Goal: Task Accomplishment & Management: Complete application form

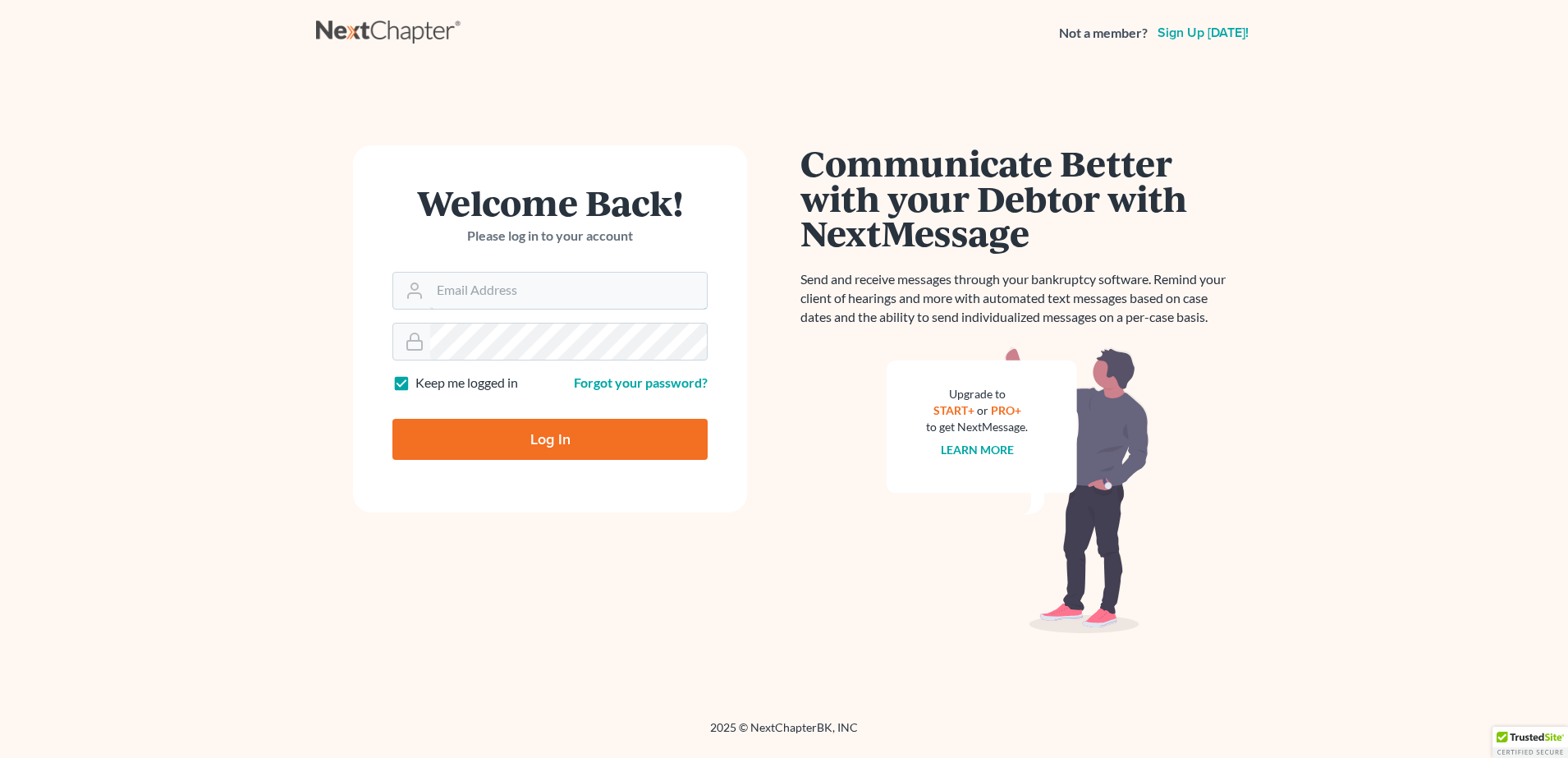
type input "[PERSON_NAME][EMAIL_ADDRESS][PERSON_NAME][DOMAIN_NAME]"
click at [564, 454] on input "Log In" at bounding box center [550, 438] width 315 height 41
type input "Thinking..."
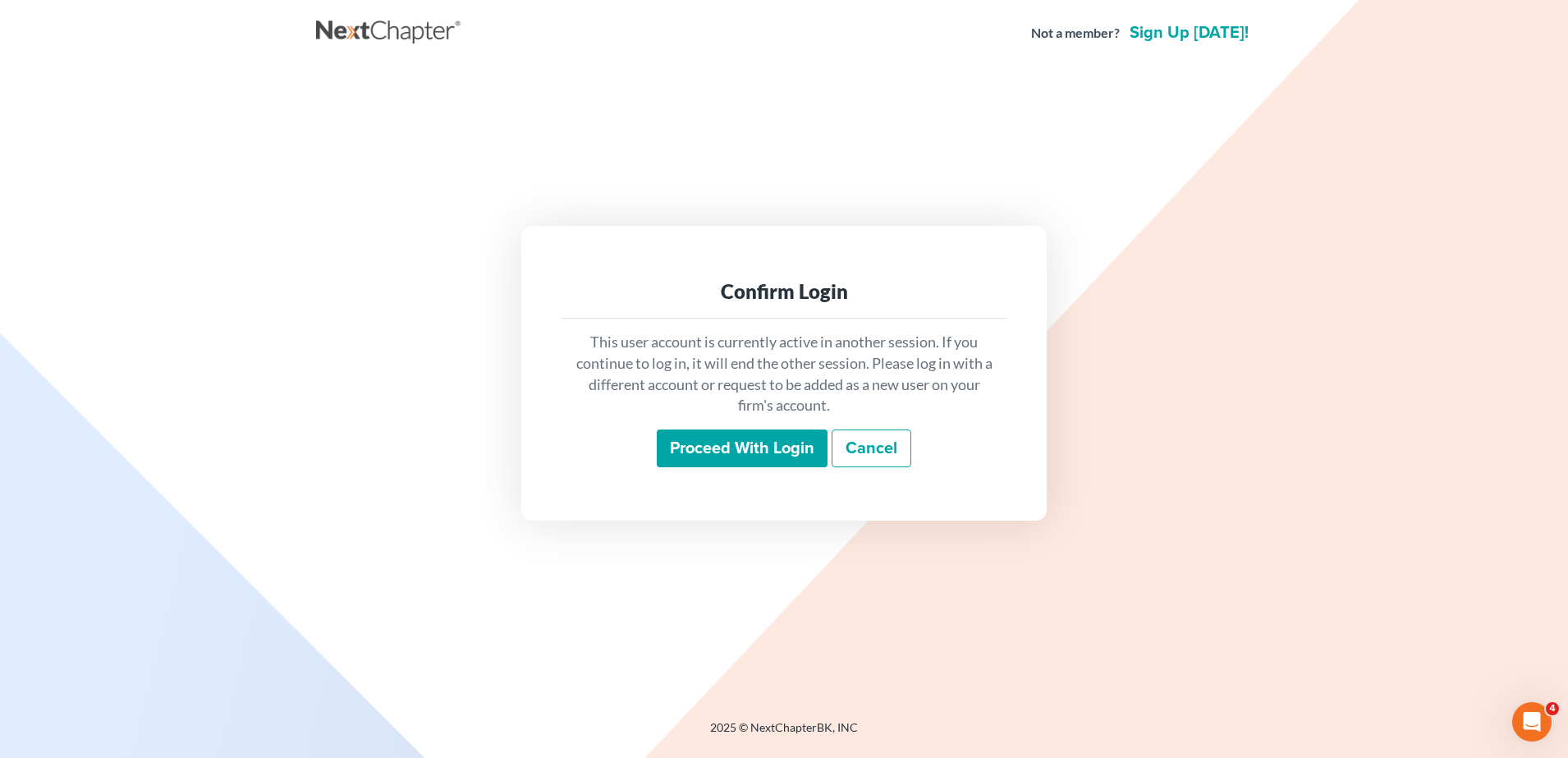
click at [747, 449] on input "Proceed with login" at bounding box center [741, 449] width 171 height 38
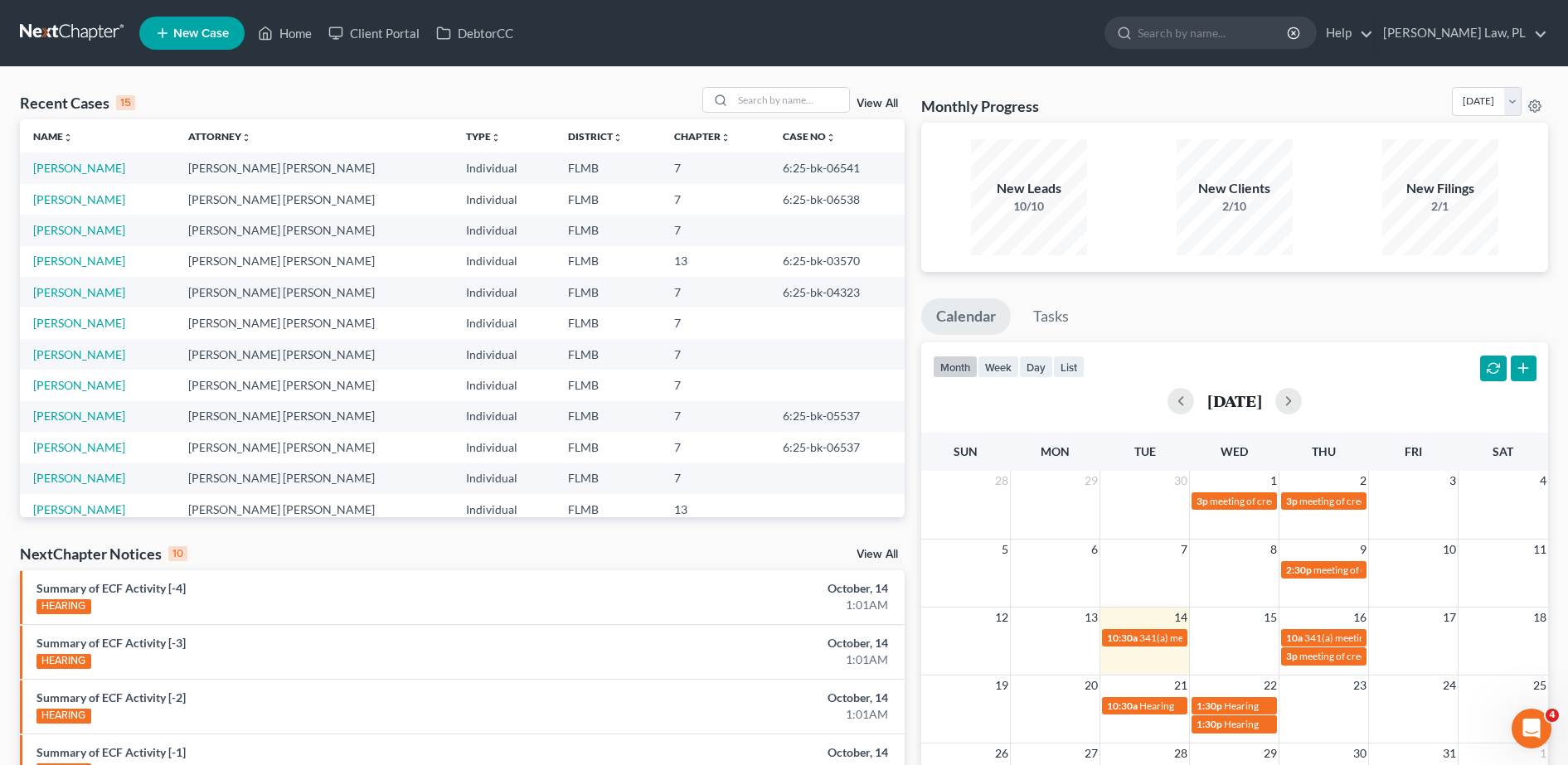
click at [1125, 335] on ul "Calendar Tasks" at bounding box center [1234, 320] width 627 height 44
click at [772, 103] on input "search" at bounding box center [791, 99] width 116 height 24
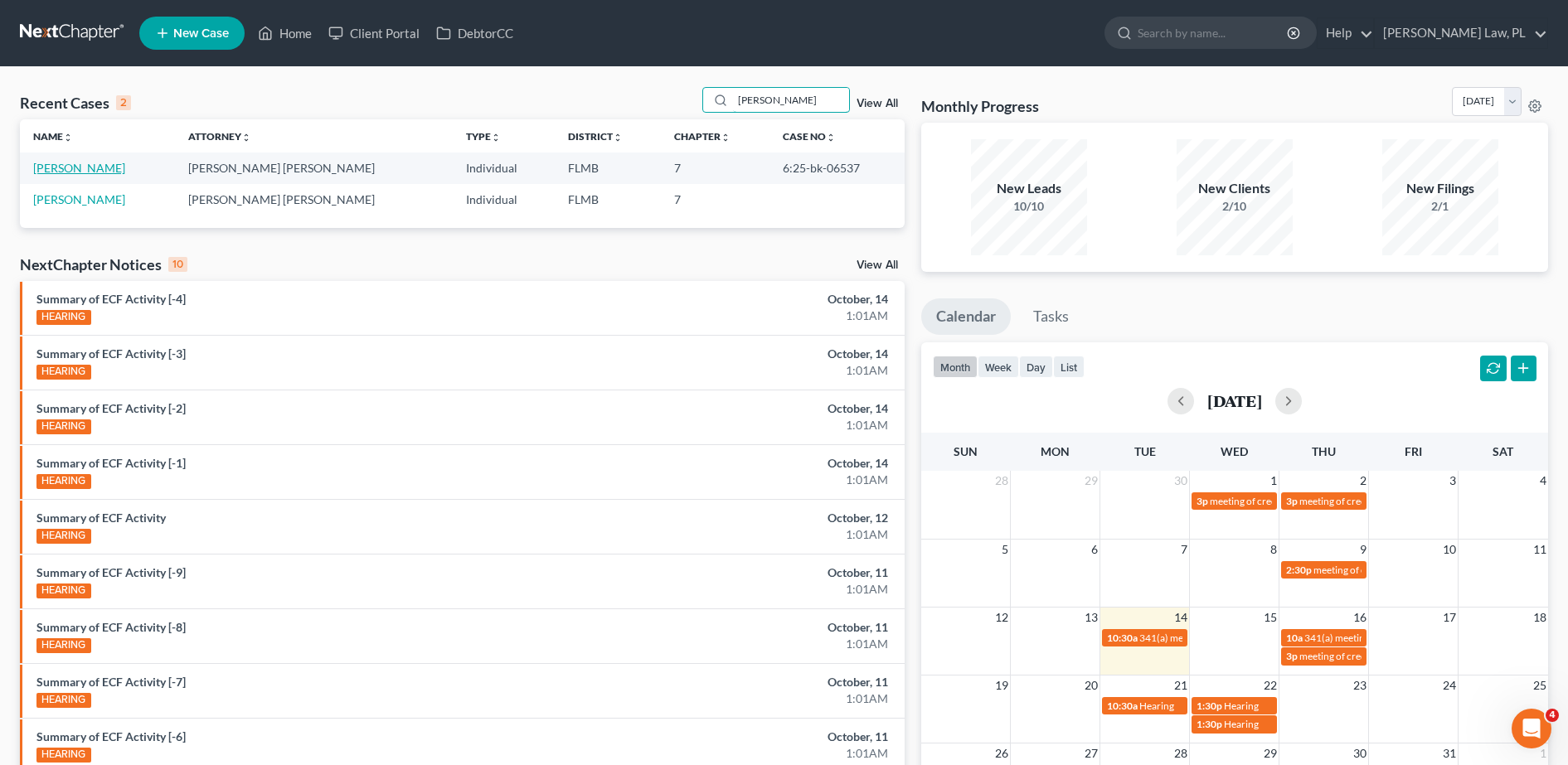
type input "[PERSON_NAME]"
click at [111, 170] on link "[PERSON_NAME]" at bounding box center [79, 168] width 92 height 14
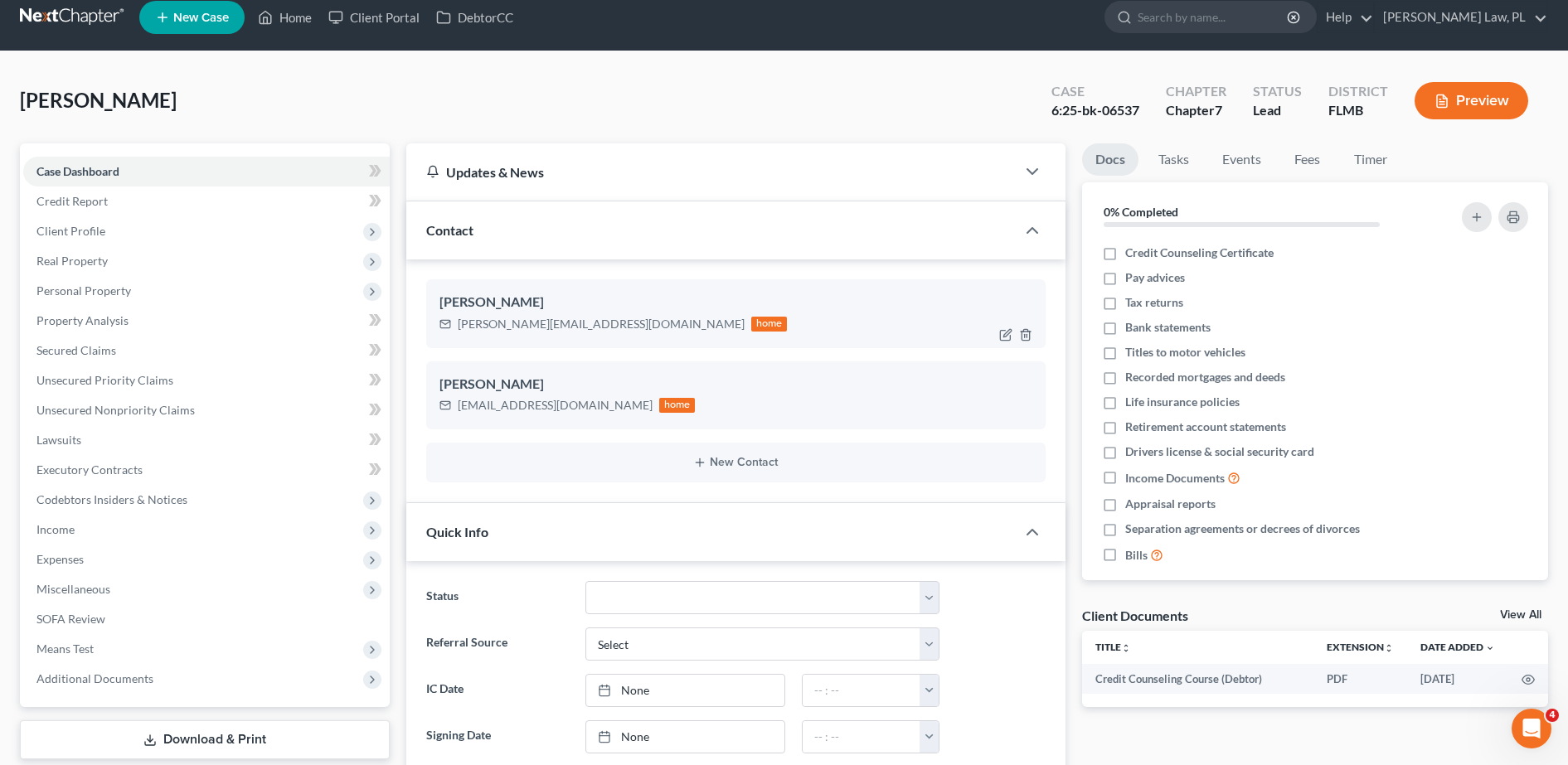
scroll to position [17, 0]
drag, startPoint x: 454, startPoint y: 405, endPoint x: 597, endPoint y: 416, distance: 143.4
click at [597, 416] on div "[PERSON_NAME] [EMAIL_ADDRESS][DOMAIN_NAME] home" at bounding box center [735, 394] width 619 height 68
copy div "[EMAIL_ADDRESS][DOMAIN_NAME]"
click at [478, 17] on link "DebtorCC" at bounding box center [474, 17] width 94 height 30
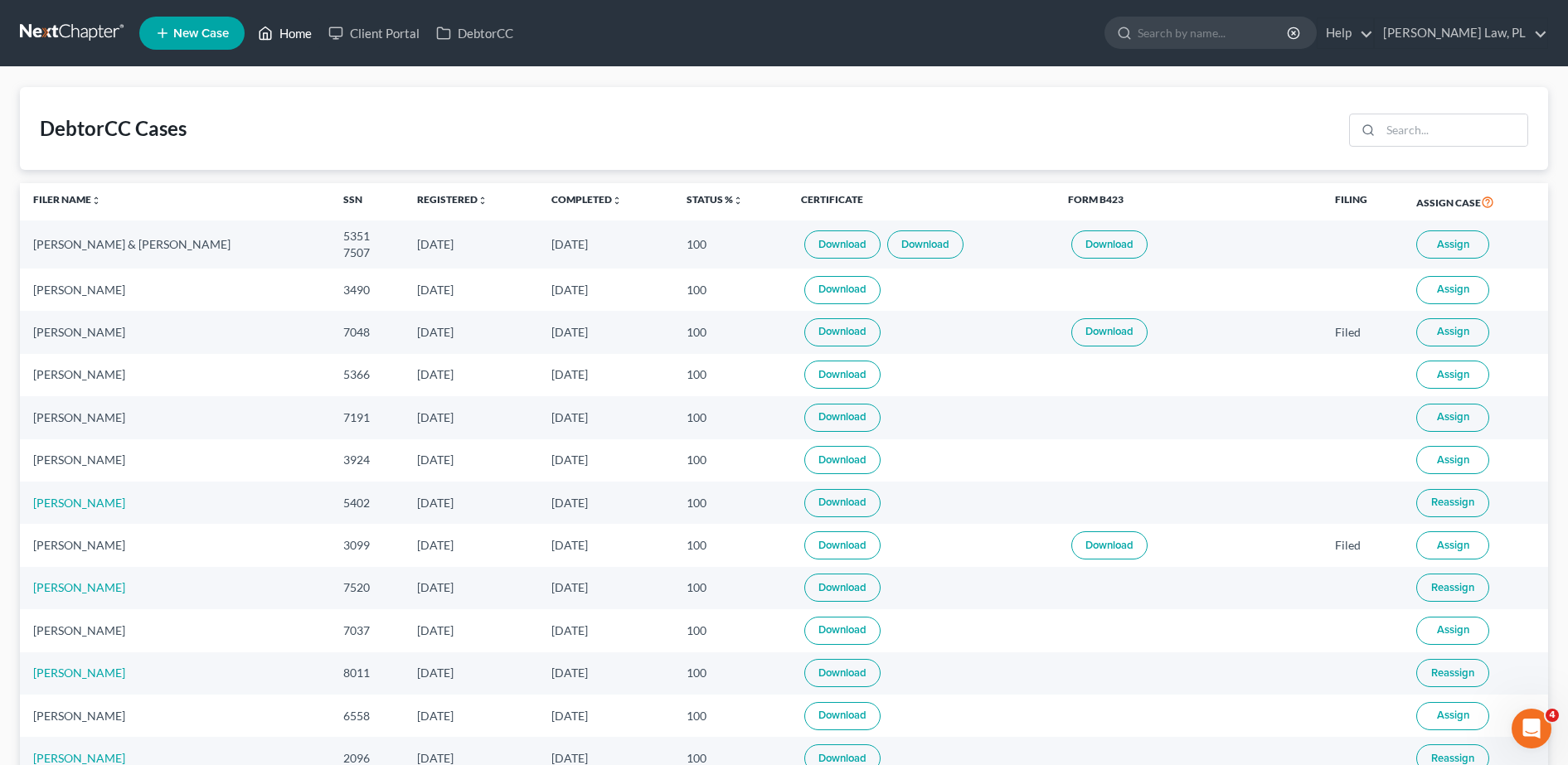
click at [303, 40] on link "Home" at bounding box center [284, 33] width 71 height 30
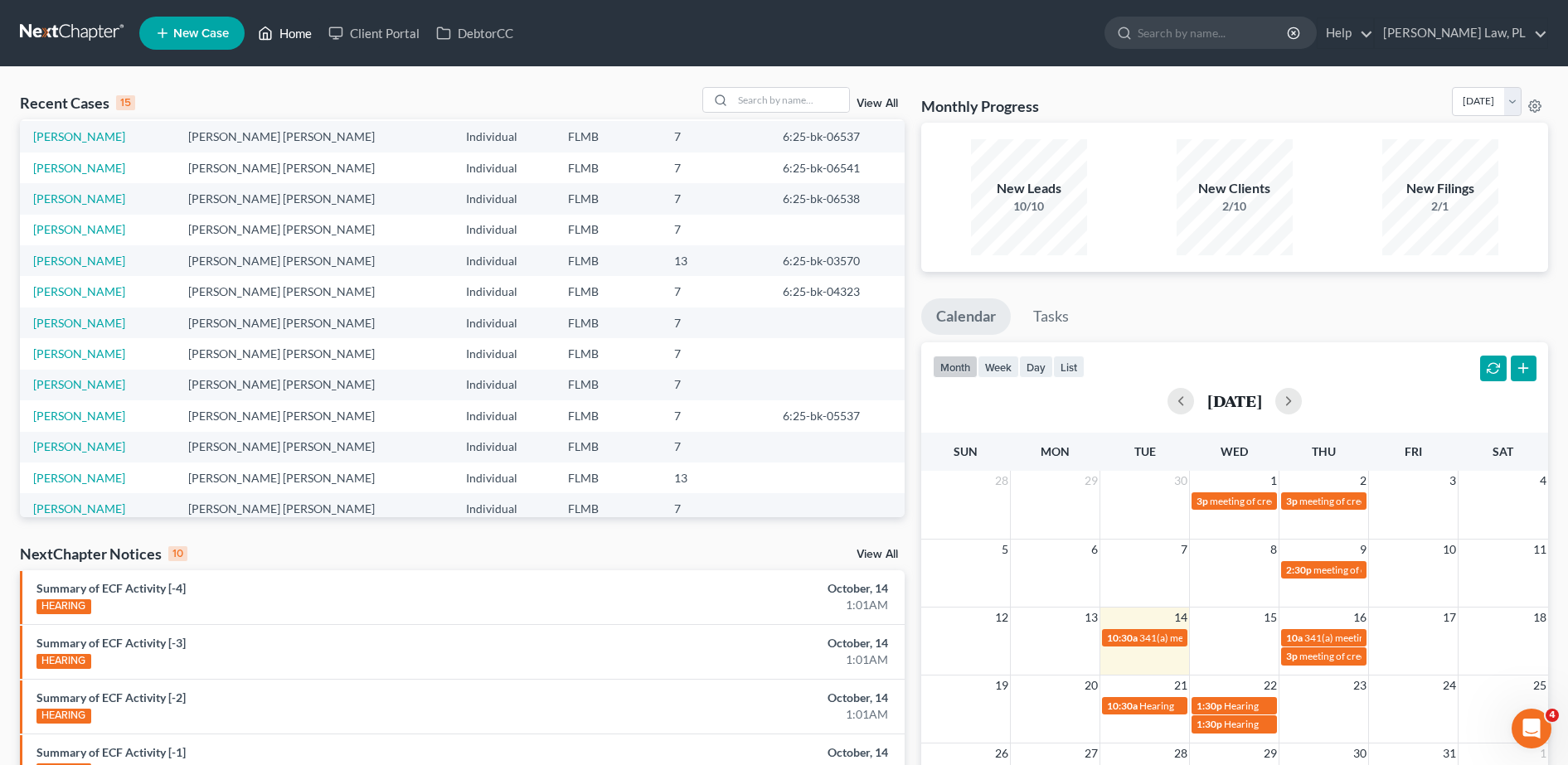
scroll to position [33, 0]
click at [93, 446] on link "[PERSON_NAME]" at bounding box center [79, 445] width 92 height 14
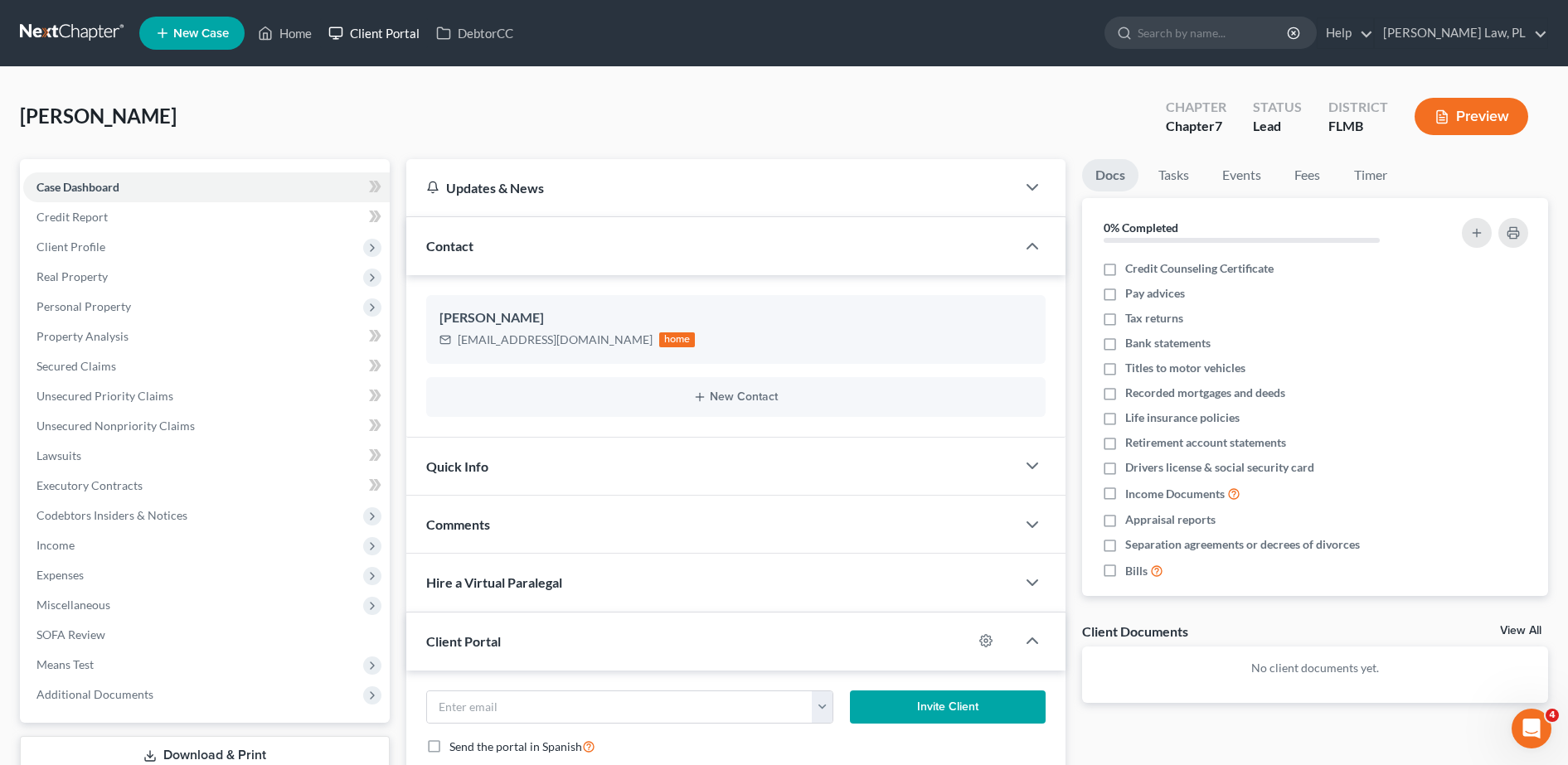
click at [406, 33] on link "Client Portal" at bounding box center [373, 33] width 108 height 30
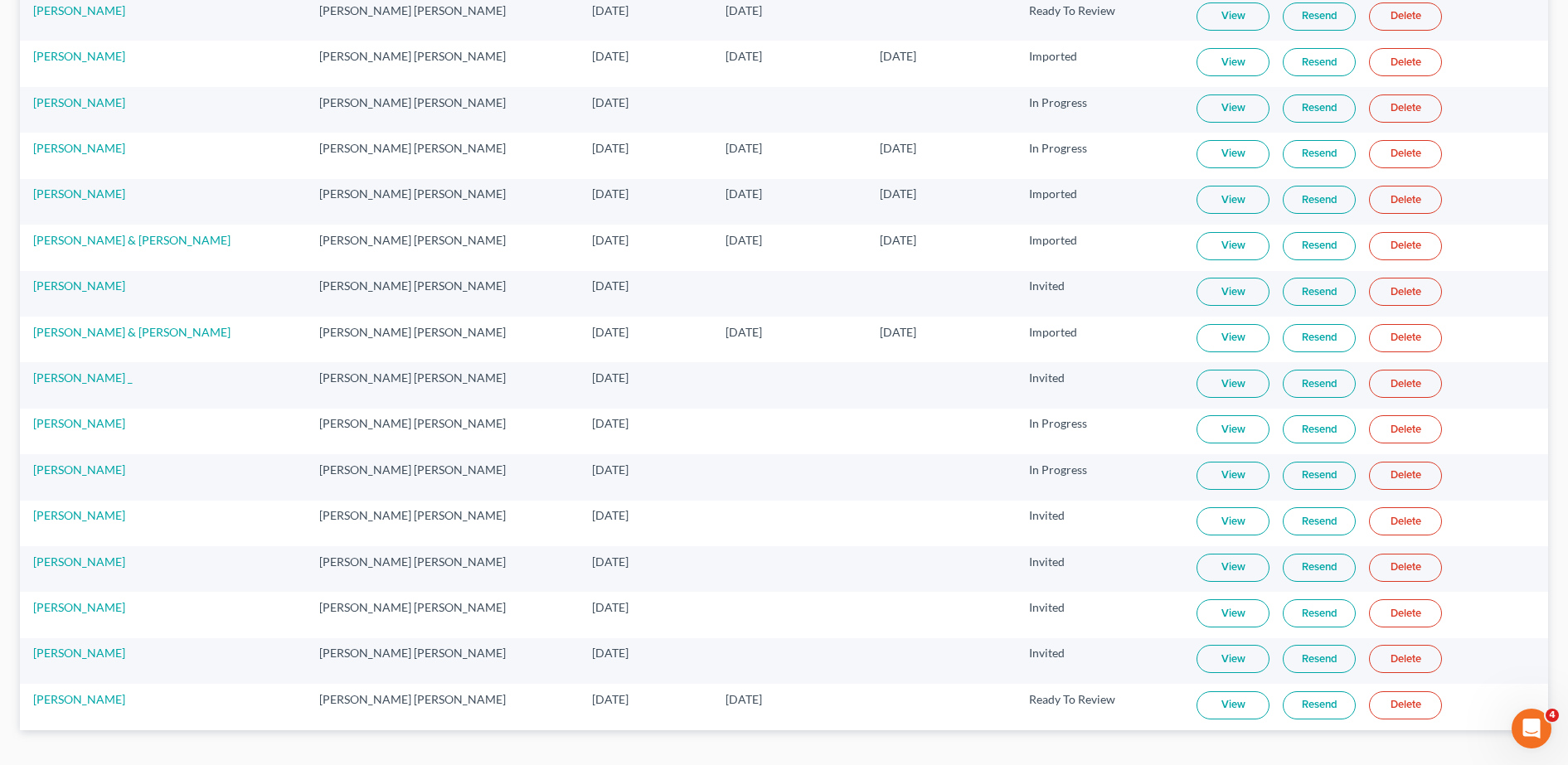
scroll to position [2192, 0]
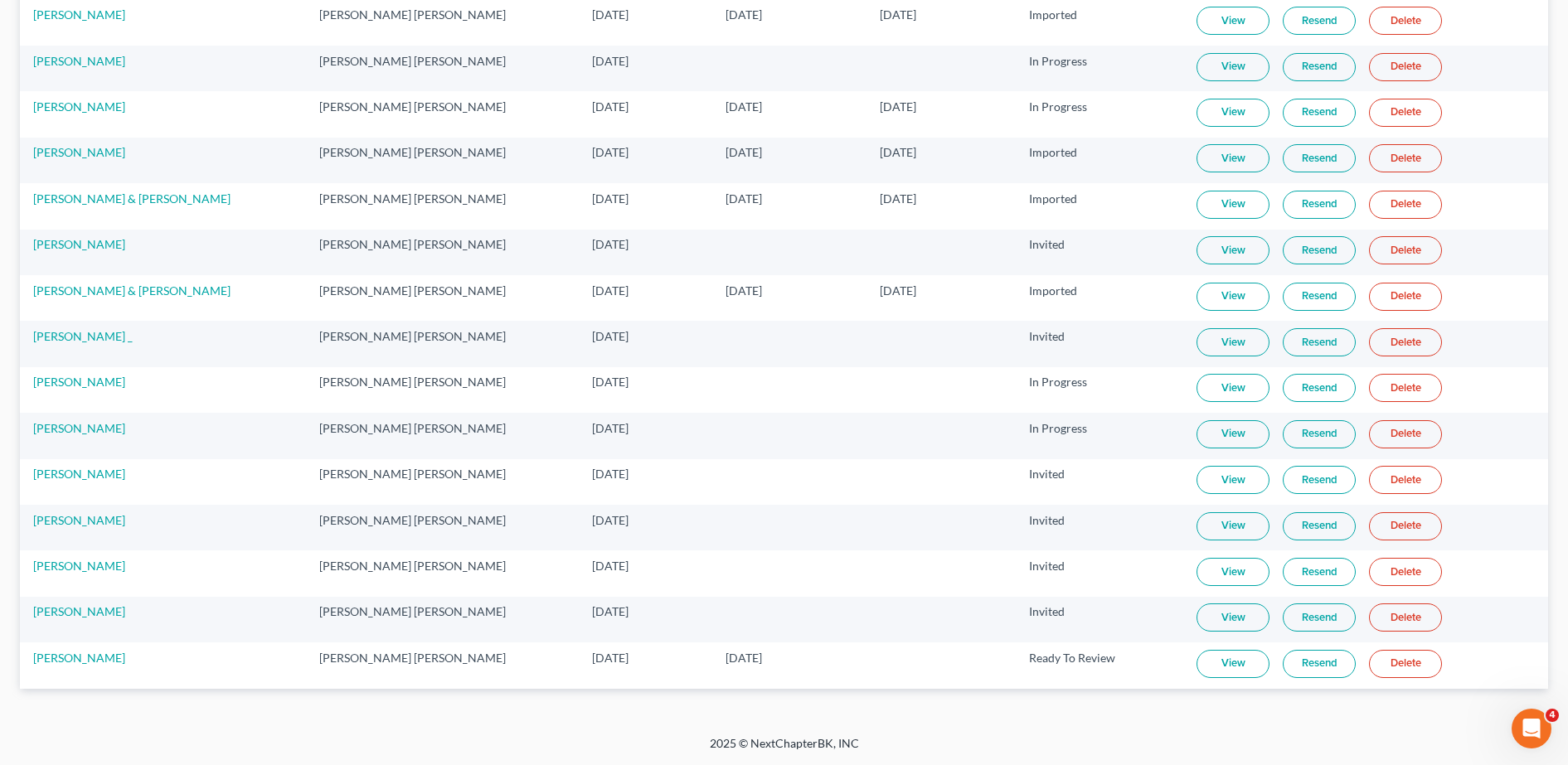
click at [1197, 658] on link "View" at bounding box center [1232, 664] width 73 height 28
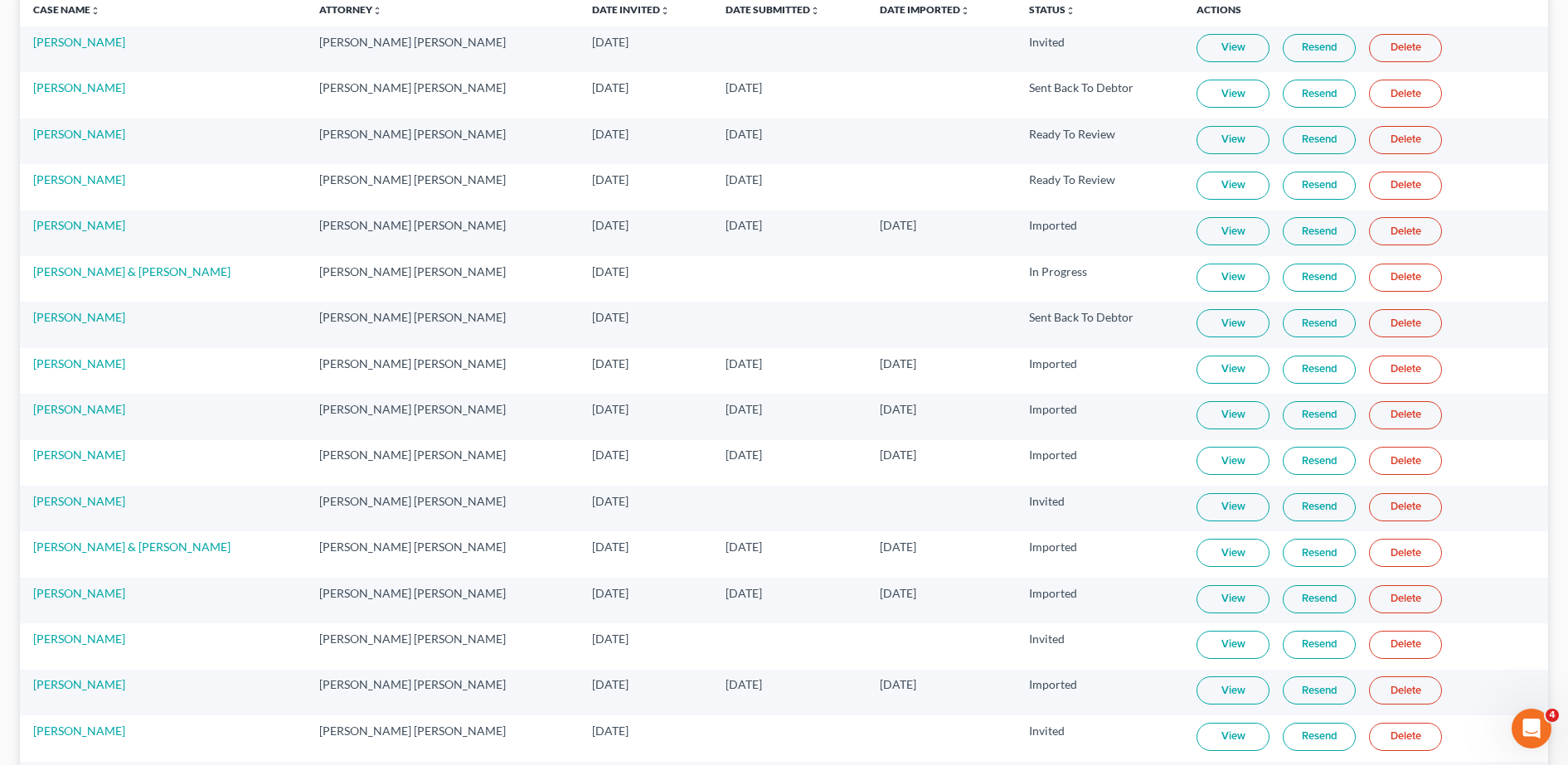
scroll to position [0, 0]
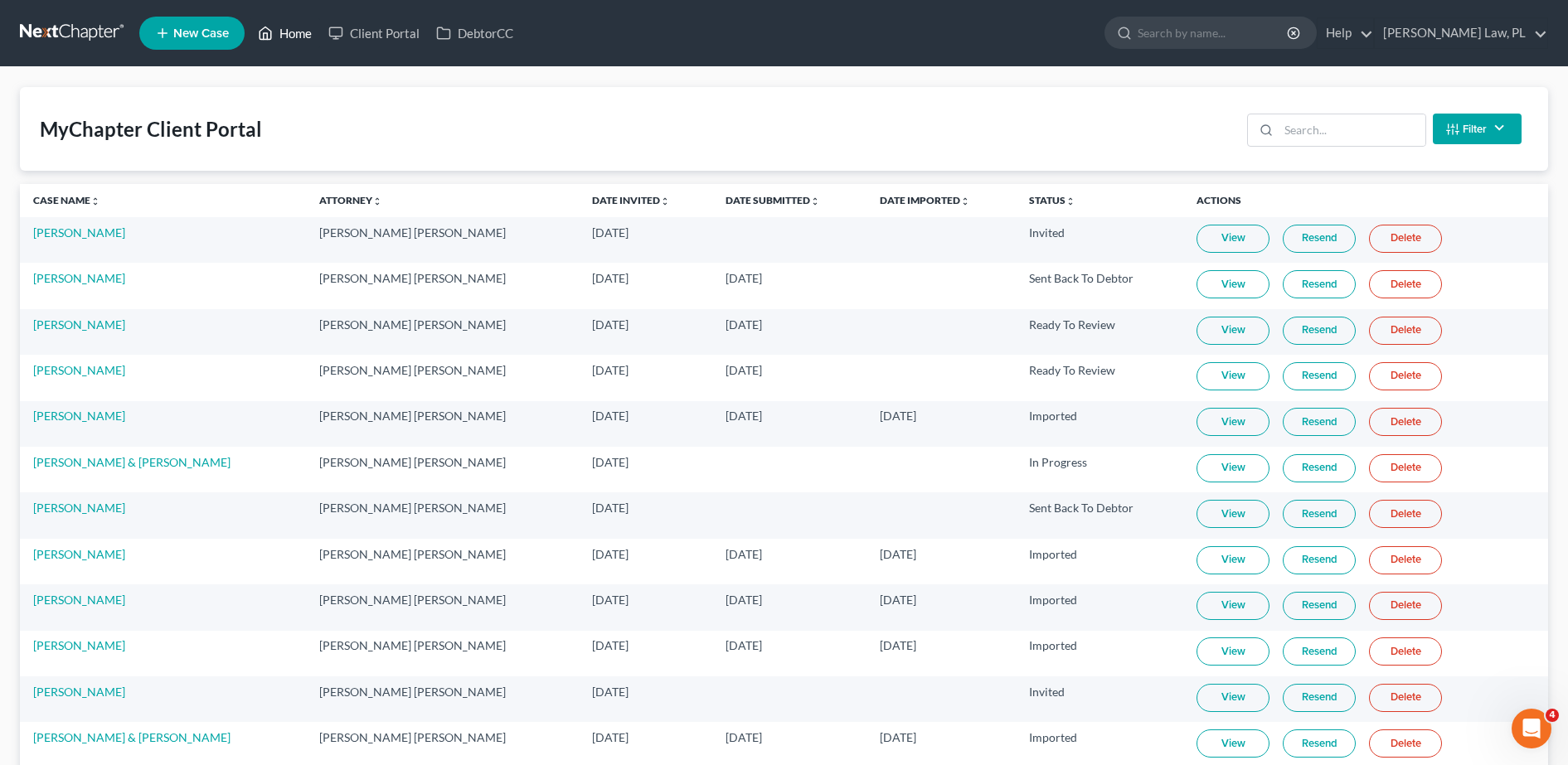
click at [295, 45] on link "Home" at bounding box center [284, 33] width 71 height 30
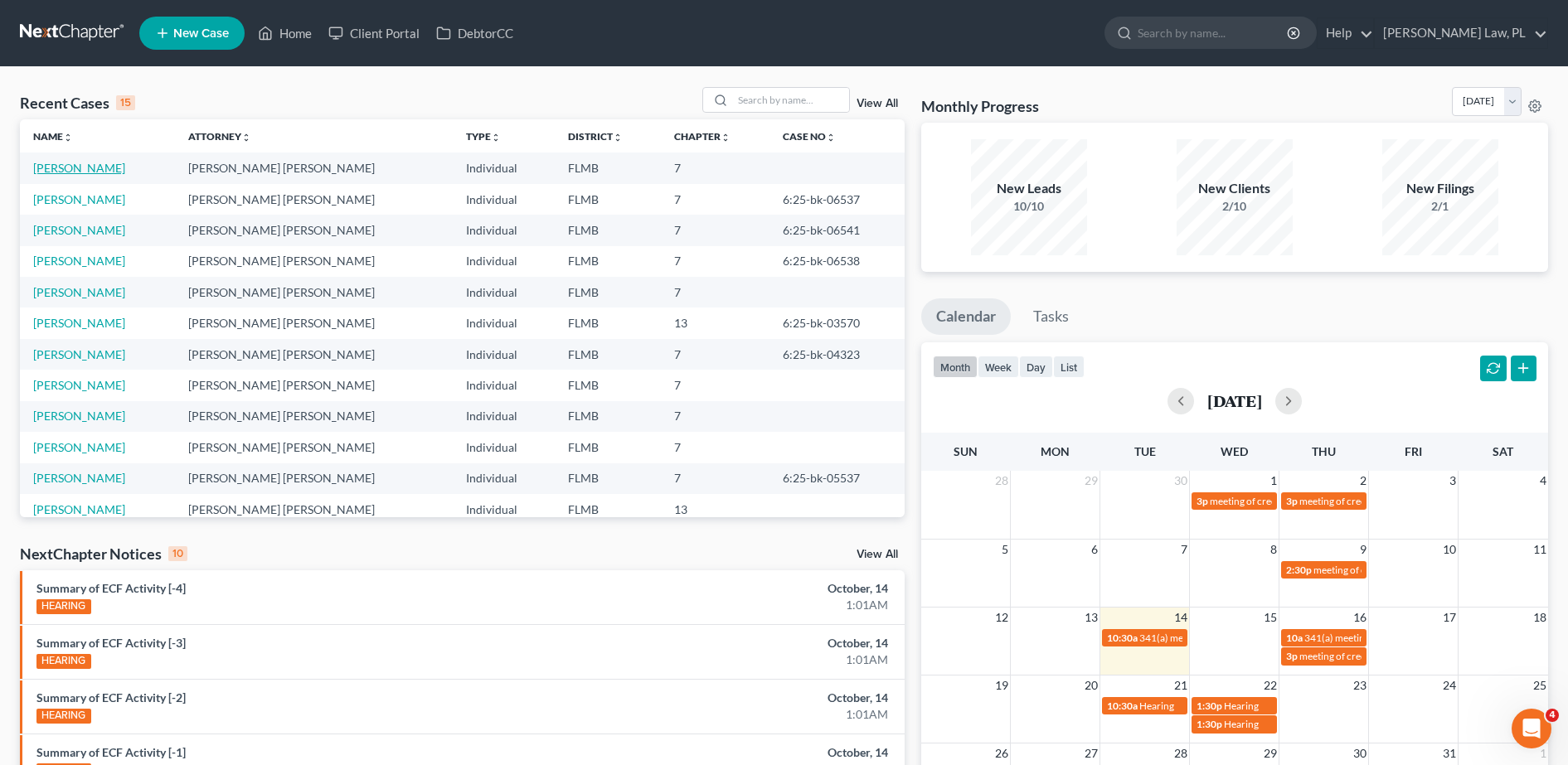
click at [83, 167] on link "[PERSON_NAME]" at bounding box center [79, 168] width 92 height 14
click at [115, 170] on link "[PERSON_NAME]" at bounding box center [79, 168] width 92 height 14
click at [115, 166] on link "[PERSON_NAME]" at bounding box center [79, 168] width 92 height 14
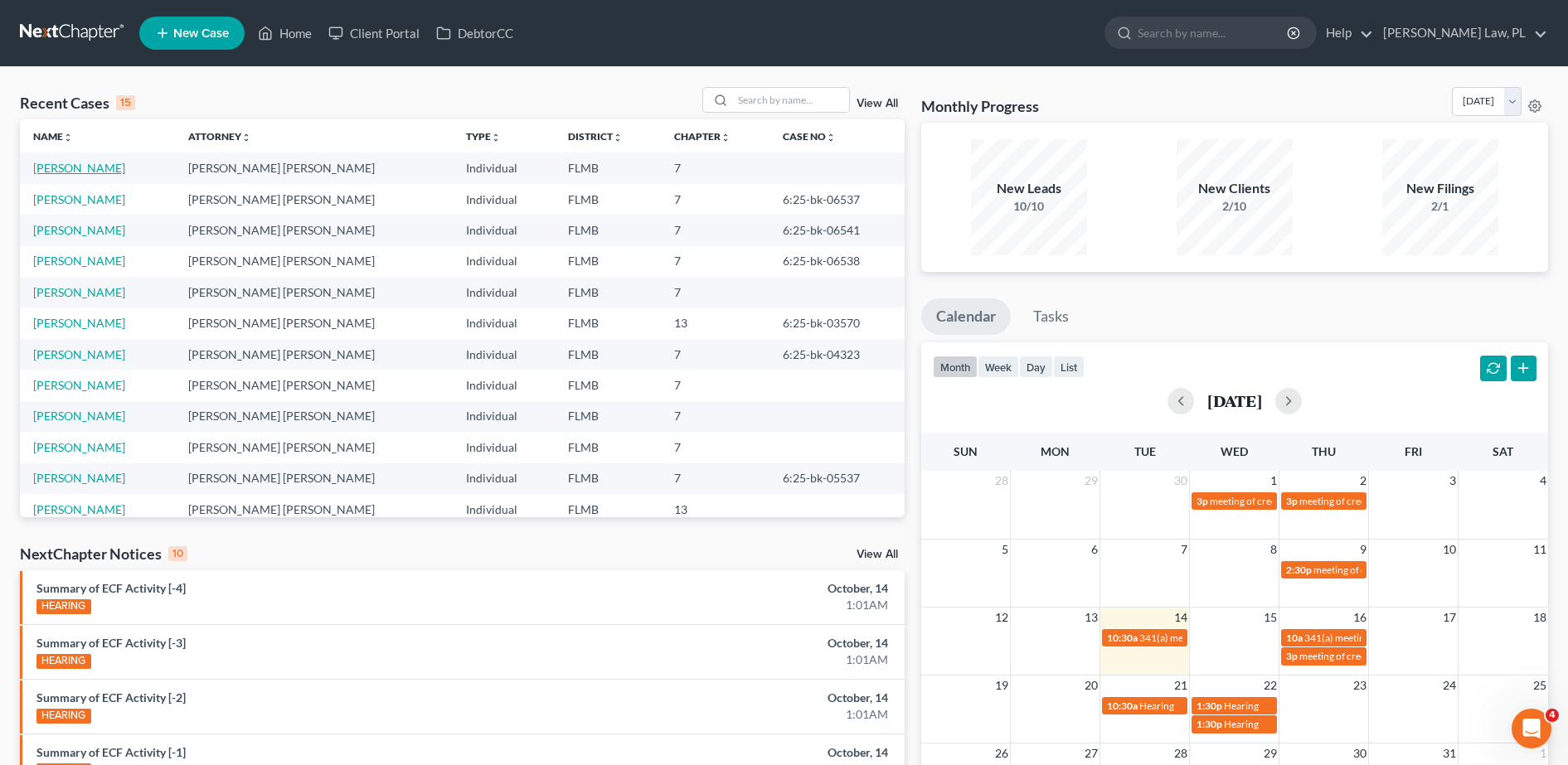
click at [119, 163] on link "[PERSON_NAME]" at bounding box center [79, 168] width 92 height 14
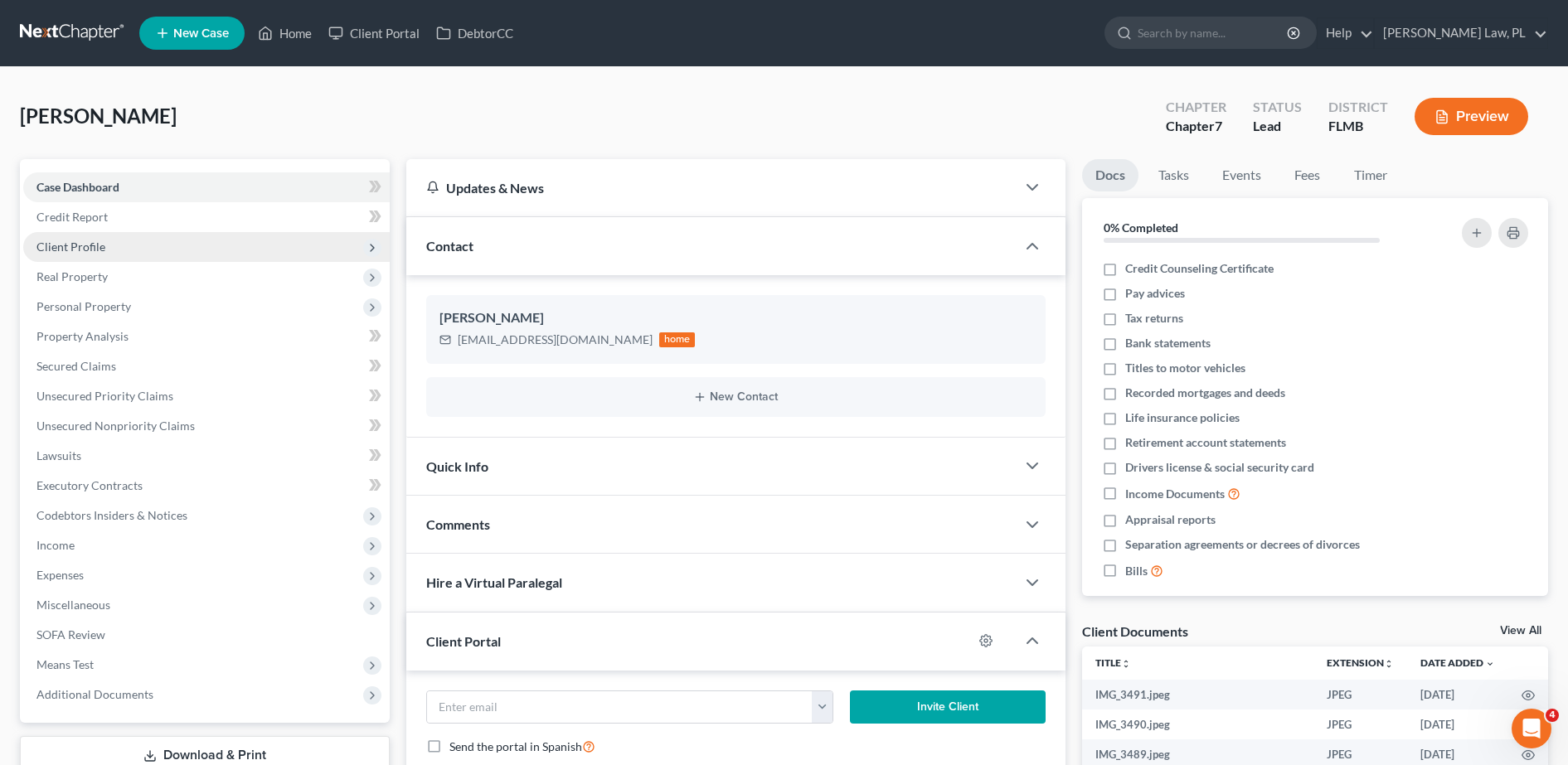
click at [120, 247] on span "Client Profile" at bounding box center [206, 247] width 366 height 30
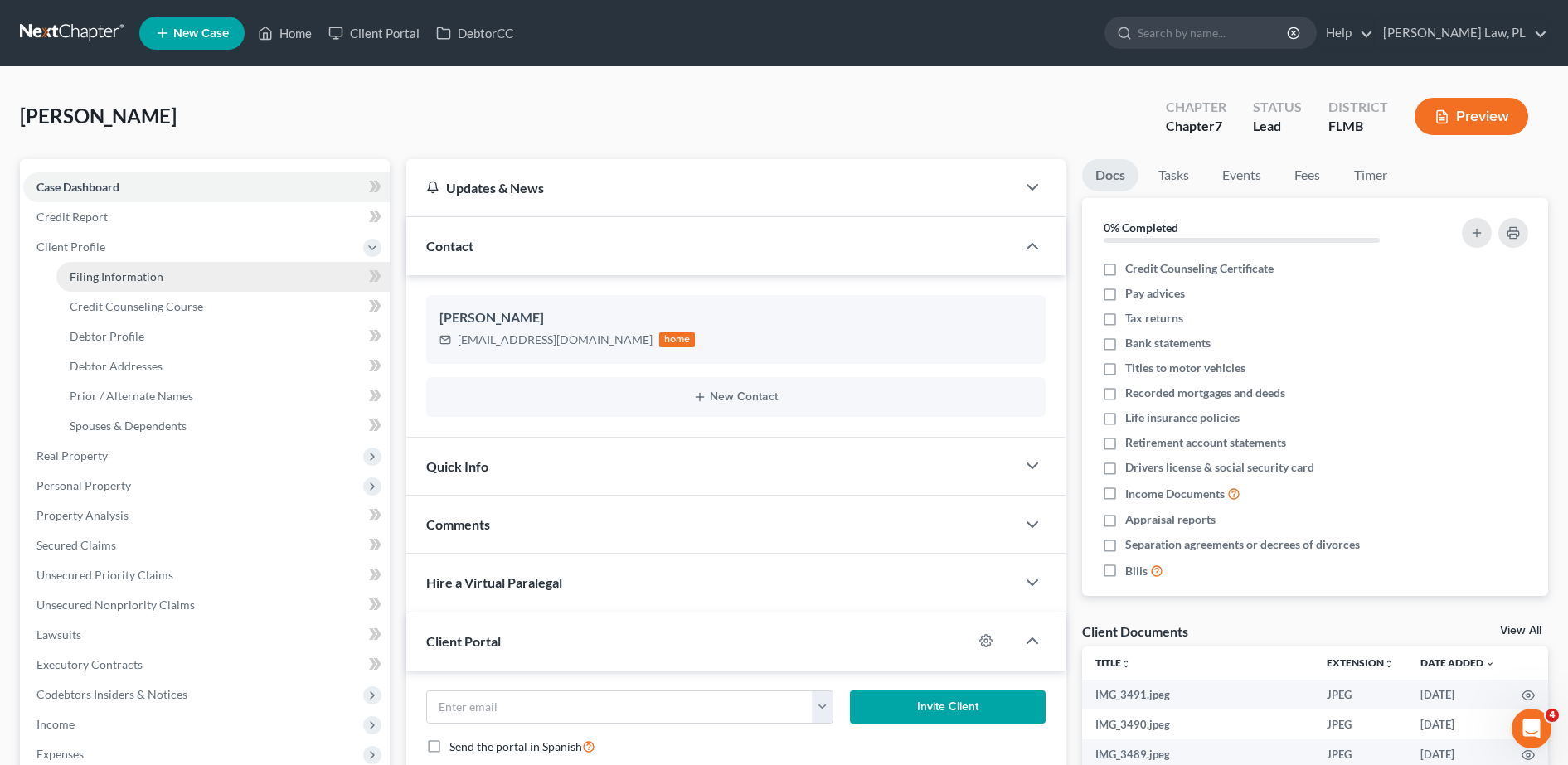
click at [120, 275] on span "Filing Information" at bounding box center [116, 276] width 94 height 14
select select "1"
select select "0"
select select "9"
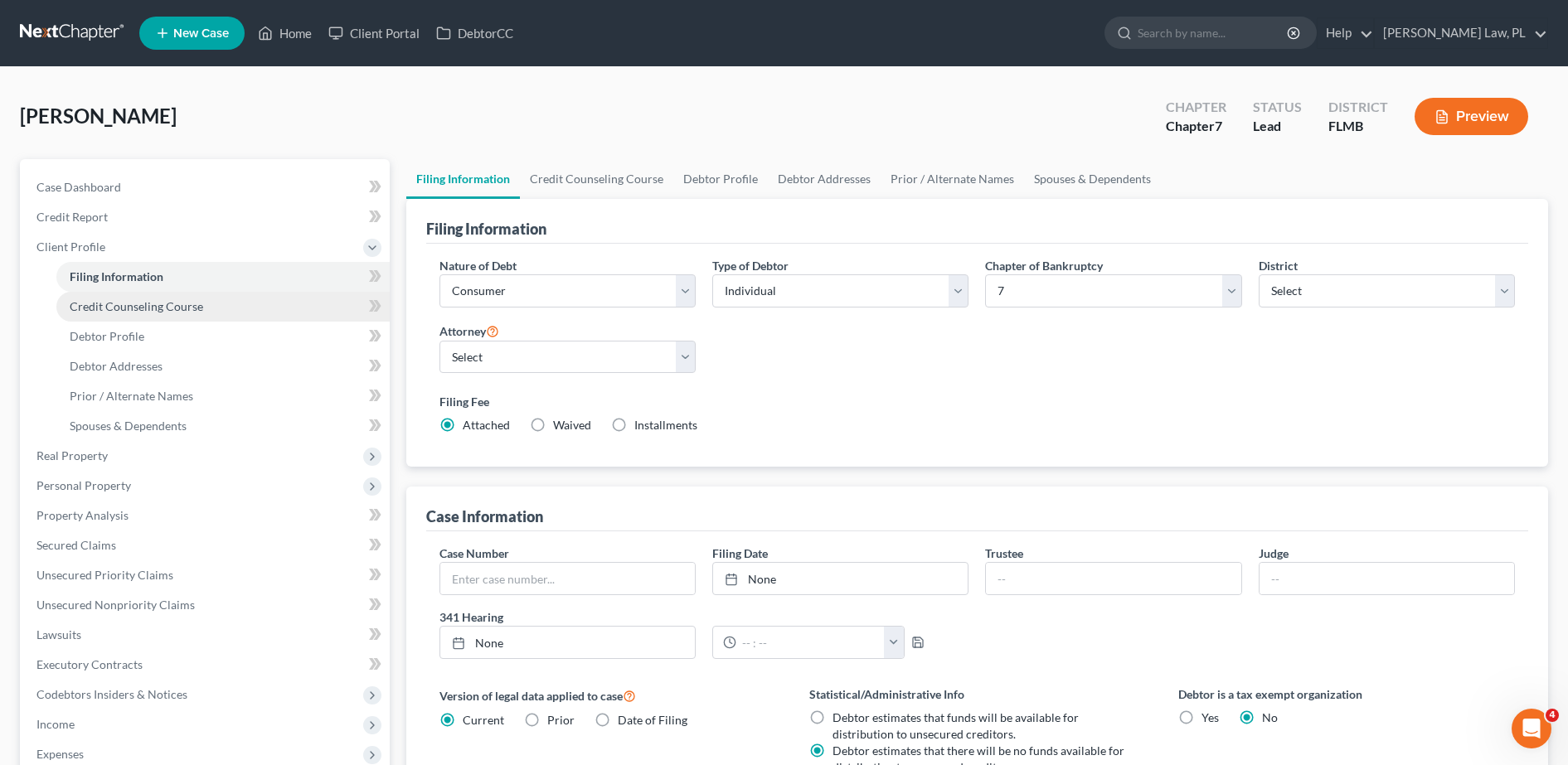
click at [120, 296] on link "Credit Counseling Course" at bounding box center [222, 307] width 333 height 30
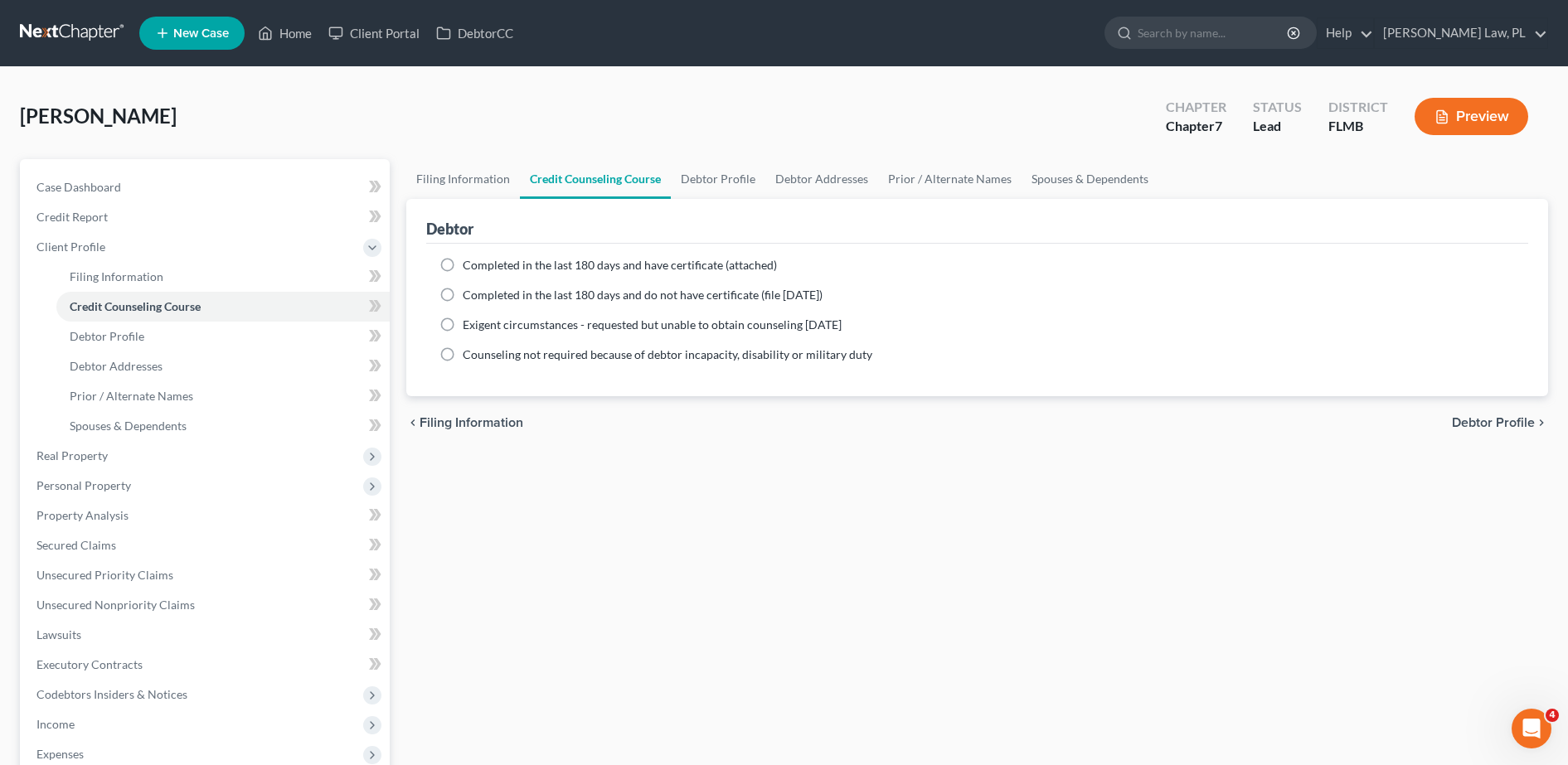
click at [463, 274] on label "Completed in the last 180 days and have certificate (attached)" at bounding box center [619, 265] width 314 height 17
click at [470, 268] on input "Completed in the last 180 days and have certificate (attached)" at bounding box center [475, 262] width 10 height 10
radio input "true"
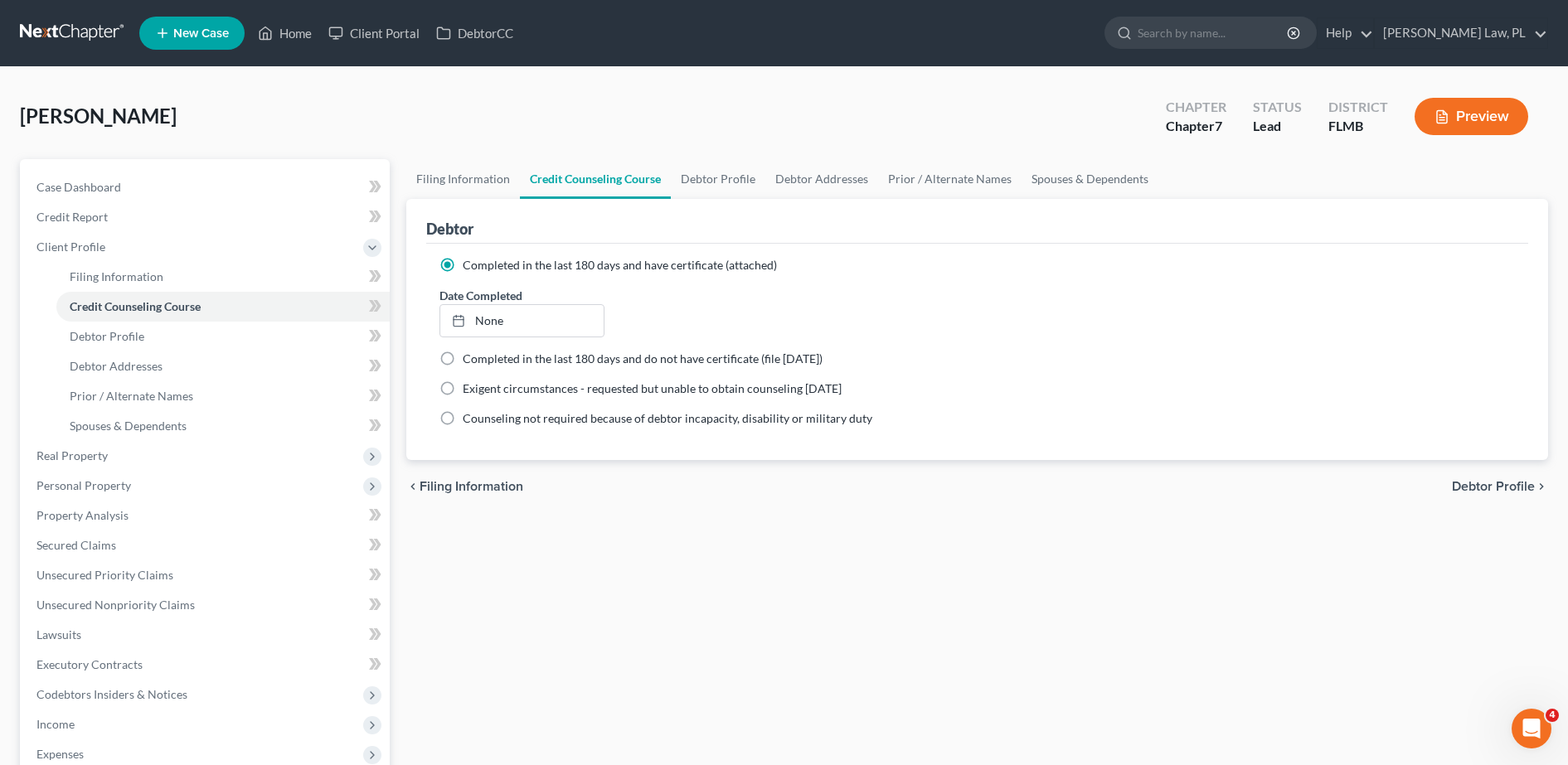
click at [506, 338] on ng-include "Completed in the last 180 days and have certificate (attached) Date Completed N…" at bounding box center [976, 342] width 1075 height 170
type input "[DATE]"
click at [491, 325] on link "None" at bounding box center [522, 321] width 164 height 31
click at [247, 342] on link "Debtor Profile" at bounding box center [222, 337] width 333 height 30
select select "0"
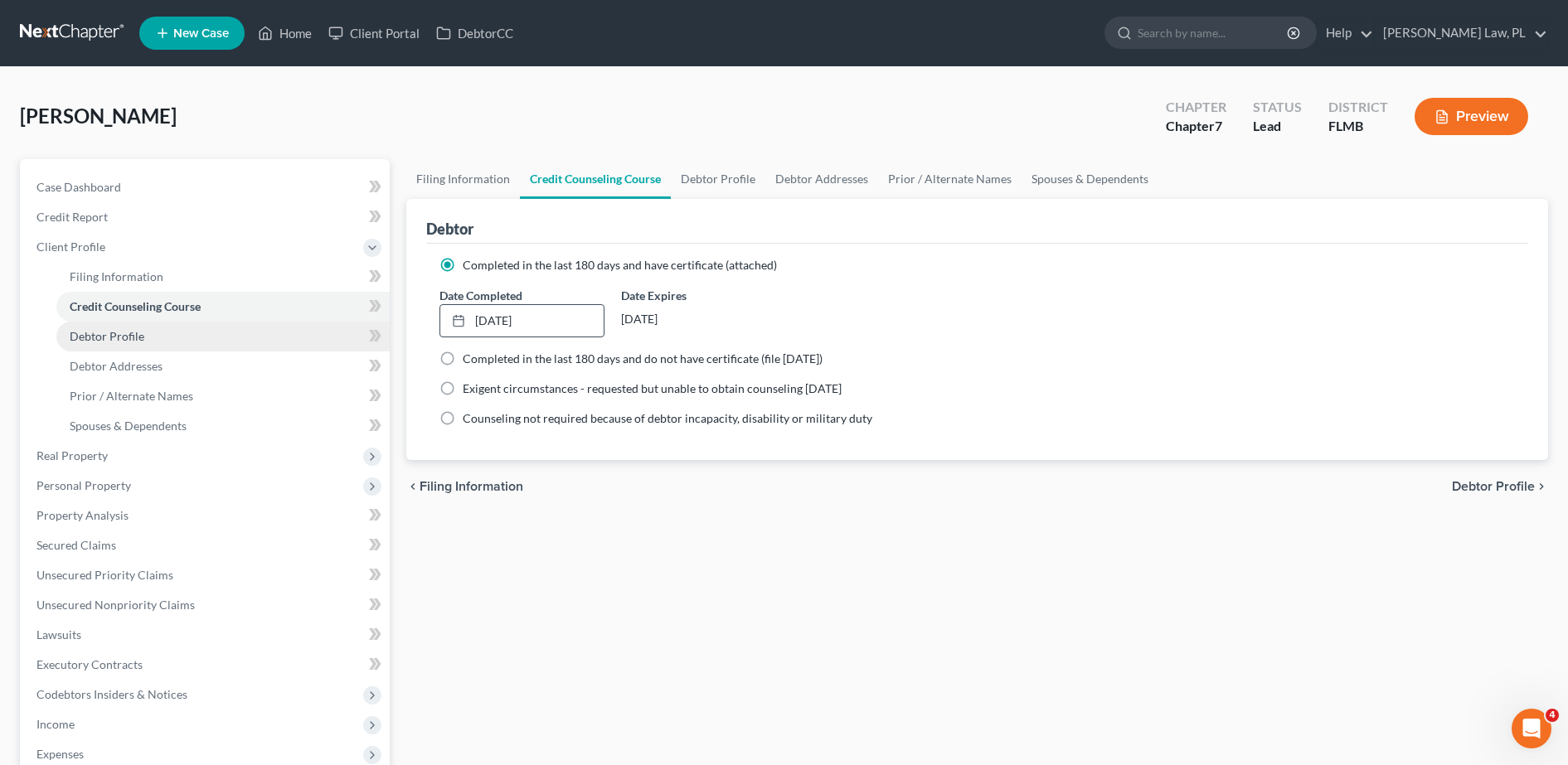
select select "0"
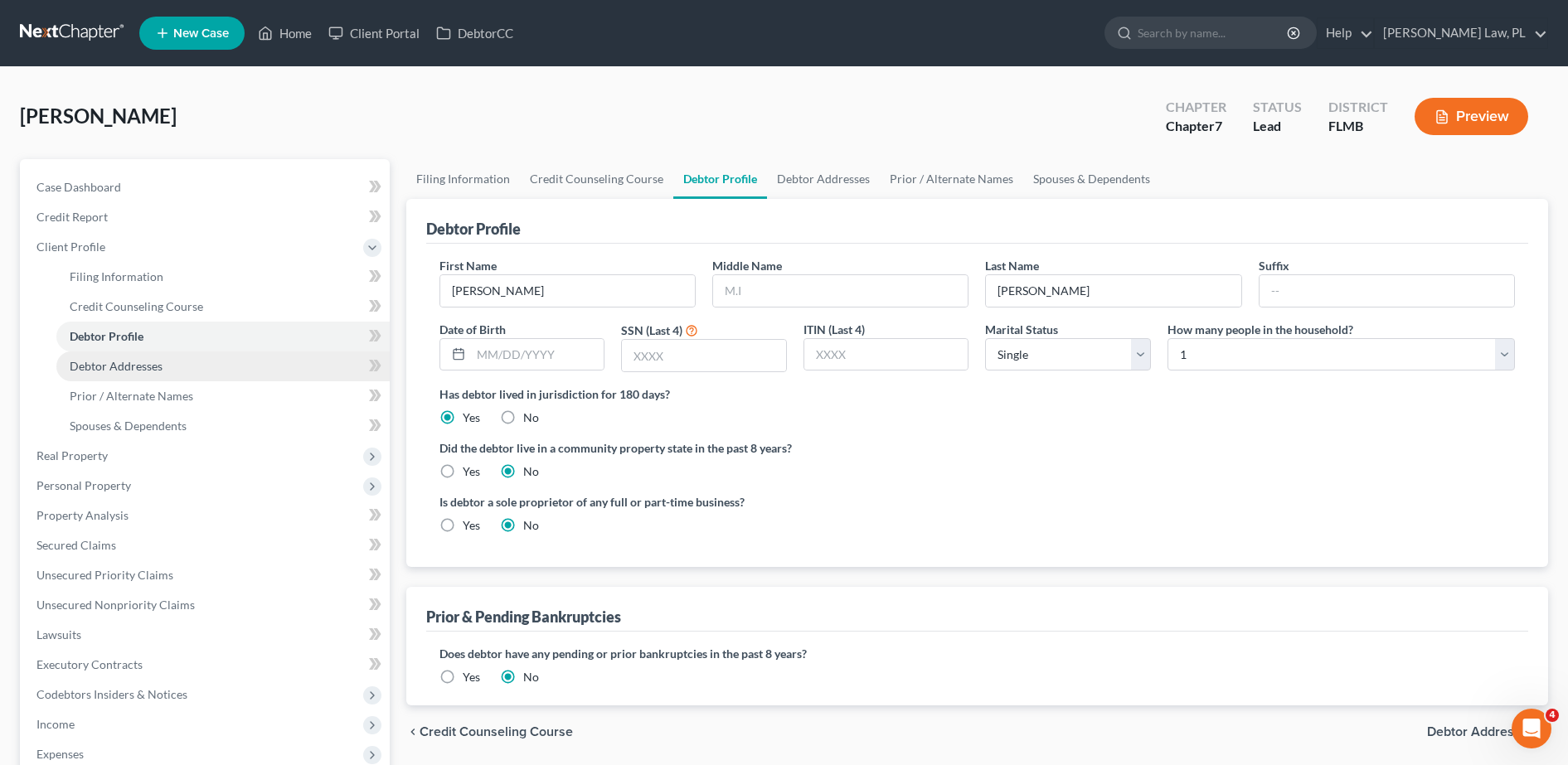
click at [215, 369] on link "Debtor Addresses" at bounding box center [222, 366] width 333 height 30
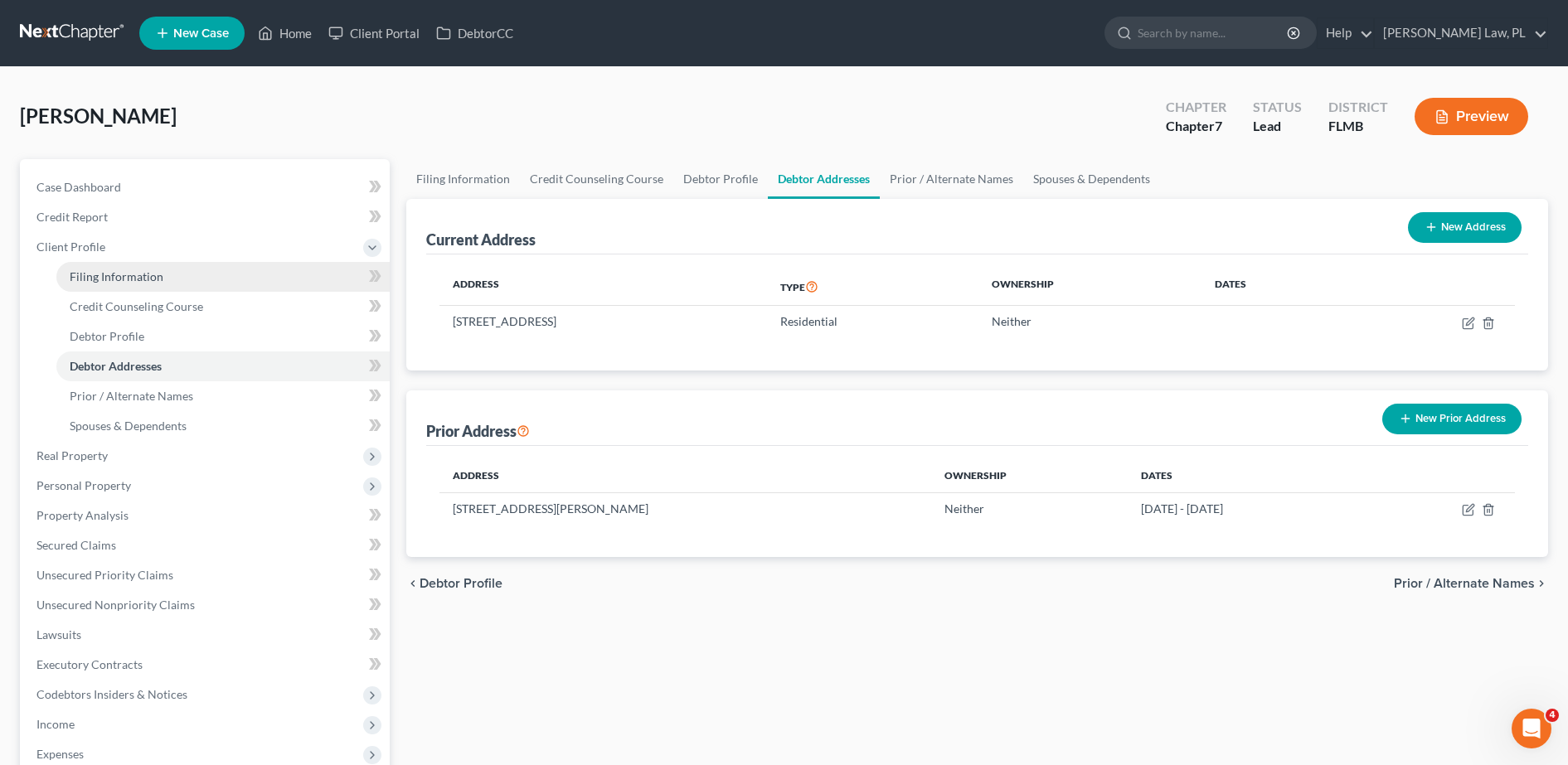
click at [183, 285] on link "Filing Information" at bounding box center [222, 277] width 333 height 30
select select "1"
select select "0"
select select "15"
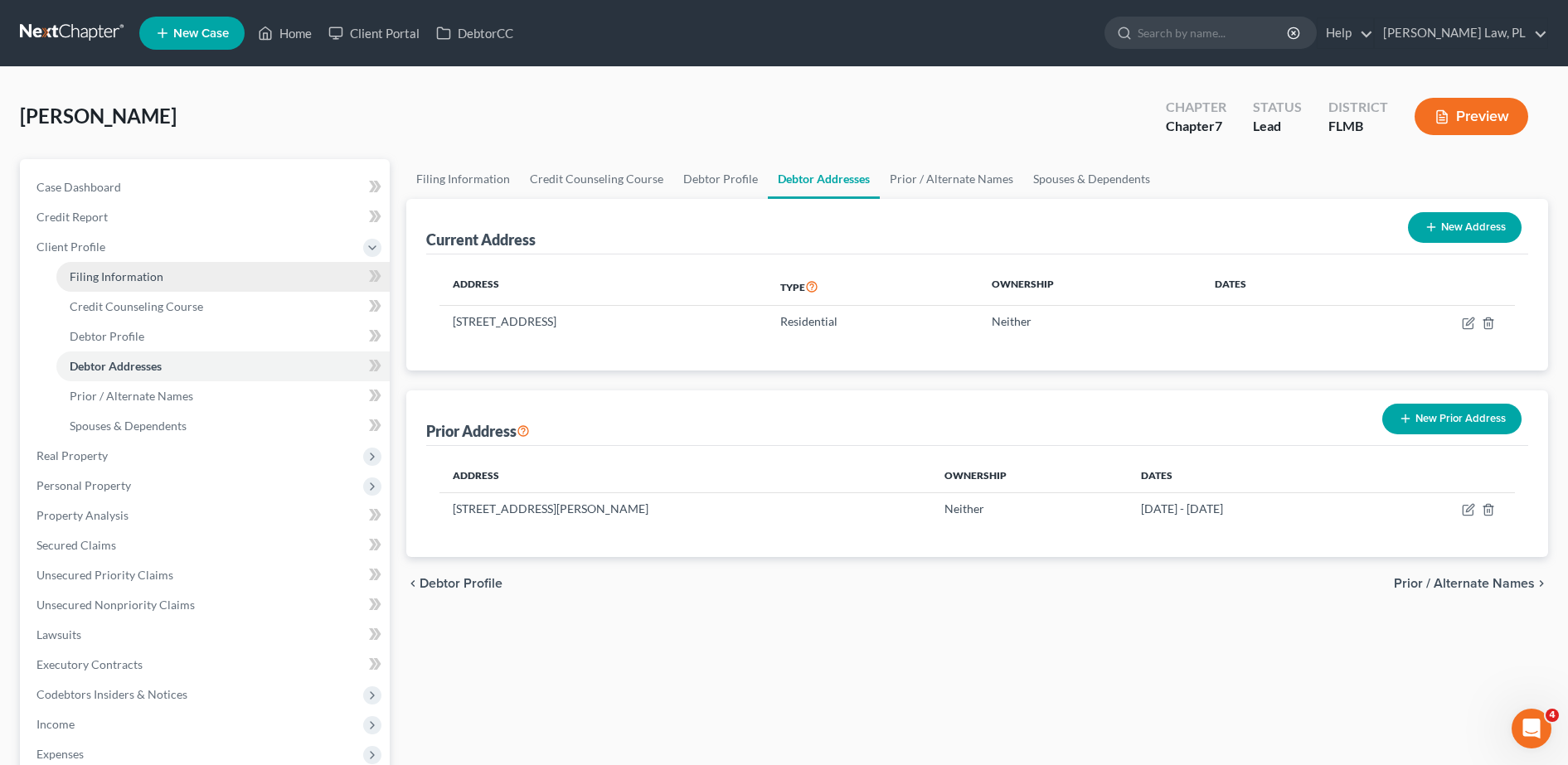
select select "0"
select select "9"
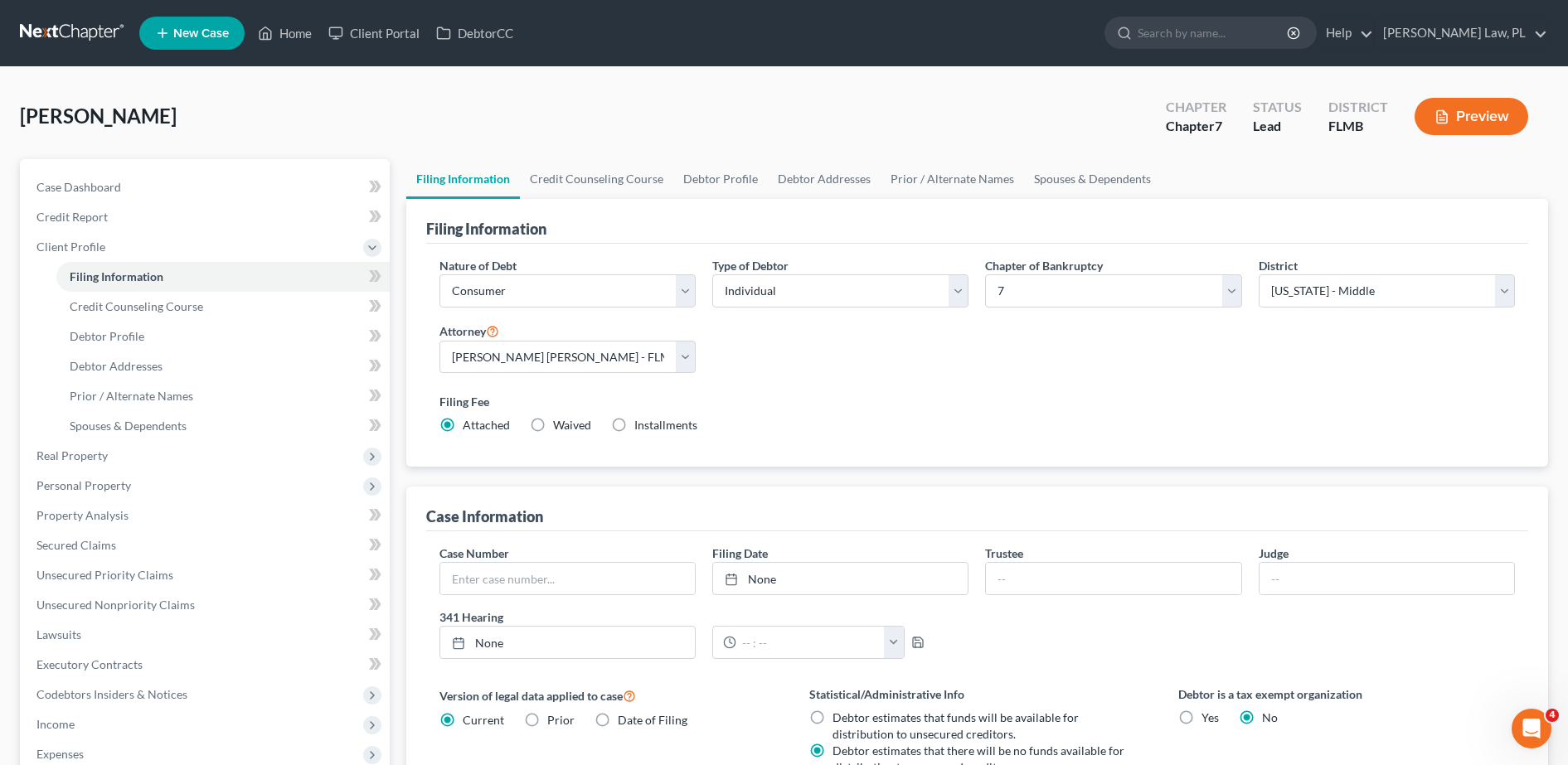
click at [720, 309] on div "Type of Debtor Select Individual Joint" at bounding box center [840, 289] width 273 height 64
click at [746, 295] on select "Select Individual Joint" at bounding box center [840, 291] width 256 height 33
select select "1"
click at [712, 275] on select "Select Individual Joint" at bounding box center [840, 291] width 256 height 33
click at [749, 395] on label "Filing Fee" at bounding box center [976, 401] width 1075 height 17
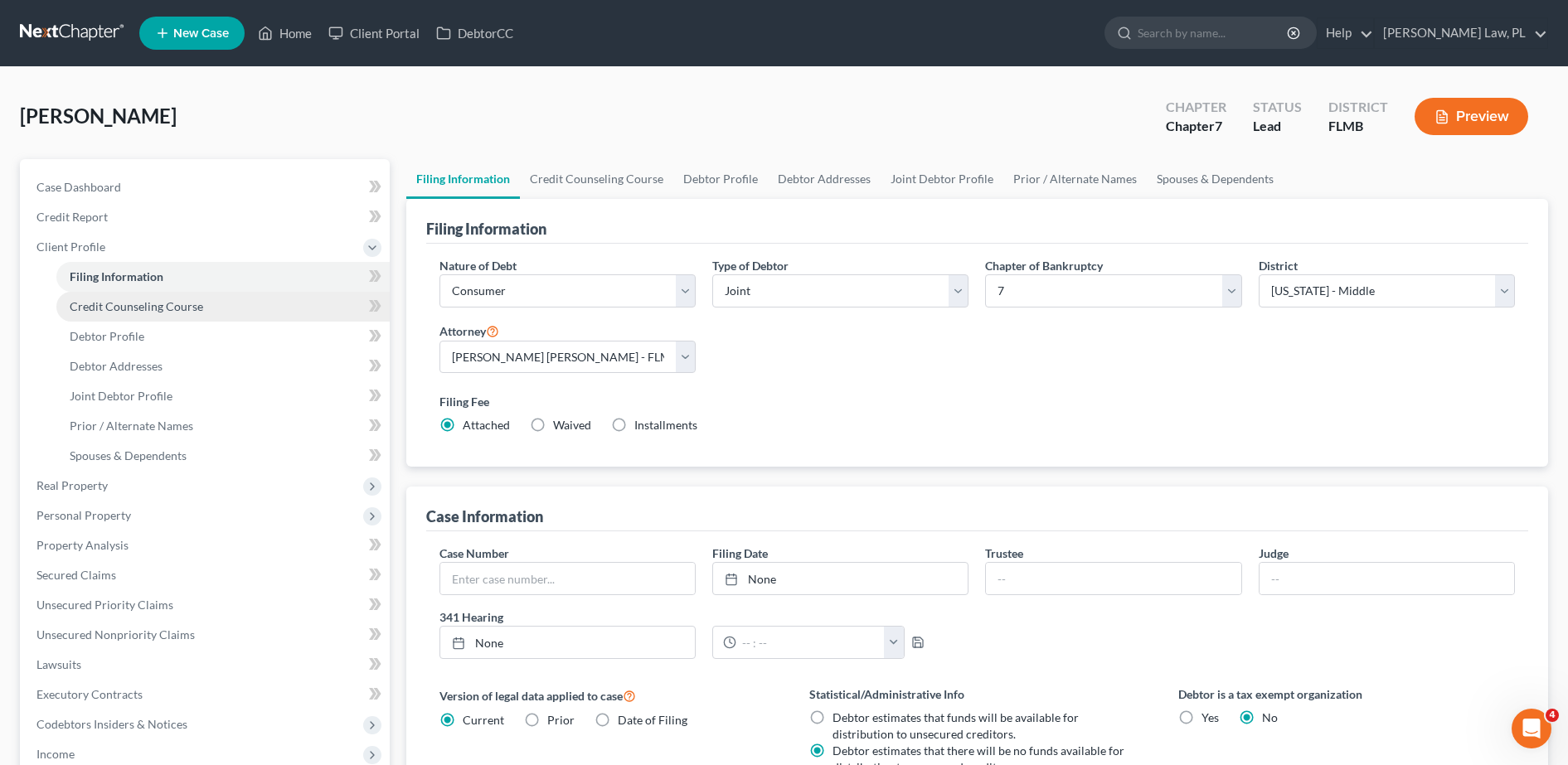
click at [193, 305] on span "Credit Counseling Course" at bounding box center [136, 306] width 134 height 14
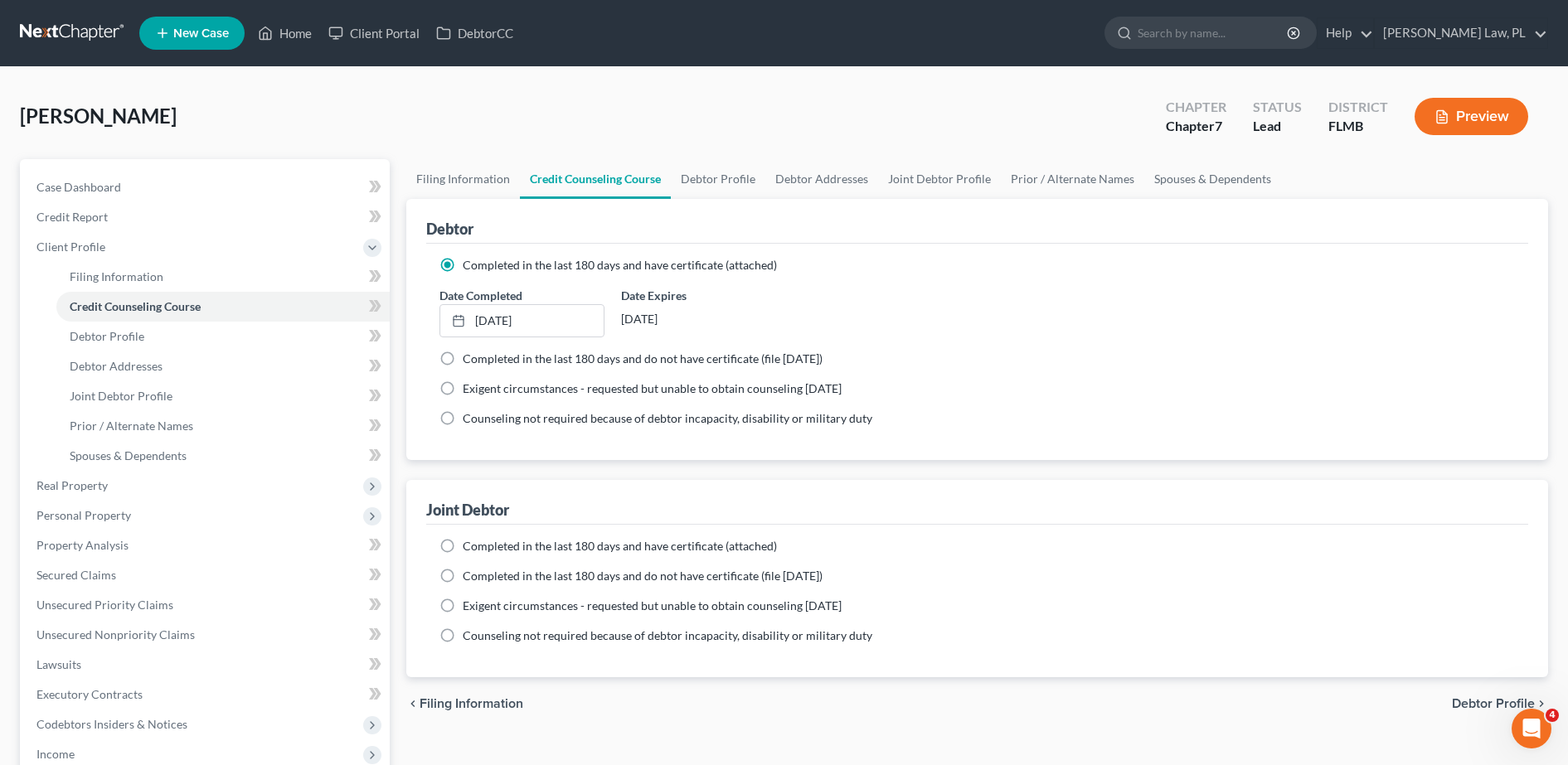
click at [463, 545] on label "Completed in the last 180 days and have certificate (attached)" at bounding box center [619, 546] width 314 height 17
click at [470, 545] on input "Completed in the last 180 days and have certificate (attached)" at bounding box center [475, 543] width 10 height 10
radio input "true"
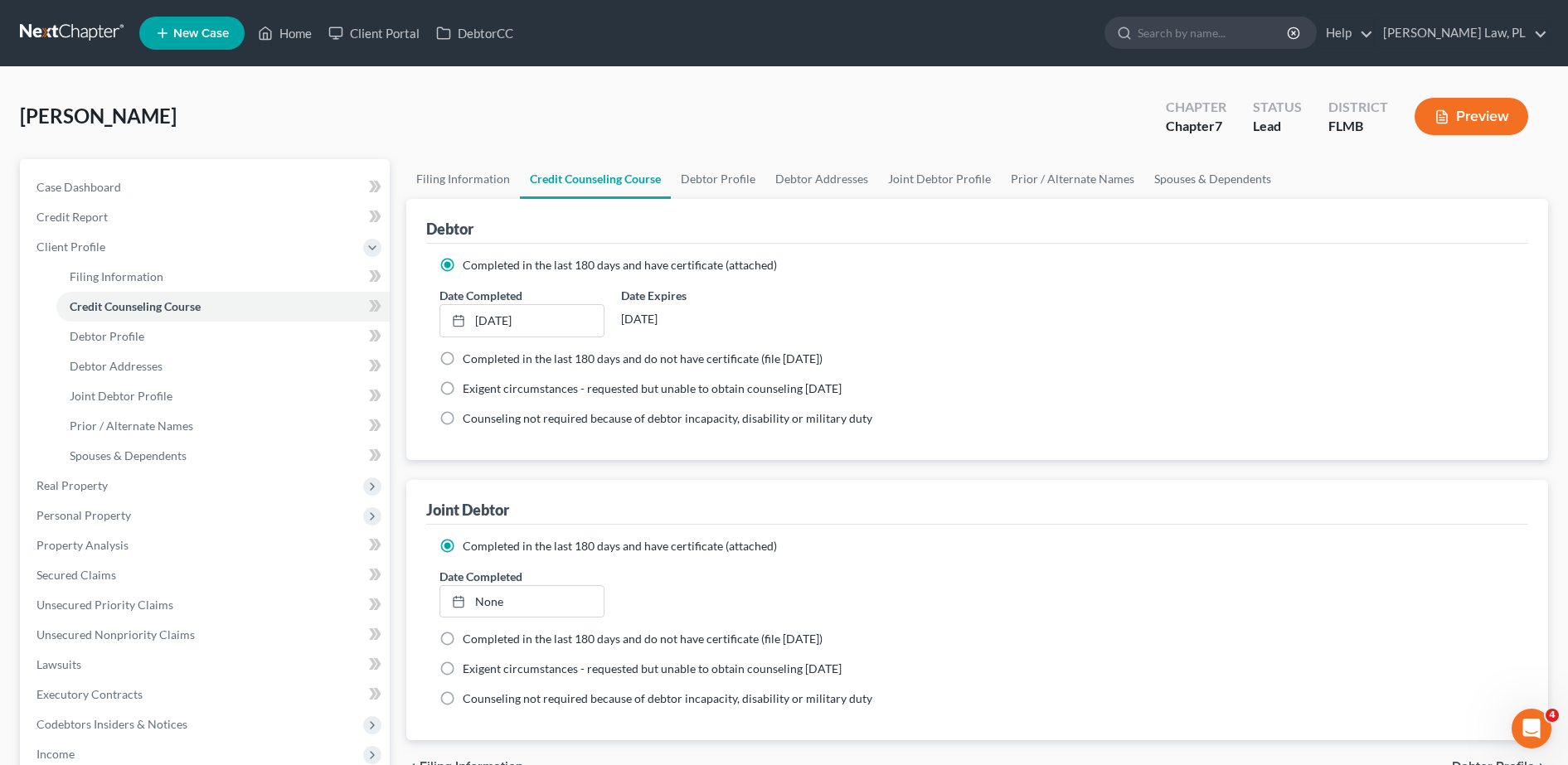
scroll to position [46, 0]
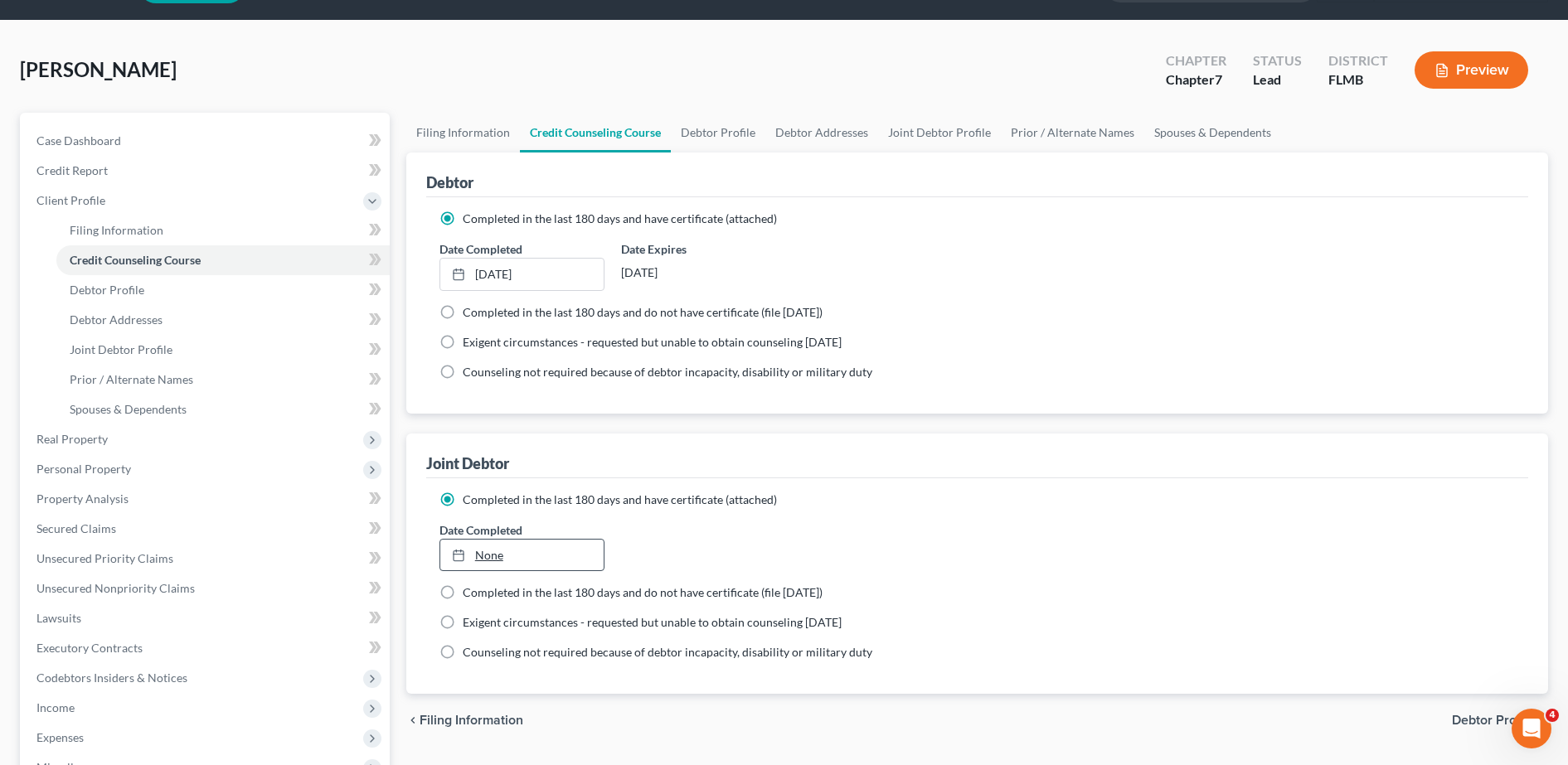
type input "[DATE]"
click at [463, 552] on icon at bounding box center [458, 555] width 13 height 13
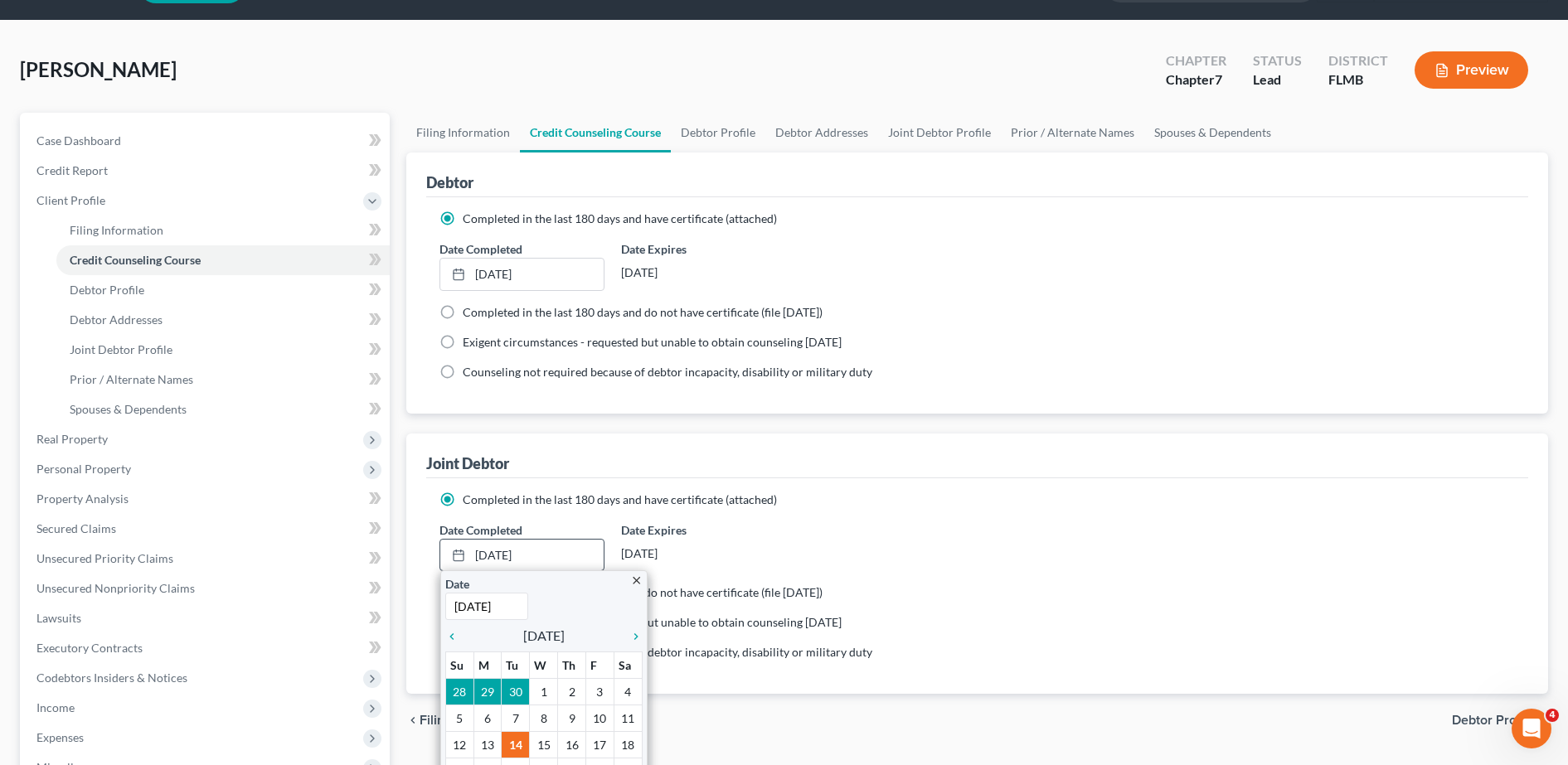
scroll to position [75, 0]
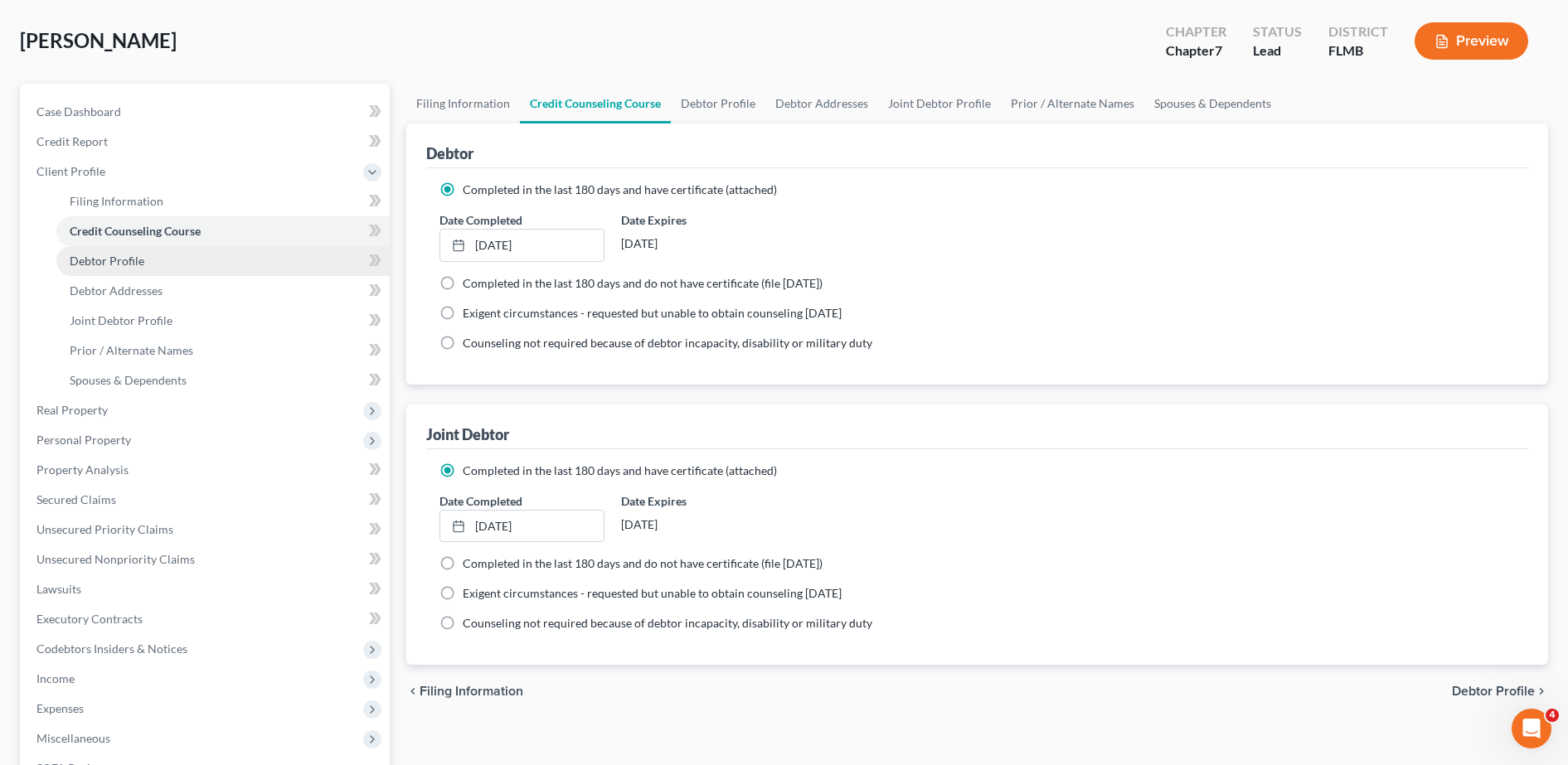
click at [233, 266] on link "Debtor Profile" at bounding box center [222, 261] width 333 height 30
select select "1"
select select "0"
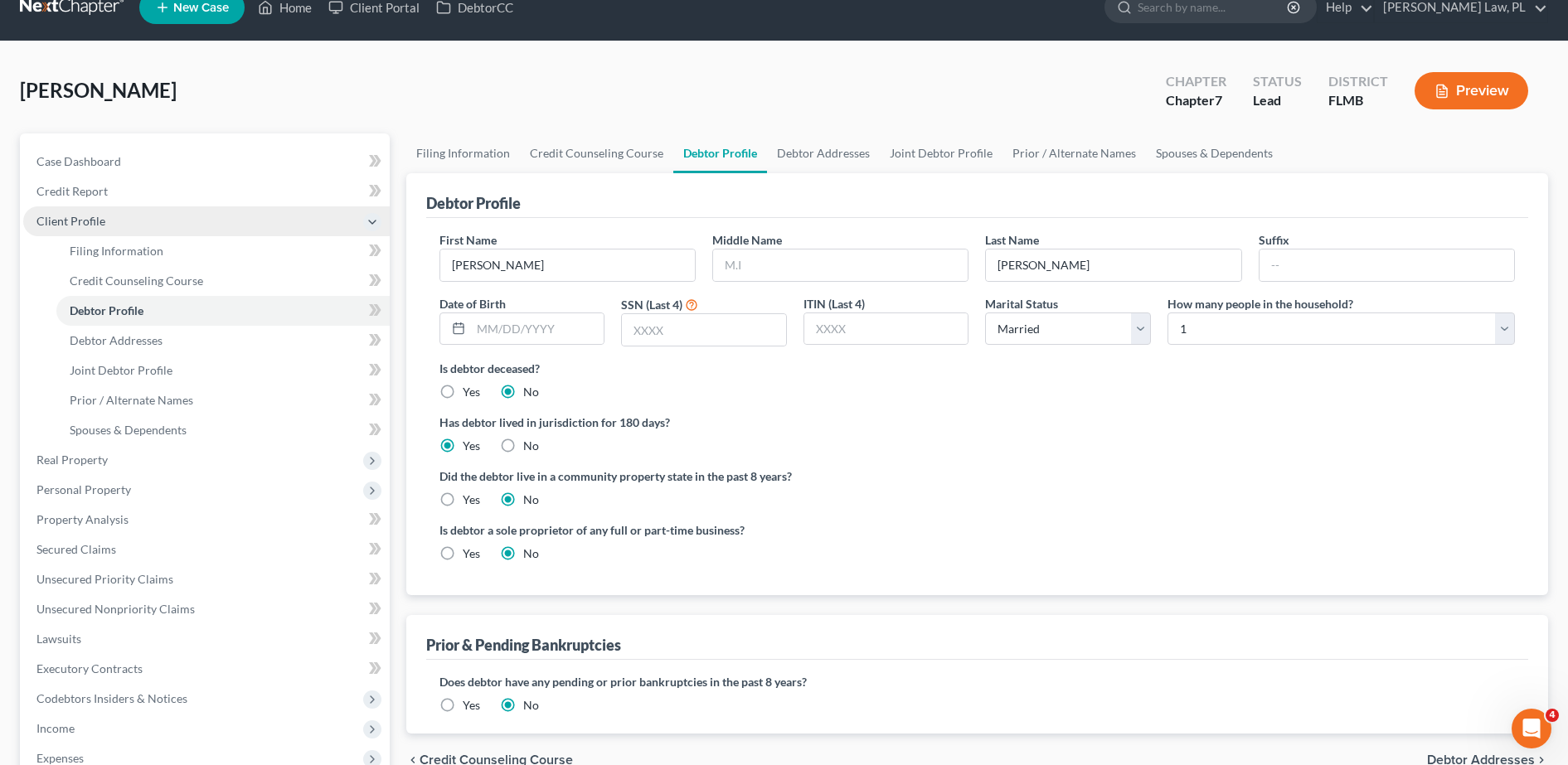
scroll to position [27, 0]
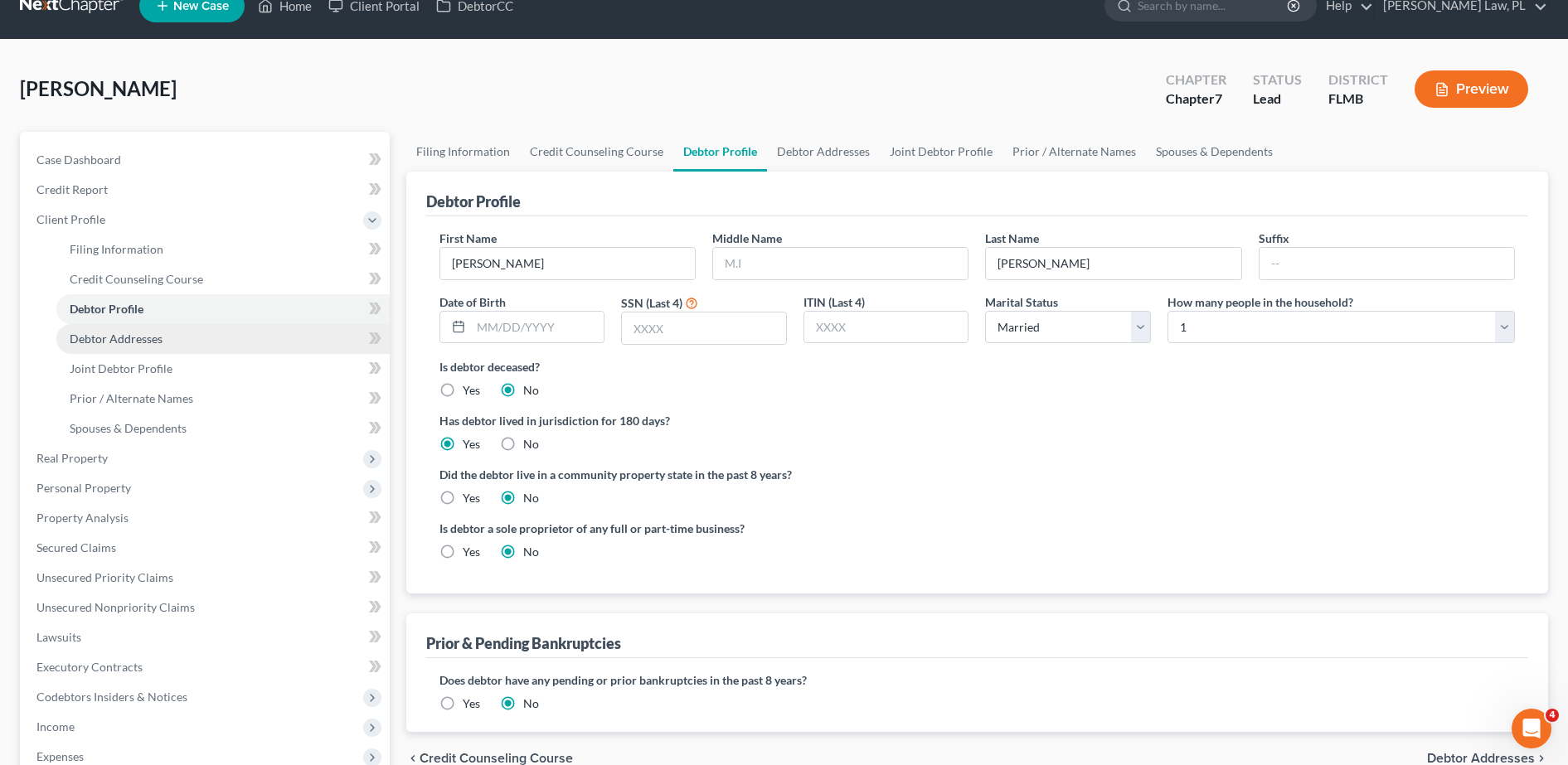
click at [216, 333] on link "Debtor Addresses" at bounding box center [222, 339] width 333 height 30
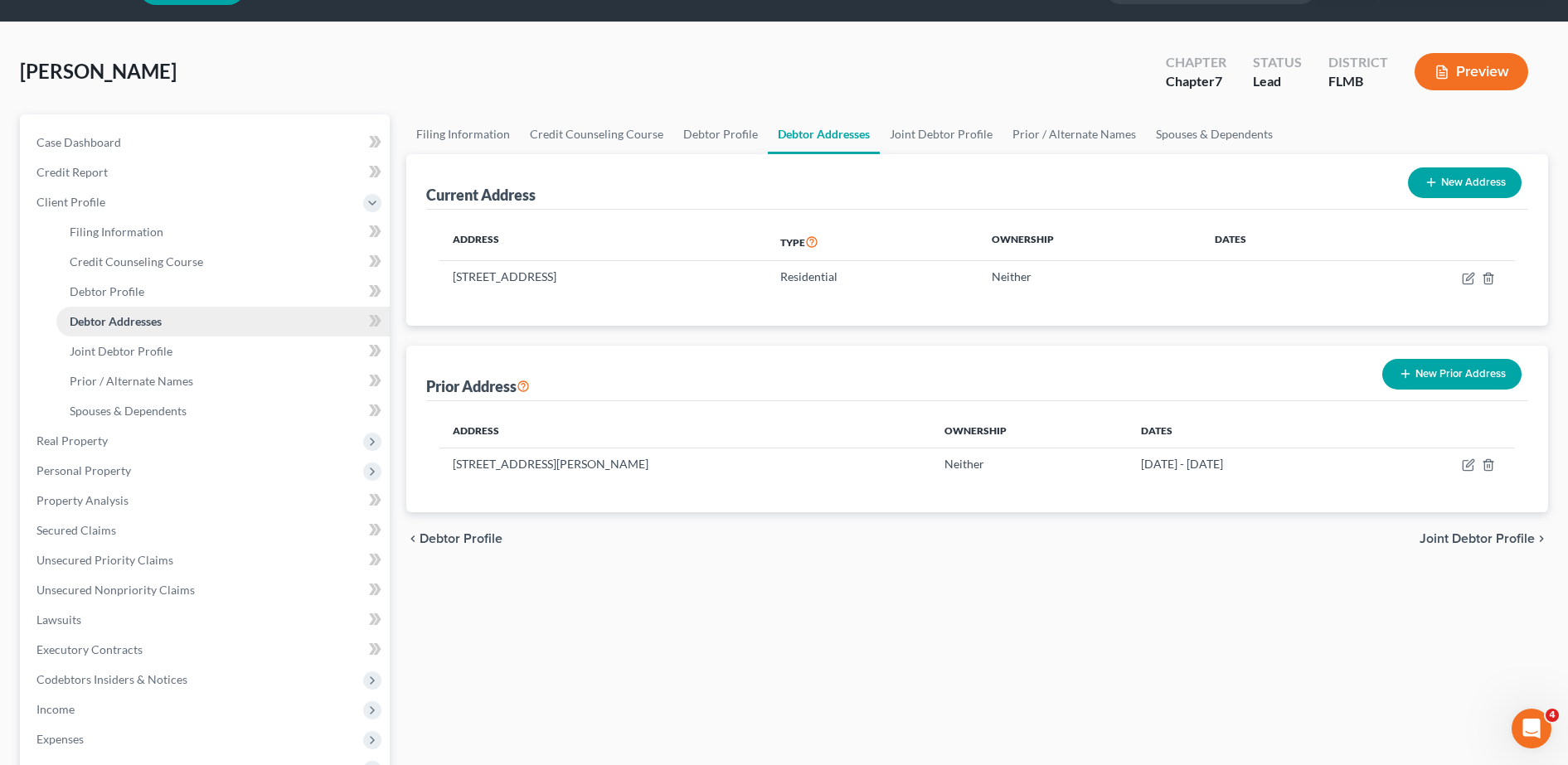
scroll to position [48, 0]
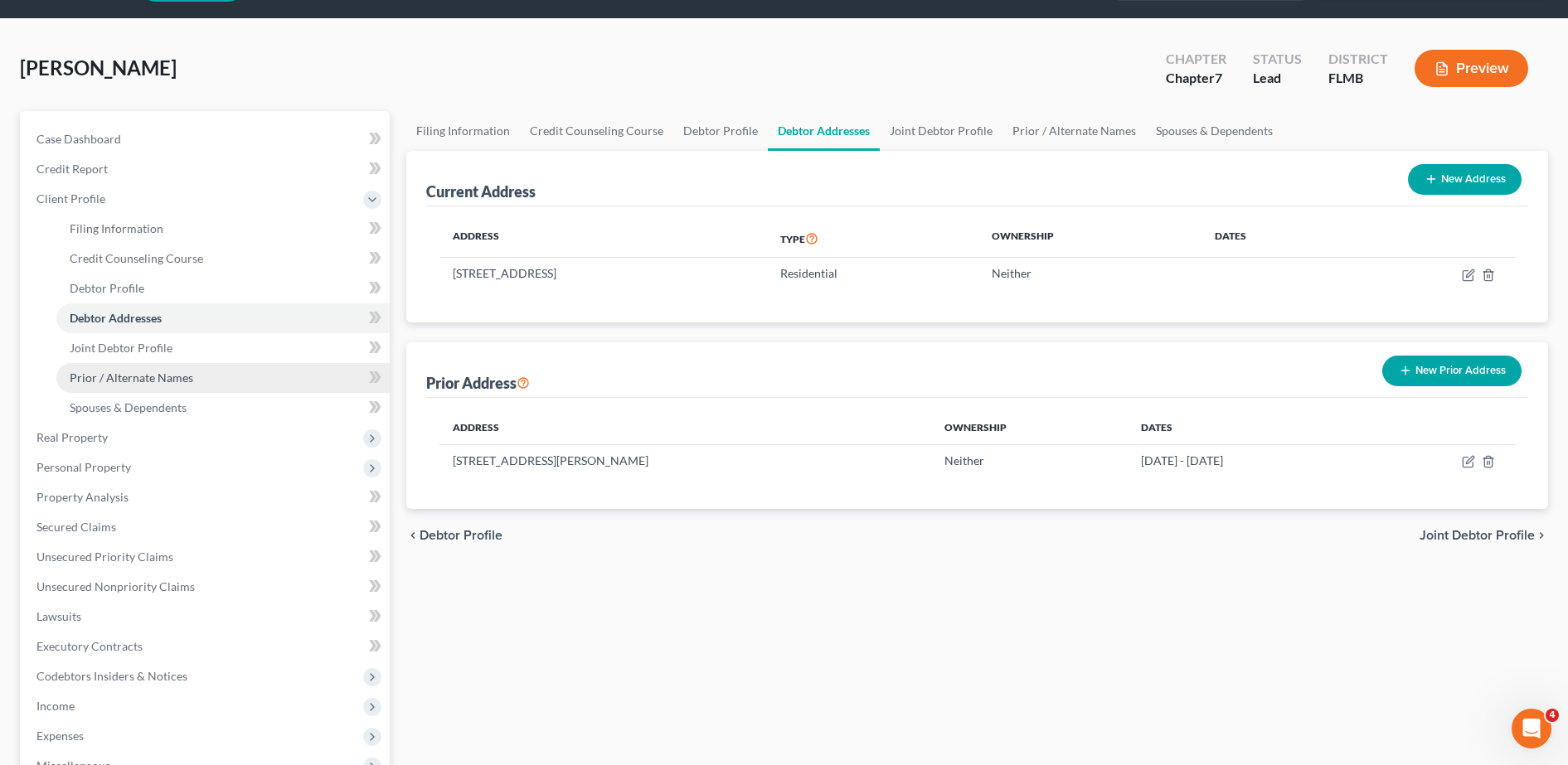
click at [205, 374] on link "Prior / Alternate Names" at bounding box center [222, 378] width 333 height 30
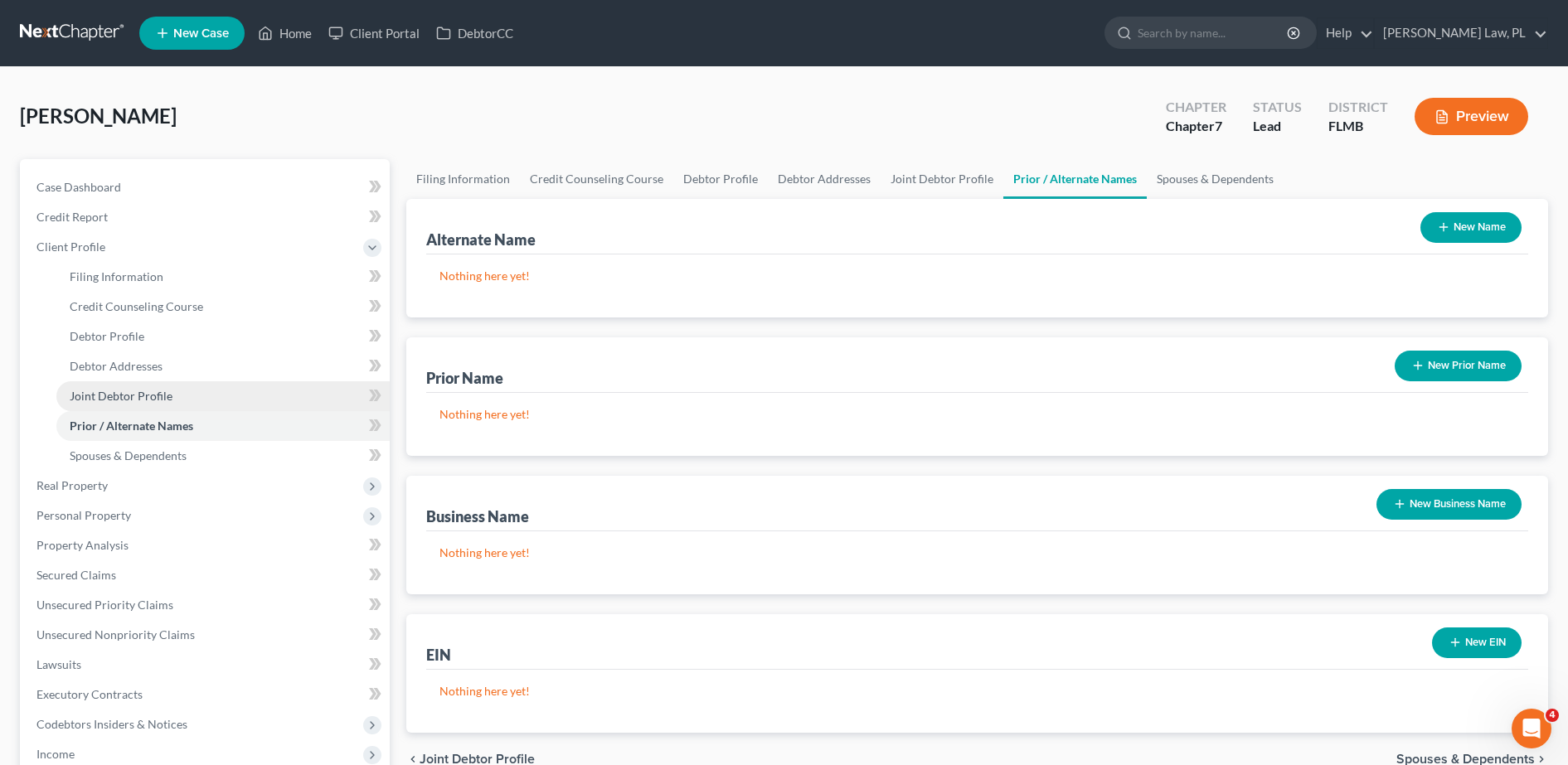
click at [192, 386] on link "Joint Debtor Profile" at bounding box center [222, 396] width 333 height 30
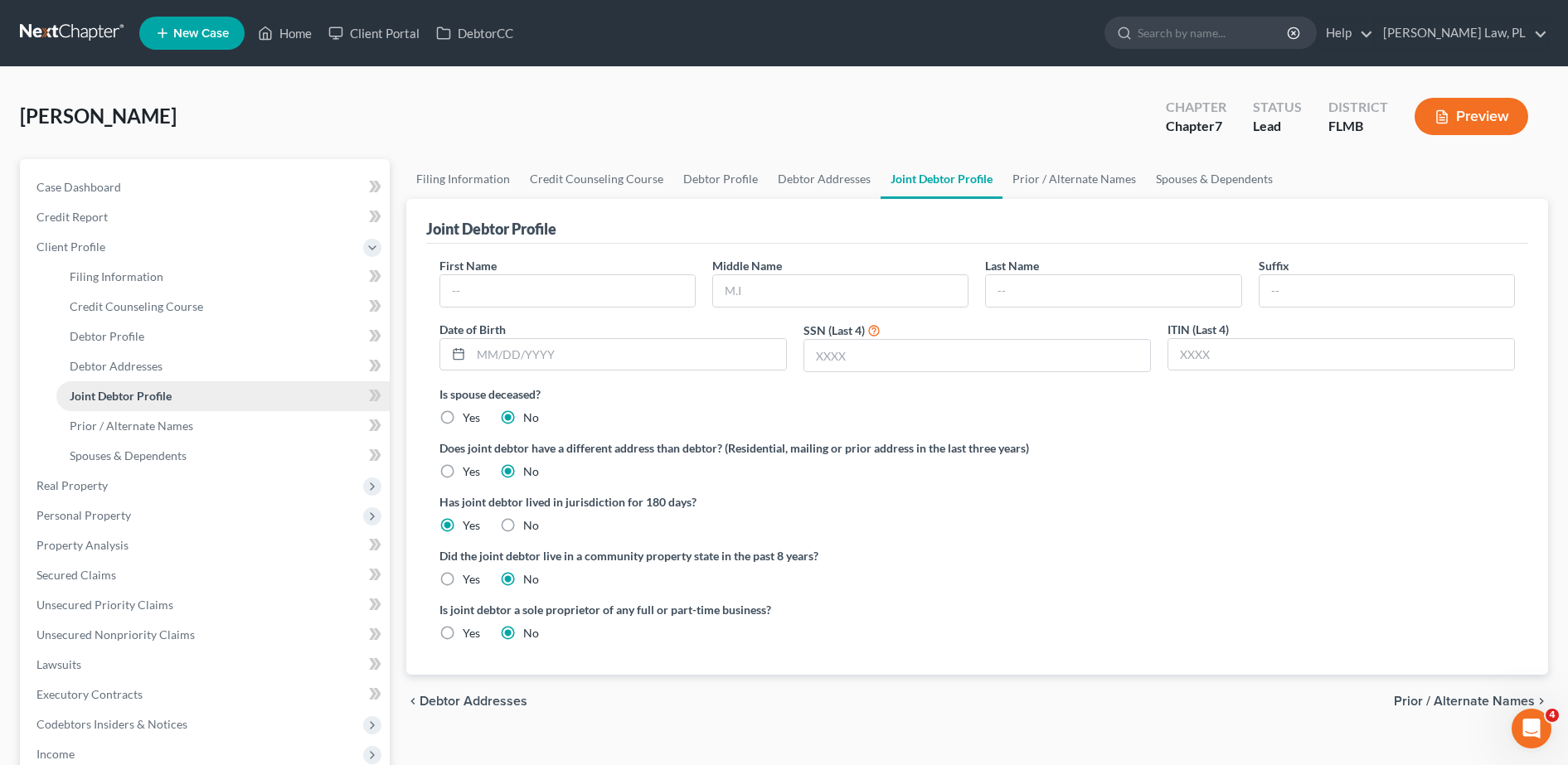
scroll to position [48, 0]
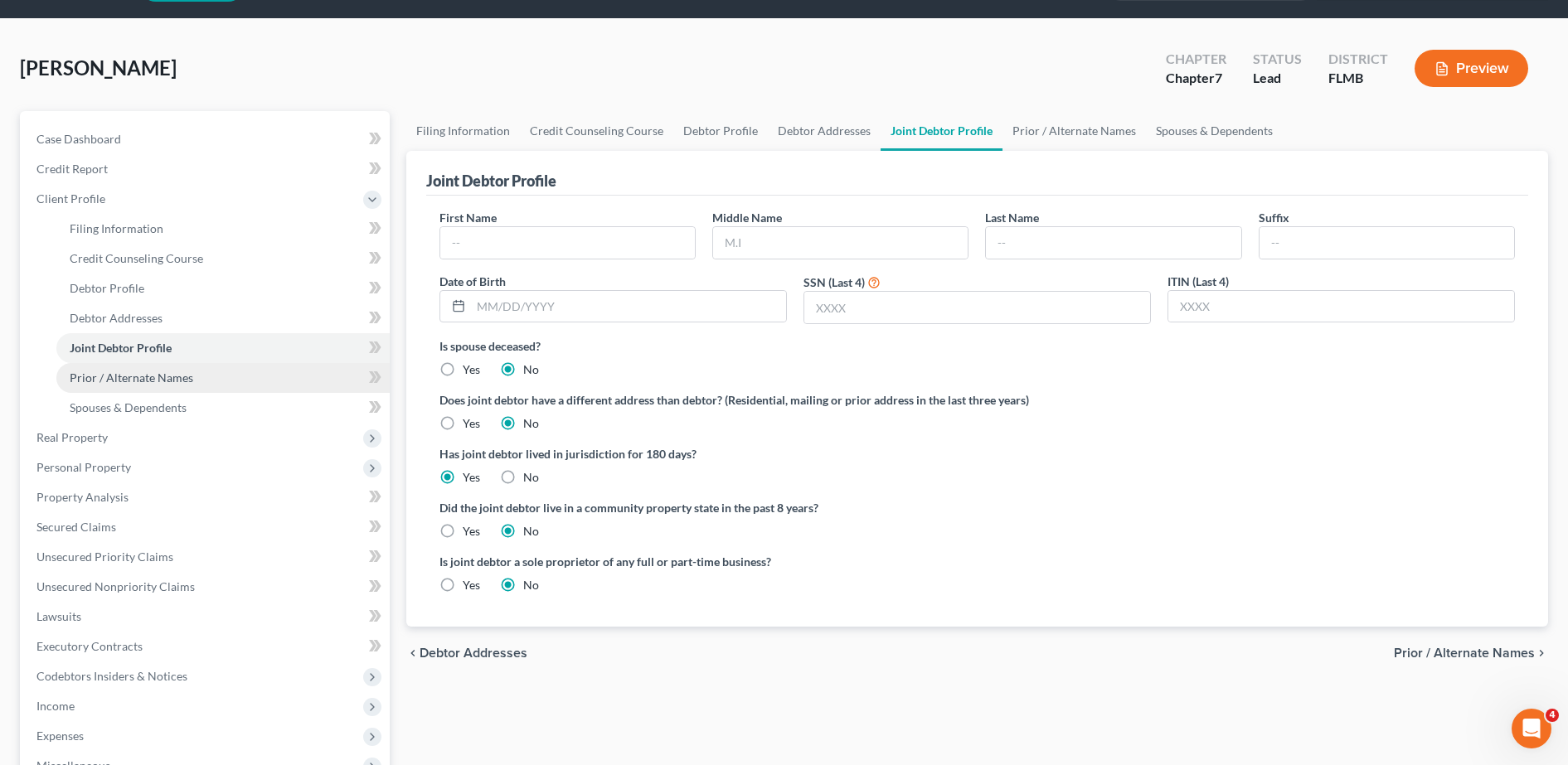
click at [173, 375] on span "Prior / Alternate Names" at bounding box center [131, 378] width 123 height 14
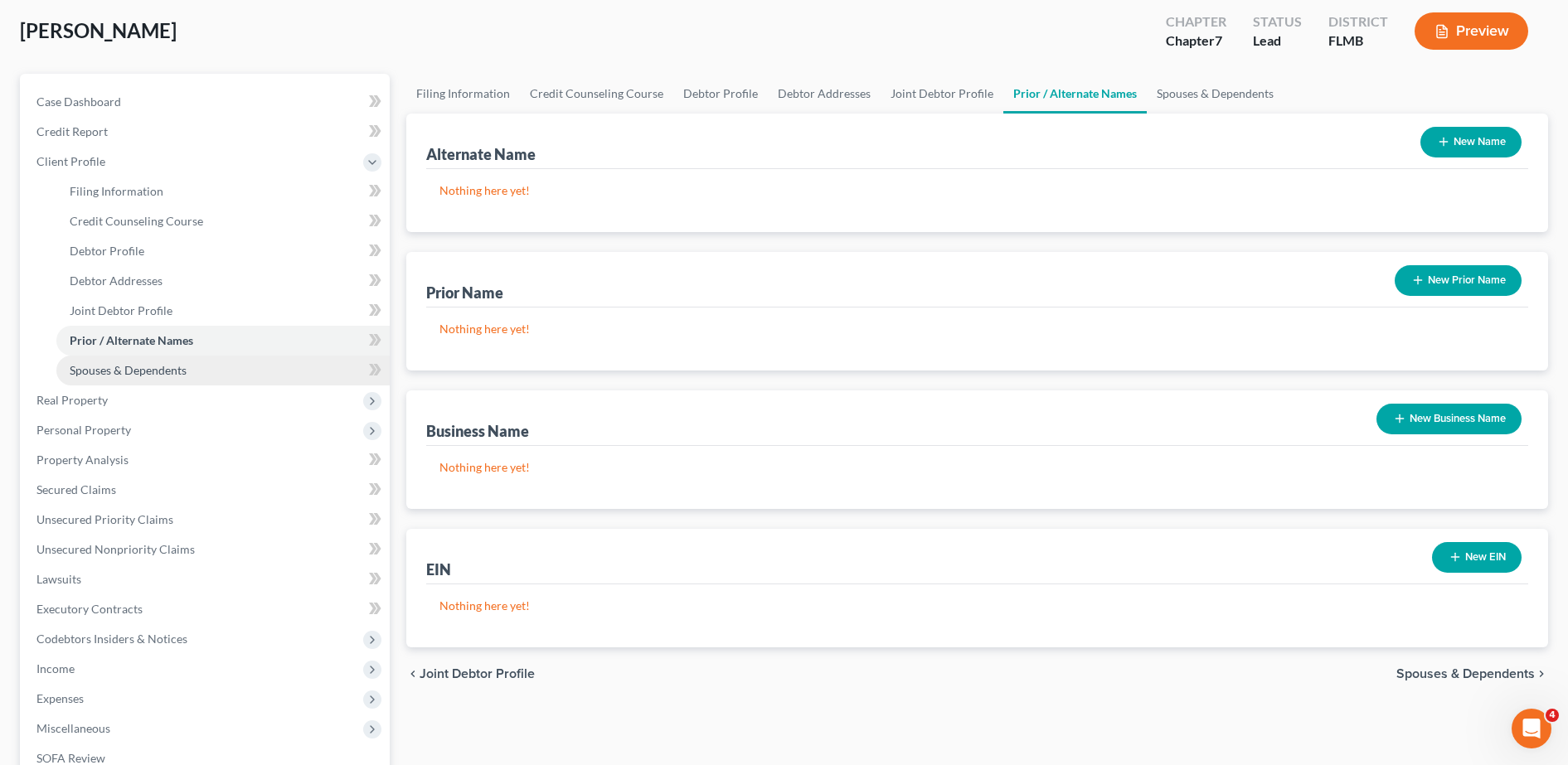
click at [154, 359] on link "Spouses & Dependents" at bounding box center [222, 371] width 333 height 30
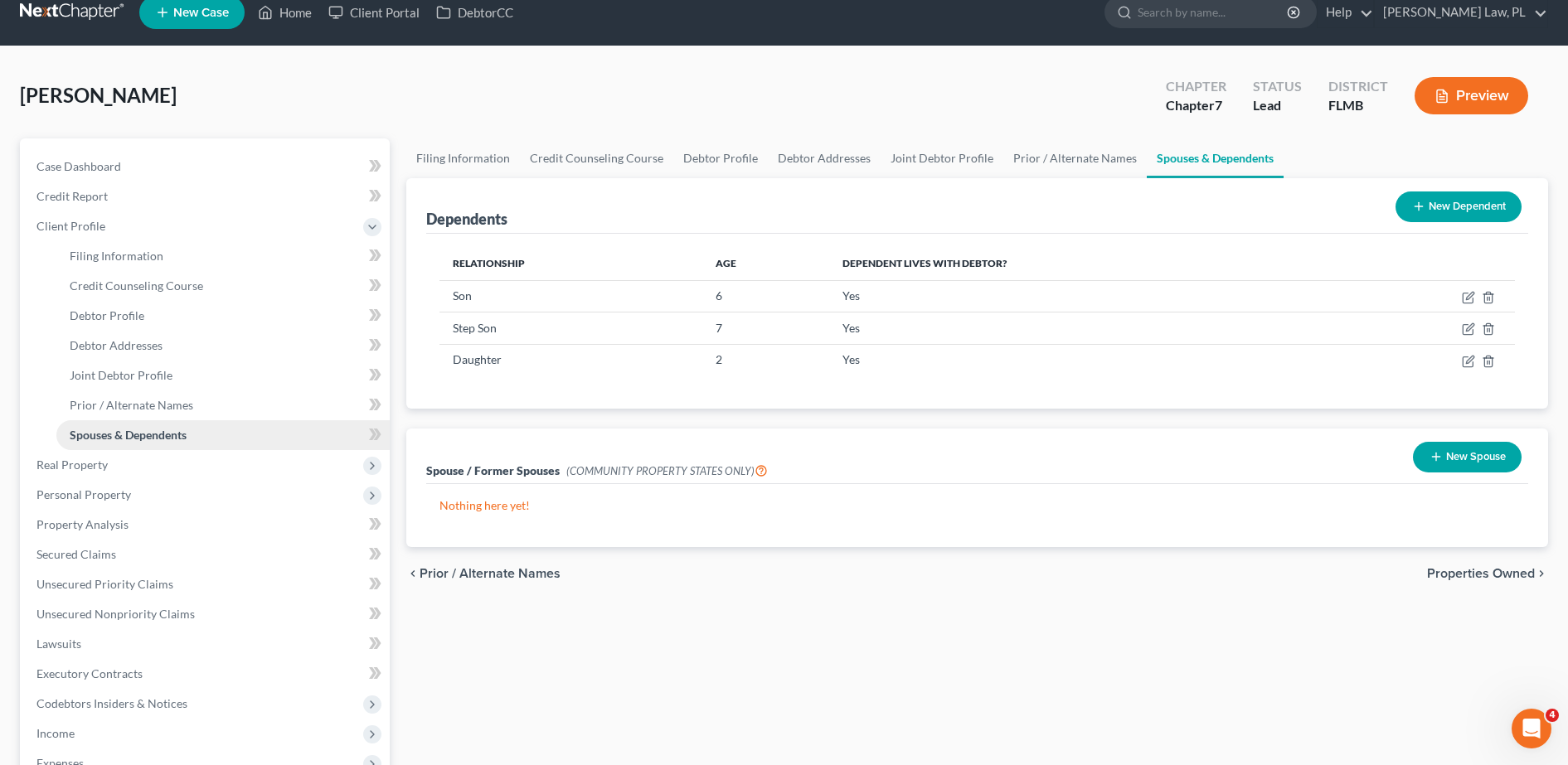
scroll to position [22, 0]
click at [105, 456] on span "Real Property" at bounding box center [73, 463] width 72 height 14
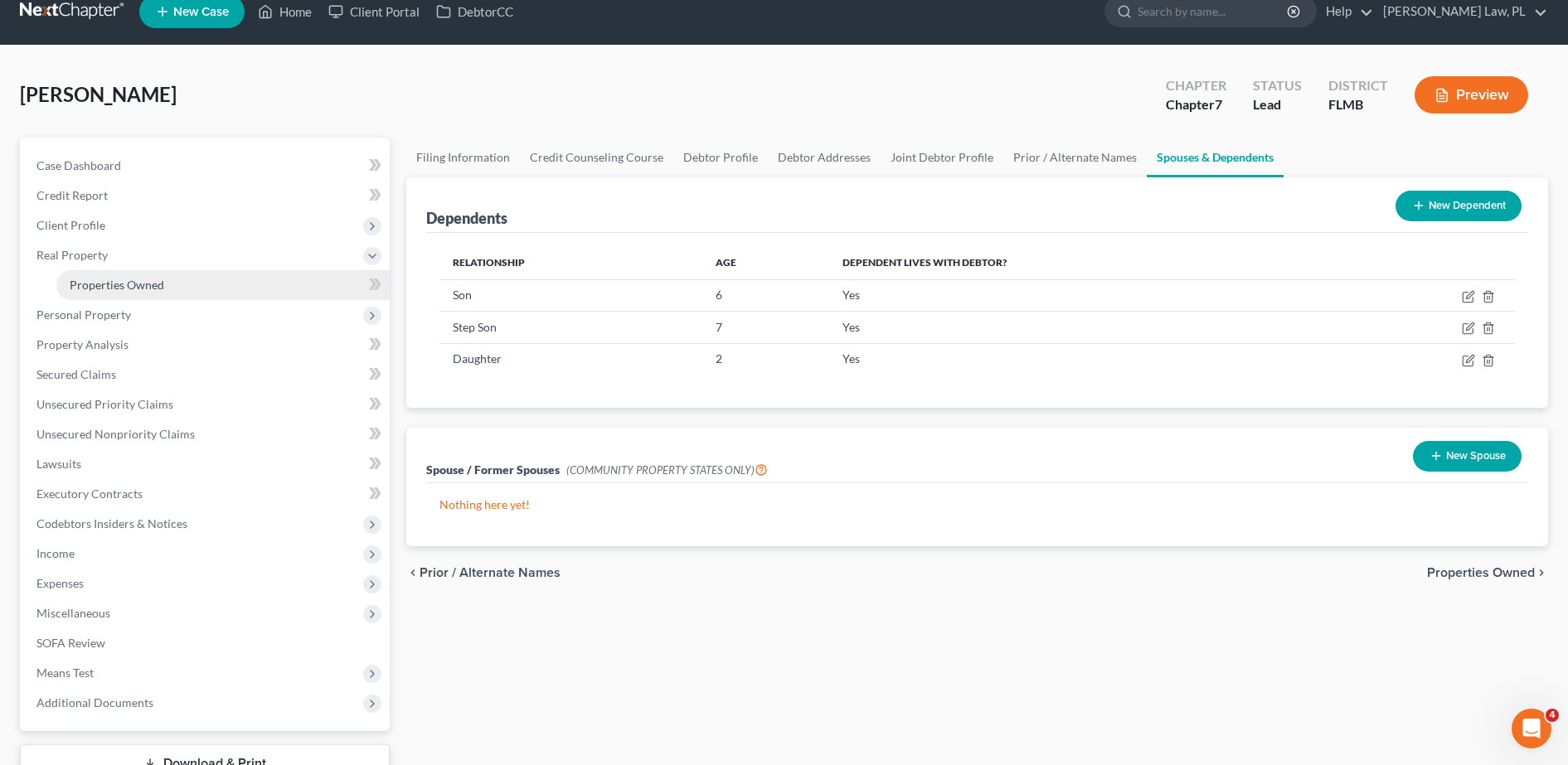
click at [131, 298] on link "Properties Owned" at bounding box center [222, 285] width 333 height 30
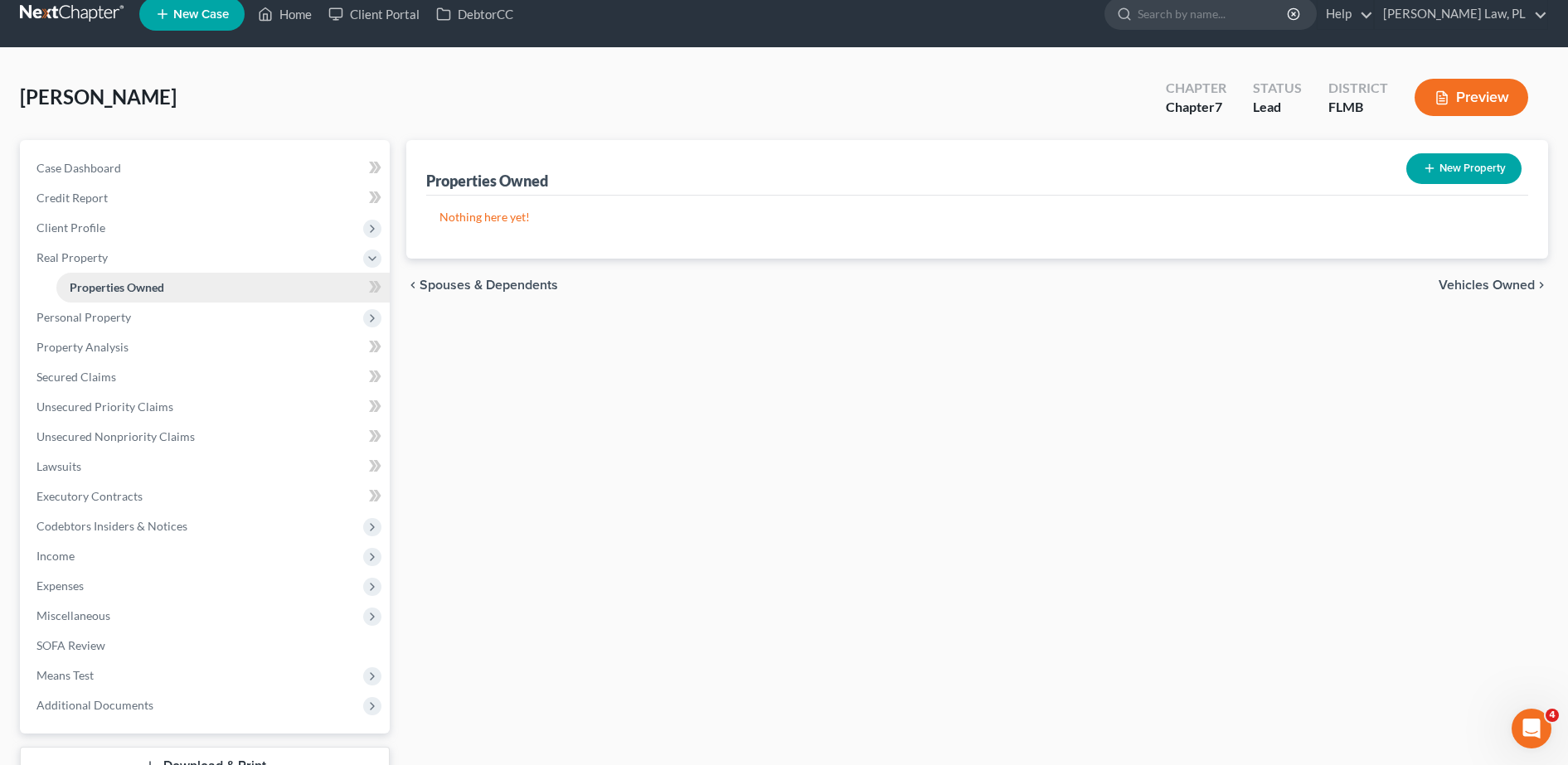
scroll to position [20, 0]
click at [122, 302] on span "Personal Property" at bounding box center [206, 316] width 366 height 30
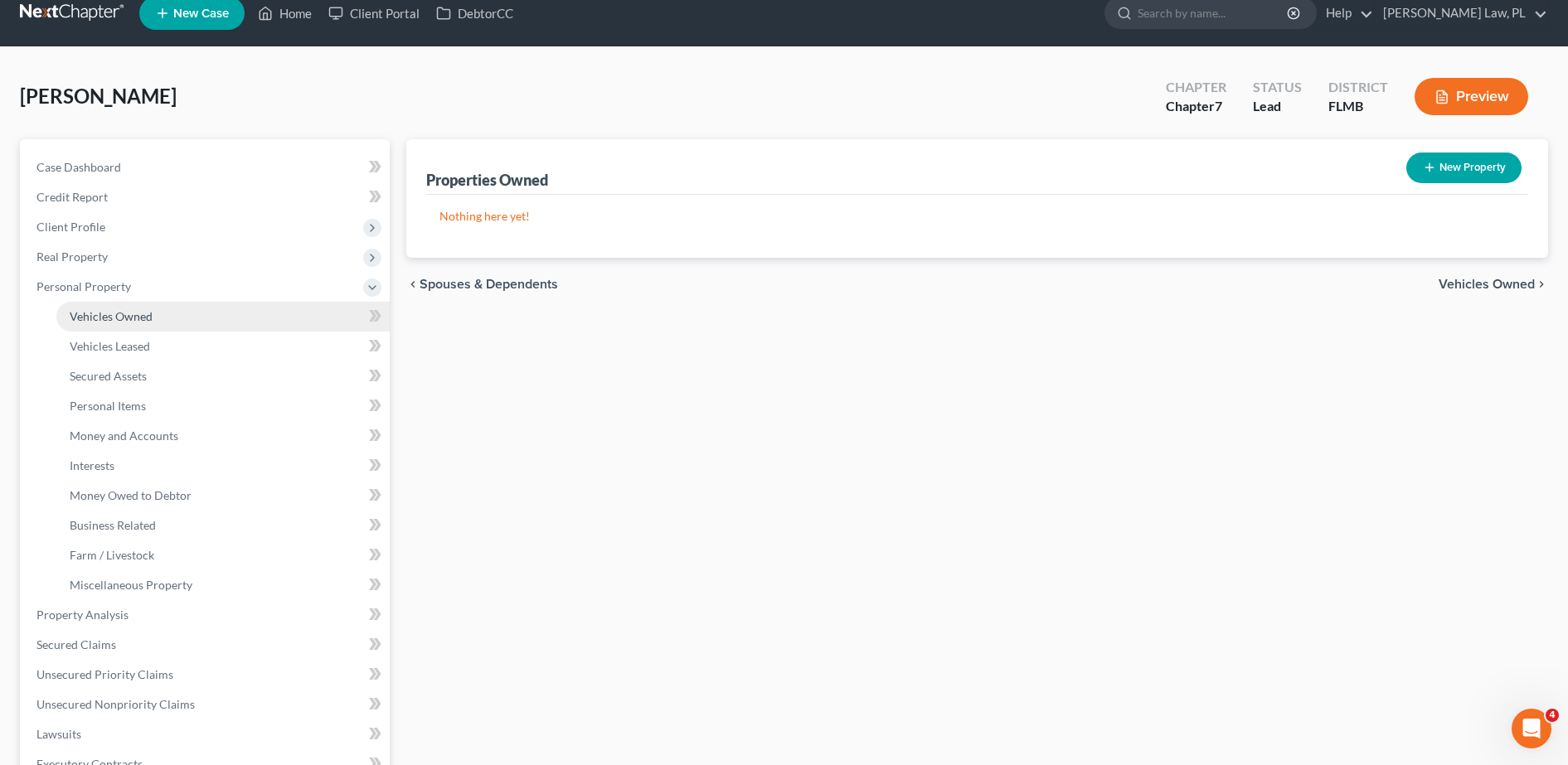
click at [130, 306] on link "Vehicles Owned" at bounding box center [222, 316] width 333 height 30
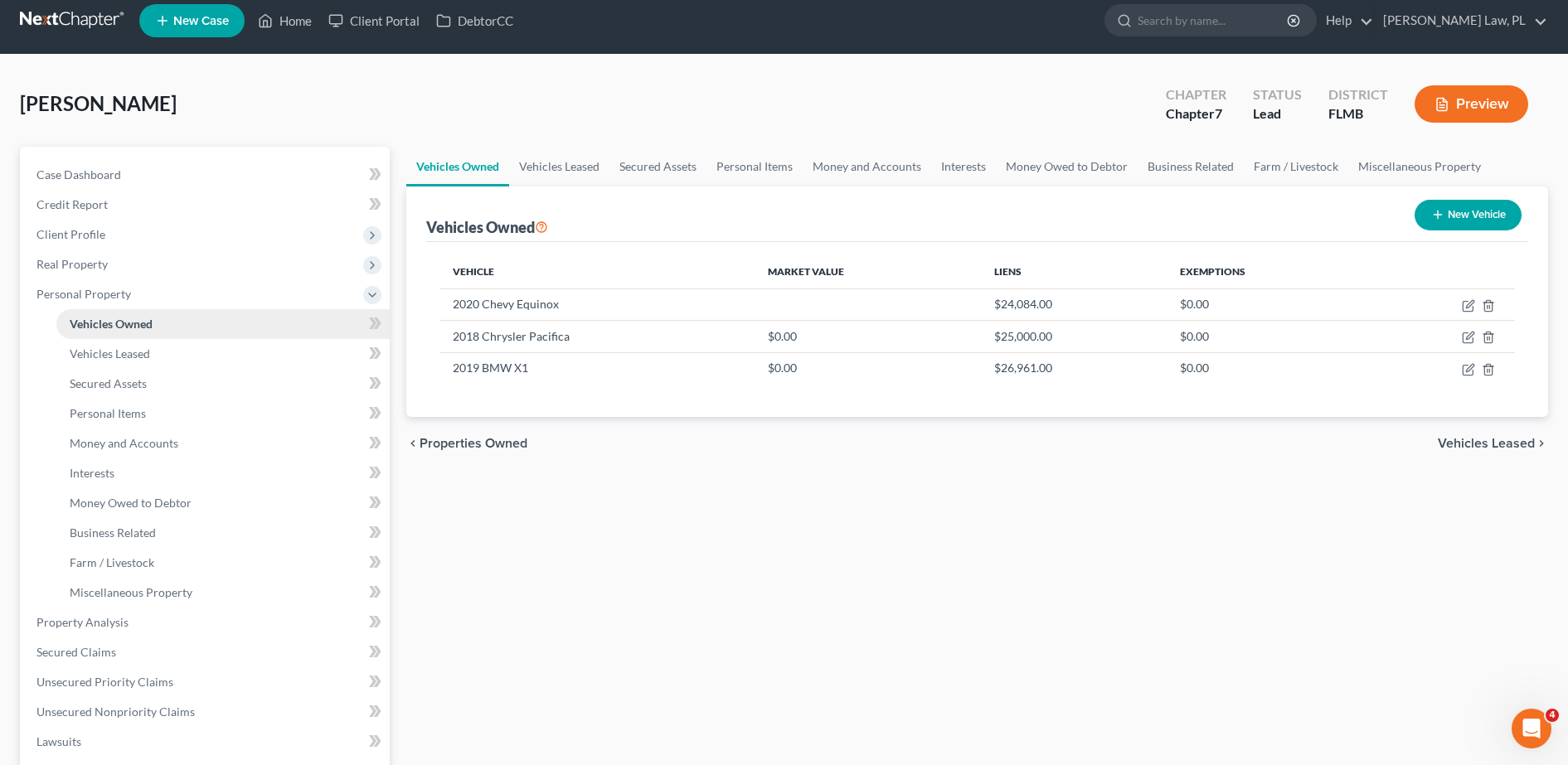
scroll to position [13, 0]
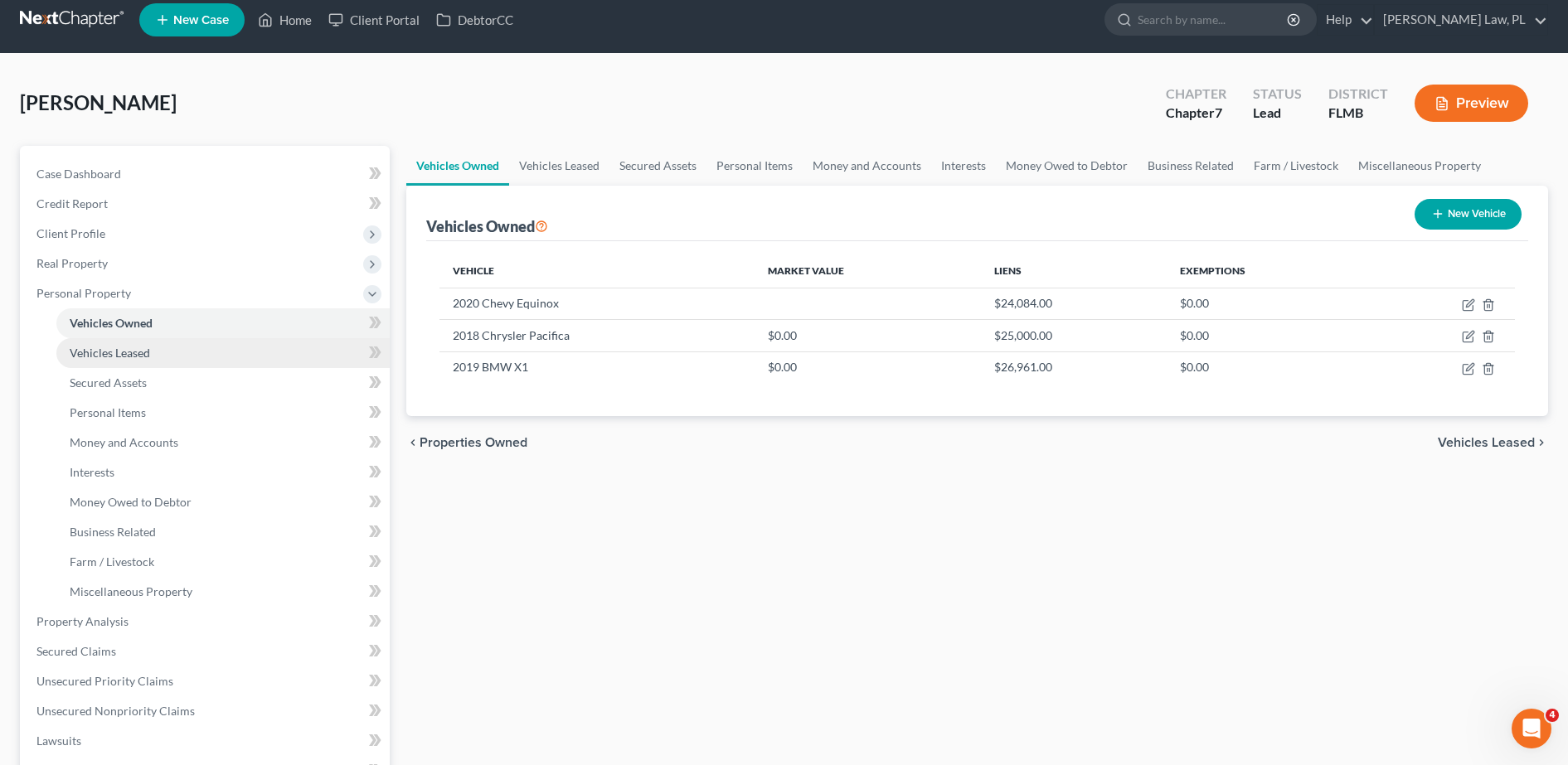
click at [151, 344] on link "Vehicles Leased" at bounding box center [222, 353] width 333 height 30
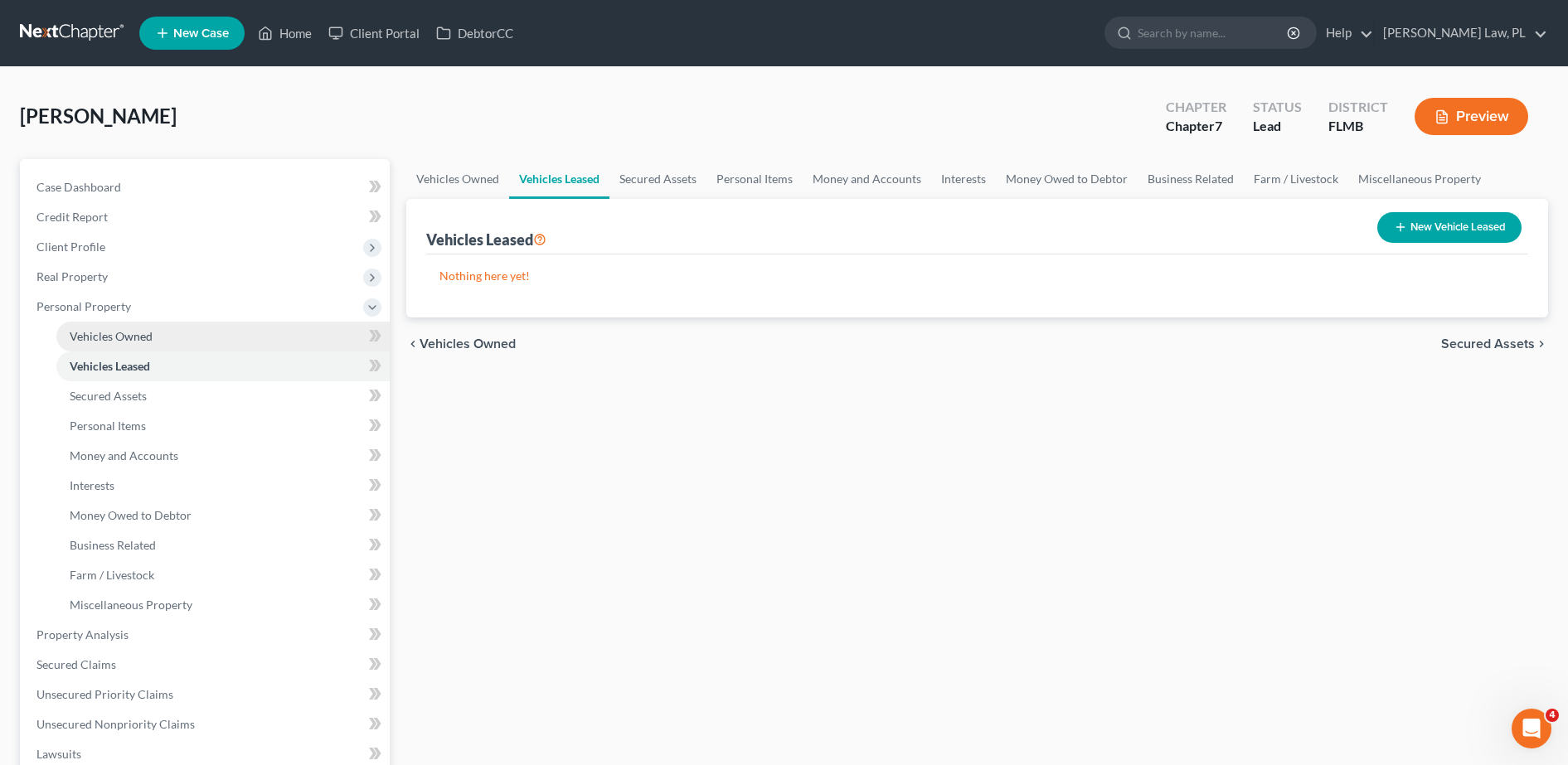
click at [151, 340] on link "Vehicles Owned" at bounding box center [222, 337] width 333 height 30
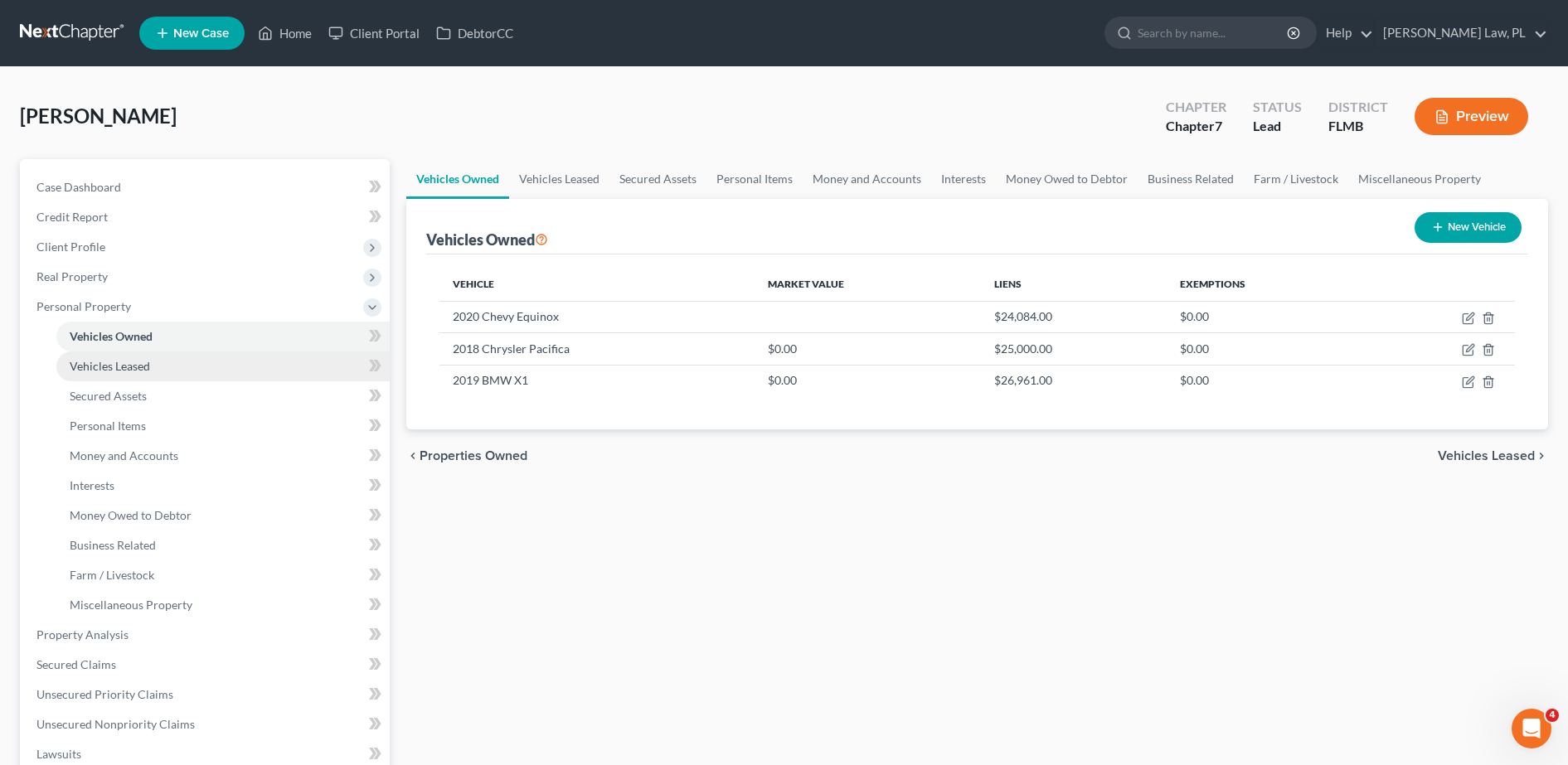
click at [159, 375] on link "Vehicles Leased" at bounding box center [222, 366] width 333 height 30
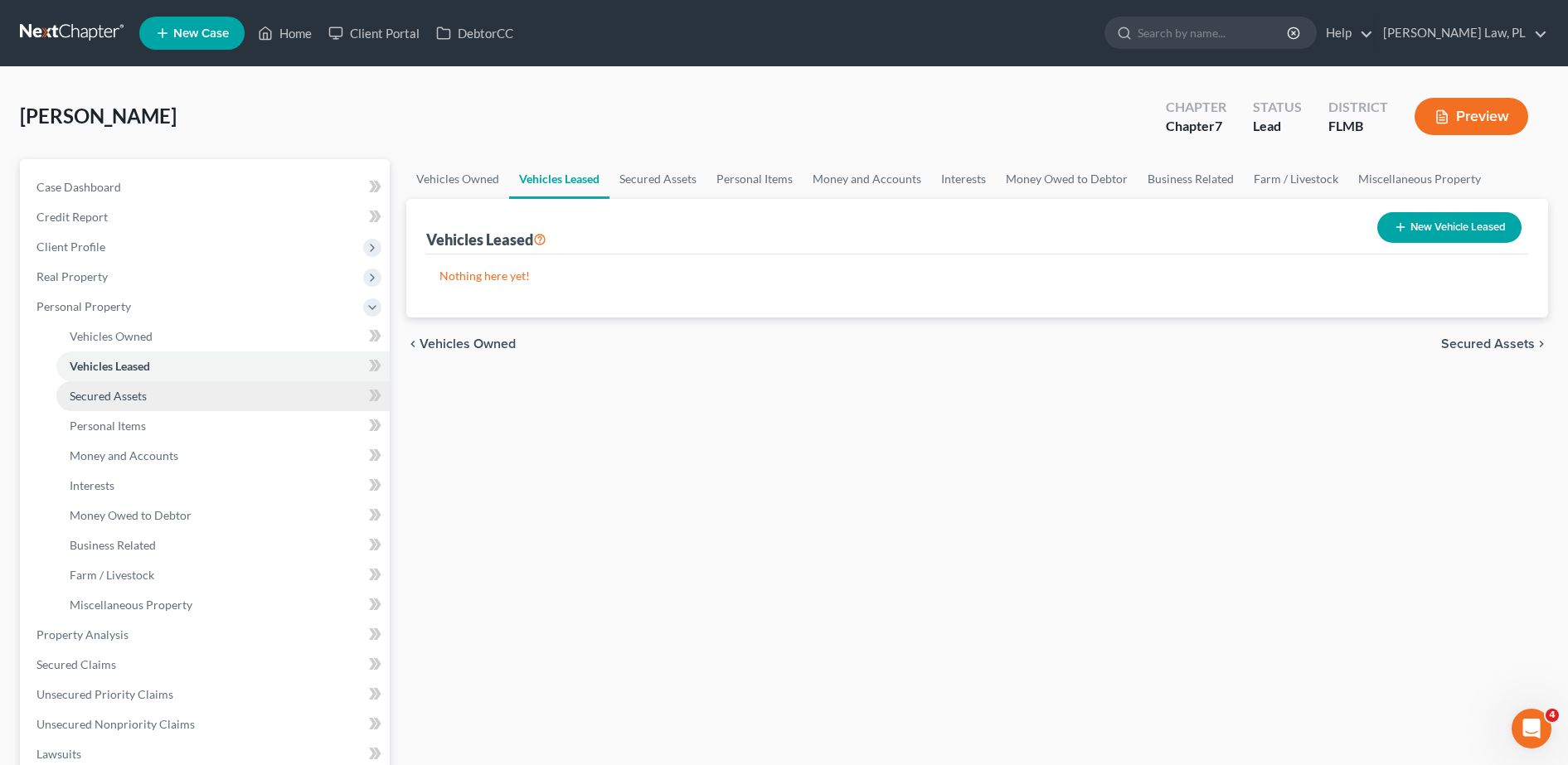
click at [160, 394] on link "Secured Assets" at bounding box center [222, 396] width 333 height 30
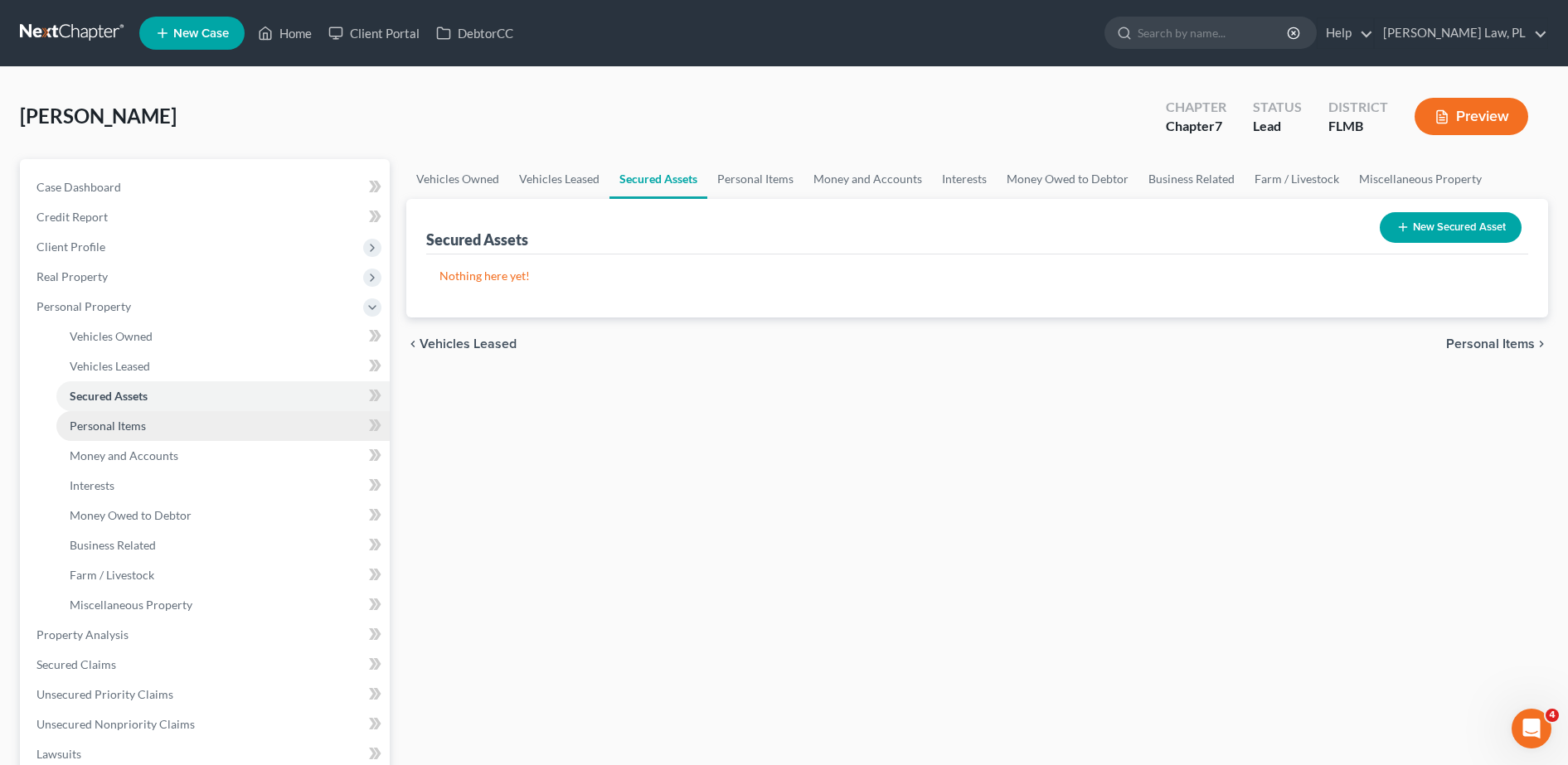
click at [160, 426] on link "Personal Items" at bounding box center [222, 426] width 333 height 30
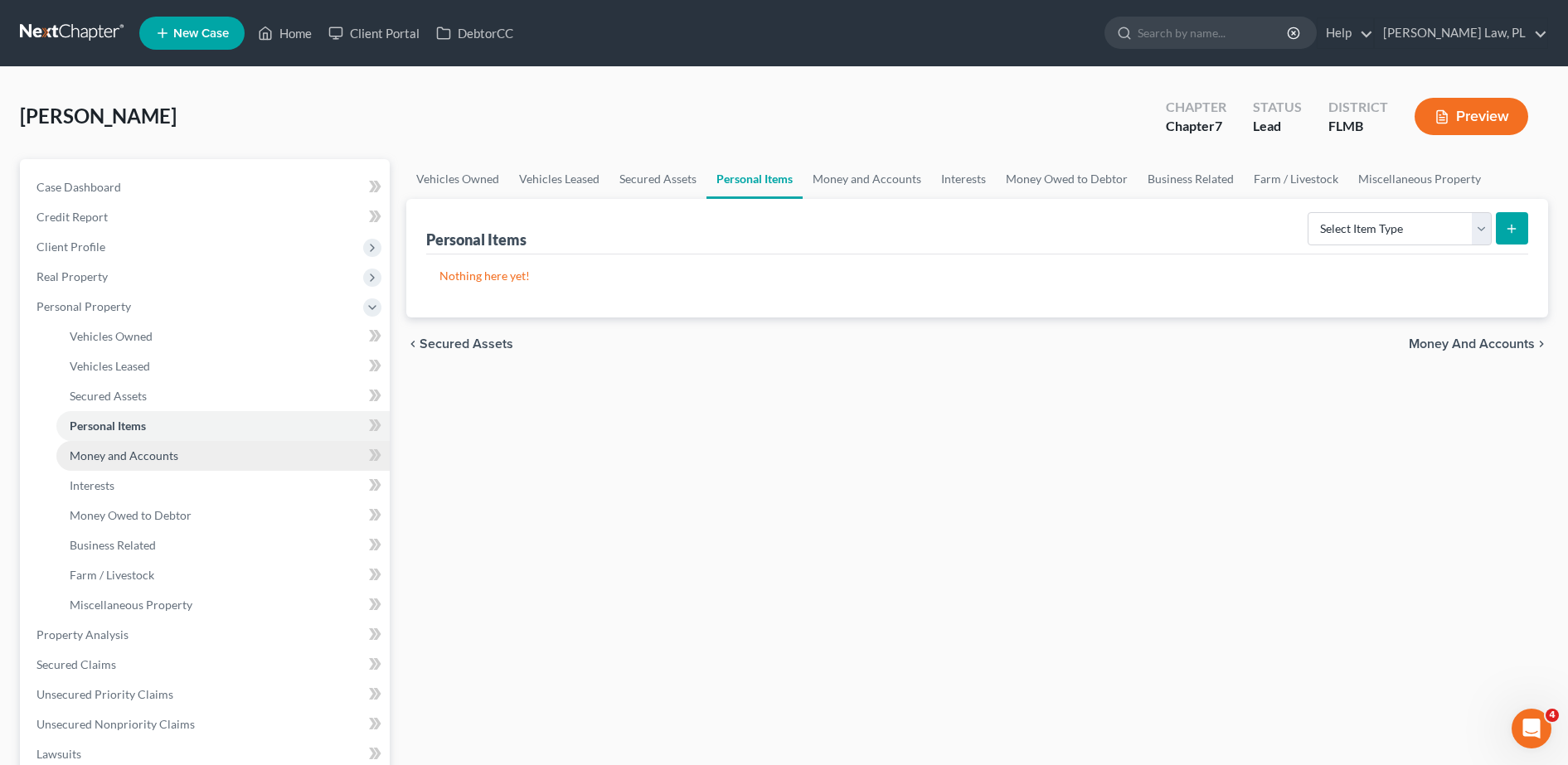
click at [163, 452] on span "Money and Accounts" at bounding box center [124, 456] width 108 height 14
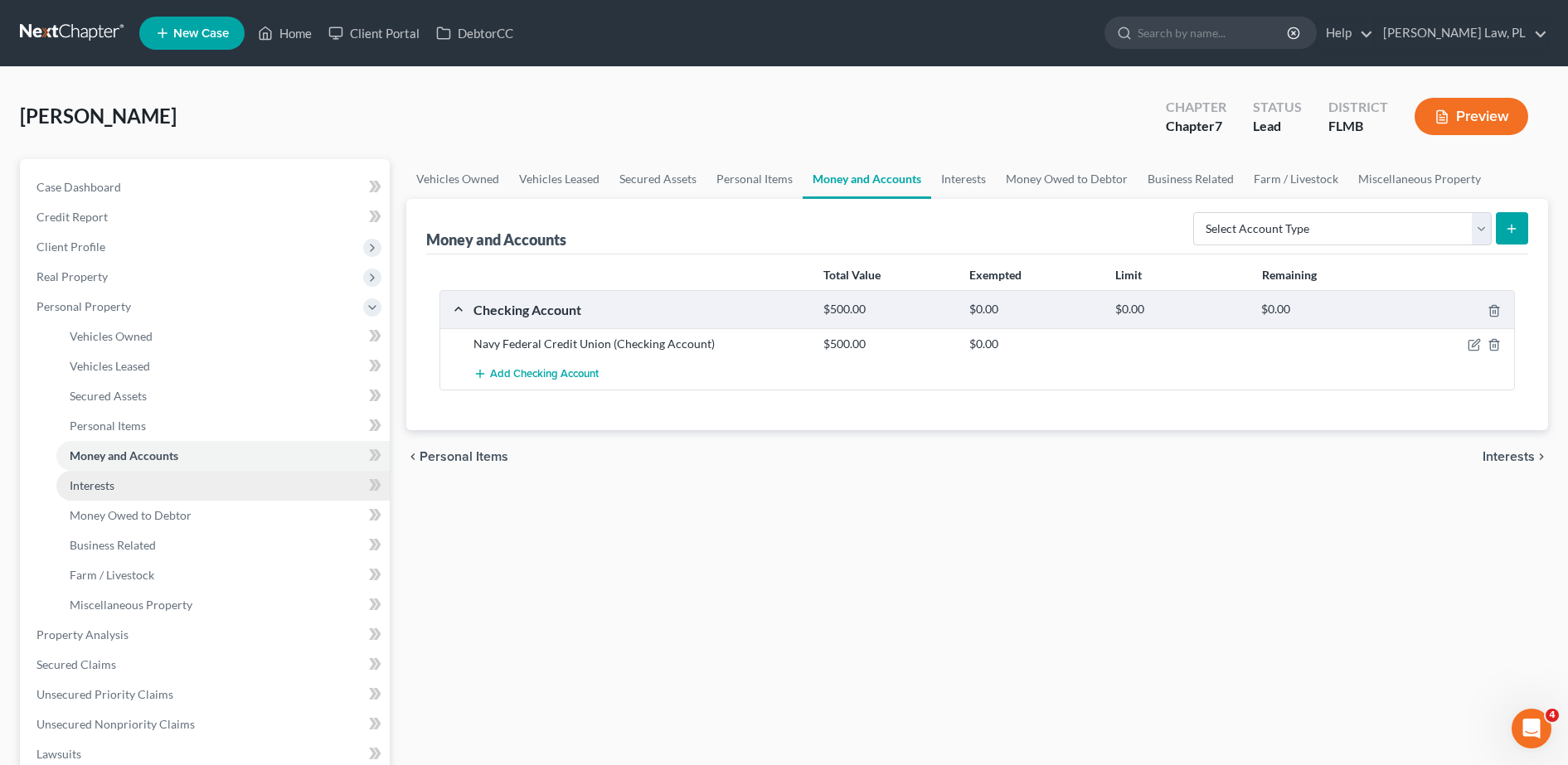
click at [162, 487] on link "Interests" at bounding box center [222, 485] width 333 height 30
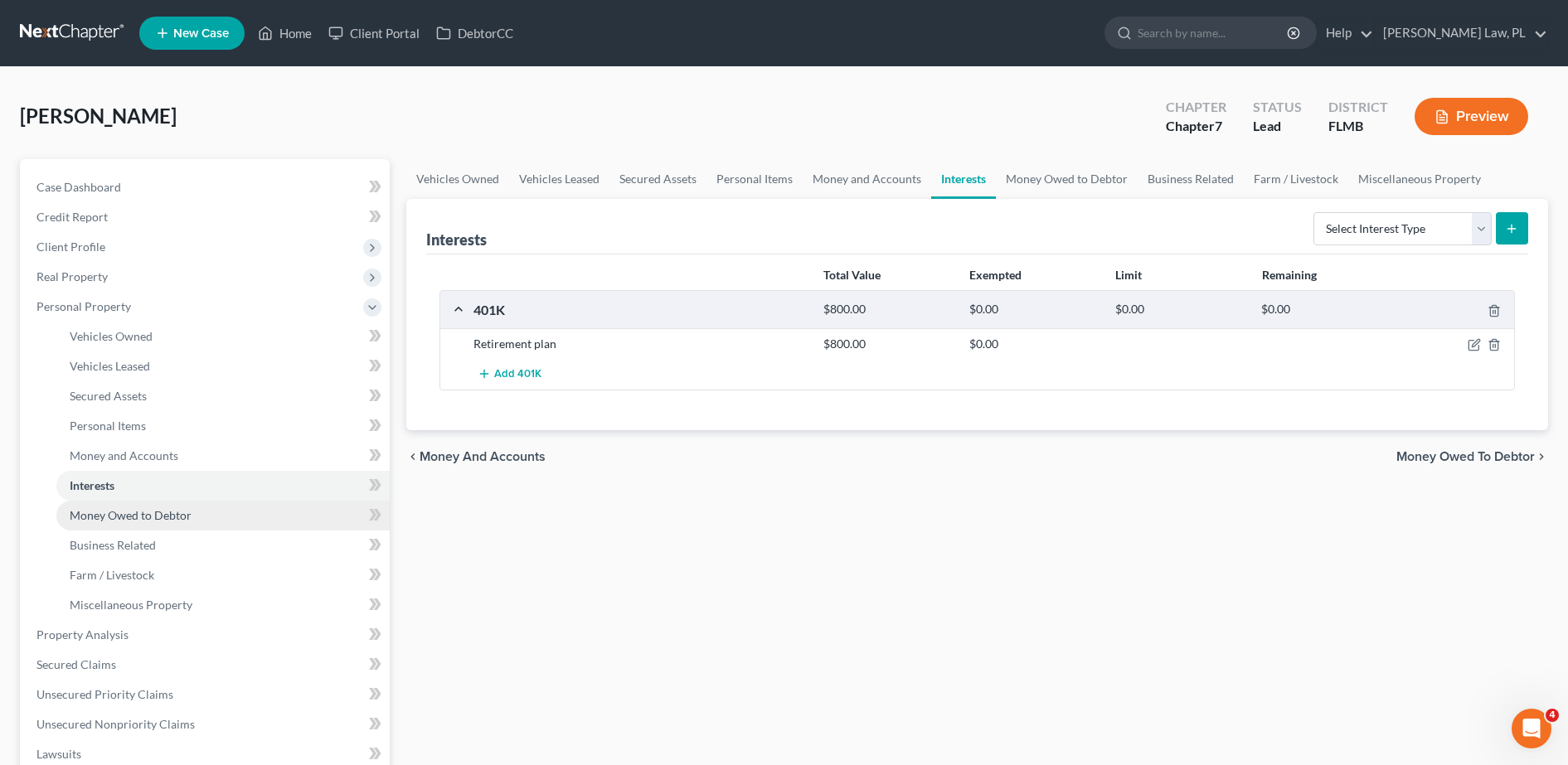
click at [164, 509] on span "Money Owed to Debtor" at bounding box center [130, 515] width 122 height 14
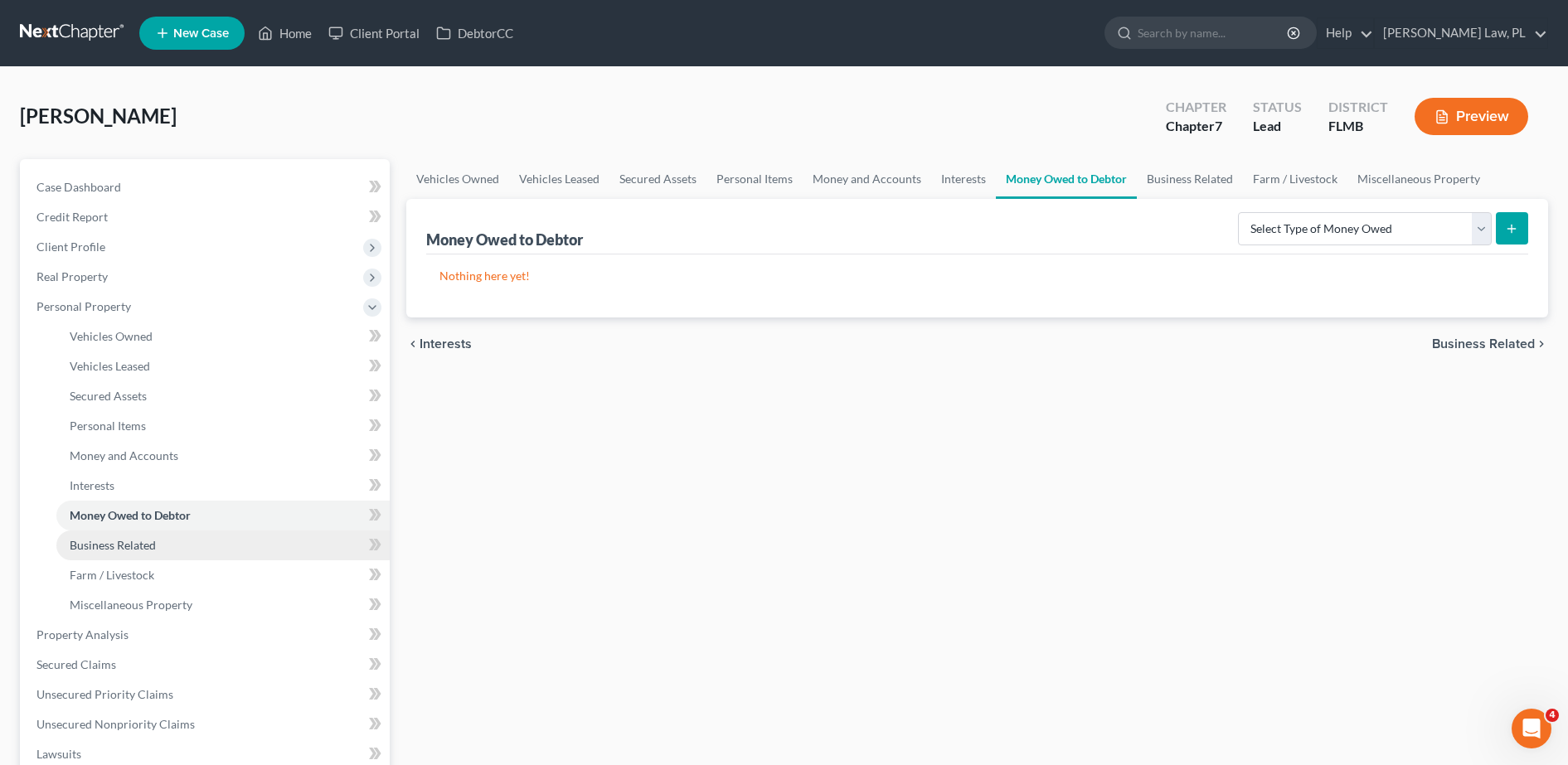
click at [168, 532] on link "Business Related" at bounding box center [222, 546] width 333 height 30
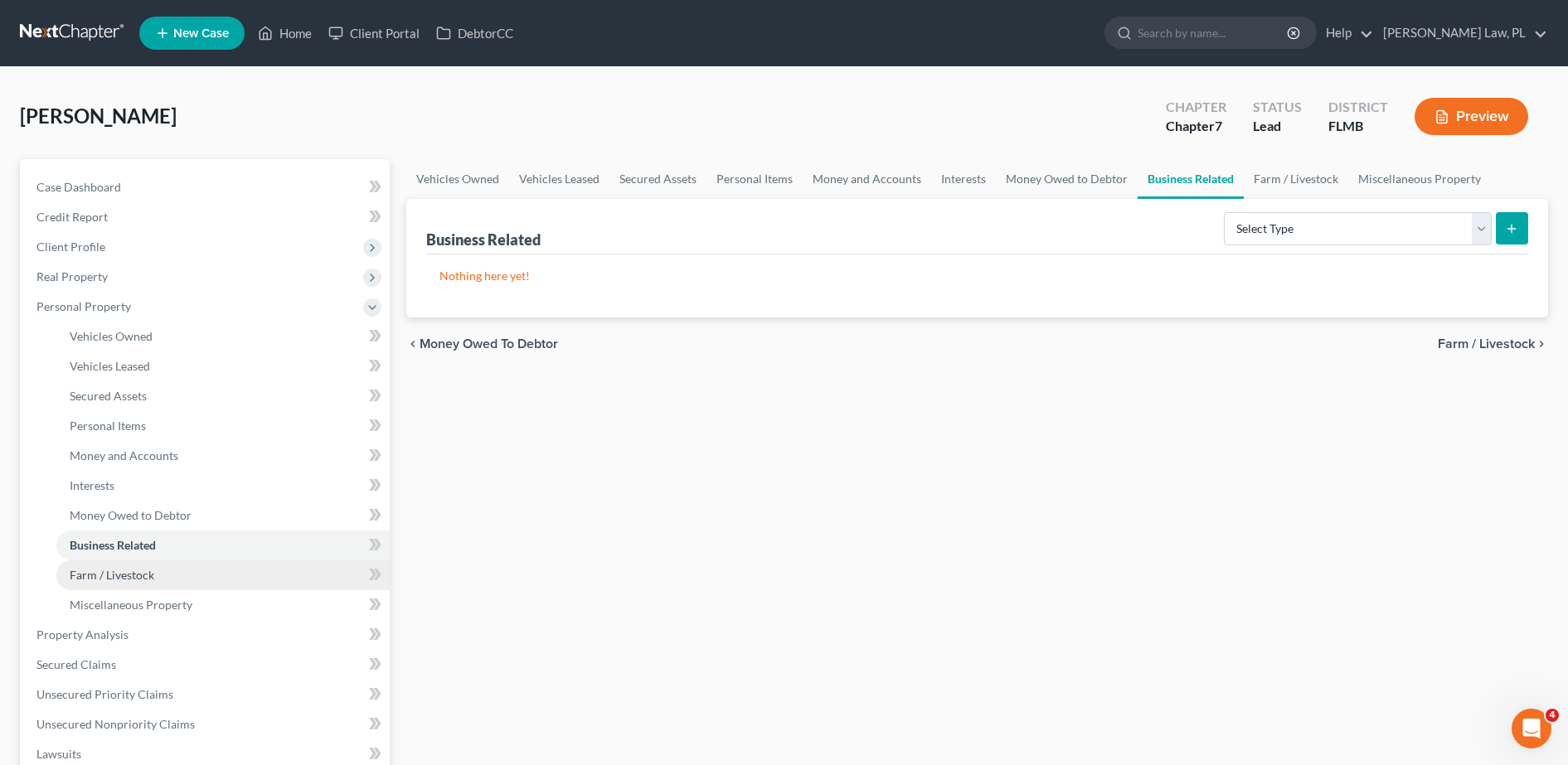
click at [167, 565] on link "Farm / Livestock" at bounding box center [222, 575] width 333 height 30
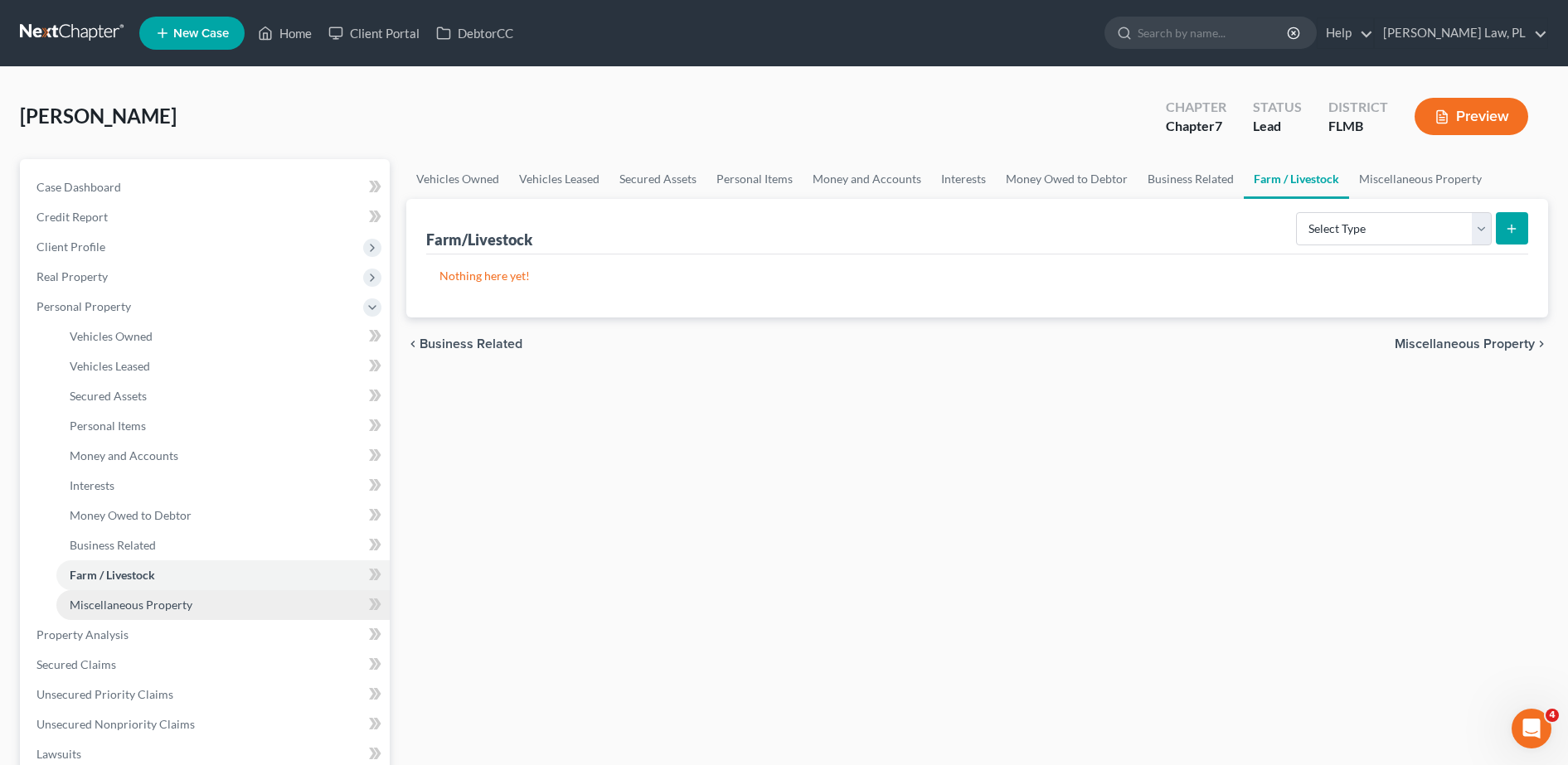
click at [166, 596] on link "Miscellaneous Property" at bounding box center [222, 605] width 333 height 30
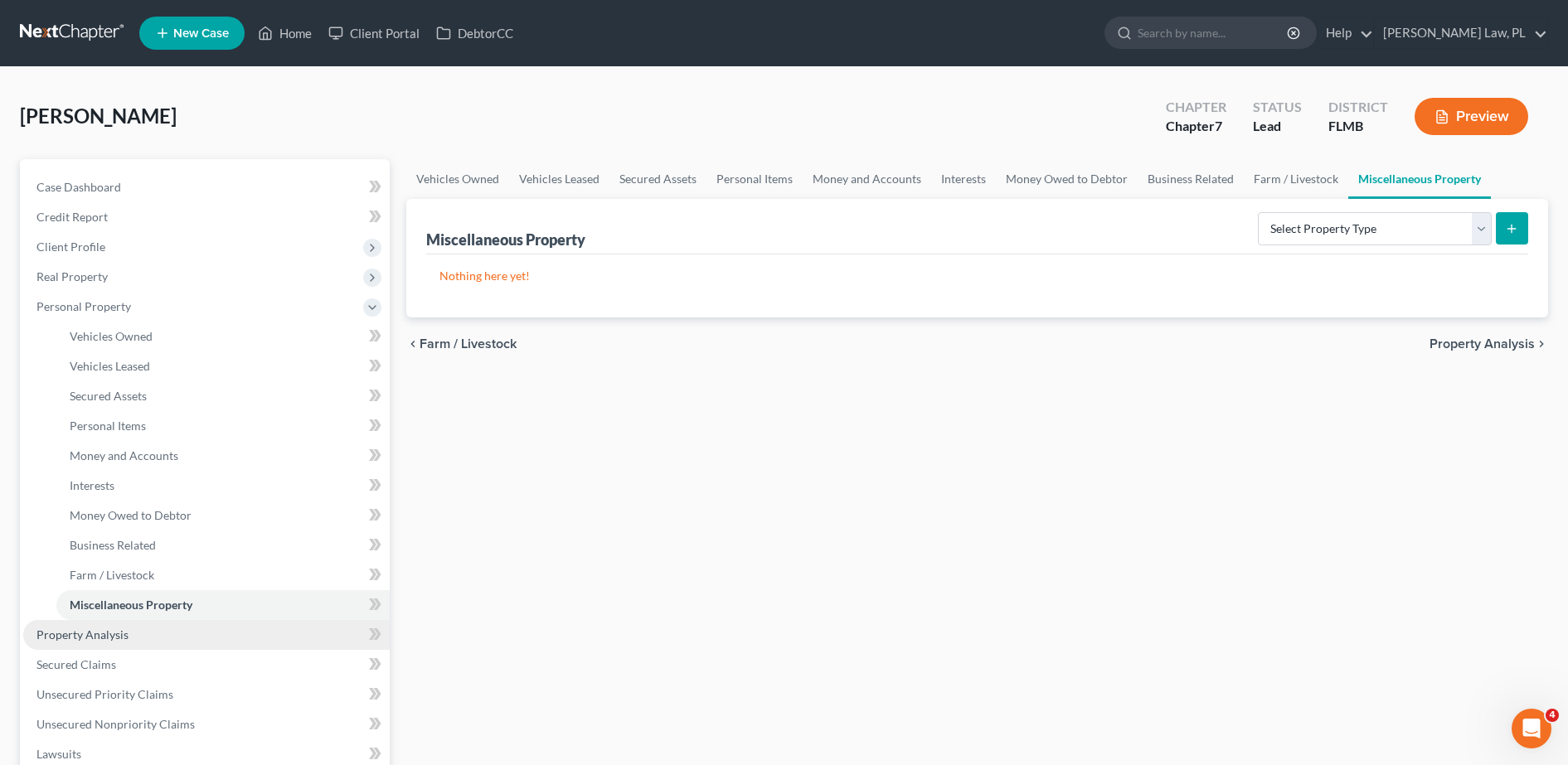
click at [129, 643] on link "Property Analysis" at bounding box center [206, 635] width 366 height 30
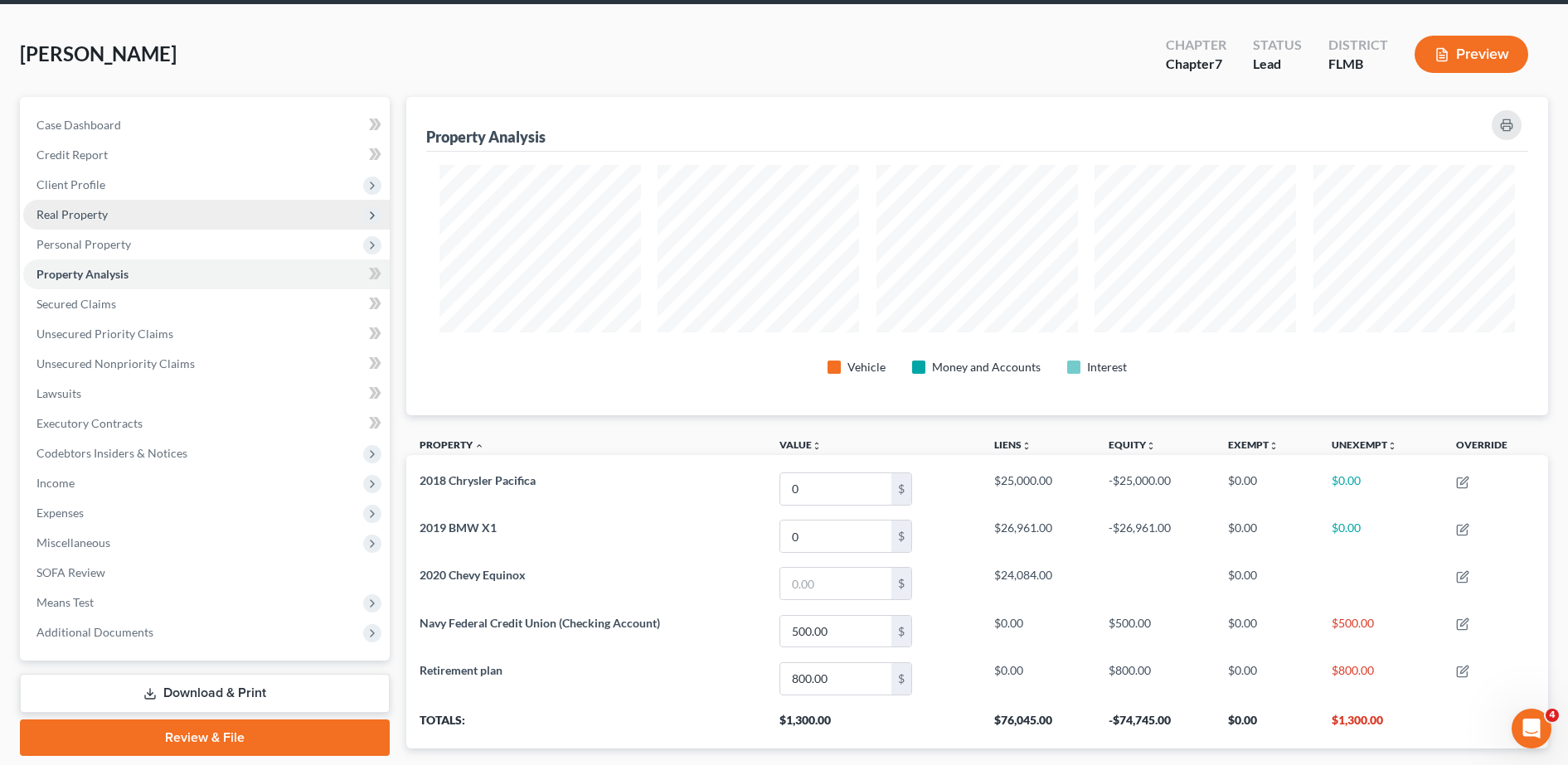
click at [127, 221] on span "Real Property" at bounding box center [206, 214] width 366 height 30
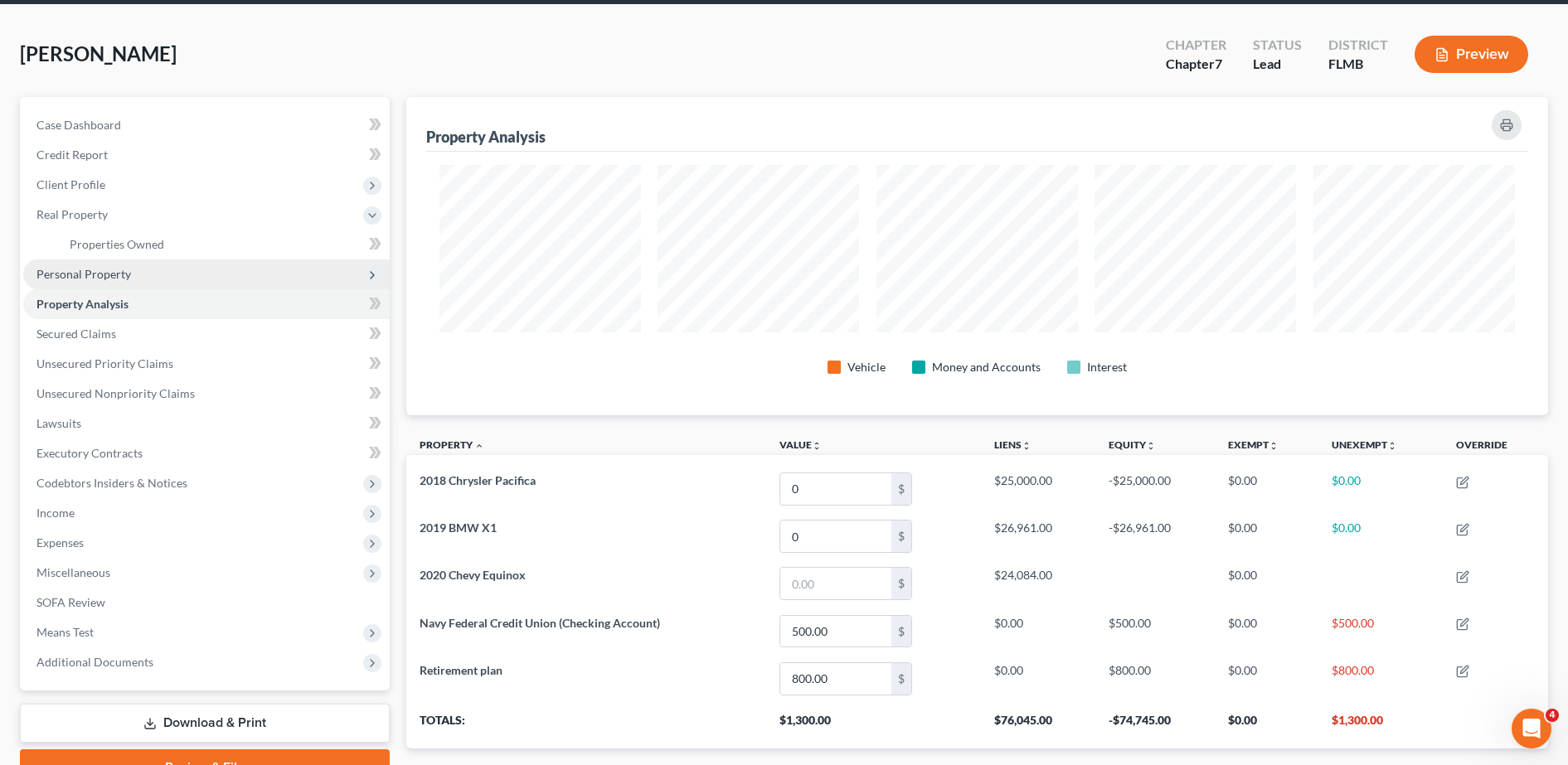
click at [116, 268] on span "Personal Property" at bounding box center [84, 274] width 94 height 14
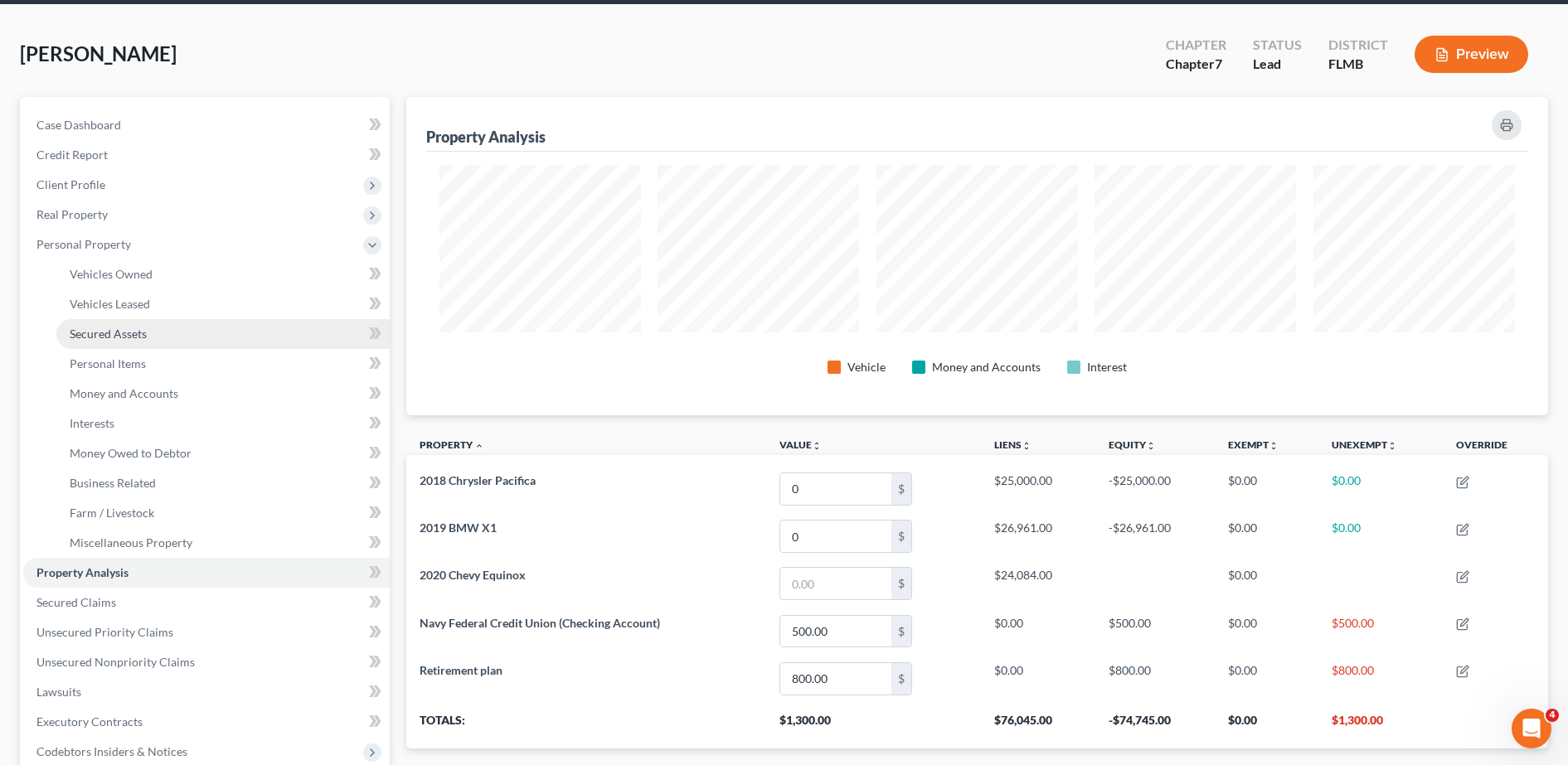
click at [139, 327] on span "Secured Assets" at bounding box center [108, 333] width 77 height 14
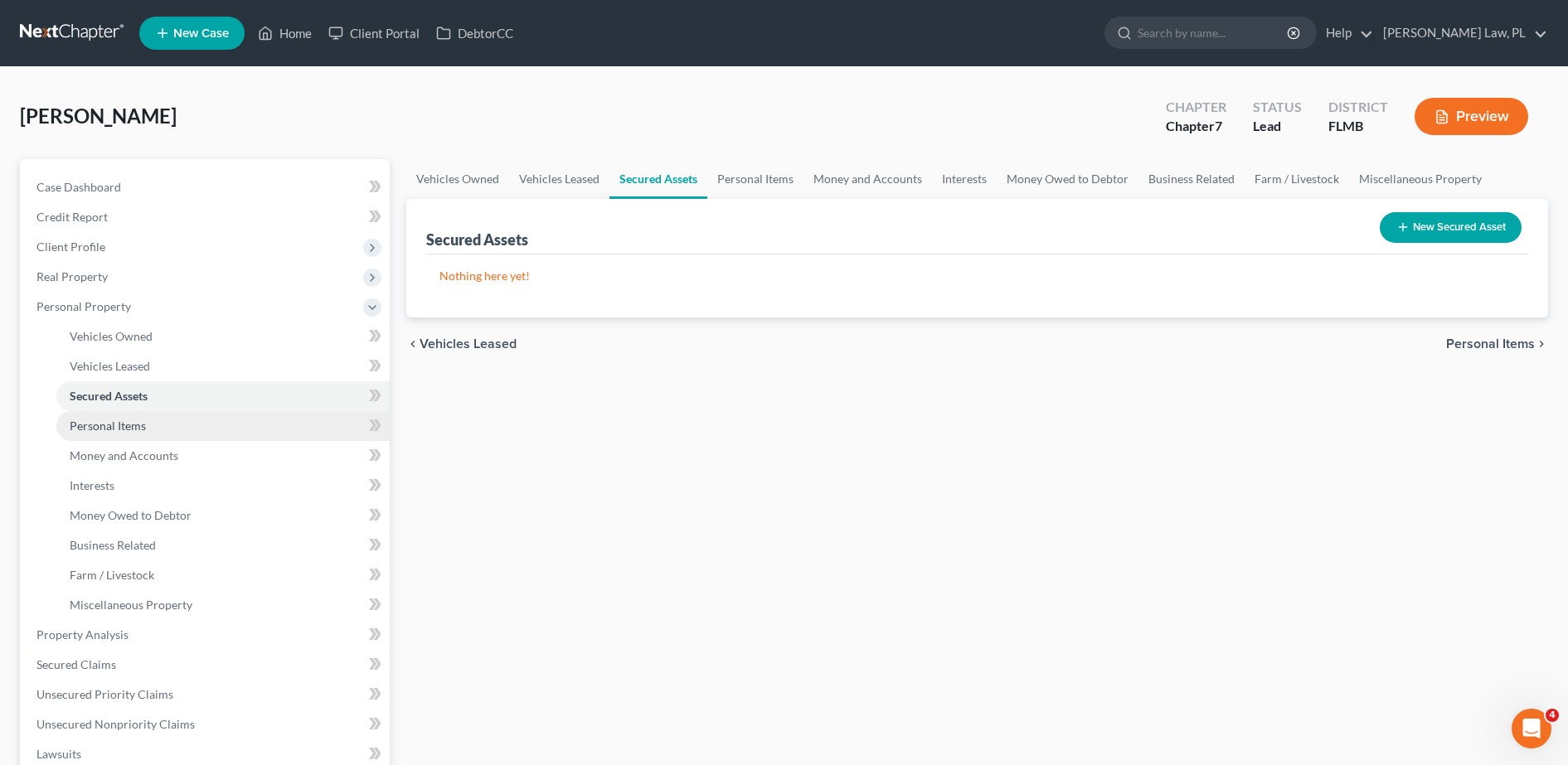
click at [160, 426] on link "Personal Items" at bounding box center [222, 426] width 333 height 30
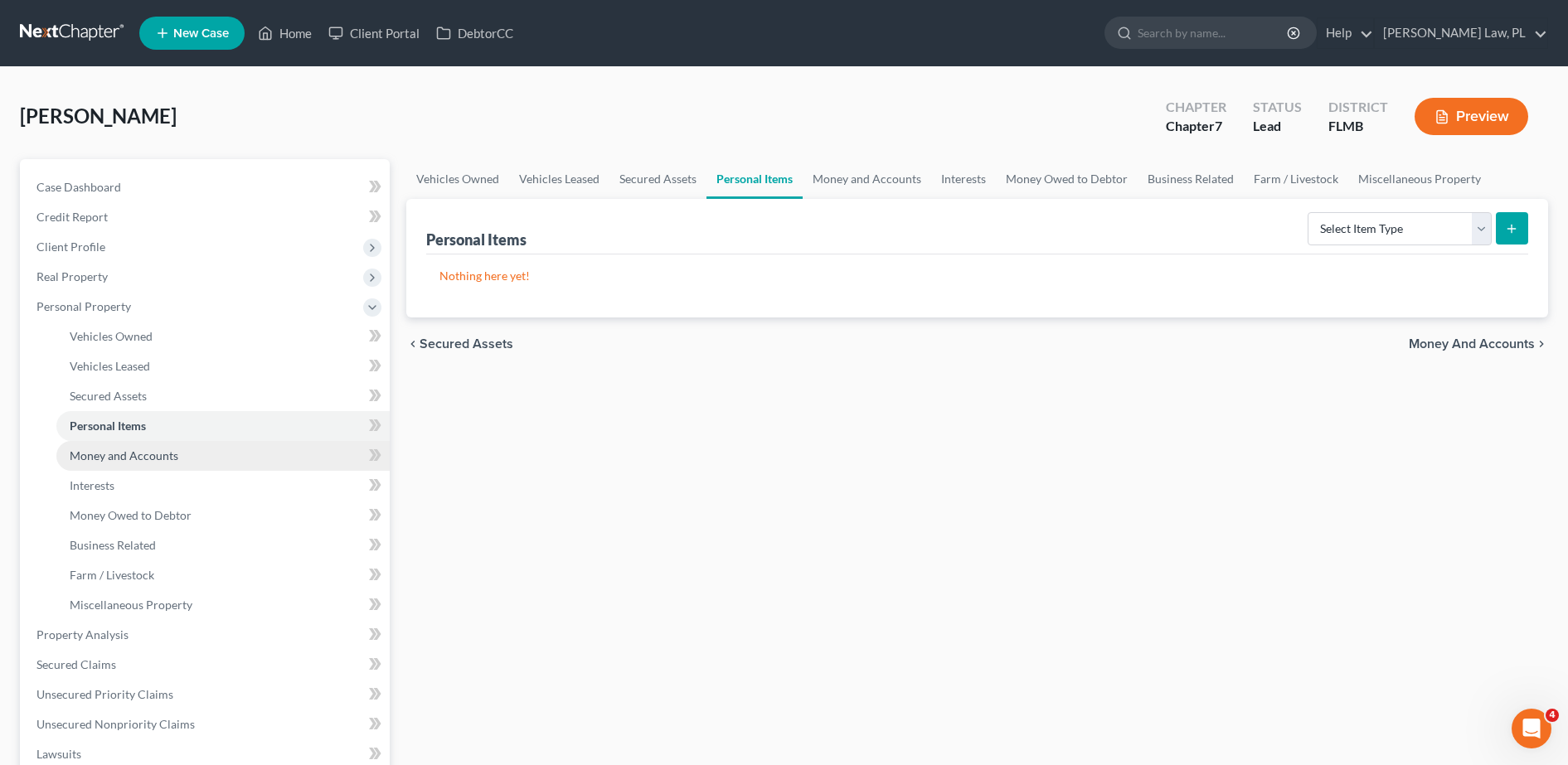
click at [161, 455] on span "Money and Accounts" at bounding box center [124, 456] width 108 height 14
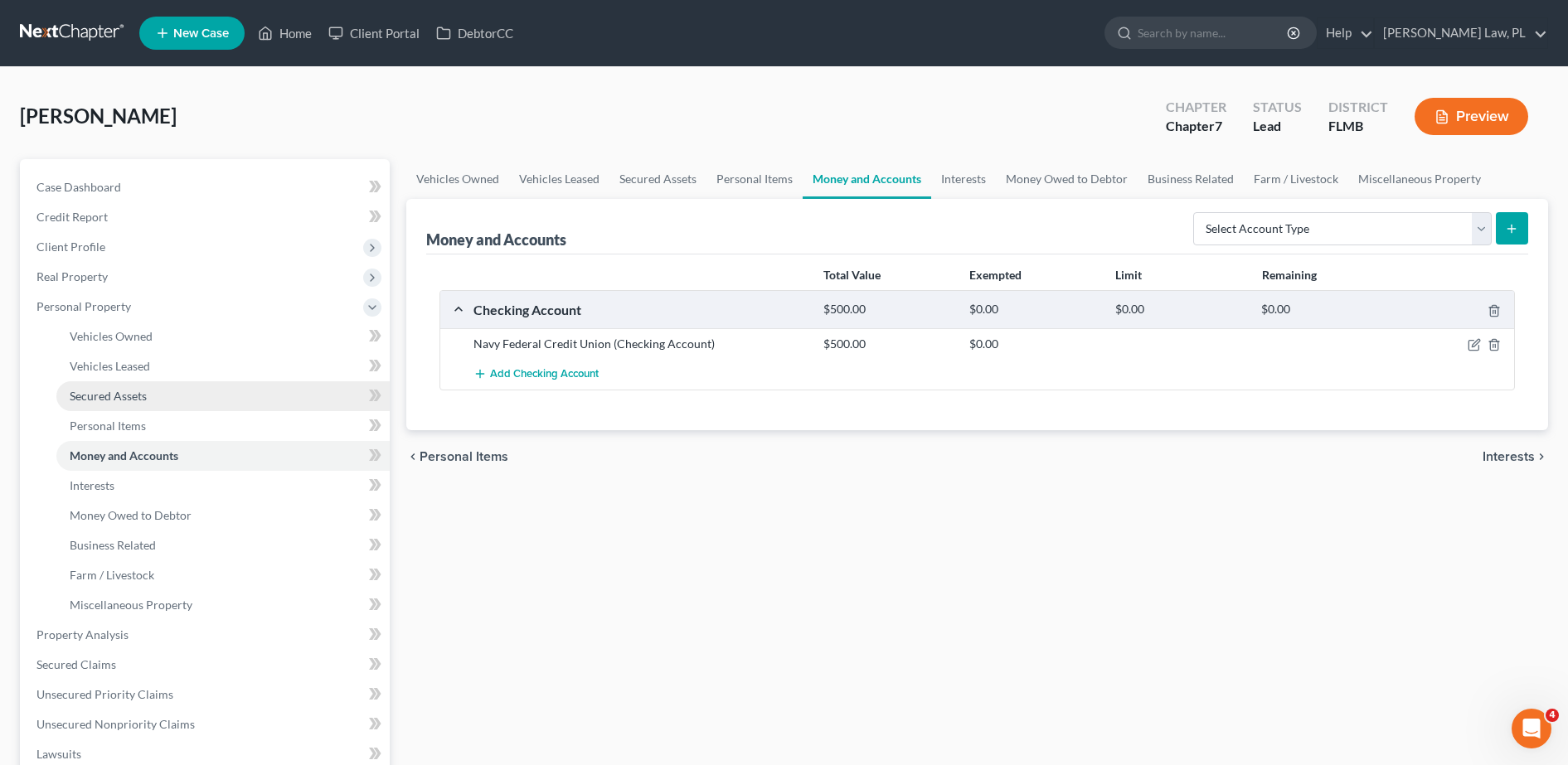
click at [148, 403] on link "Secured Assets" at bounding box center [222, 396] width 333 height 30
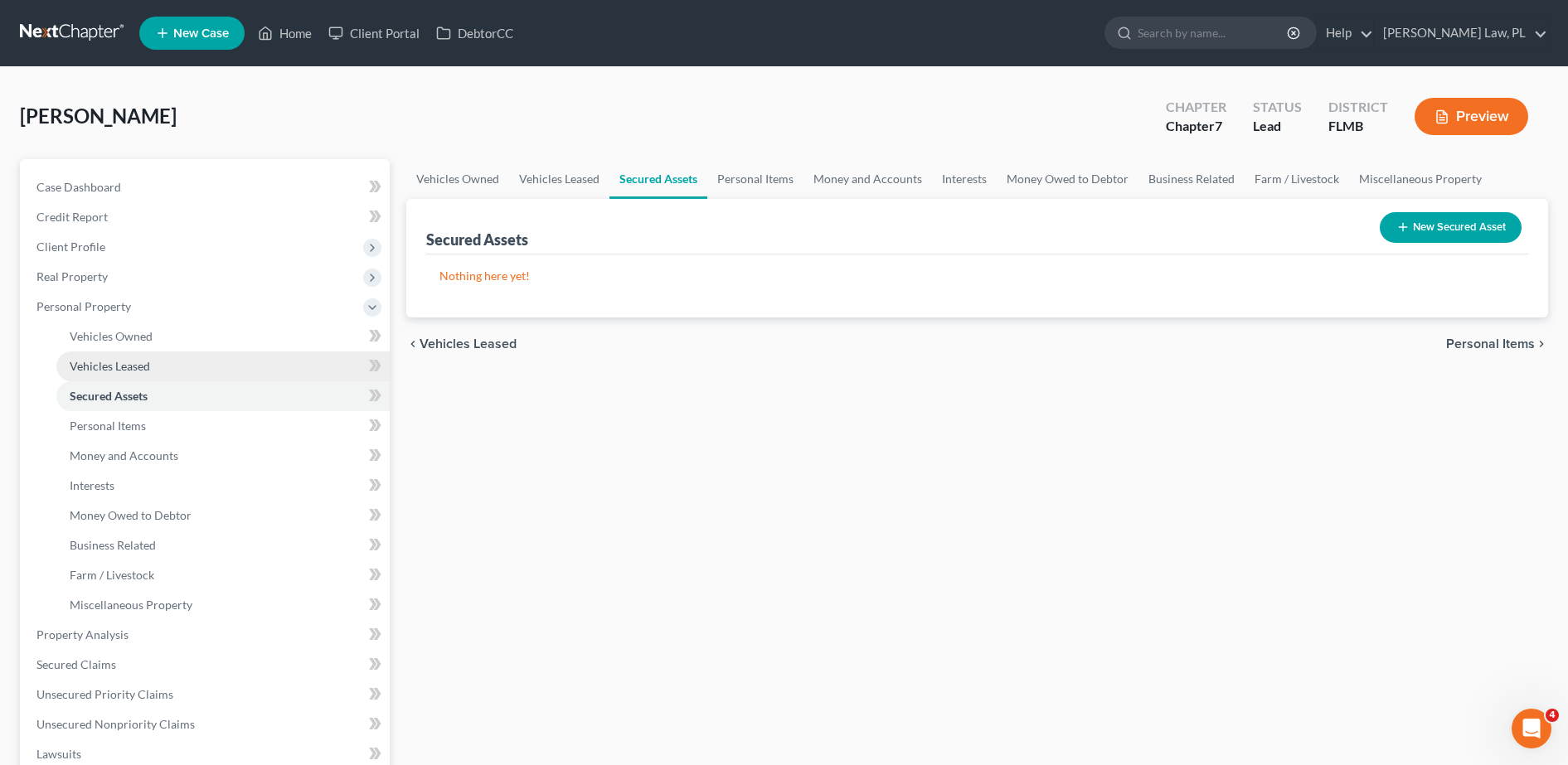
click at [144, 372] on span "Vehicles Leased" at bounding box center [110, 365] width 80 height 14
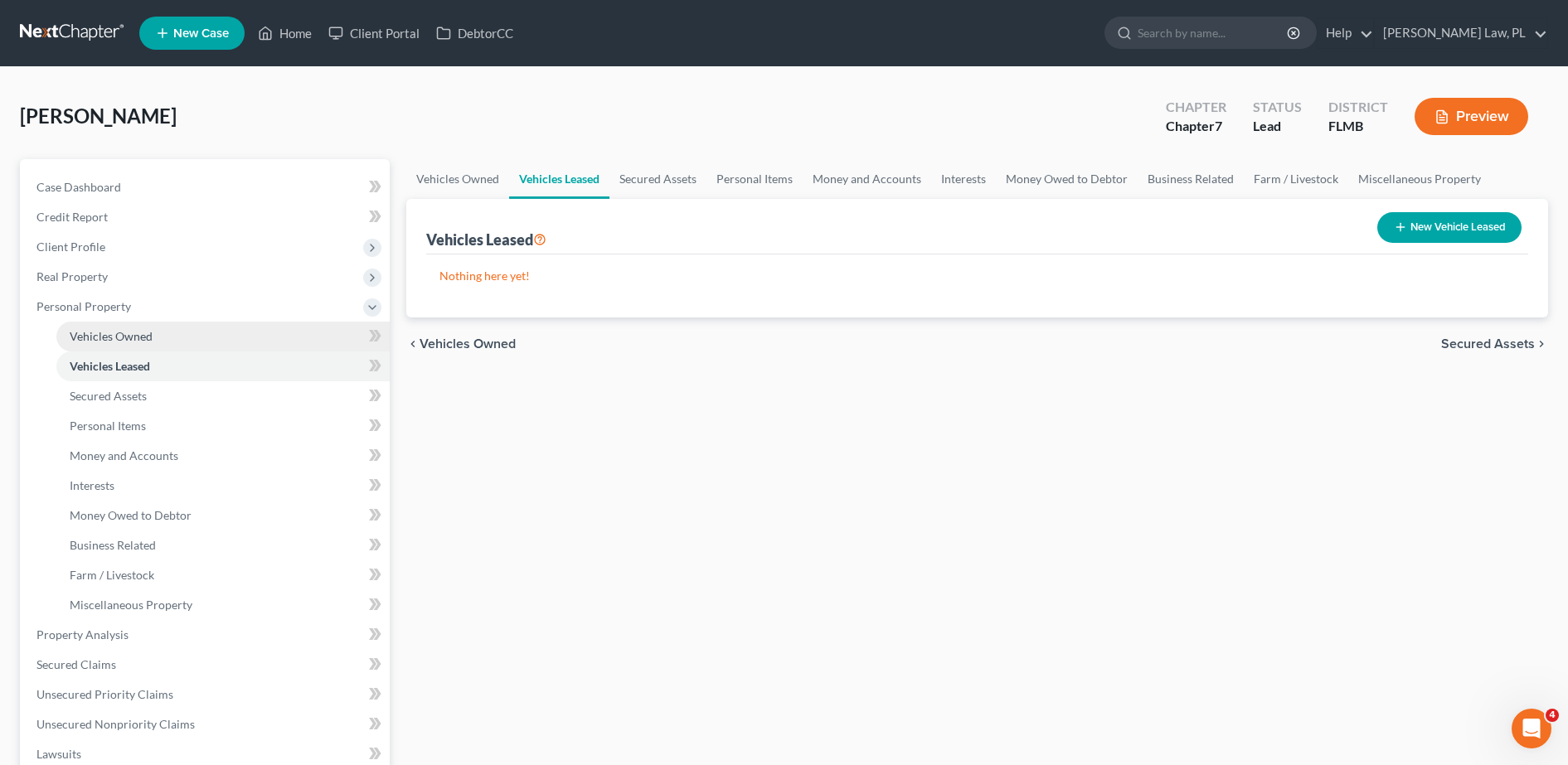
click at [157, 328] on link "Vehicles Owned" at bounding box center [222, 337] width 333 height 30
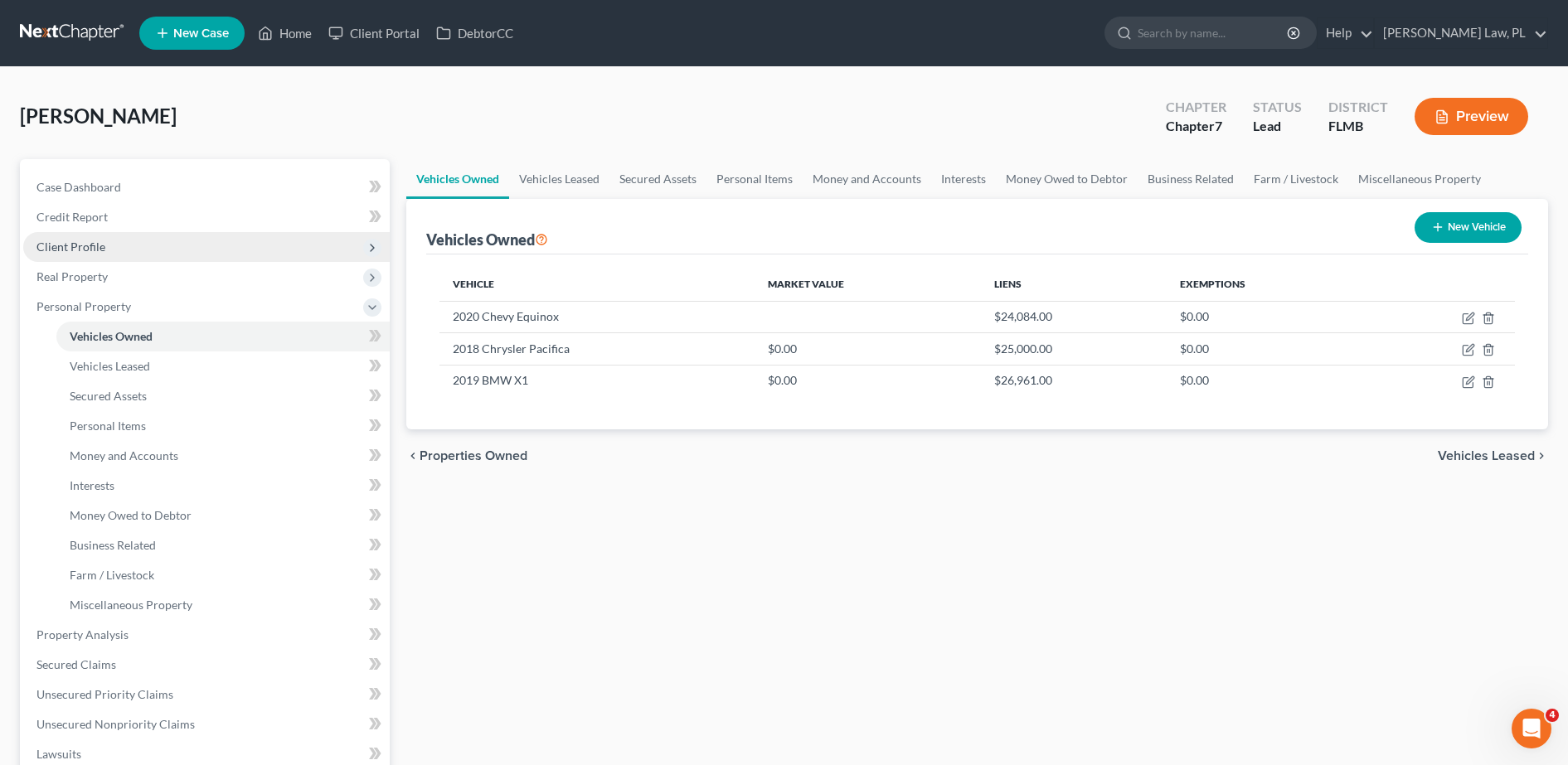
click at [132, 241] on span "Client Profile" at bounding box center [206, 247] width 366 height 30
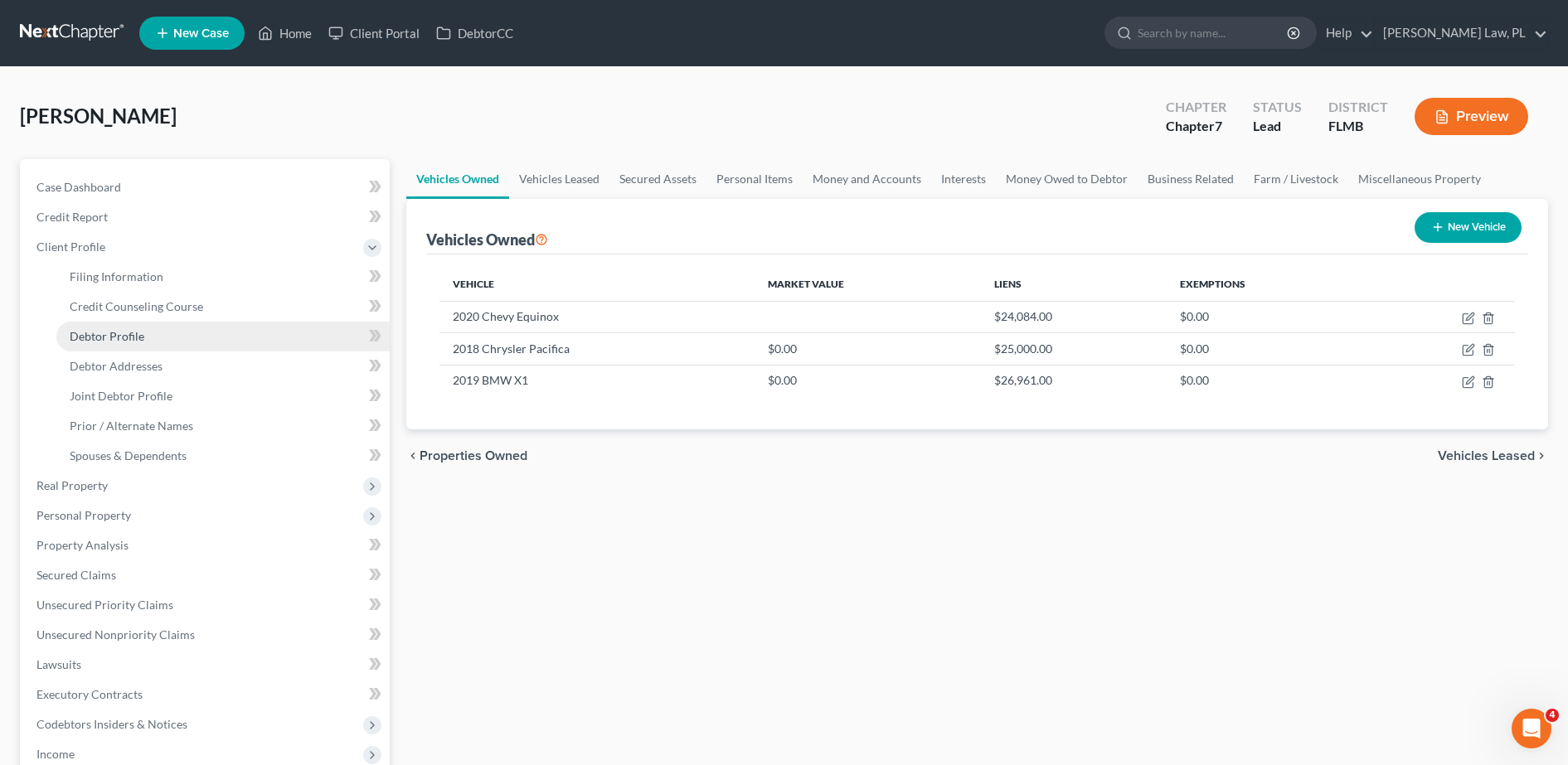
click at [151, 338] on link "Debtor Profile" at bounding box center [222, 337] width 333 height 30
select select "1"
select select "0"
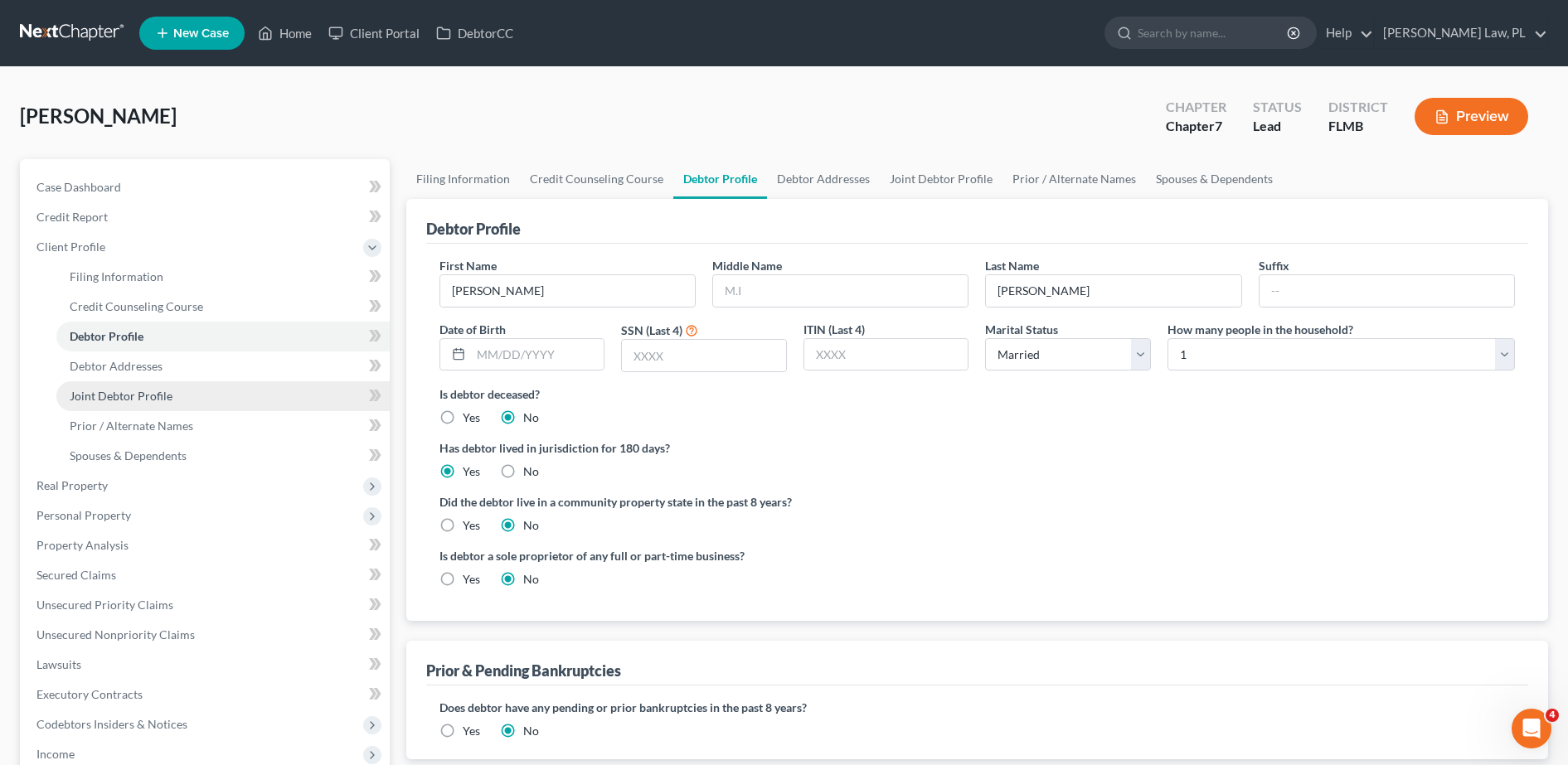
click at [167, 401] on span "Joint Debtor Profile" at bounding box center [122, 396] width 103 height 14
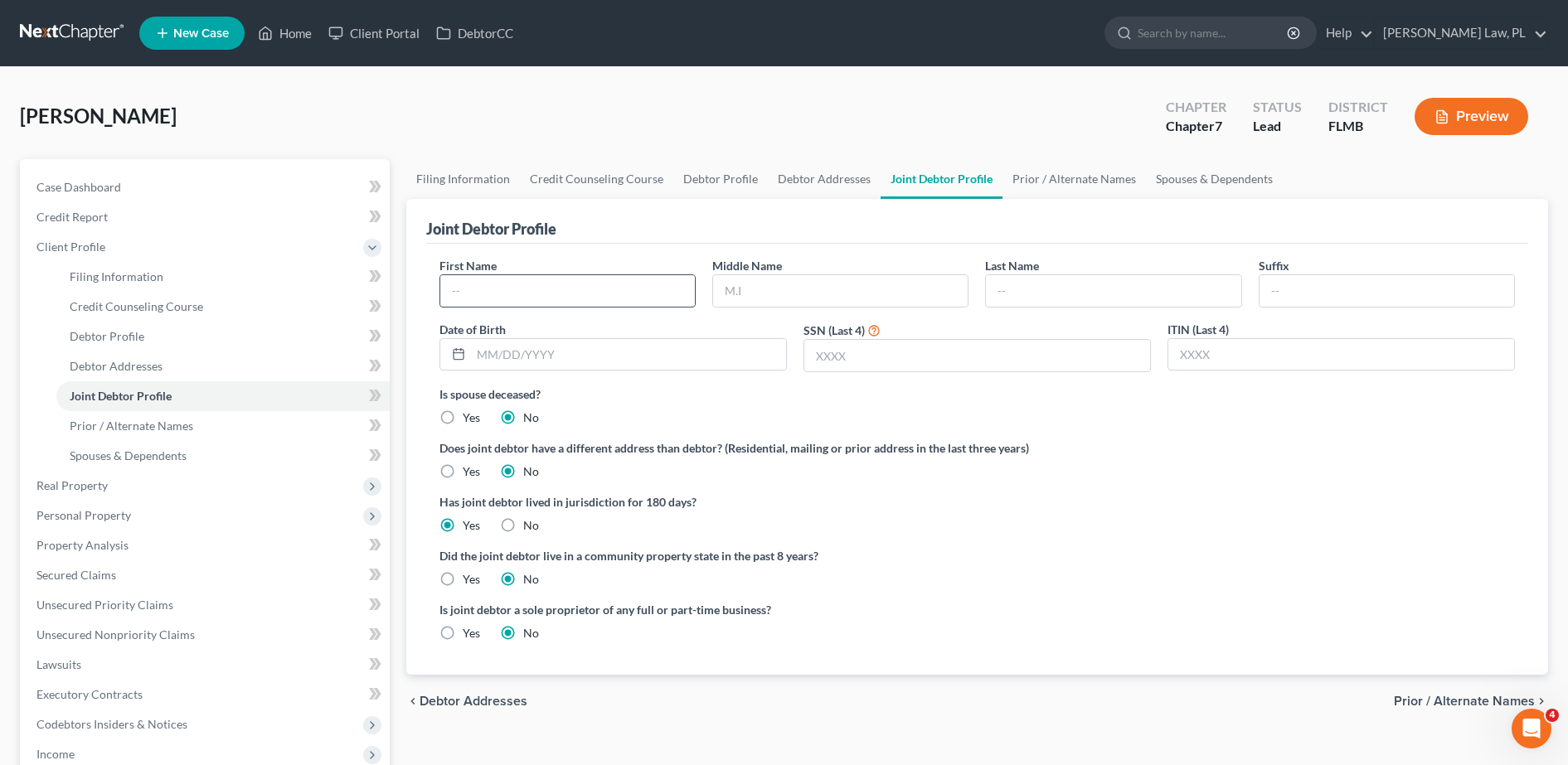
click at [559, 287] on input "text" at bounding box center [567, 291] width 254 height 31
type input "[PERSON_NAME]"
click at [1037, 311] on div "First Name [PERSON_NAME] Middle Name Last Name Suffix Date of Birth SSN (Last 4…" at bounding box center [977, 321] width 1091 height 129
click at [1063, 279] on input "text" at bounding box center [1112, 291] width 254 height 31
type input "[PERSON_NAME]"
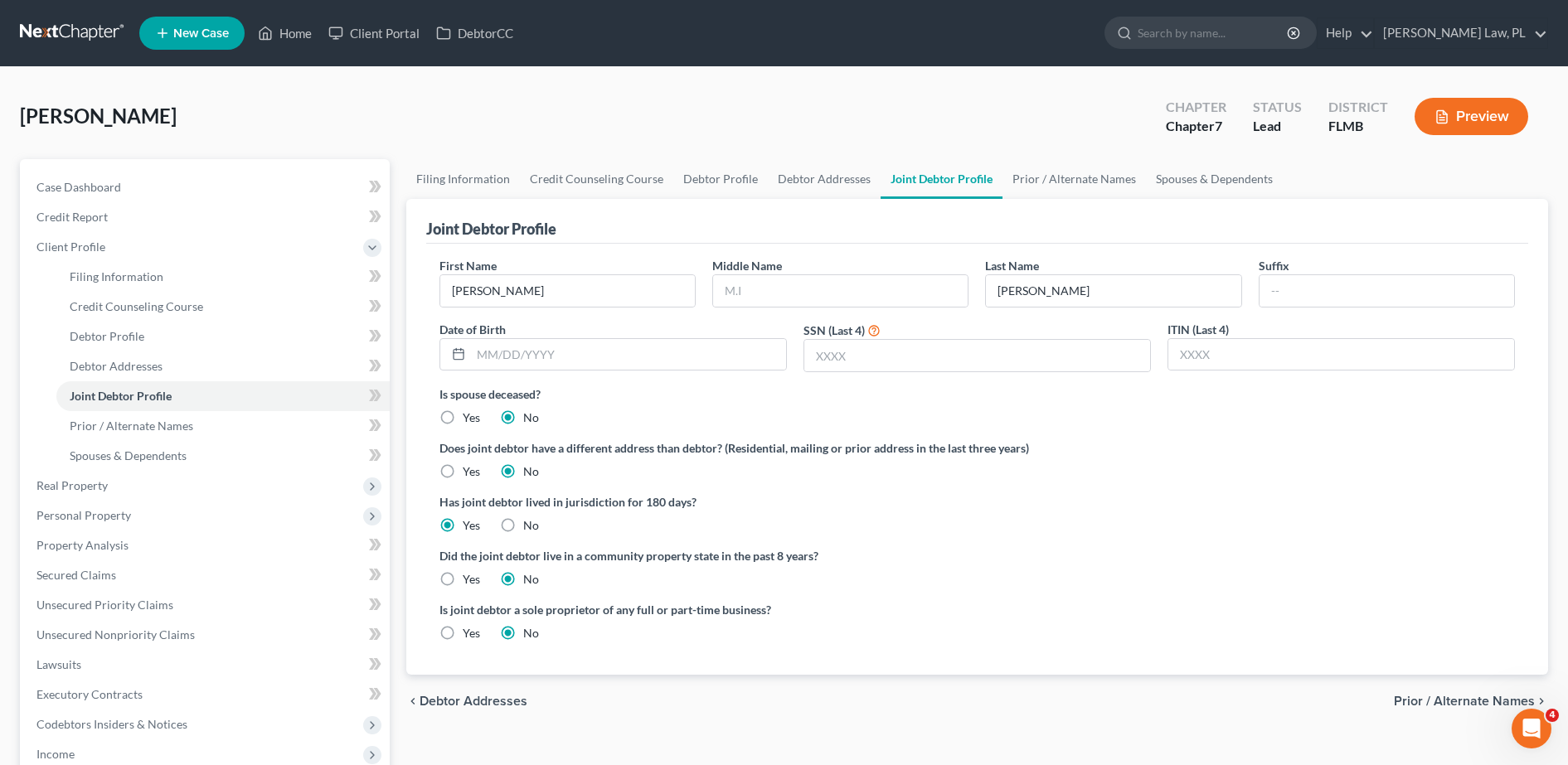
click at [1127, 451] on label "Does joint debtor have a different address than debtor? (Residential, mailing o…" at bounding box center [976, 448] width 1075 height 17
click at [585, 358] on input "text" at bounding box center [628, 355] width 315 height 31
type input "[DATE]"
click at [794, 411] on div "Is spouse deceased? Yes No" at bounding box center [976, 406] width 1075 height 40
click at [150, 216] on link "Credit Report" at bounding box center [206, 217] width 366 height 30
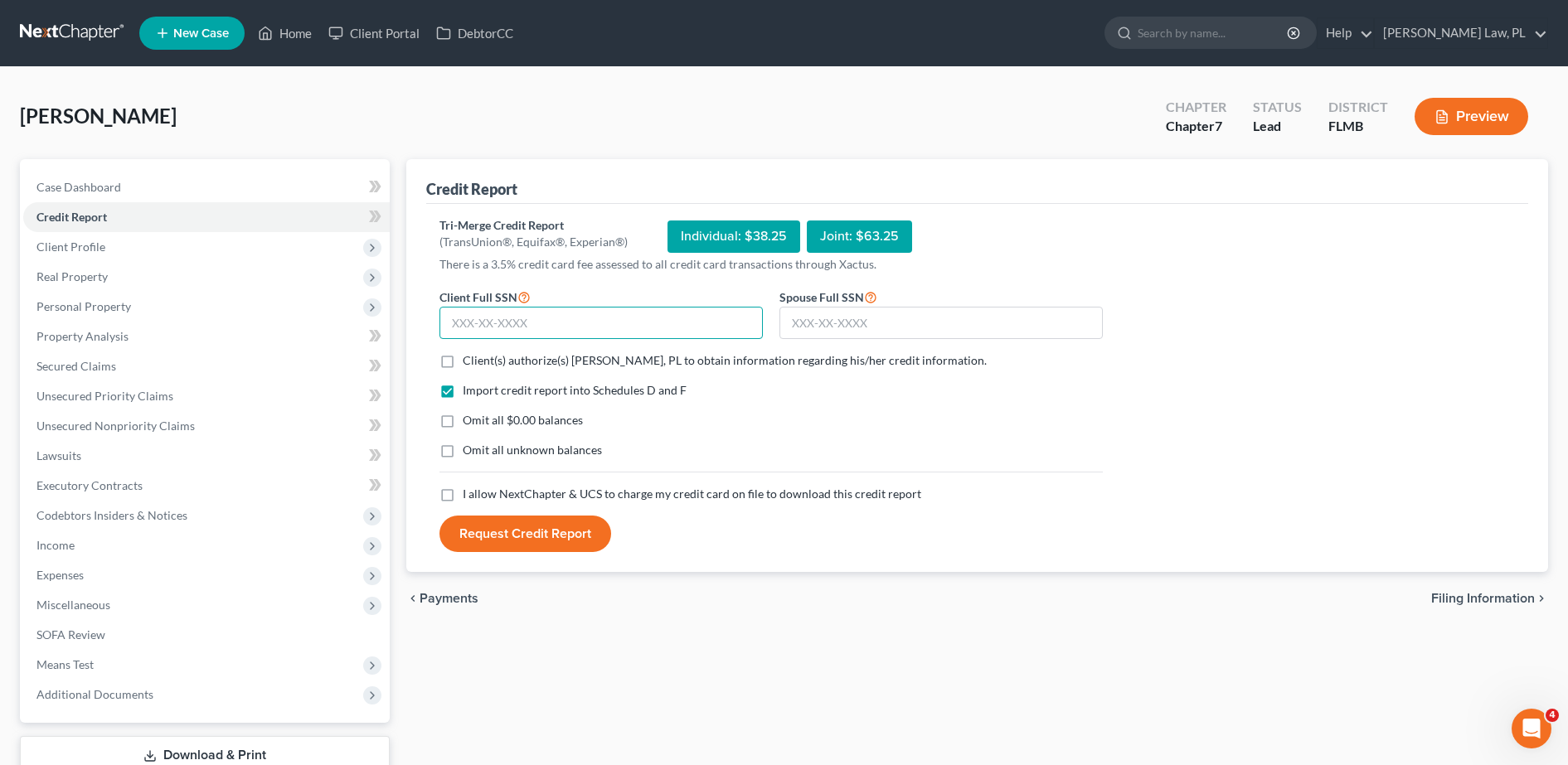
click at [627, 326] on input "text" at bounding box center [601, 323] width 324 height 33
click at [865, 331] on input "text" at bounding box center [941, 323] width 324 height 33
type input "147-94-7507"
click at [650, 322] on input "text" at bounding box center [601, 323] width 324 height 33
type input "135-04-5351"
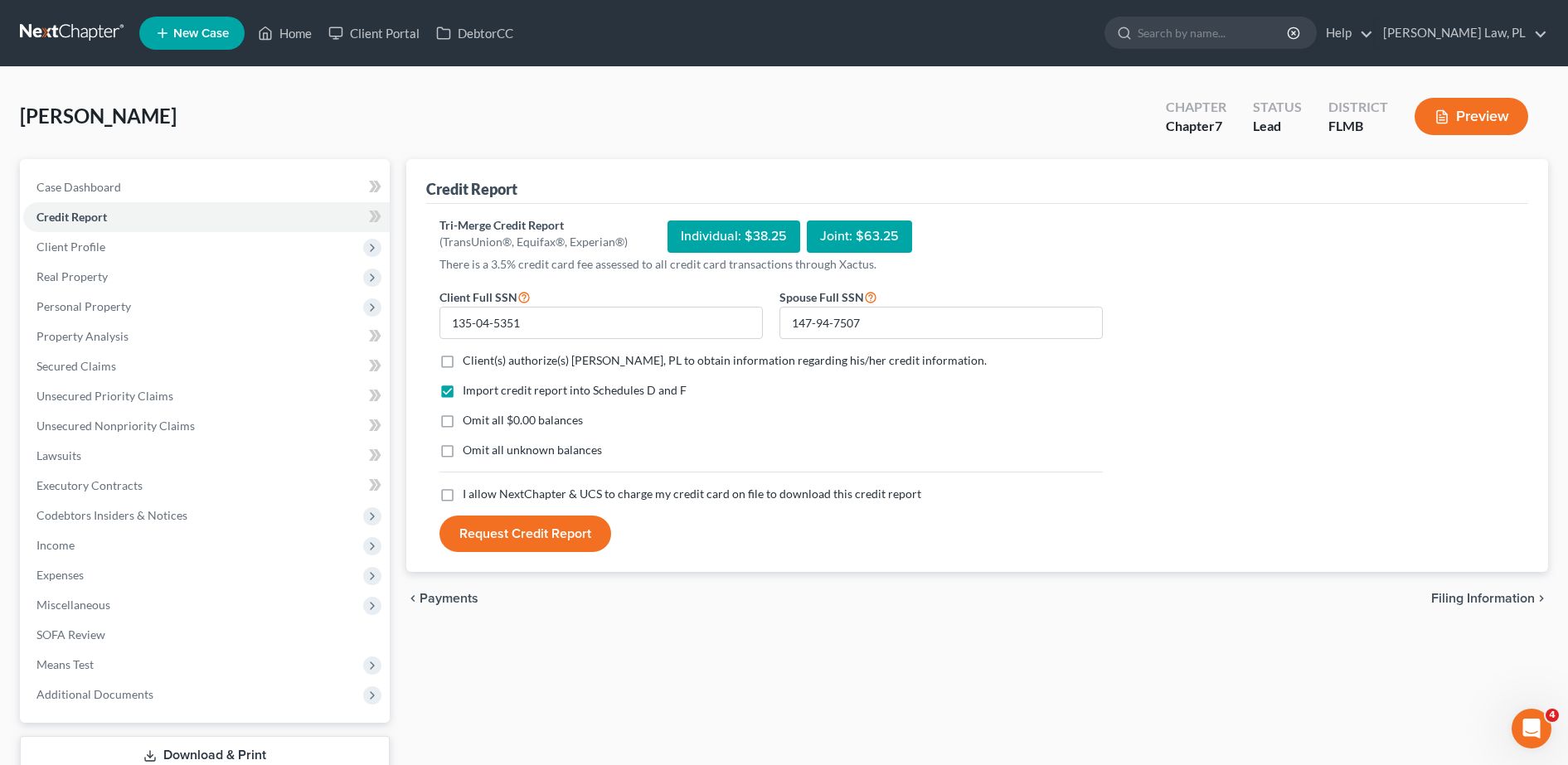
click at [568, 358] on span "Client(s) authorize(s) [PERSON_NAME], PL to obtain information regarding his/he…" at bounding box center [724, 360] width 524 height 14
click at [480, 358] on input "Client(s) authorize(s) [PERSON_NAME], PL to obtain information regarding his/he…" at bounding box center [475, 358] width 10 height 10
checkbox input "true"
click at [463, 490] on label "I allow NextChapter & UCS to charge my credit card on file to download this cre…" at bounding box center [692, 493] width 458 height 17
click at [470, 490] on input "I allow NextChapter & UCS to charge my credit card on file to download this cre…" at bounding box center [475, 490] width 10 height 10
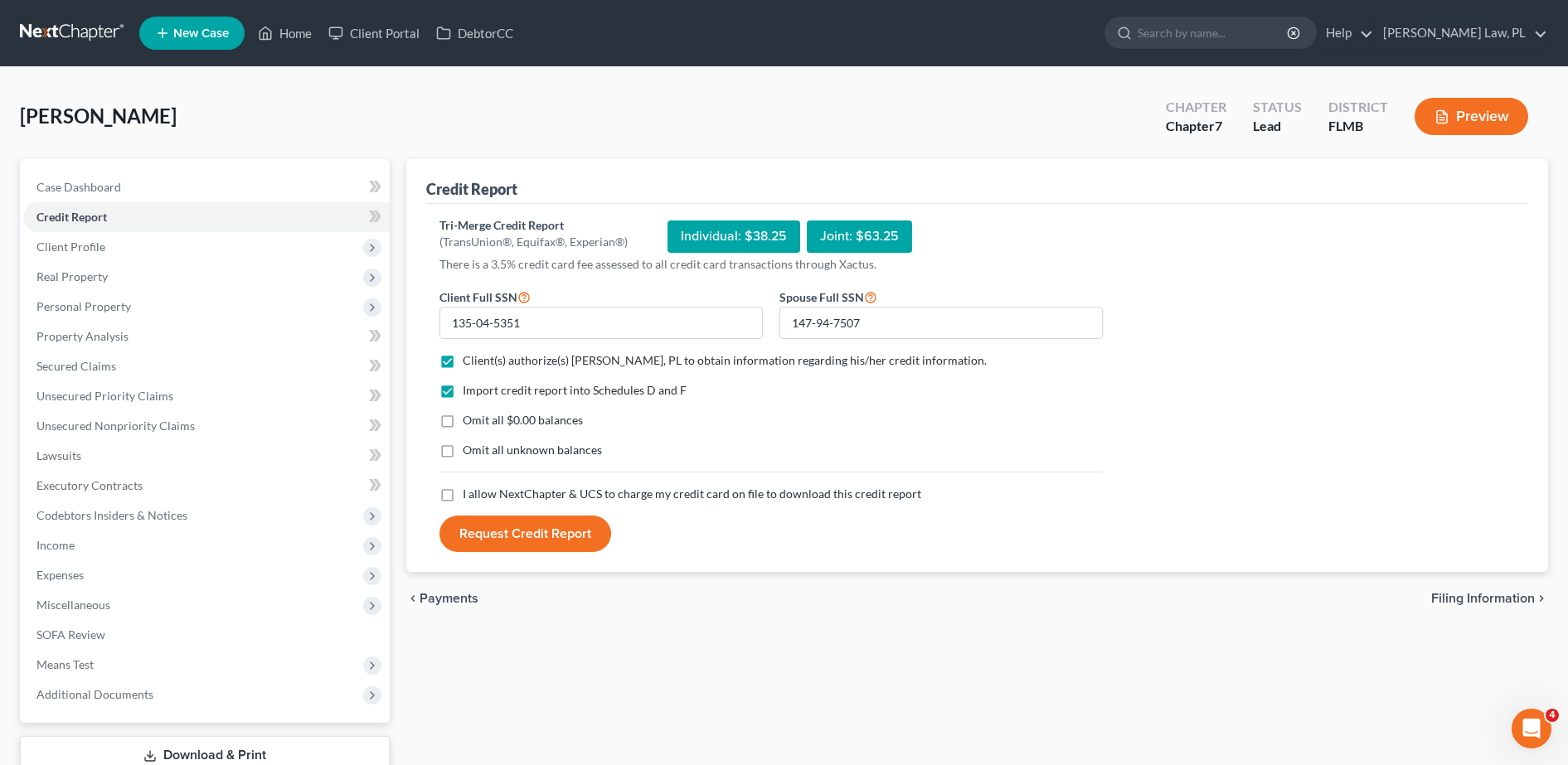
checkbox input "true"
click at [489, 538] on button "Request Credit Report" at bounding box center [525, 534] width 171 height 37
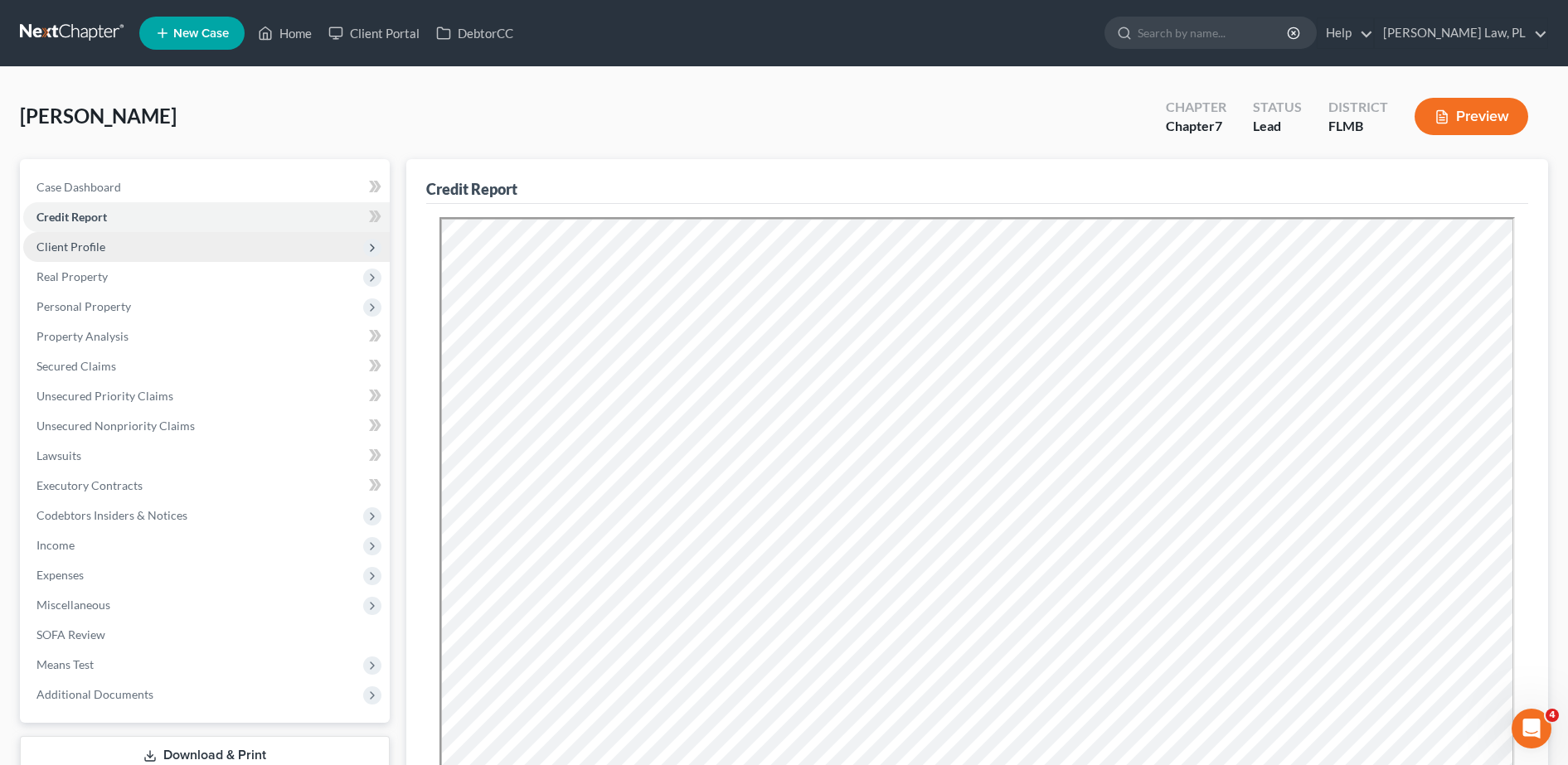
click at [102, 245] on span "Client Profile" at bounding box center [71, 247] width 69 height 14
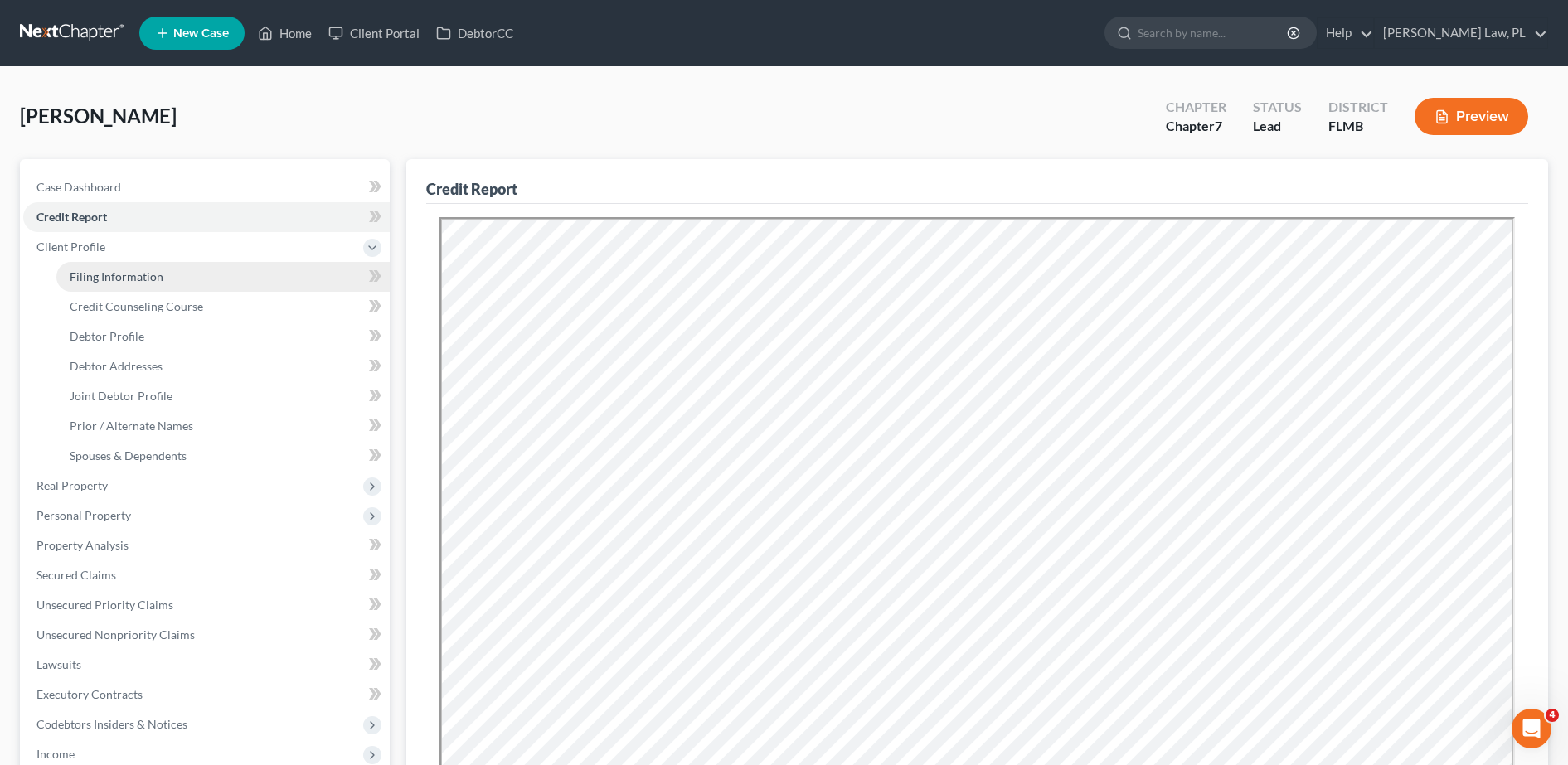
click at [121, 274] on span "Filing Information" at bounding box center [116, 276] width 94 height 14
select select "1"
select select "0"
select select "15"
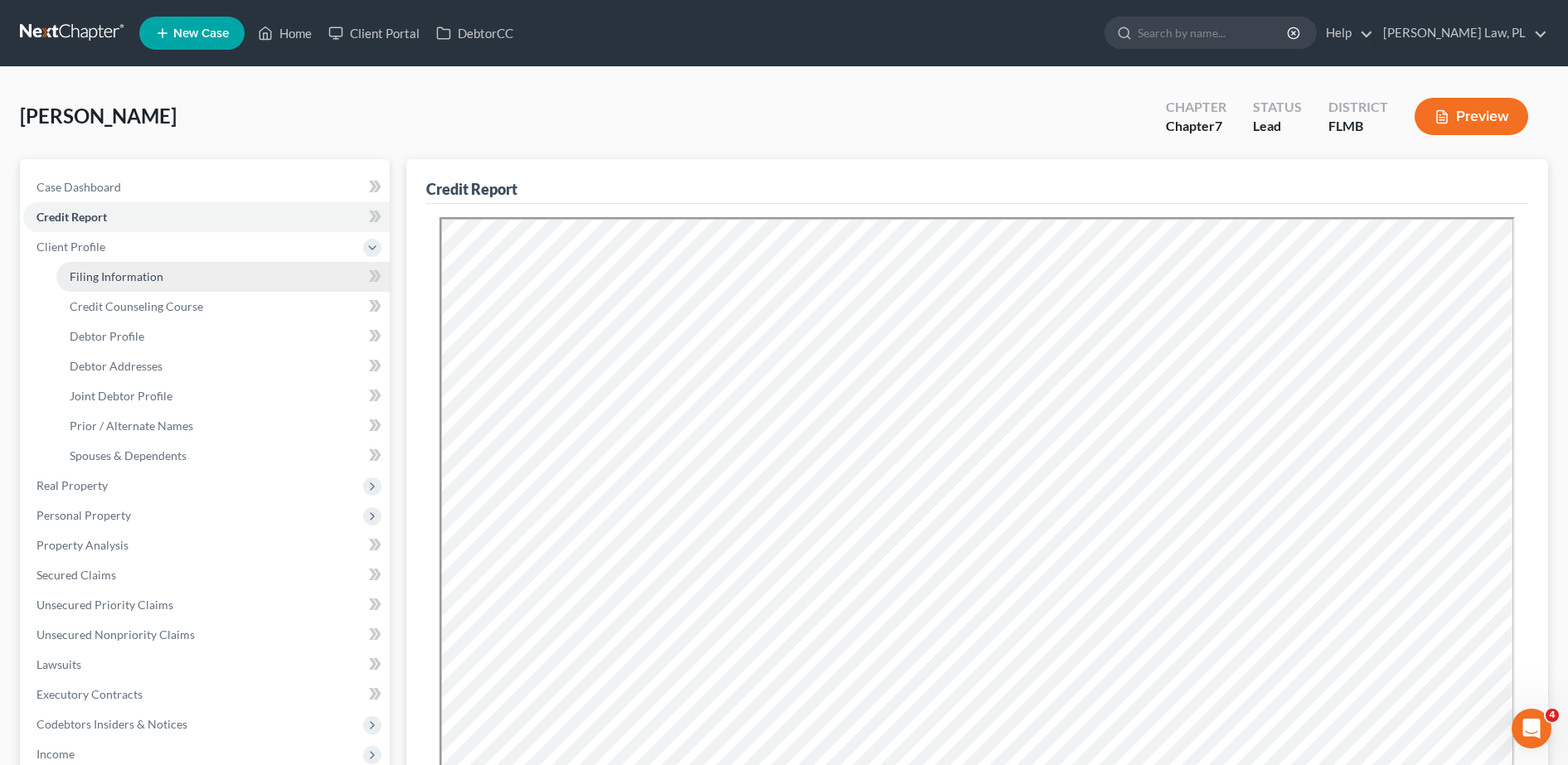
select select "0"
select select "9"
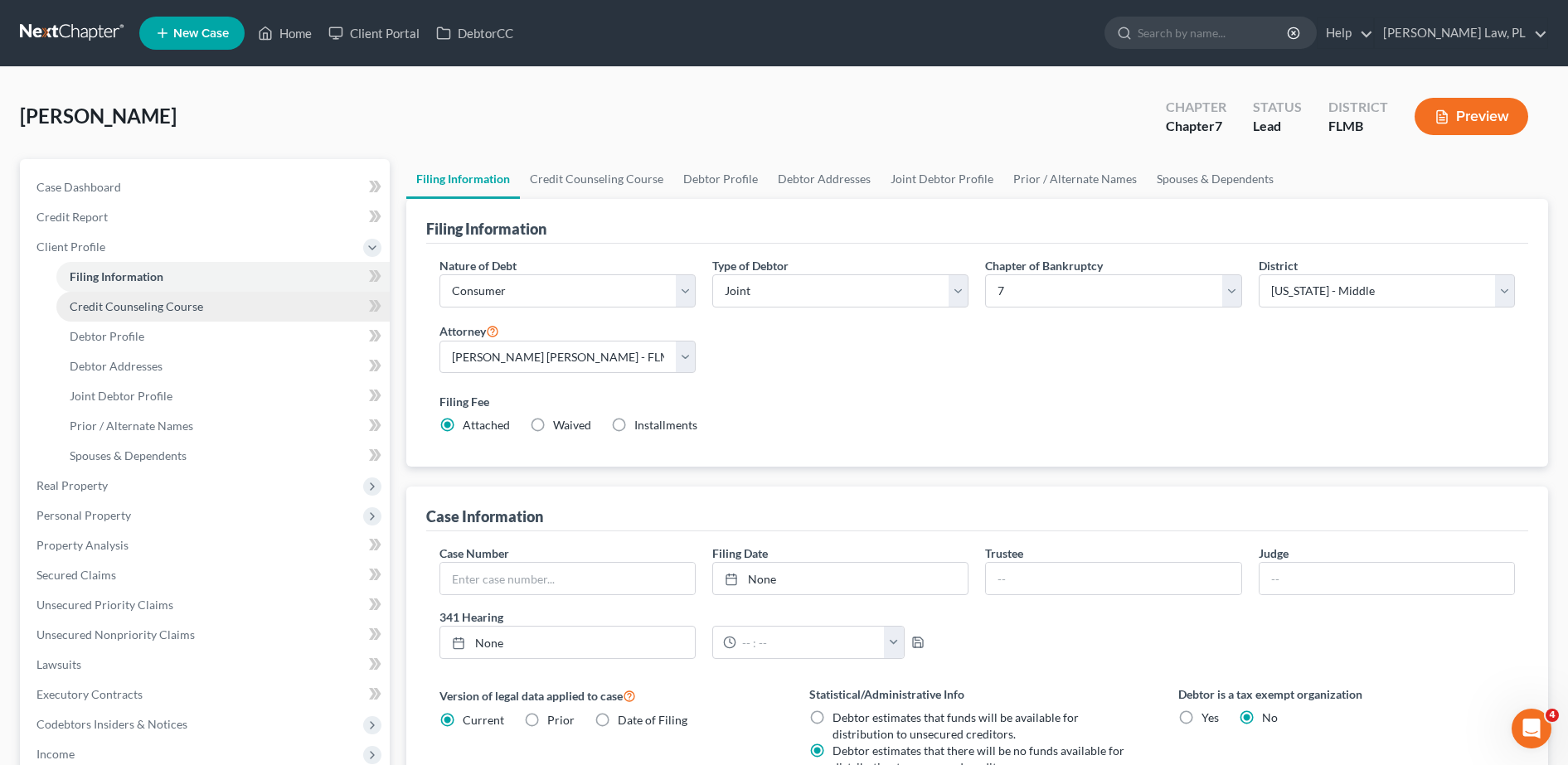
click at [136, 314] on link "Credit Counseling Course" at bounding box center [222, 307] width 333 height 30
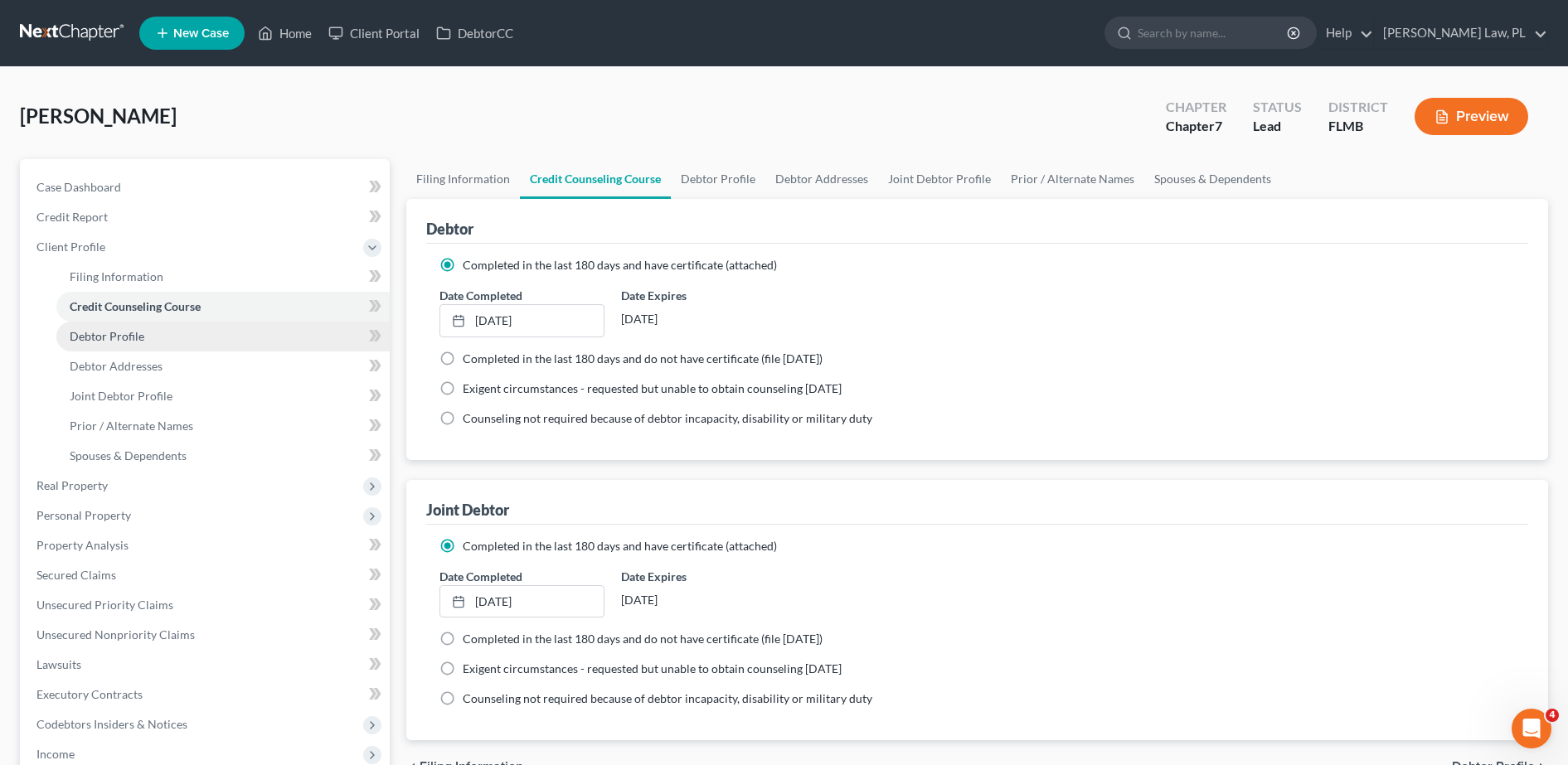
click at [137, 344] on link "Debtor Profile" at bounding box center [222, 337] width 333 height 30
select select "1"
select select "0"
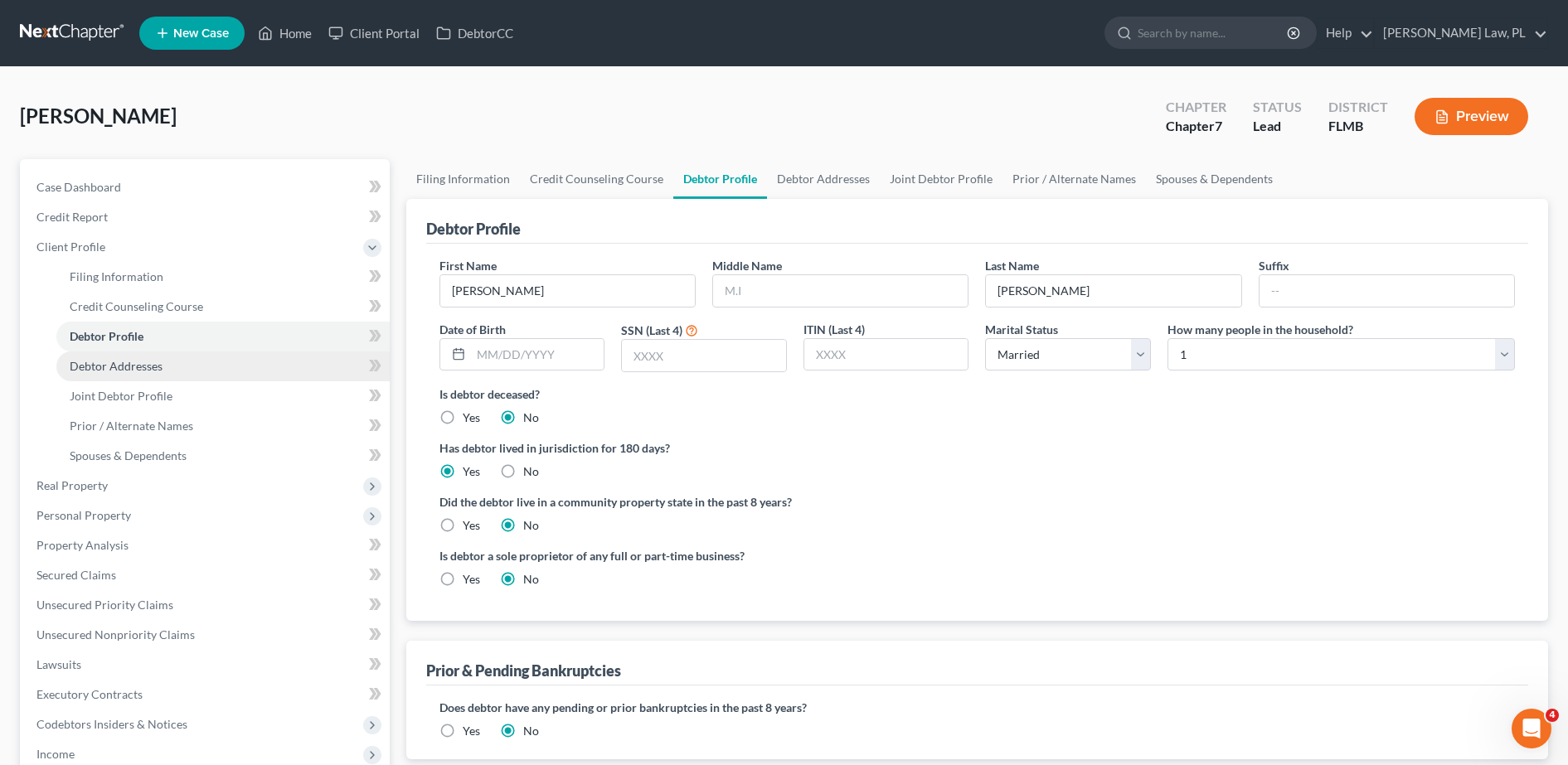
click at [143, 368] on span "Debtor Addresses" at bounding box center [116, 365] width 93 height 14
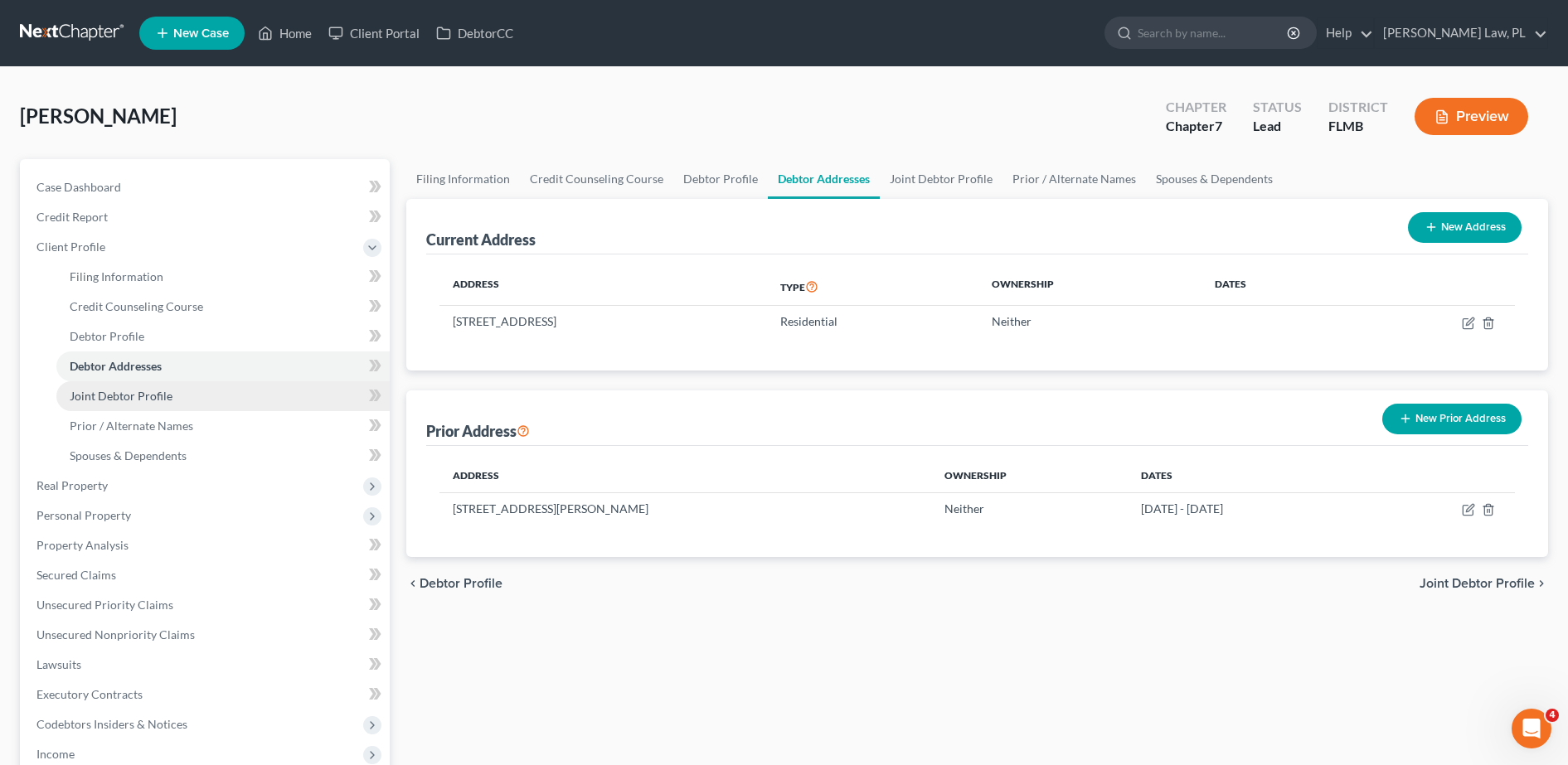
click at [152, 398] on span "Joint Debtor Profile" at bounding box center [122, 396] width 103 height 14
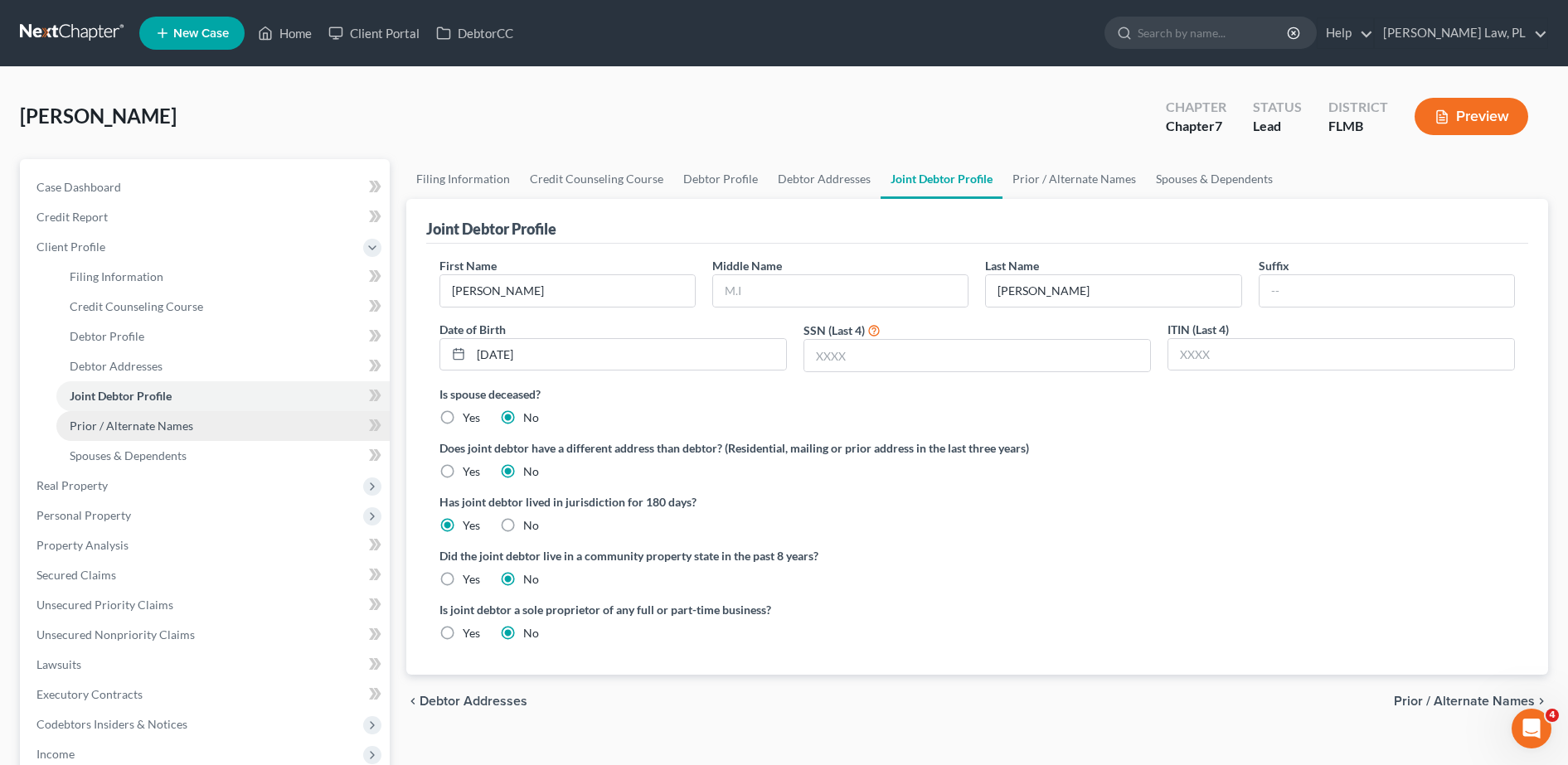
click at [156, 426] on span "Prior / Alternate Names" at bounding box center [131, 426] width 123 height 14
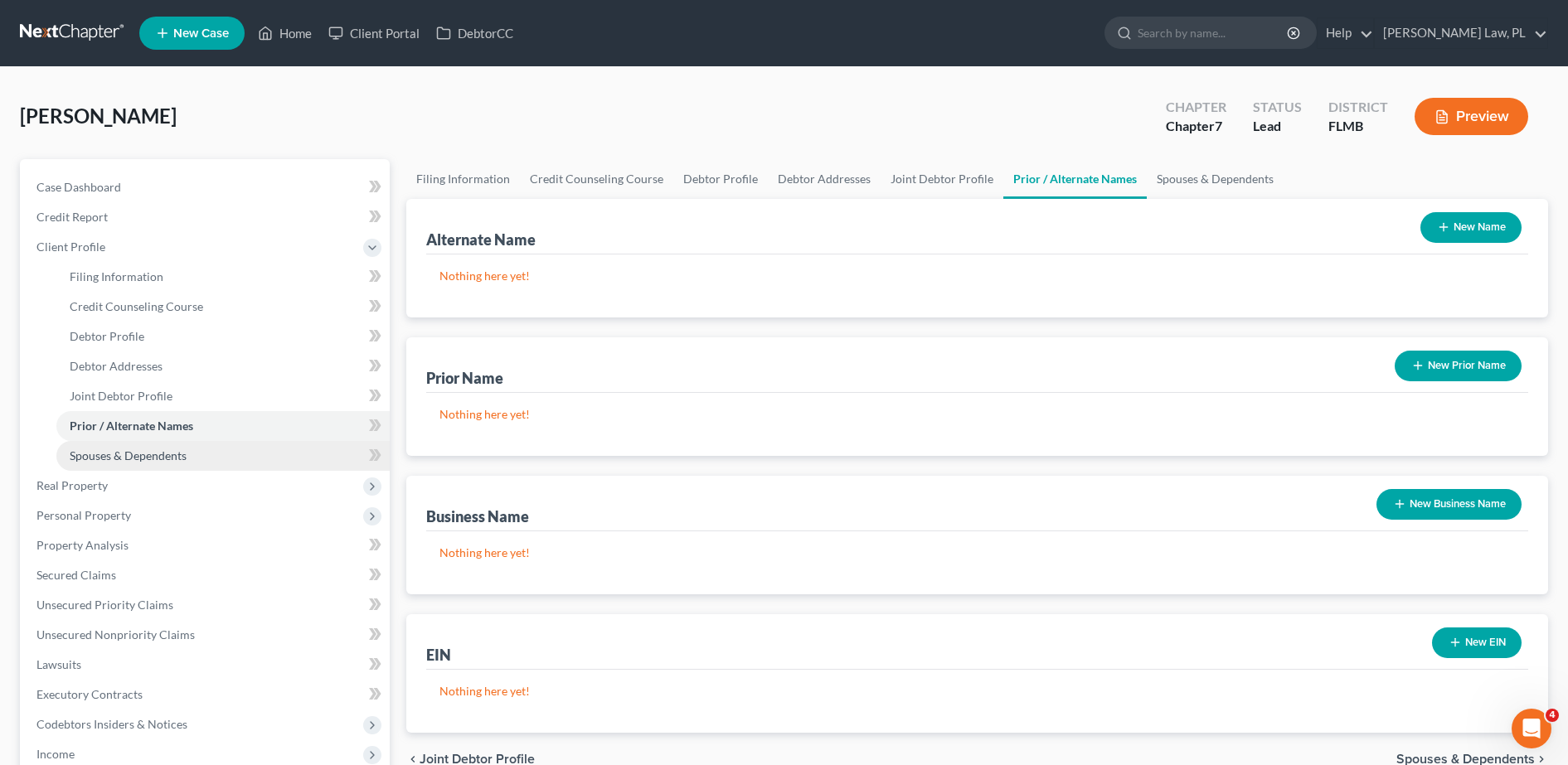
click at [161, 459] on span "Spouses & Dependents" at bounding box center [129, 456] width 117 height 14
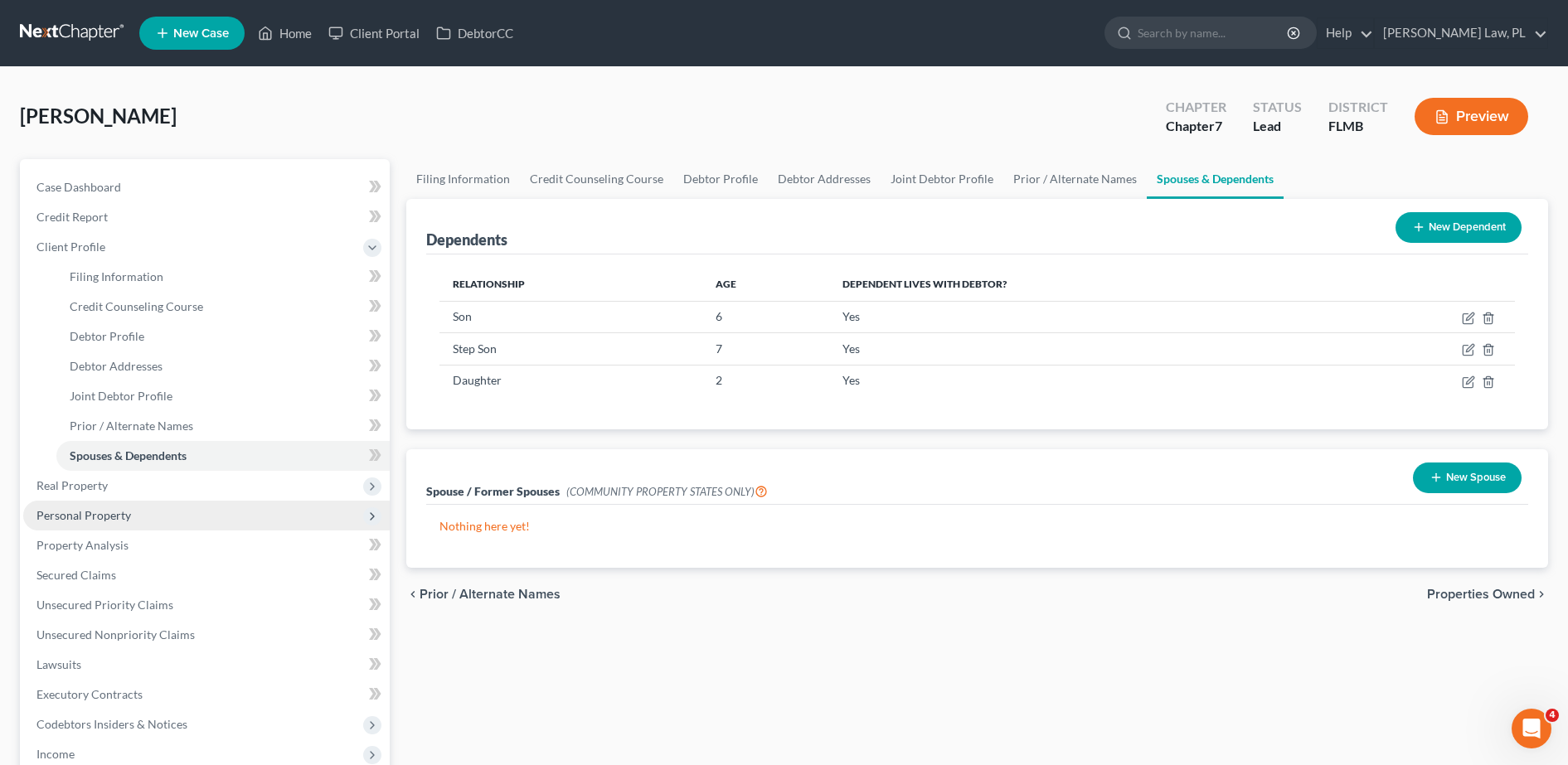
click at [122, 501] on span "Personal Property" at bounding box center [206, 516] width 366 height 30
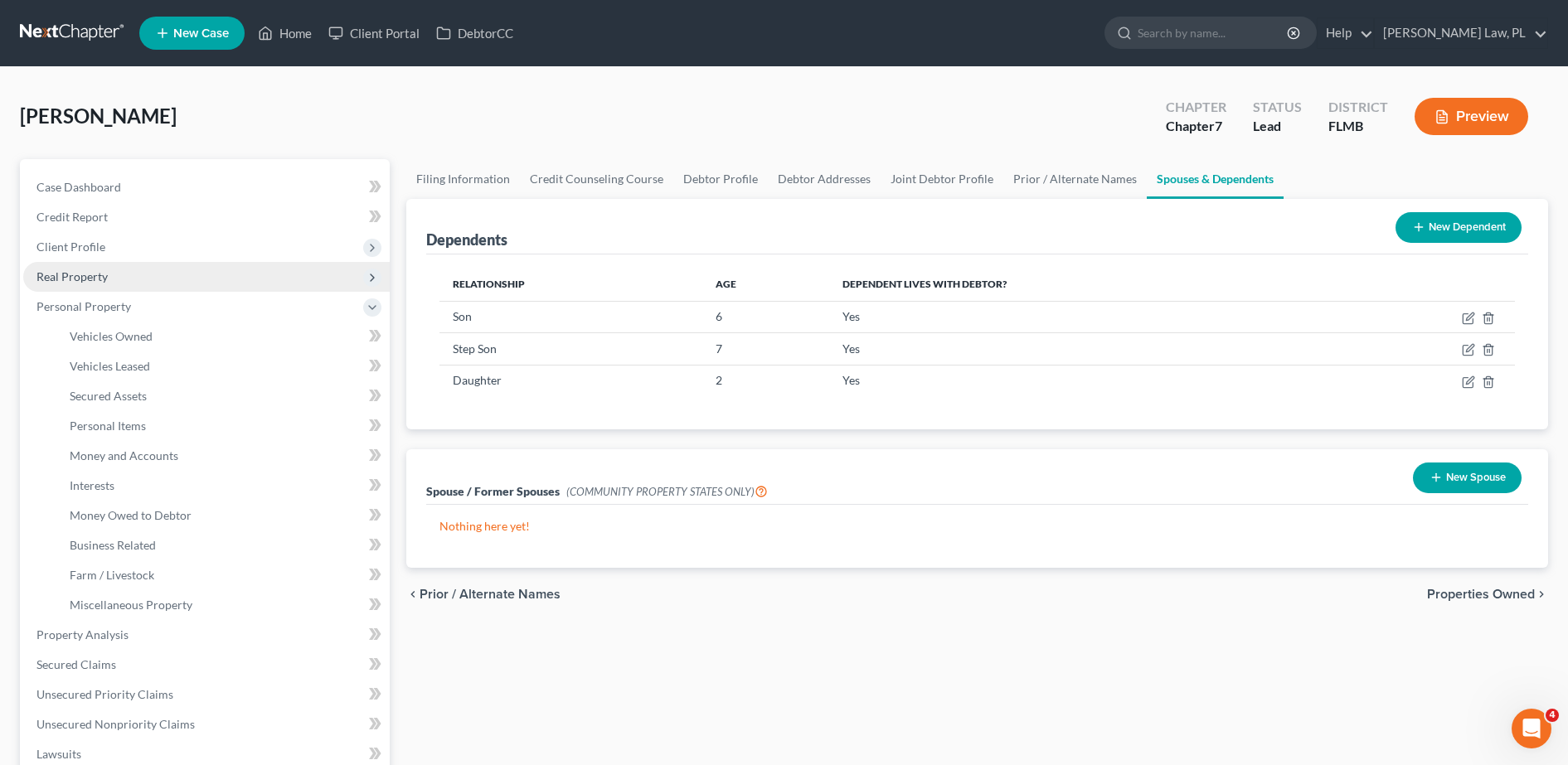
click at [164, 289] on span "Real Property" at bounding box center [206, 277] width 366 height 30
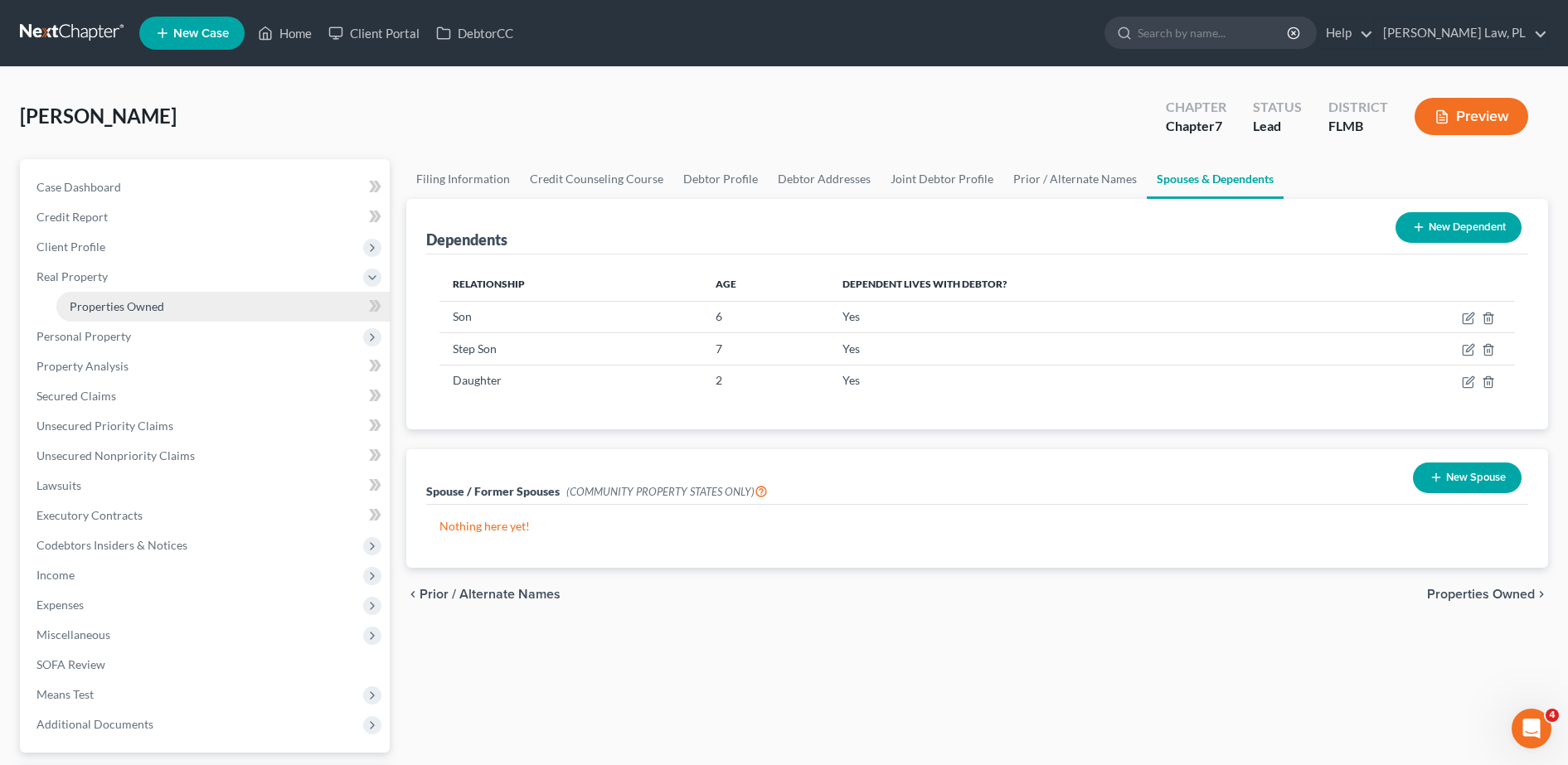
click at [157, 295] on link "Properties Owned" at bounding box center [222, 307] width 333 height 30
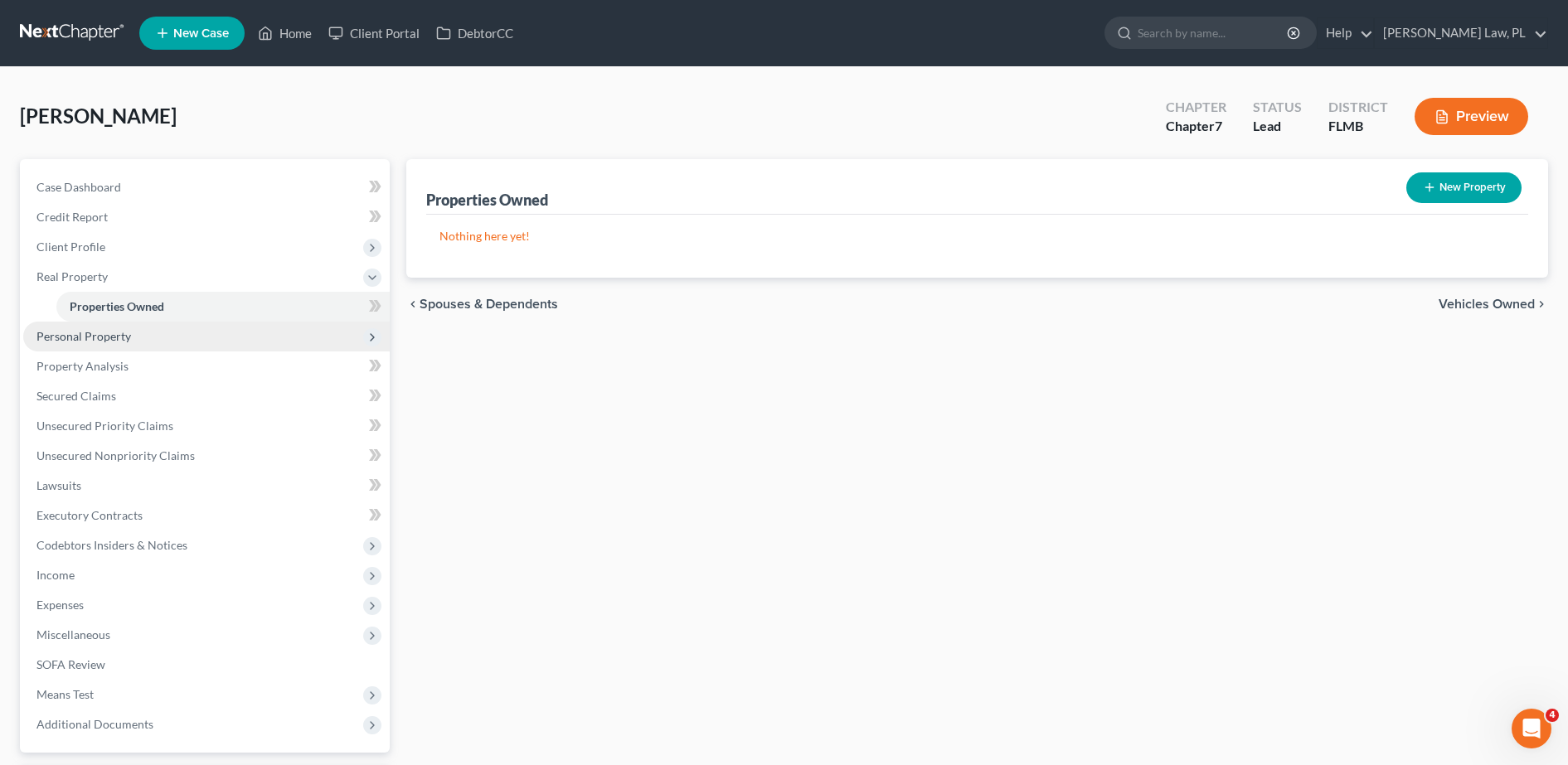
click at [152, 332] on span "Personal Property" at bounding box center [206, 337] width 366 height 30
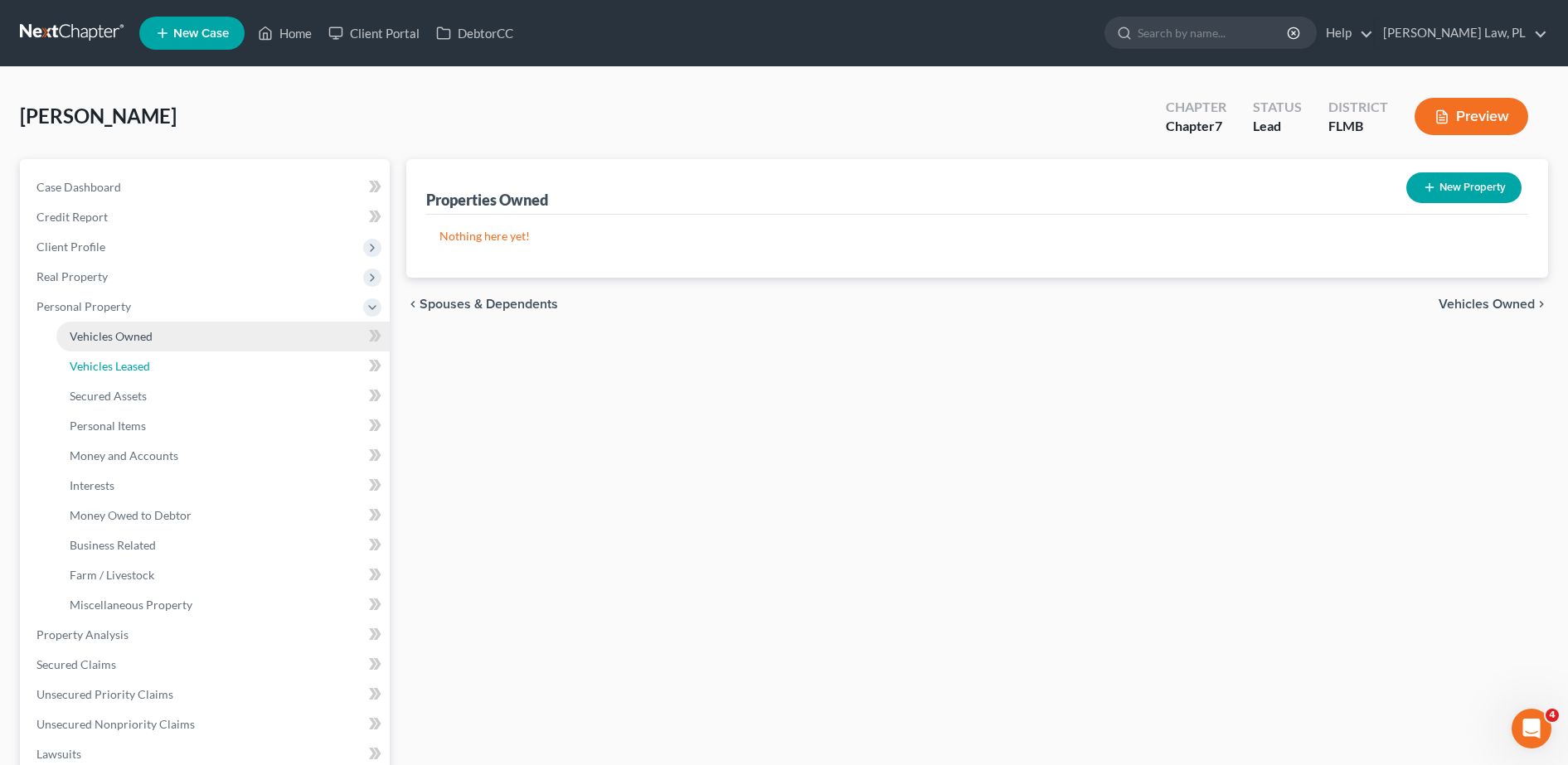
click at [121, 351] on link "Vehicles Leased" at bounding box center [222, 366] width 333 height 30
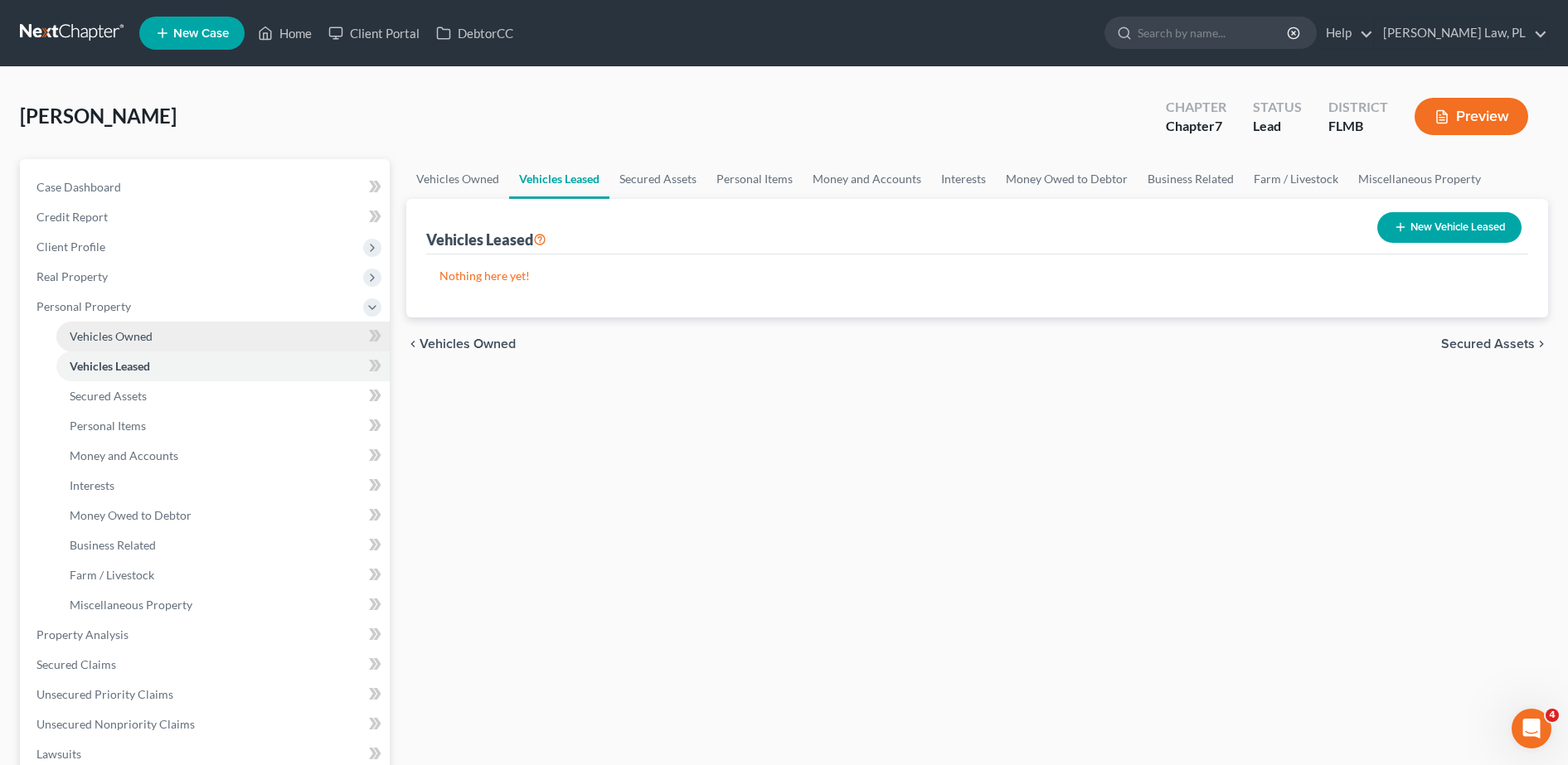
click at [133, 349] on link "Vehicles Owned" at bounding box center [222, 337] width 333 height 30
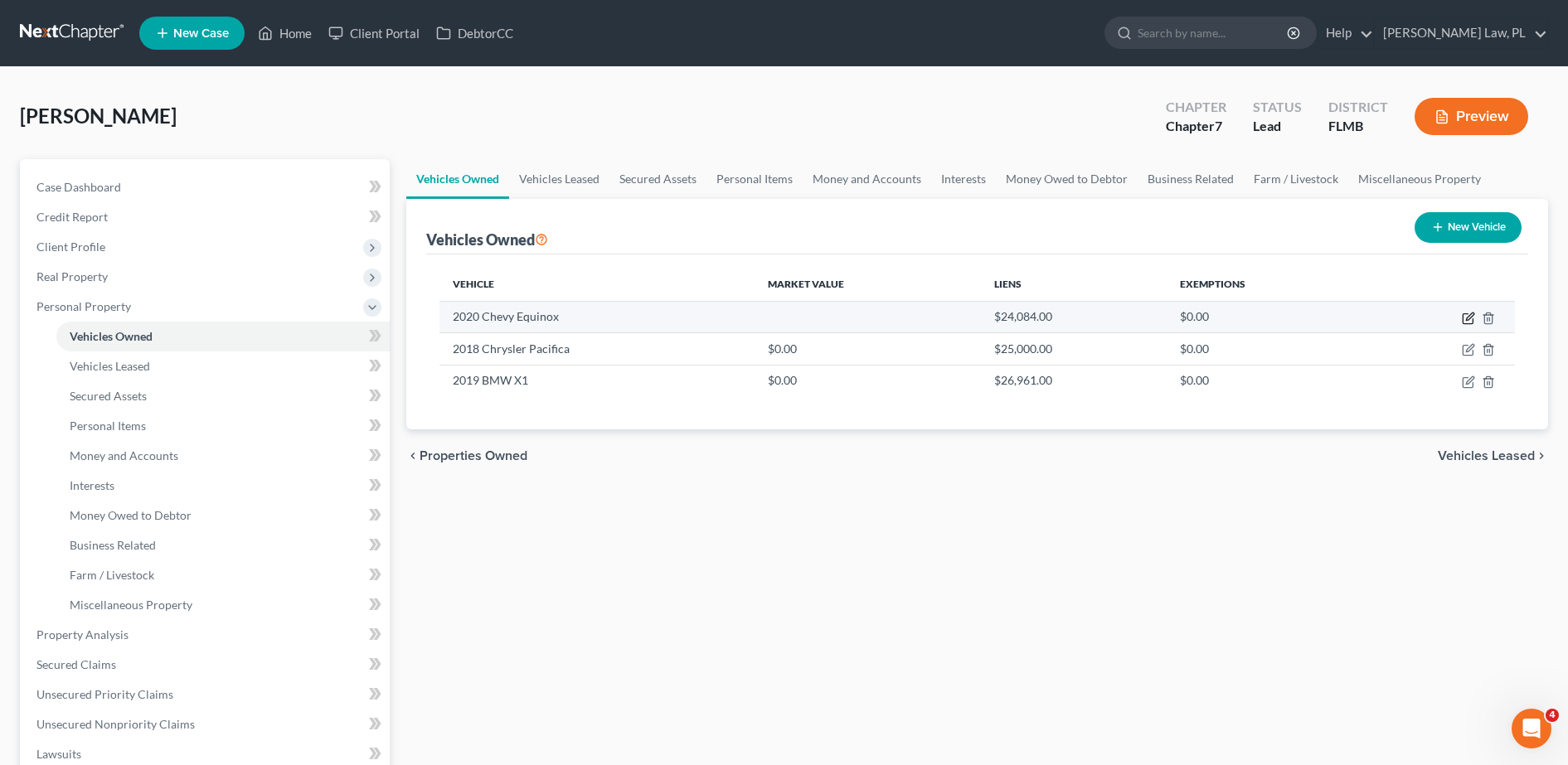
click at [1467, 321] on icon "button" at bounding box center [1467, 317] width 13 height 13
select select "0"
select select "6"
select select "1"
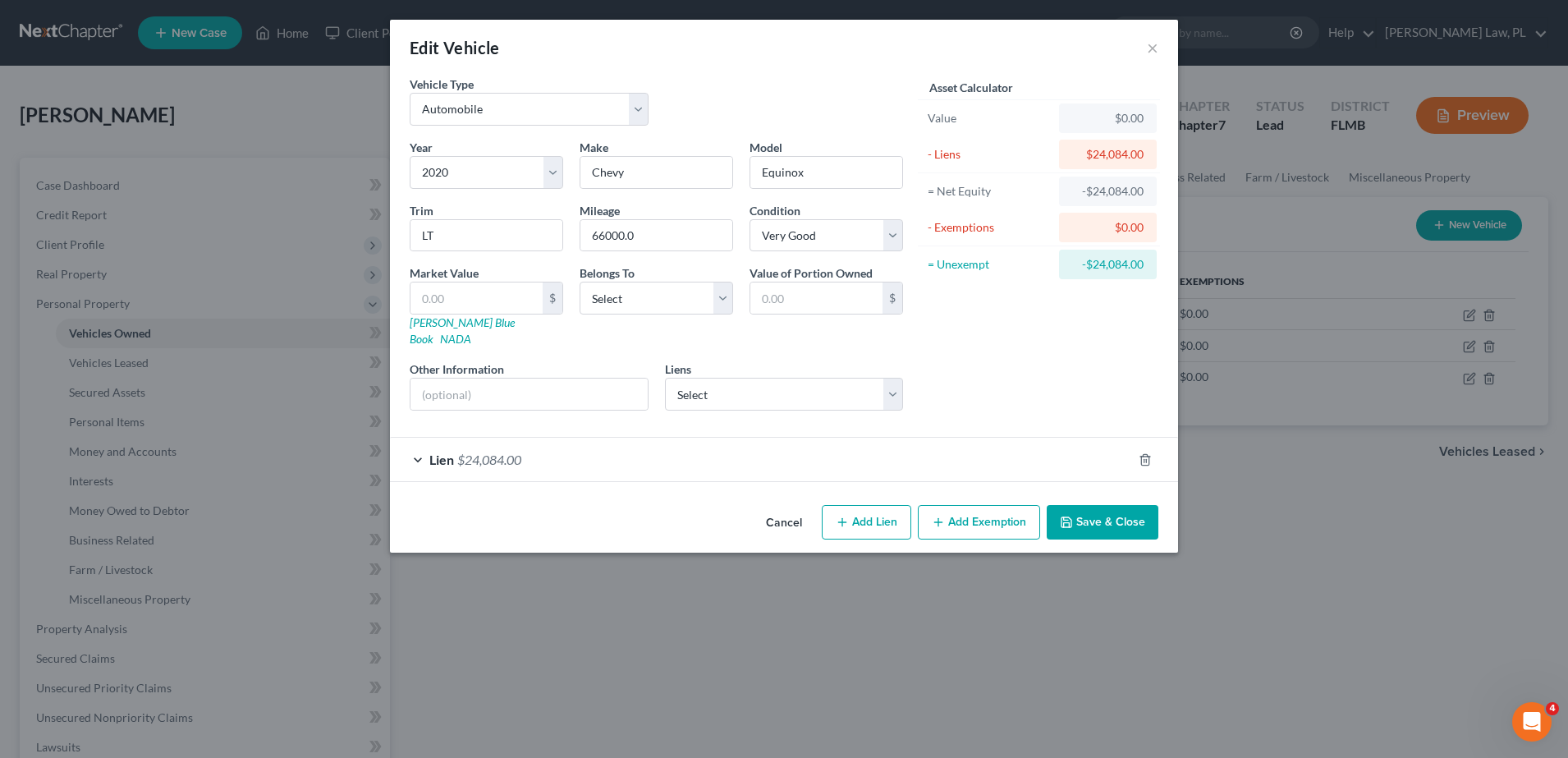
click at [787, 444] on div "Lien $24,084.00" at bounding box center [760, 459] width 742 height 43
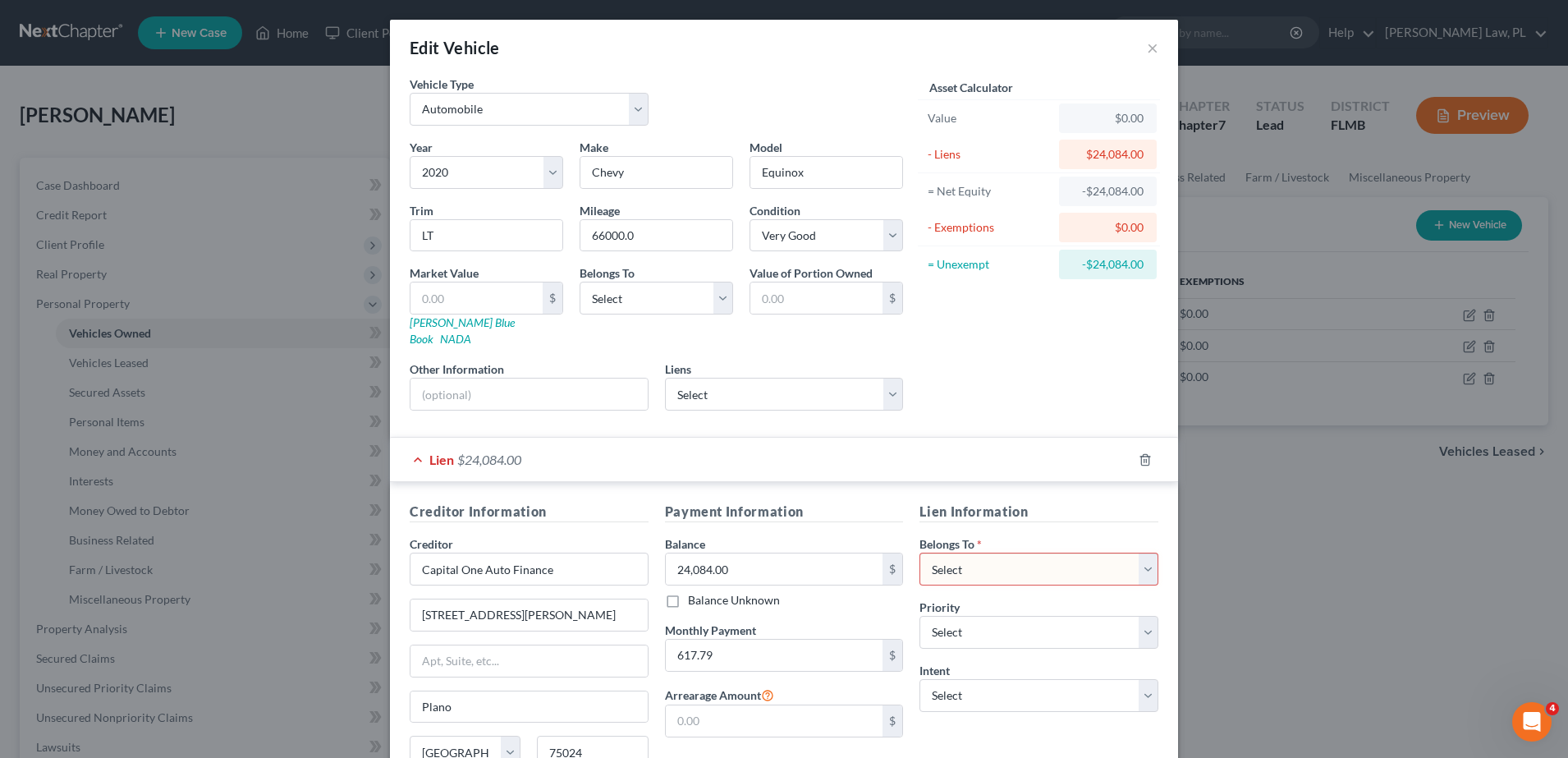
click at [787, 444] on div "Lien $24,084.00" at bounding box center [760, 459] width 742 height 43
click at [785, 378] on select "Select Santander Bank - $27,223.00 Navy Fcu - $25,370.00 Cap One Auto - $23,956…" at bounding box center [784, 394] width 239 height 33
click at [803, 360] on div "Liens Select Santander Bank - $27,223.00 Navy Fcu - $25,370.00 Cap One Auto - $…" at bounding box center [784, 385] width 239 height 50
click at [738, 378] on select "Select Santander Bank - $27,223.00 Navy Fcu - $25,370.00 Cap One Auto - $23,956…" at bounding box center [784, 394] width 239 height 33
select select "2"
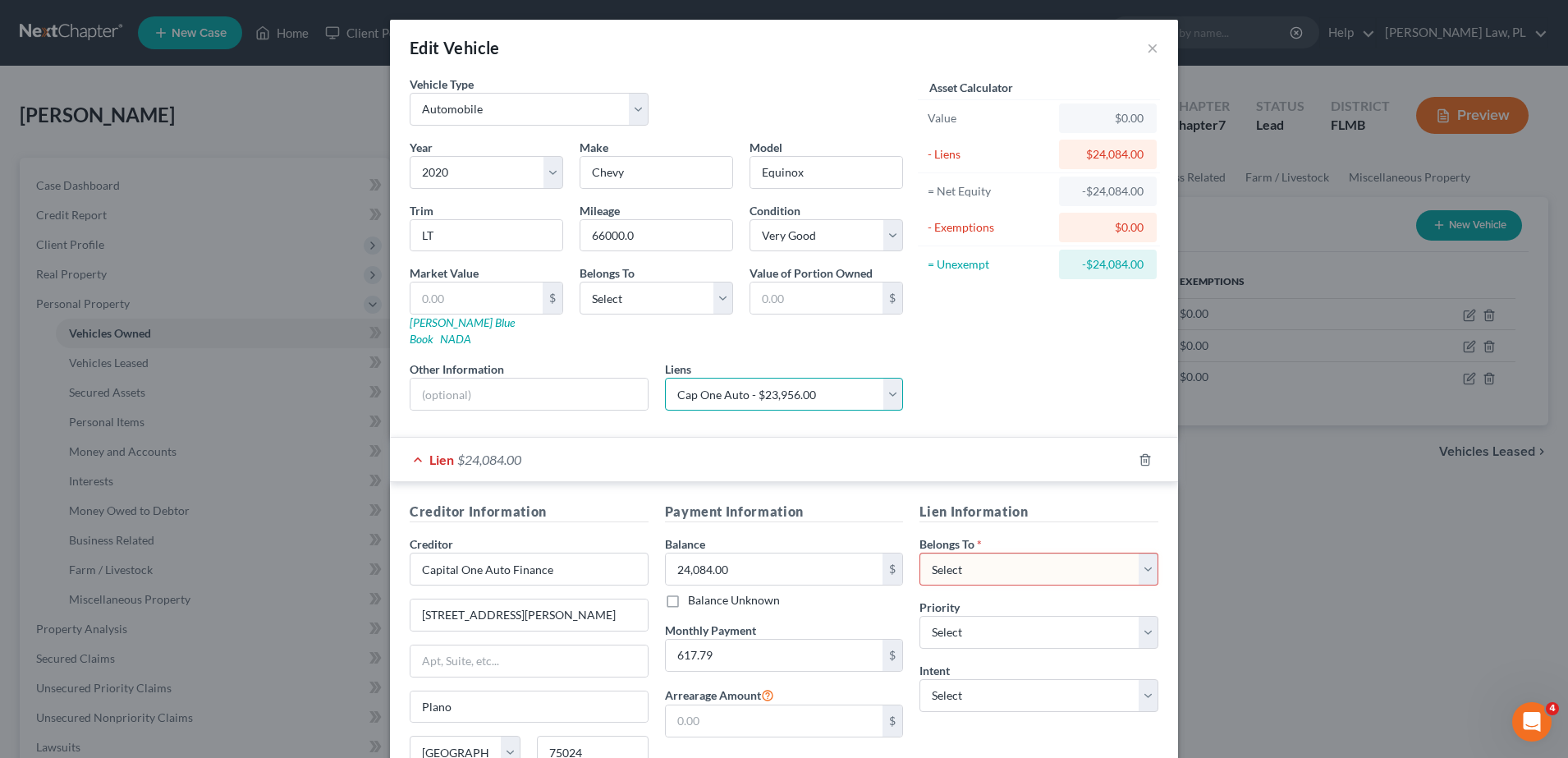
click at [665, 378] on select "Select Santander Bank - $27,223.00 Navy Fcu - $25,370.00 Cap One Auto - $23,956…" at bounding box center [784, 394] width 239 height 33
select select
select select "45"
select select "2"
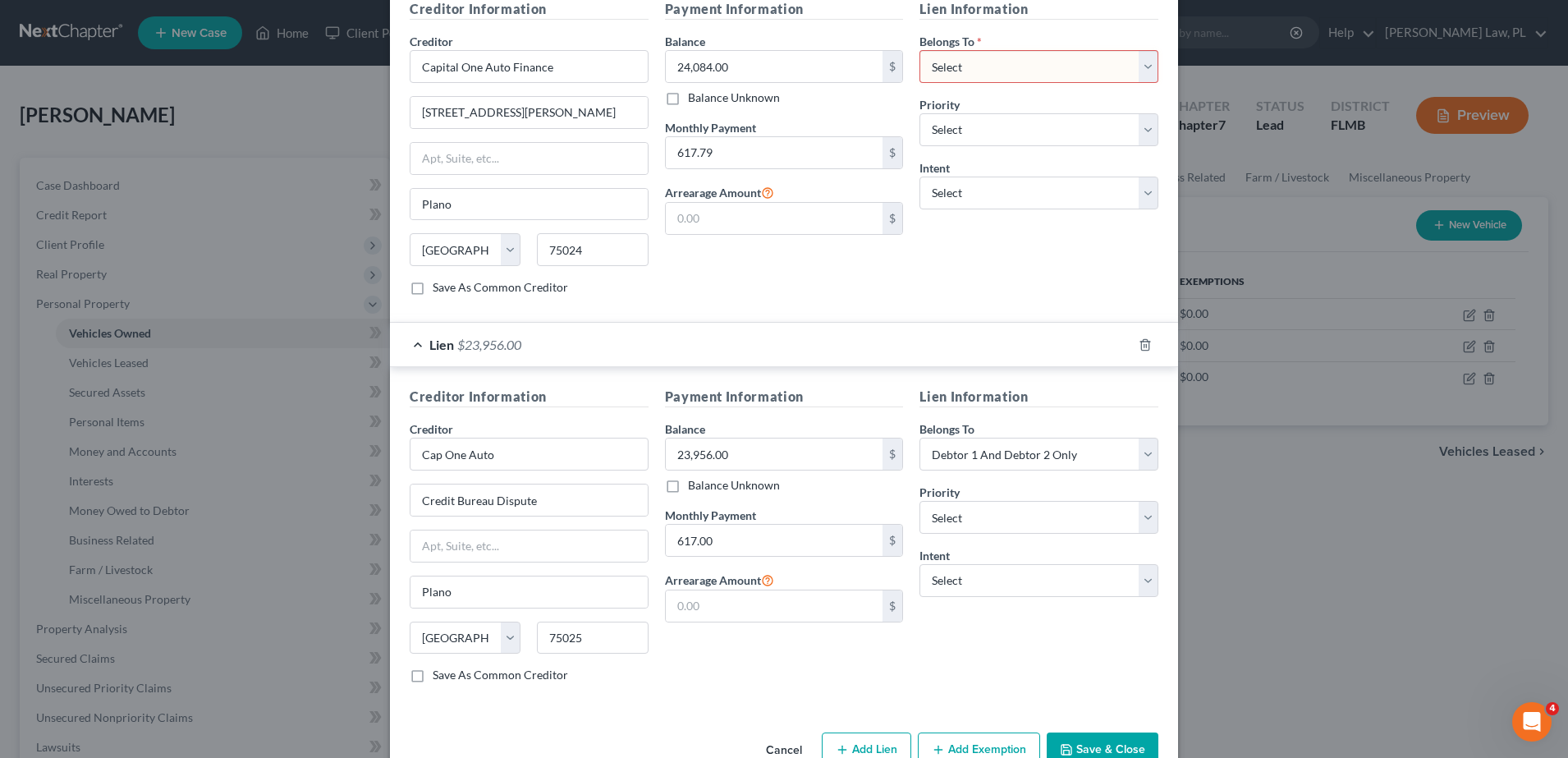
scroll to position [503, 0]
click at [590, 483] on input "Credit Bureau Dispute" at bounding box center [529, 499] width 237 height 31
drag, startPoint x: 542, startPoint y: 81, endPoint x: 369, endPoint y: 74, distance: 173.1
click at [369, 74] on div "Edit Vehicle × Vehicle Type Select Automobile Truck Trailer Watercraft Aircraft…" at bounding box center [784, 379] width 1568 height 758
drag, startPoint x: 544, startPoint y: 488, endPoint x: 380, endPoint y: 476, distance: 164.4
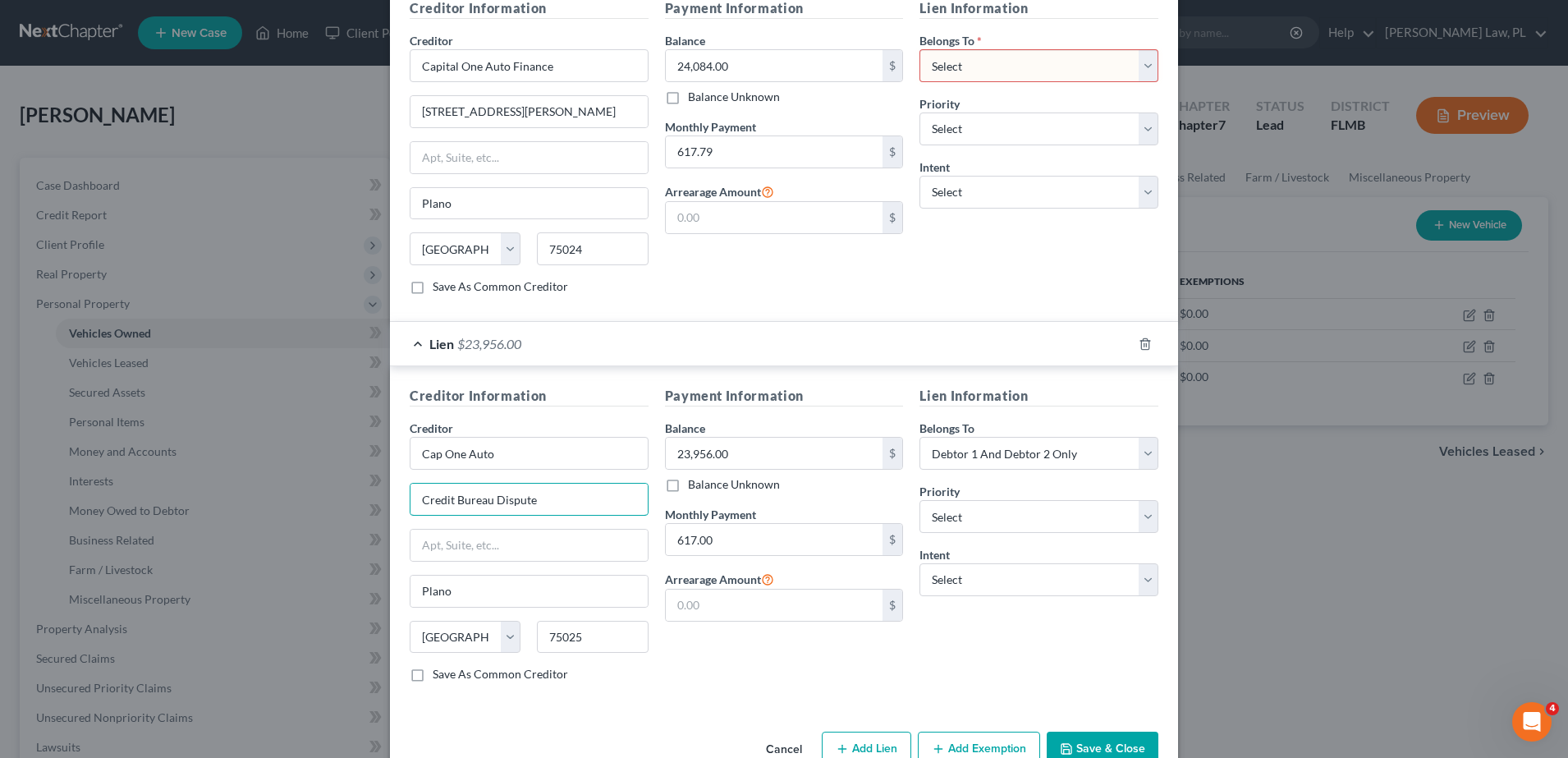
click at [380, 476] on div "Edit Vehicle × Vehicle Type Select Automobile Truck Trailer Watercraft Aircraft…" at bounding box center [784, 379] width 1568 height 758
paste input "[STREET_ADDRESS][PERSON_NAME]"
type input "[STREET_ADDRESS][PERSON_NAME]"
click at [680, 661] on div "Payment Information Balance 23,956.00 $ Balance Unknown Balance Undetermined 23…" at bounding box center [784, 541] width 255 height 309
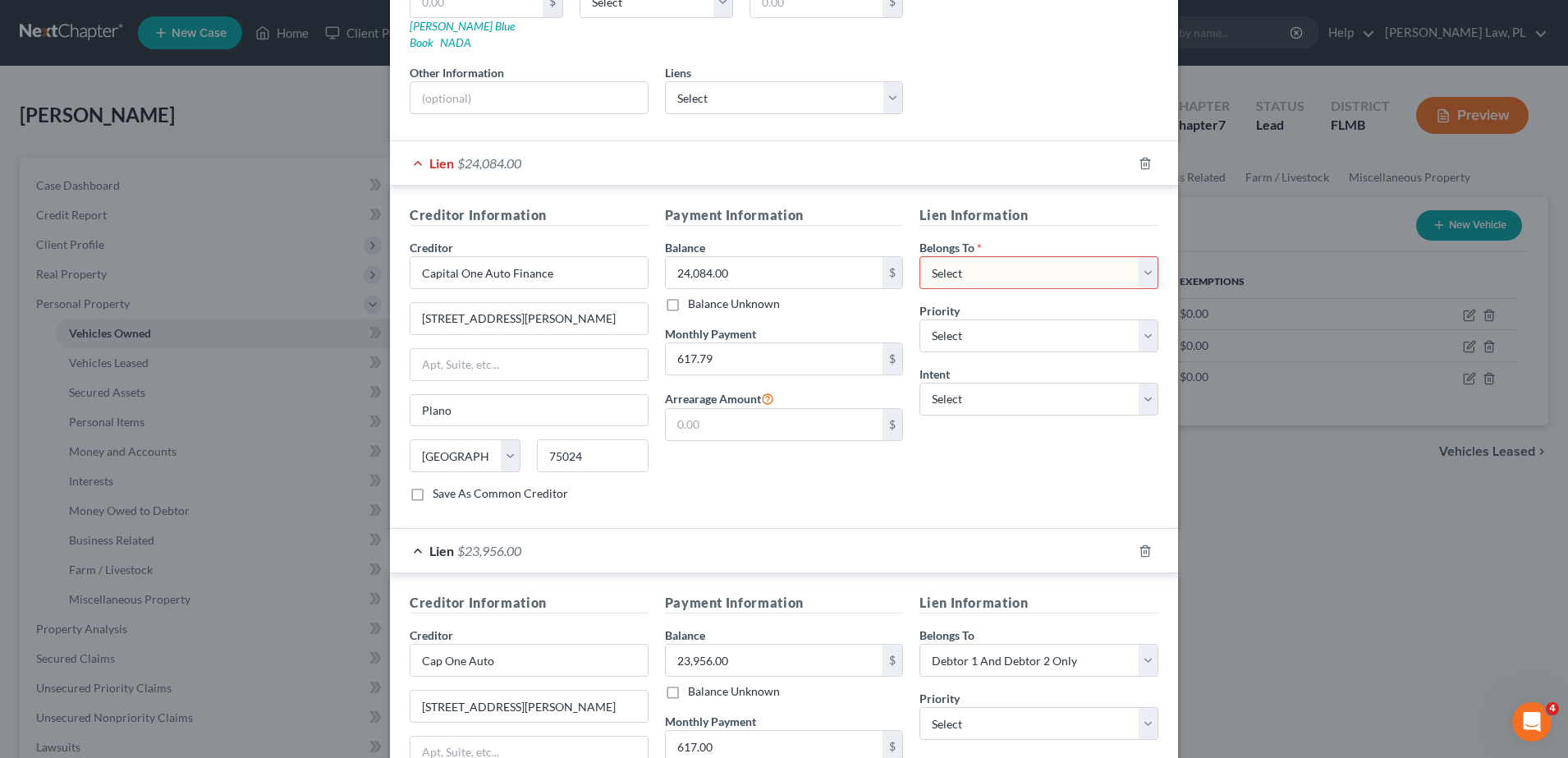
scroll to position [290, 0]
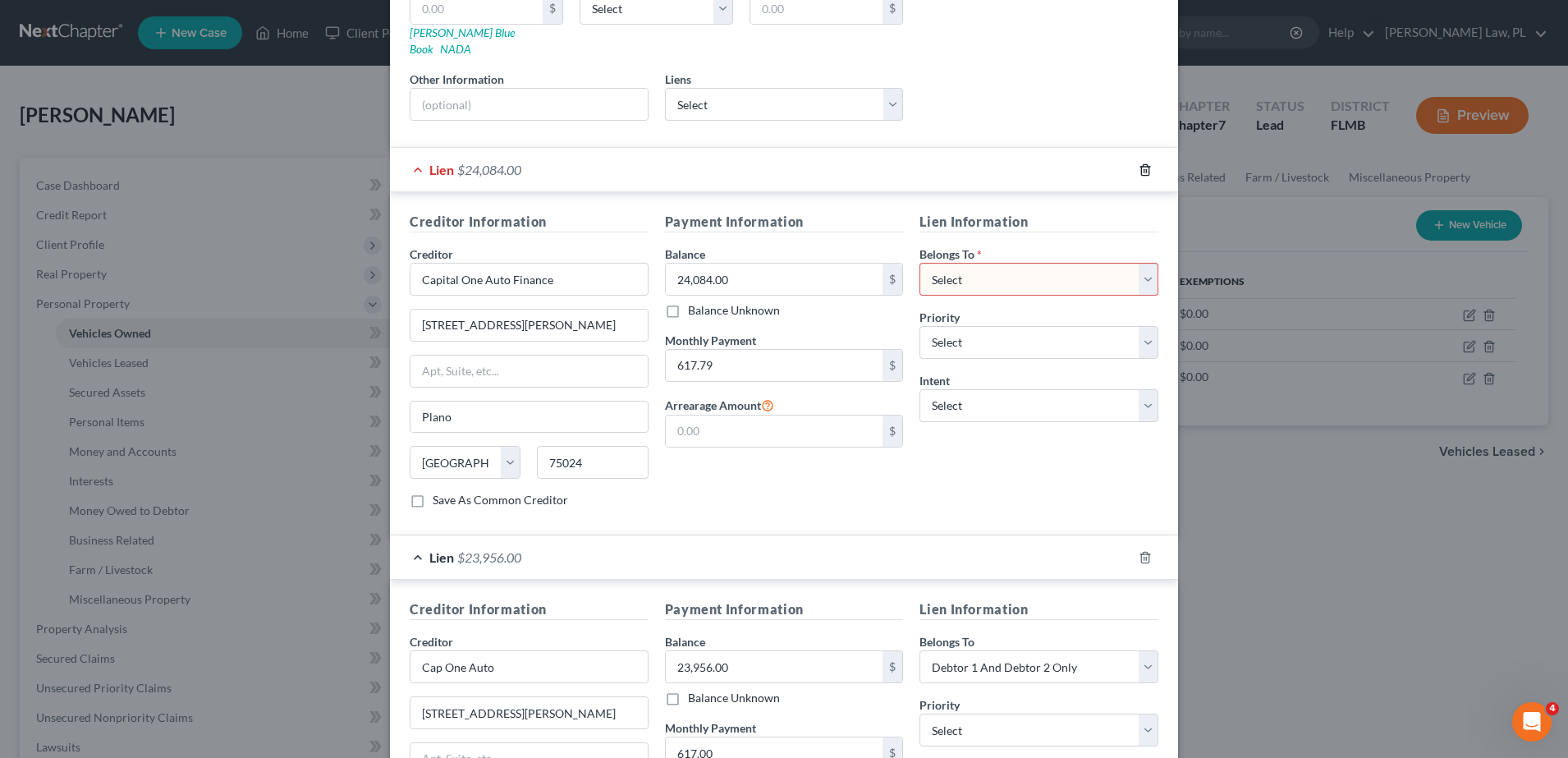
click at [1140, 166] on polyline "button" at bounding box center [1145, 166] width 10 height 0
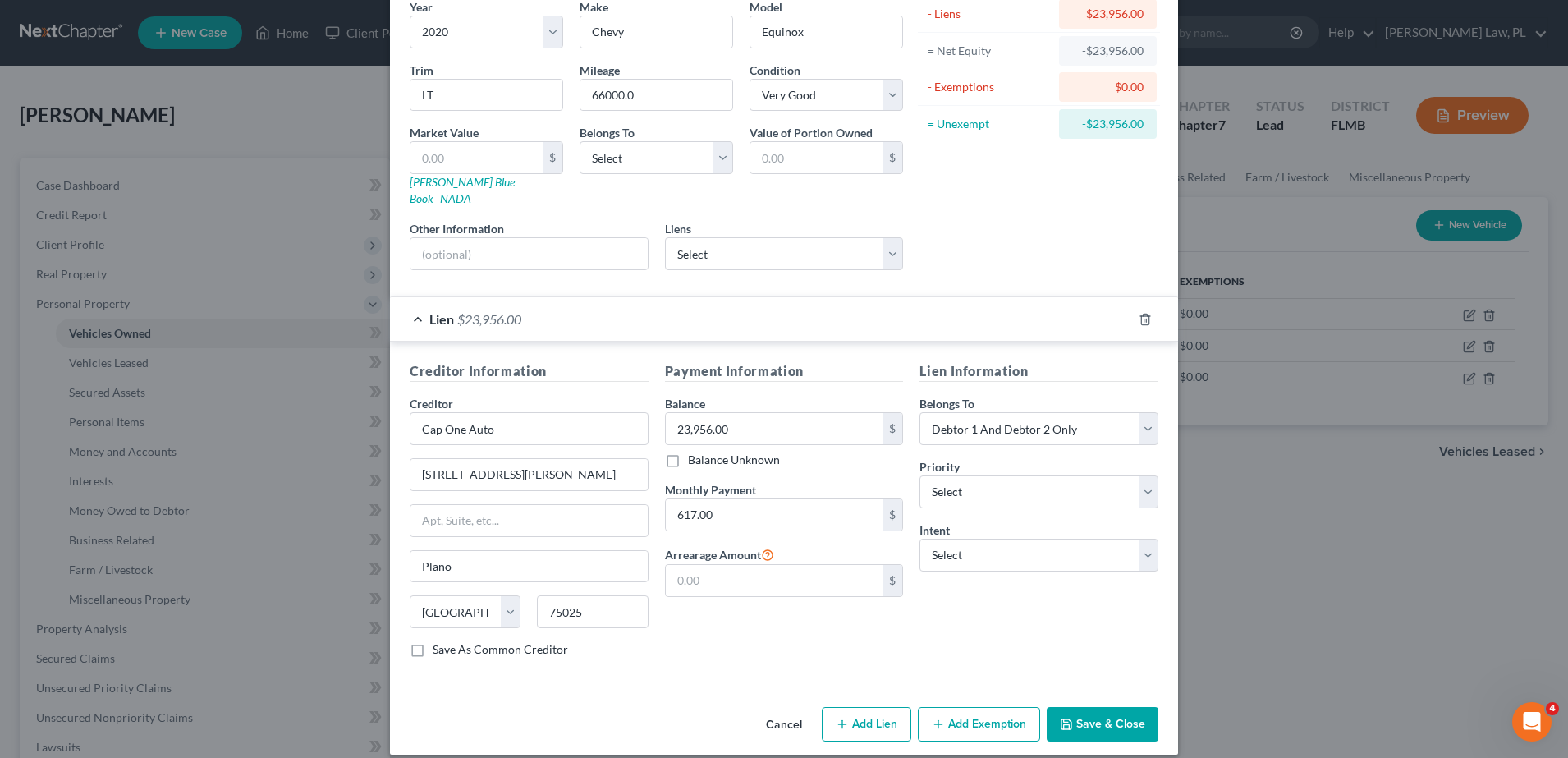
click at [1104, 707] on button "Save & Close" at bounding box center [1102, 724] width 112 height 35
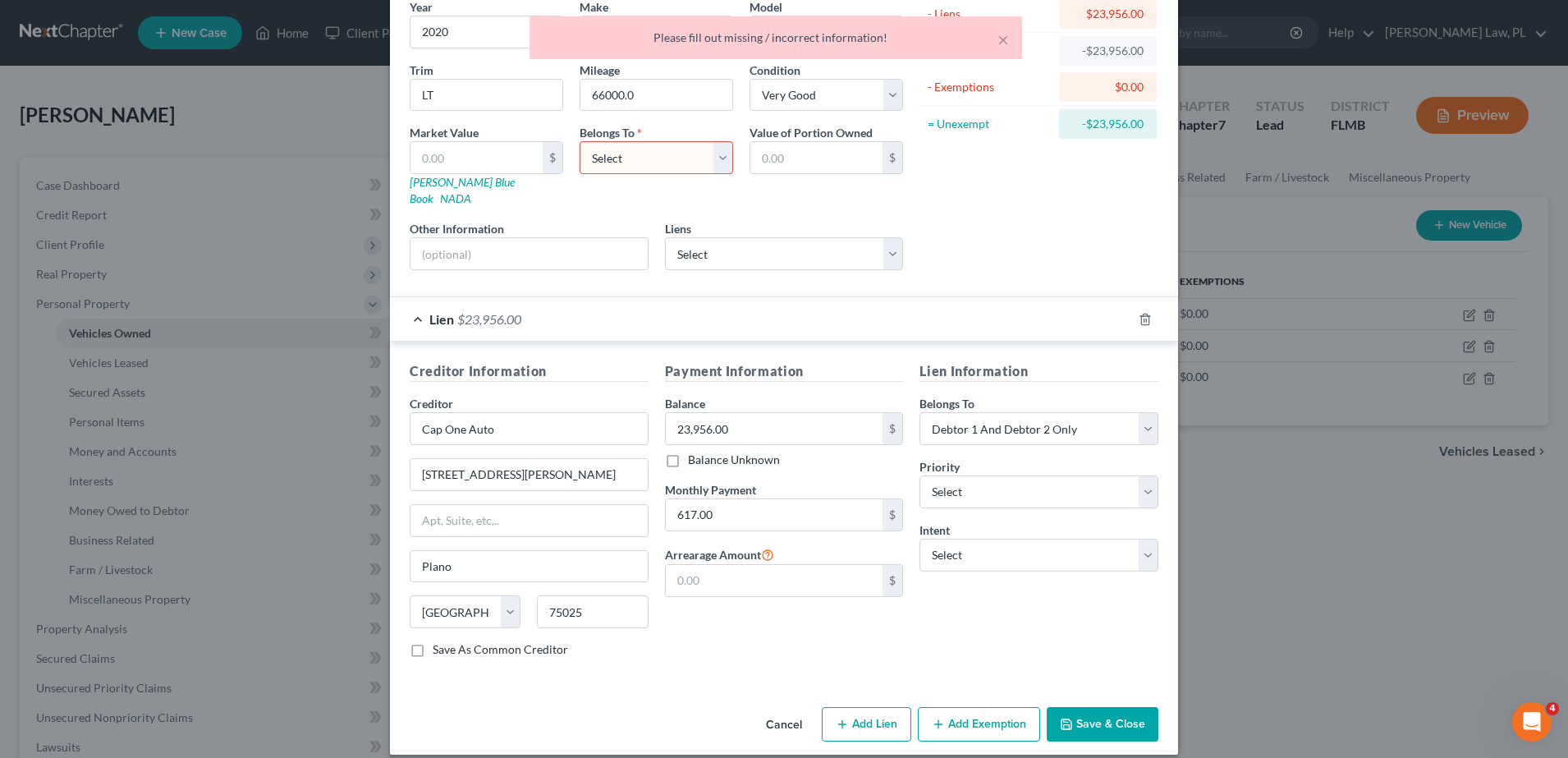
click at [623, 161] on select "Select Debtor 1 Only Debtor 2 Only Debtor 1 And Debtor 2 Only At Least One Of T…" at bounding box center [655, 158] width 153 height 33
select select "2"
click at [579, 141] on select "Select Debtor 1 Only Debtor 2 Only Debtor 1 And Debtor 2 Only At Least One Of T…" at bounding box center [655, 158] width 153 height 33
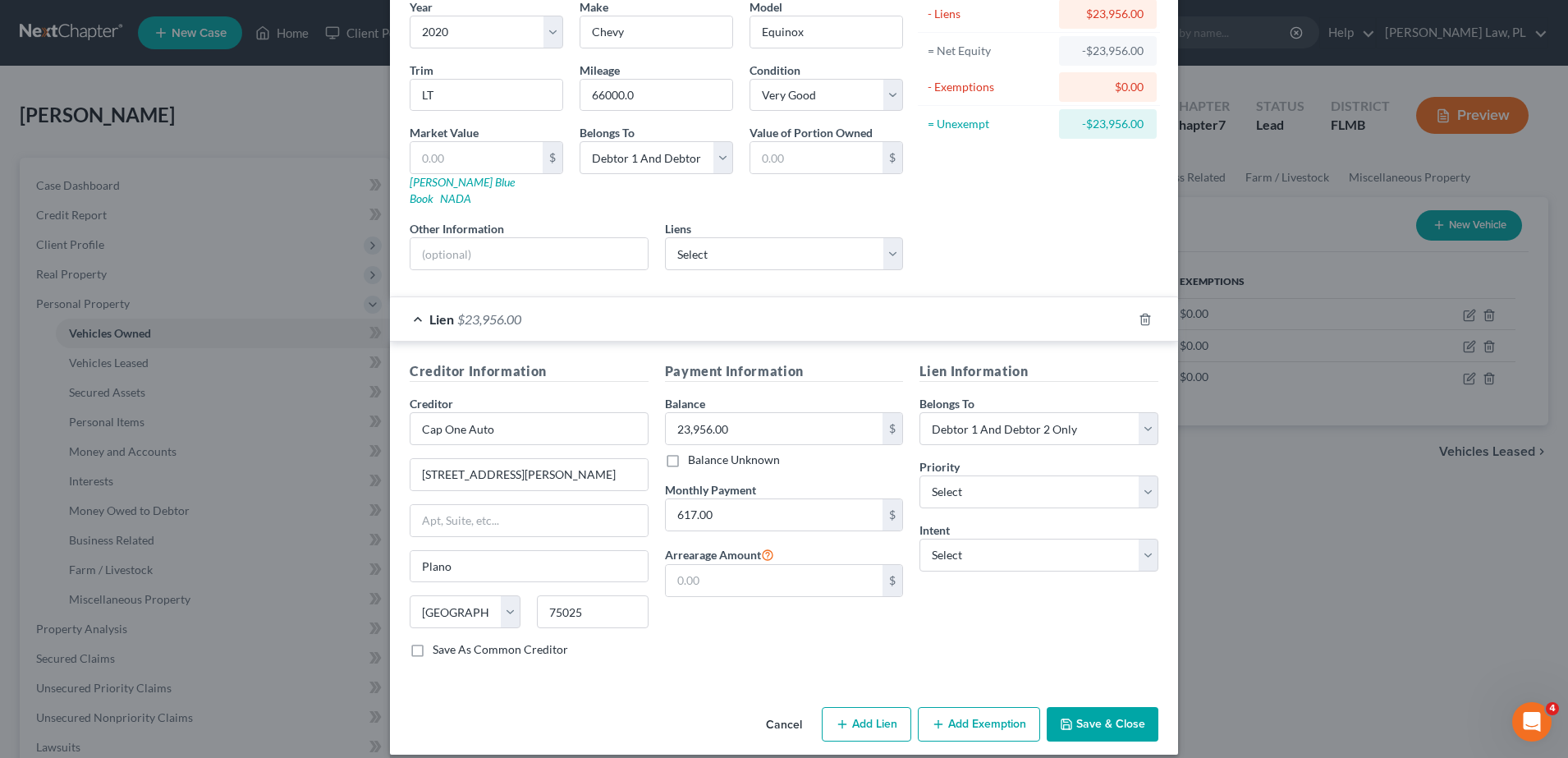
click at [1095, 707] on button "Save & Close" at bounding box center [1102, 724] width 112 height 35
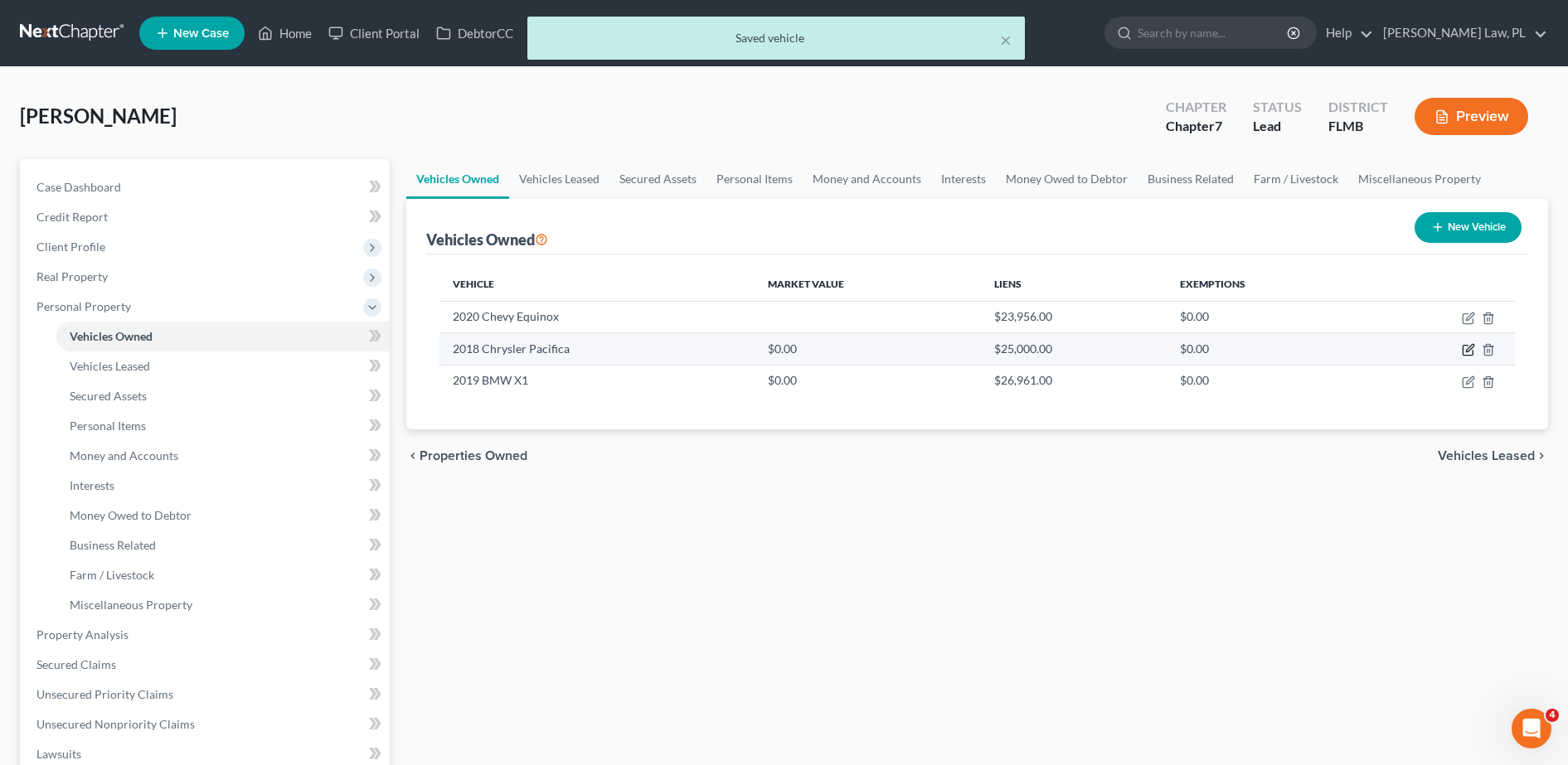
click at [1472, 347] on icon "button" at bounding box center [1469, 348] width 8 height 8
select select "0"
select select "8"
select select "0"
select select "1"
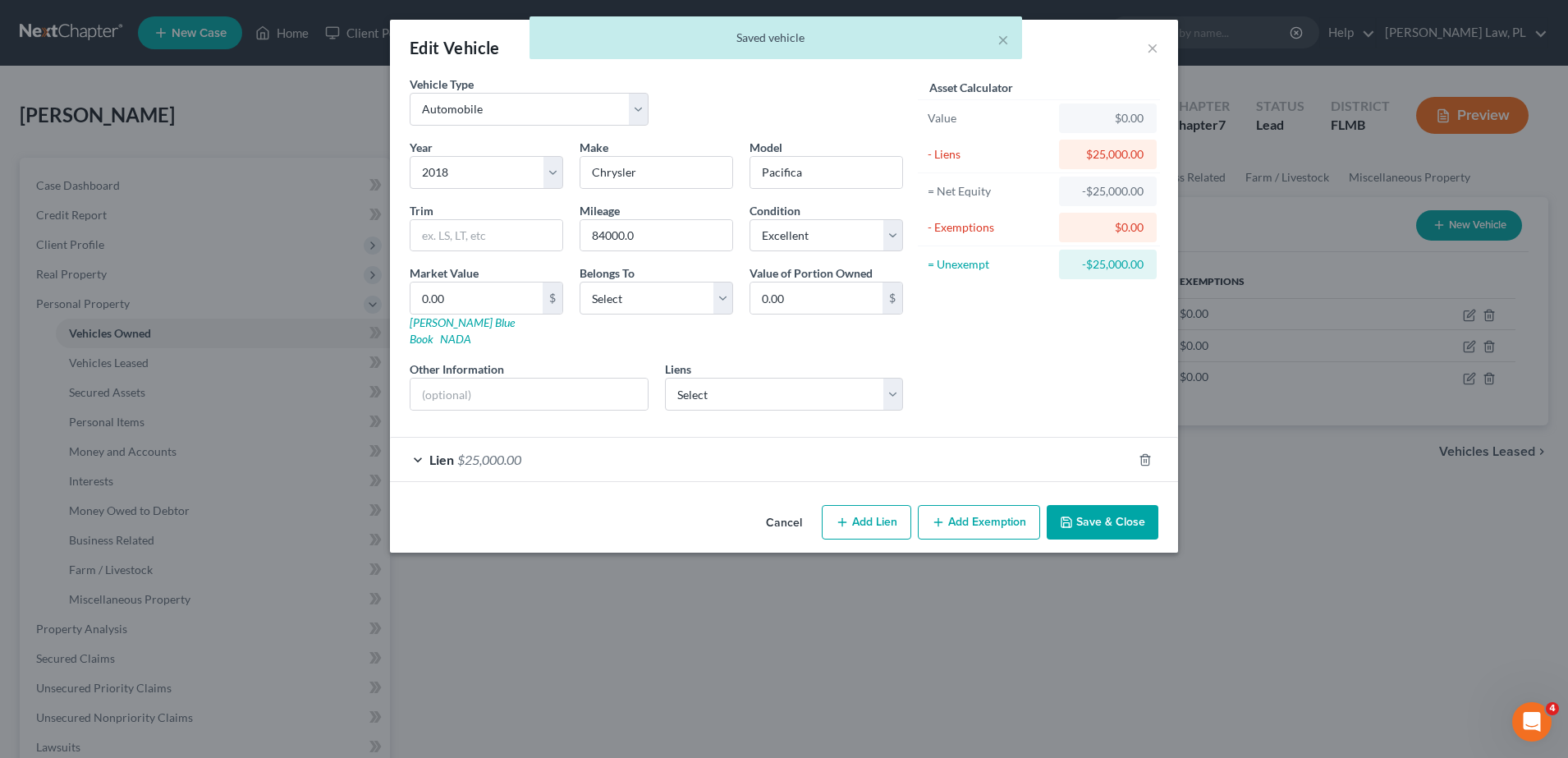
click at [792, 452] on div "Lien $25,000.00" at bounding box center [760, 459] width 742 height 43
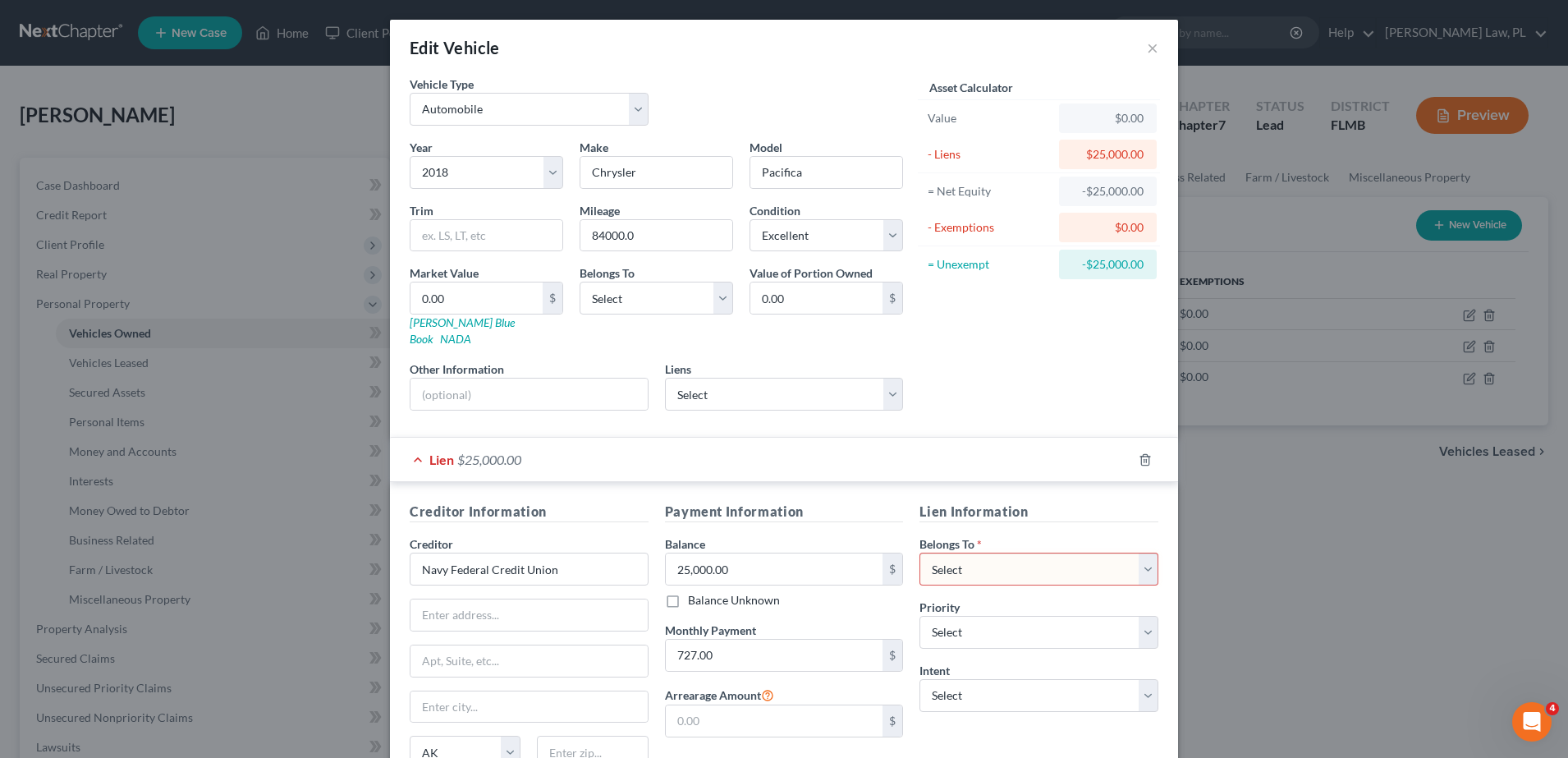
click at [740, 454] on div "Lien $25,000.00" at bounding box center [760, 459] width 742 height 43
click at [726, 454] on div "Lien $25,000.00" at bounding box center [760, 459] width 742 height 43
click at [464, 437] on div "Lien $25,000.00" at bounding box center [760, 459] width 742 height 43
click at [700, 378] on select "Select Capital One Auto Finance - $24,084.00 Santander Bank - $27,223.00 Navy F…" at bounding box center [784, 394] width 239 height 33
select select "2"
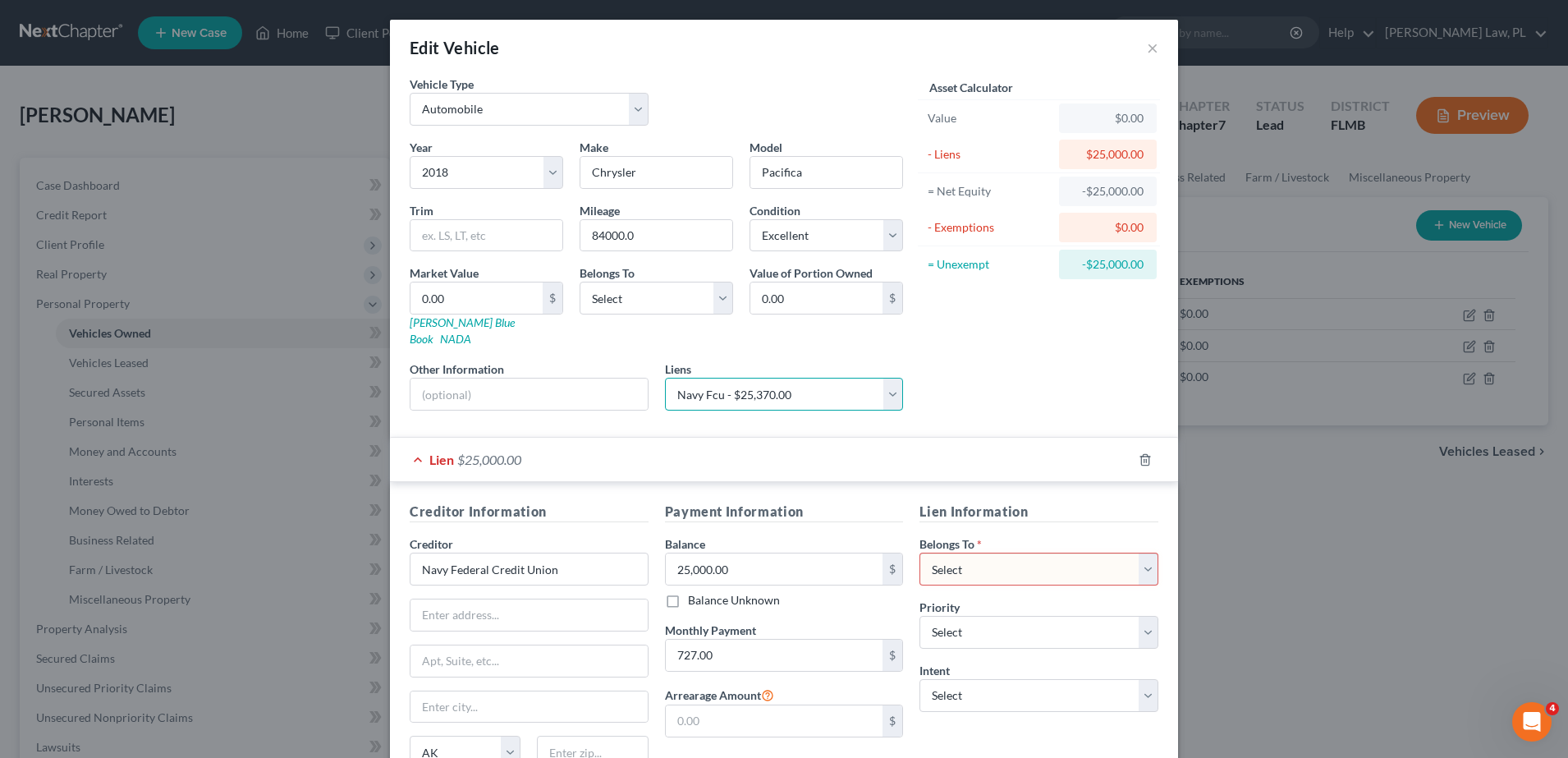
click at [665, 378] on select "Select Capital One Auto Finance - $24,084.00 Santander Bank - $27,223.00 Navy F…" at bounding box center [784, 394] width 239 height 33
select select
select select "48"
select select "2"
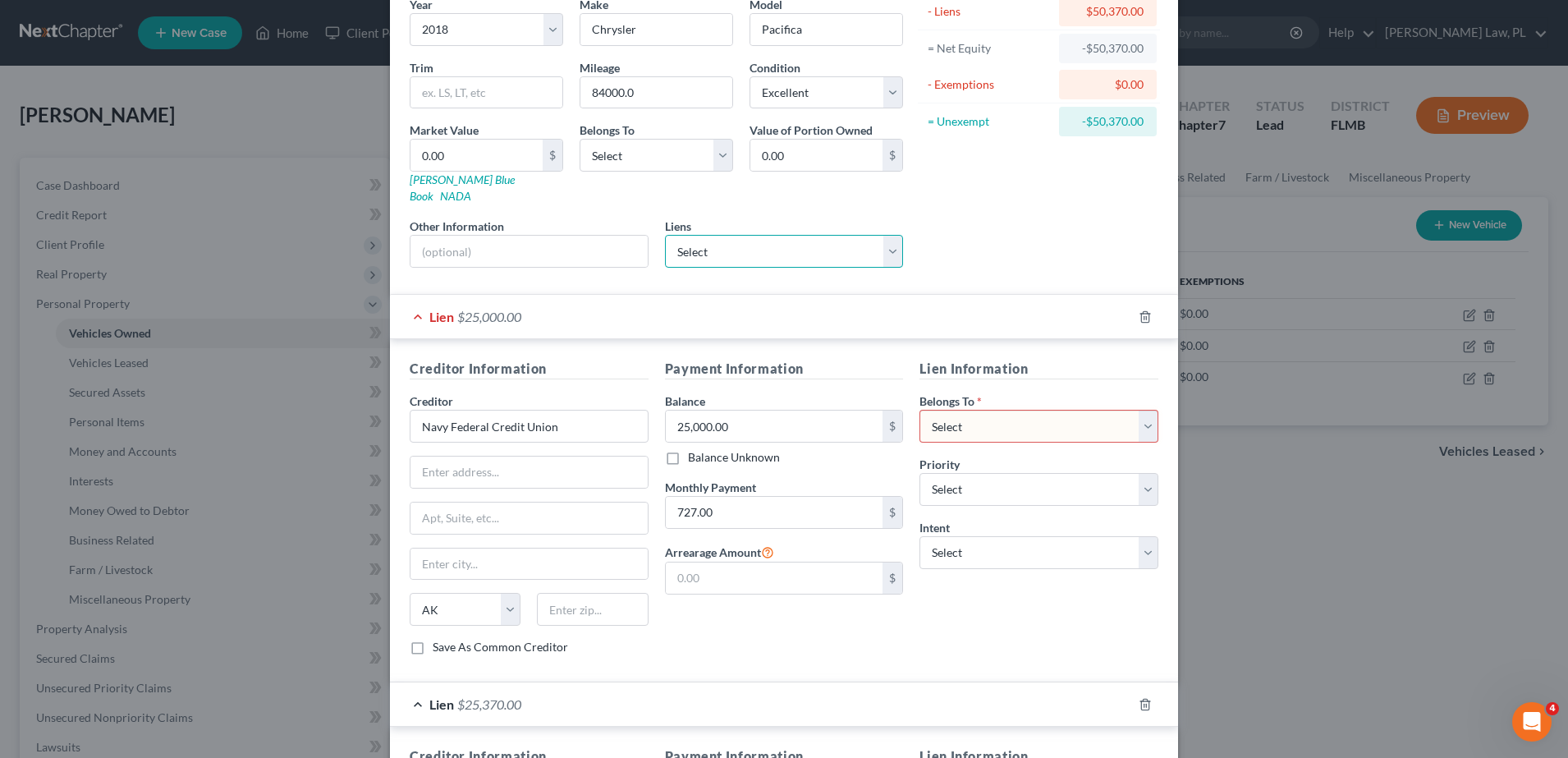
scroll to position [134, 0]
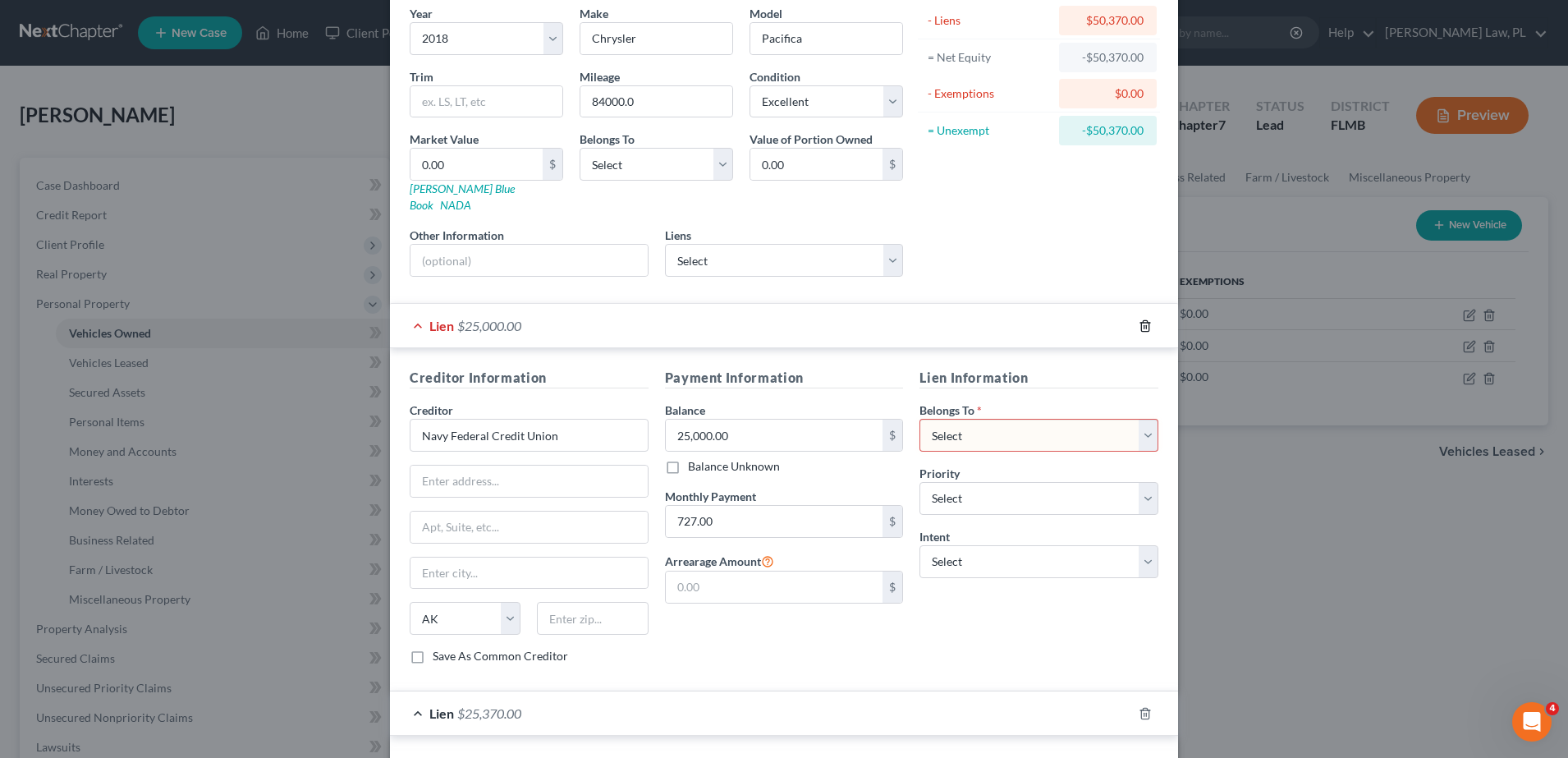
click at [1141, 321] on icon "button" at bounding box center [1145, 326] width 8 height 10
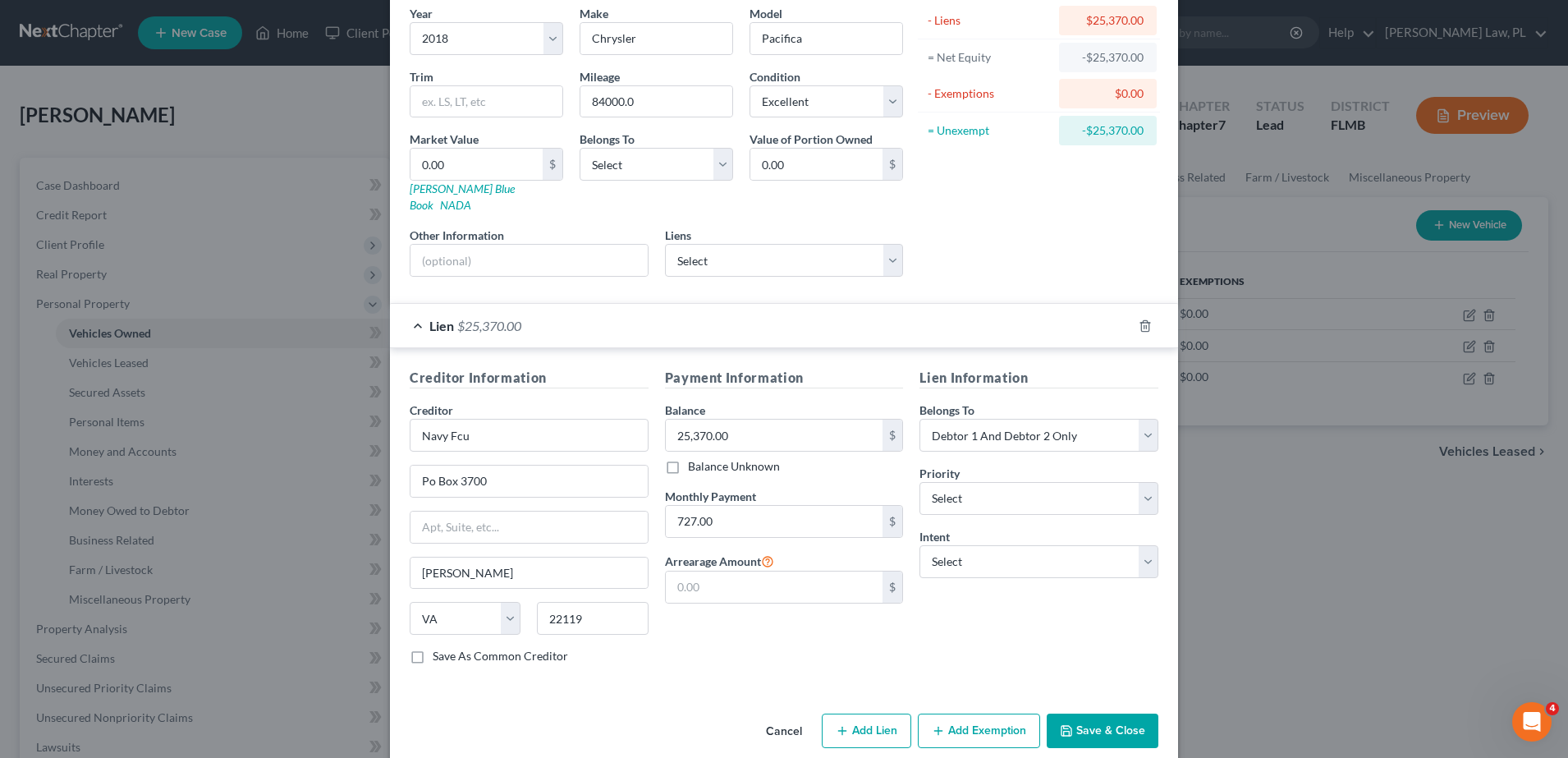
scroll to position [0, 0]
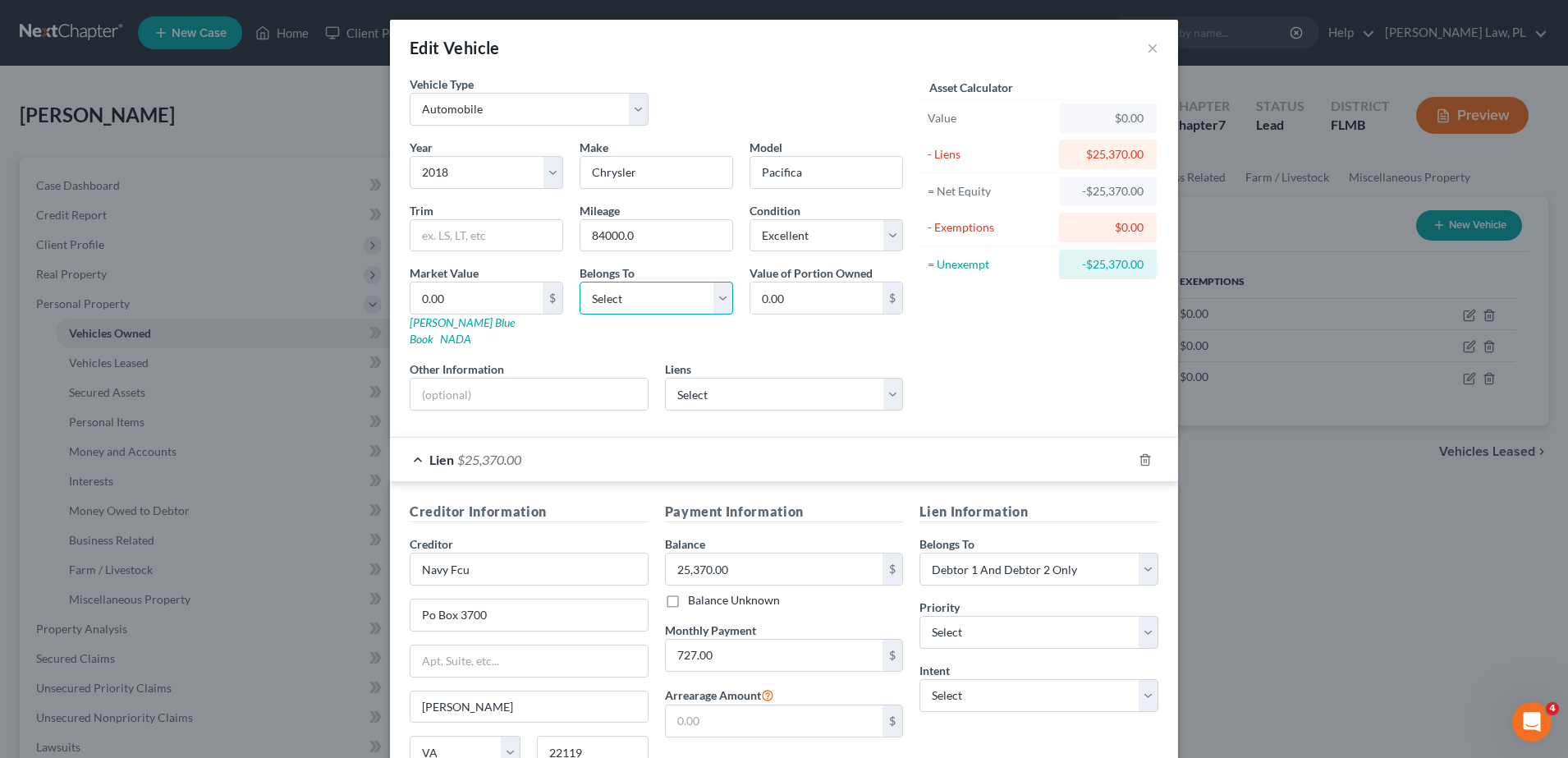
click at [671, 308] on select "Select Debtor 1 Only Debtor 2 Only Debtor 1 And Debtor 2 Only At Least One Of T…" at bounding box center [655, 298] width 153 height 33
select select "2"
click at [579, 282] on select "Select Debtor 1 Only Debtor 2 Only Debtor 1 And Debtor 2 Only At Least One Of T…" at bounding box center [655, 298] width 153 height 33
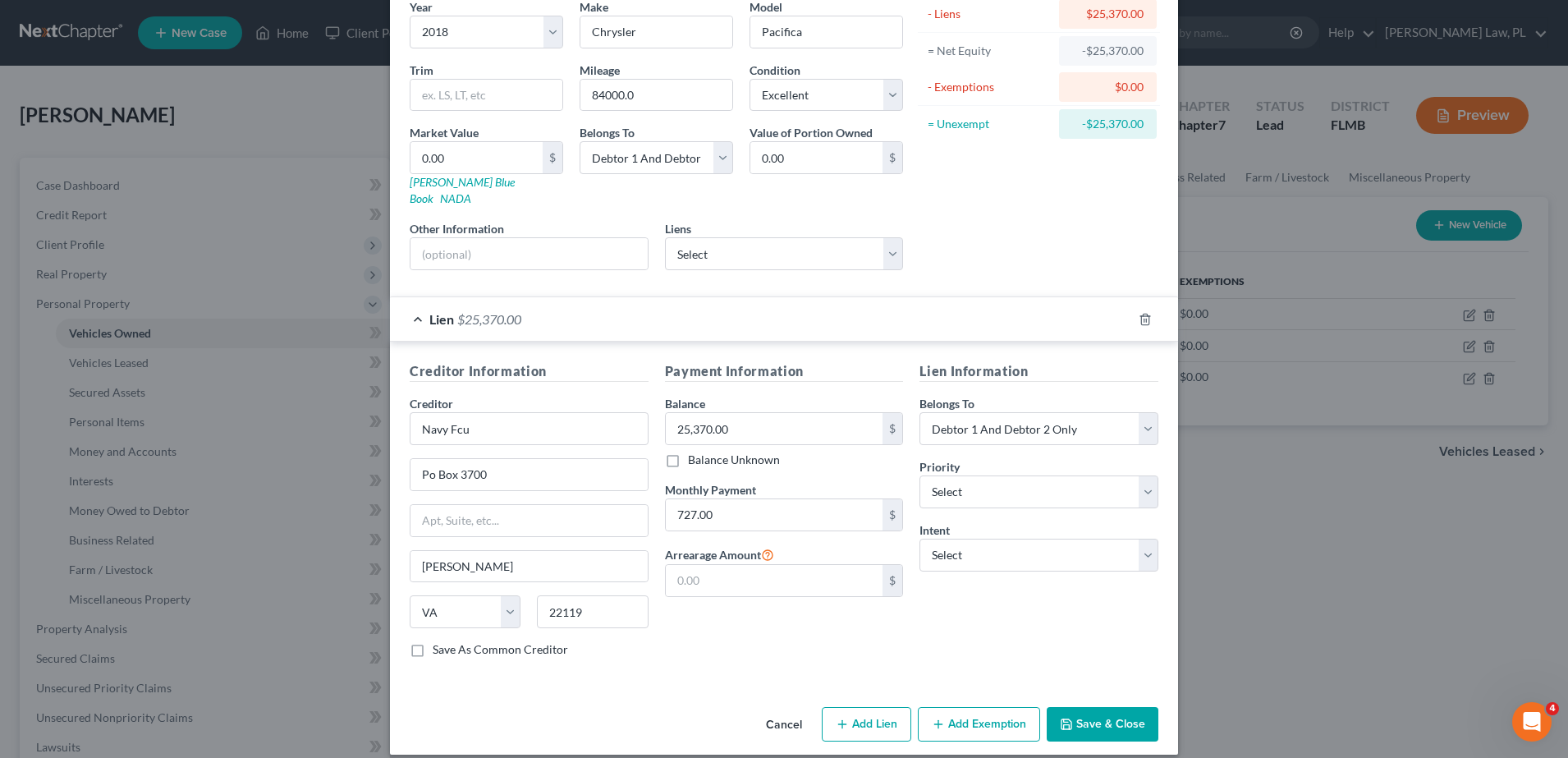
drag, startPoint x: 1087, startPoint y: 712, endPoint x: 1059, endPoint y: 709, distance: 28.2
click at [1060, 717] on icon "button" at bounding box center [1066, 723] width 13 height 13
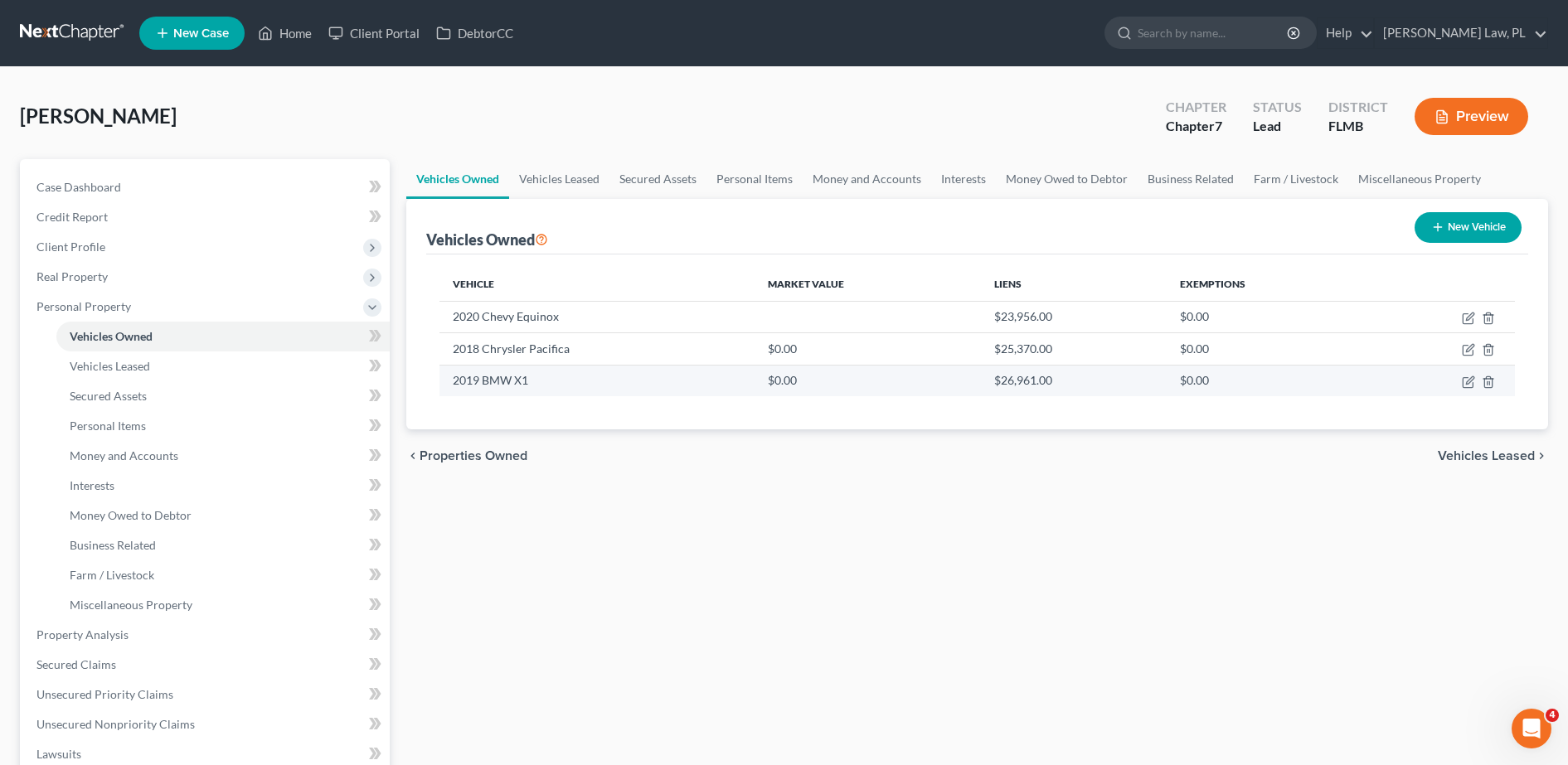
click at [1475, 383] on td at bounding box center [1441, 380] width 146 height 31
click at [1465, 382] on icon "button" at bounding box center [1467, 381] width 13 height 13
select select "0"
select select "7"
select select "0"
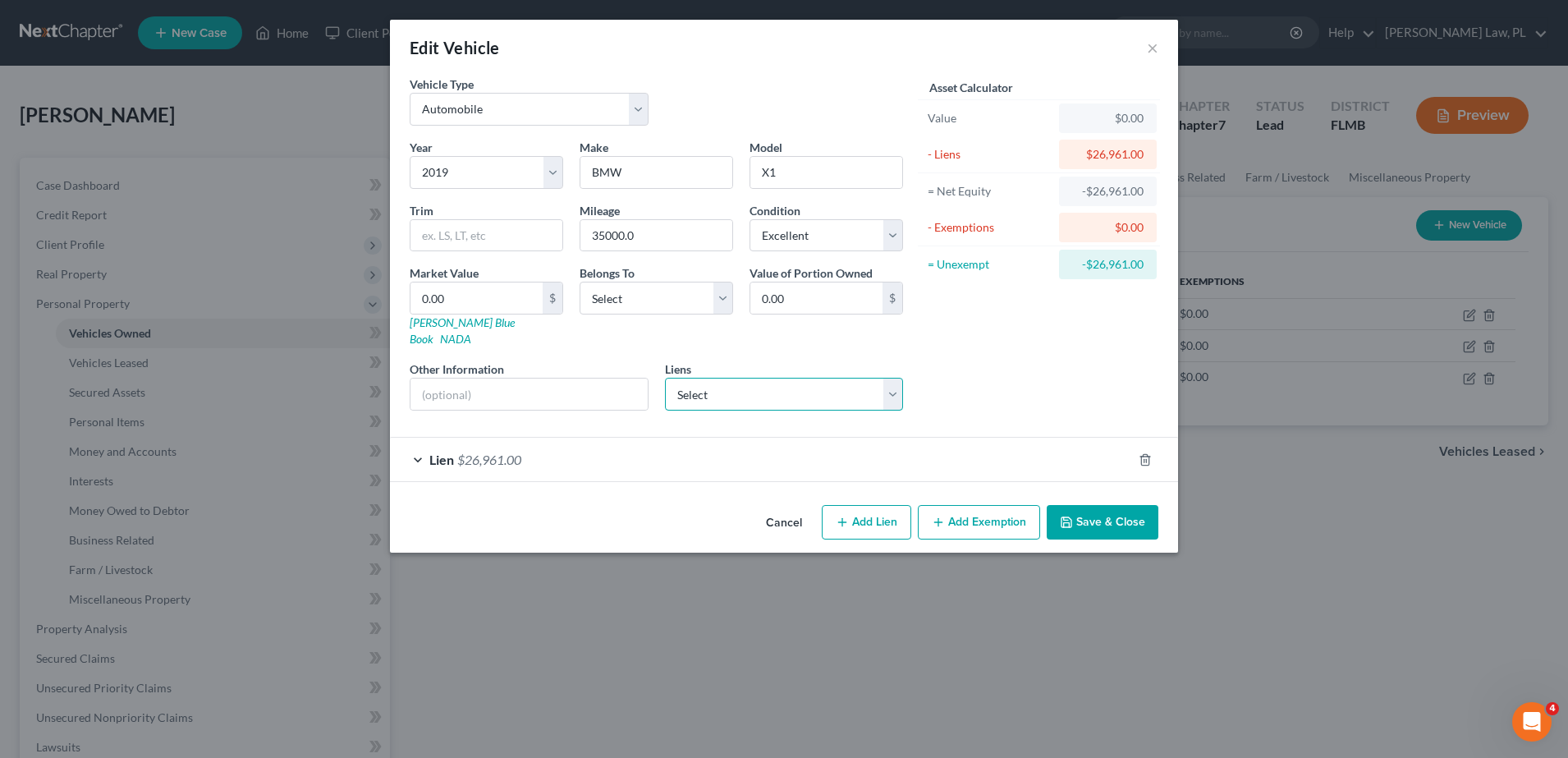
click at [778, 383] on select "Select Capital One Auto Finance - $24,084.00 Navy Federal Credit Union - $25,00…" at bounding box center [784, 394] width 239 height 33
click at [816, 315] on div "Value of Portion Owned 0.00 $" at bounding box center [826, 306] width 170 height 83
click at [1152, 51] on button "×" at bounding box center [1152, 48] width 11 height 20
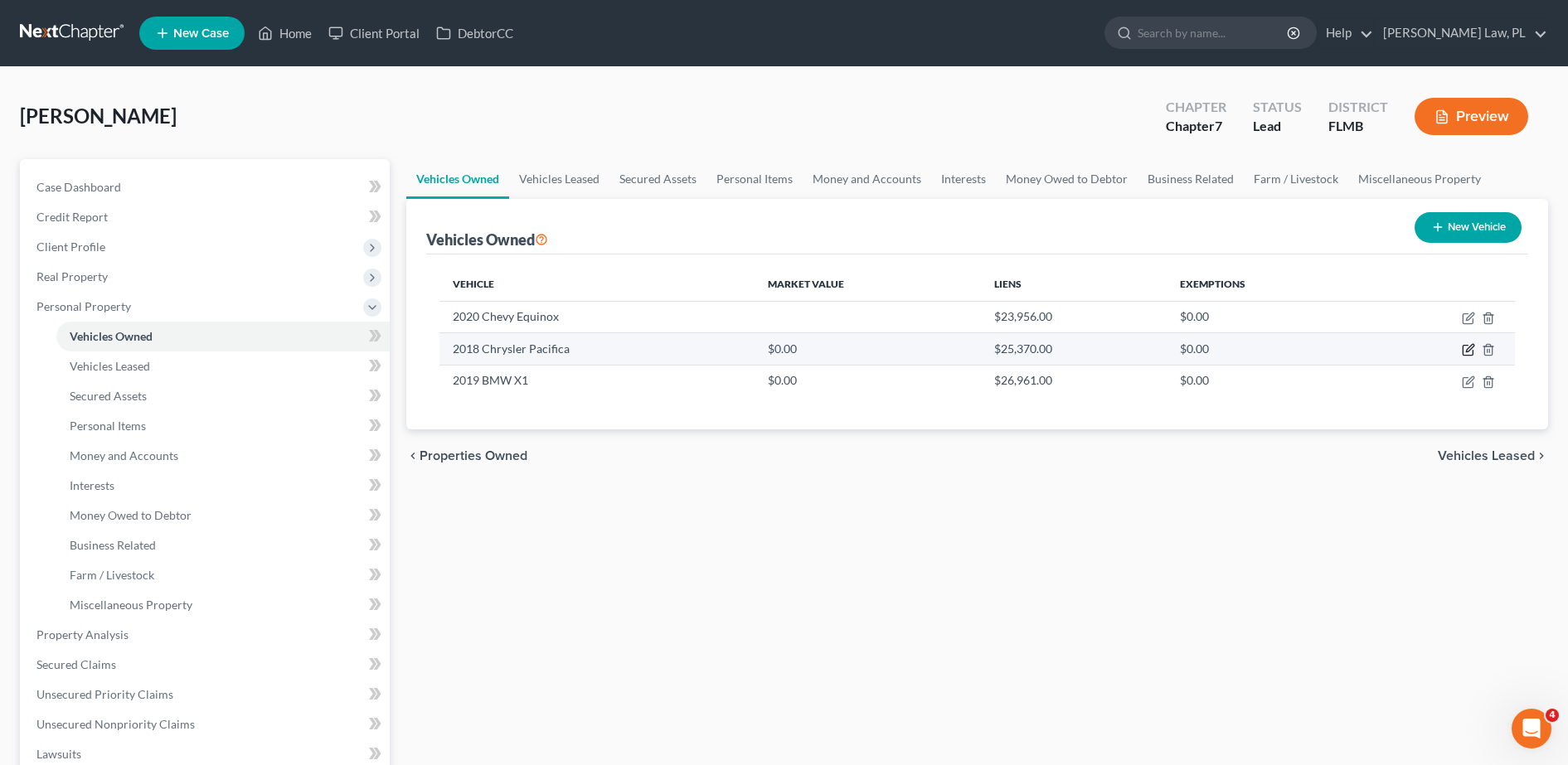
click at [1473, 351] on icon "button" at bounding box center [1467, 350] width 10 height 10
select select "0"
select select "8"
select select "0"
select select "2"
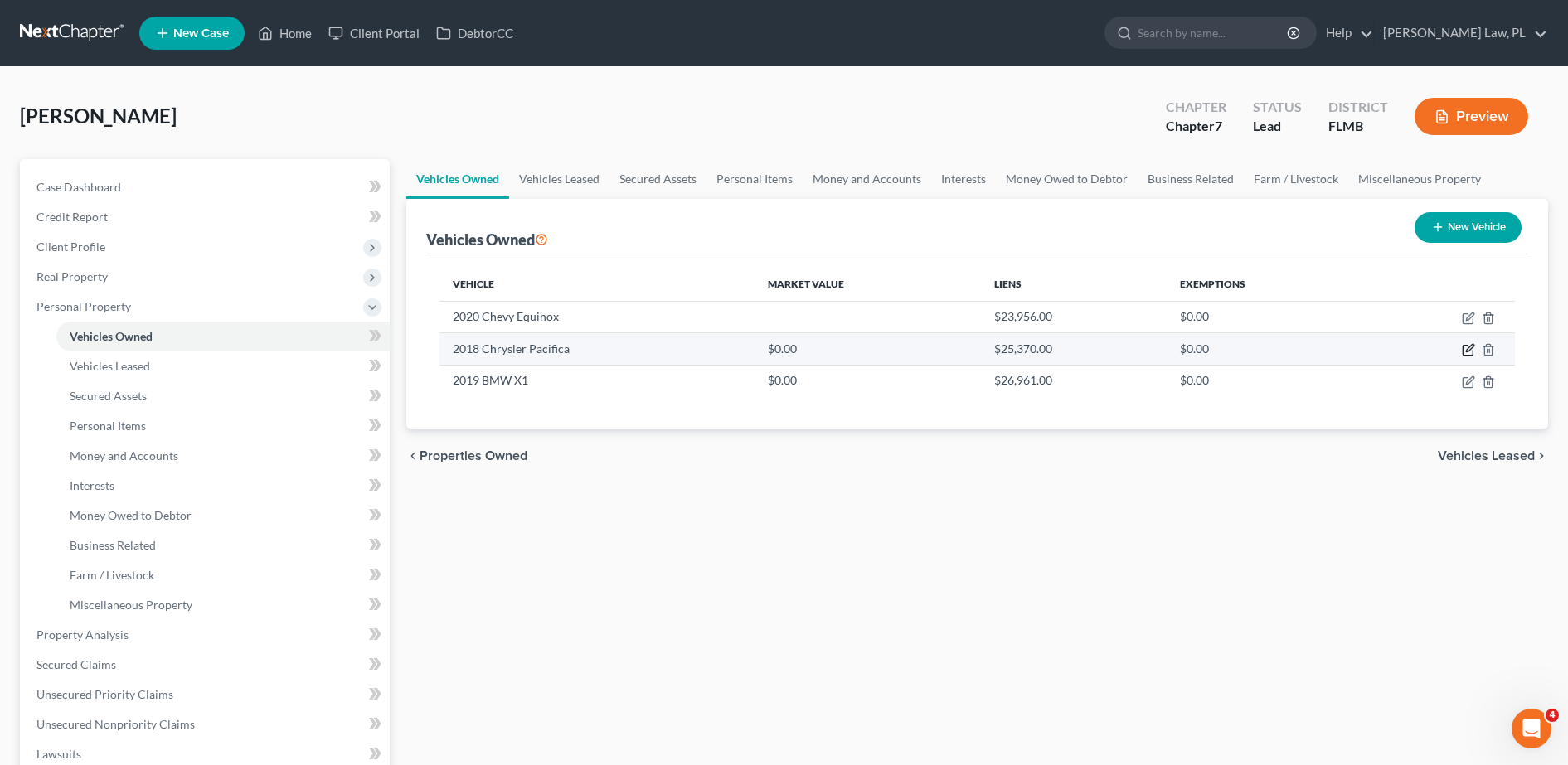
select select "48"
select select "2"
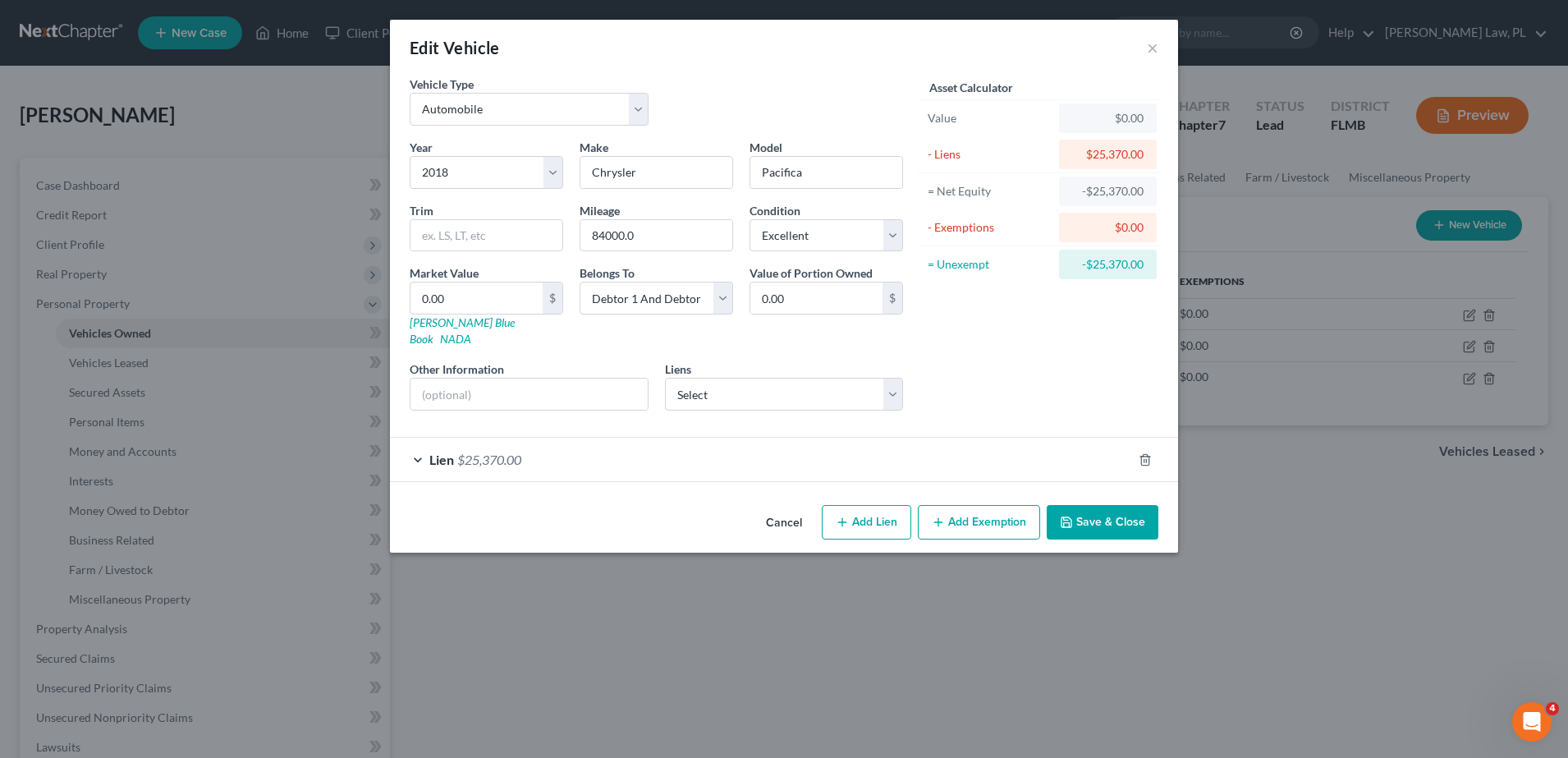
click at [851, 457] on div "Lien $25,370.00" at bounding box center [760, 459] width 742 height 43
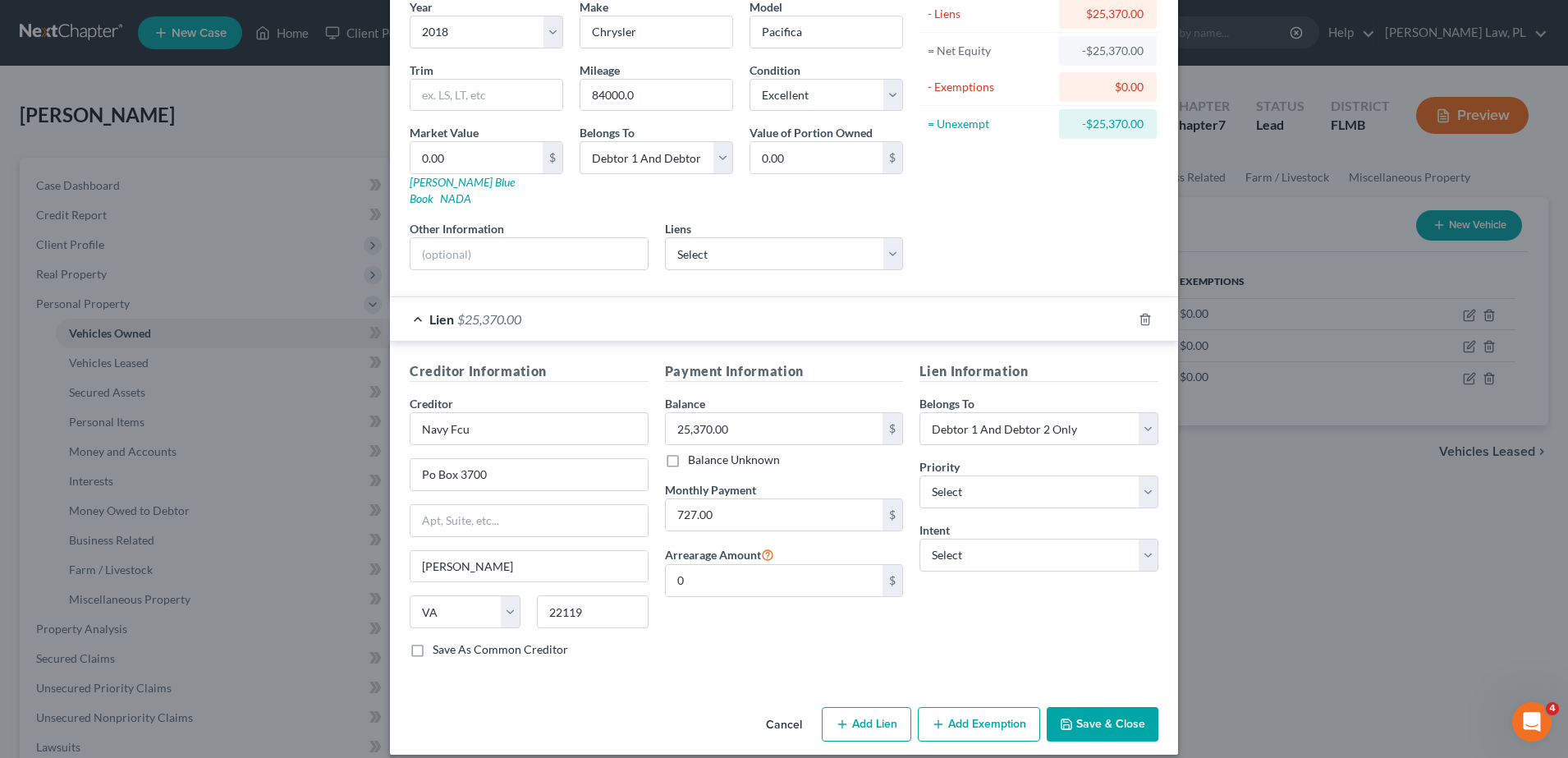
click at [1094, 707] on button "Save & Close" at bounding box center [1102, 724] width 112 height 35
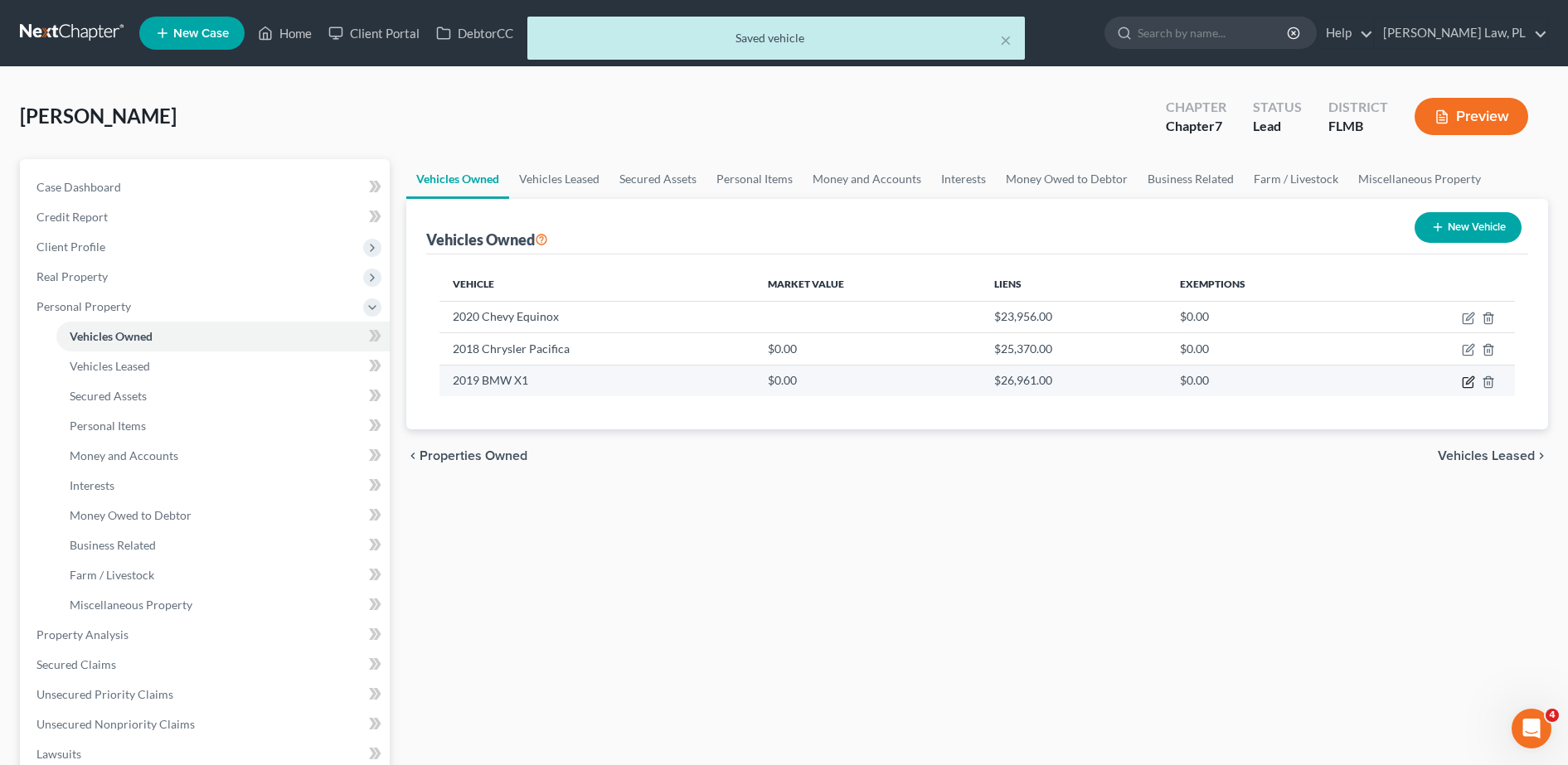
click at [1472, 376] on icon "button" at bounding box center [1469, 379] width 8 height 8
select select "0"
select select "7"
select select "0"
select select "45"
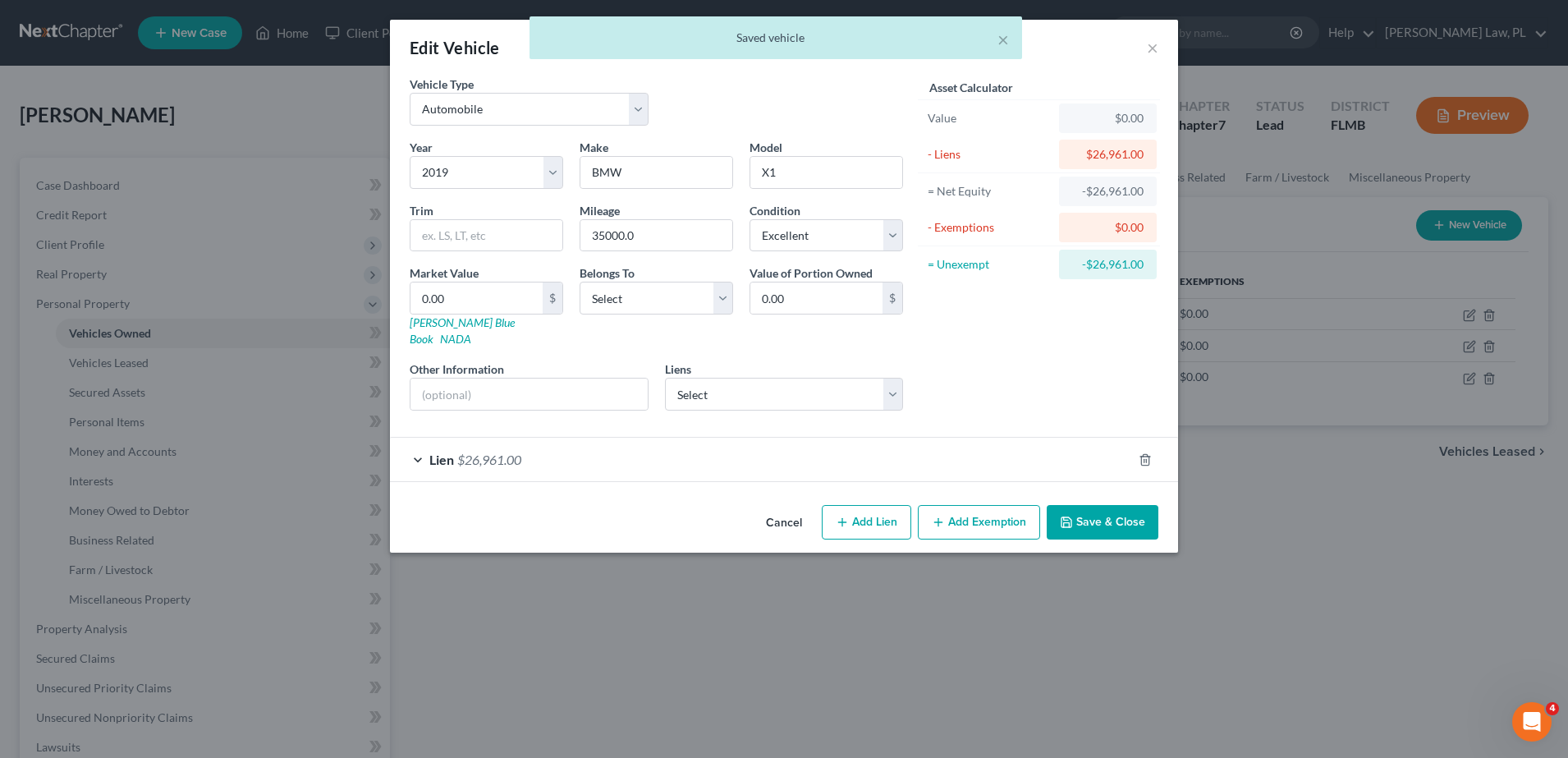
click at [834, 437] on div "Lien $26,961.00" at bounding box center [760, 459] width 742 height 43
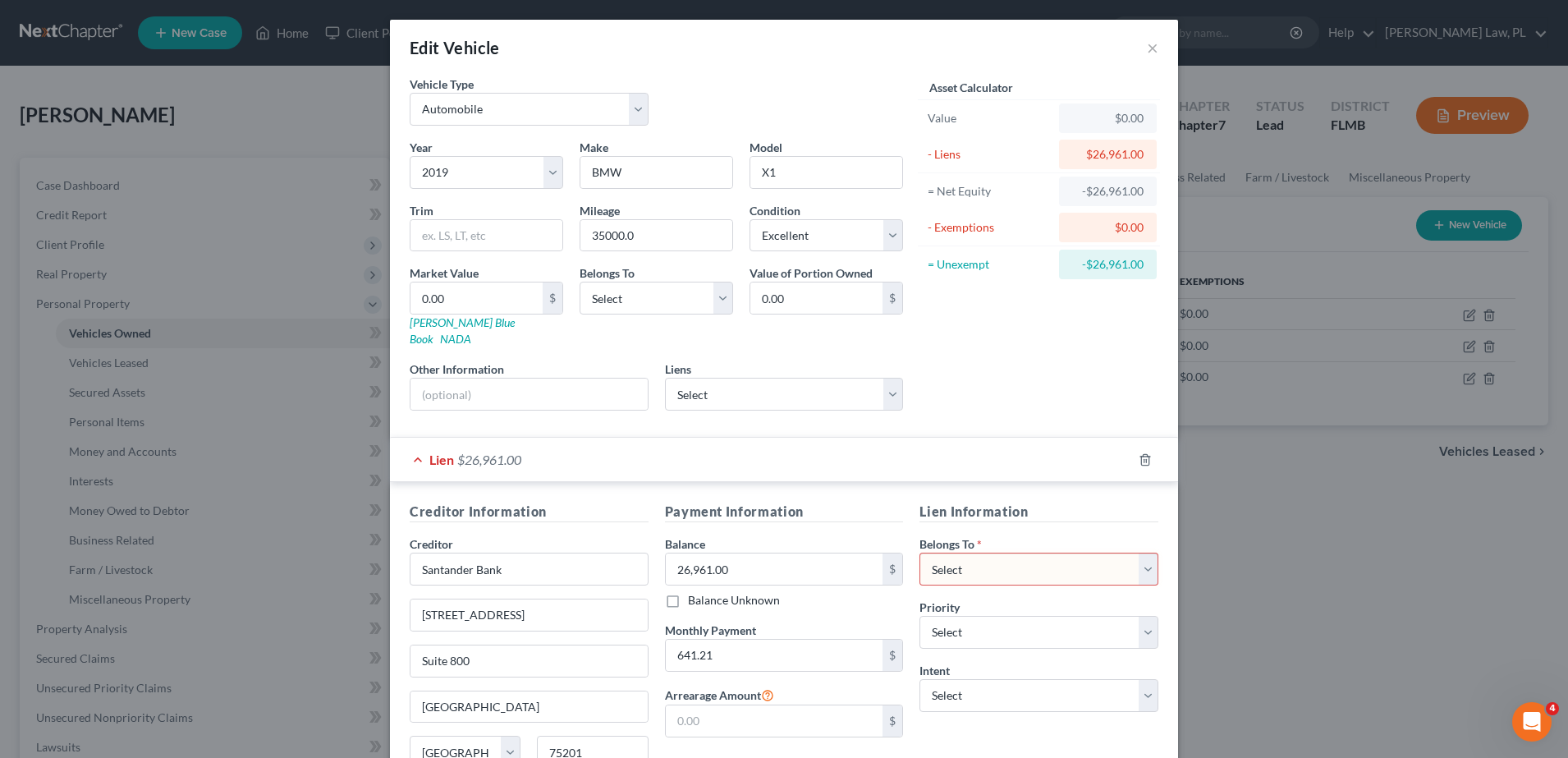
click at [836, 437] on div "Lien $26,961.00" at bounding box center [760, 459] width 742 height 43
click at [784, 457] on div "Lien $26,961.00" at bounding box center [760, 459] width 742 height 43
click at [770, 378] on select "Select Capital One Auto Finance - $24,084.00 Navy Federal Credit Union - $25,00…" at bounding box center [784, 394] width 239 height 33
select select "2"
click at [665, 378] on select "Select Capital One Auto Finance - $24,084.00 Navy Federal Credit Union - $25,00…" at bounding box center [784, 394] width 239 height 33
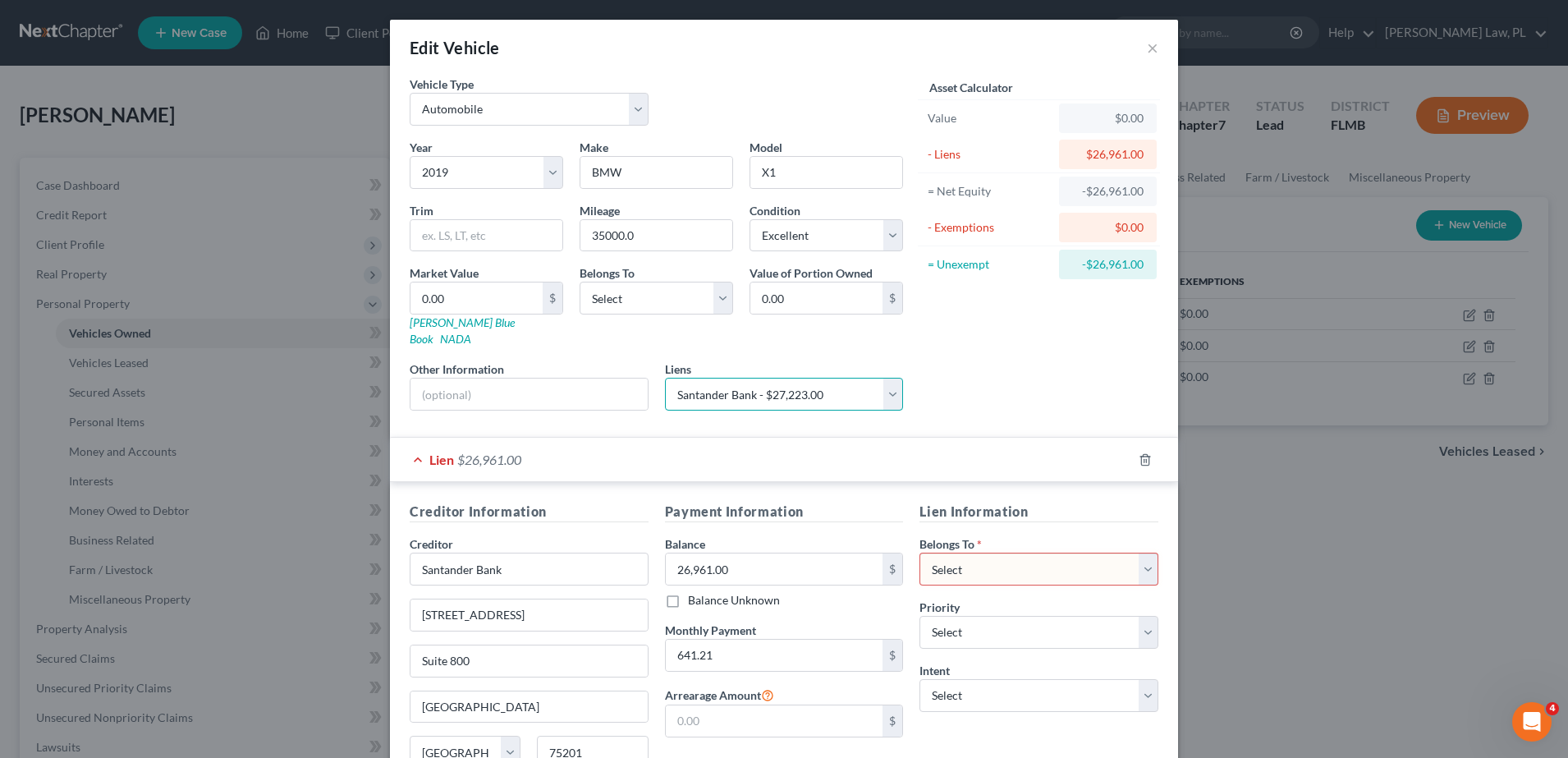
select select
select select "45"
select select "2"
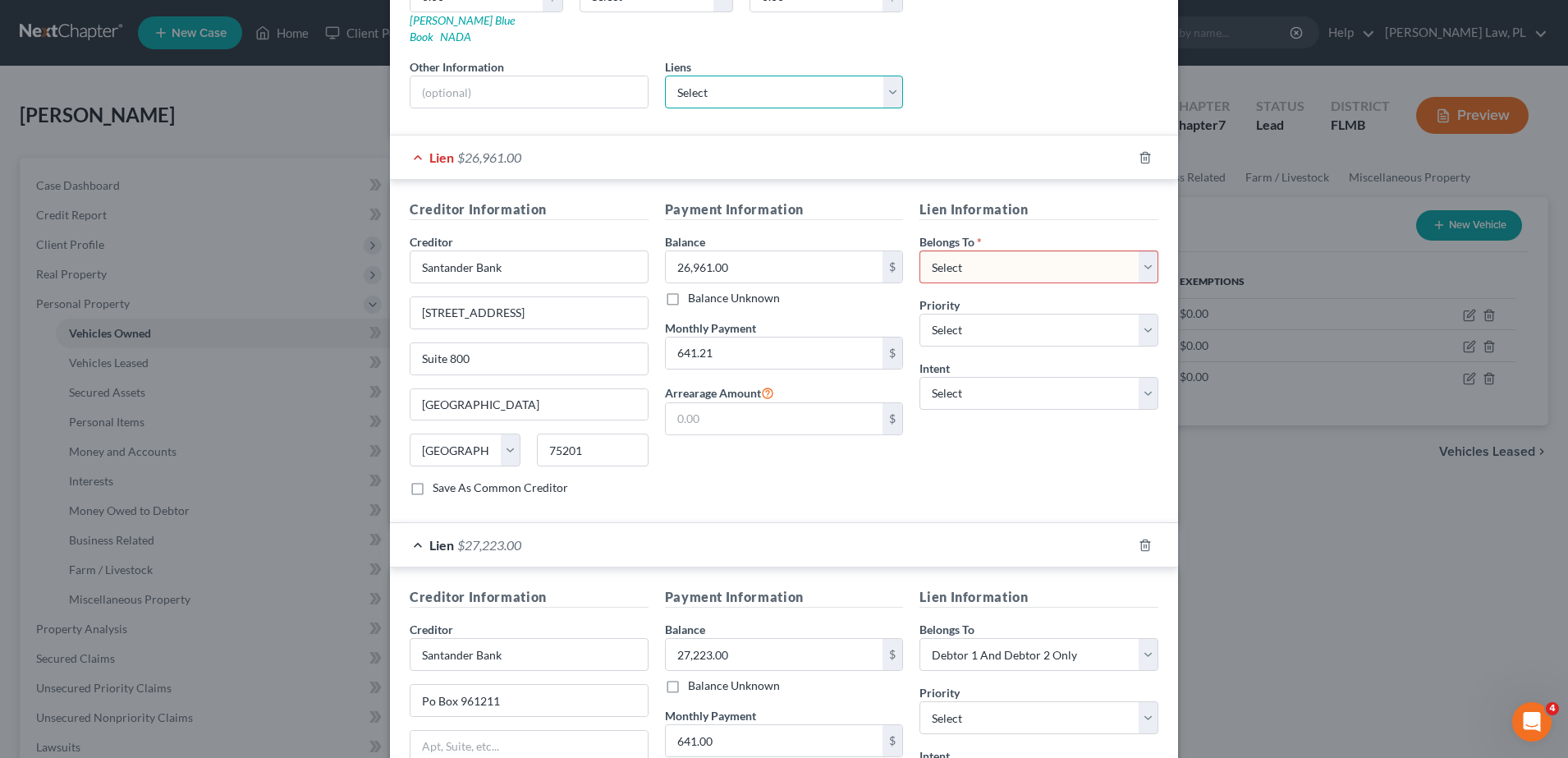
scroll to position [277, 0]
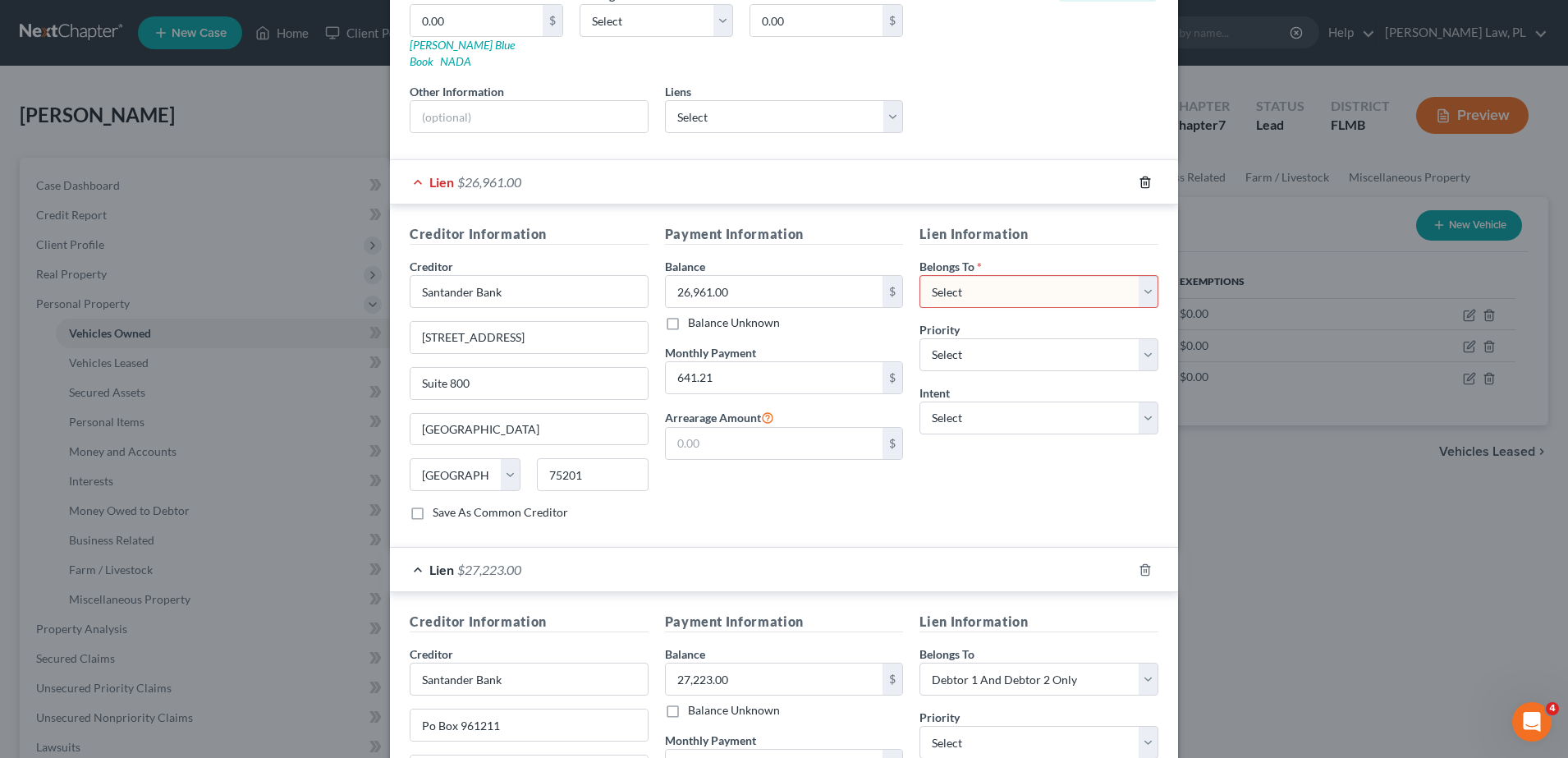
click at [1139, 176] on icon "button" at bounding box center [1145, 182] width 13 height 13
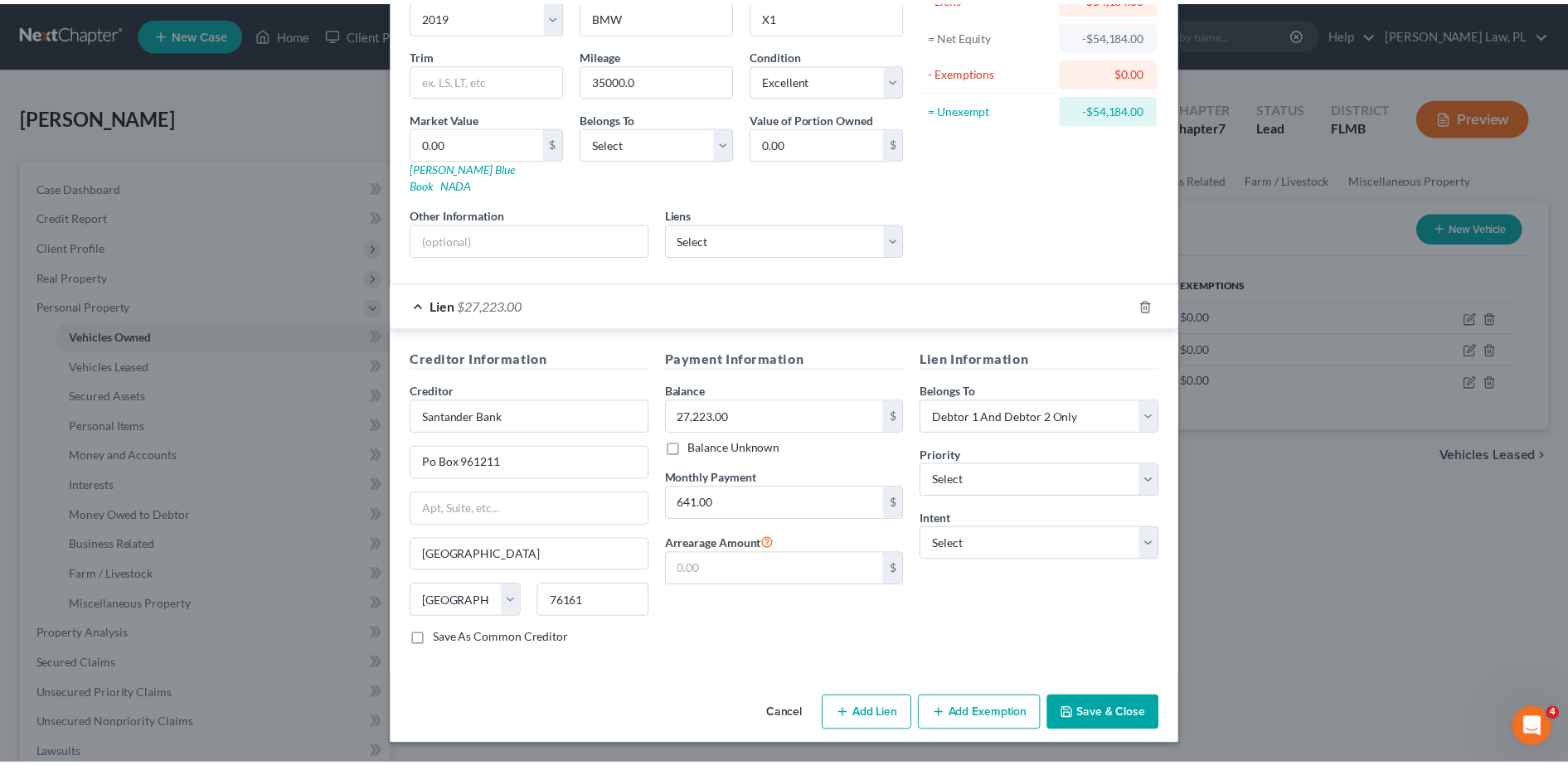
scroll to position [142, 0]
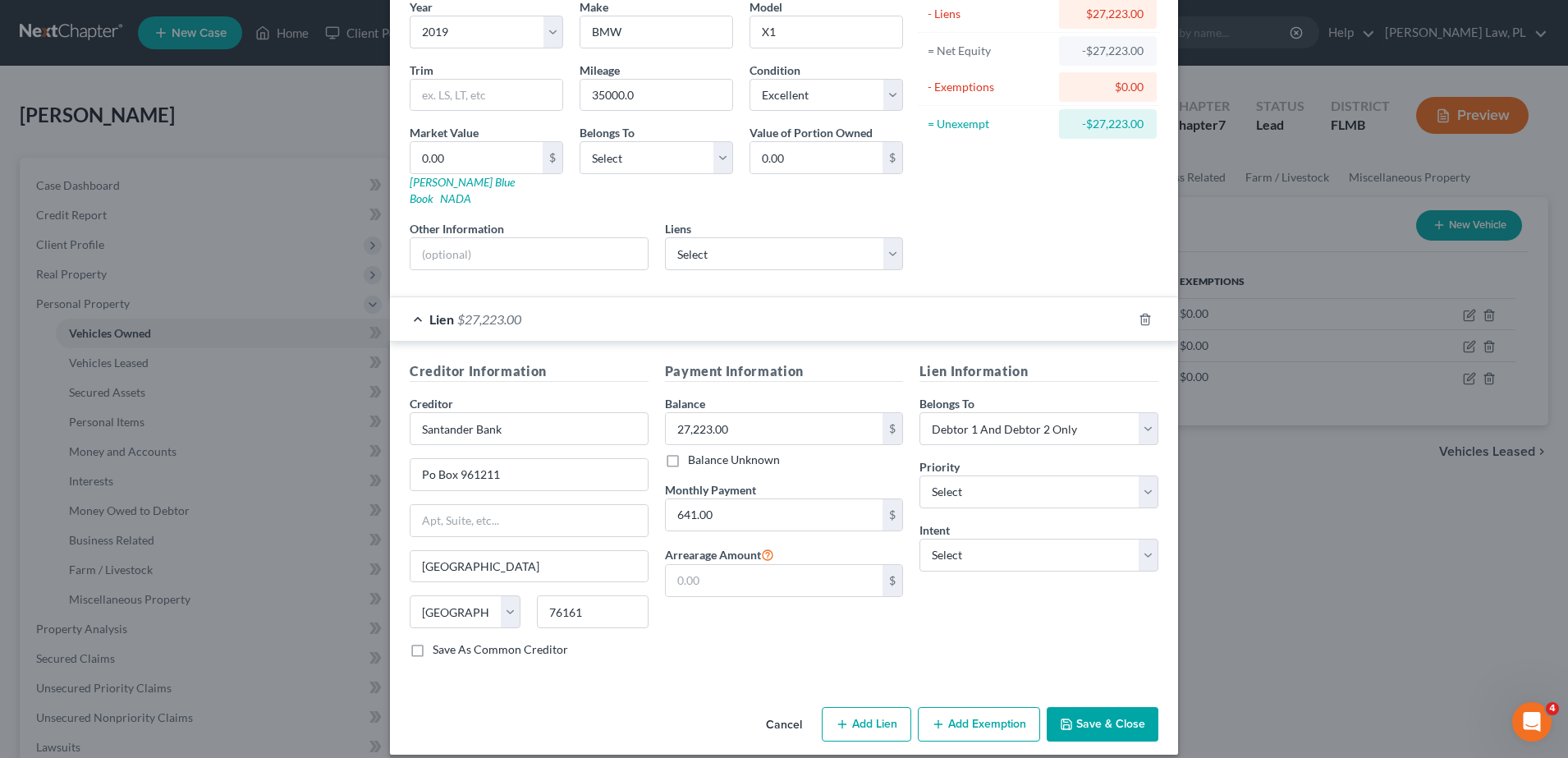
click at [1066, 717] on icon "button" at bounding box center [1066, 723] width 13 height 13
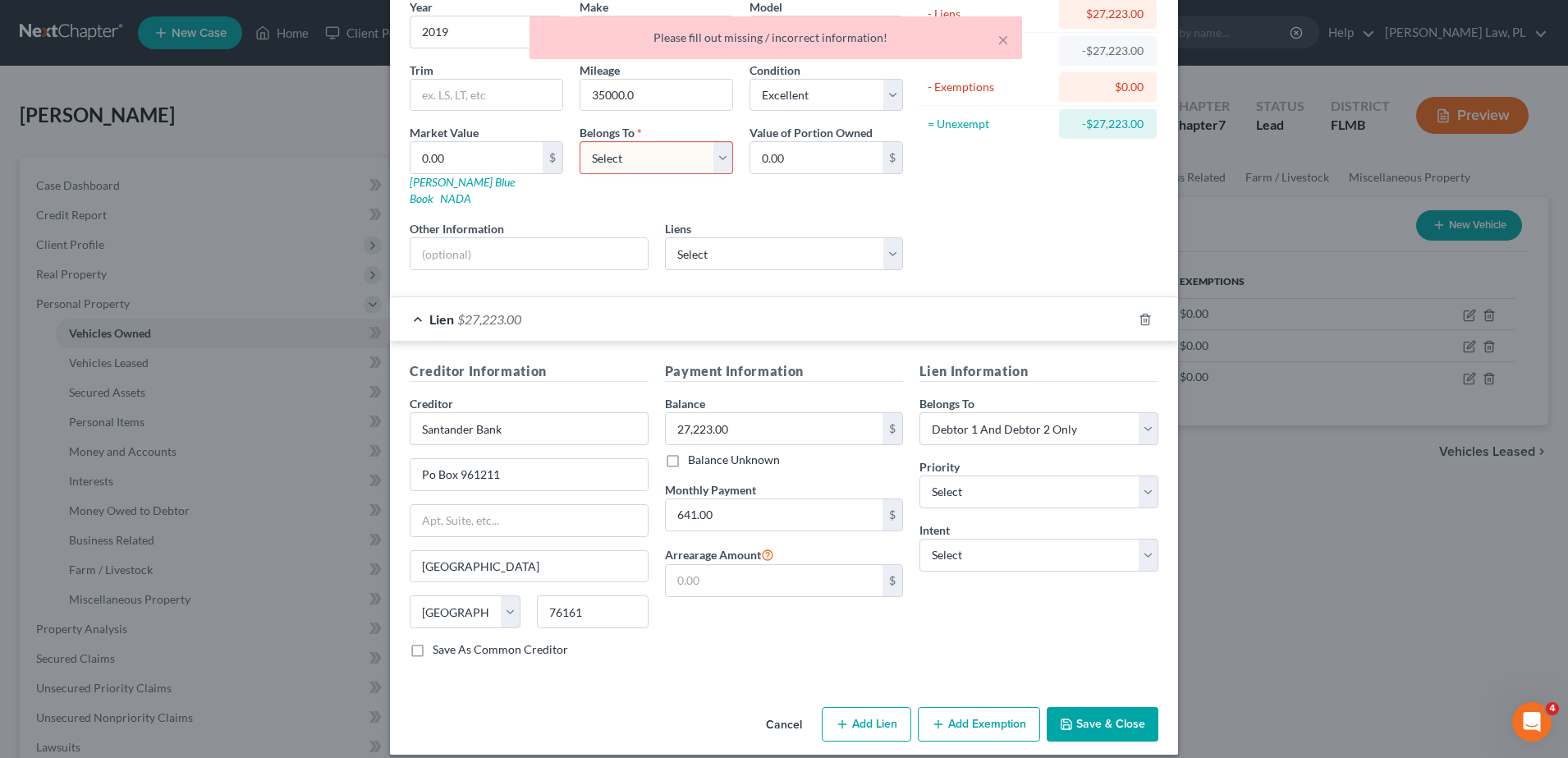
click at [667, 166] on select "Select Debtor 1 Only Debtor 2 Only Debtor 1 And Debtor 2 Only At Least One Of T…" at bounding box center [655, 158] width 153 height 33
select select "2"
click at [579, 141] on select "Select Debtor 1 Only Debtor 2 Only Debtor 1 And Debtor 2 Only At Least One Of T…" at bounding box center [655, 158] width 153 height 33
click at [1110, 707] on button "Save & Close" at bounding box center [1102, 724] width 112 height 35
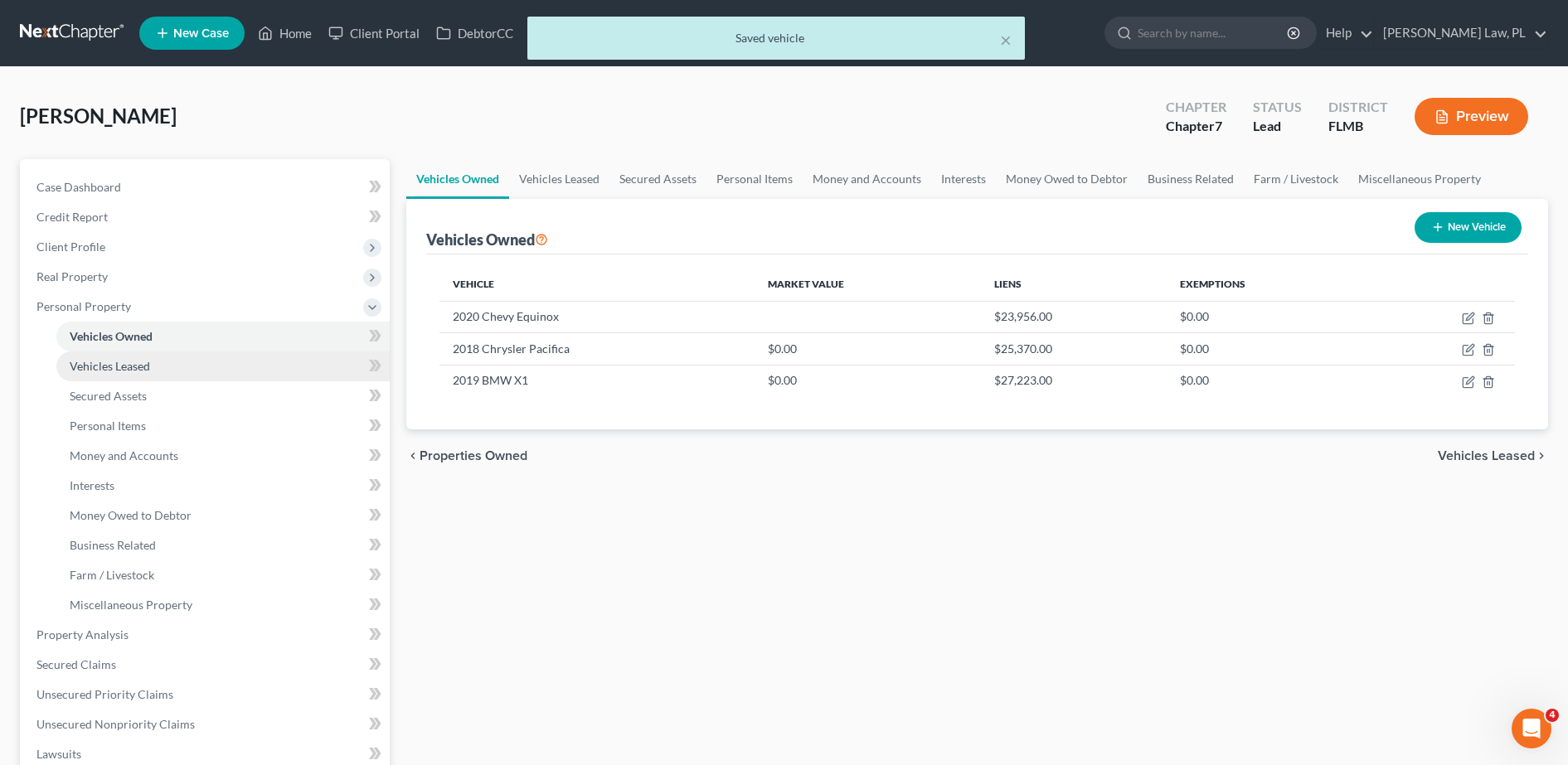
click at [133, 354] on link "Vehicles Leased" at bounding box center [222, 366] width 333 height 30
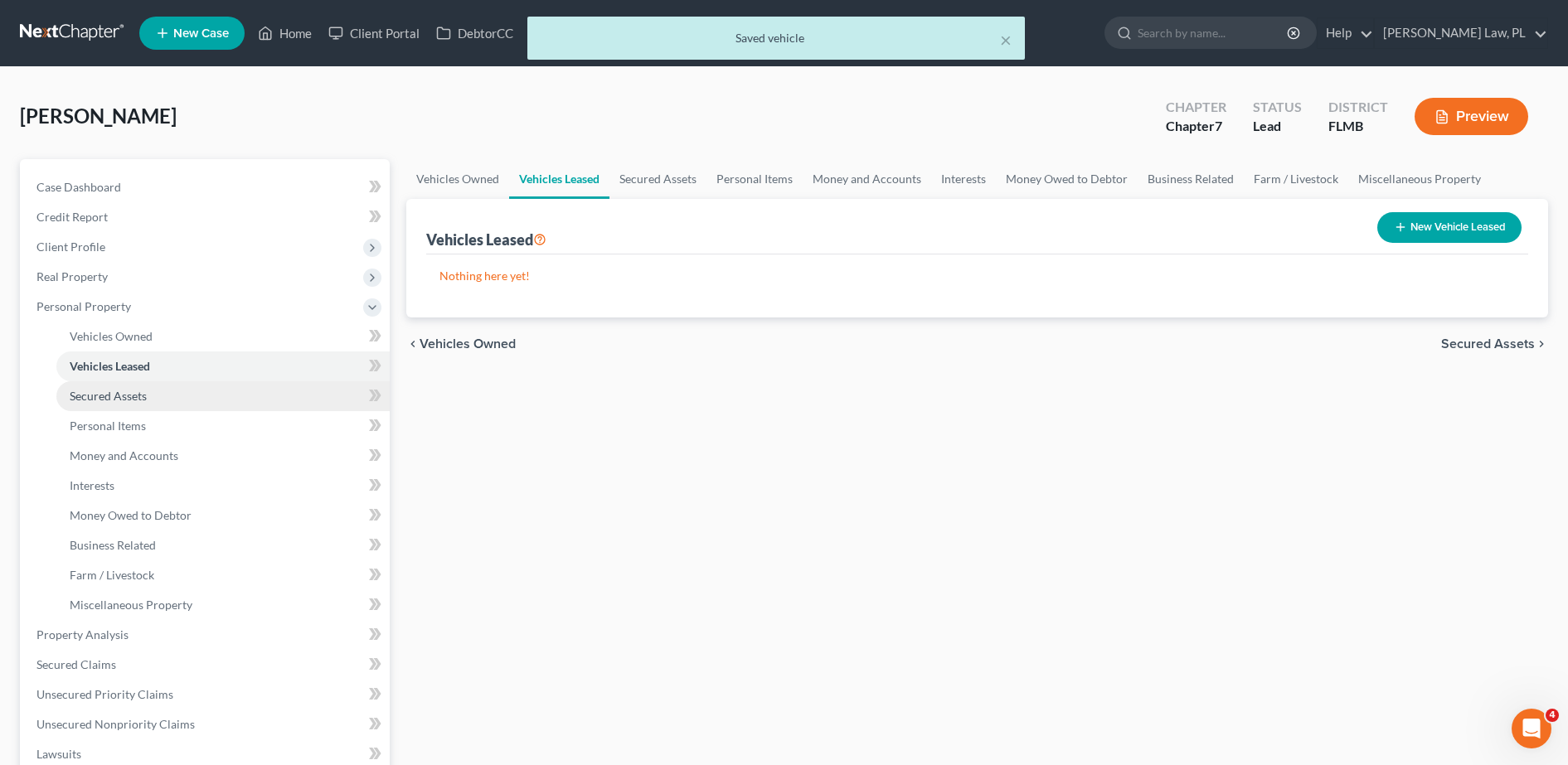
click at [140, 400] on span "Secured Assets" at bounding box center [108, 396] width 77 height 14
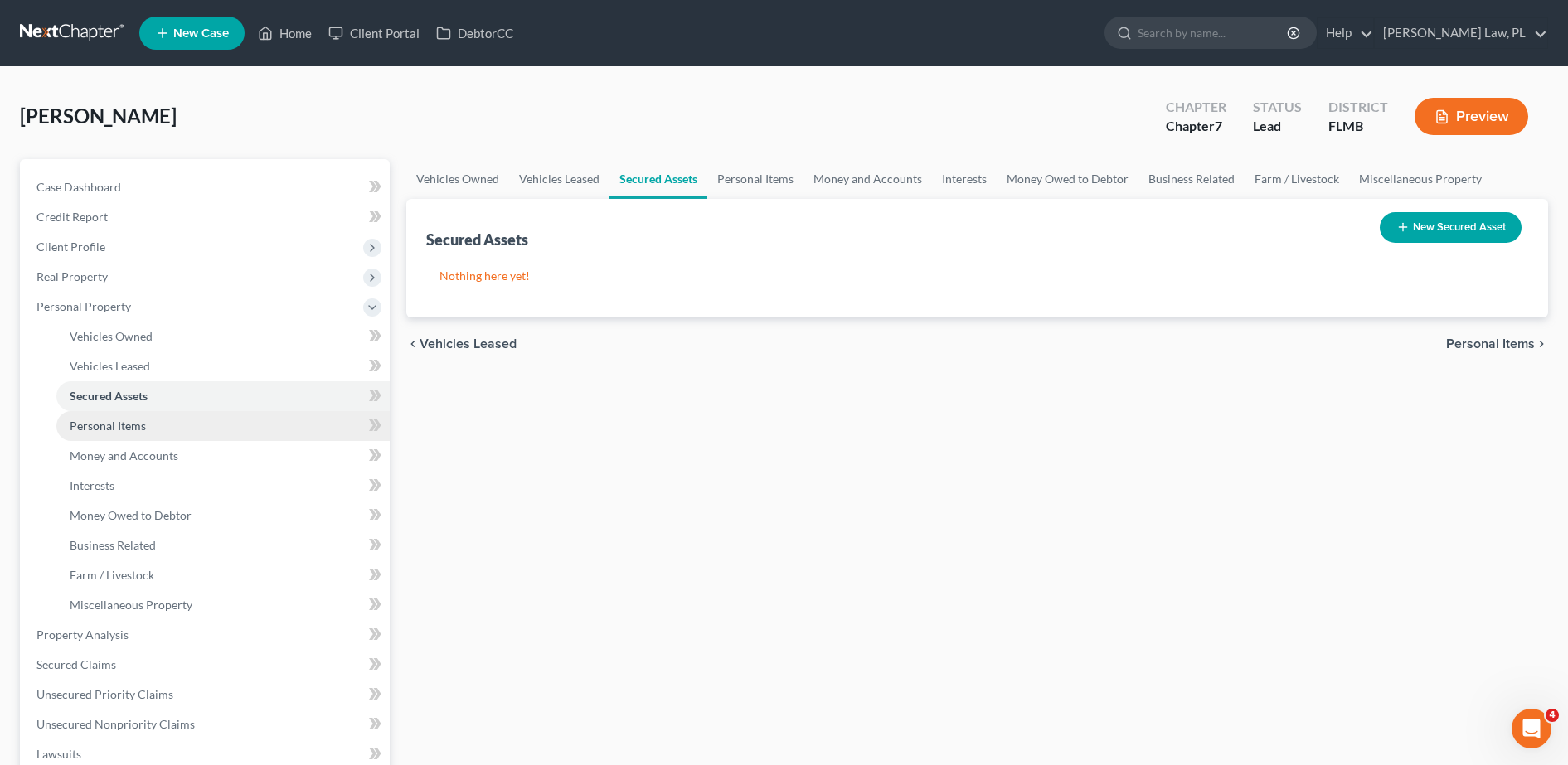
click at [145, 425] on link "Personal Items" at bounding box center [222, 426] width 333 height 30
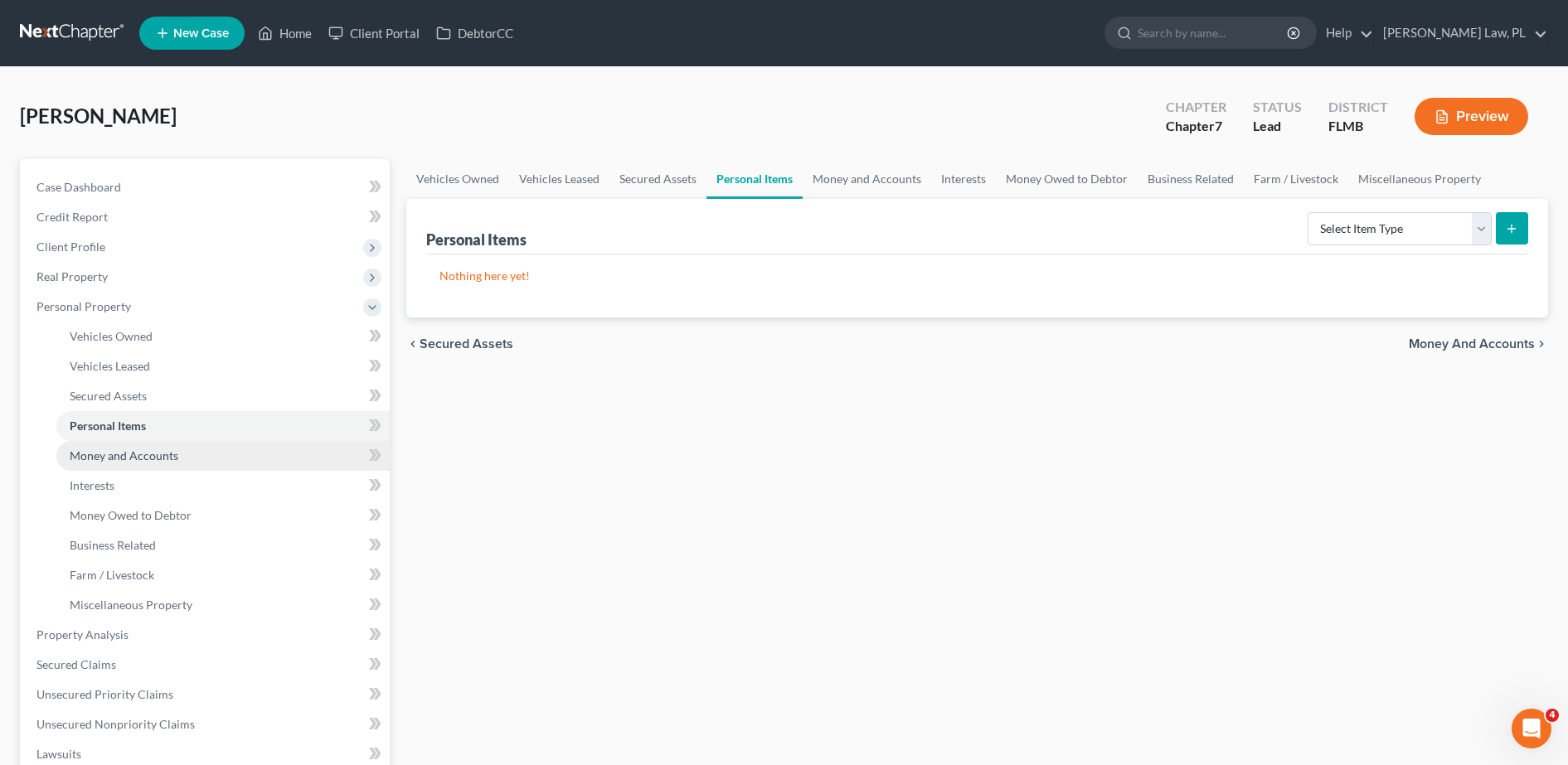
click at [150, 453] on span "Money and Accounts" at bounding box center [124, 456] width 108 height 14
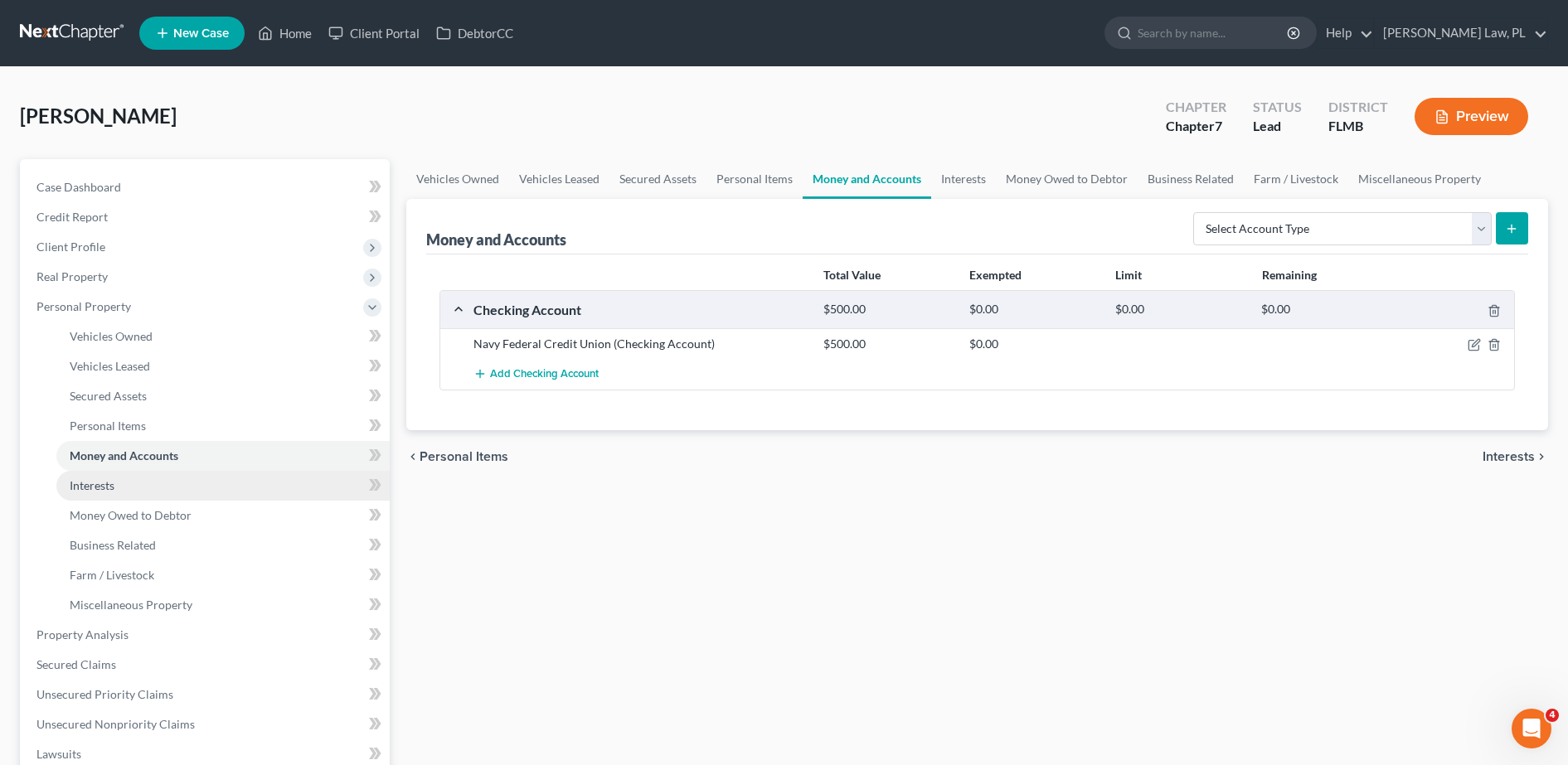
click at [156, 489] on link "Interests" at bounding box center [222, 485] width 333 height 30
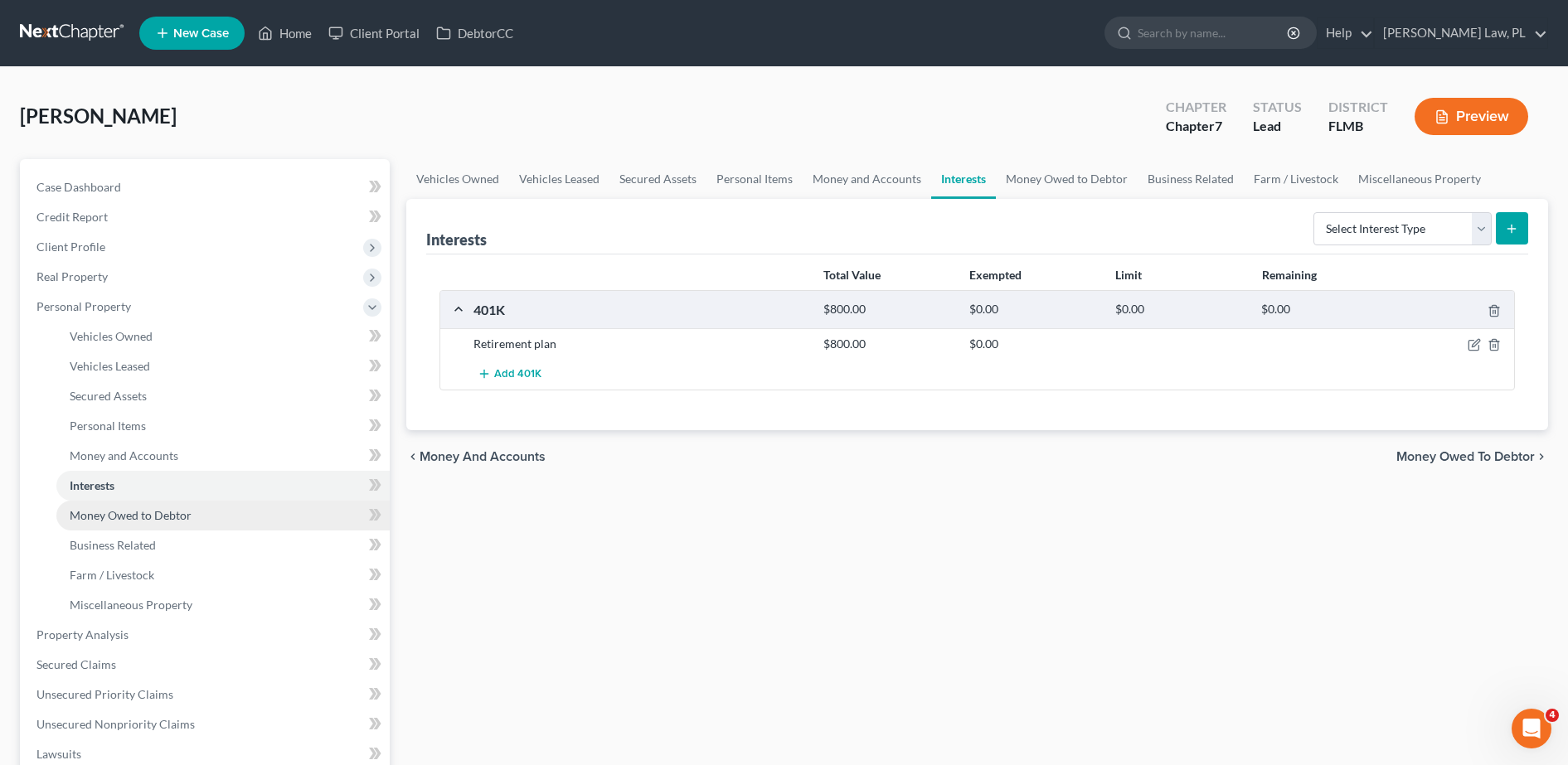
click at [155, 511] on span "Money Owed to Debtor" at bounding box center [130, 515] width 122 height 14
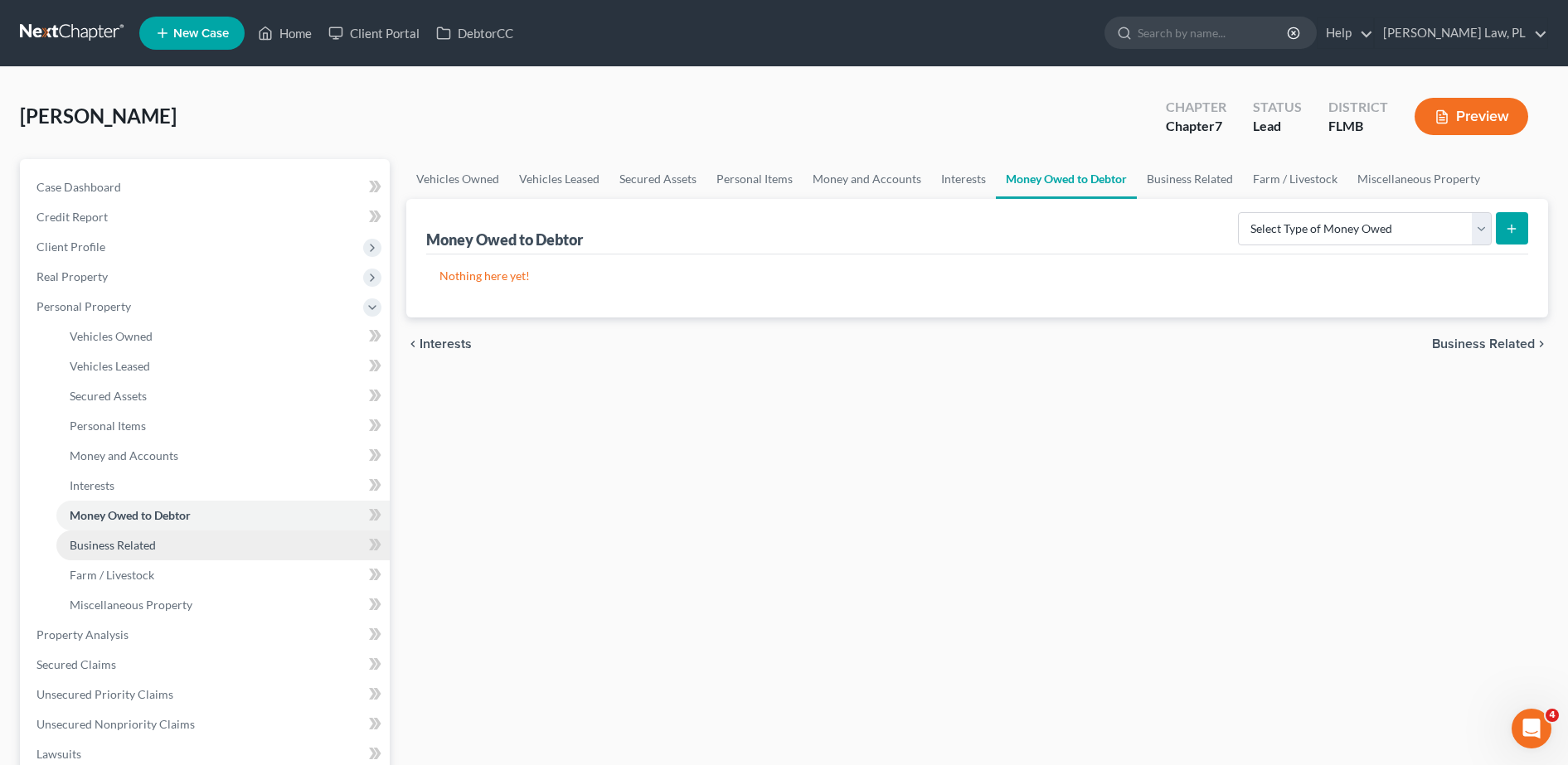
click at [156, 531] on link "Business Related" at bounding box center [222, 546] width 333 height 30
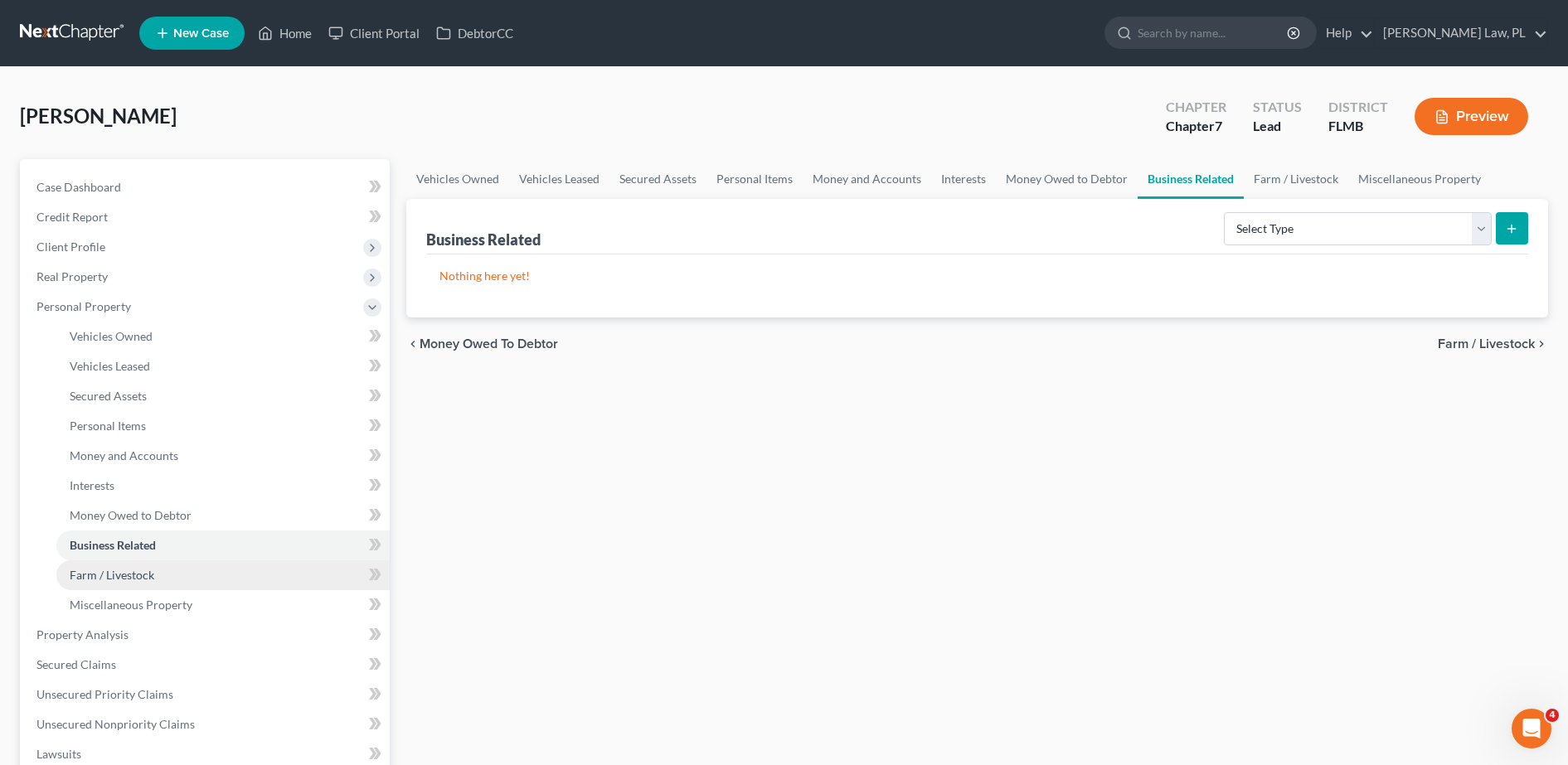
click at [157, 578] on link "Farm / Livestock" at bounding box center [222, 575] width 333 height 30
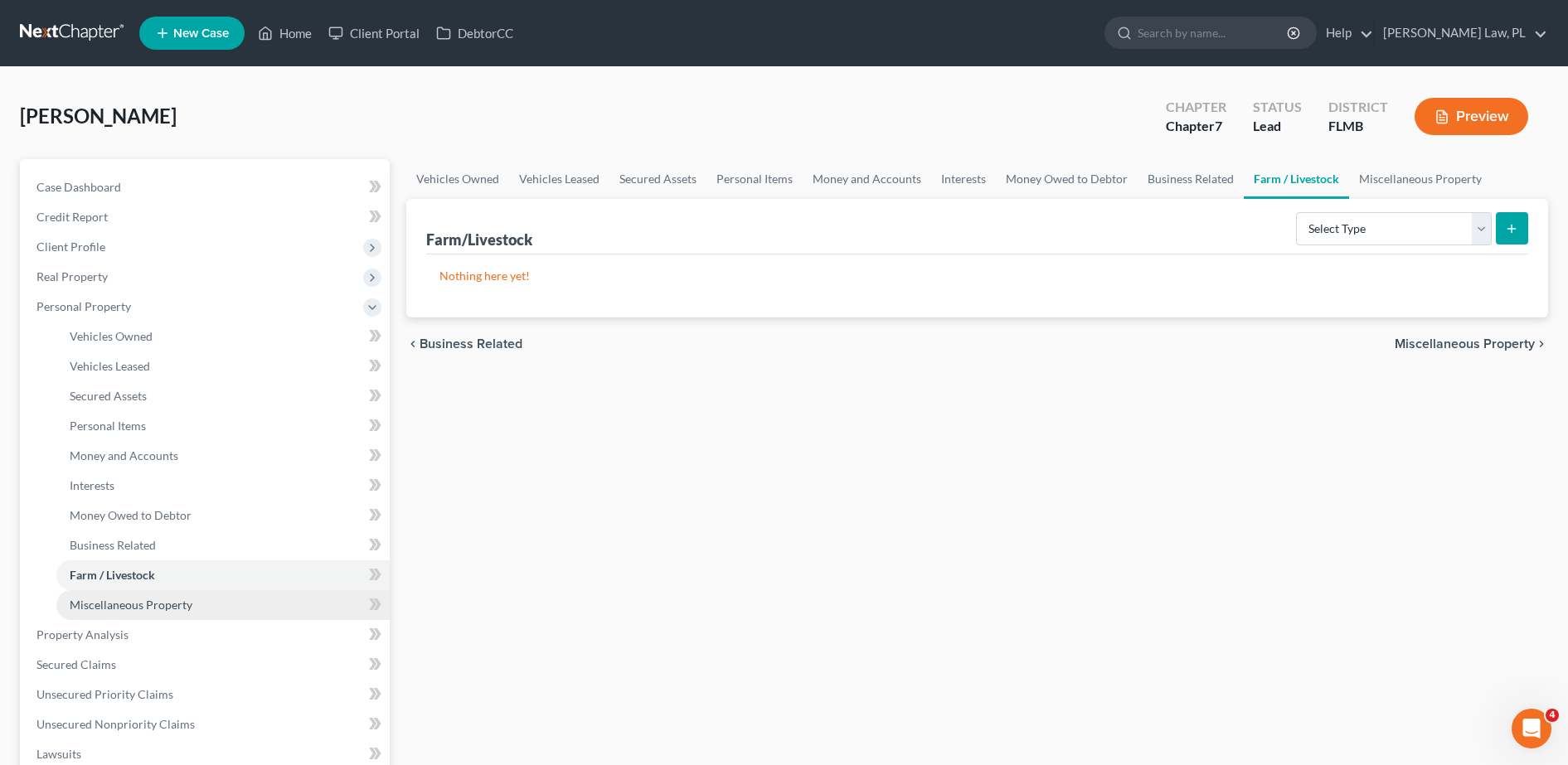
click at [164, 602] on span "Miscellaneous Property" at bounding box center [131, 604] width 122 height 14
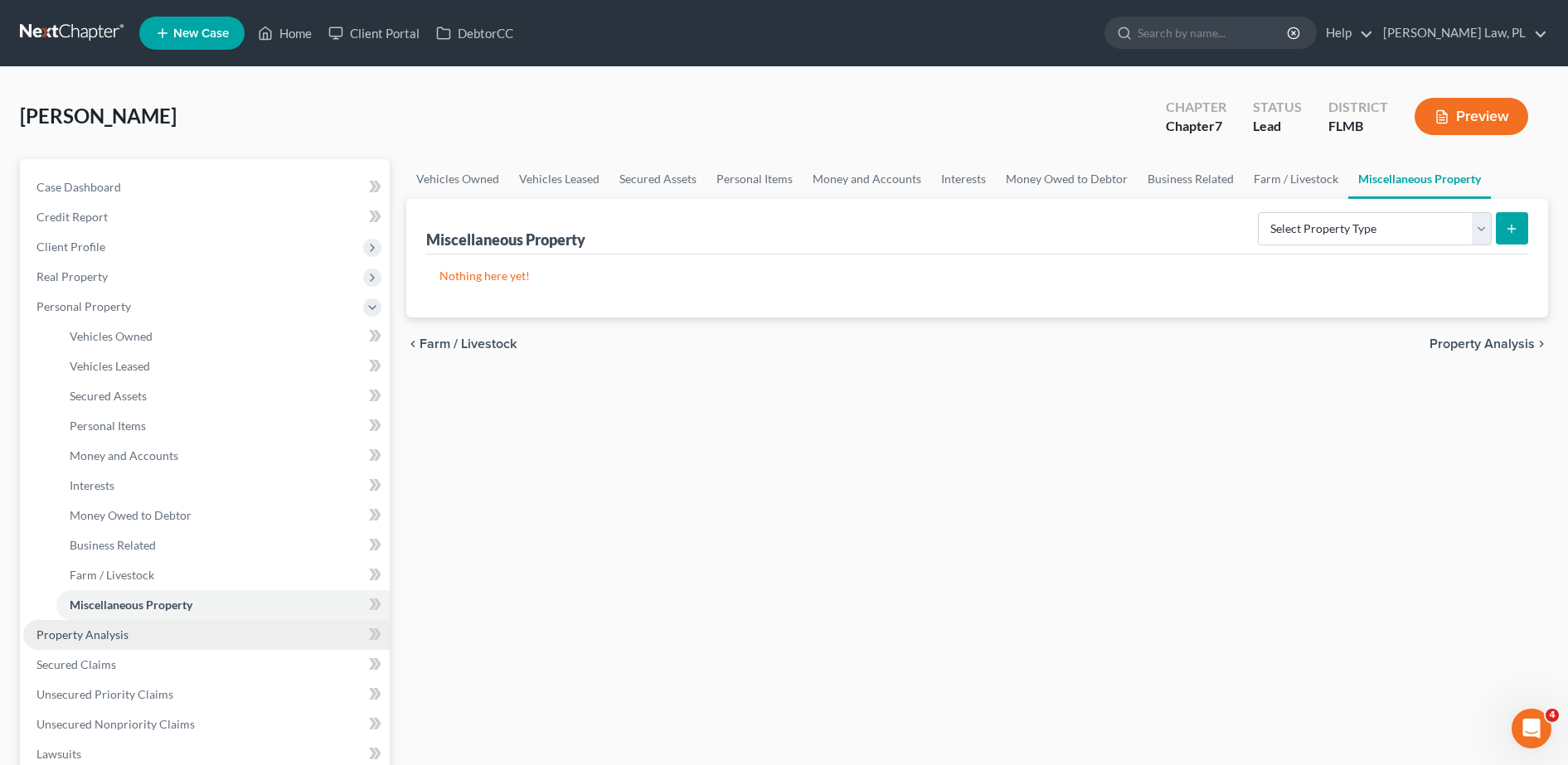
click at [162, 630] on link "Property Analysis" at bounding box center [206, 635] width 366 height 30
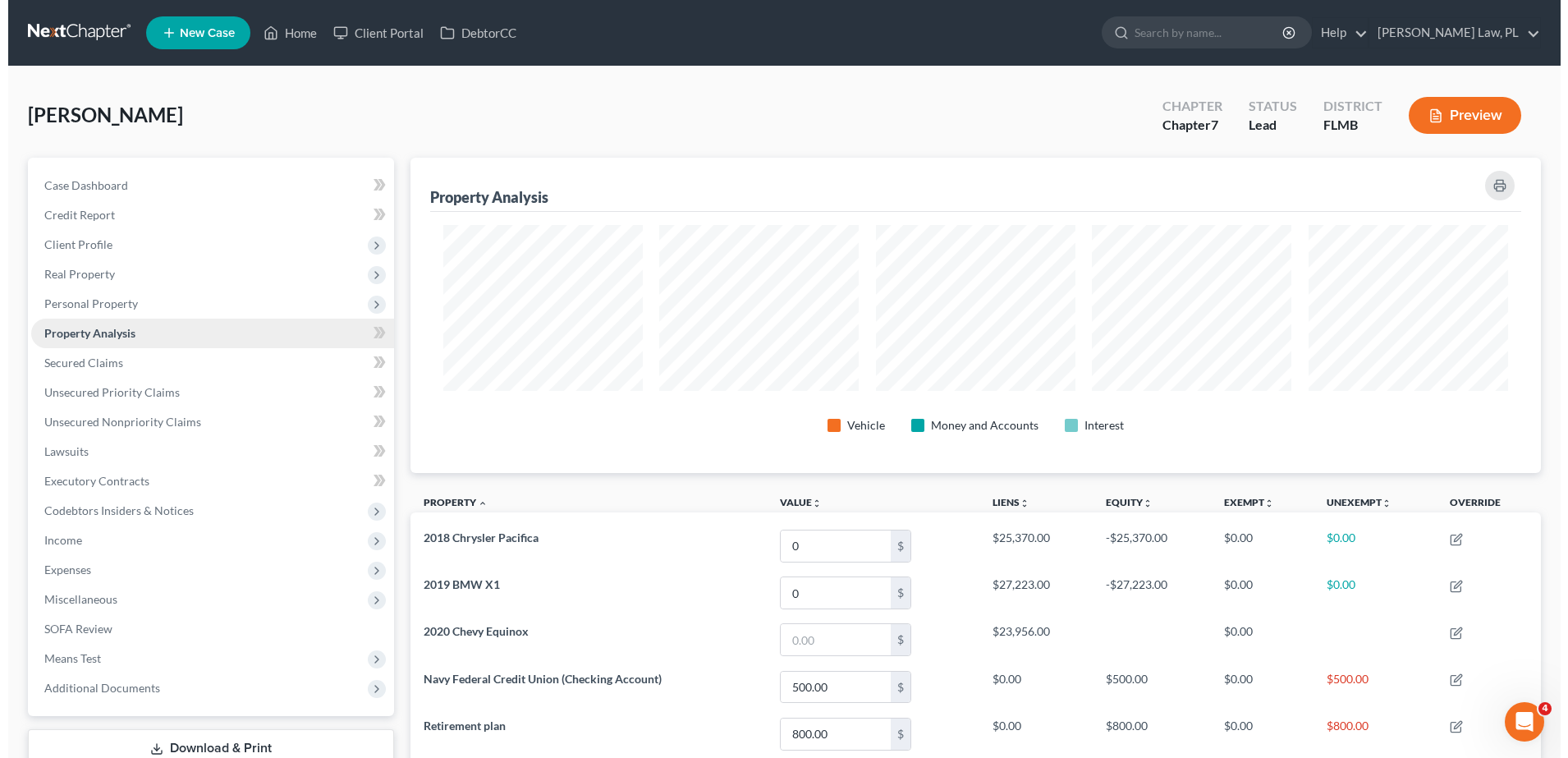
scroll to position [315, 1131]
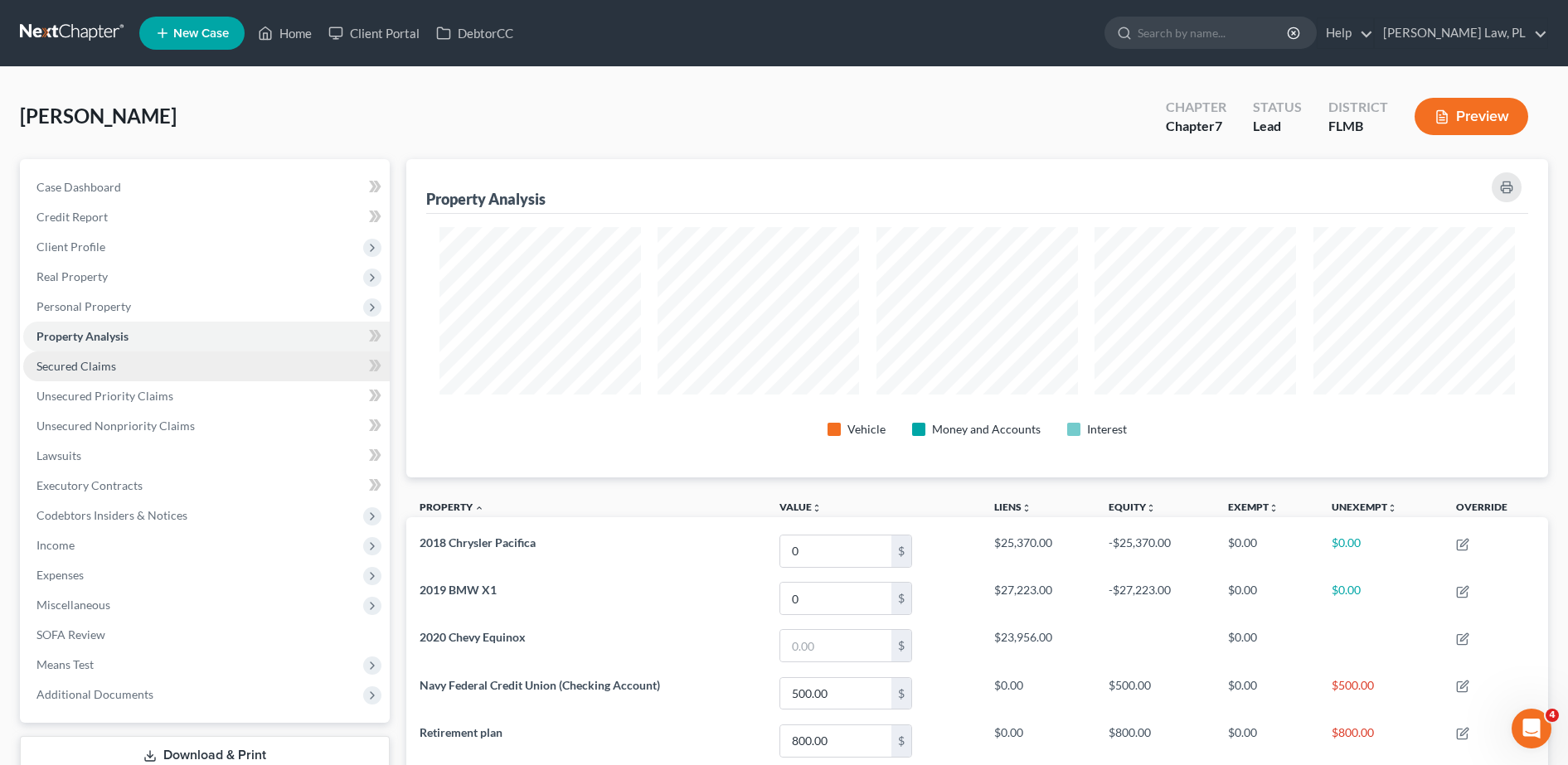
click at [156, 374] on link "Secured Claims" at bounding box center [206, 366] width 366 height 30
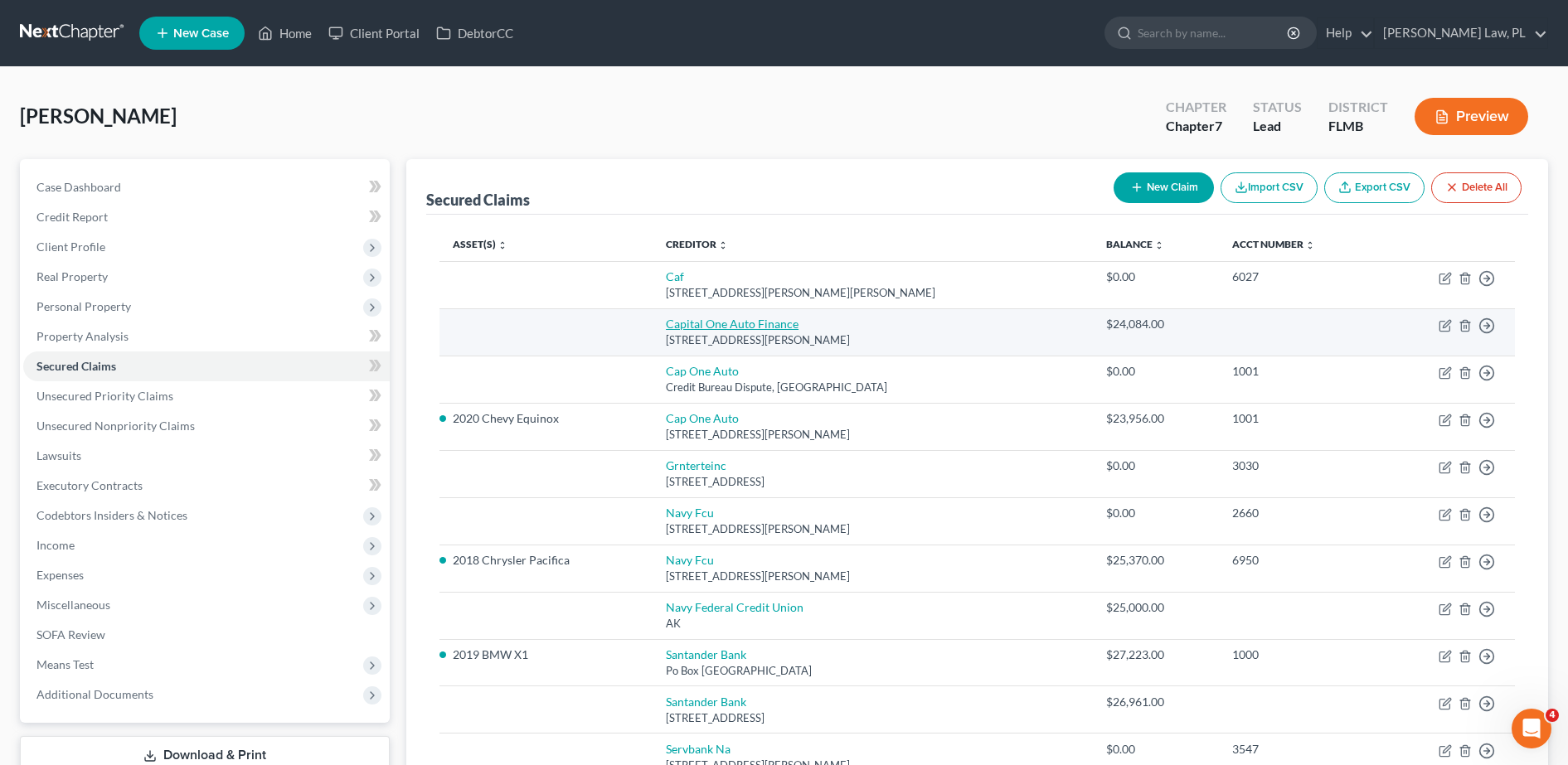
click at [695, 324] on link "Capital One Auto Finance" at bounding box center [732, 323] width 133 height 14
select select "45"
select select "2"
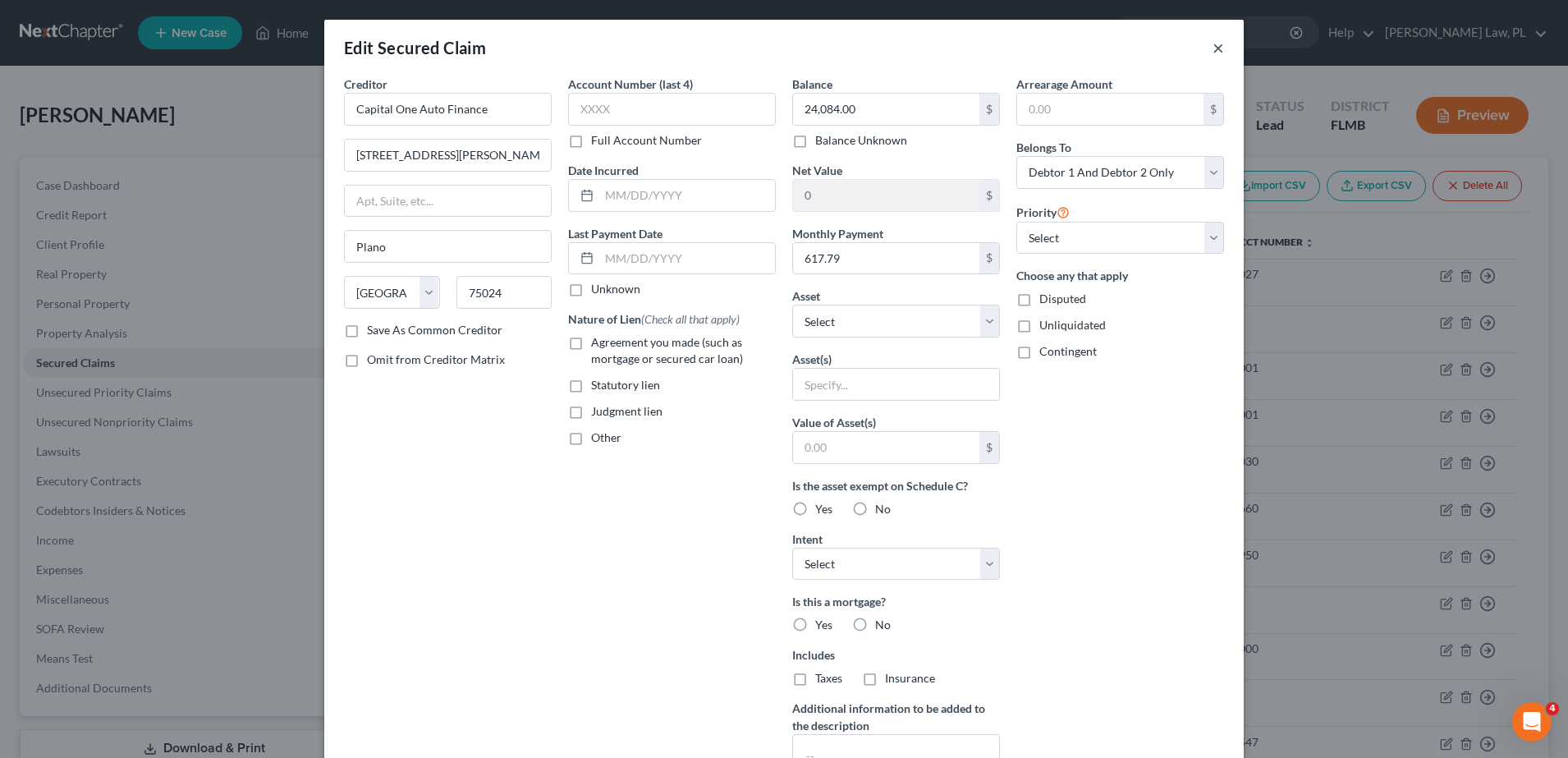
click at [1212, 55] on button "×" at bounding box center [1217, 48] width 11 height 20
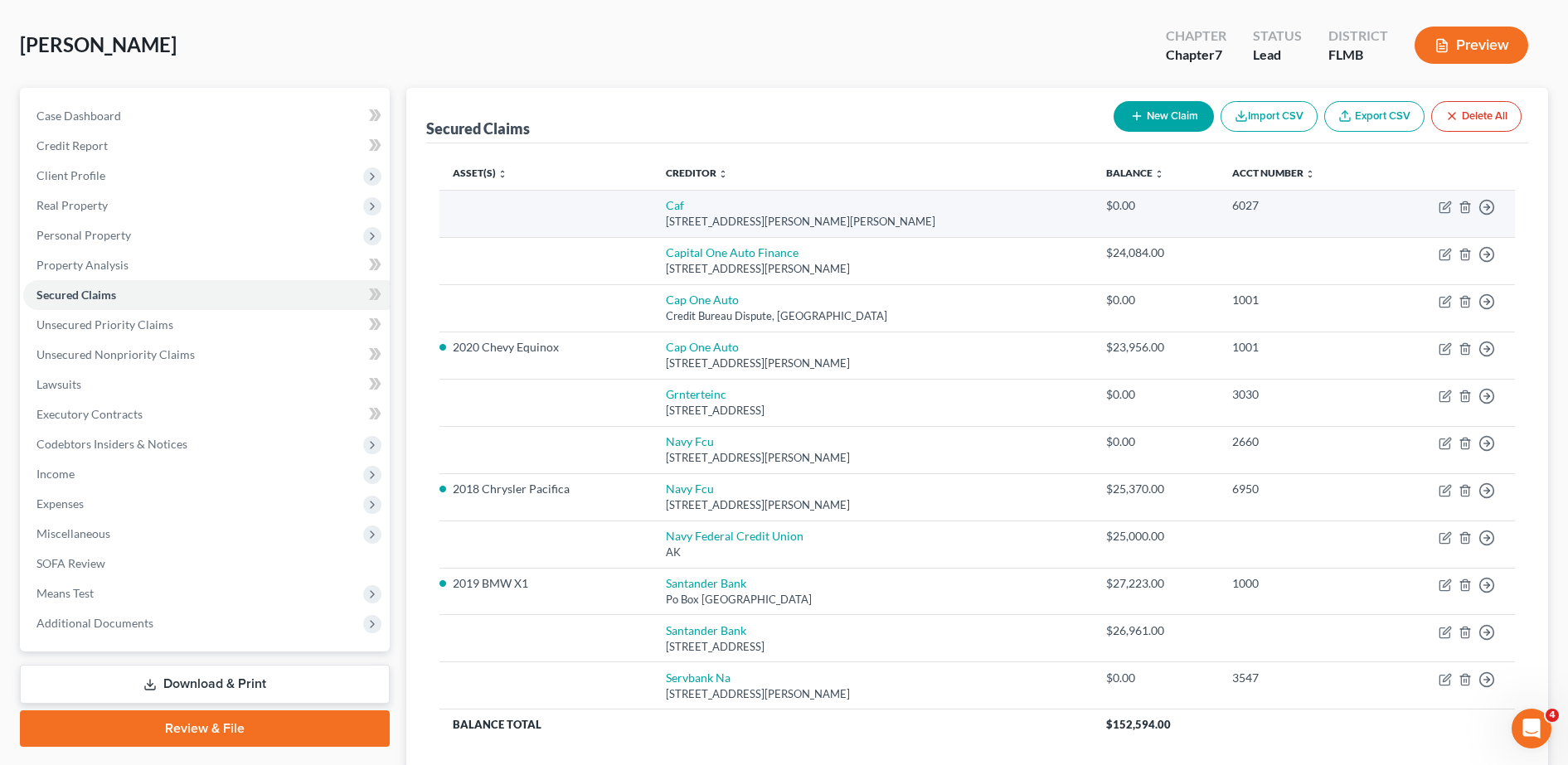
scroll to position [65, 0]
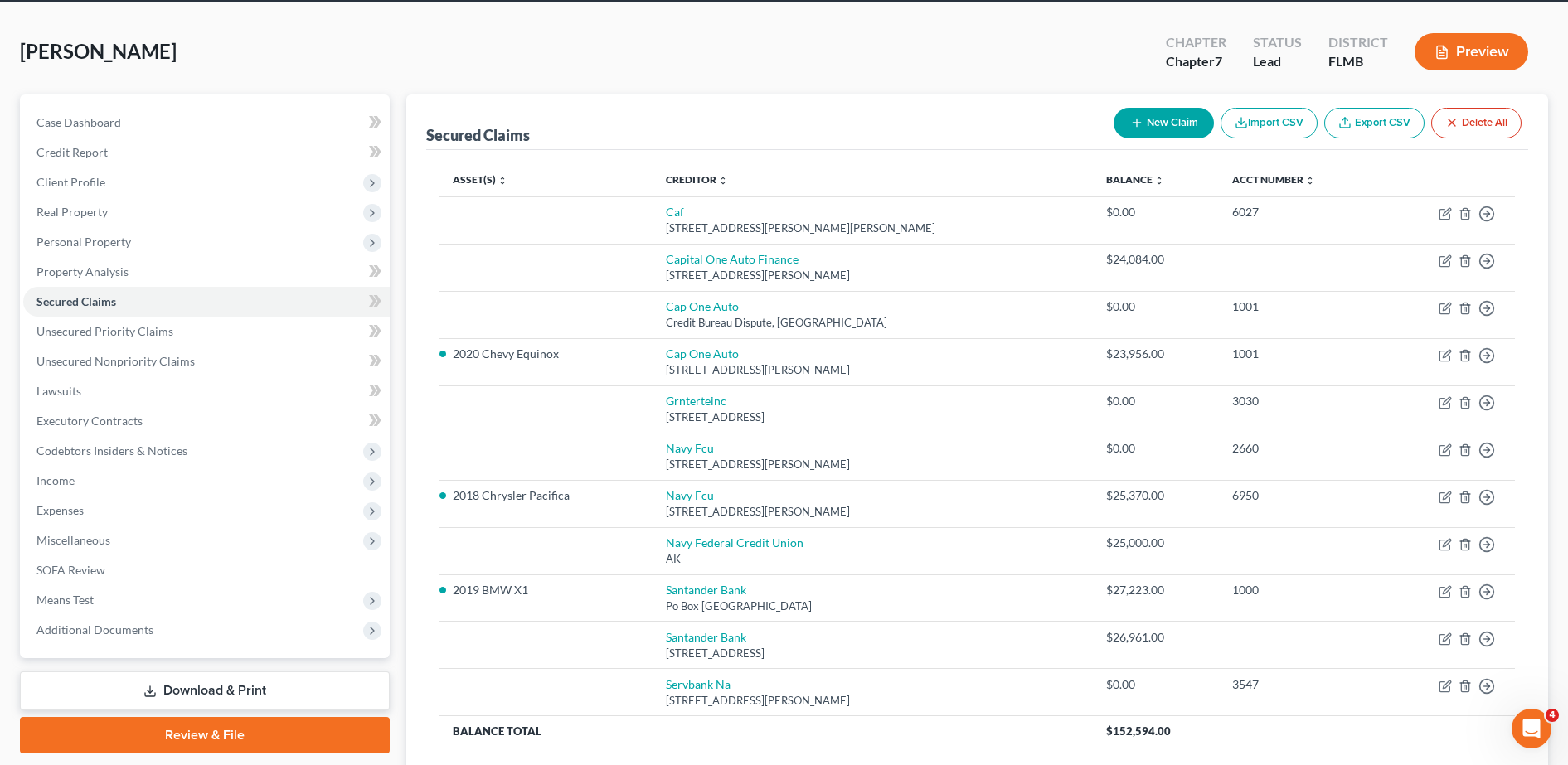
click at [1469, 120] on button "Delete All" at bounding box center [1475, 122] width 90 height 31
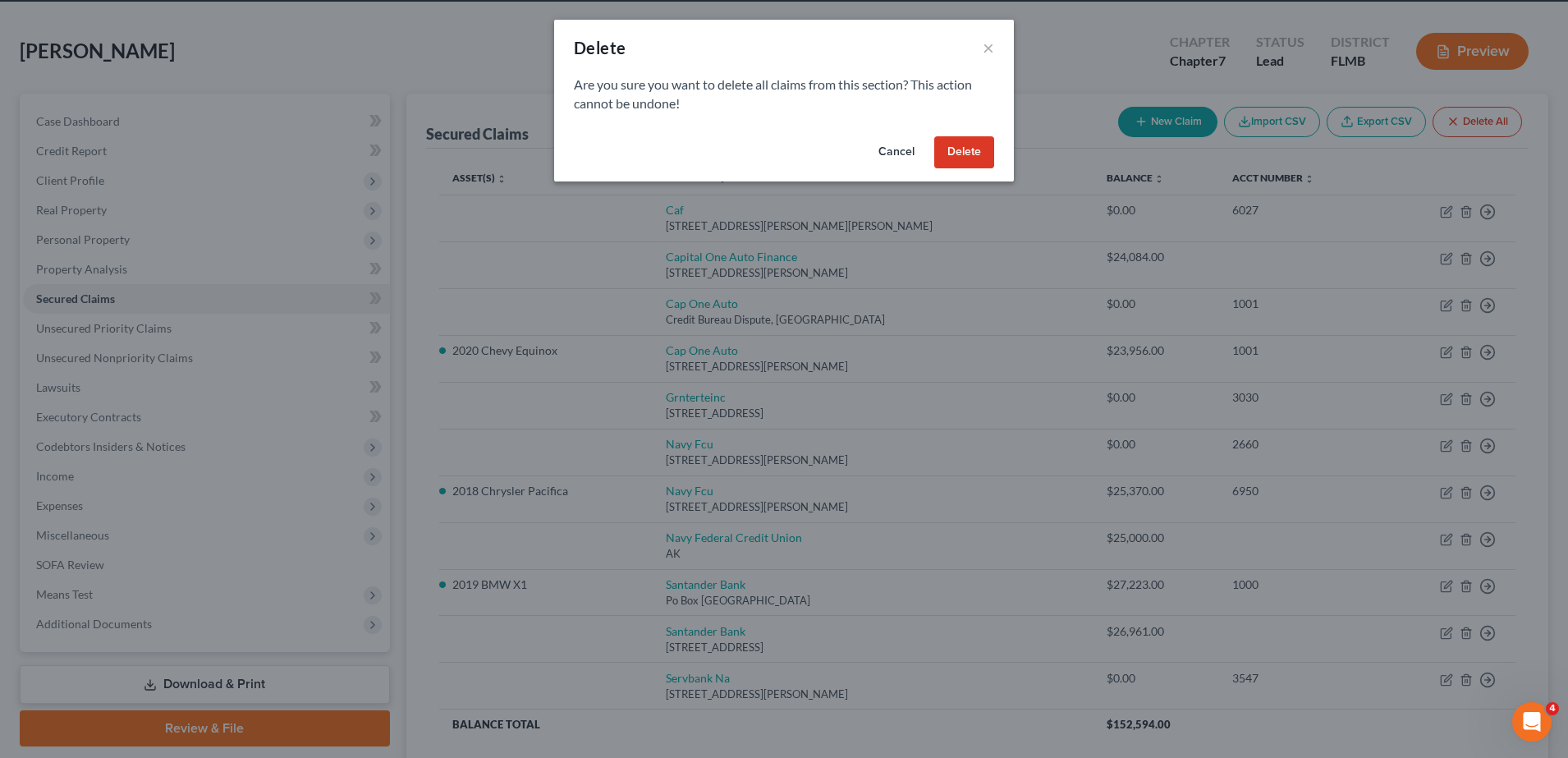
click at [970, 152] on button "Delete" at bounding box center [964, 152] width 60 height 33
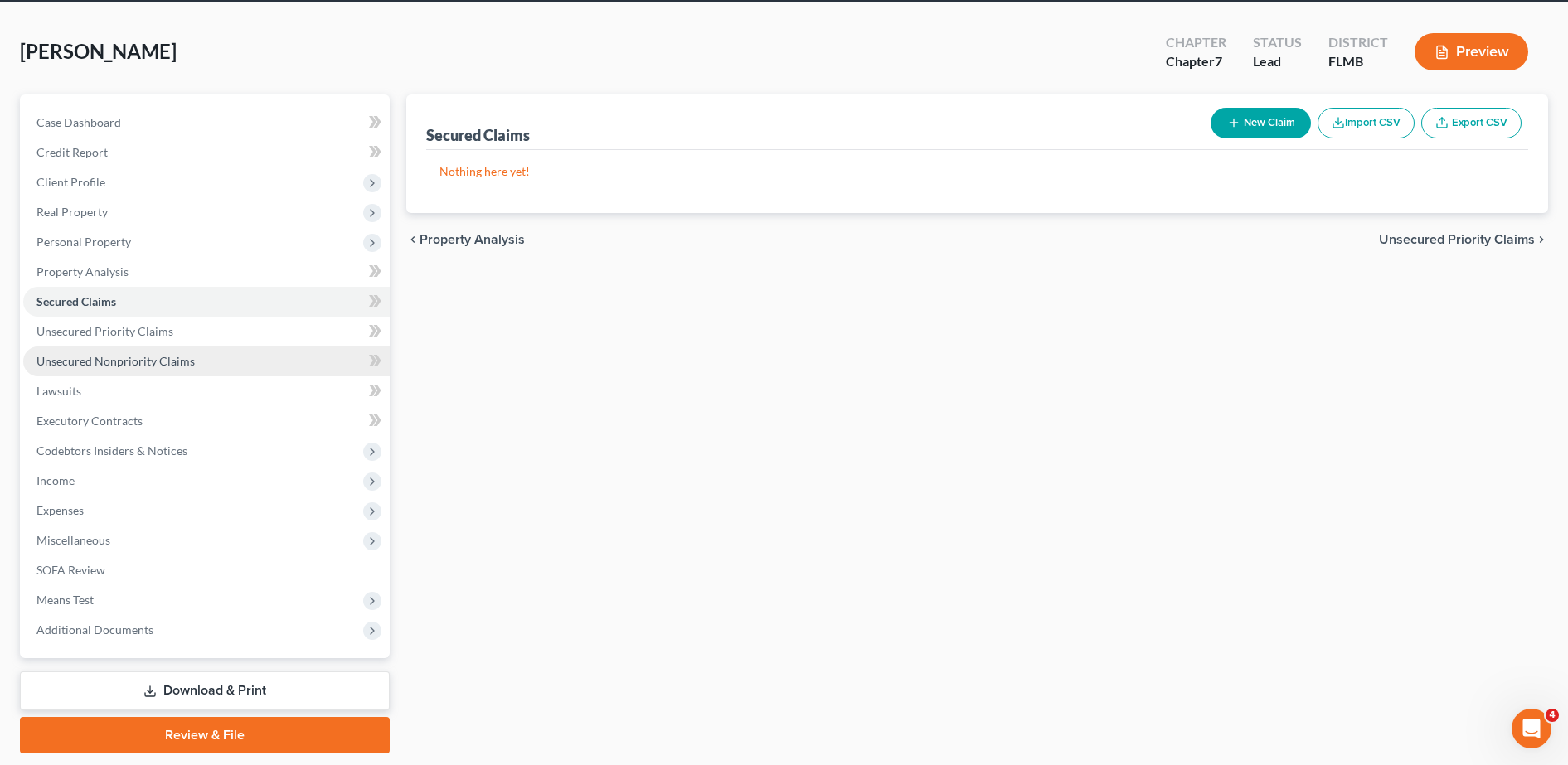
click at [195, 368] on link "Unsecured Nonpriority Claims" at bounding box center [206, 361] width 366 height 30
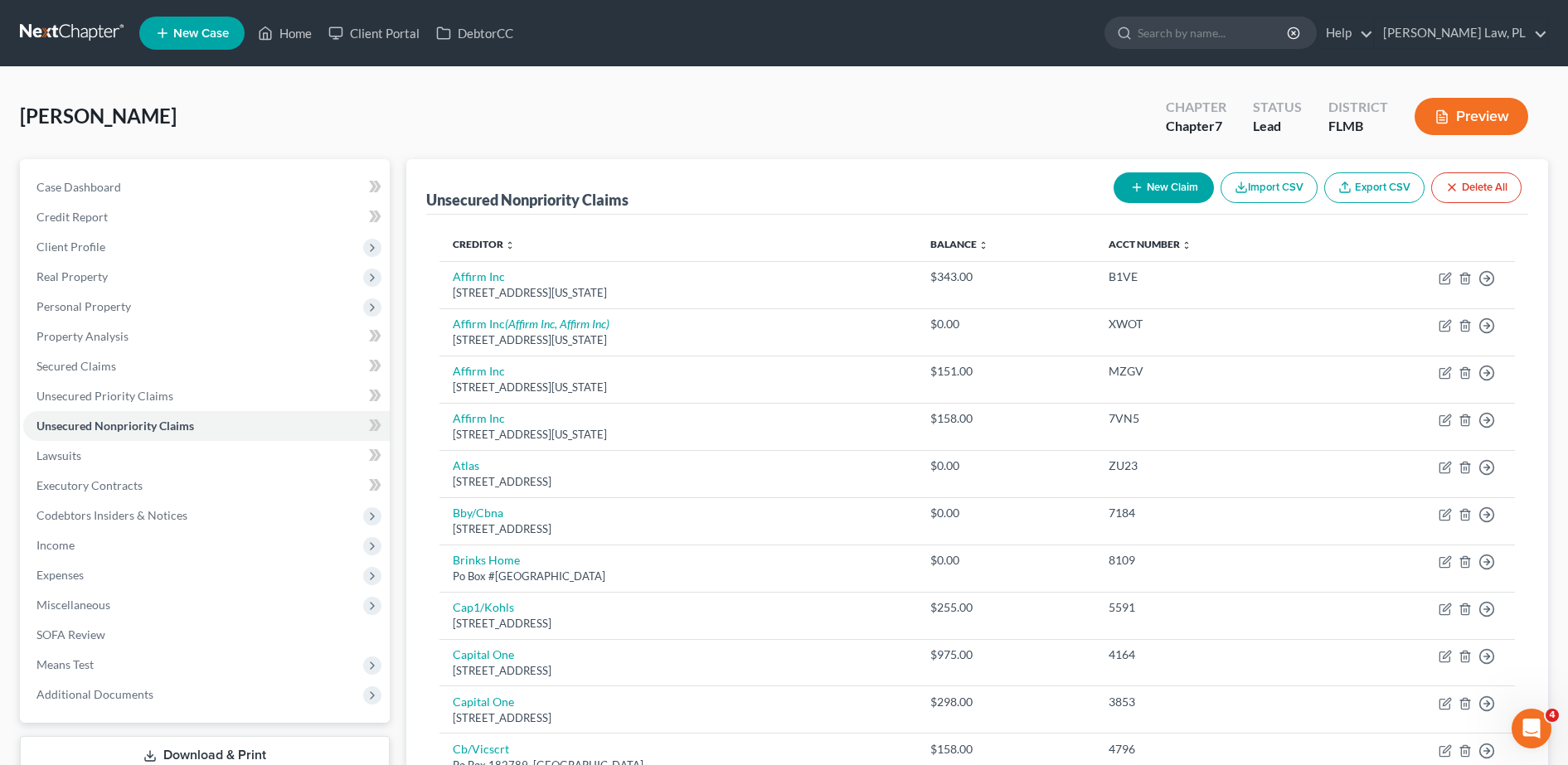
click at [1475, 184] on button "Delete All" at bounding box center [1475, 187] width 90 height 31
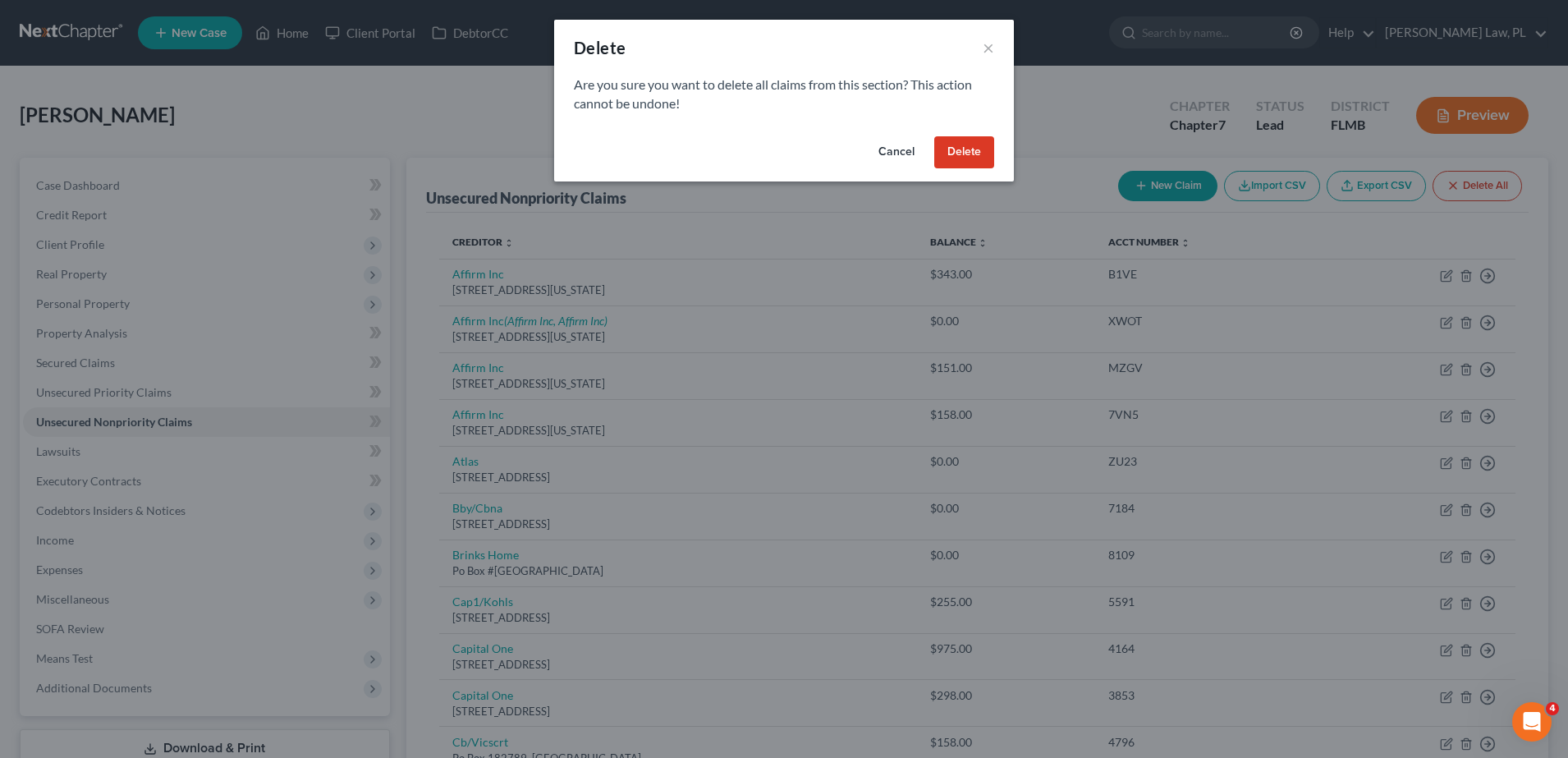
click at [965, 167] on button "Delete" at bounding box center [964, 152] width 60 height 33
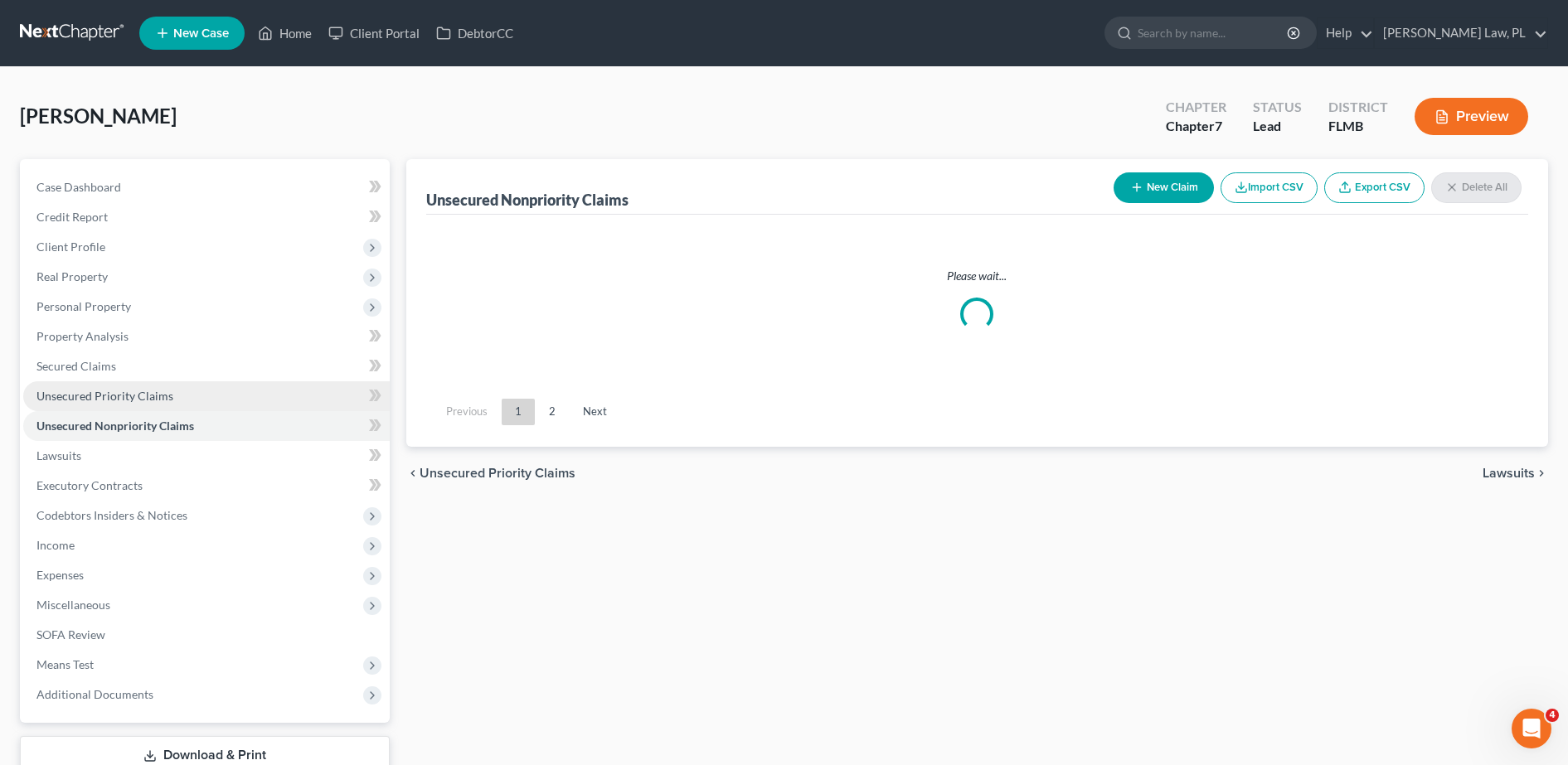
click at [247, 392] on link "Unsecured Priority Claims" at bounding box center [206, 396] width 366 height 30
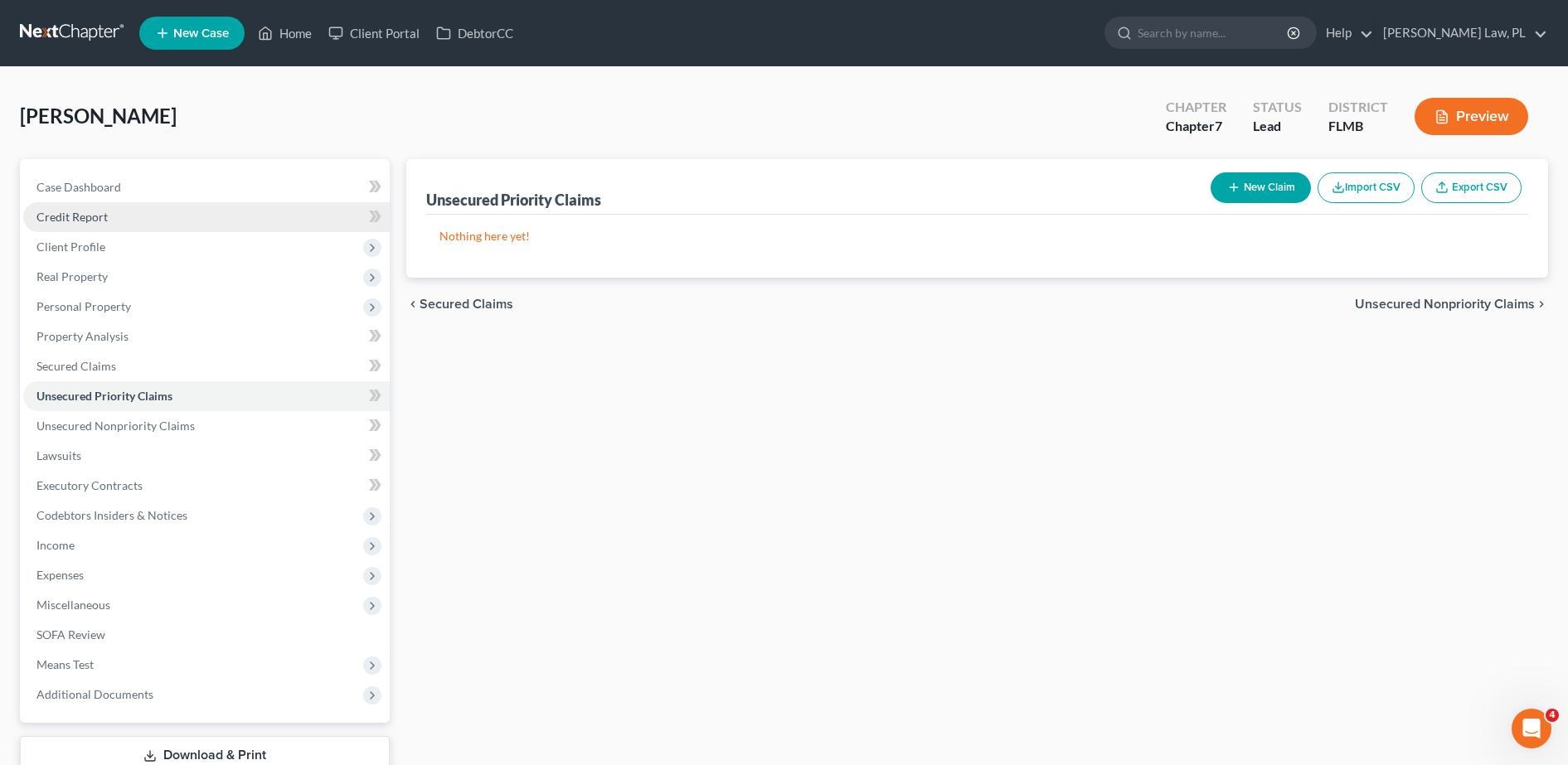
click at [124, 219] on link "Credit Report" at bounding box center [206, 217] width 366 height 30
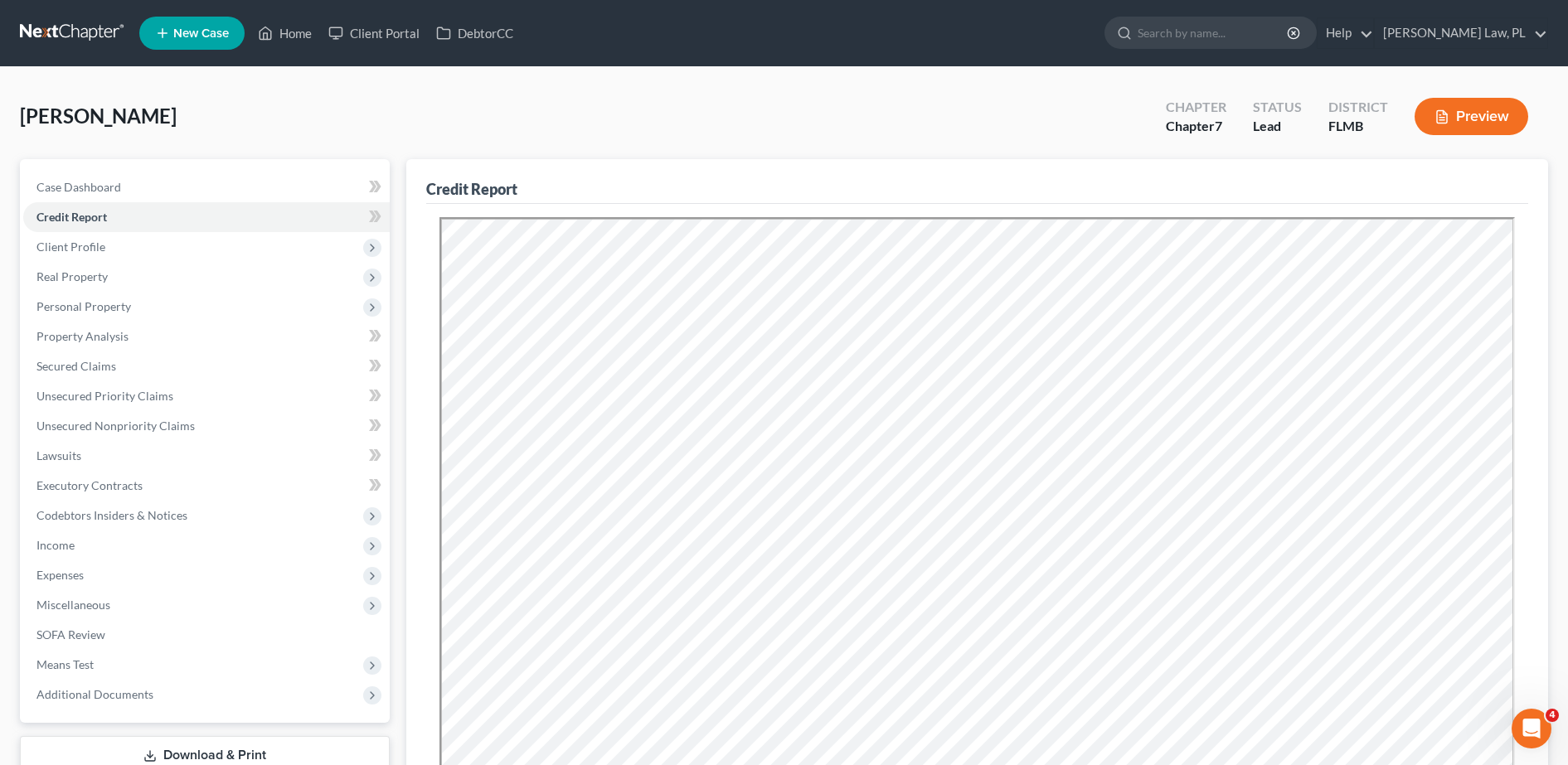
scroll to position [323, 0]
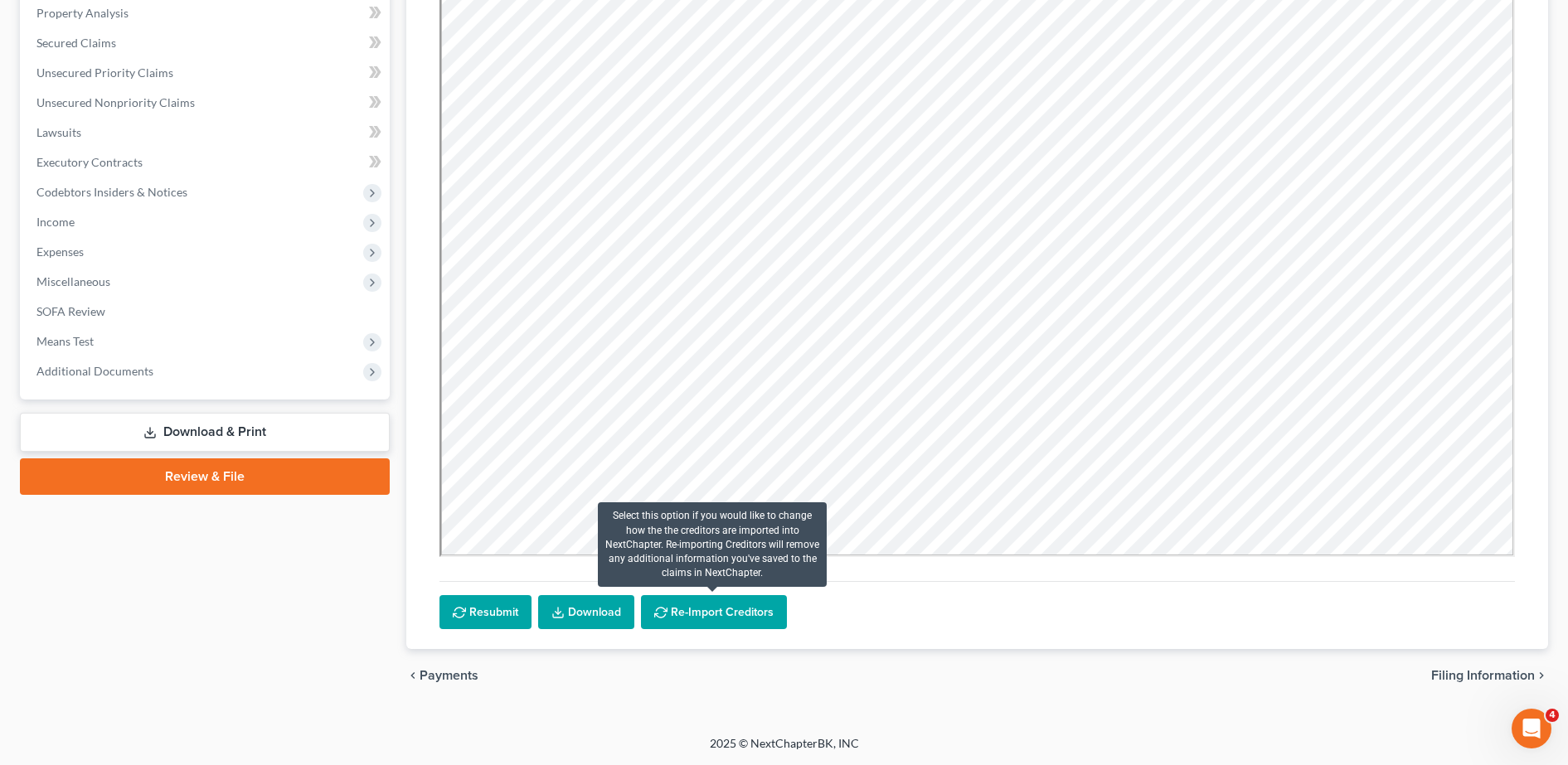
click at [682, 621] on button "Re-Import Creditors" at bounding box center [714, 613] width 146 height 35
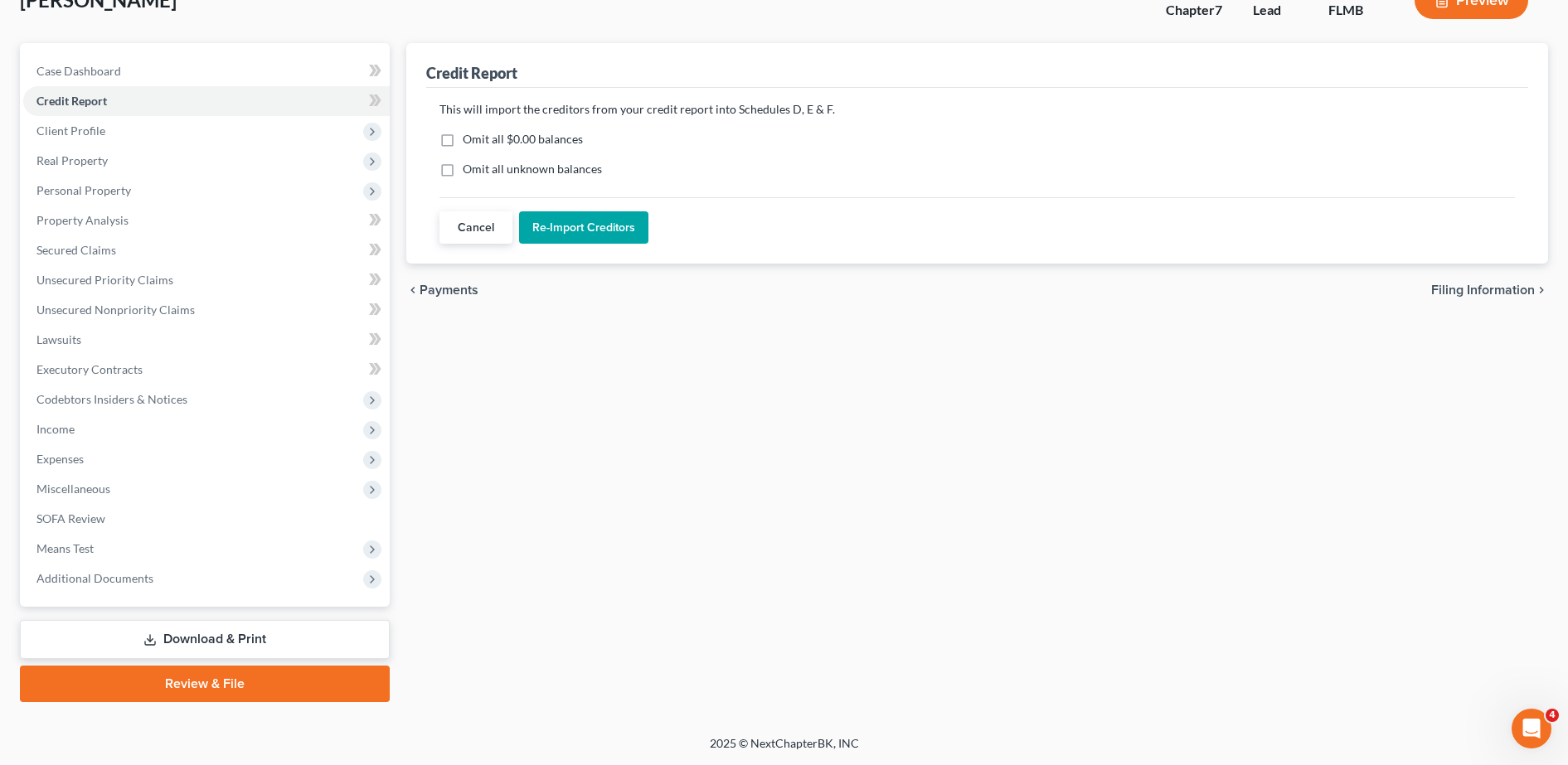
click at [561, 232] on button "Re-Import Creditors" at bounding box center [583, 228] width 129 height 33
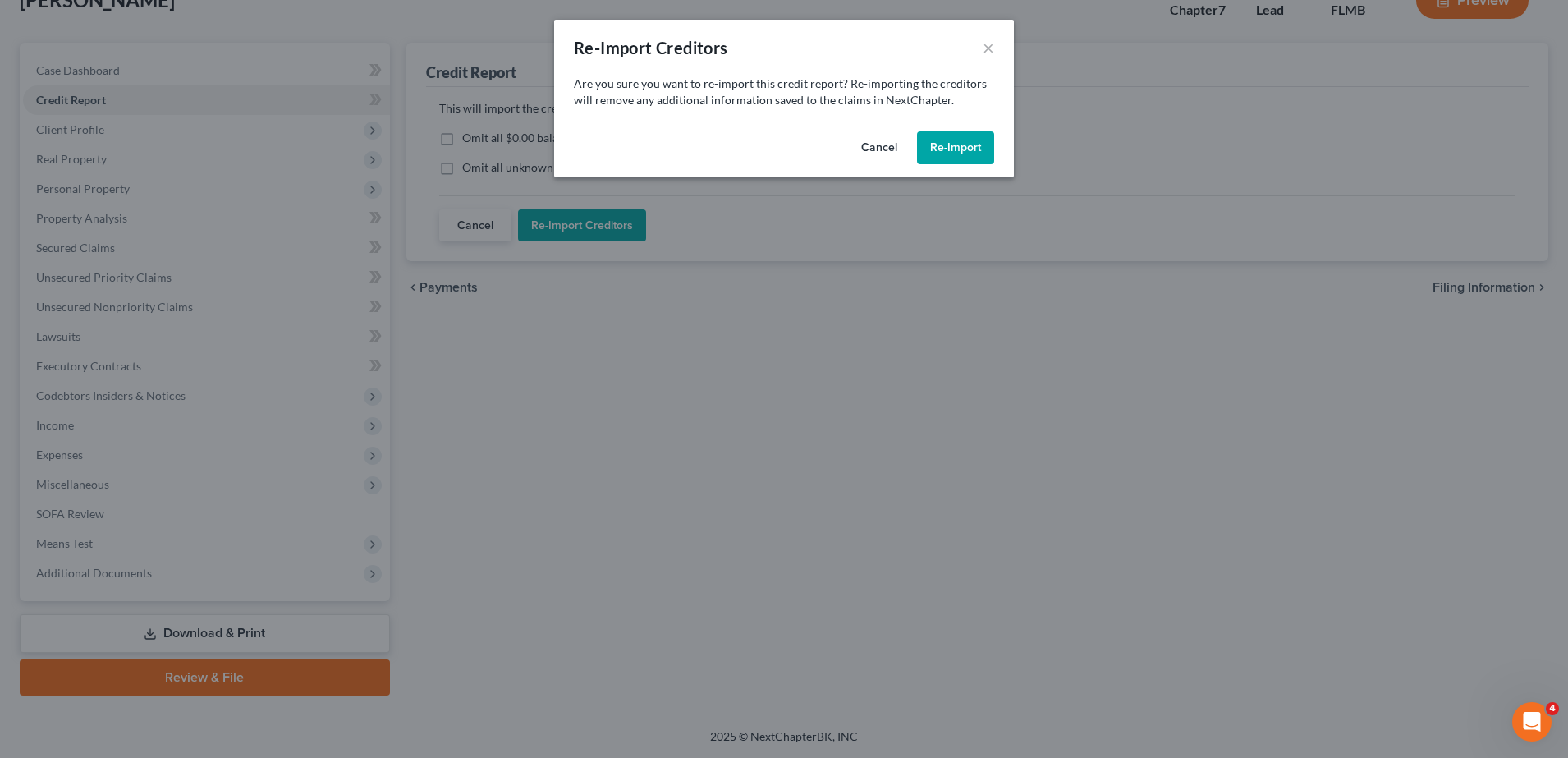
click at [962, 150] on button "Re-Import" at bounding box center [955, 148] width 77 height 33
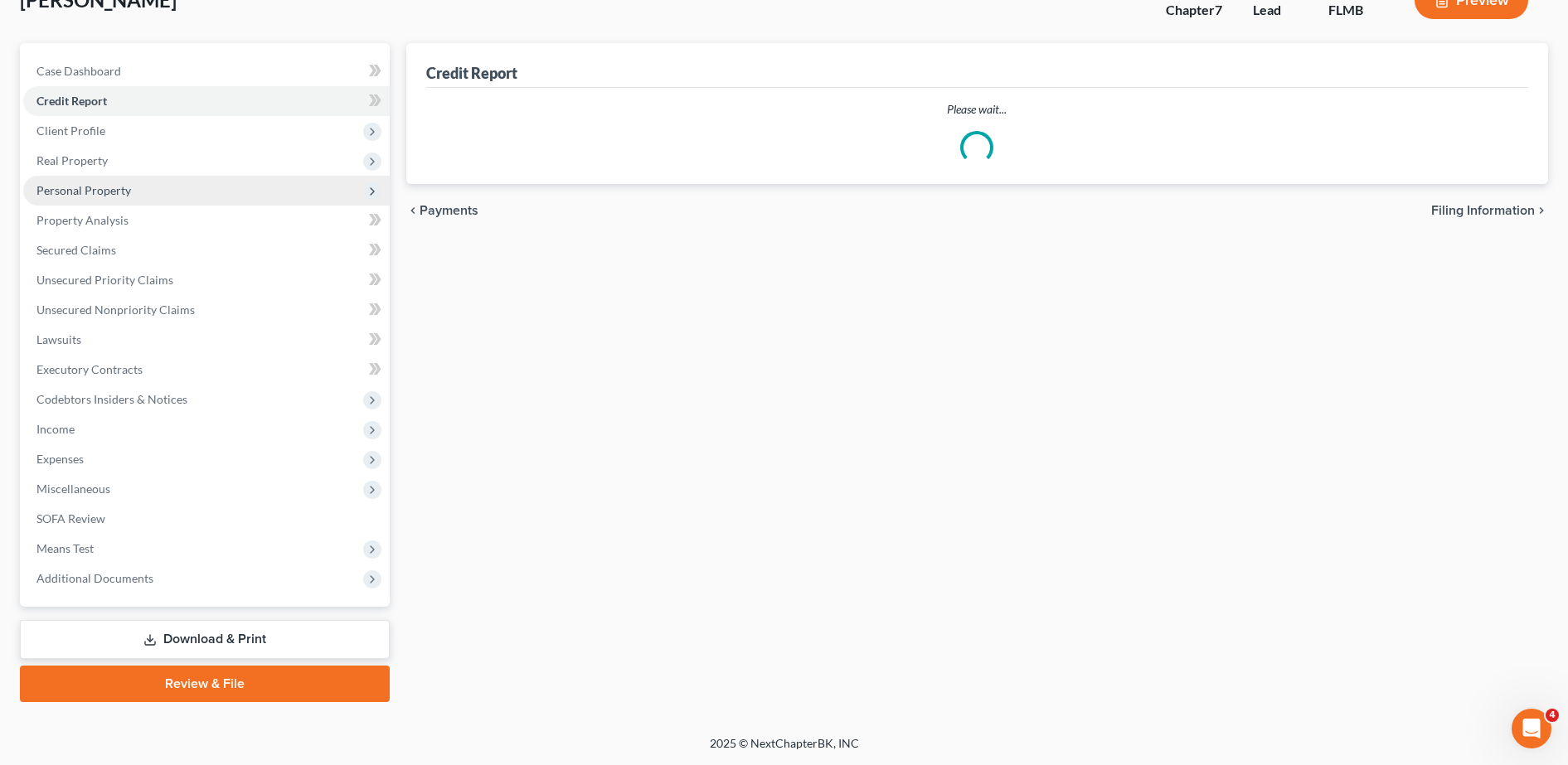
click at [154, 196] on span "Personal Property" at bounding box center [206, 191] width 366 height 30
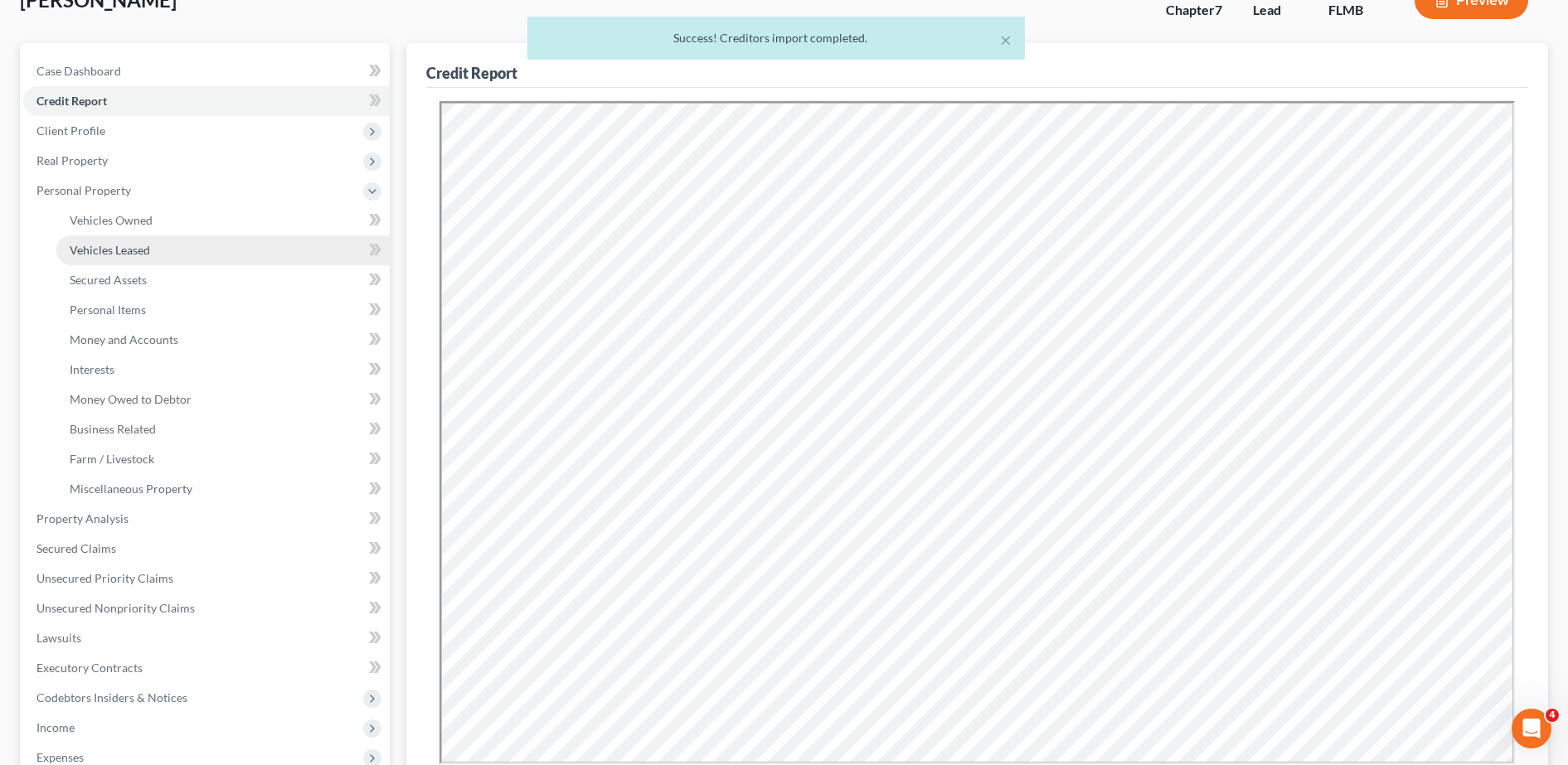
scroll to position [0, 0]
click at [153, 223] on link "Vehicles Owned" at bounding box center [222, 220] width 333 height 30
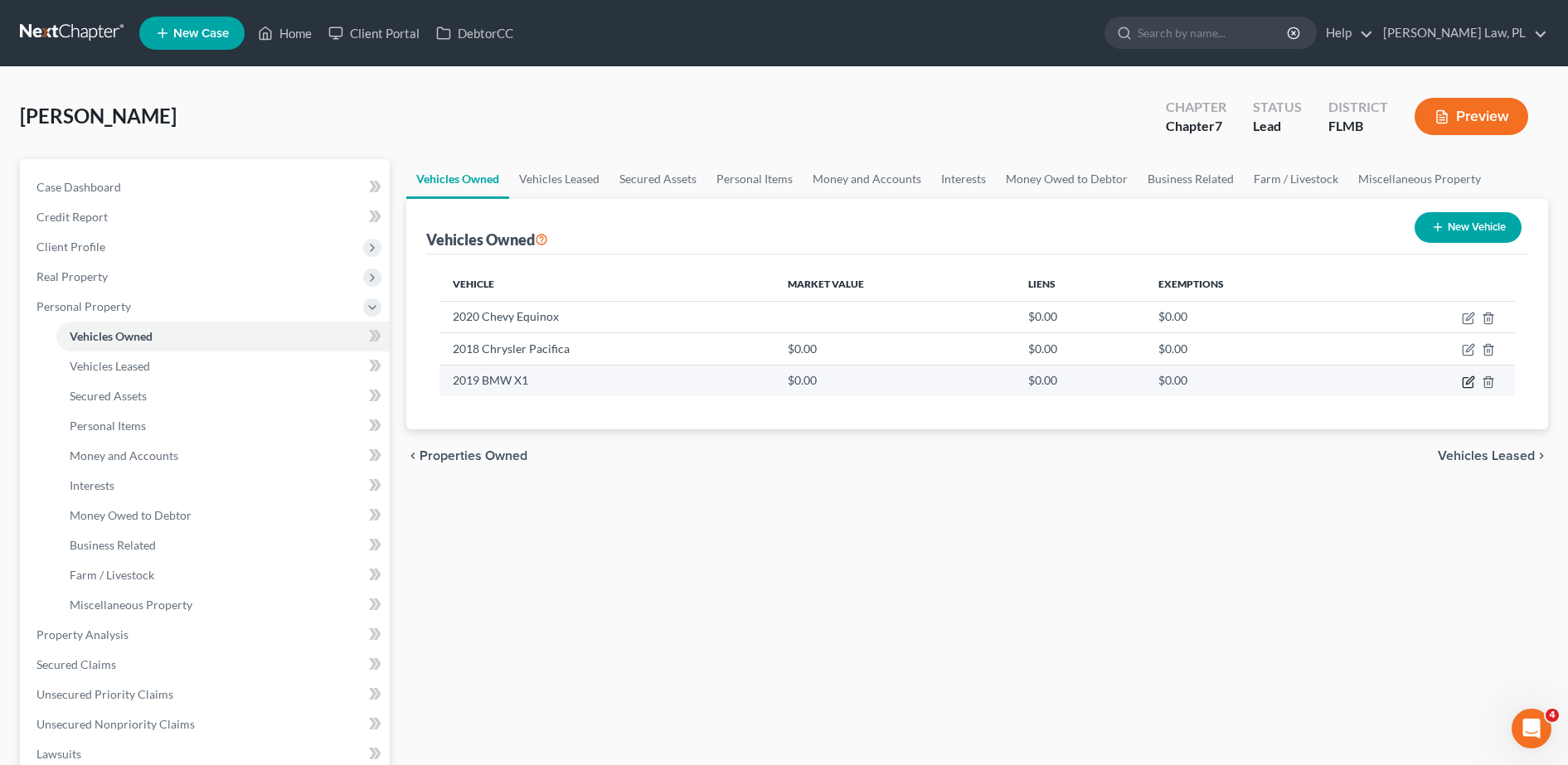
click at [1467, 381] on icon "button" at bounding box center [1469, 379] width 8 height 8
select select "0"
select select "7"
select select "0"
select select "2"
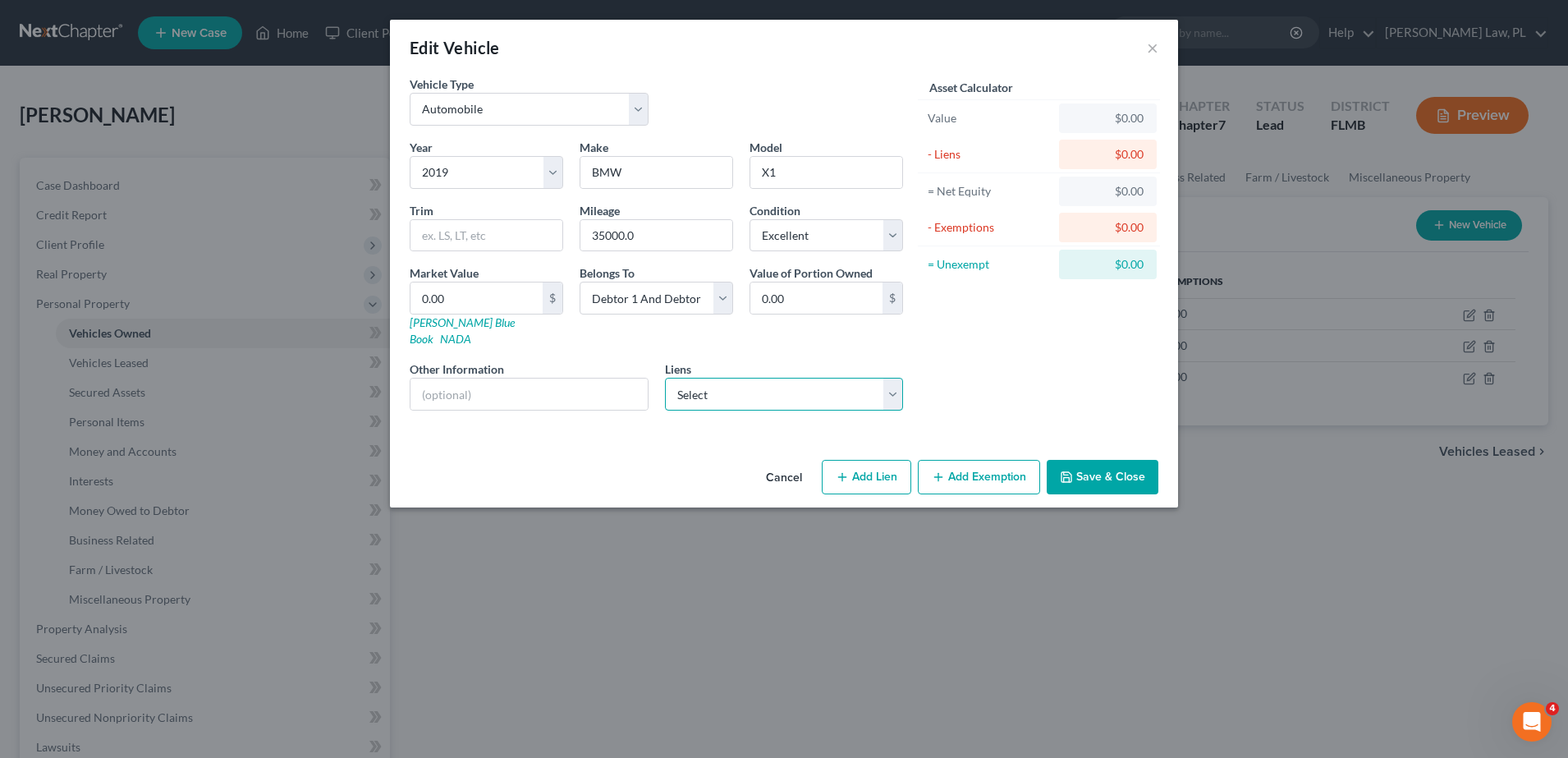
click at [830, 378] on select "Select Santander Bank - $27,223.00 Navy Fcu - $25,370.00 Cap One Auto - $23,956…" at bounding box center [784, 394] width 239 height 33
select select "0"
click at [665, 378] on select "Select Santander Bank - $27,223.00 Navy Fcu - $25,370.00 Cap One Auto - $23,956…" at bounding box center [784, 394] width 239 height 33
select select
select select "45"
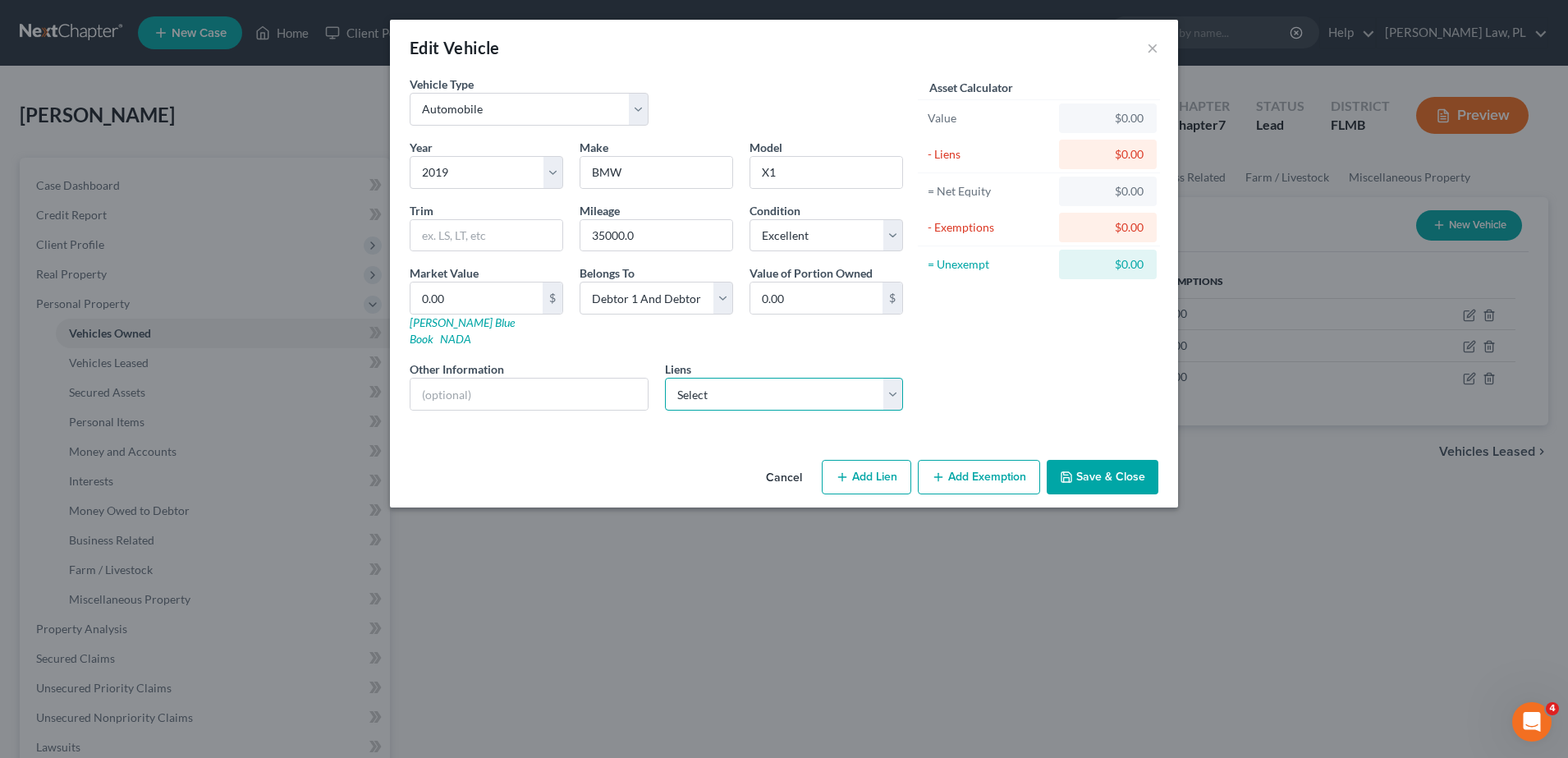
select select "2"
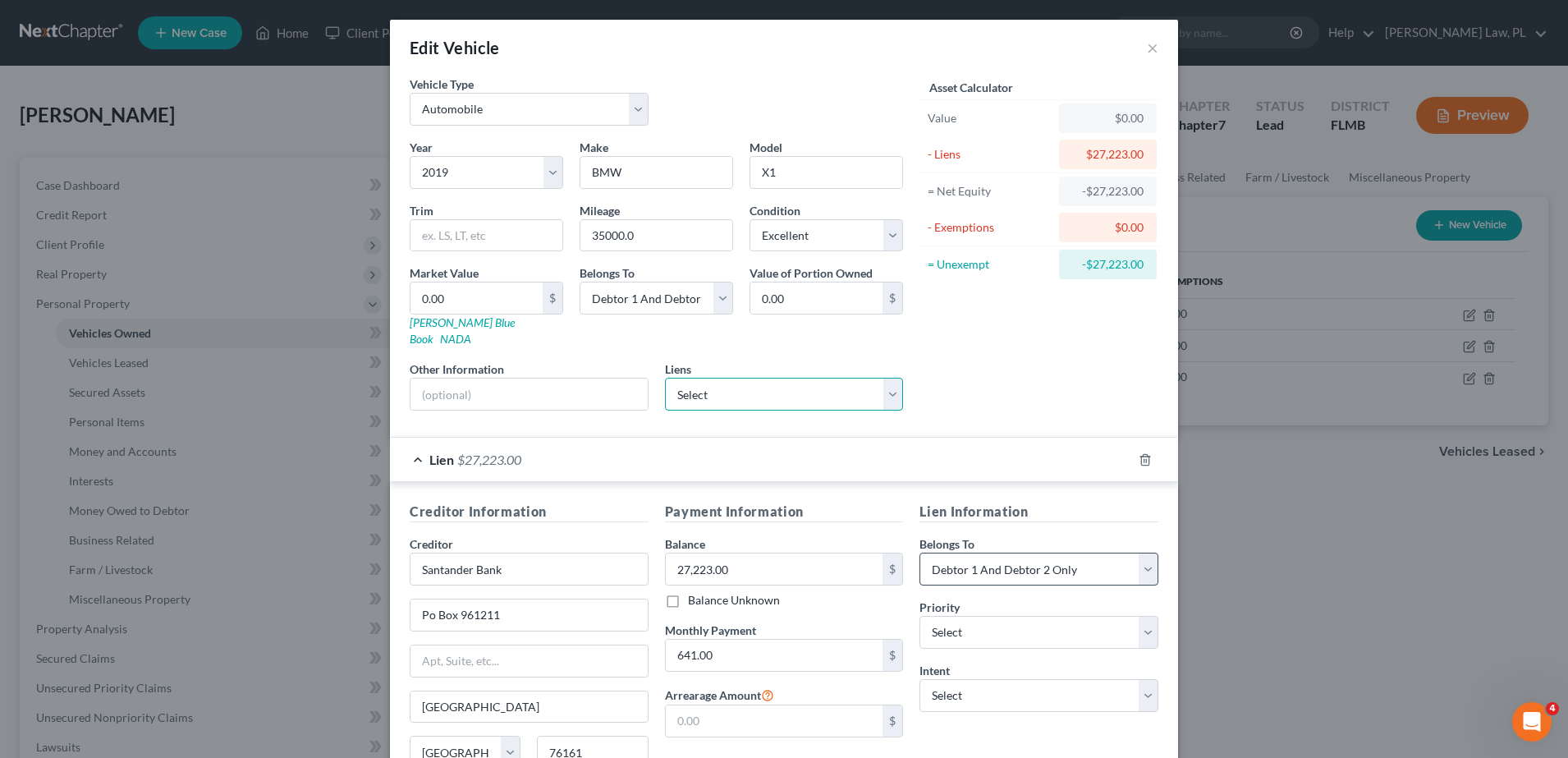
scroll to position [140, 0]
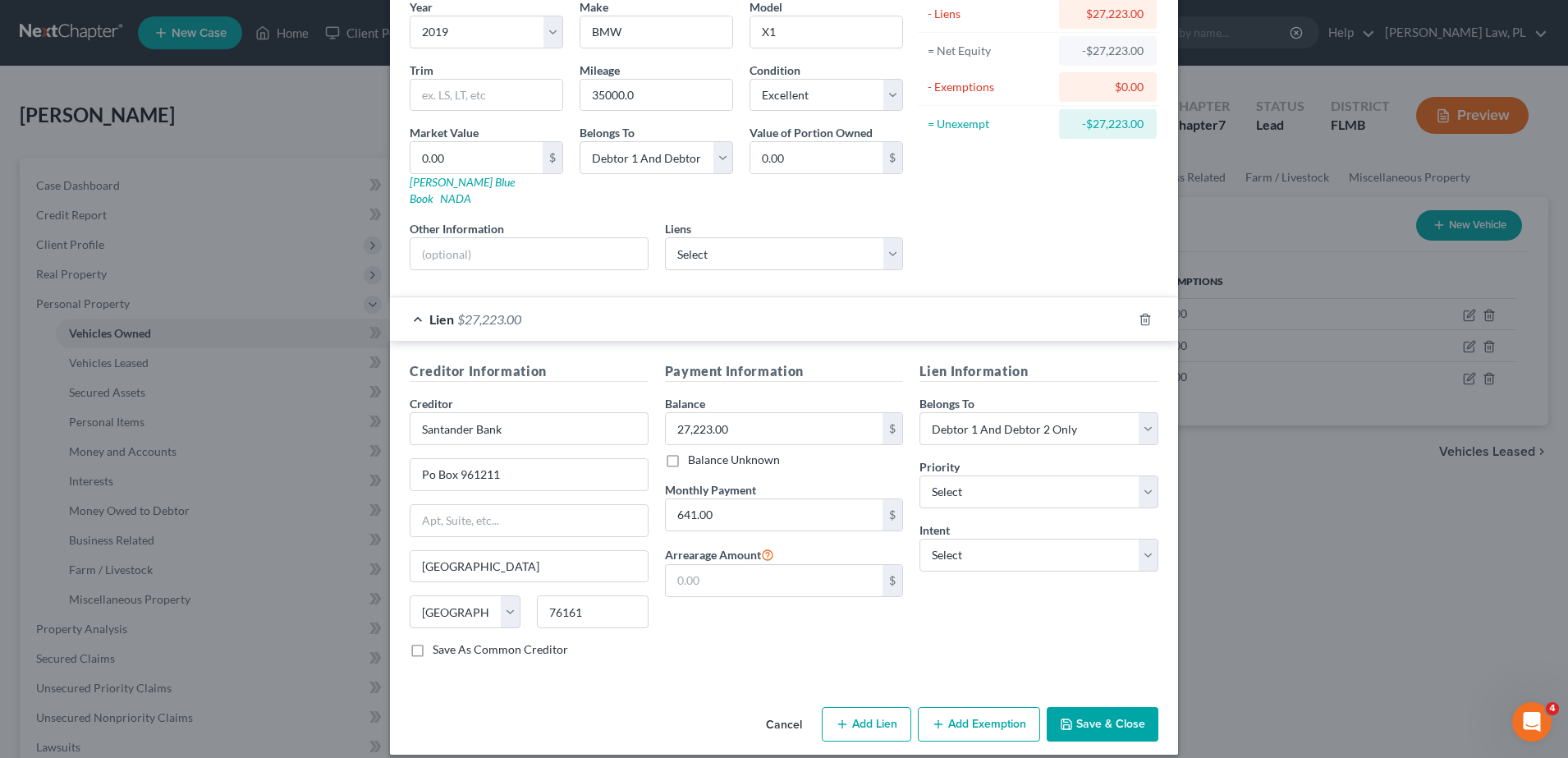
click at [1071, 707] on button "Save & Close" at bounding box center [1102, 724] width 112 height 35
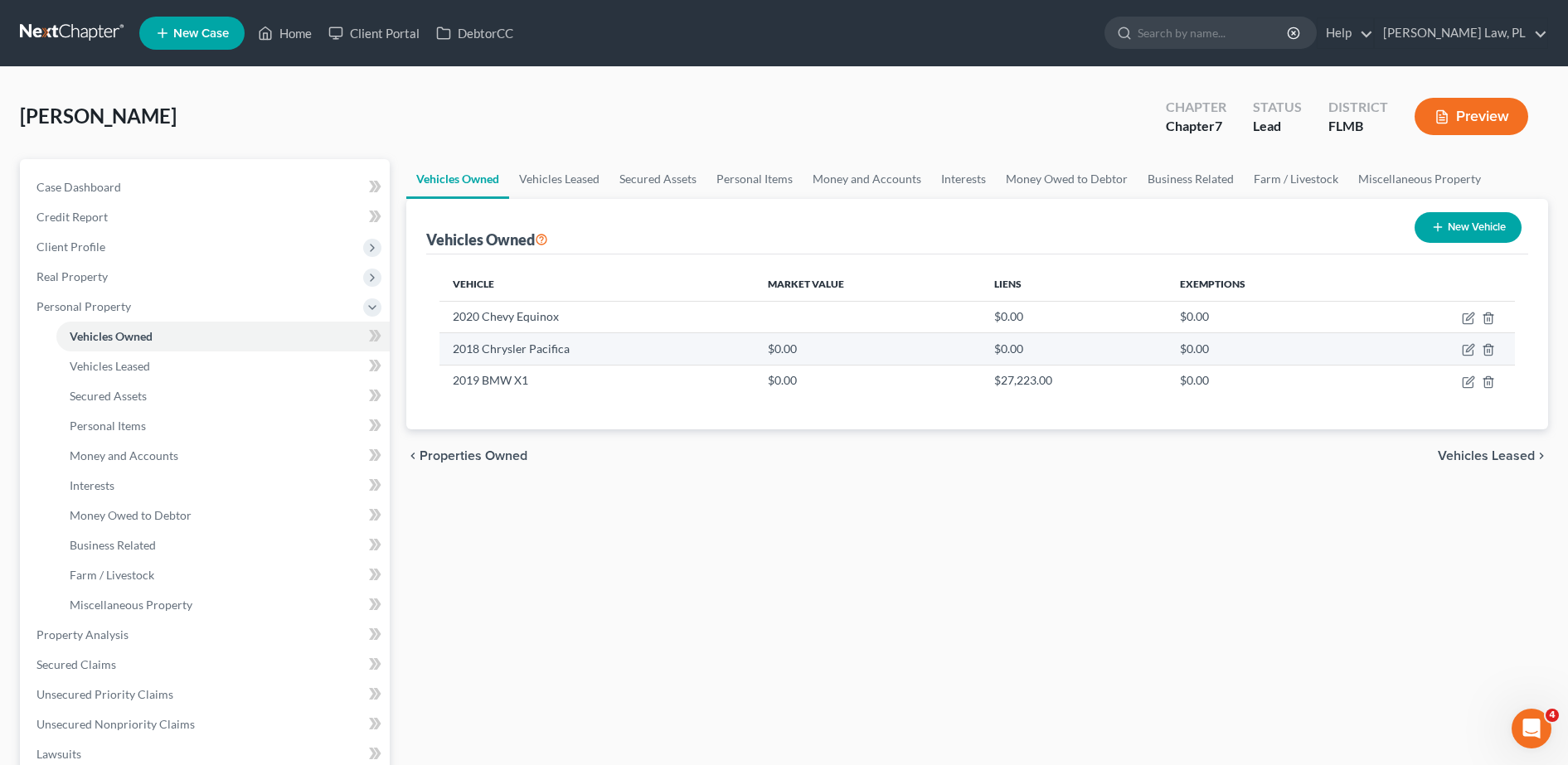
click at [1476, 351] on td at bounding box center [1441, 349] width 146 height 31
click at [1466, 344] on icon "button" at bounding box center [1467, 349] width 13 height 13
select select "0"
select select "8"
select select "0"
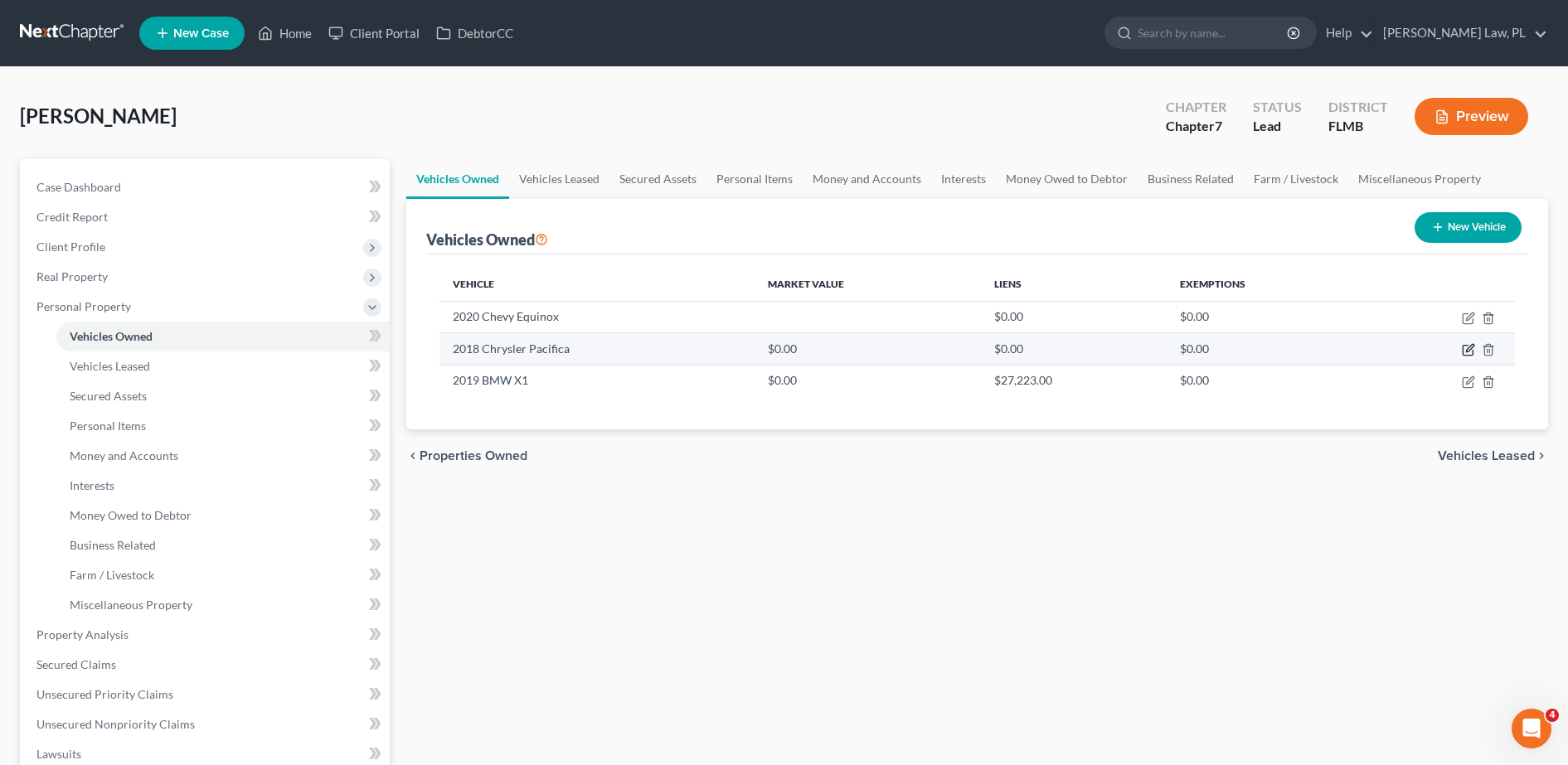
select select "2"
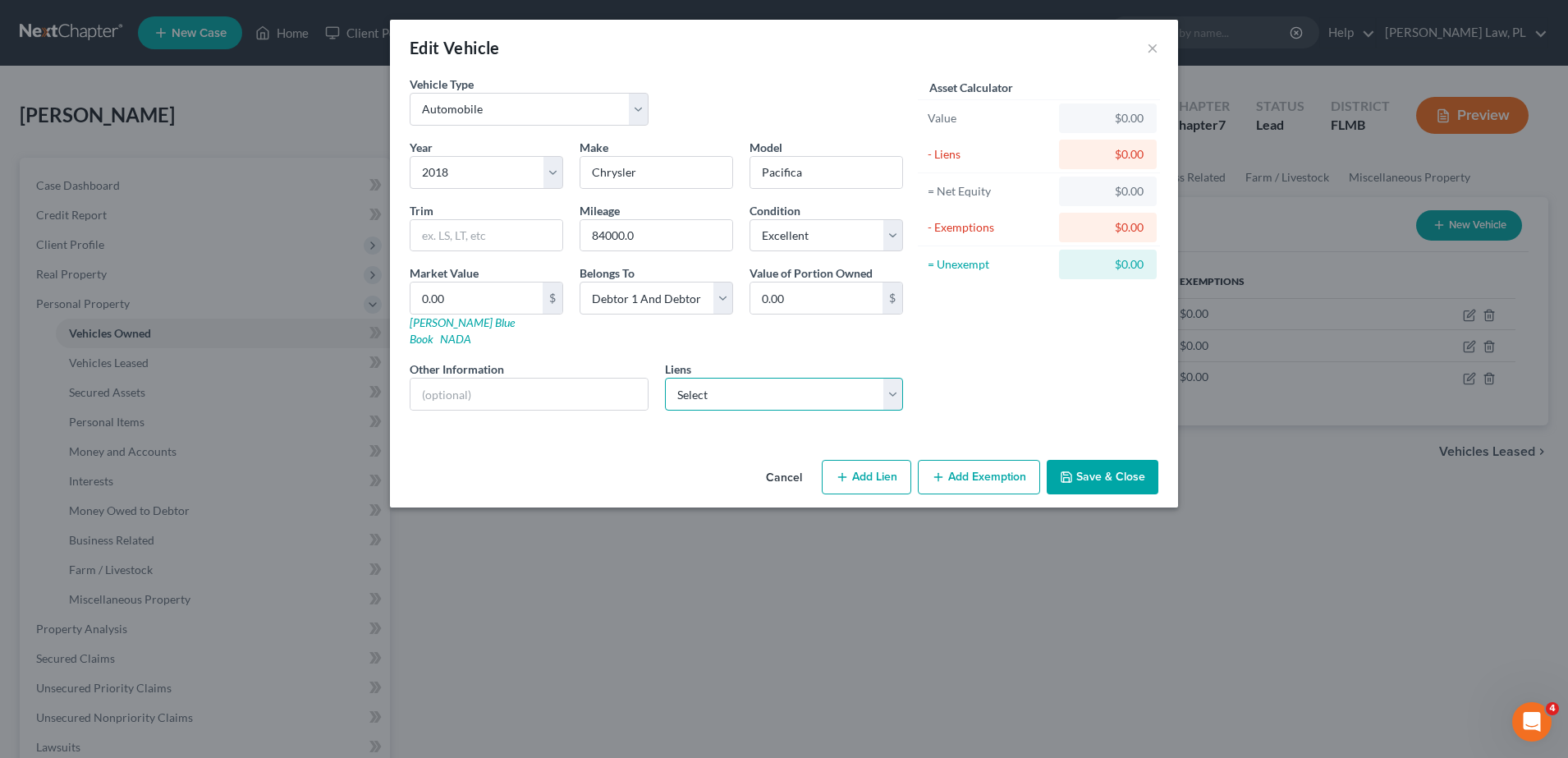
click at [796, 378] on select "Select Navy Fcu - $25,370.00 Cap One Auto - $23,956.00 Caf - $0.00 Cap One Auto…" at bounding box center [784, 394] width 239 height 33
select select "0"
click at [665, 378] on select "Select Navy Fcu - $25,370.00 Cap One Auto - $23,956.00 Caf - $0.00 Cap One Auto…" at bounding box center [784, 394] width 239 height 33
select select
select select "48"
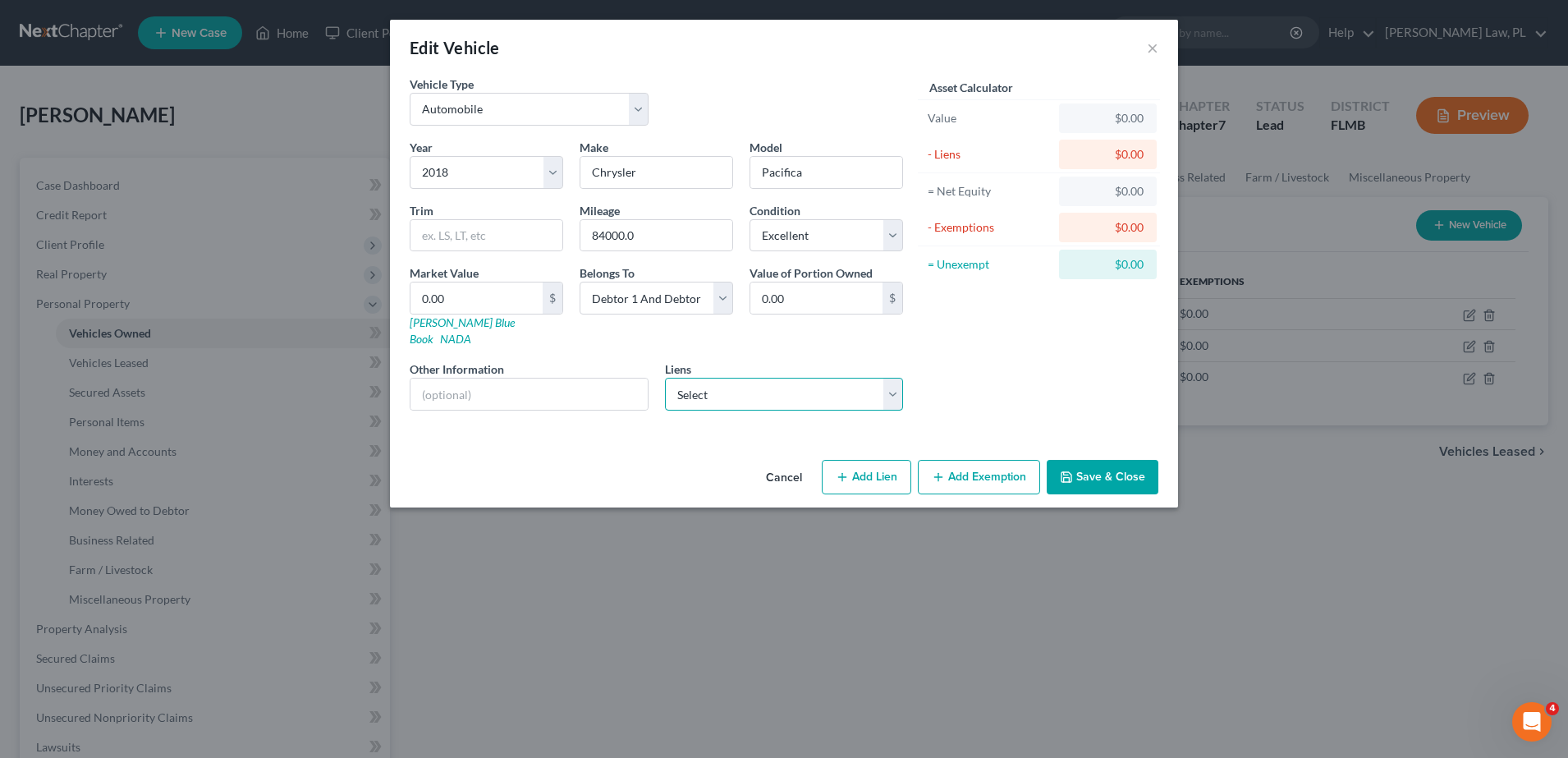
select select "2"
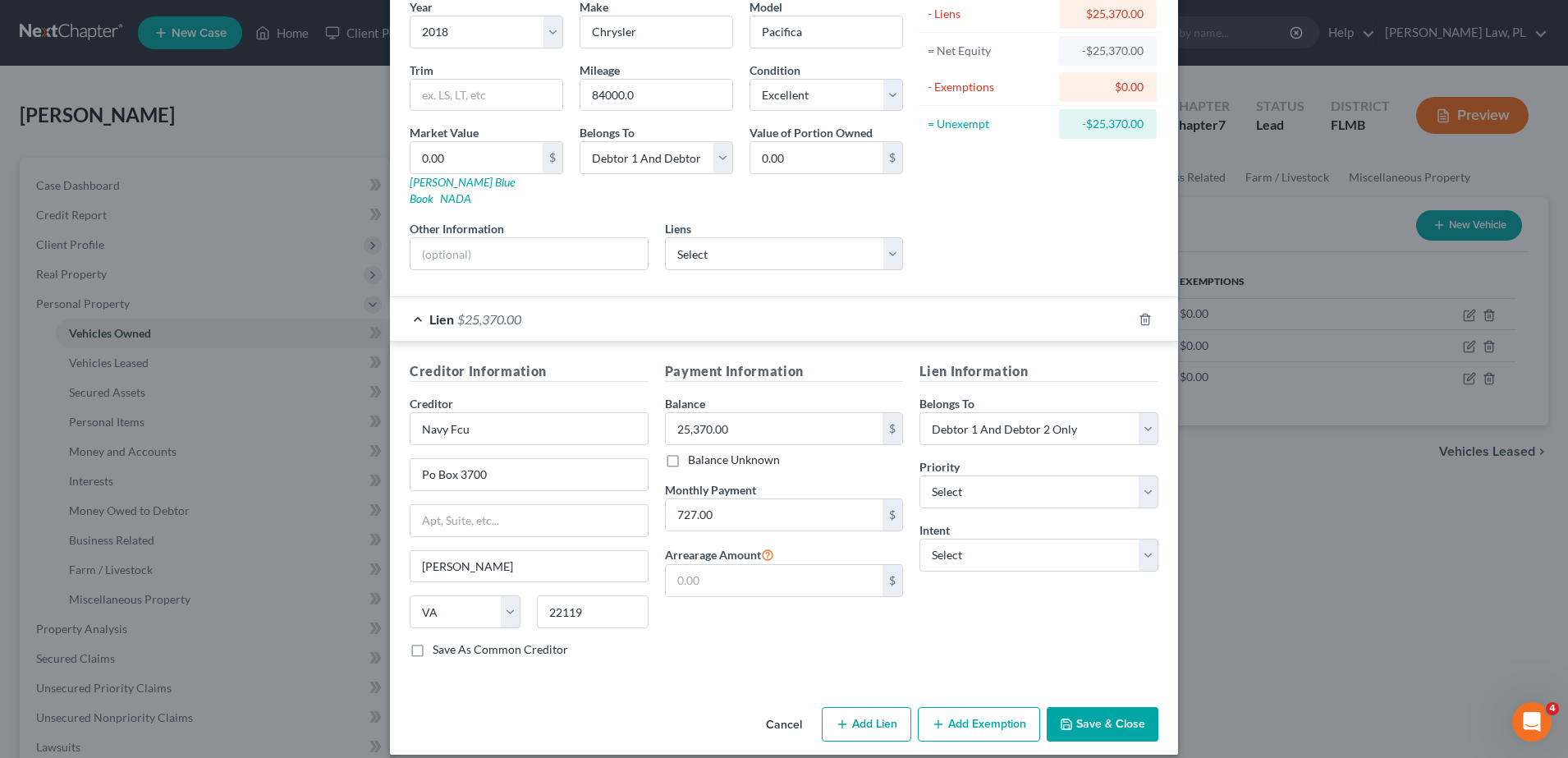
click at [1079, 707] on button "Save & Close" at bounding box center [1102, 724] width 112 height 35
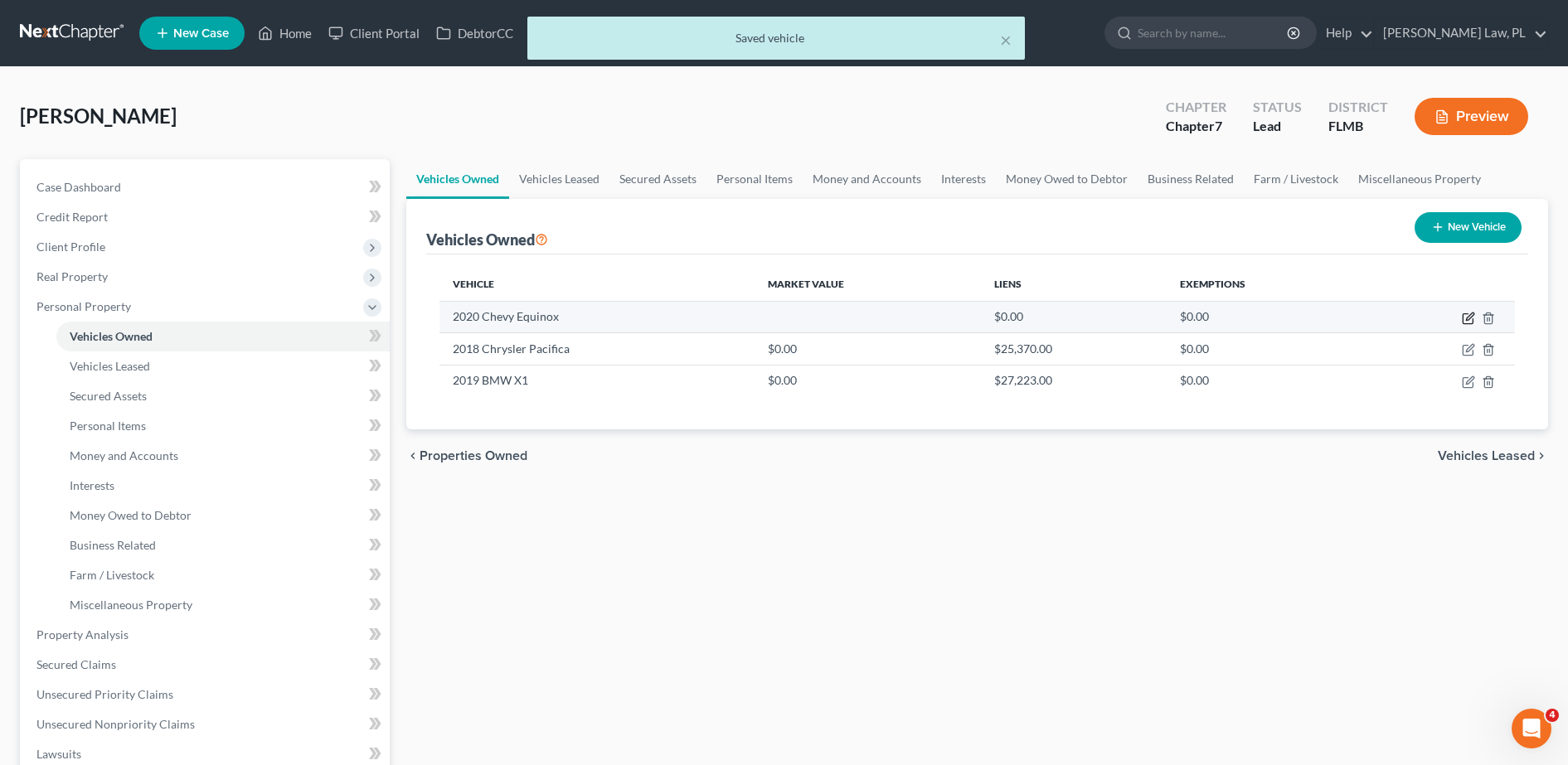
click at [1469, 312] on icon "button" at bounding box center [1467, 317] width 13 height 13
select select "0"
select select "6"
select select "1"
select select "2"
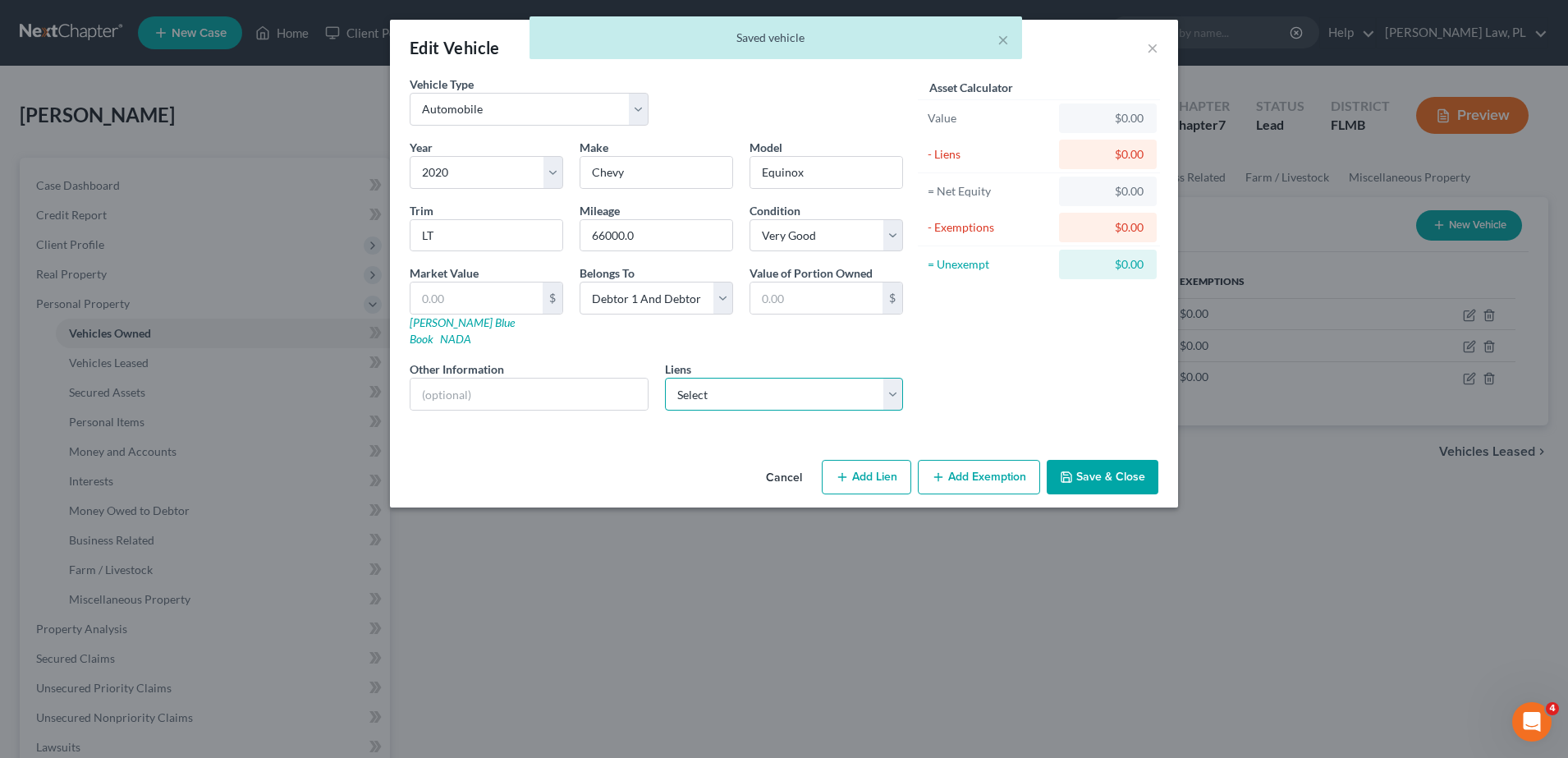
click at [814, 378] on select "Select Cap One Auto - $23,956.00 Caf - $0.00 Cap One Auto - $0.00 Grnterteinc -…" at bounding box center [784, 394] width 239 height 33
select select "0"
click at [665, 378] on select "Select Cap One Auto - $23,956.00 Caf - $0.00 Cap One Auto - $0.00 Grnterteinc -…" at bounding box center [784, 394] width 239 height 33
select select
select select "45"
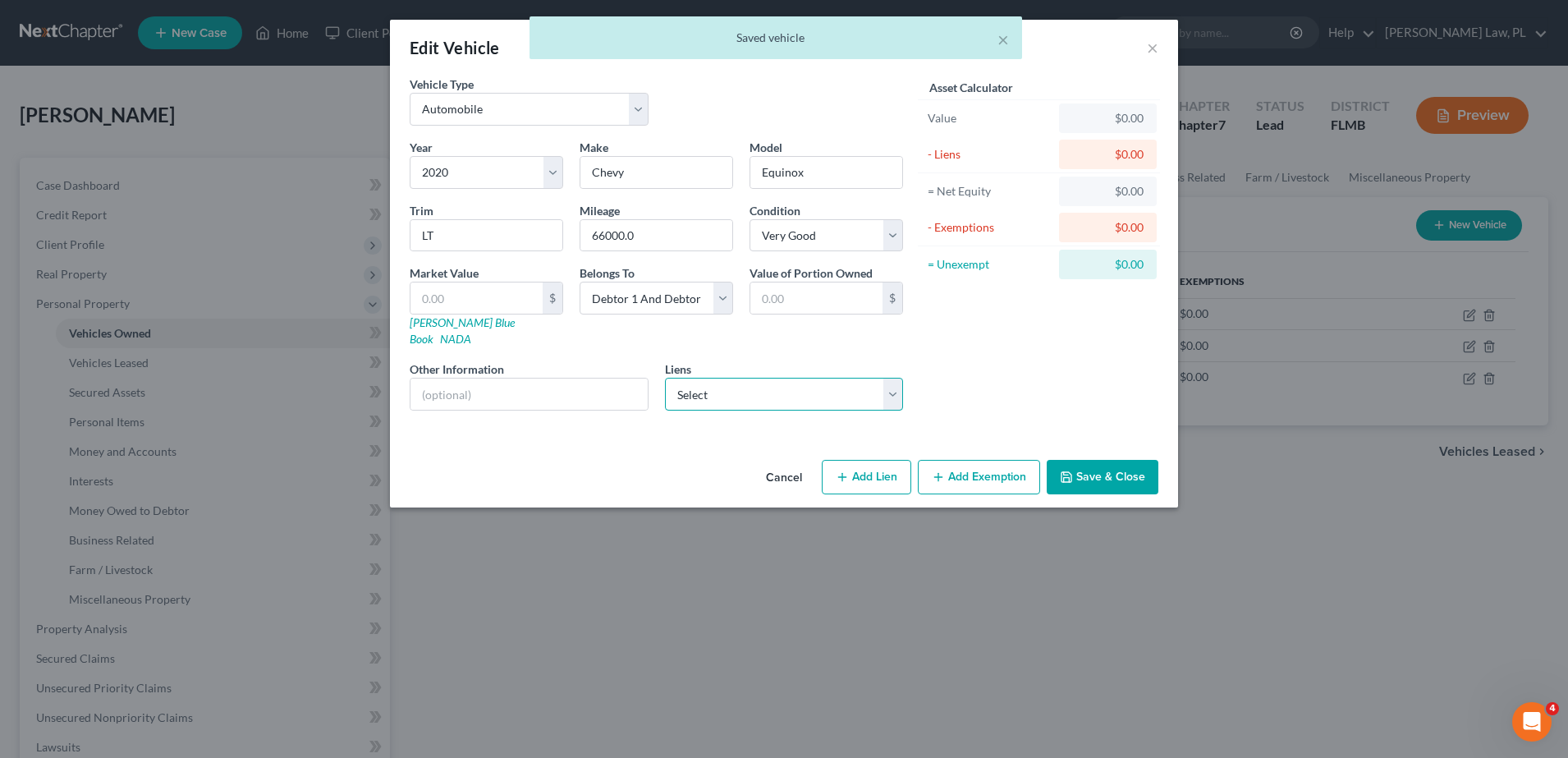
select select "2"
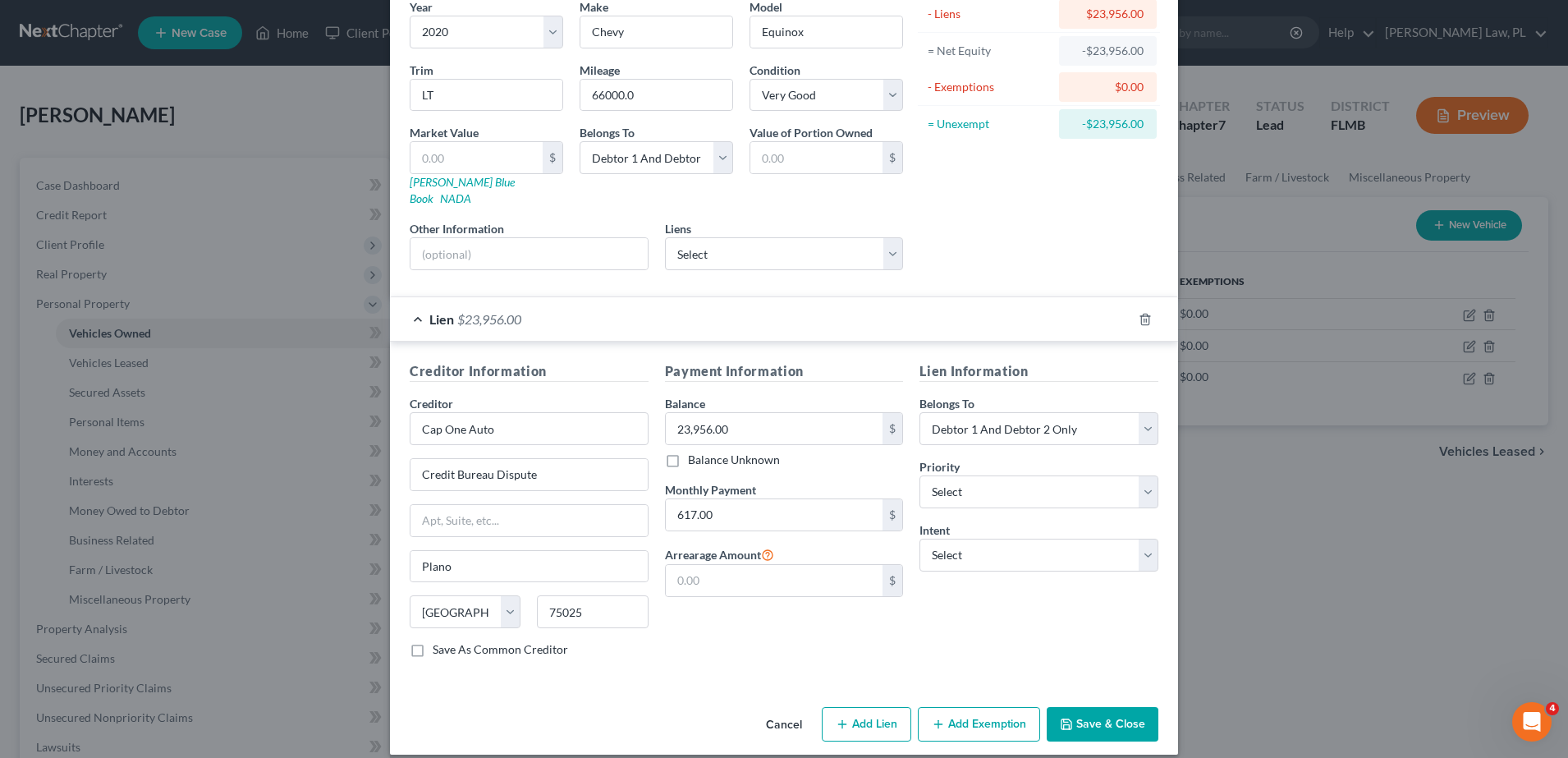
click at [1099, 707] on button "Save & Close" at bounding box center [1102, 724] width 112 height 35
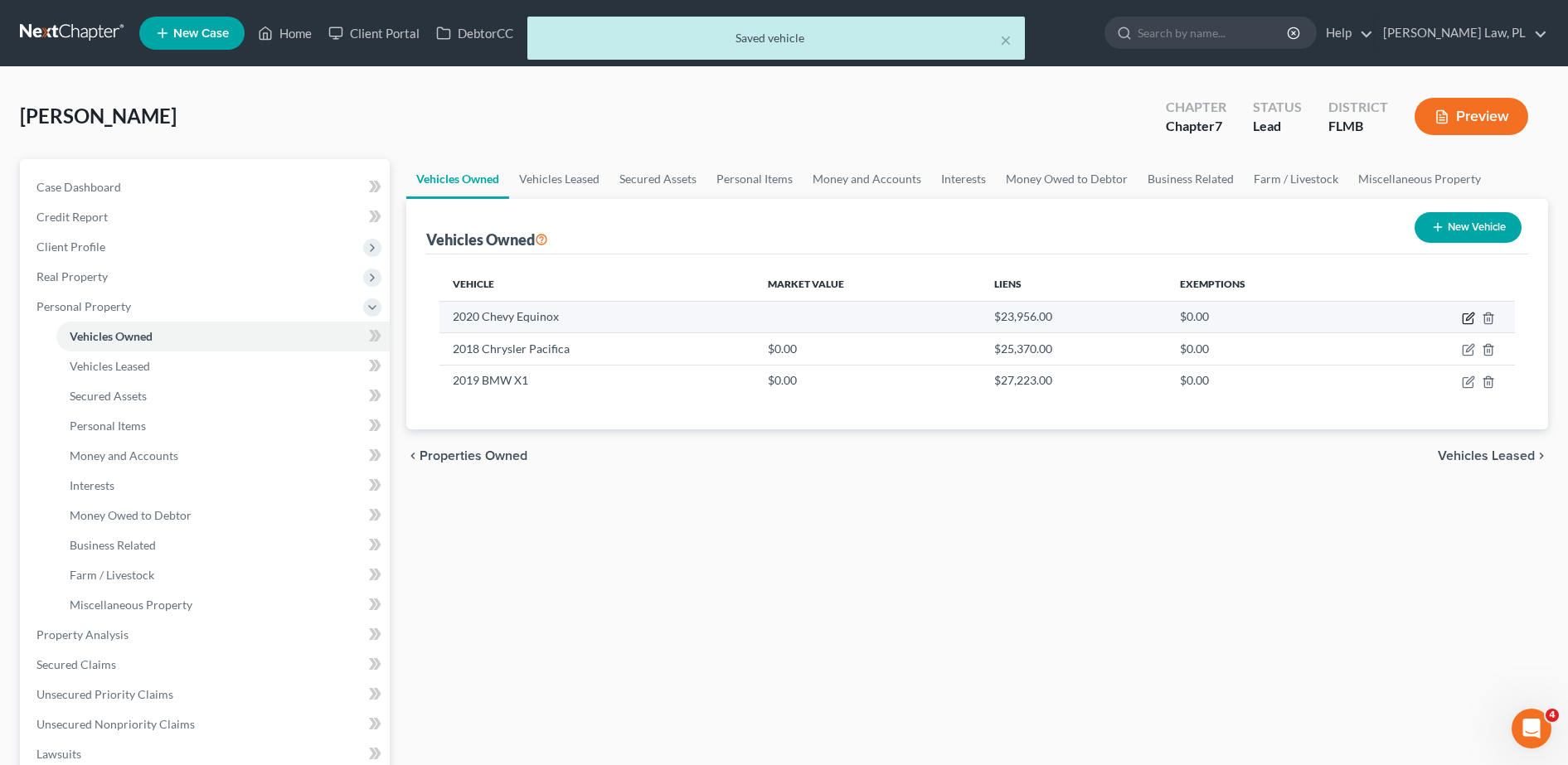
click at [1464, 319] on icon "button" at bounding box center [1467, 317] width 13 height 13
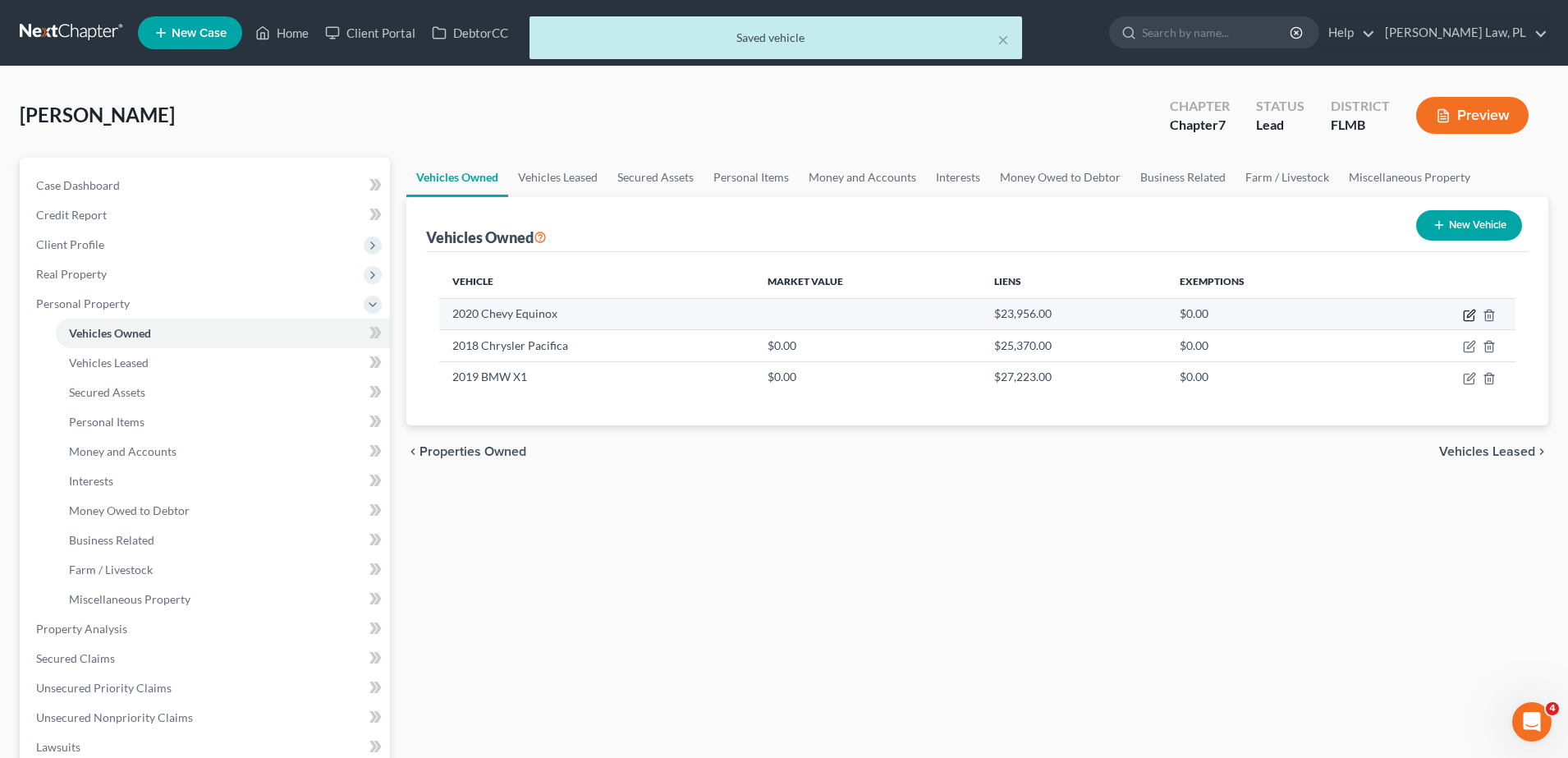
select select "0"
select select "6"
select select "1"
select select "2"
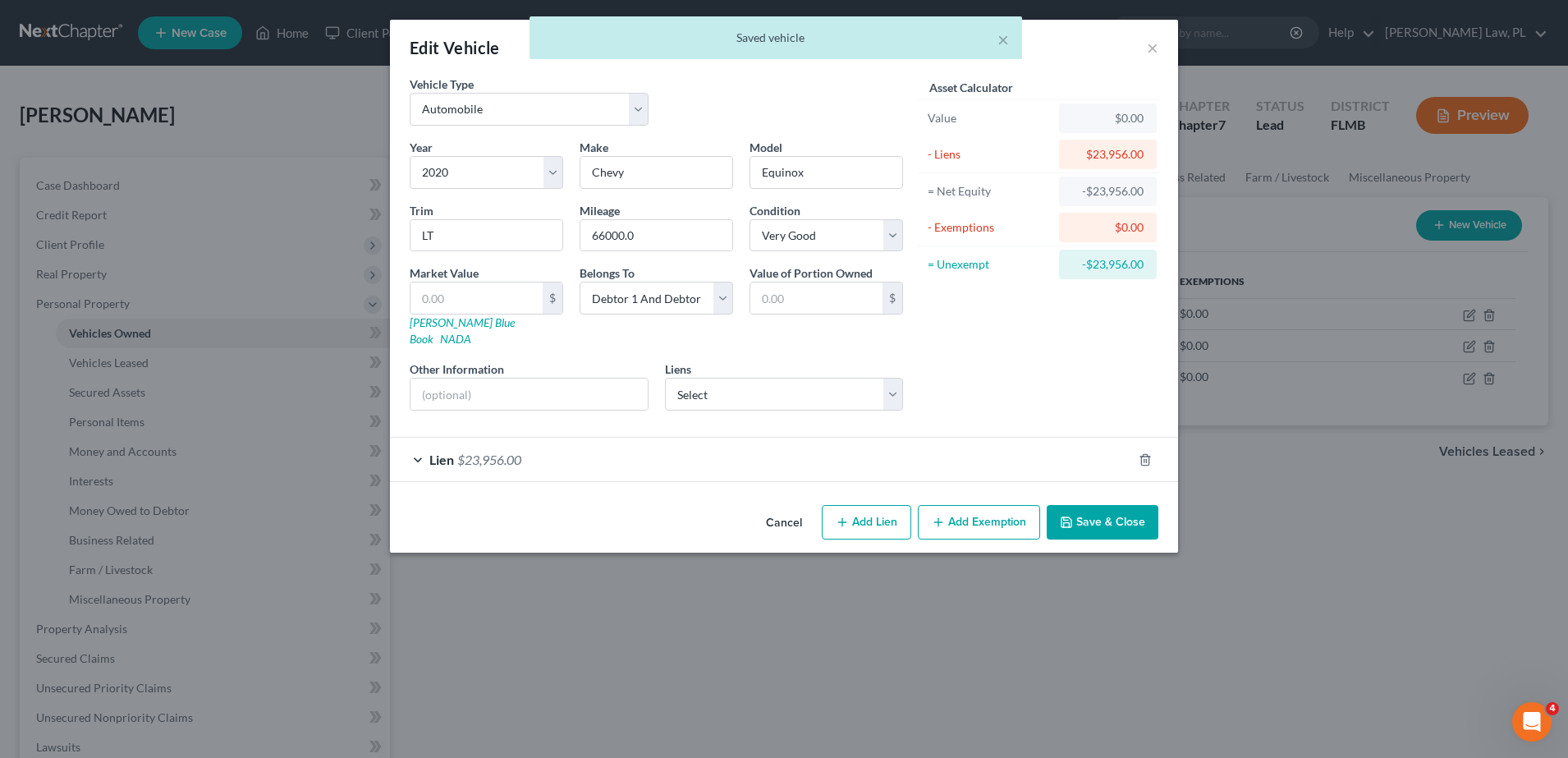
click at [821, 437] on div "Lien $23,956.00" at bounding box center [760, 459] width 742 height 43
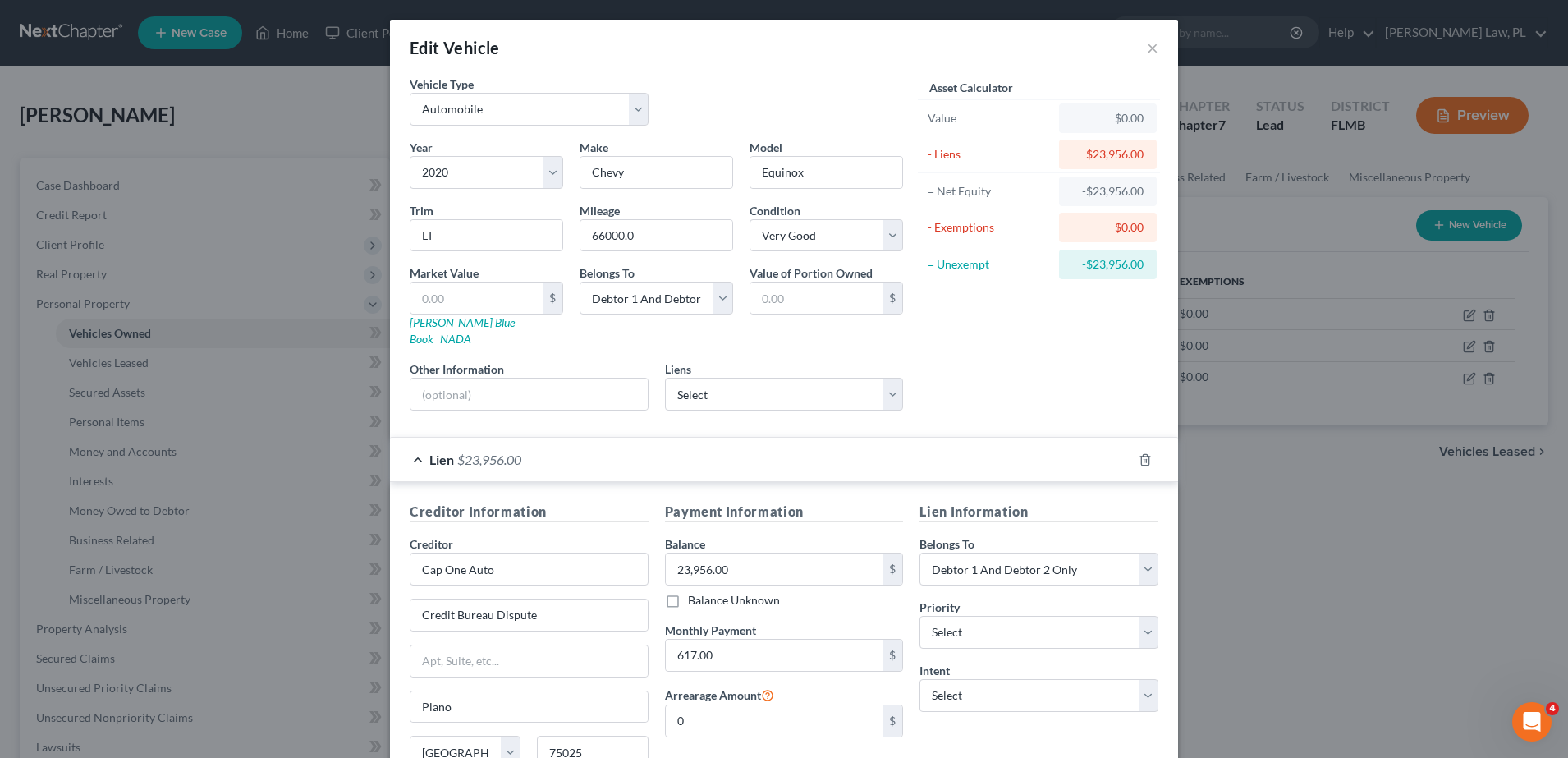
click at [808, 437] on div "Lien $23,956.00" at bounding box center [760, 459] width 742 height 43
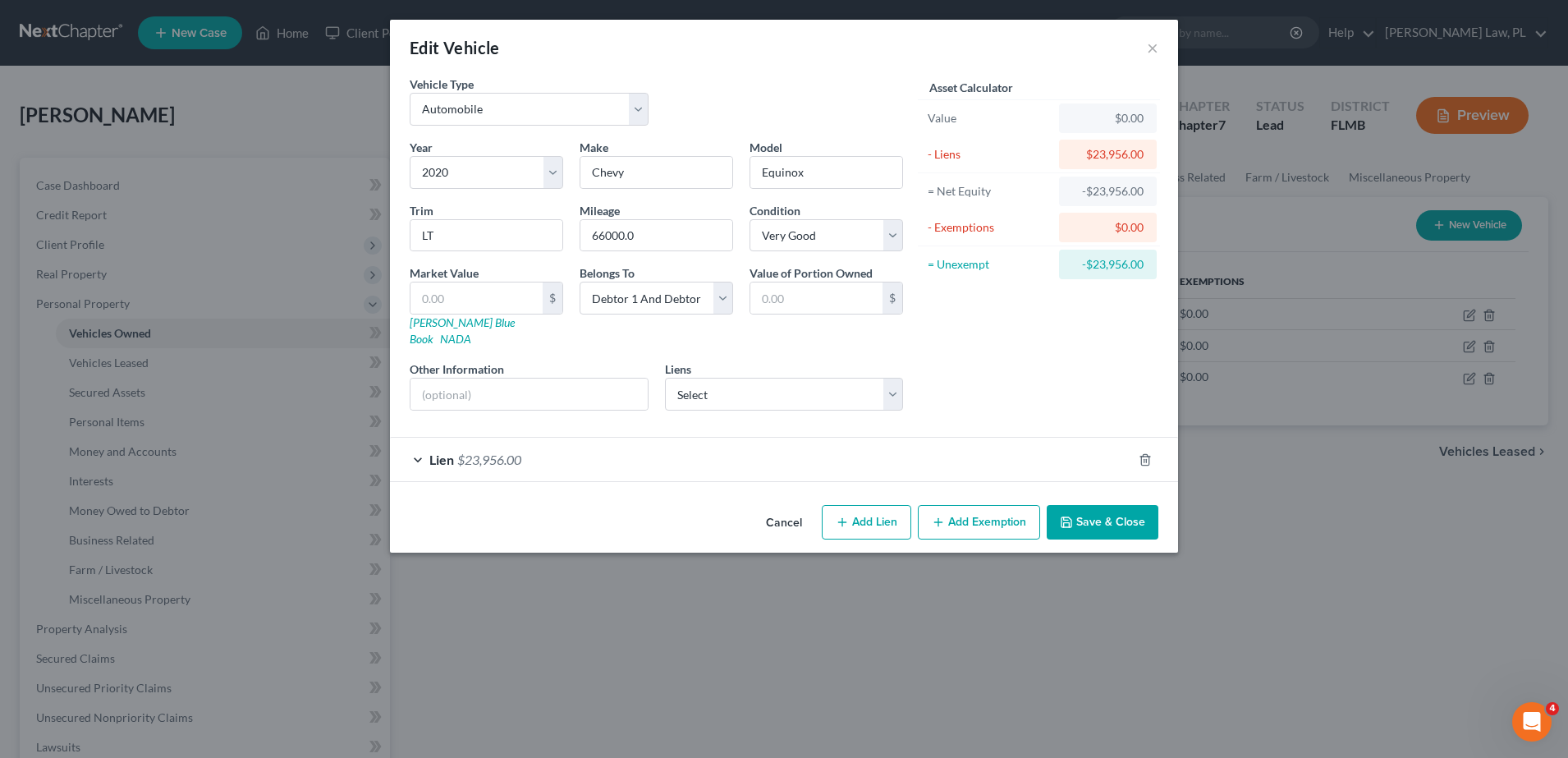
click at [1087, 505] on button "Save & Close" at bounding box center [1102, 522] width 112 height 35
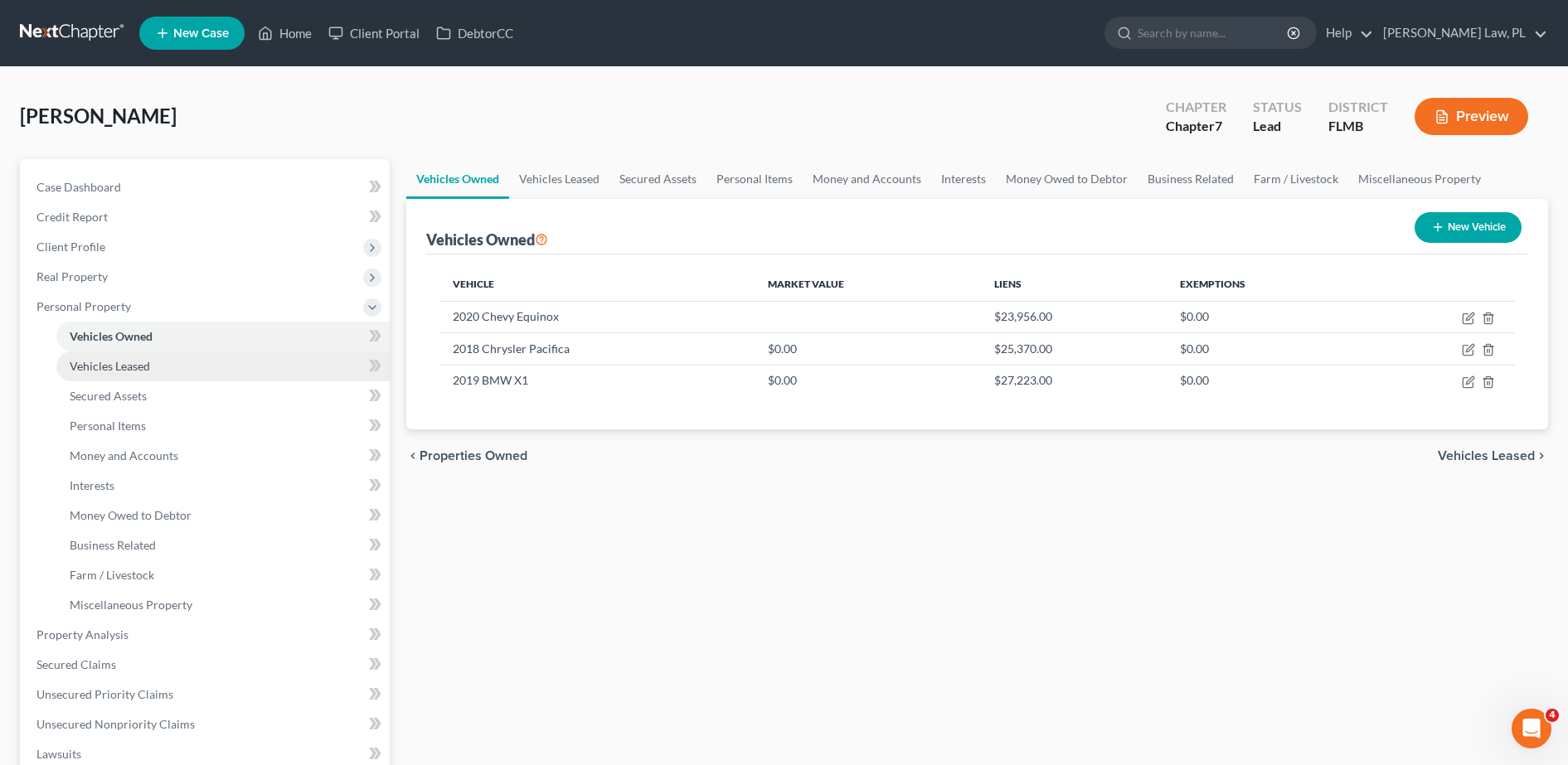
click at [247, 363] on link "Vehicles Leased" at bounding box center [222, 366] width 333 height 30
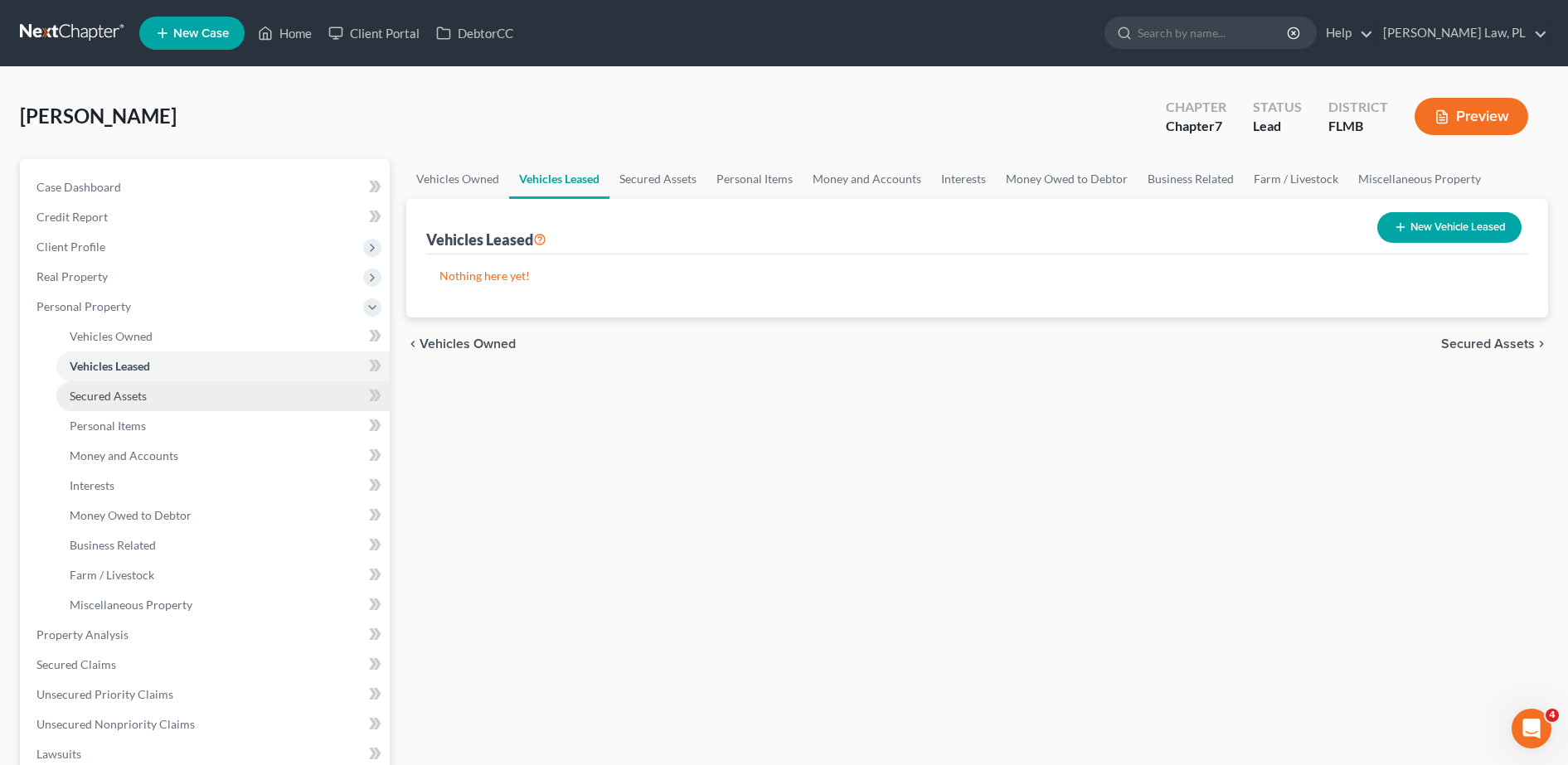
click at [224, 391] on link "Secured Assets" at bounding box center [222, 396] width 333 height 30
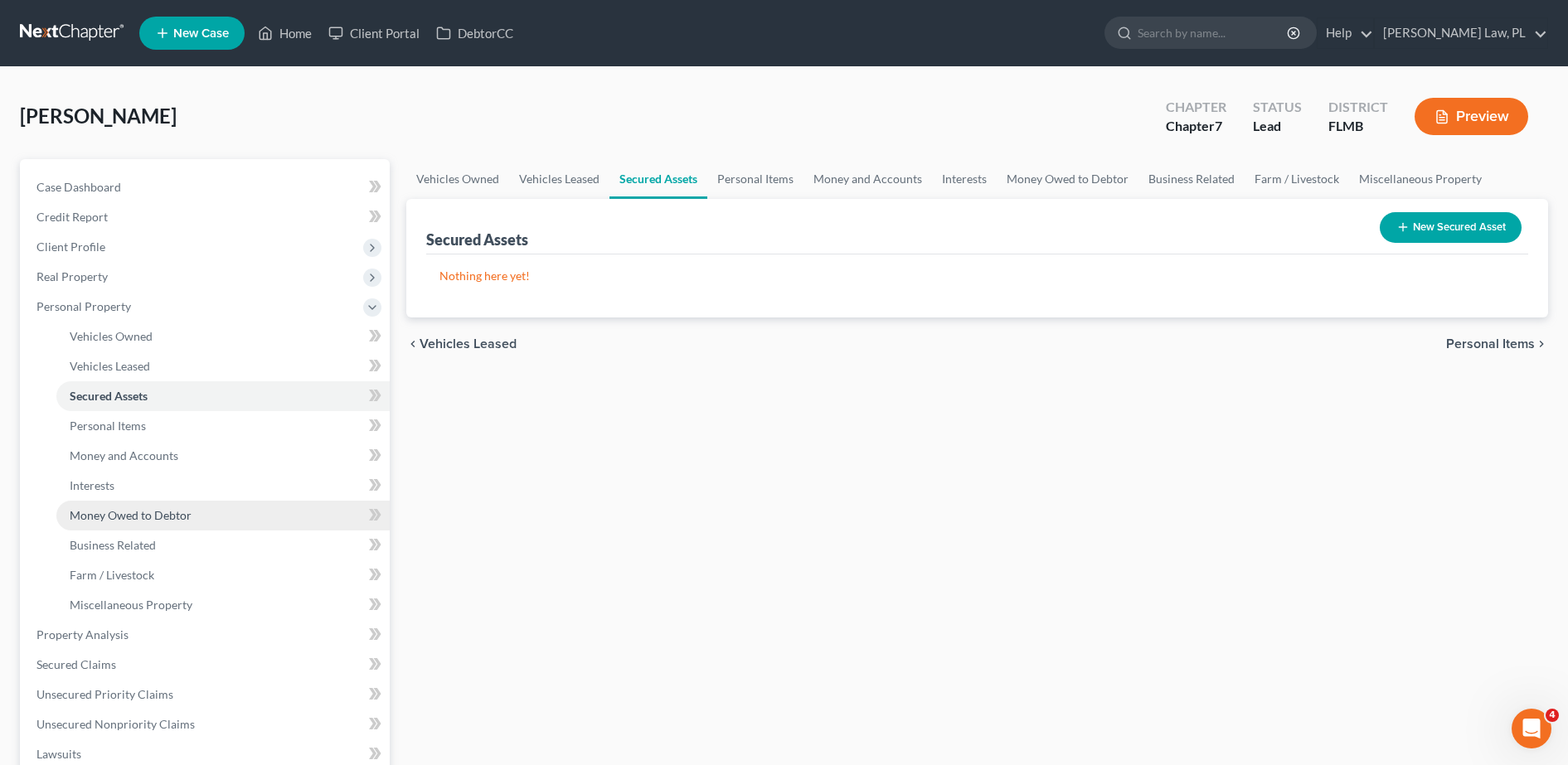
scroll to position [153, 0]
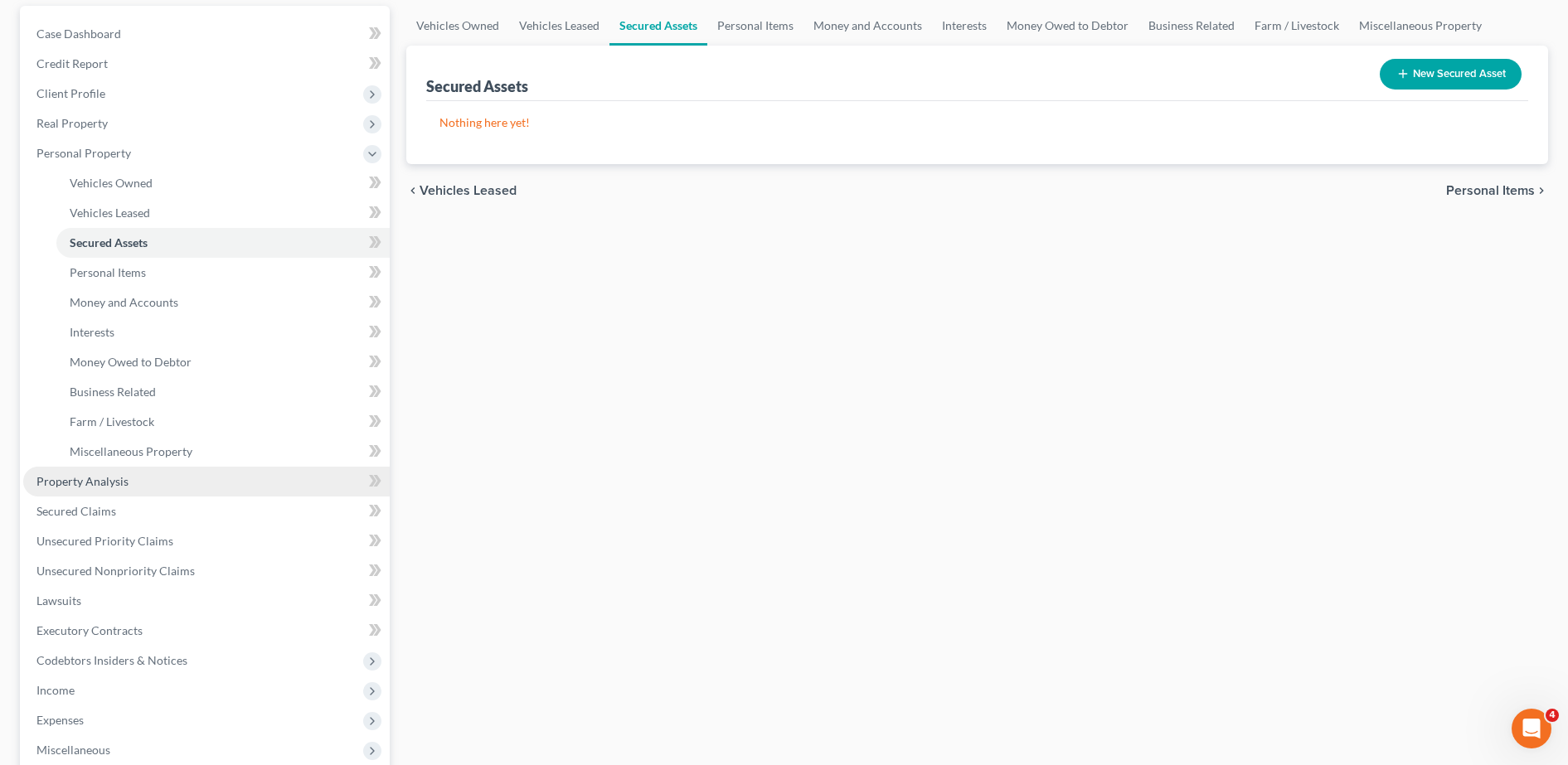
click at [127, 490] on link "Property Analysis" at bounding box center [206, 482] width 366 height 30
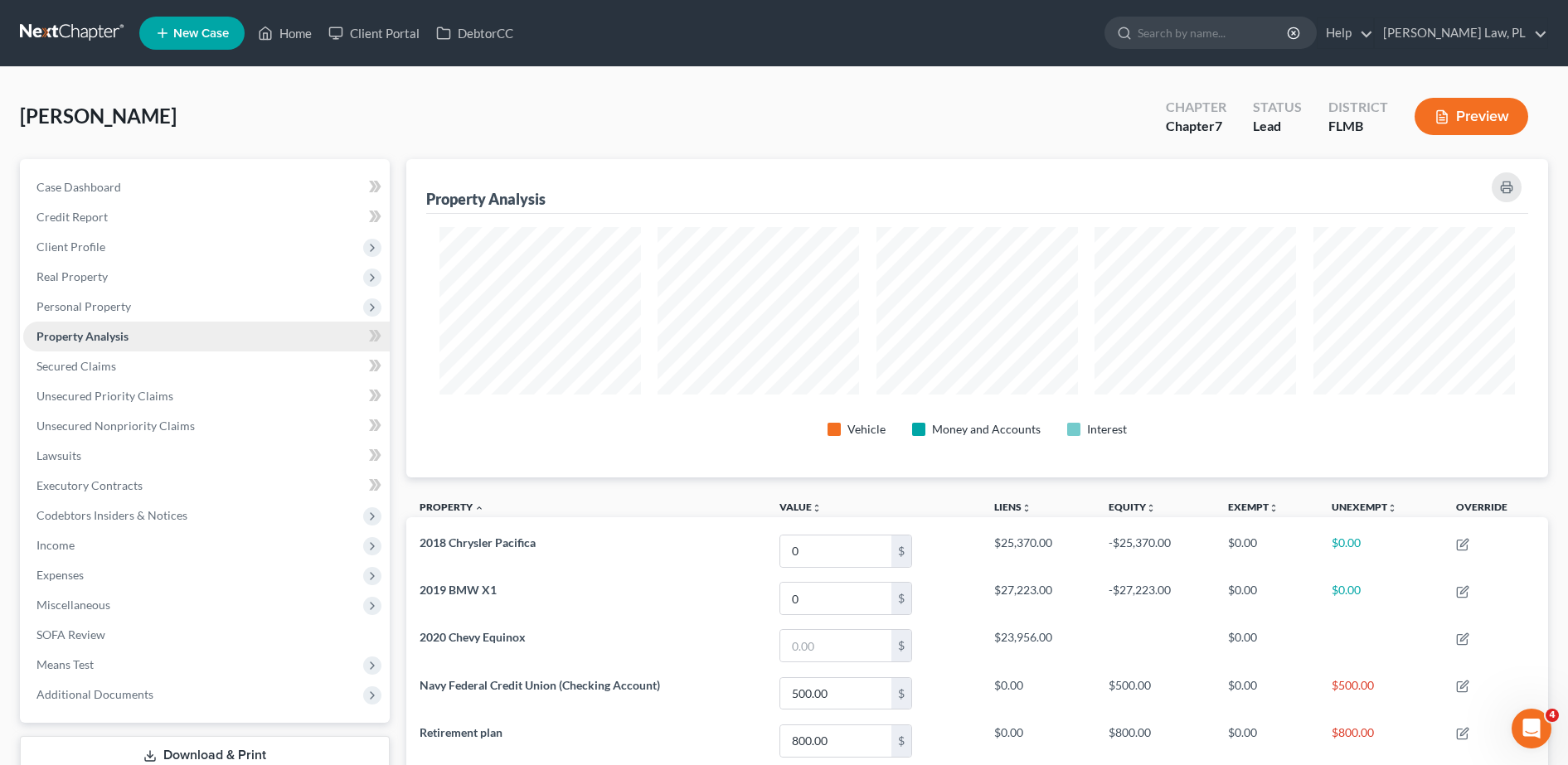
scroll to position [828452, 827844]
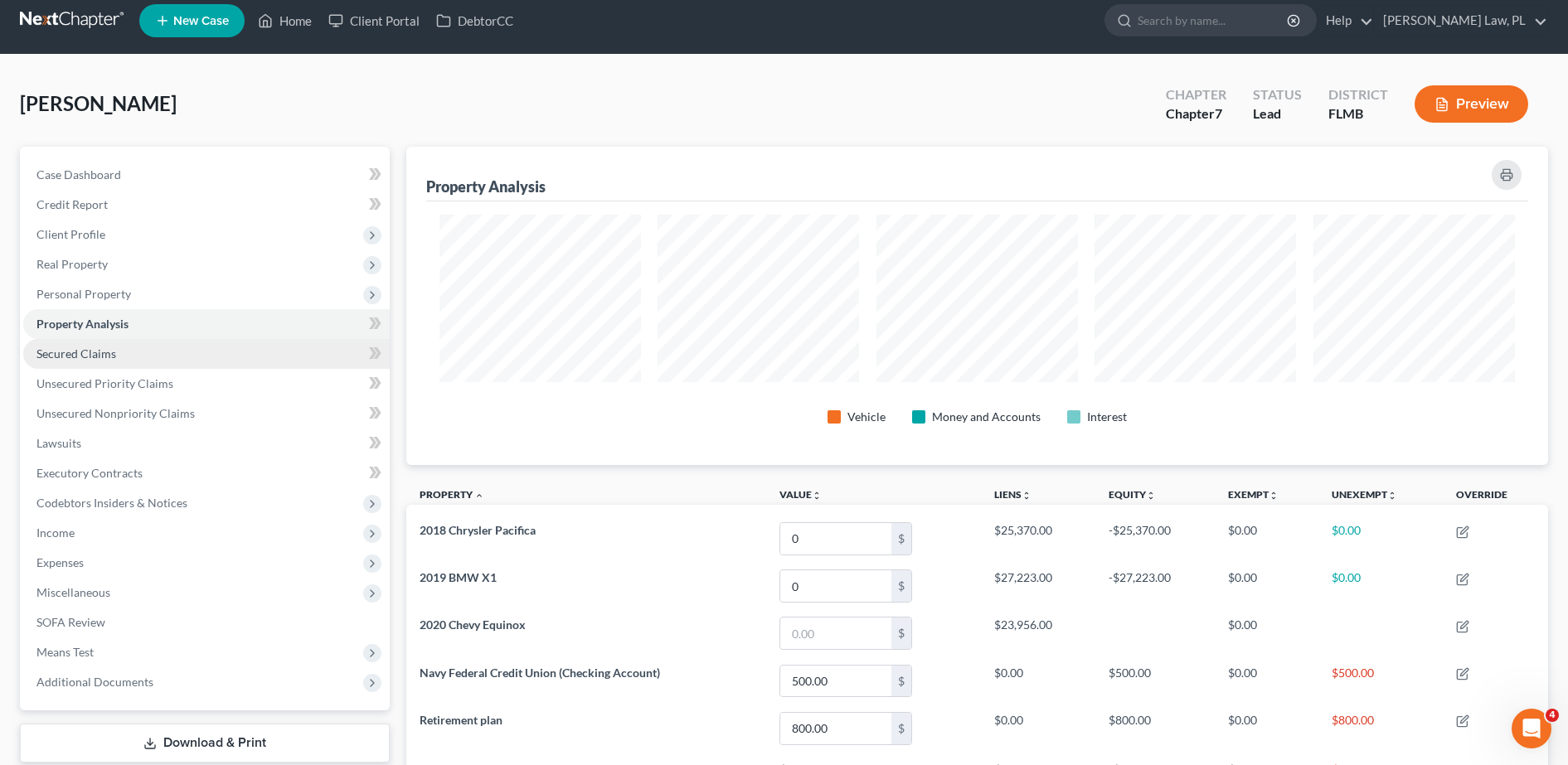
click at [125, 355] on link "Secured Claims" at bounding box center [206, 354] width 366 height 30
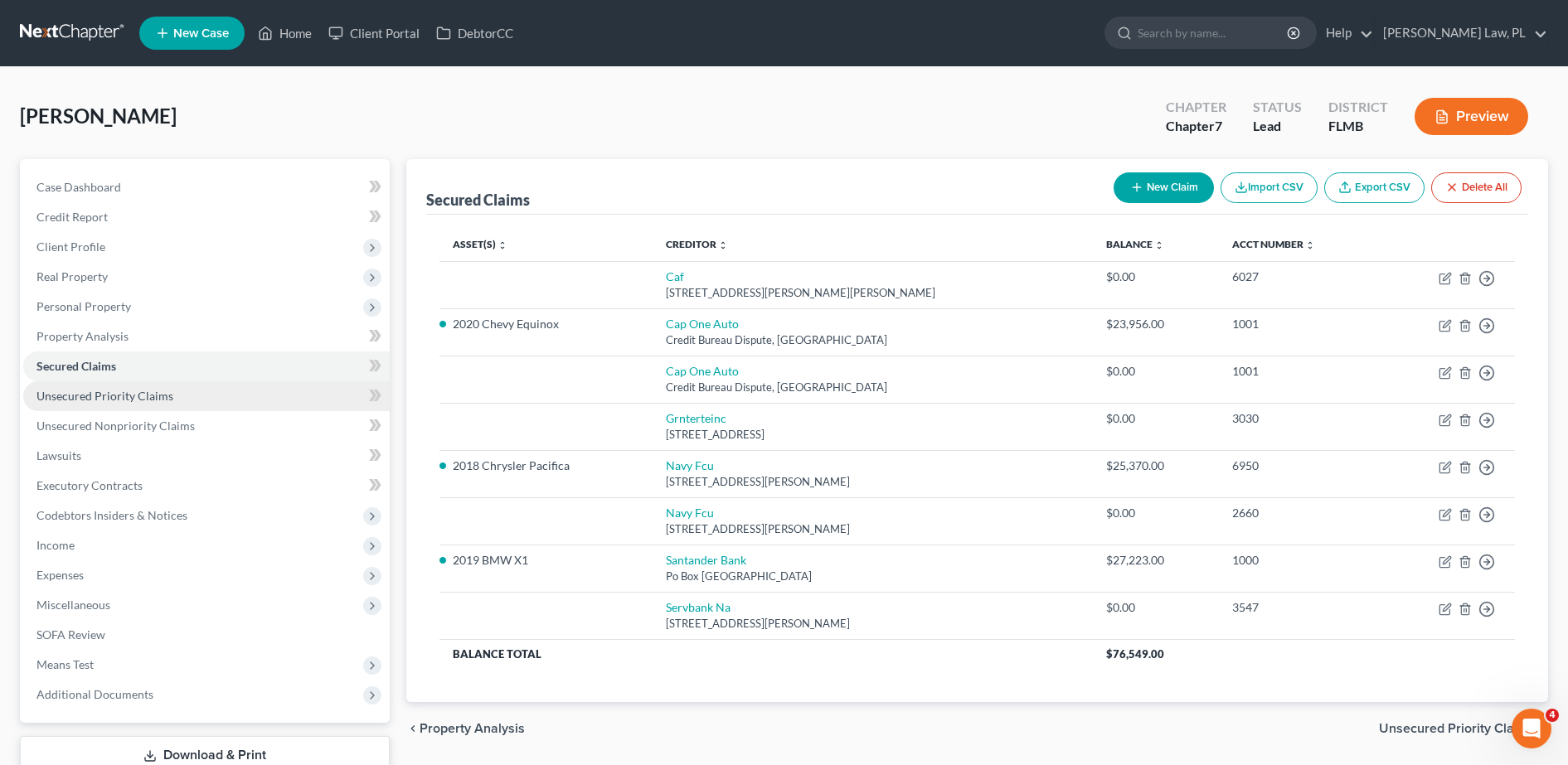
click at [106, 390] on span "Unsecured Priority Claims" at bounding box center [105, 396] width 136 height 14
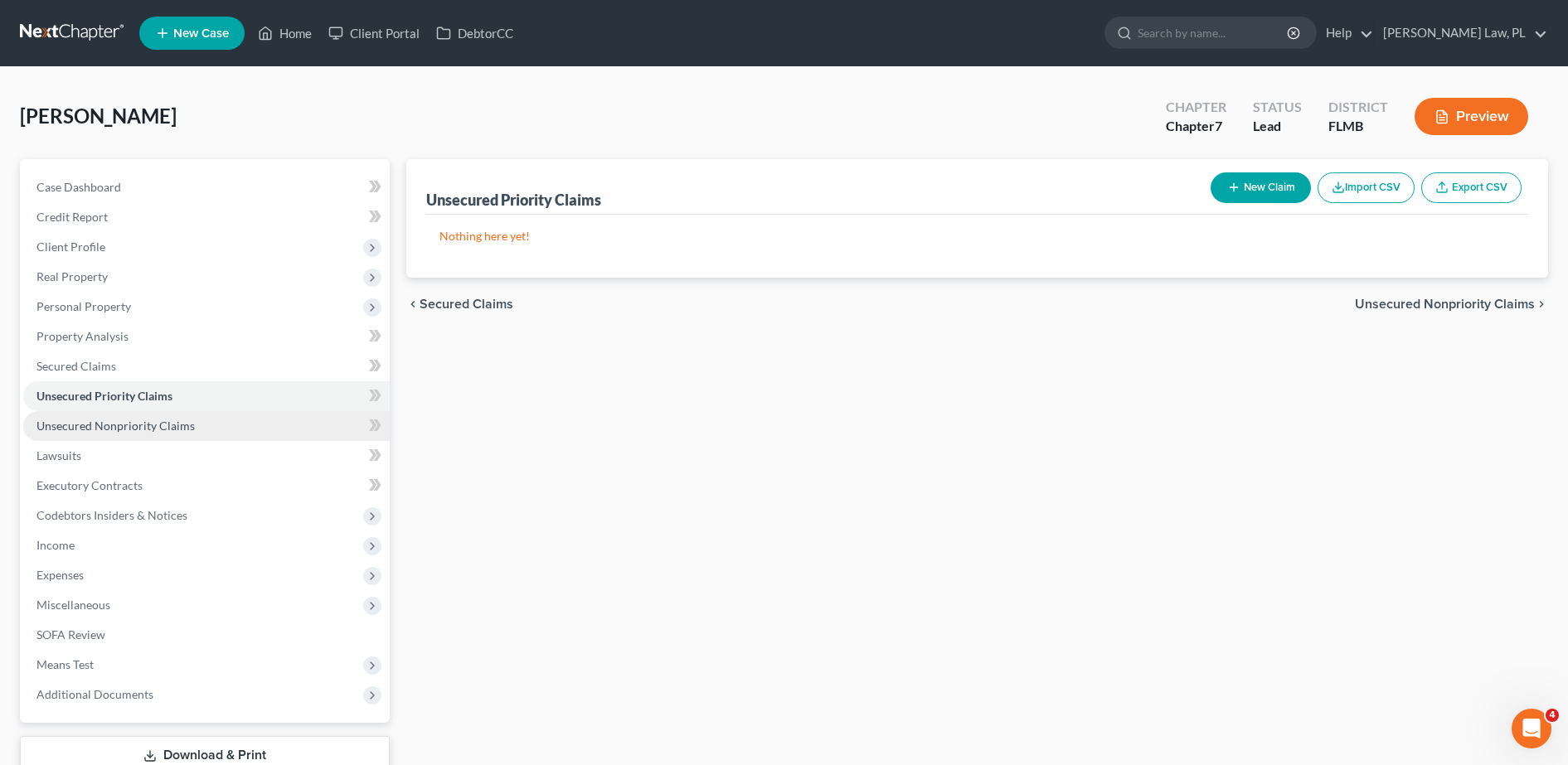
click at [118, 427] on span "Unsecured Nonpriority Claims" at bounding box center [115, 426] width 158 height 14
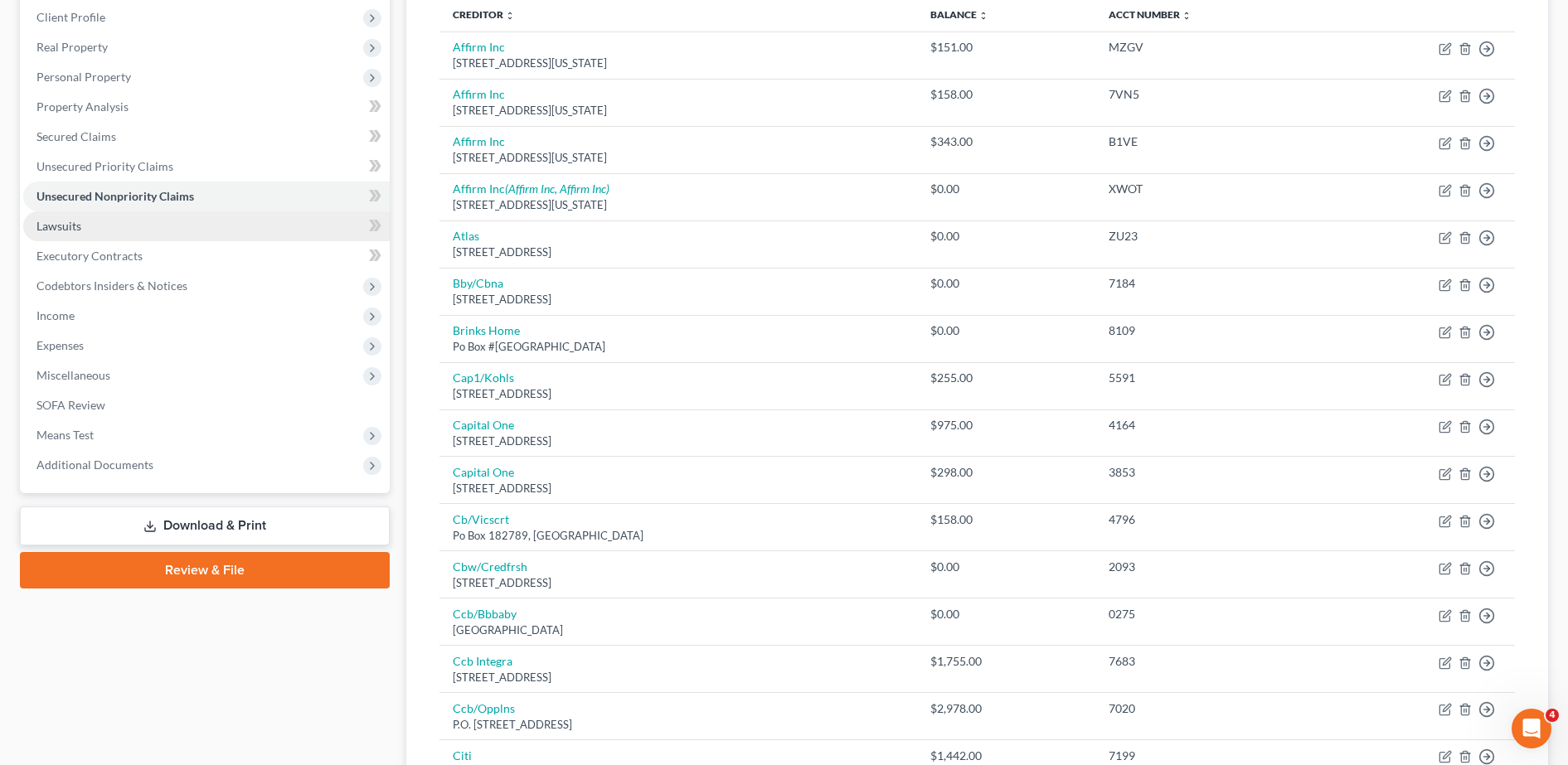
click at [206, 233] on link "Lawsuits" at bounding box center [206, 226] width 366 height 30
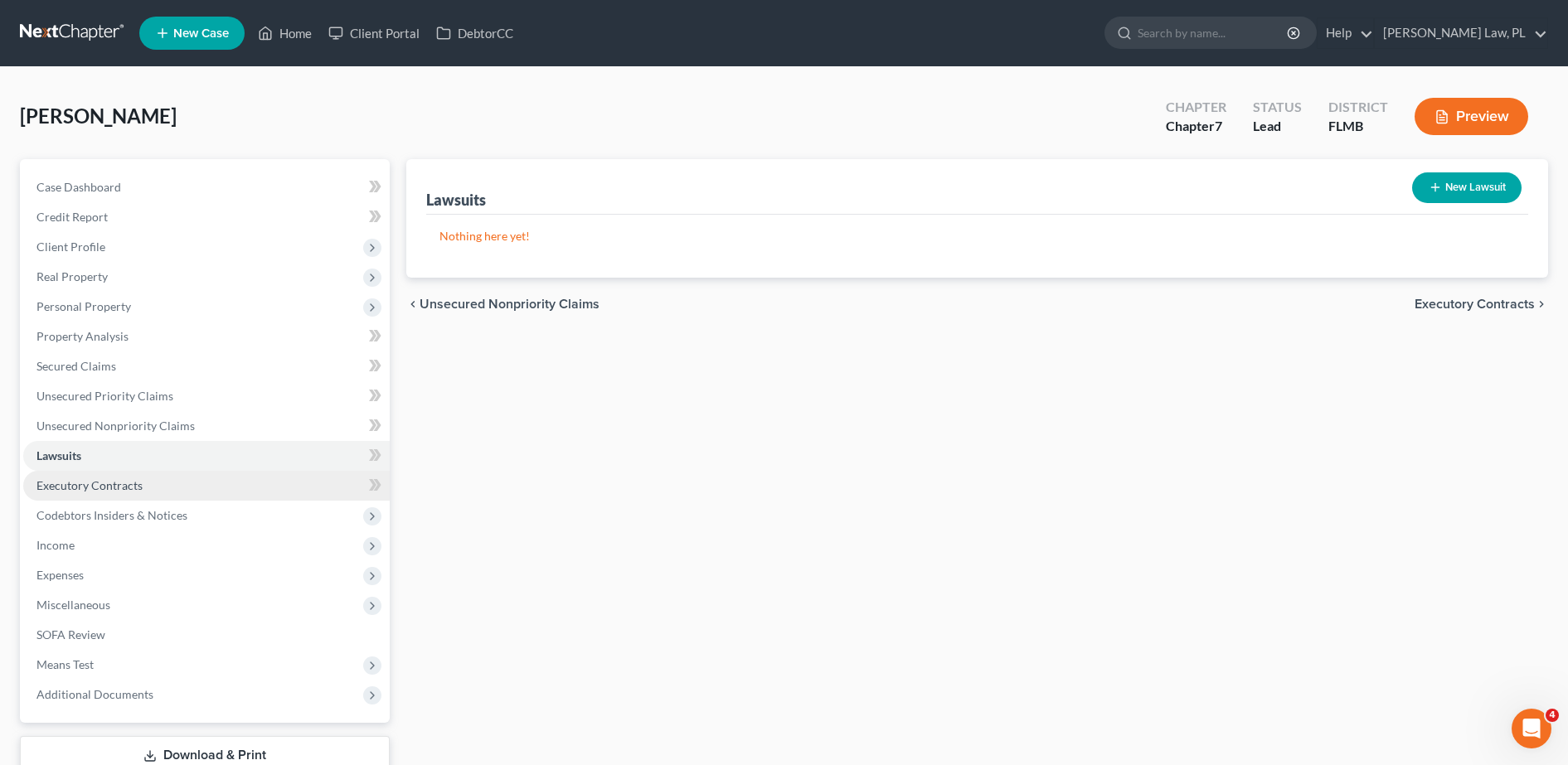
click at [129, 488] on span "Executory Contracts" at bounding box center [89, 485] width 106 height 14
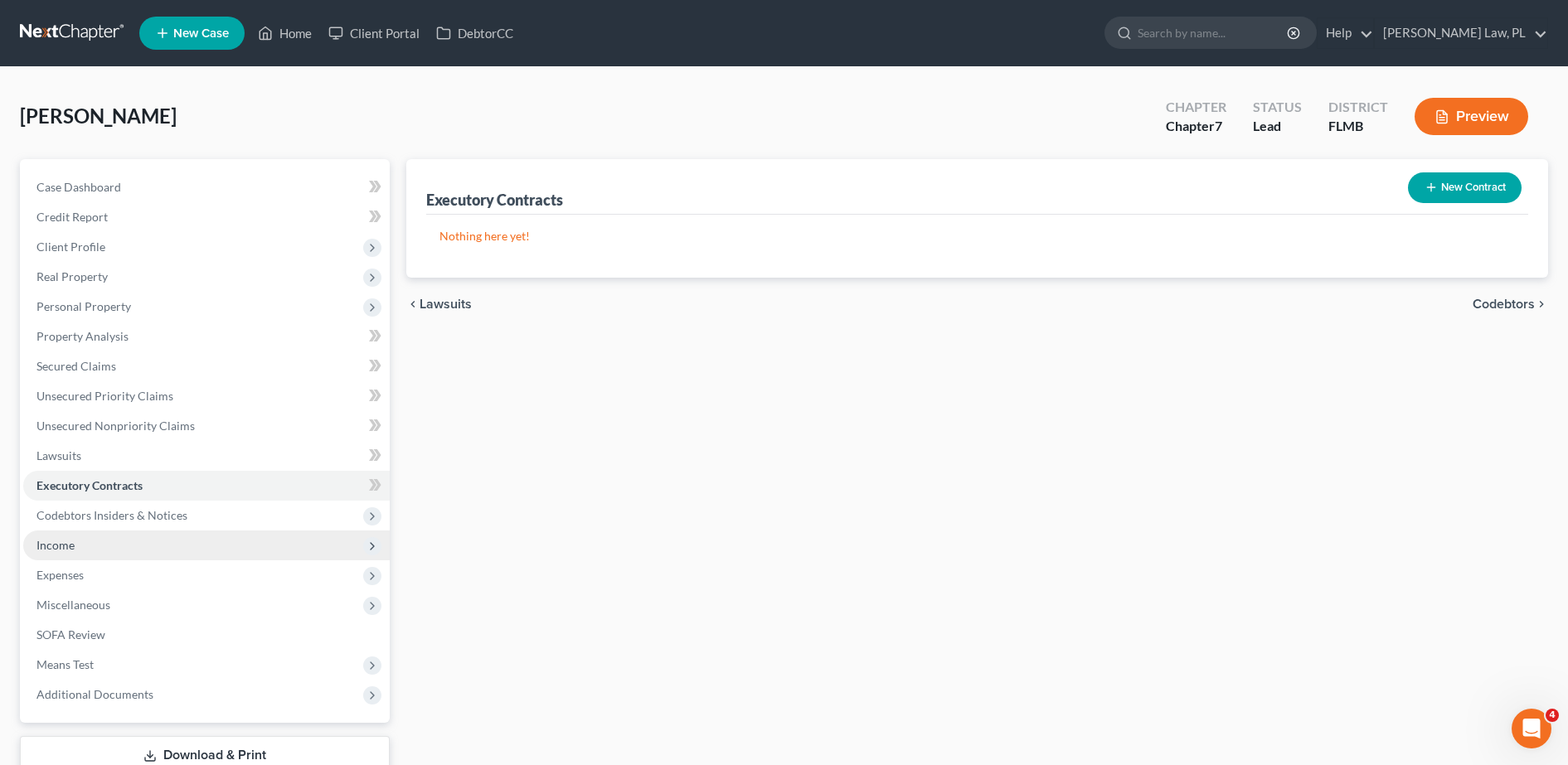
click at [123, 533] on span "Income" at bounding box center [206, 546] width 366 height 30
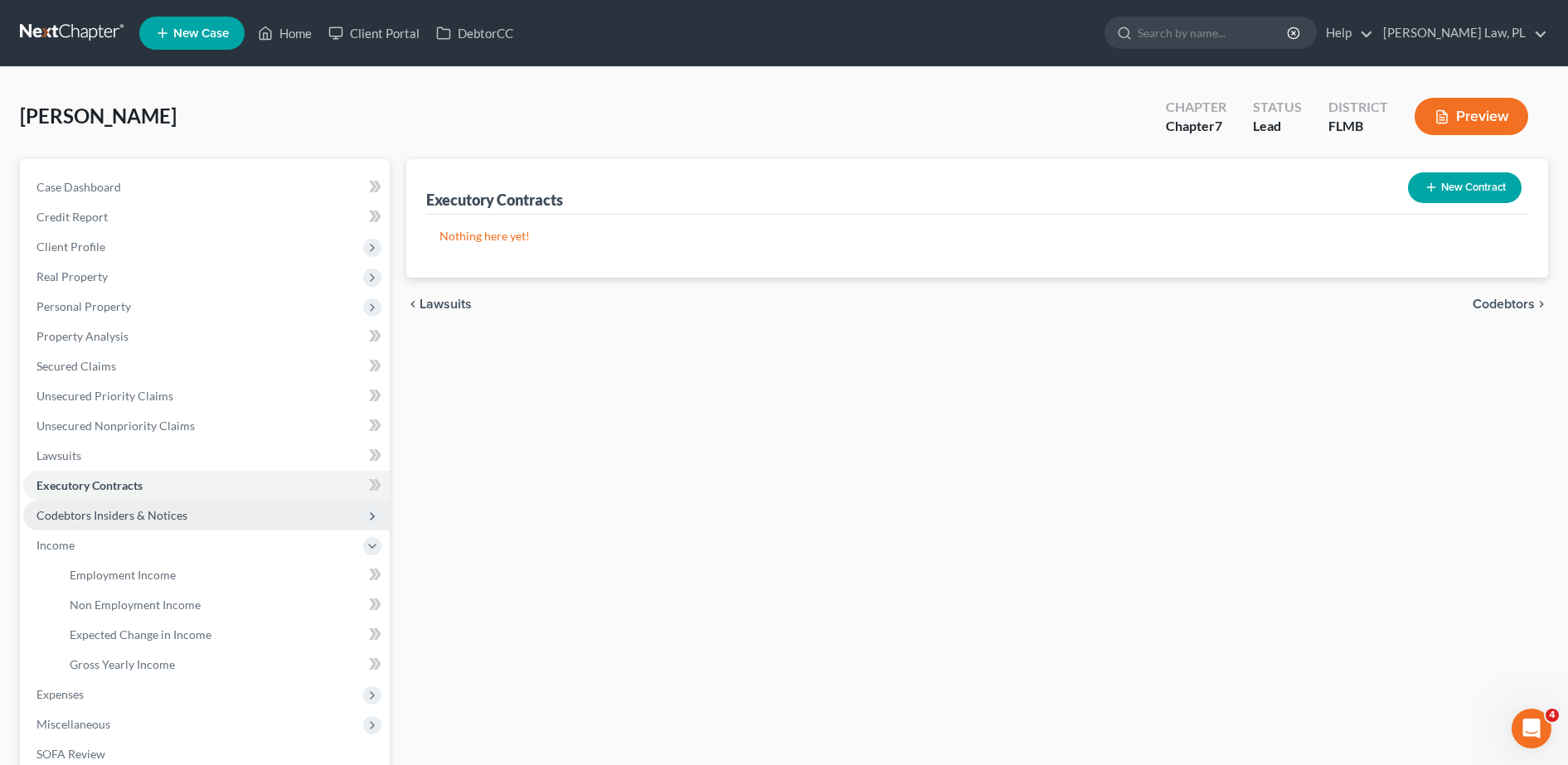
click at [130, 511] on span "Codebtors Insiders & Notices" at bounding box center [112, 515] width 151 height 14
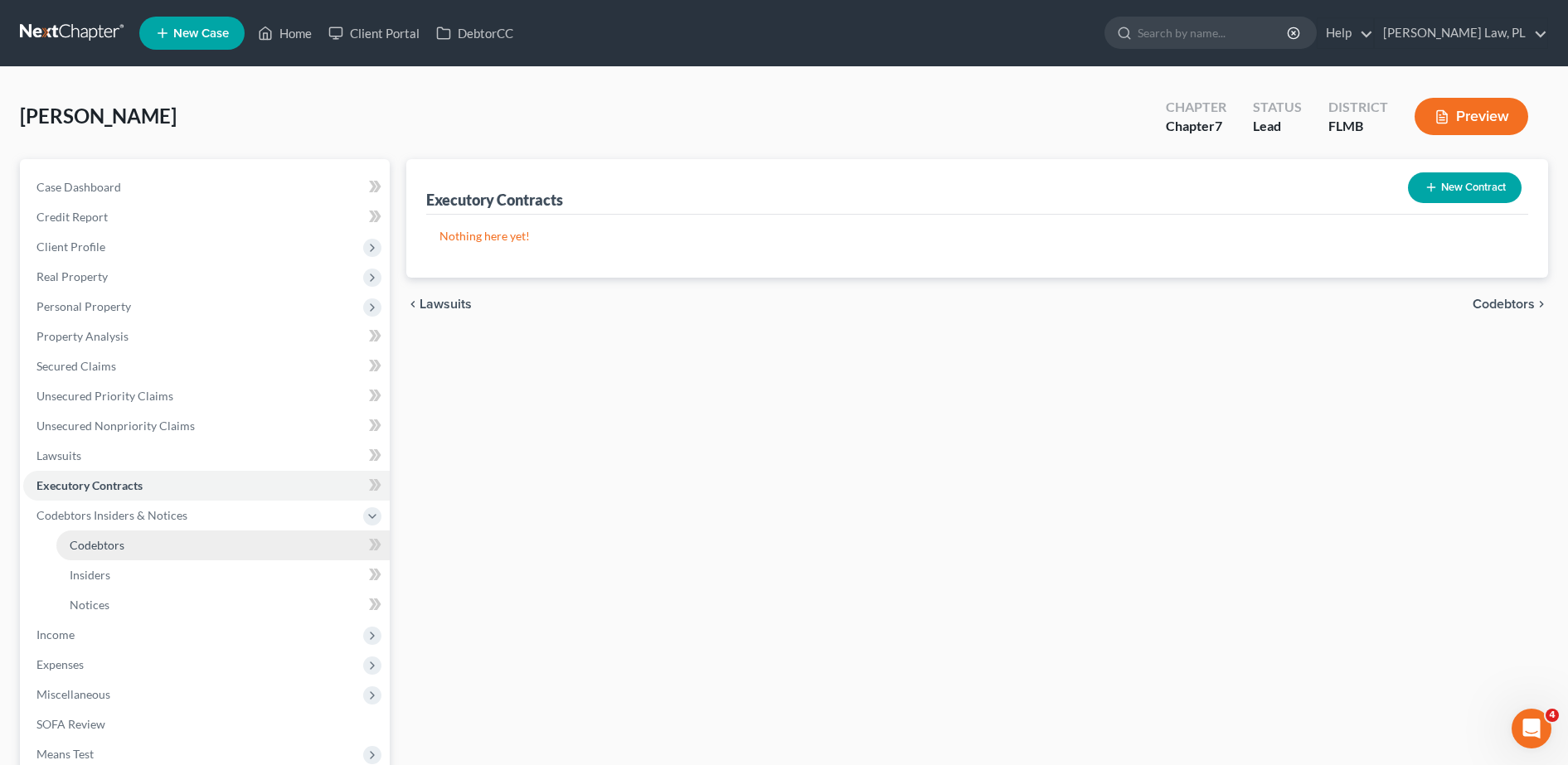
click at [132, 539] on link "Codebtors" at bounding box center [222, 546] width 333 height 30
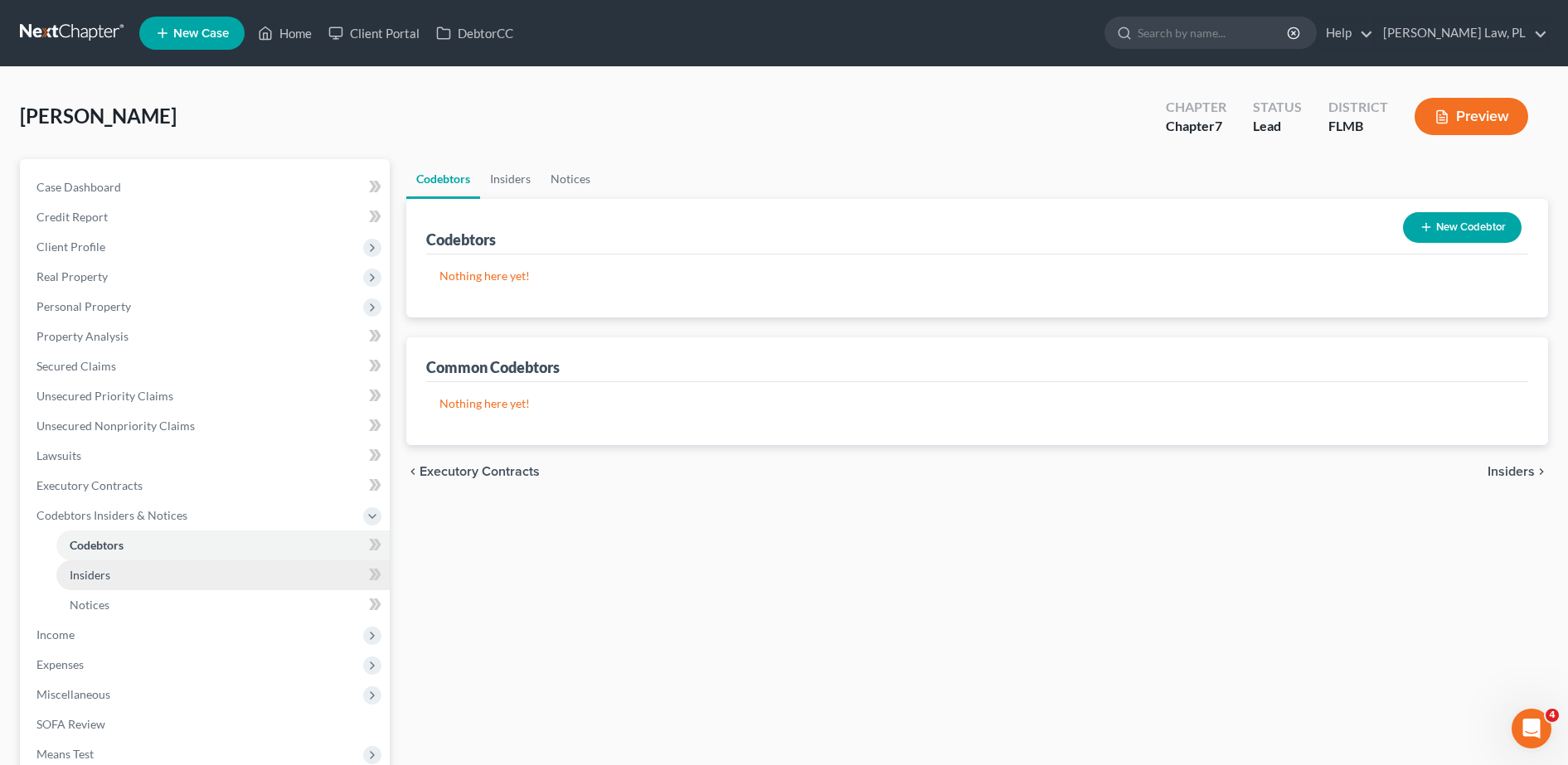
click at [132, 564] on link "Insiders" at bounding box center [222, 575] width 333 height 30
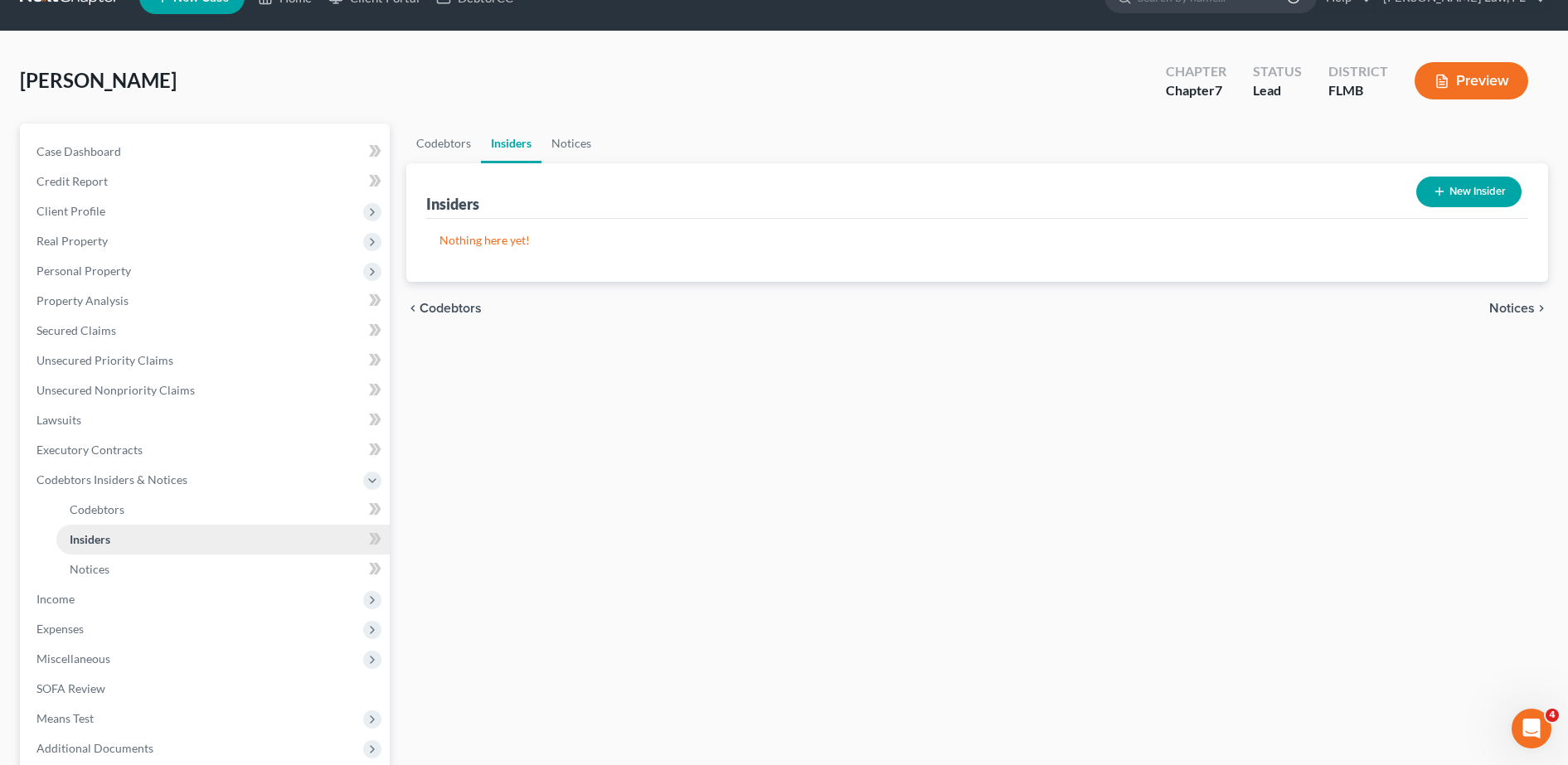
scroll to position [38, 0]
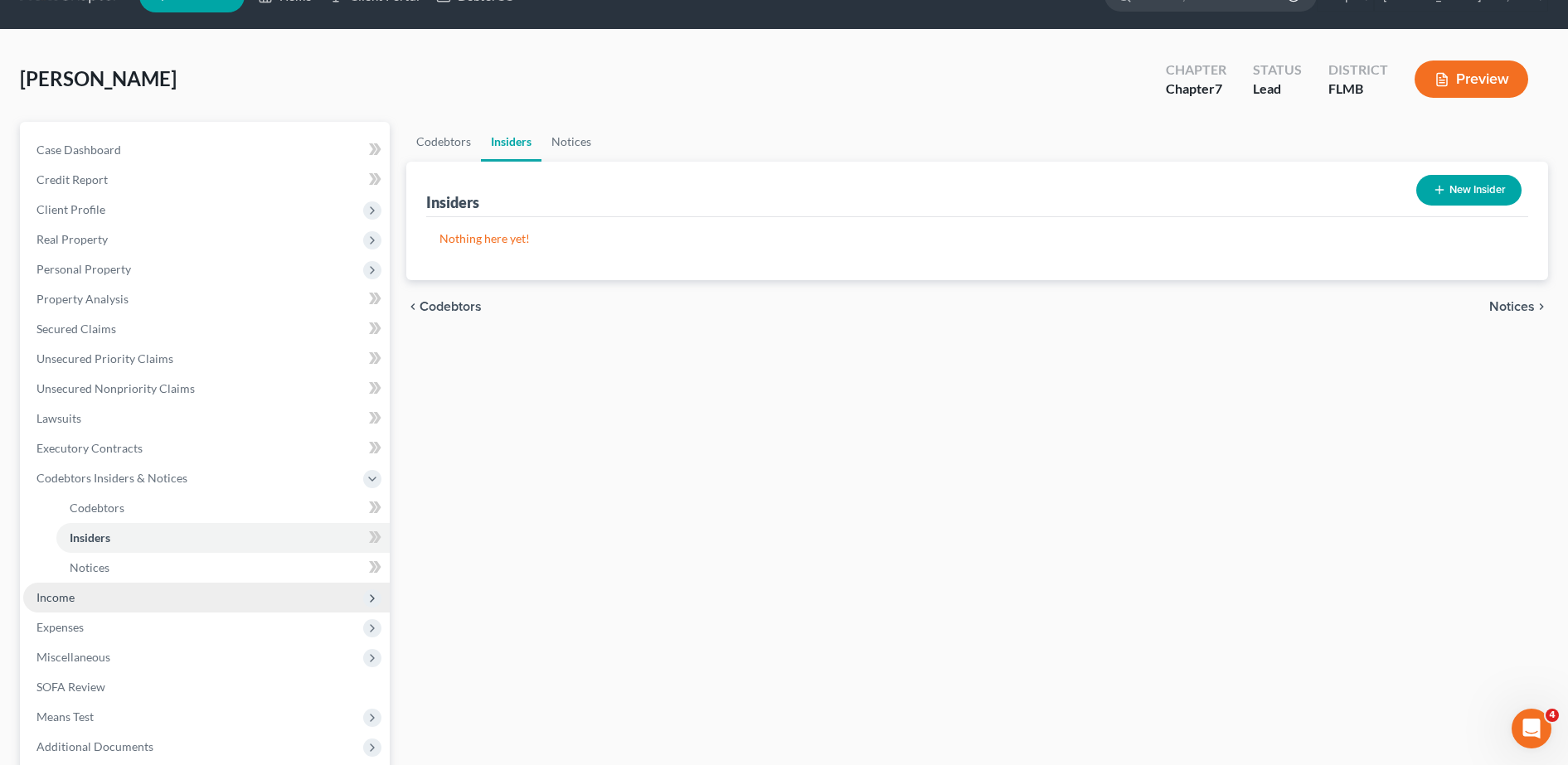
click at [109, 595] on span "Income" at bounding box center [206, 597] width 366 height 30
click at [131, 548] on link "Employment Income" at bounding box center [222, 538] width 333 height 30
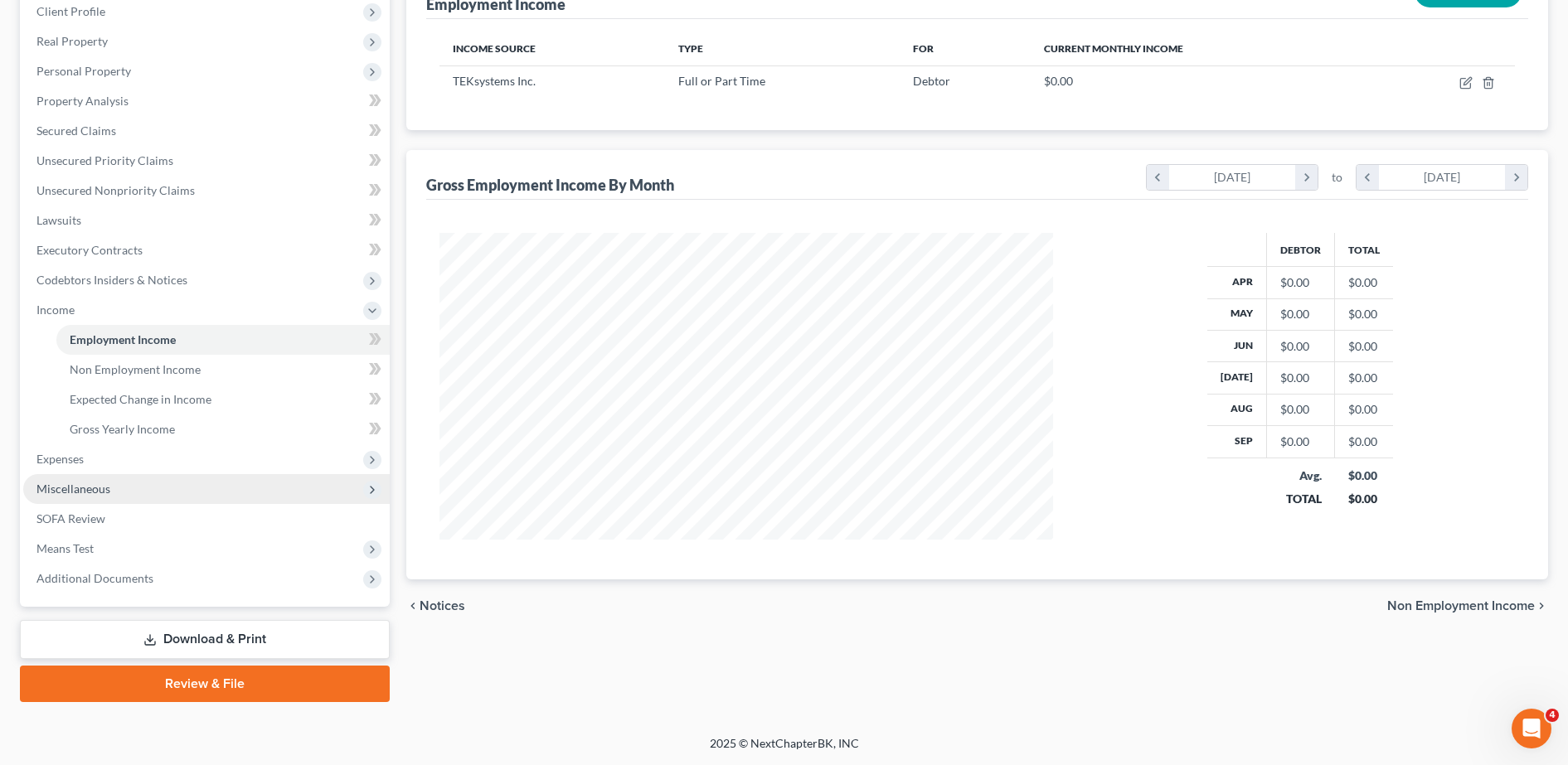
scroll to position [307, 646]
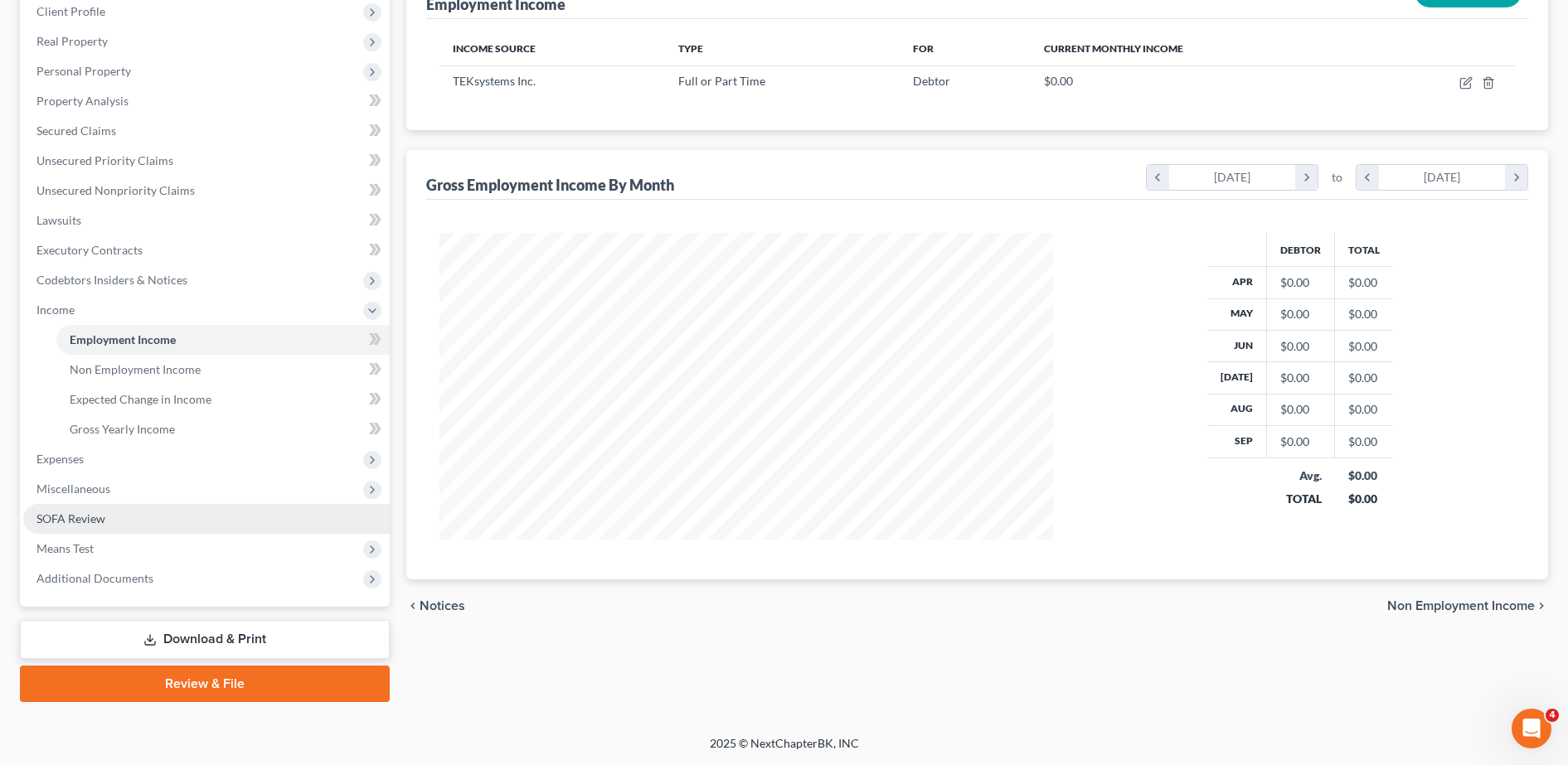
click at [128, 525] on link "SOFA Review" at bounding box center [206, 518] width 366 height 30
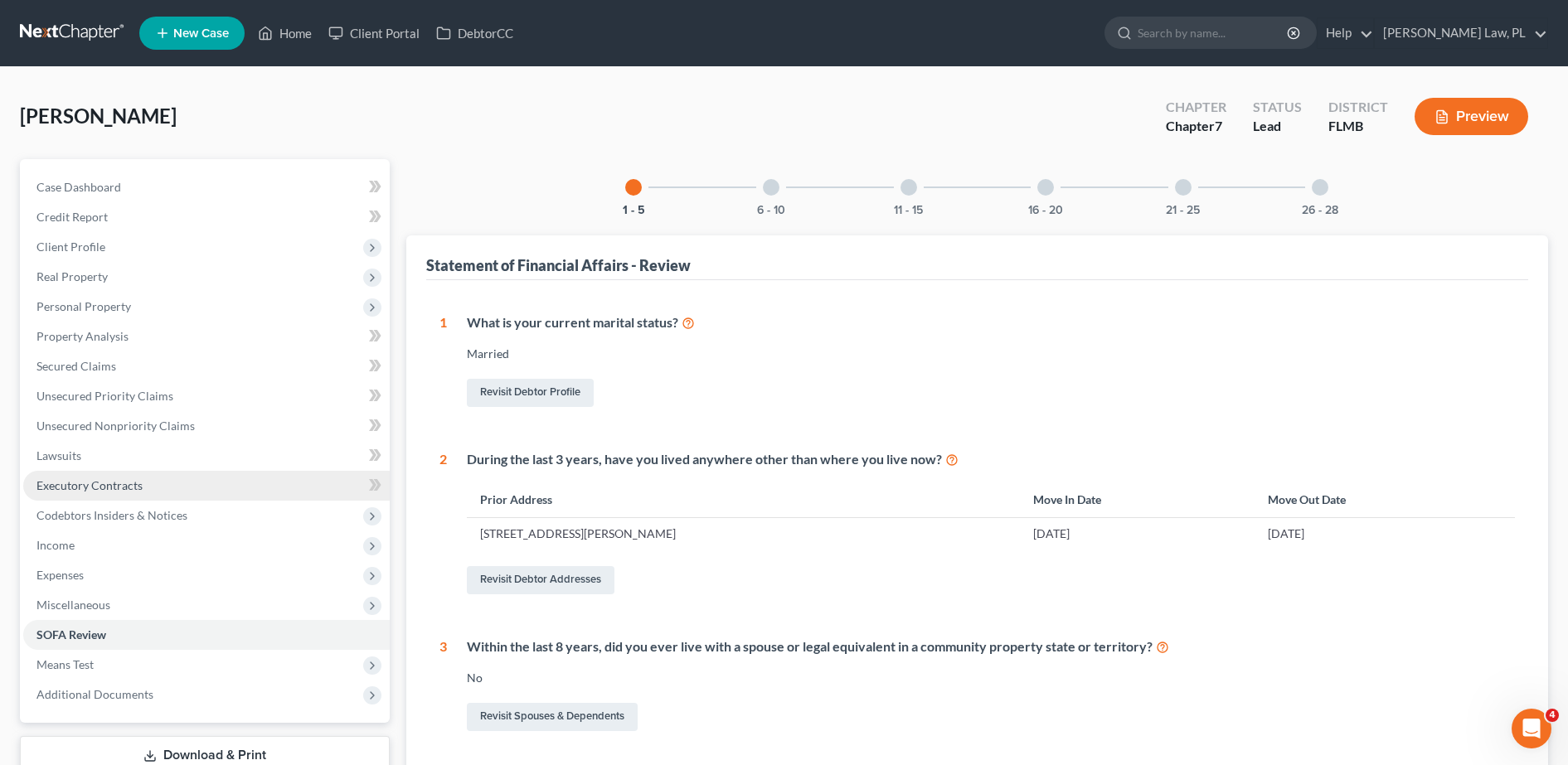
scroll to position [96, 0]
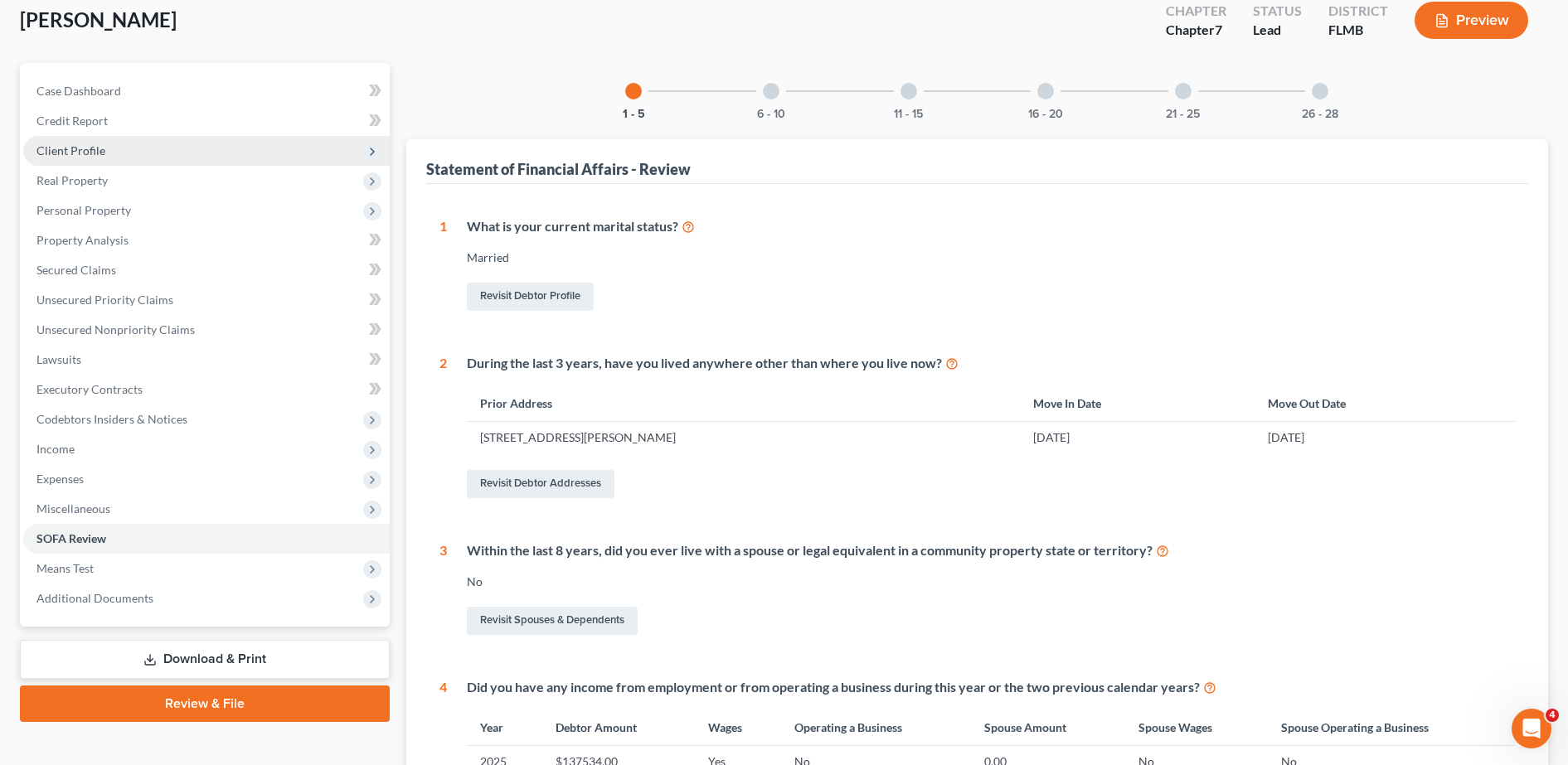
click at [182, 137] on span "Client Profile" at bounding box center [206, 150] width 366 height 30
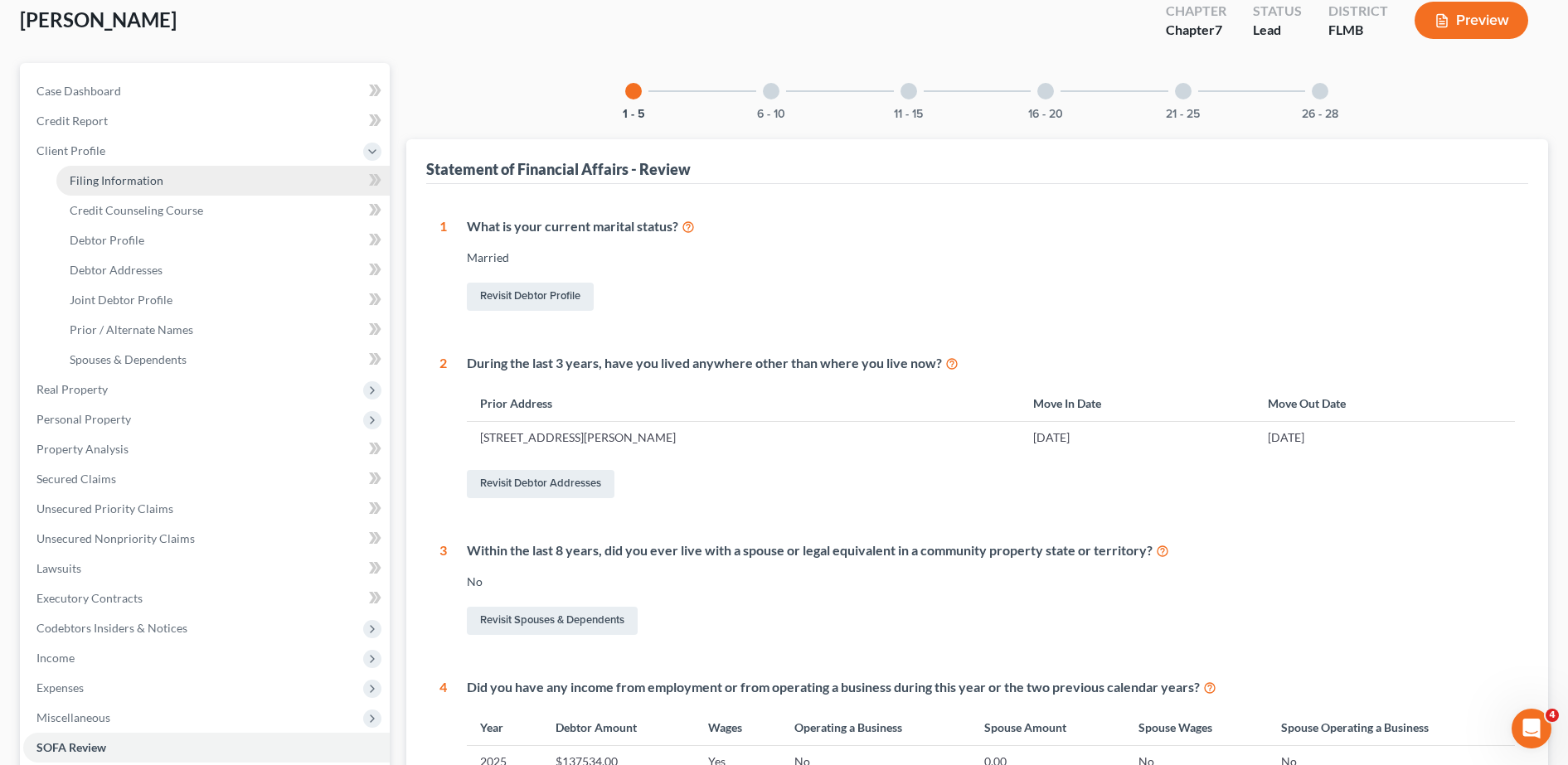
click at [179, 182] on link "Filing Information" at bounding box center [222, 181] width 333 height 30
select select "1"
select select "0"
select select "15"
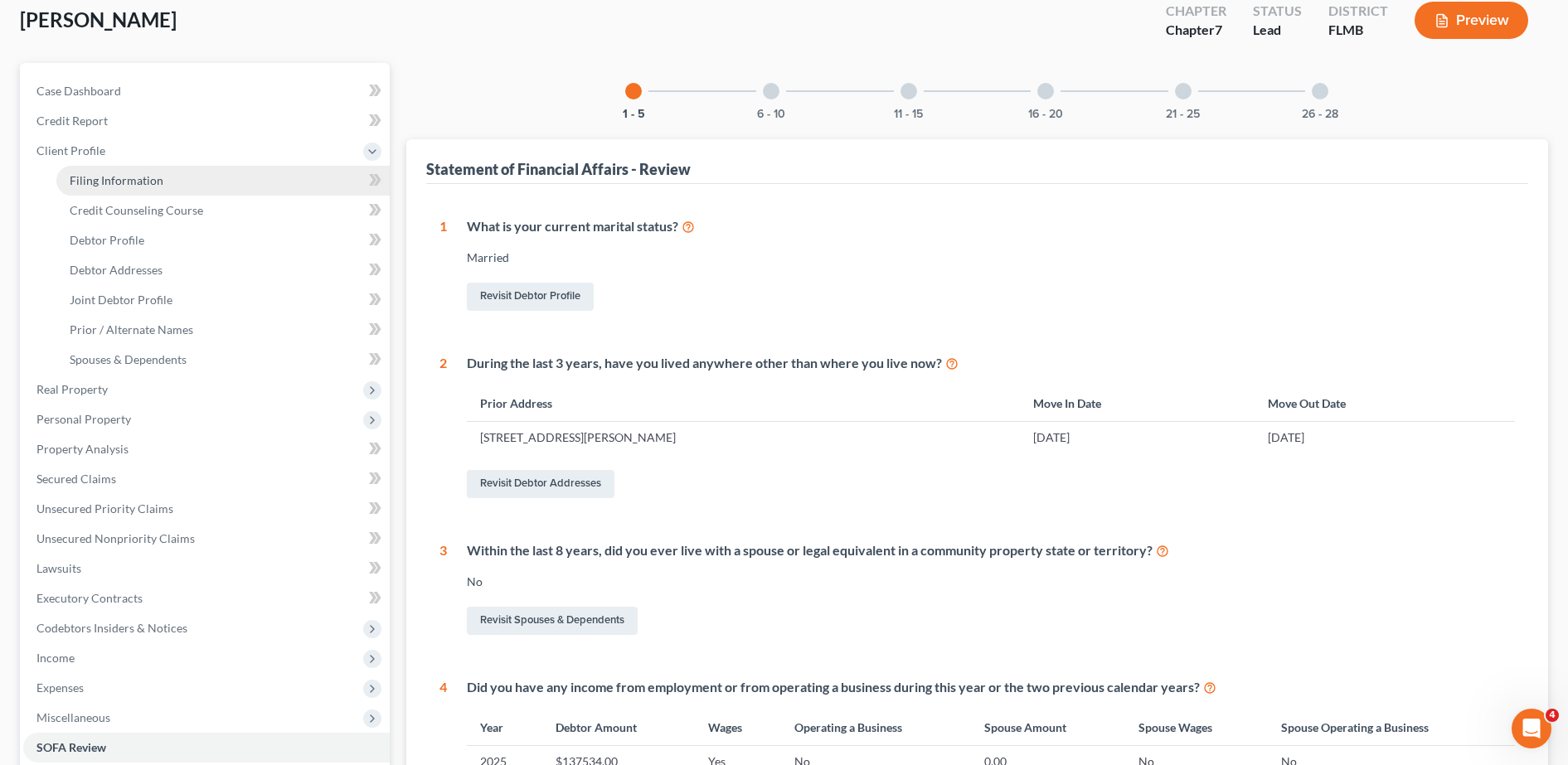
select select "0"
select select "9"
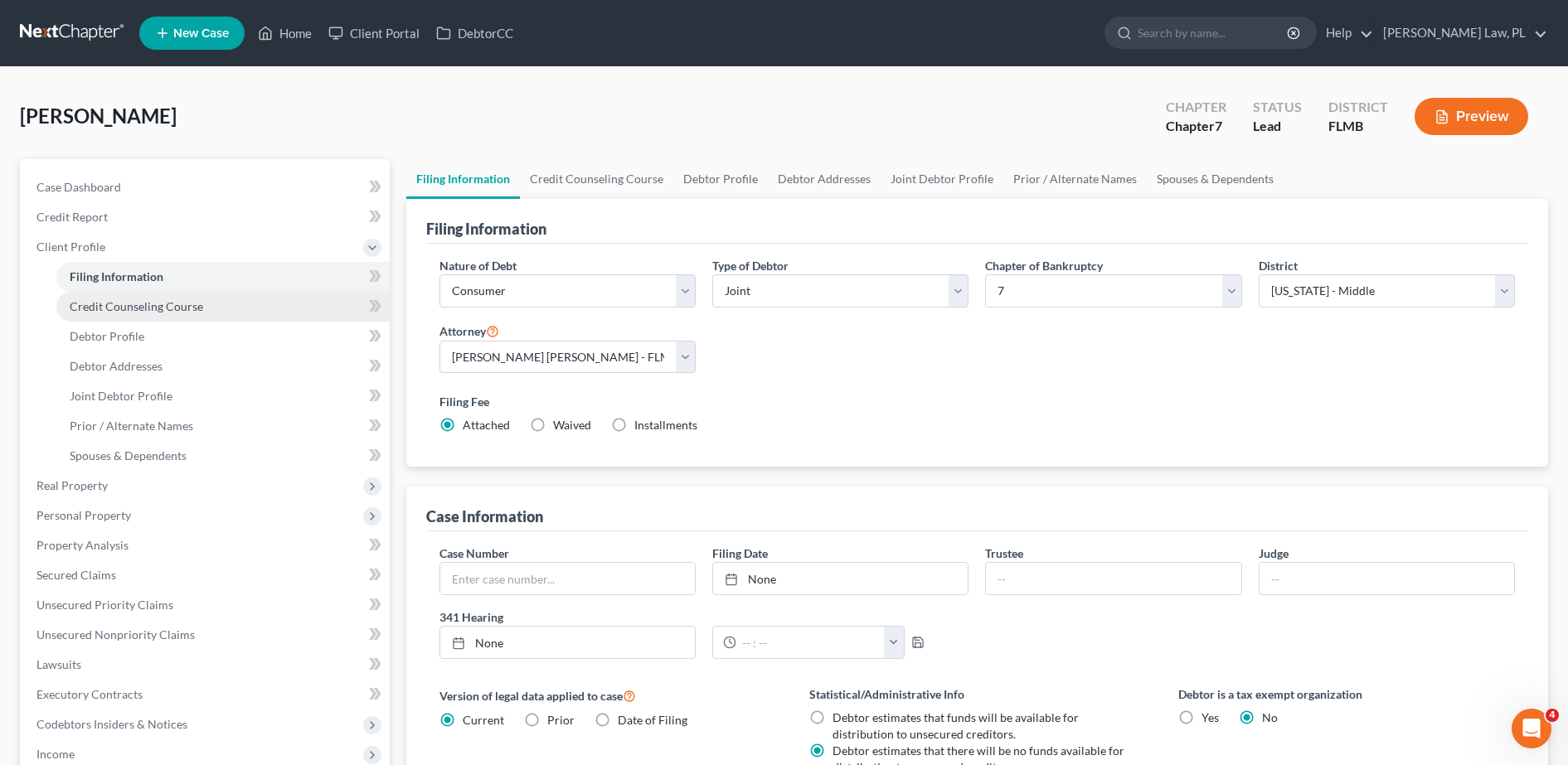
click at [140, 303] on span "Credit Counseling Course" at bounding box center [136, 306] width 134 height 14
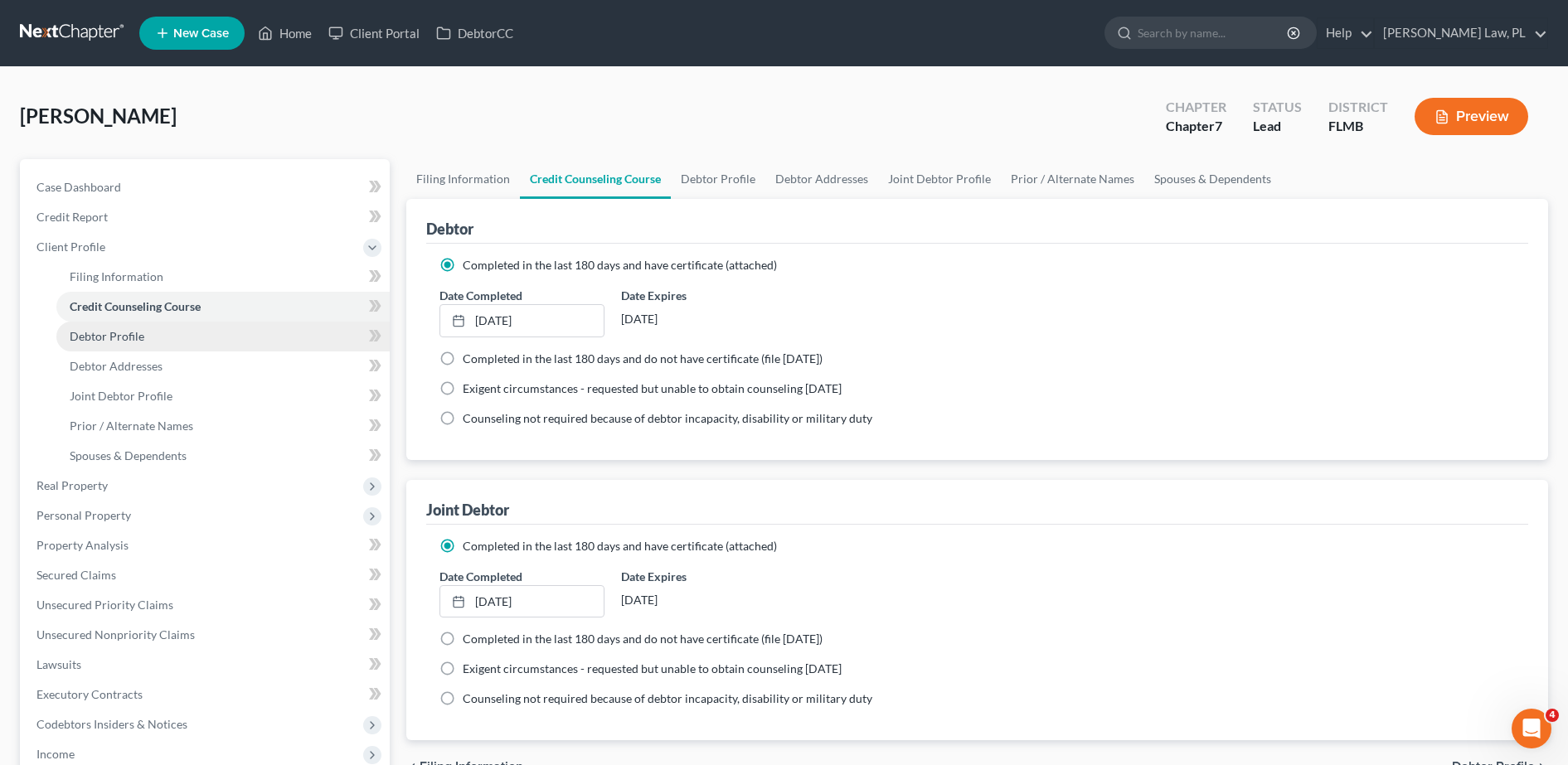
click at [142, 337] on span "Debtor Profile" at bounding box center [107, 336] width 74 height 14
select select "1"
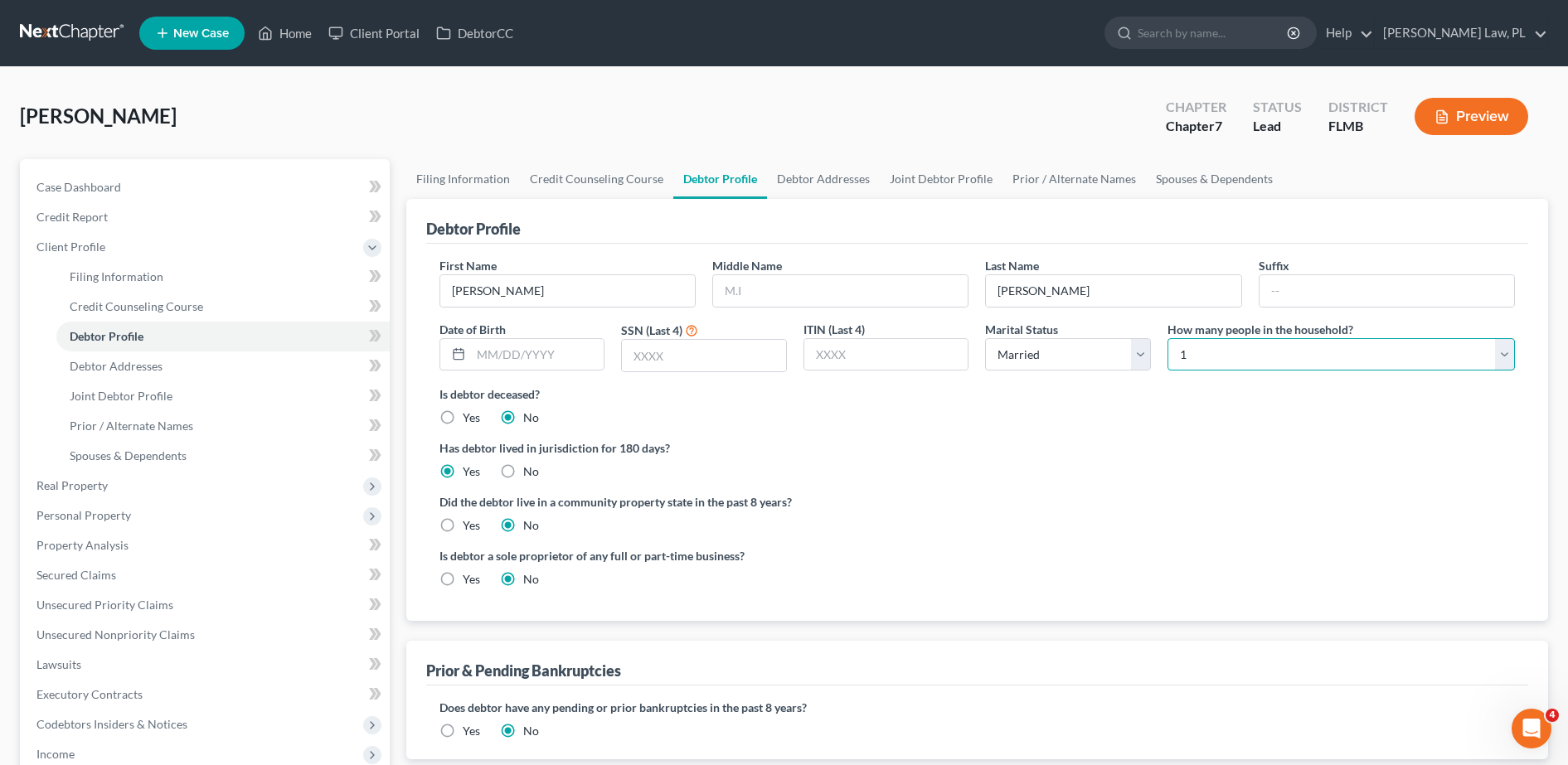
click at [1201, 361] on select "Select 1 2 3 4 5 6 7 8 9 10 11 12 13 14 15 16 17 18 19 20" at bounding box center [1341, 355] width 347 height 33
select select "4"
click at [1167, 338] on select "Select 1 2 3 4 5 6 7 8 9 10 11 12 13 14 15 16 17 18 19 20" at bounding box center [1341, 355] width 347 height 33
click at [1139, 421] on div "Is debtor deceased? Yes No" at bounding box center [976, 406] width 1075 height 40
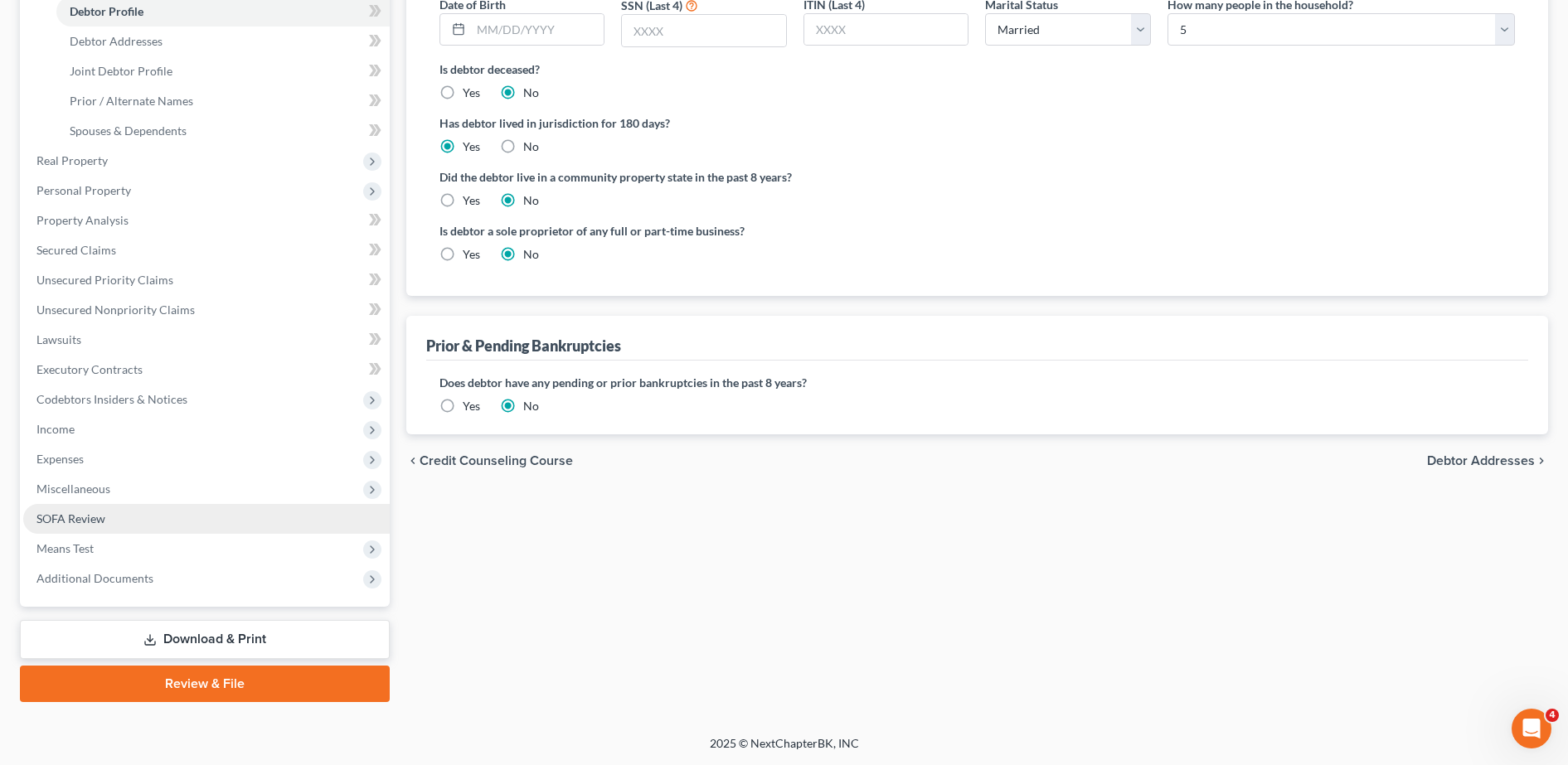
click at [189, 518] on link "SOFA Review" at bounding box center [206, 518] width 366 height 30
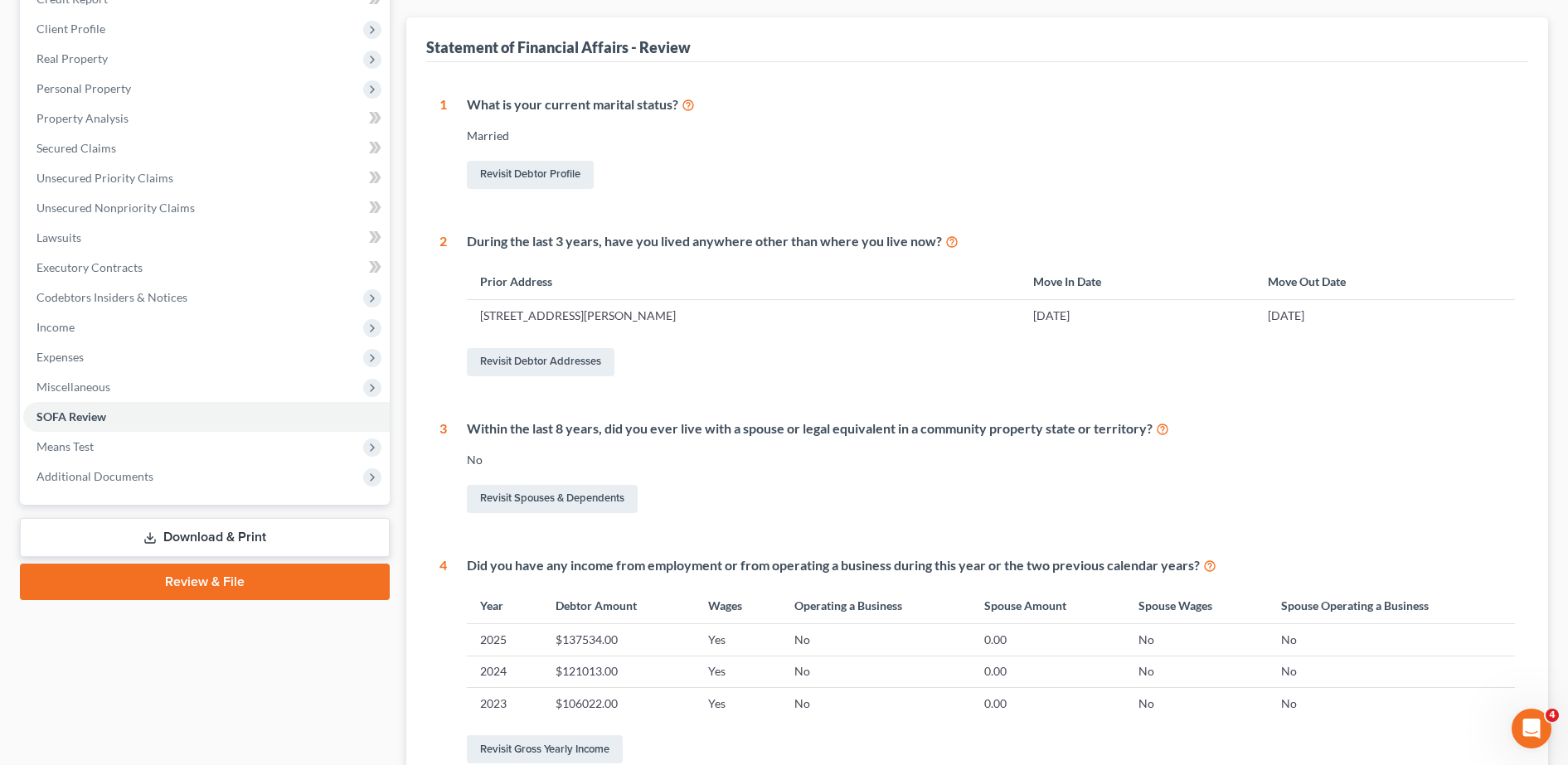
scroll to position [220, 0]
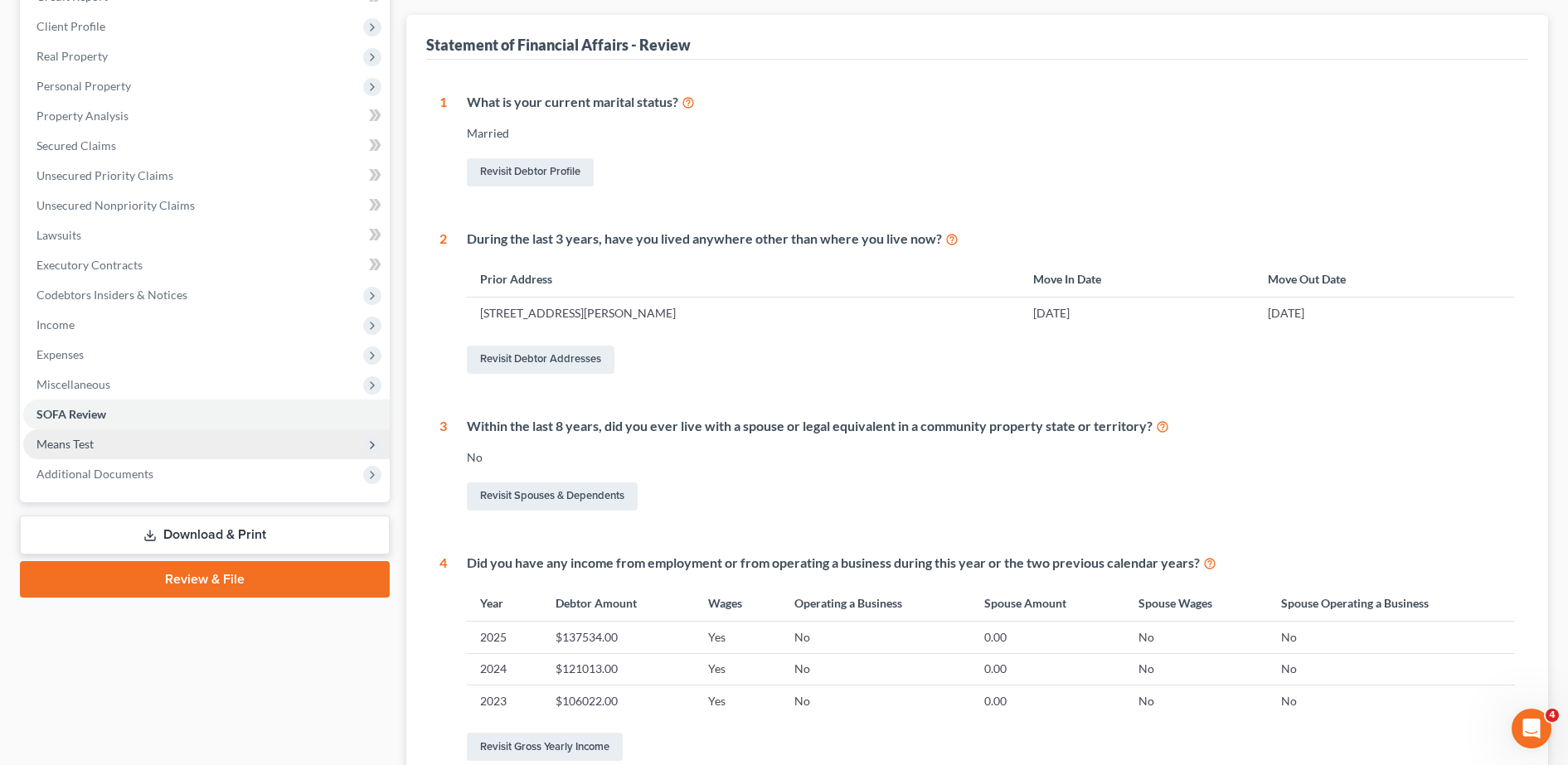
click at [148, 444] on span "Means Test" at bounding box center [206, 444] width 366 height 30
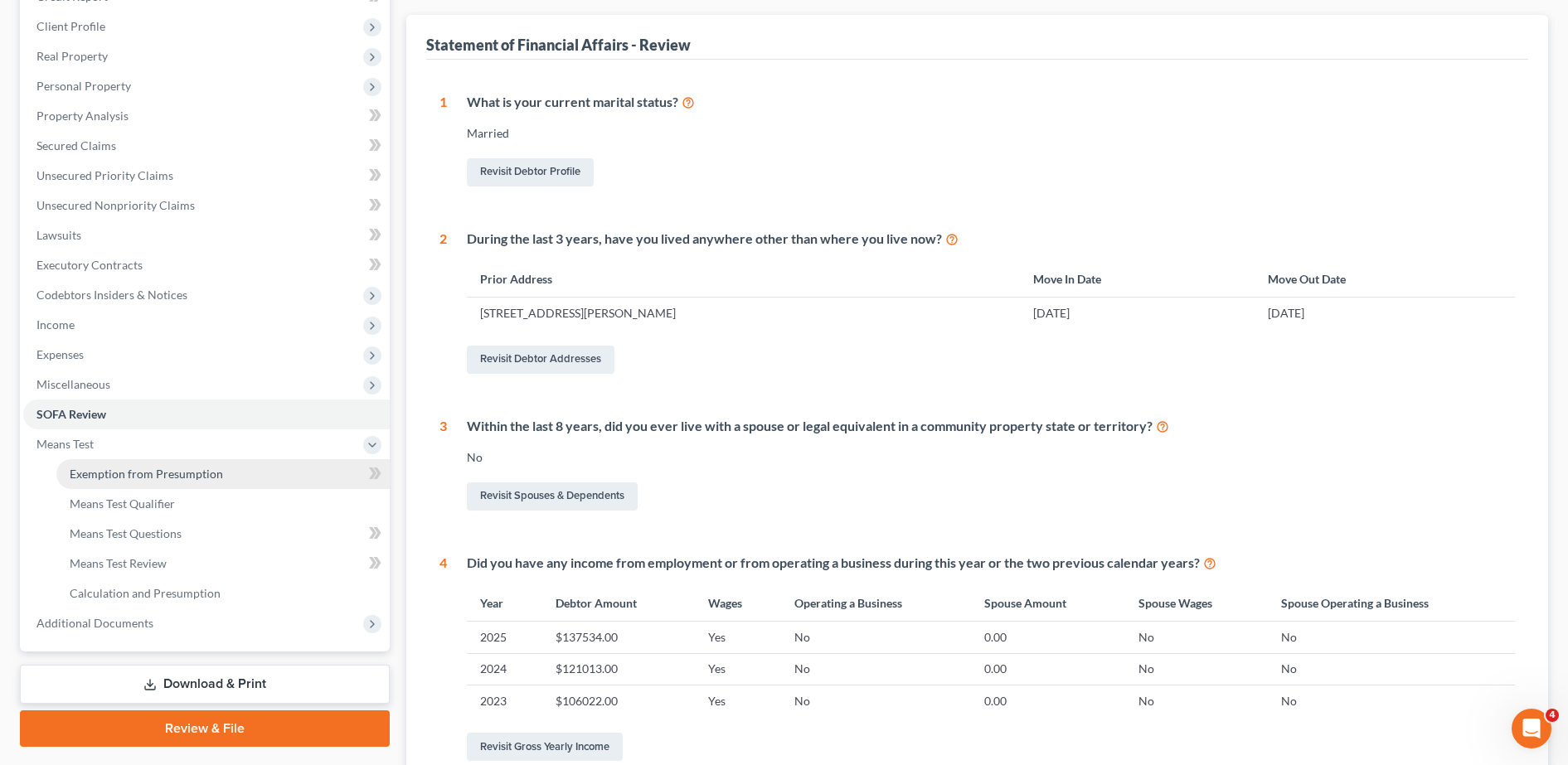
click at [191, 485] on link "Exemption from Presumption" at bounding box center [222, 474] width 333 height 30
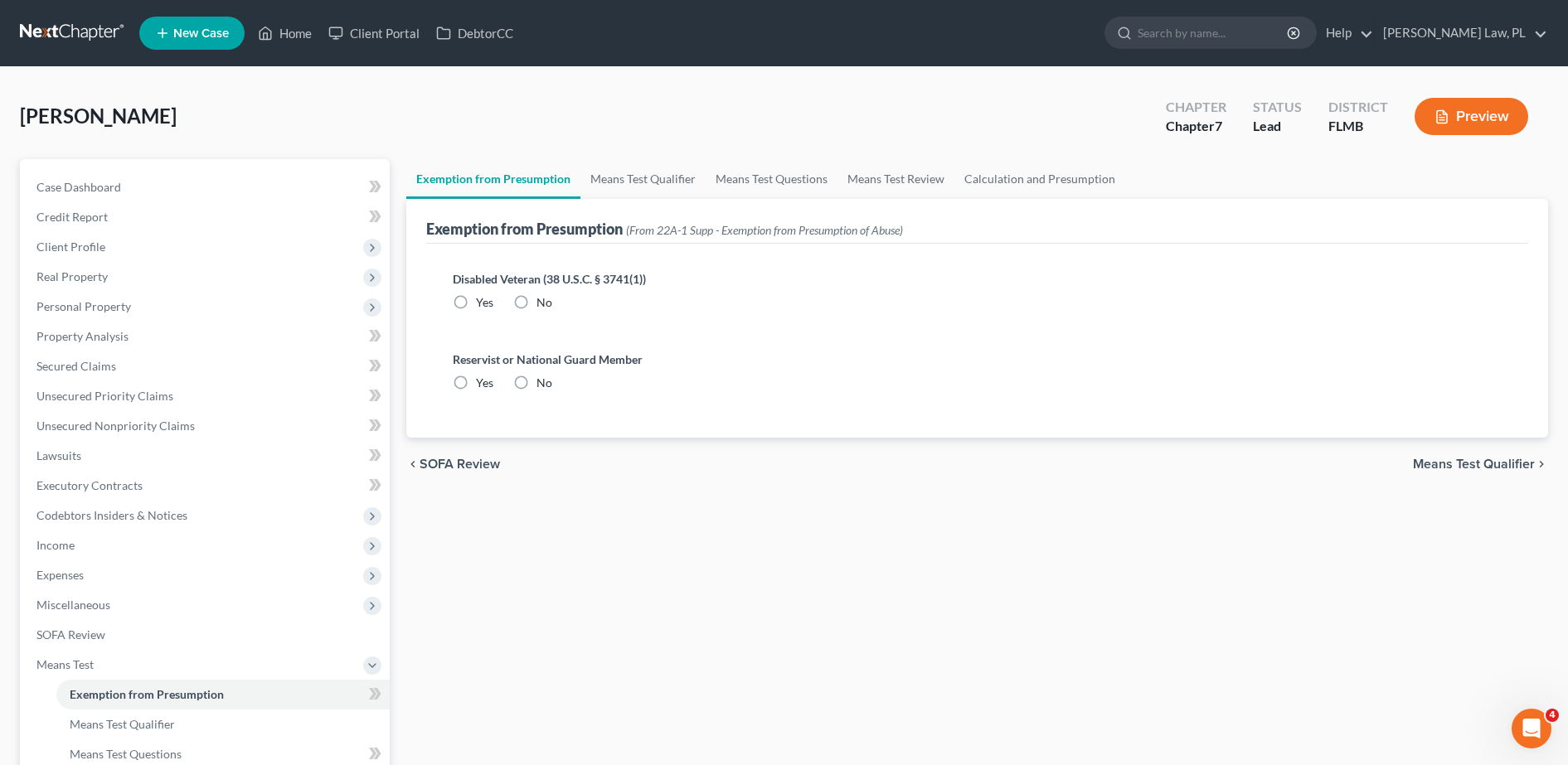
click at [536, 318] on div "Disabled Veteran (38 U.S.C. § 3741(1)) Yes No" at bounding box center [976, 297] width 1075 height 80
click at [536, 310] on label "No" at bounding box center [544, 303] width 16 height 17
click at [543, 305] on input "No" at bounding box center [548, 300] width 10 height 10
radio input "true"
click at [536, 376] on label "No" at bounding box center [544, 382] width 16 height 17
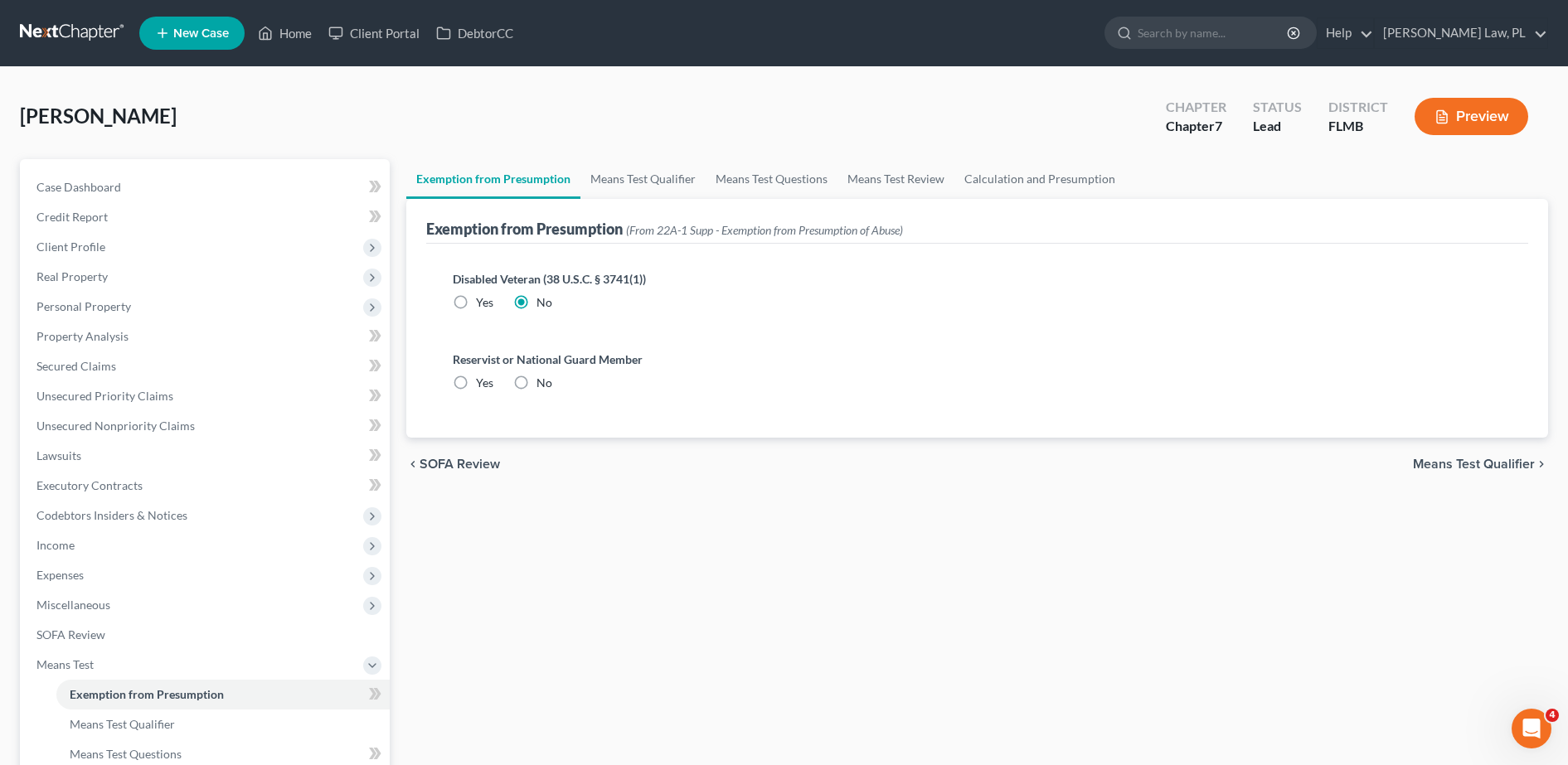
click at [543, 376] on input "No" at bounding box center [548, 379] width 10 height 10
radio input "true"
click at [624, 167] on link "Means Test Qualifier" at bounding box center [643, 179] width 125 height 40
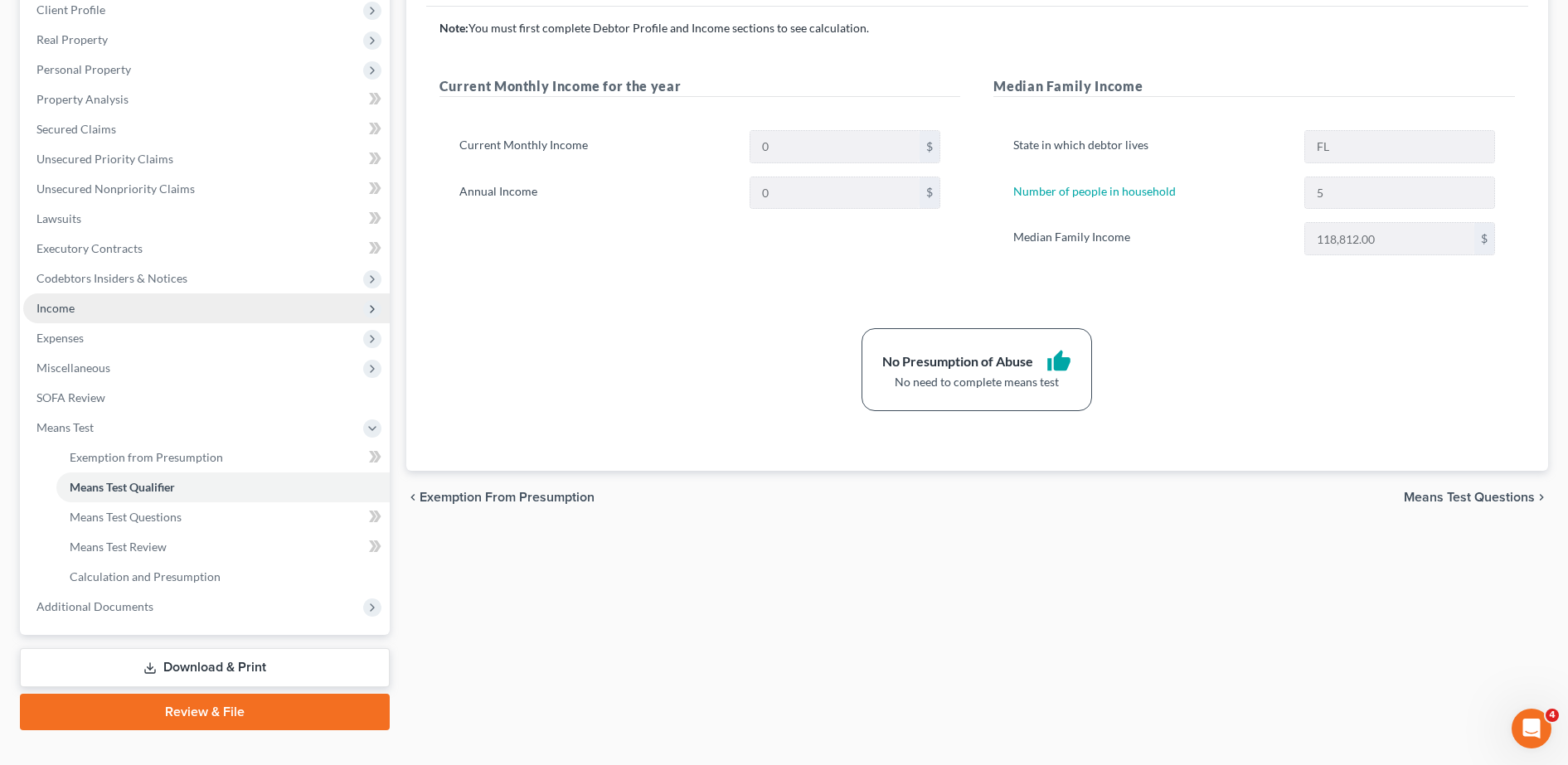
click at [94, 320] on span "Income" at bounding box center [206, 309] width 366 height 30
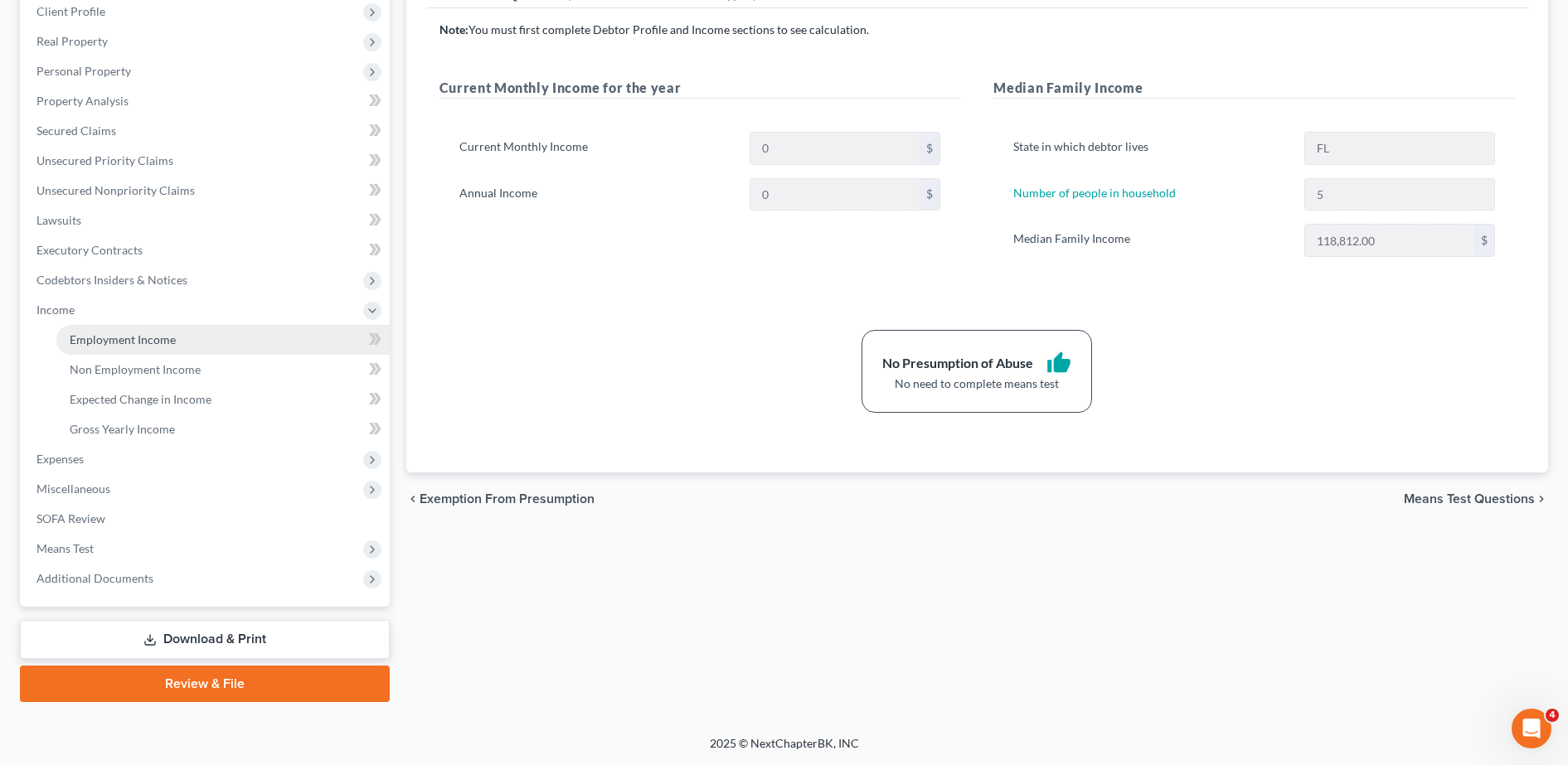
click at [101, 335] on span "Employment Income" at bounding box center [122, 339] width 106 height 14
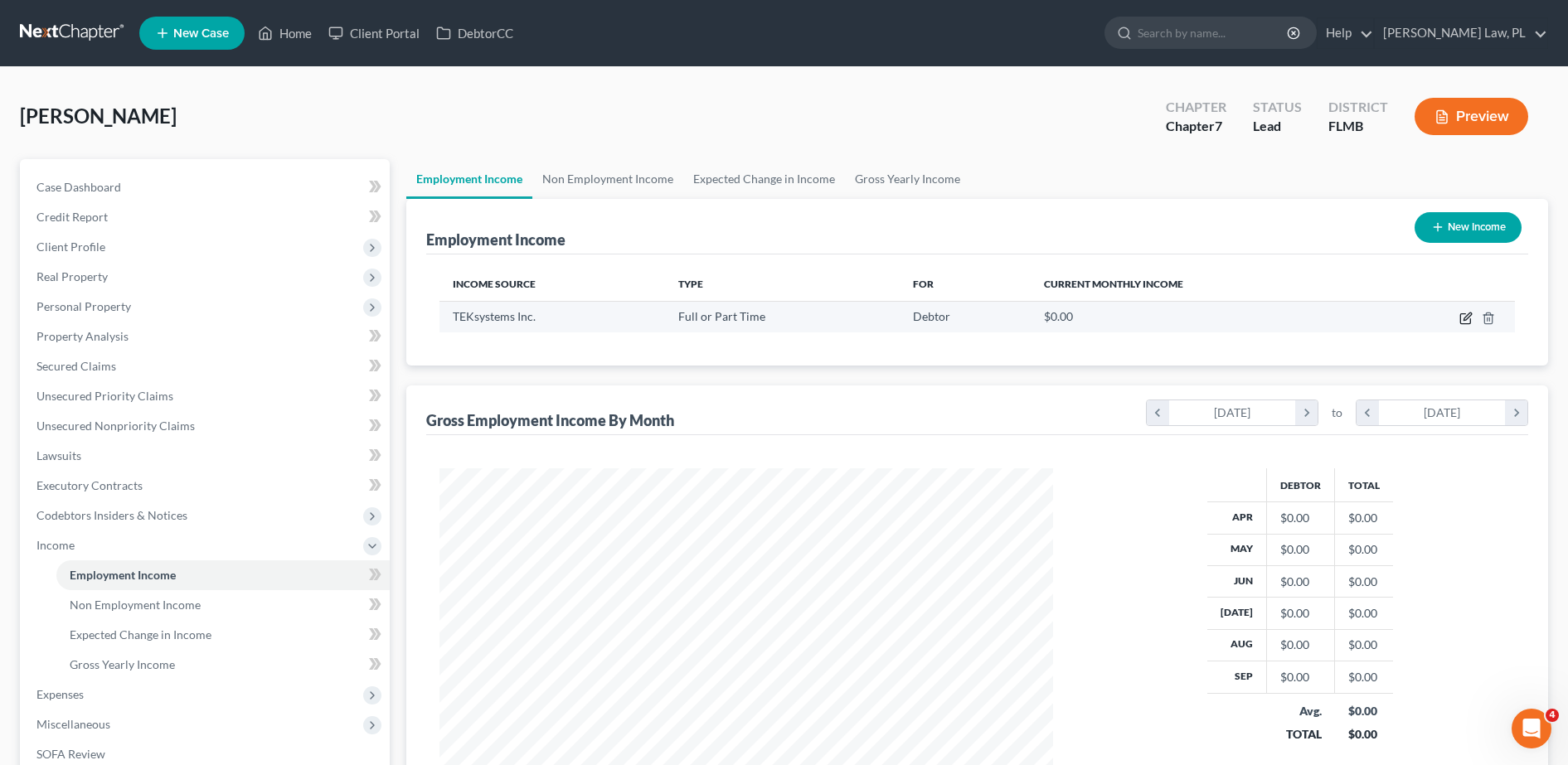
click at [1464, 320] on icon "button" at bounding box center [1467, 316] width 8 height 8
select select "0"
select select "21"
select select "3"
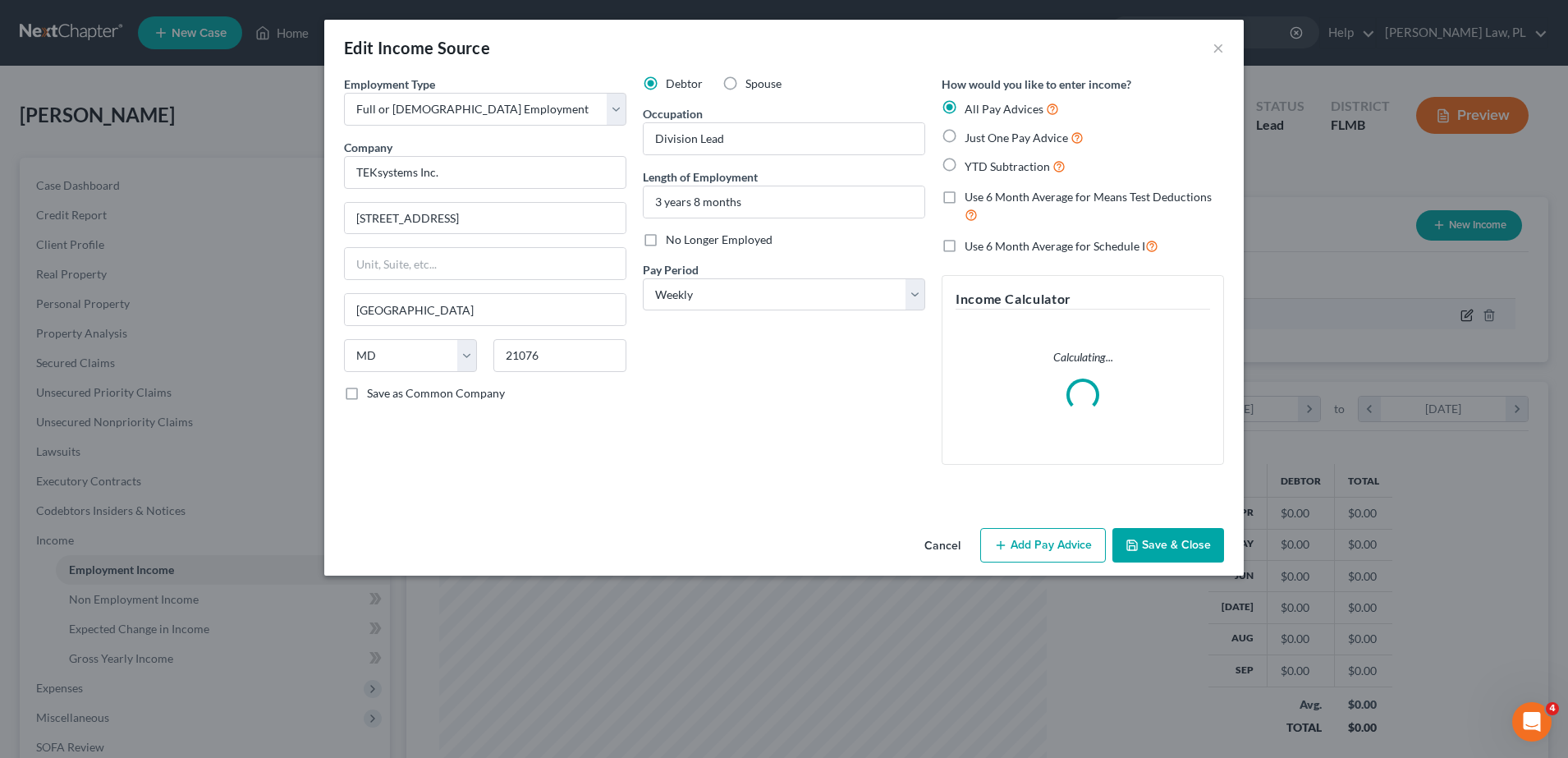
scroll to position [308, 648]
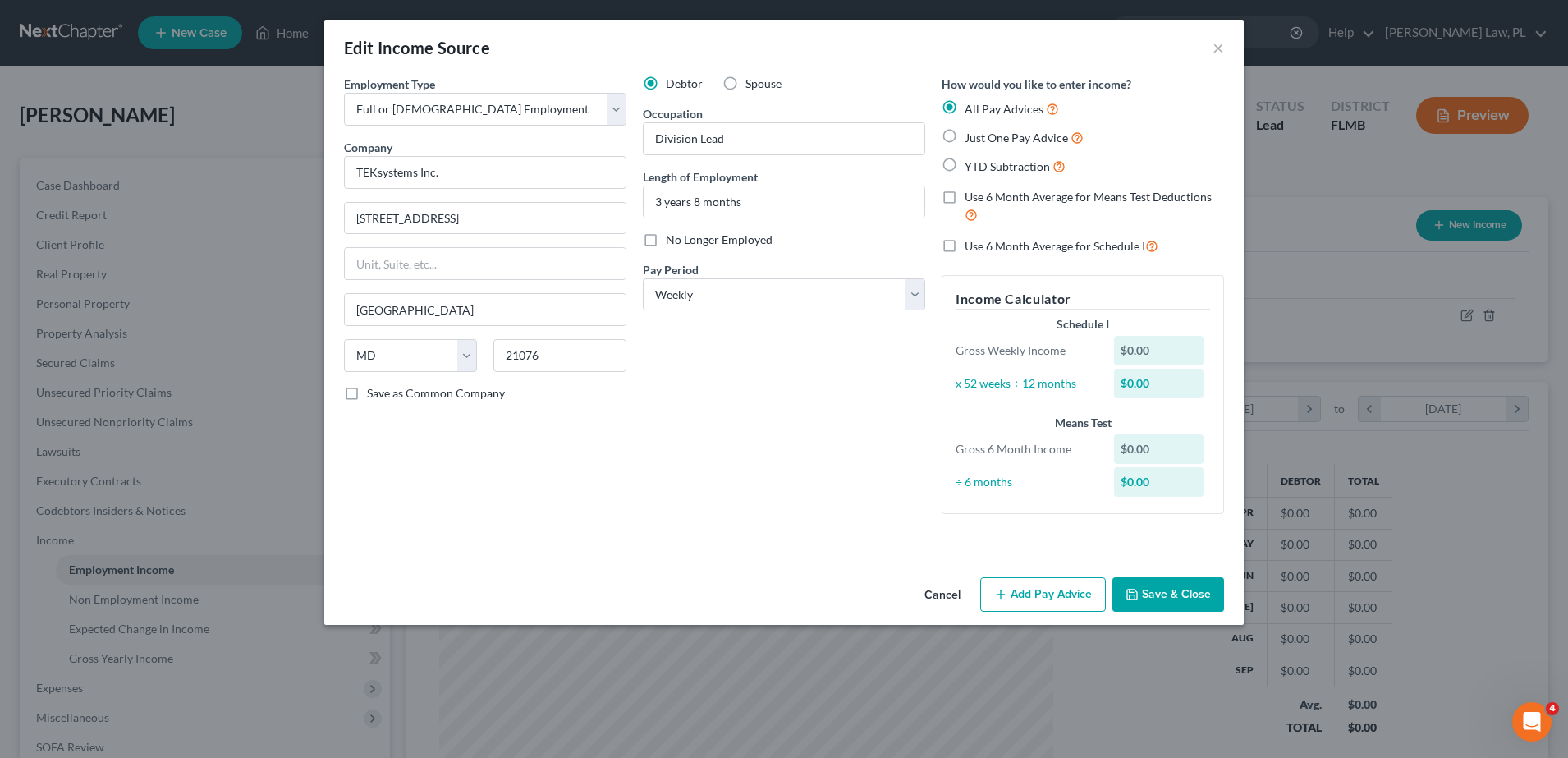
click at [1052, 587] on button "Add Pay Advice" at bounding box center [1042, 594] width 126 height 35
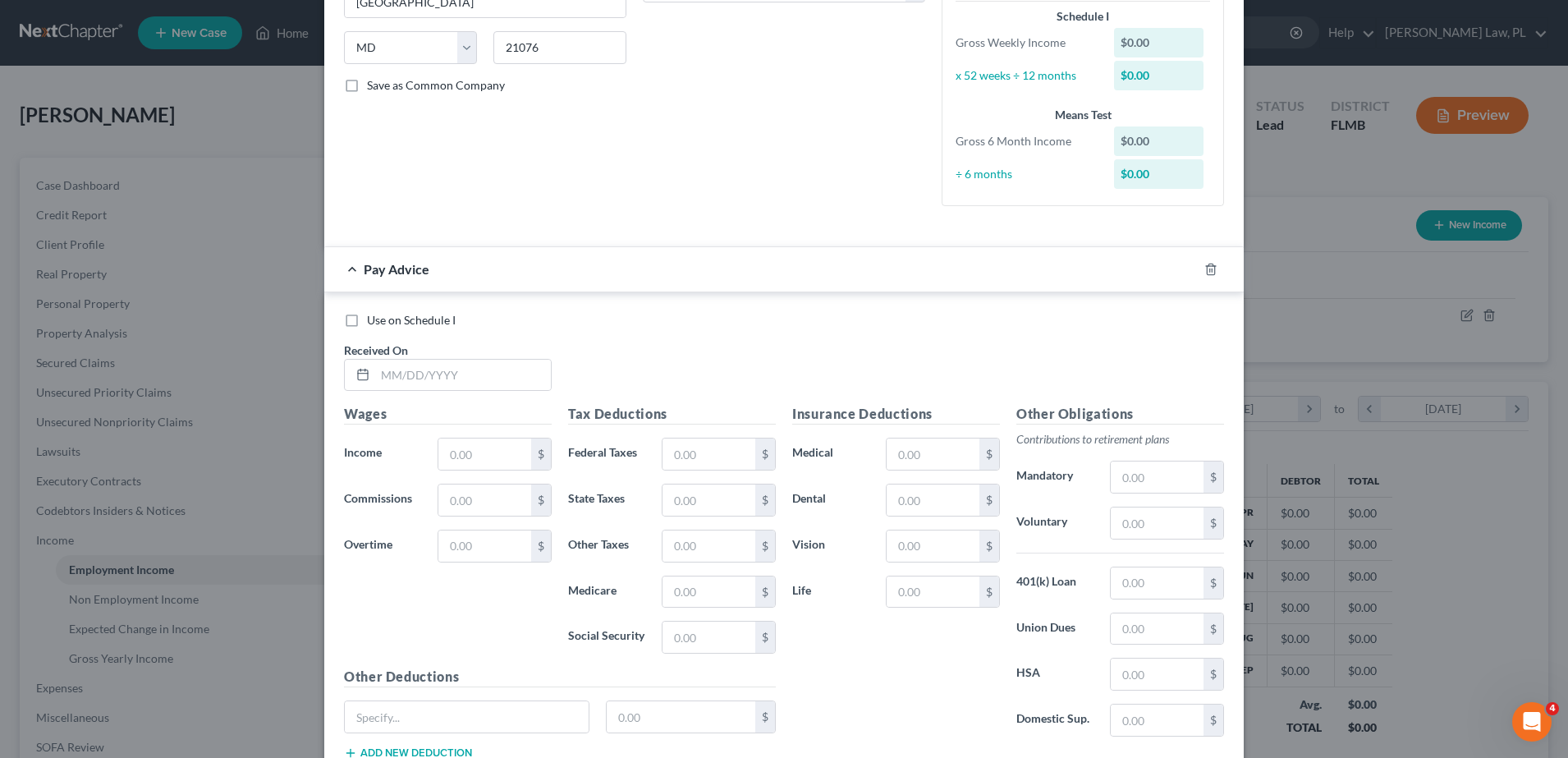
scroll to position [308, 0]
click at [393, 364] on input "text" at bounding box center [462, 374] width 176 height 31
type input "[DATE]"
click at [487, 464] on input "3,014" at bounding box center [484, 453] width 93 height 31
type input "3,014.74"
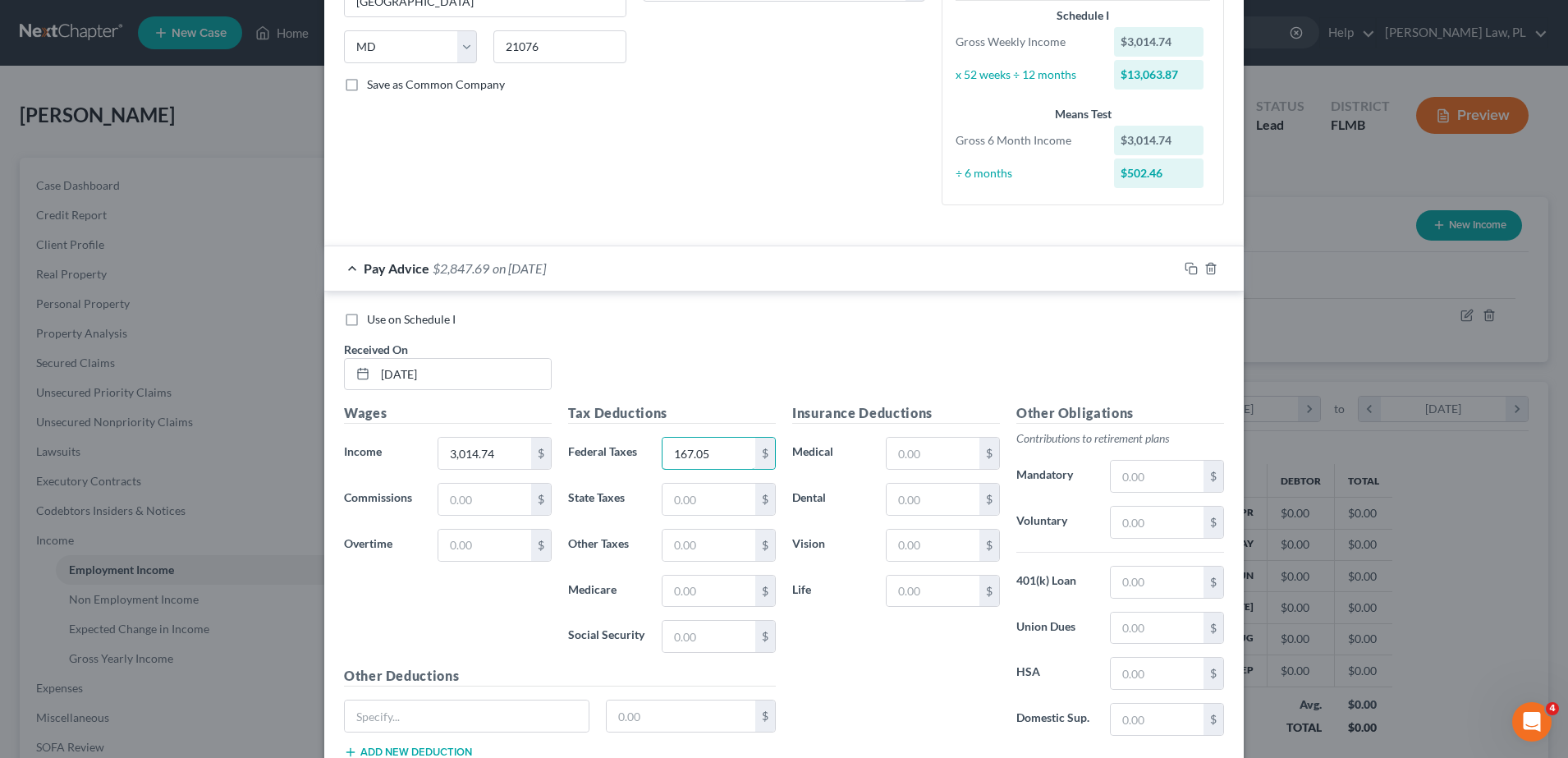
type input "167.05"
click at [701, 596] on input "text" at bounding box center [708, 592] width 93 height 31
type input "37.74"
click at [703, 621] on input "text" at bounding box center [708, 637] width 93 height 31
type input "161.36"
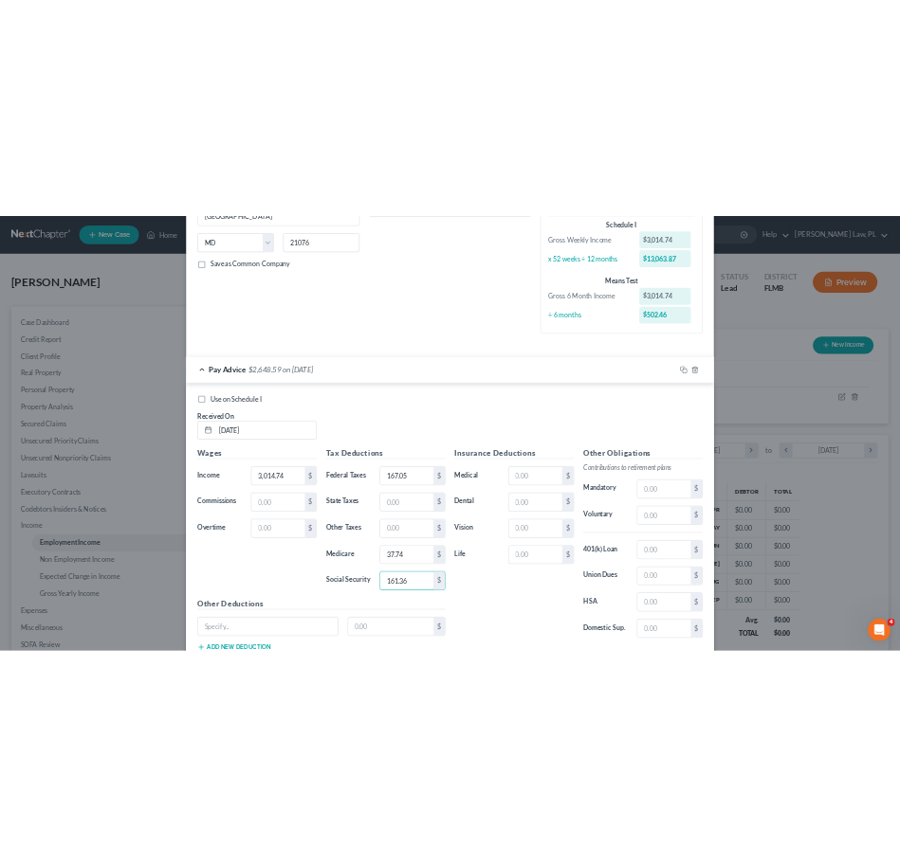
scroll to position [492, 0]
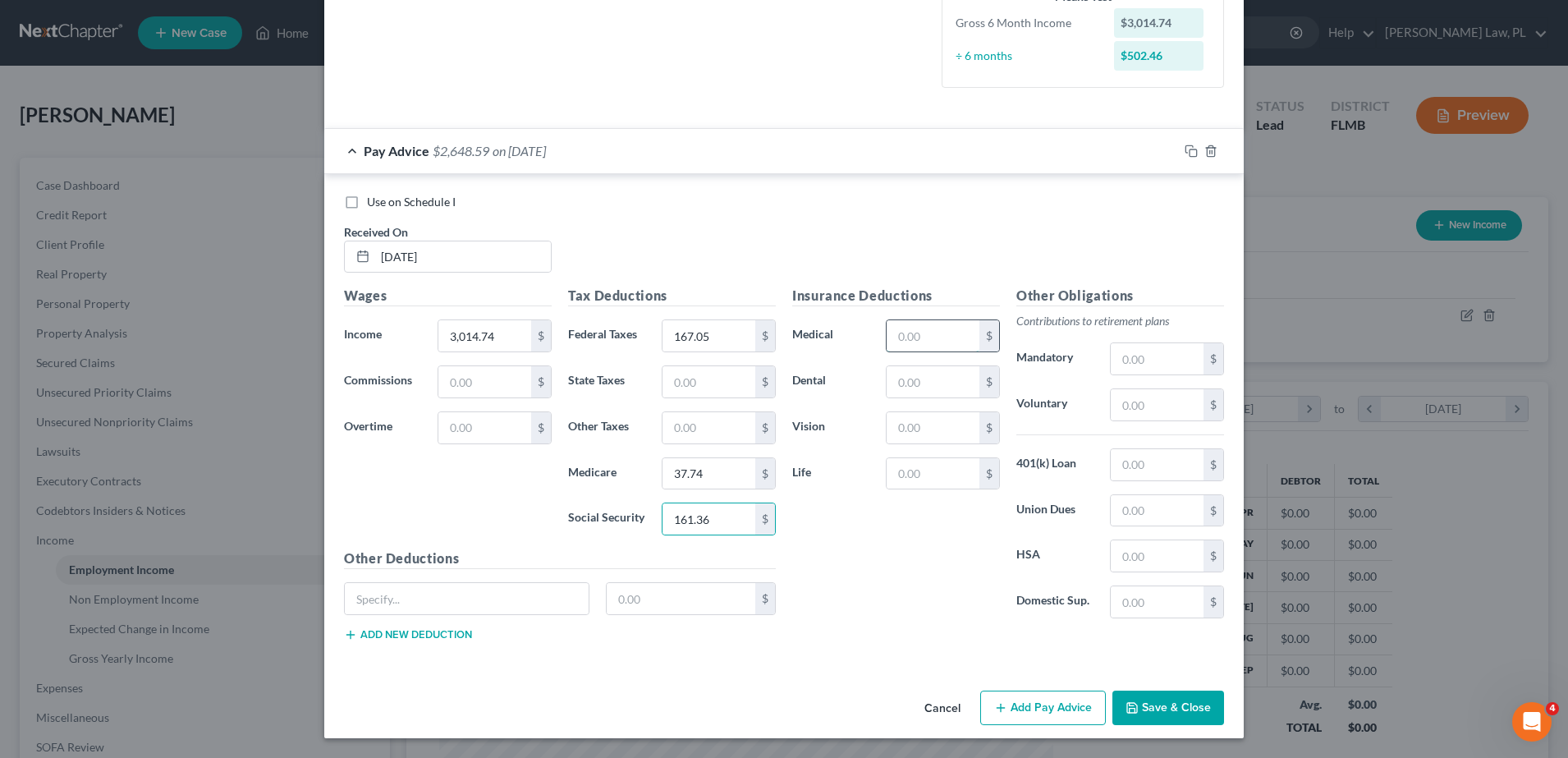
click at [945, 351] on input "text" at bounding box center [932, 336] width 93 height 31
click at [890, 381] on input "text" at bounding box center [932, 382] width 93 height 31
type input "9.87"
click at [925, 425] on input "text" at bounding box center [932, 428] width 93 height 31
type input "1.56"
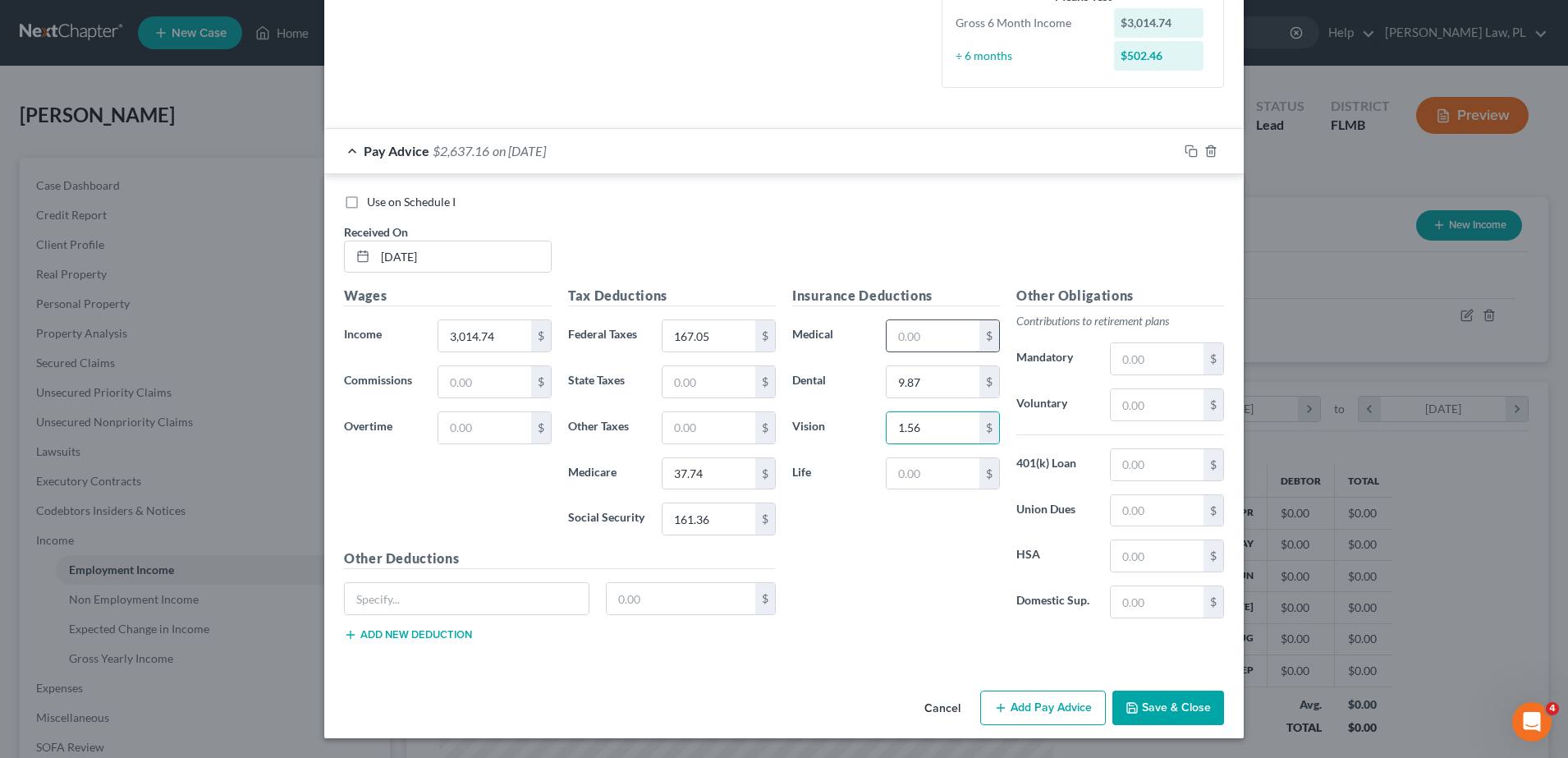
click at [920, 340] on input "text" at bounding box center [932, 336] width 93 height 31
type input "109.14"
click at [1137, 411] on input "text" at bounding box center [1157, 405] width 93 height 31
type input "27.46"
click at [1164, 563] on input "text" at bounding box center [1157, 556] width 93 height 31
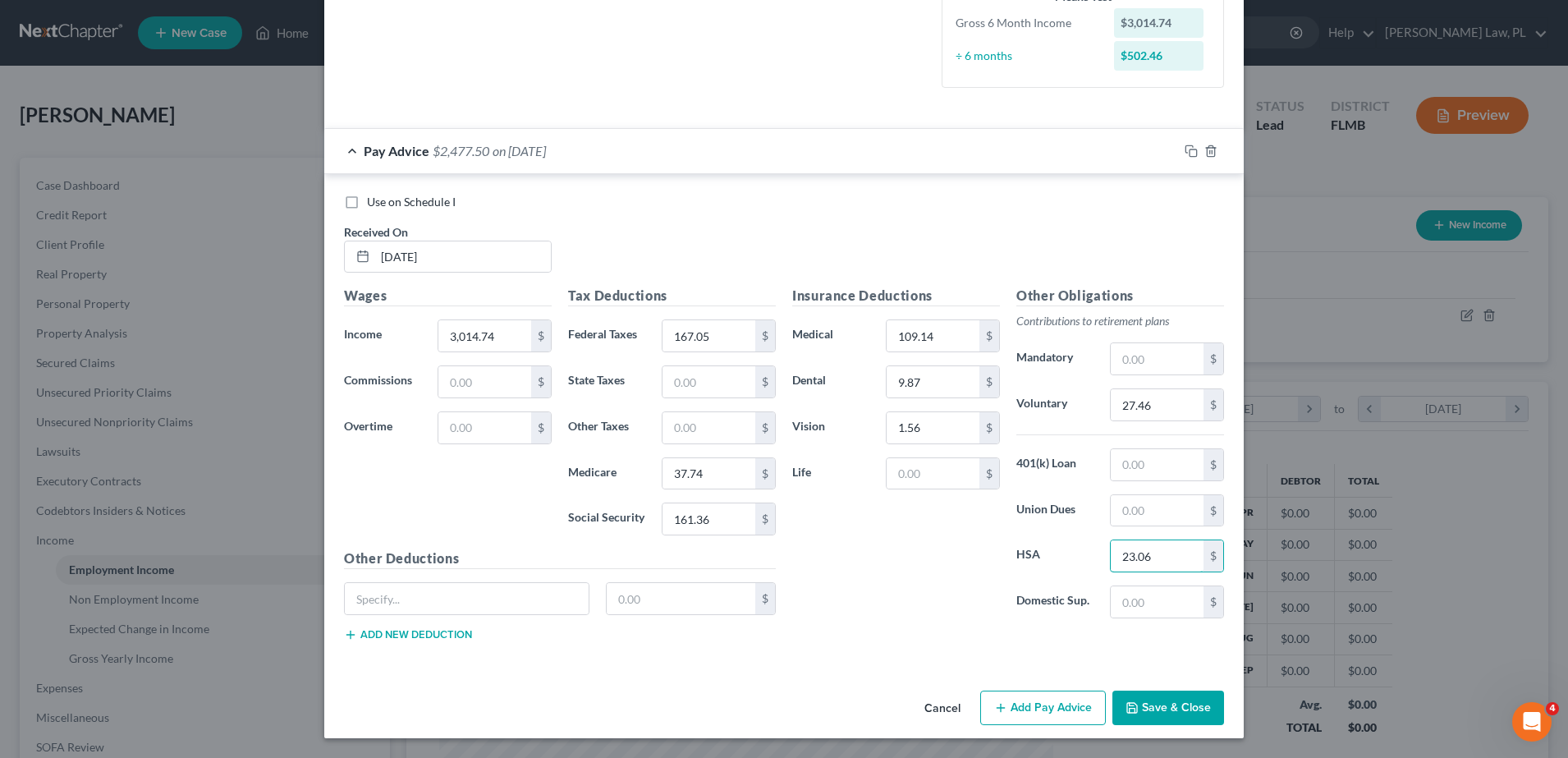
type input "23.06"
click at [816, 550] on div "Insurance Deductions Medical 109.14 $ Dental 9.87 $ Vision 1.56 $ Life $" at bounding box center [895, 458] width 224 height 346
click at [1139, 468] on input "text" at bounding box center [1157, 465] width 93 height 31
type input "10.46"
click at [725, 203] on div "Use on Schedule I" at bounding box center [784, 202] width 880 height 16
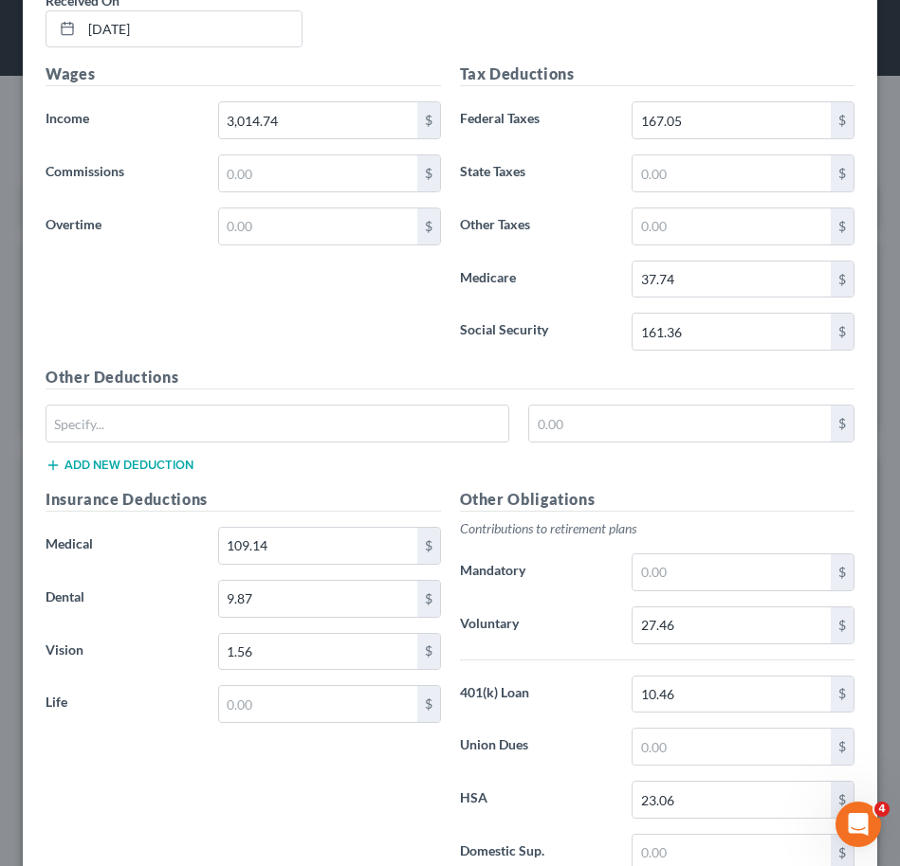
scroll to position [773, 0]
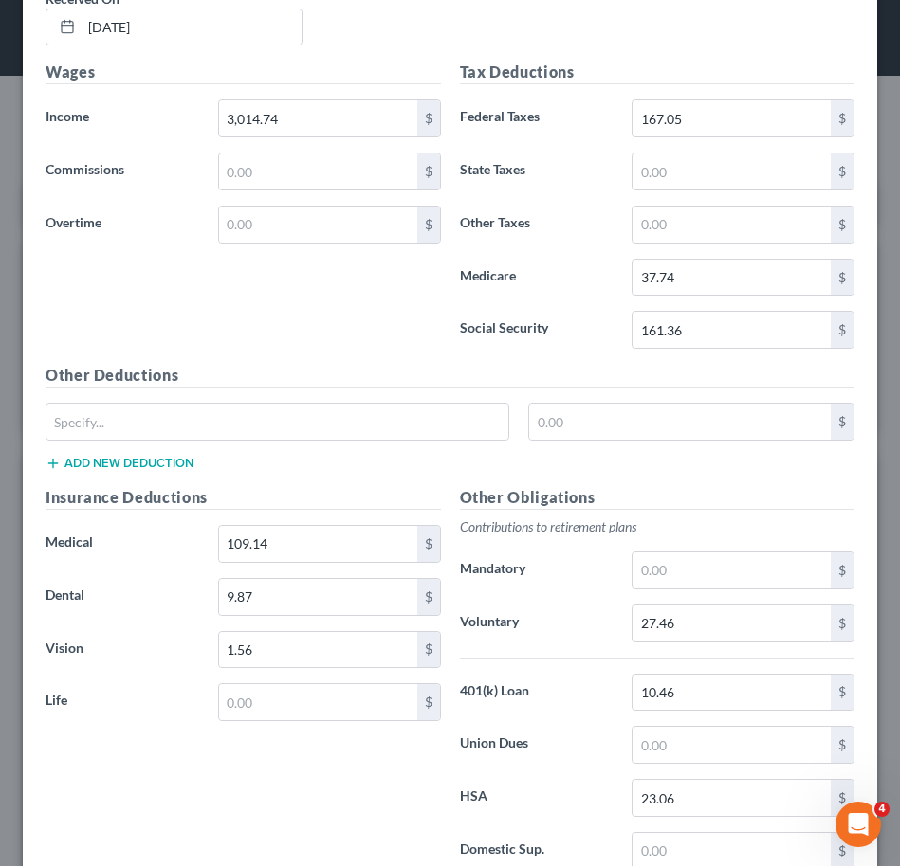
click at [335, 673] on div "Insurance Deductions Medical 109.14 $ Dental 9.87 $ Vision 1.56 $ Life $" at bounding box center [243, 685] width 414 height 399
click at [329, 703] on input "text" at bounding box center [318, 702] width 198 height 36
type input "0.48"
click at [286, 788] on div "Insurance Deductions Medical 109.14 $ Dental 9.87 $ Vision 1.56 $ Life 0.48 $" at bounding box center [243, 685] width 414 height 399
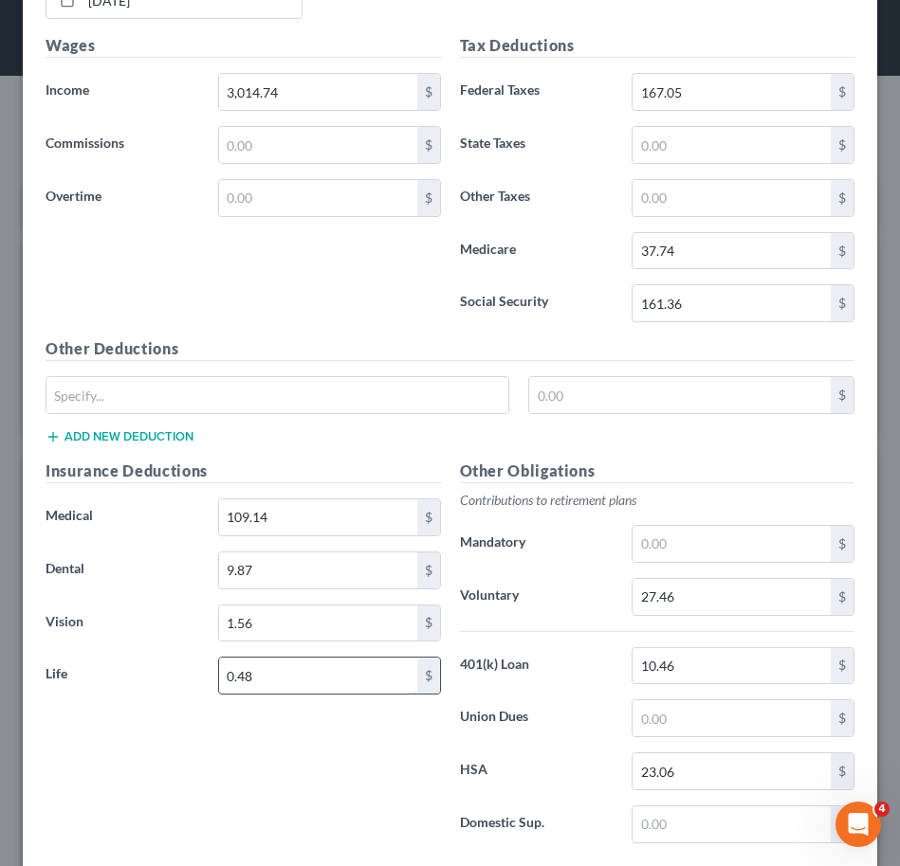
scroll to position [798, 0]
click at [267, 670] on input "0.48" at bounding box center [318, 677] width 198 height 36
click at [688, 675] on input "10.46" at bounding box center [731, 667] width 198 height 36
click at [683, 665] on input "10.46" at bounding box center [731, 667] width 198 height 36
type input "10.48"
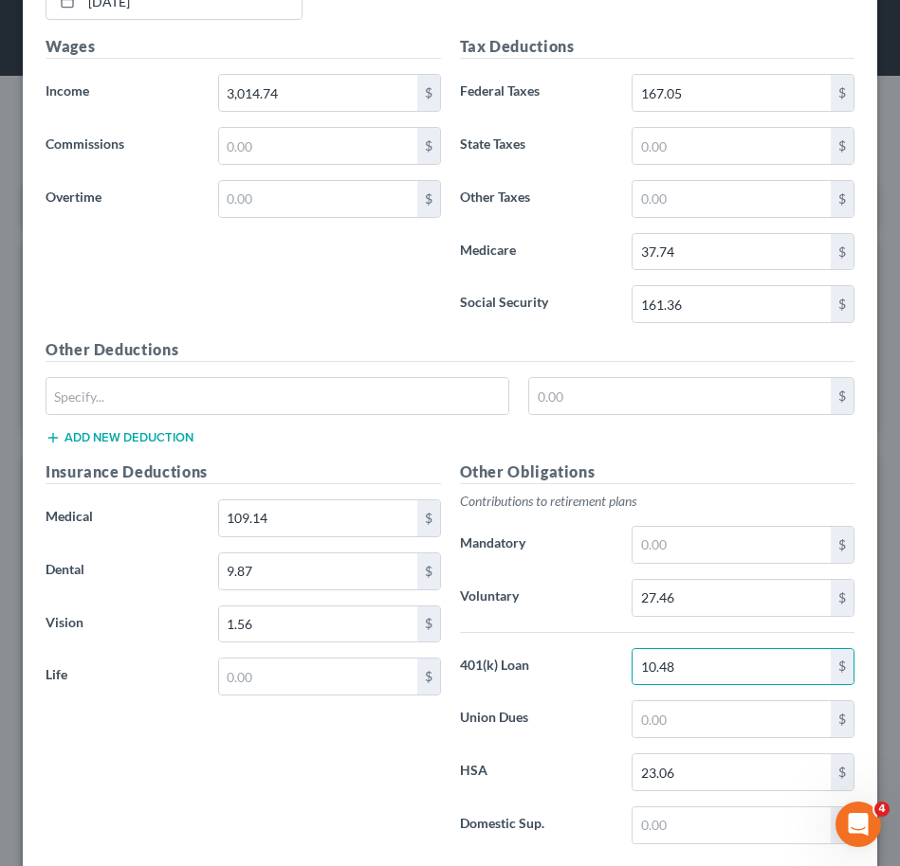
click at [535, 691] on div "Other Obligations Contributions to retirement plans Mandatory $ Voluntary 27.46…" at bounding box center [657, 660] width 414 height 399
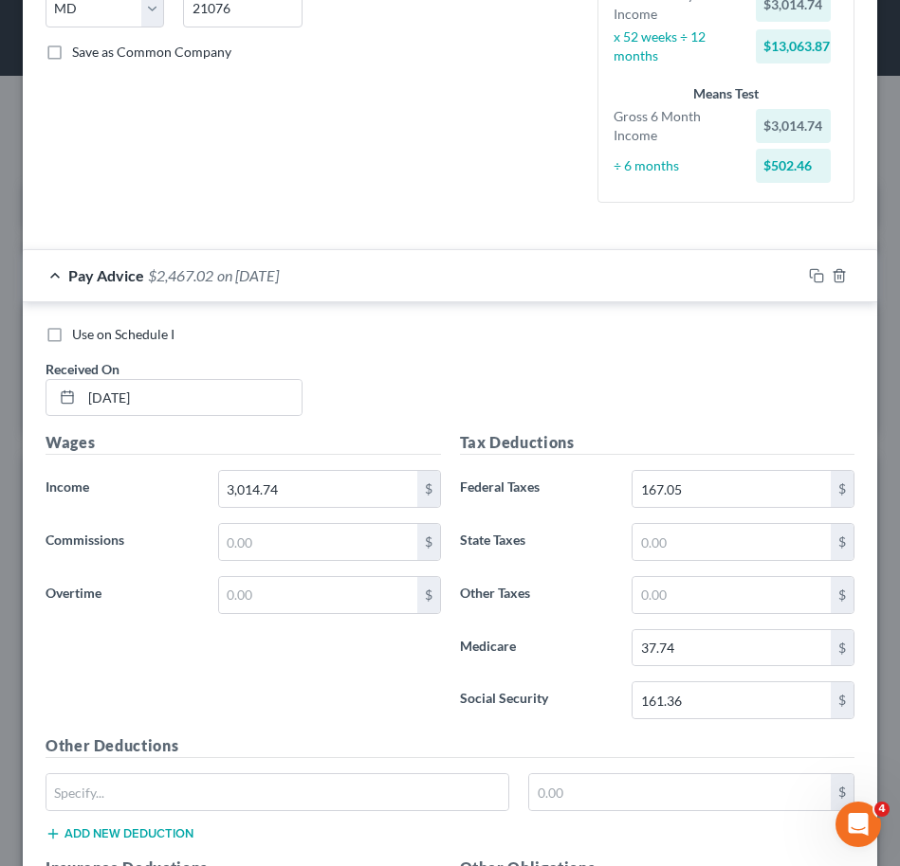
scroll to position [389, 0]
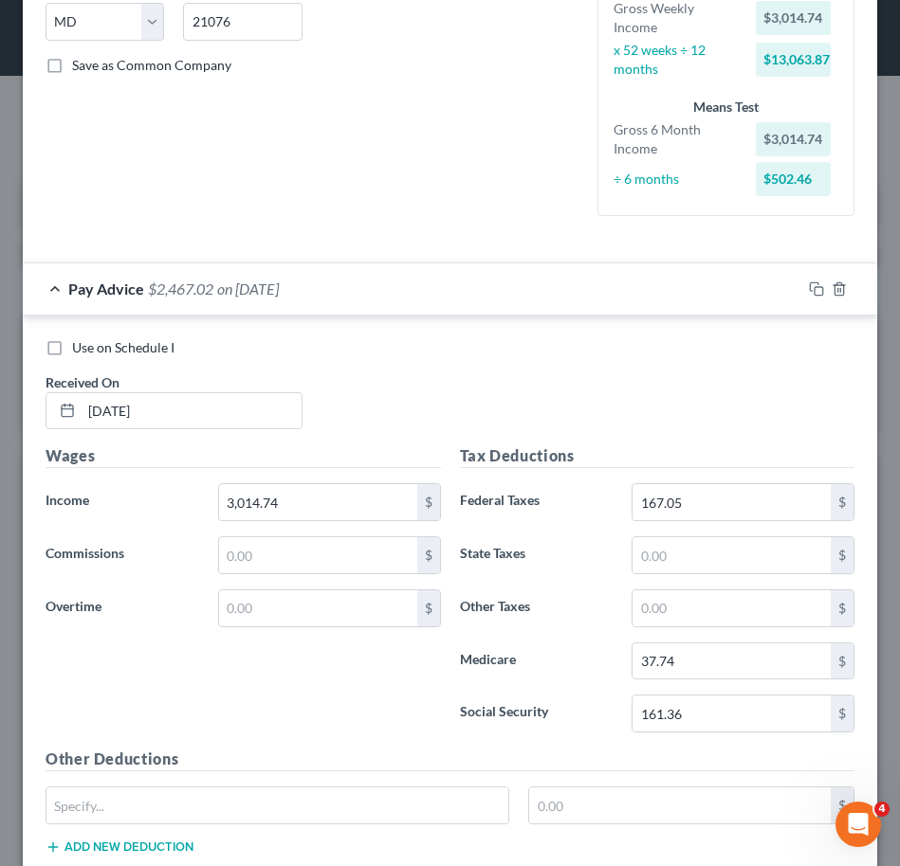
click at [429, 316] on div "Use on Schedule I Received On * [DATE] Wages Income * 3,014.74 $ Commissions $ …" at bounding box center [450, 800] width 854 height 969
click at [447, 291] on div "Pay Advice $2,467.02 on [DATE]" at bounding box center [412, 289] width 778 height 50
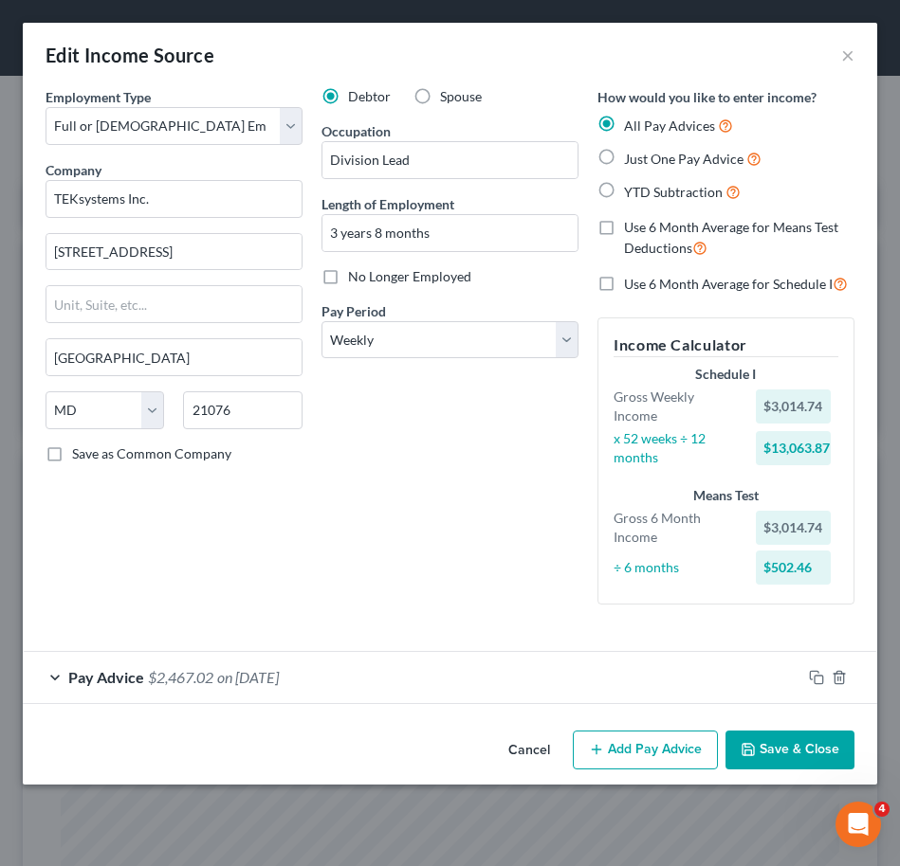
scroll to position [0, 0]
click at [820, 683] on icon "button" at bounding box center [816, 677] width 15 height 15
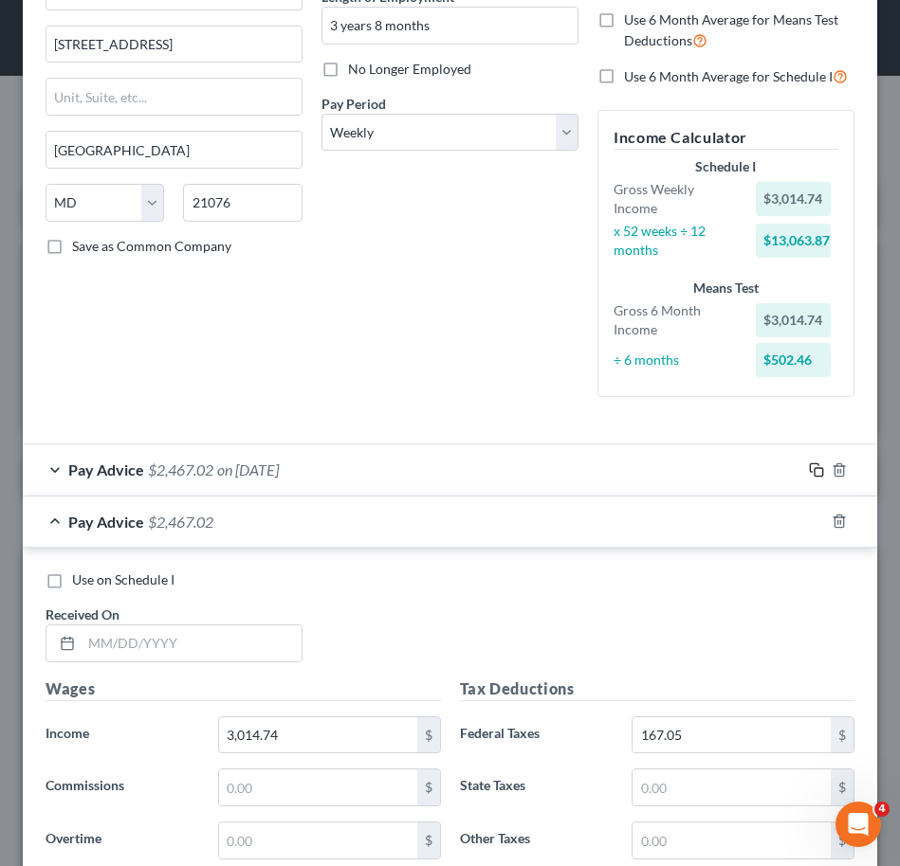
scroll to position [288, 0]
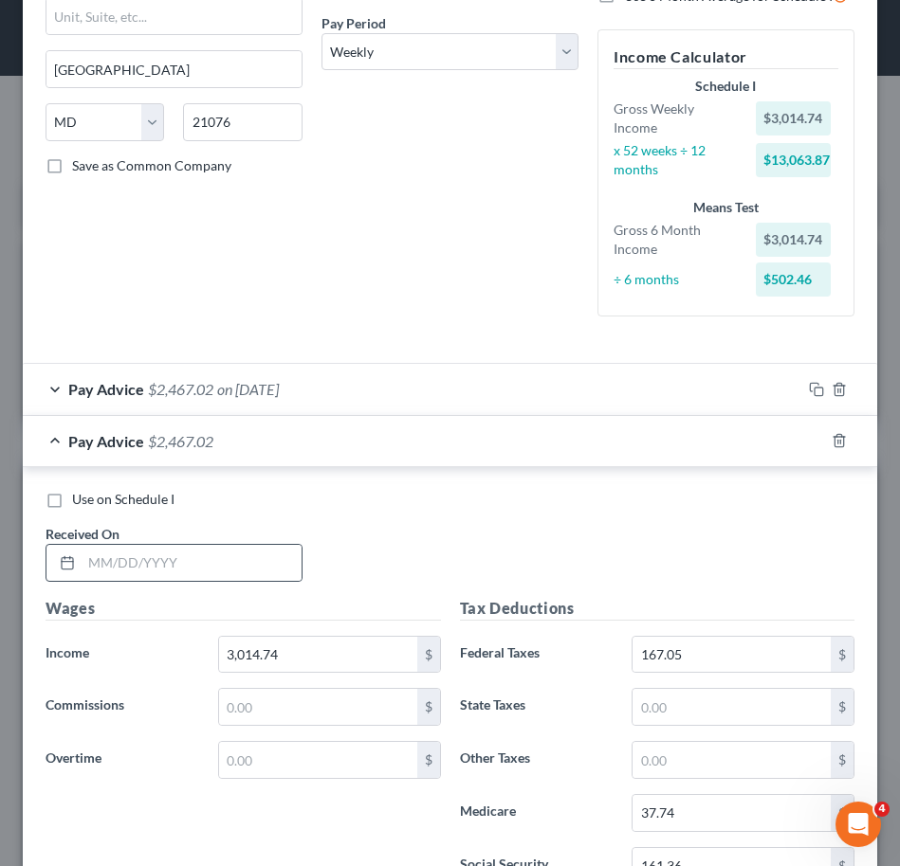
click at [216, 544] on div at bounding box center [174, 563] width 257 height 38
click at [174, 561] on input "text" at bounding box center [192, 563] width 220 height 36
type input "4"
type input "[DATE]"
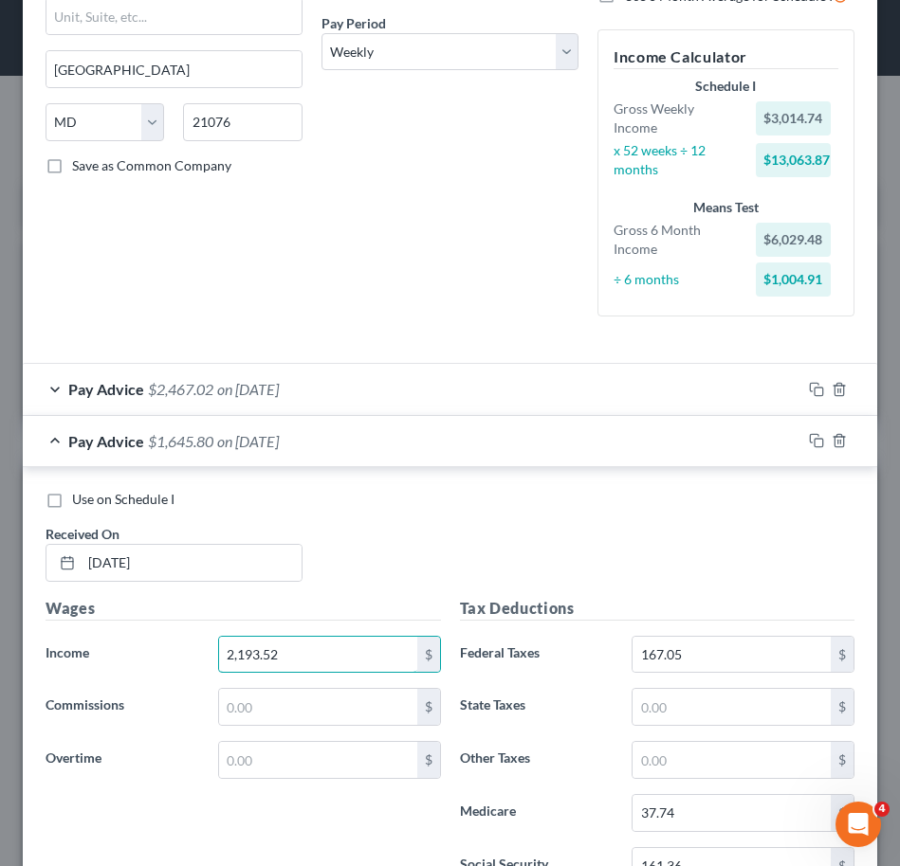
type input "2,193.52"
type input "88.11"
type input "29.73"
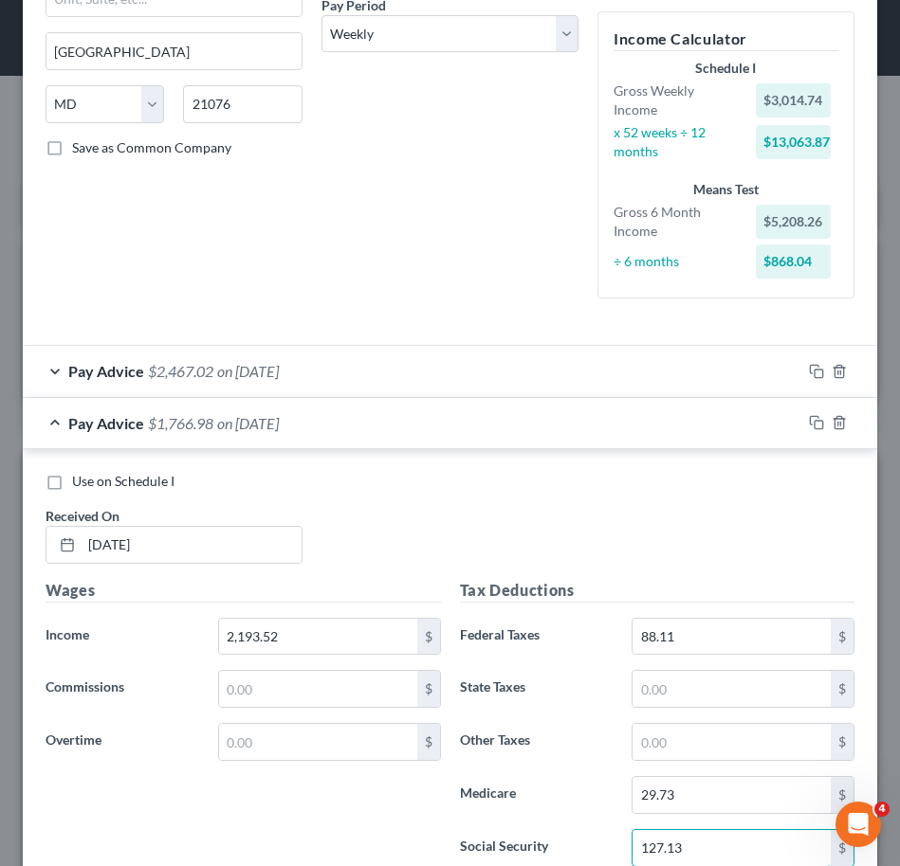
type input "127.13"
click at [539, 488] on div "Use on Schedule I" at bounding box center [450, 481] width 809 height 19
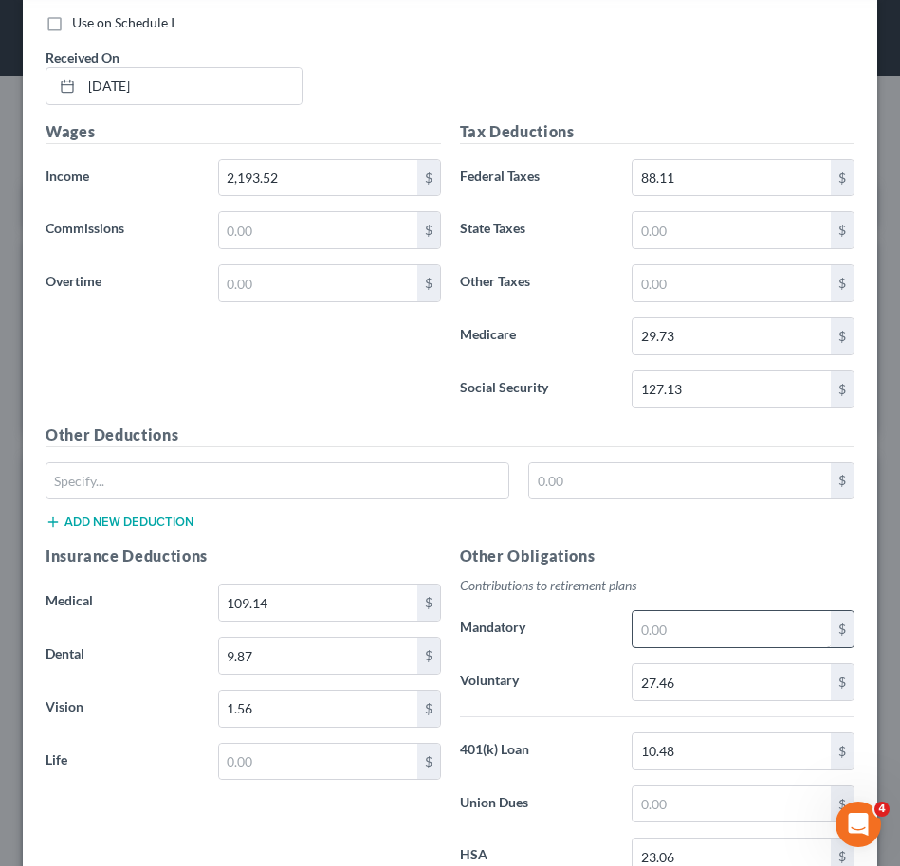
scroll to position [767, 0]
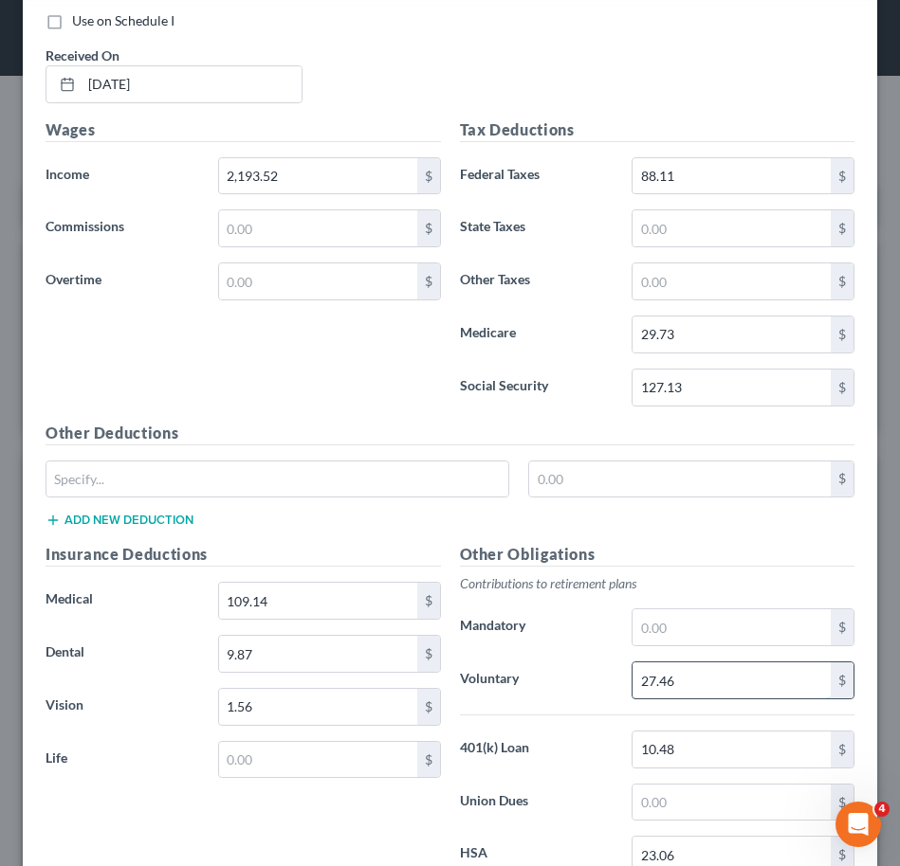
click at [683, 677] on input "27.46" at bounding box center [731, 681] width 198 height 36
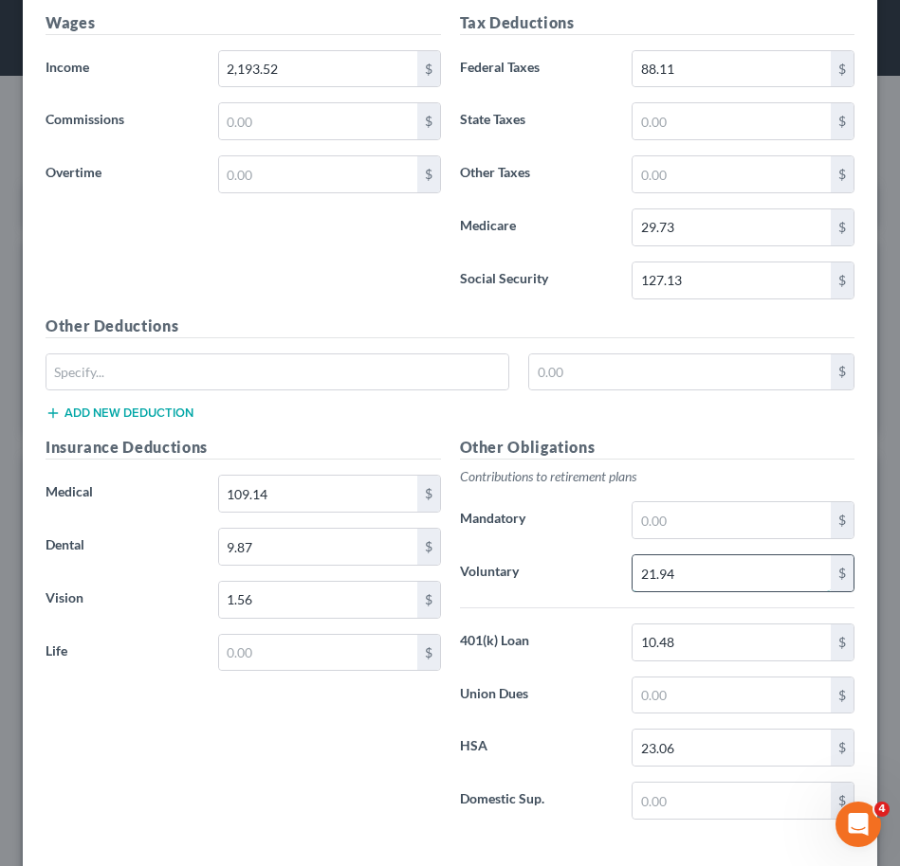
scroll to position [875, 0]
type input "21.94"
click at [699, 739] on input "23.06" at bounding box center [731, 747] width 198 height 36
type input "22.88"
click at [350, 723] on div "Insurance Deductions Medical 109.14 $ Dental 9.87 $ Vision 1.56 $ Life $" at bounding box center [243, 634] width 414 height 399
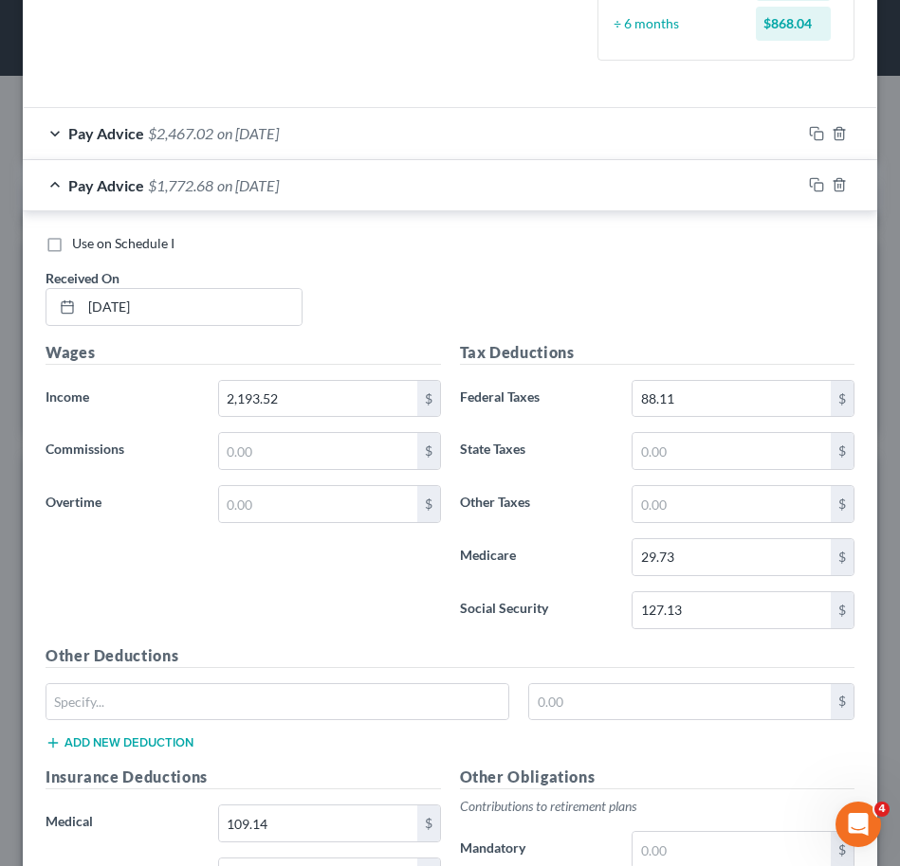
scroll to position [543, 0]
click at [478, 172] on div "Pay Advice $1,772.68 on [DATE]" at bounding box center [412, 186] width 778 height 50
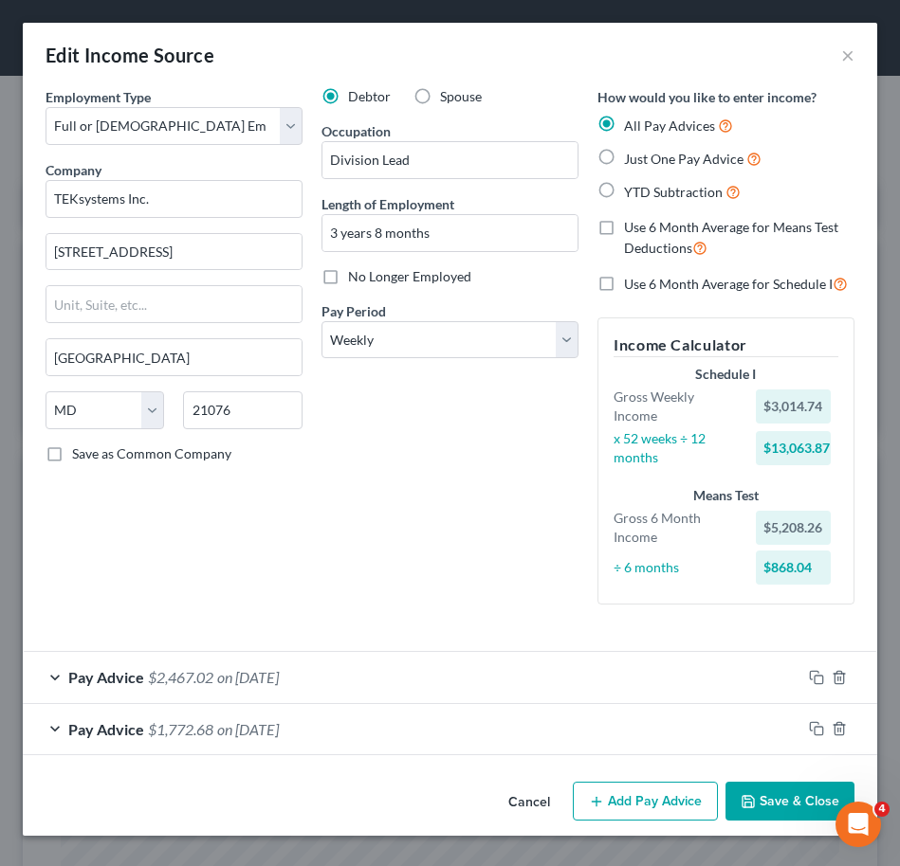
scroll to position [0, 0]
click at [819, 732] on icon "button" at bounding box center [816, 728] width 15 height 15
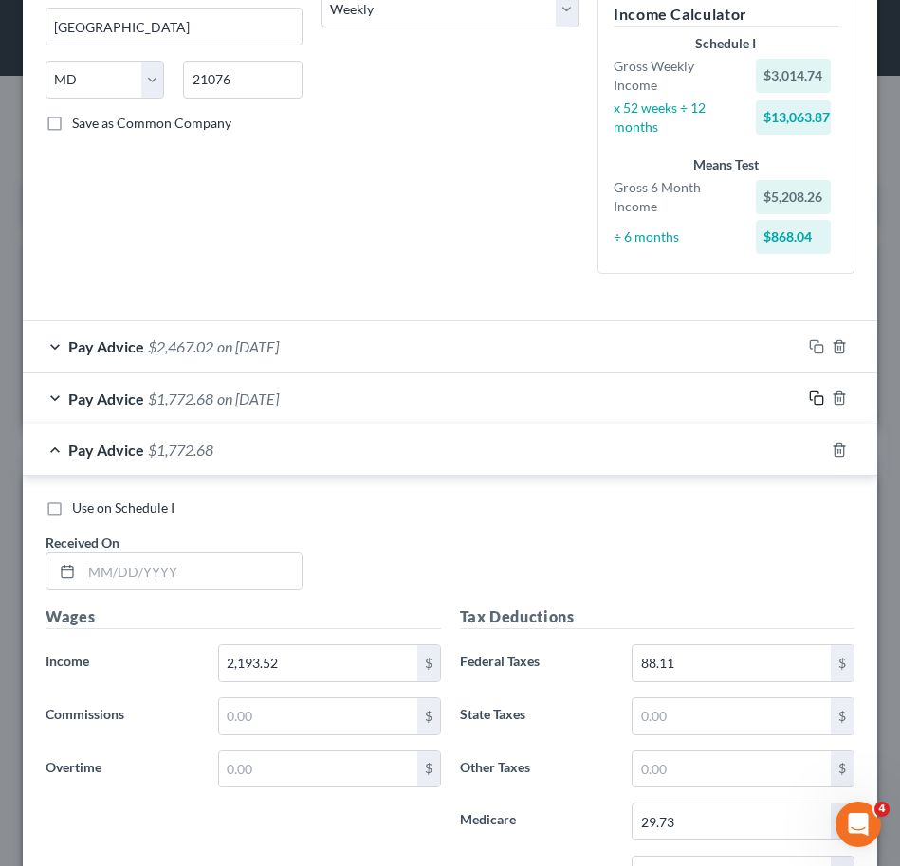
scroll to position [332, 0]
click at [165, 558] on input "text" at bounding box center [192, 571] width 220 height 36
type input "[DATE]"
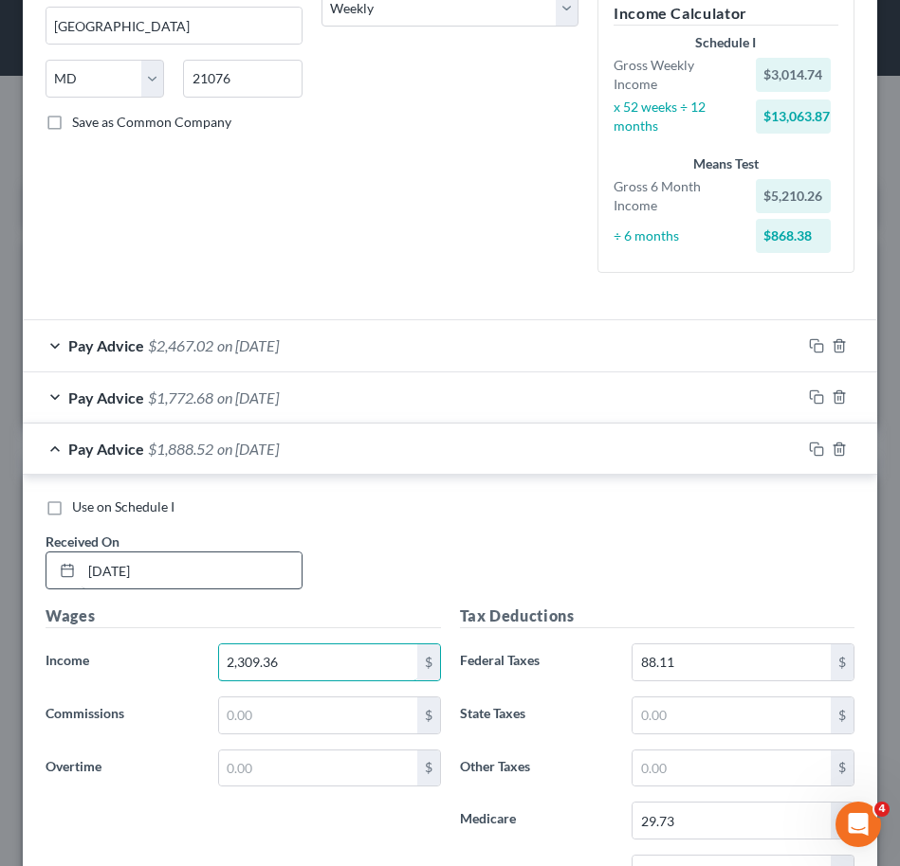
type input "2,309.36"
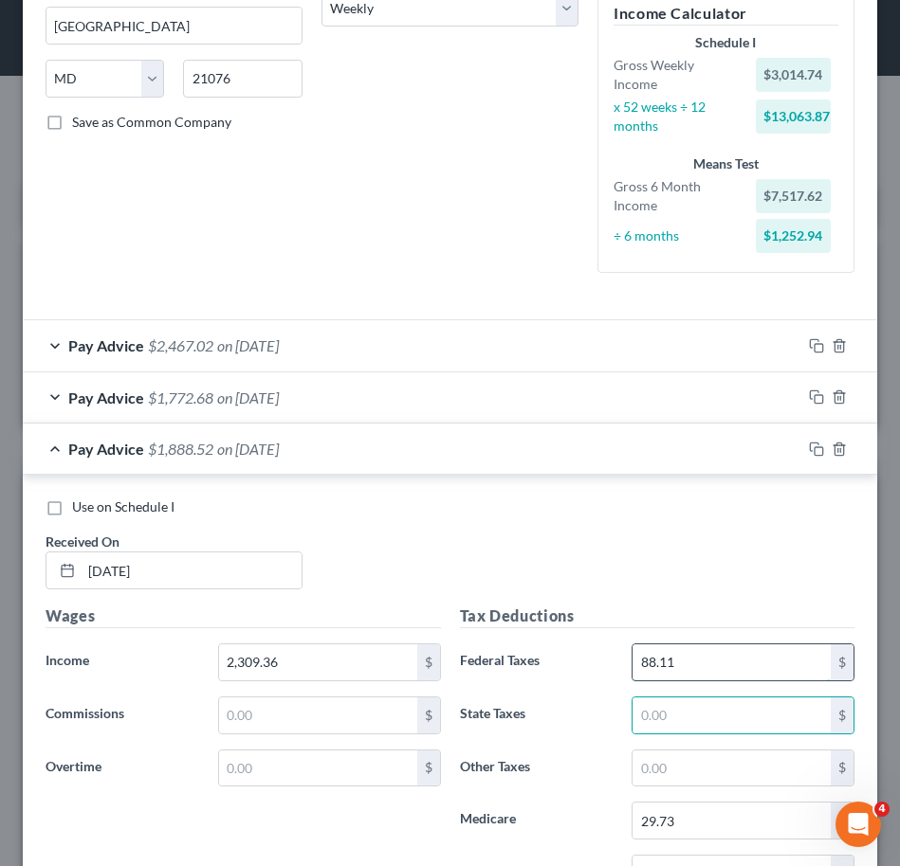
click at [676, 665] on input "88.11" at bounding box center [731, 663] width 198 height 36
type input "92.57"
type input "30.29"
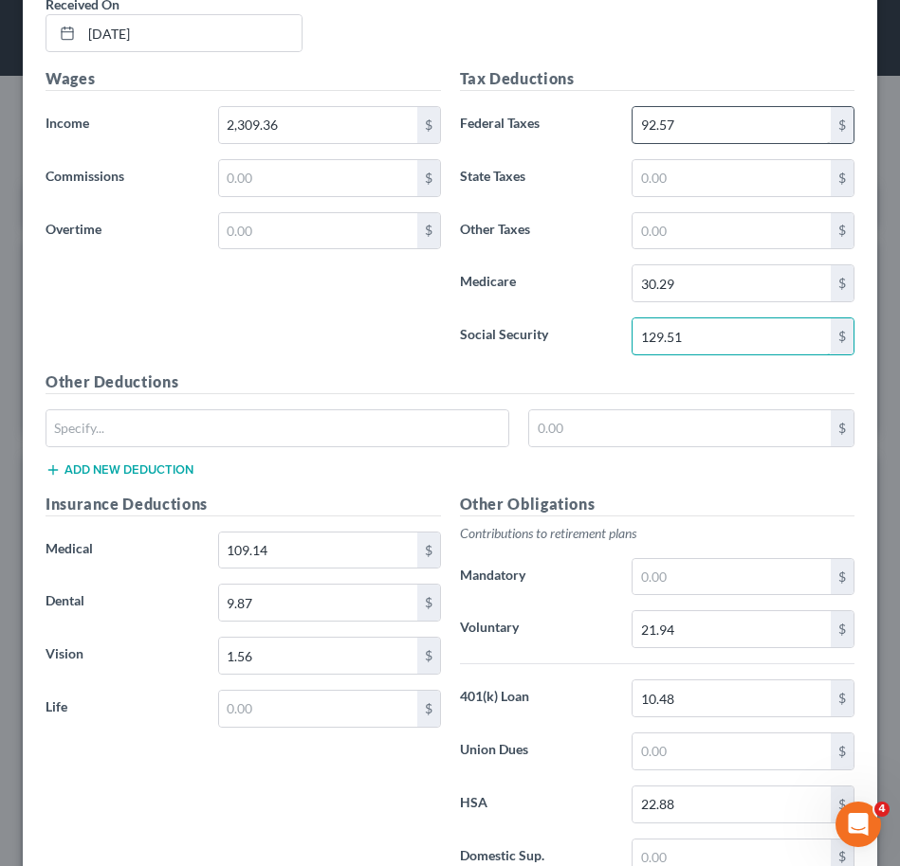
scroll to position [870, 0]
type input "129.51"
click at [685, 634] on input "21.94" at bounding box center [731, 628] width 198 height 36
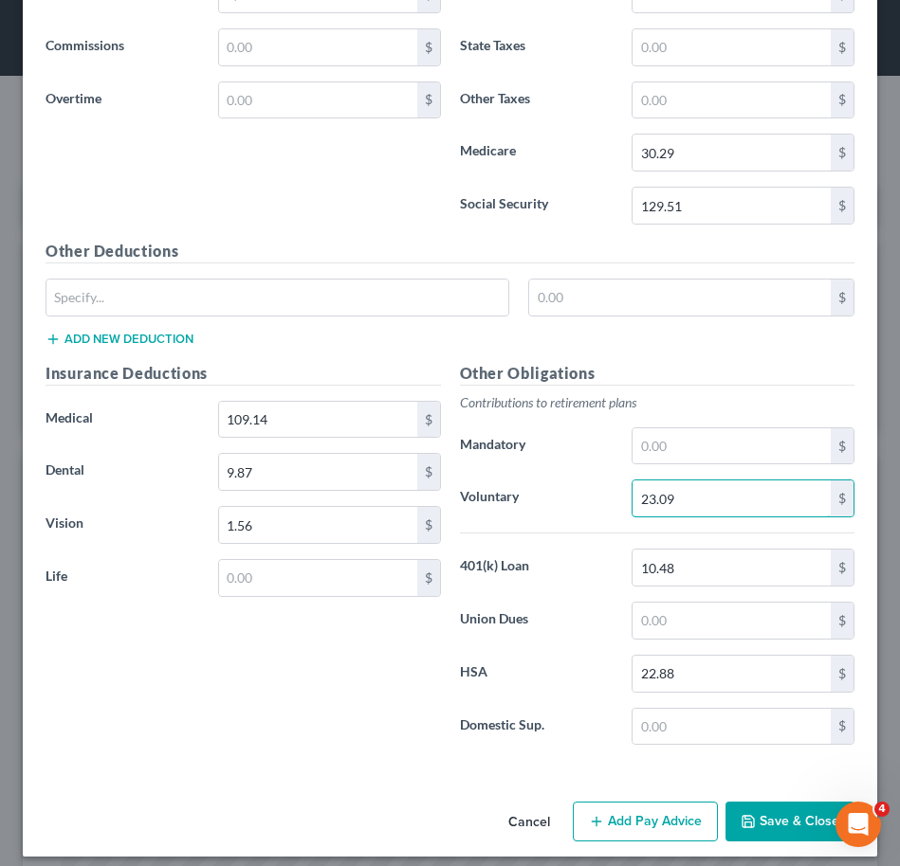
scroll to position [1011, 0]
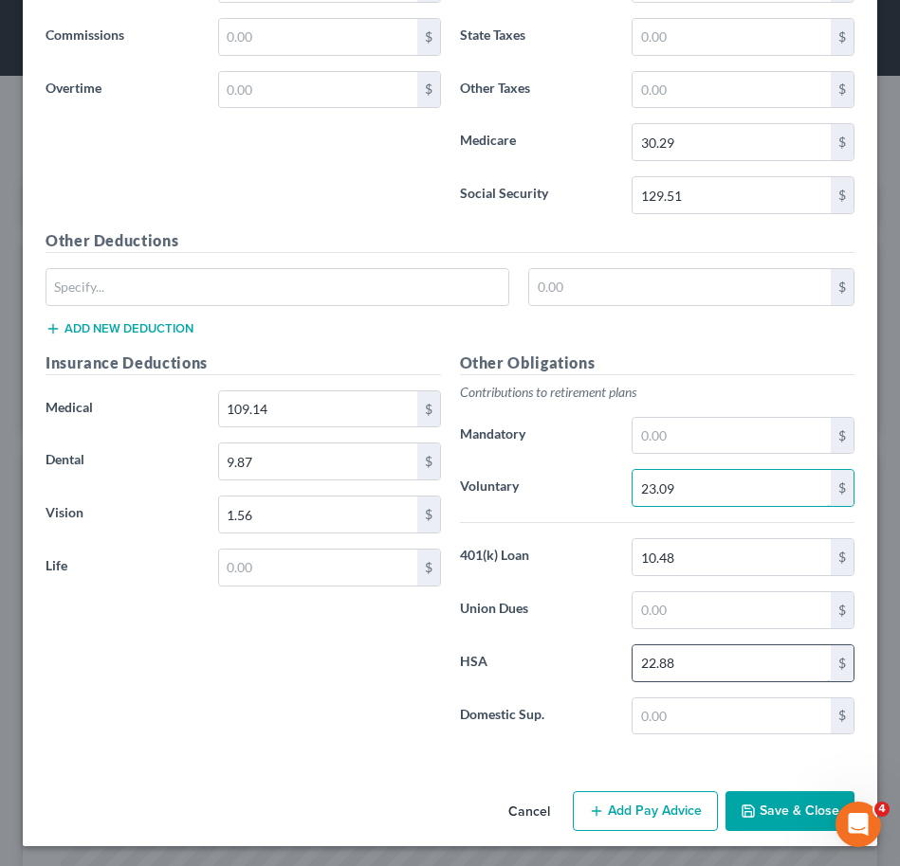
type input "23.09"
click at [718, 669] on input "22.88" at bounding box center [731, 664] width 198 height 36
type input "100.37"
click at [490, 724] on label "Domestic Sup." at bounding box center [536, 717] width 173 height 38
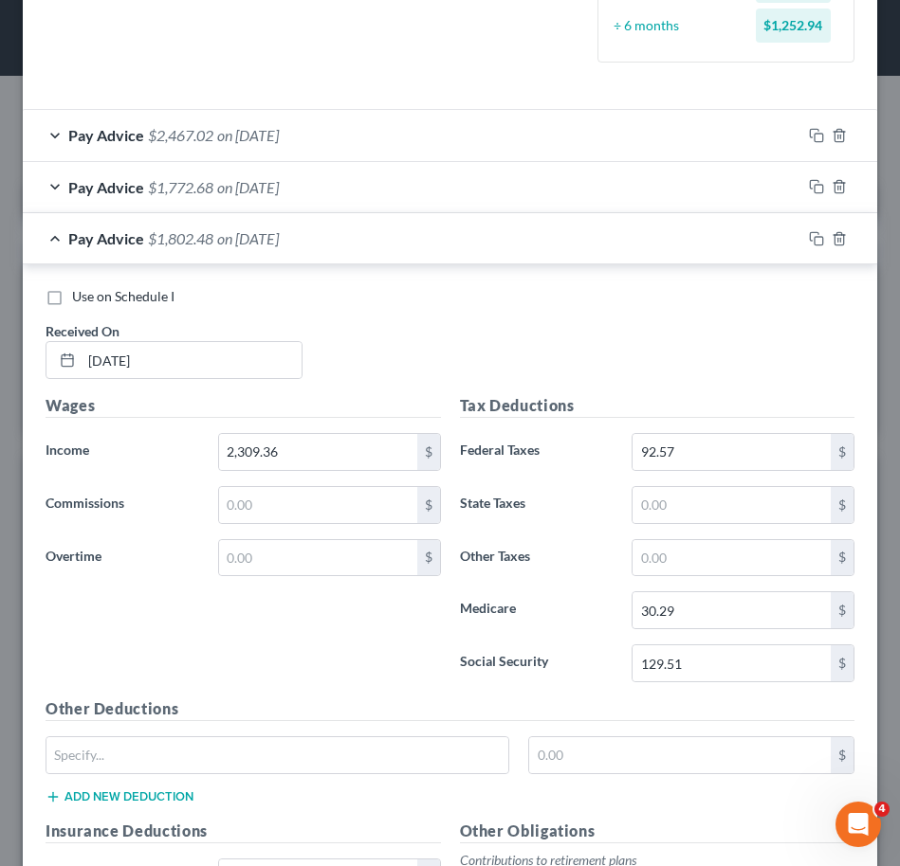
scroll to position [462, 0]
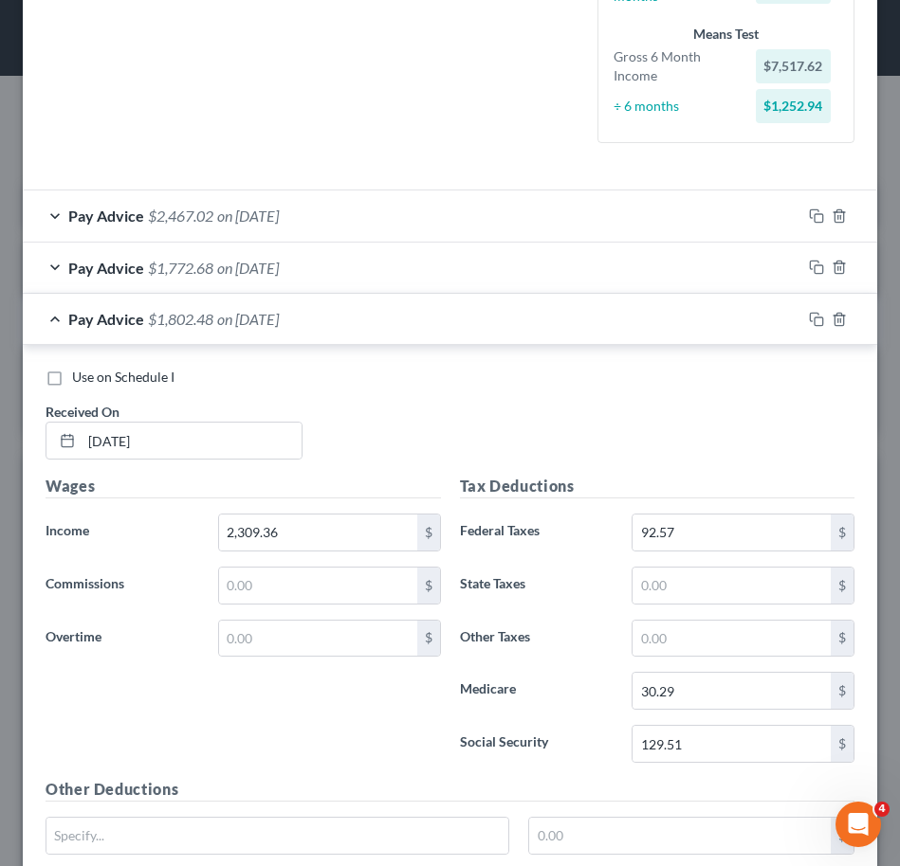
click at [444, 328] on div "Pay Advice $1,802.48 on [DATE]" at bounding box center [412, 319] width 778 height 50
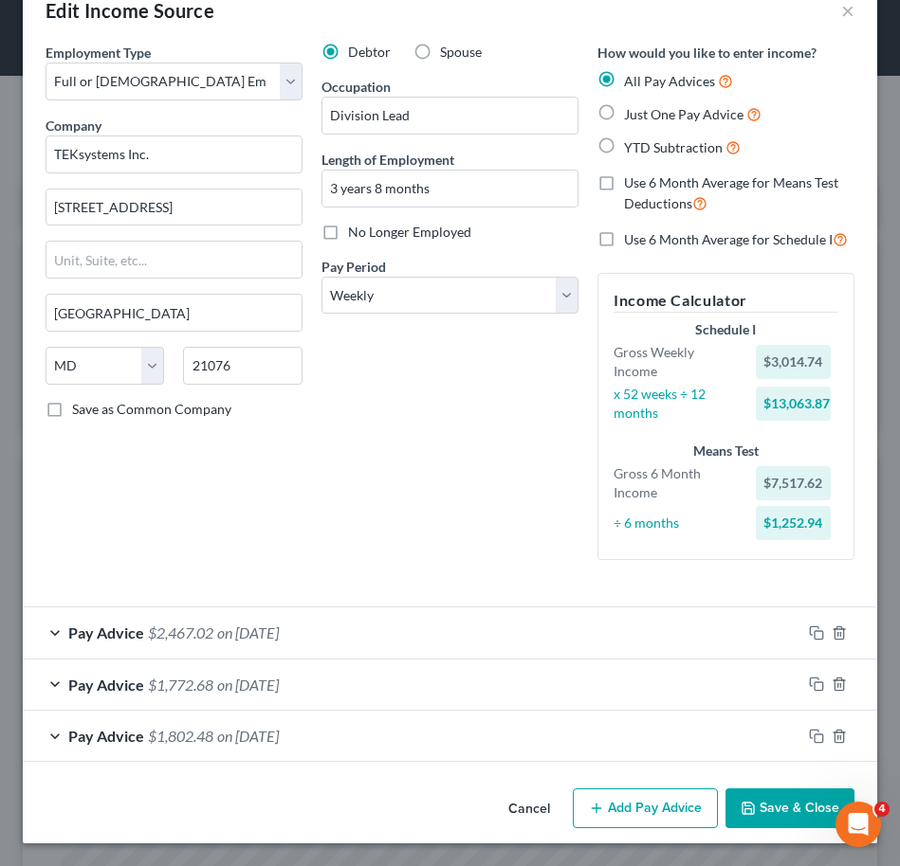
scroll to position [45, 0]
click at [809, 733] on icon "button" at bounding box center [816, 736] width 15 height 15
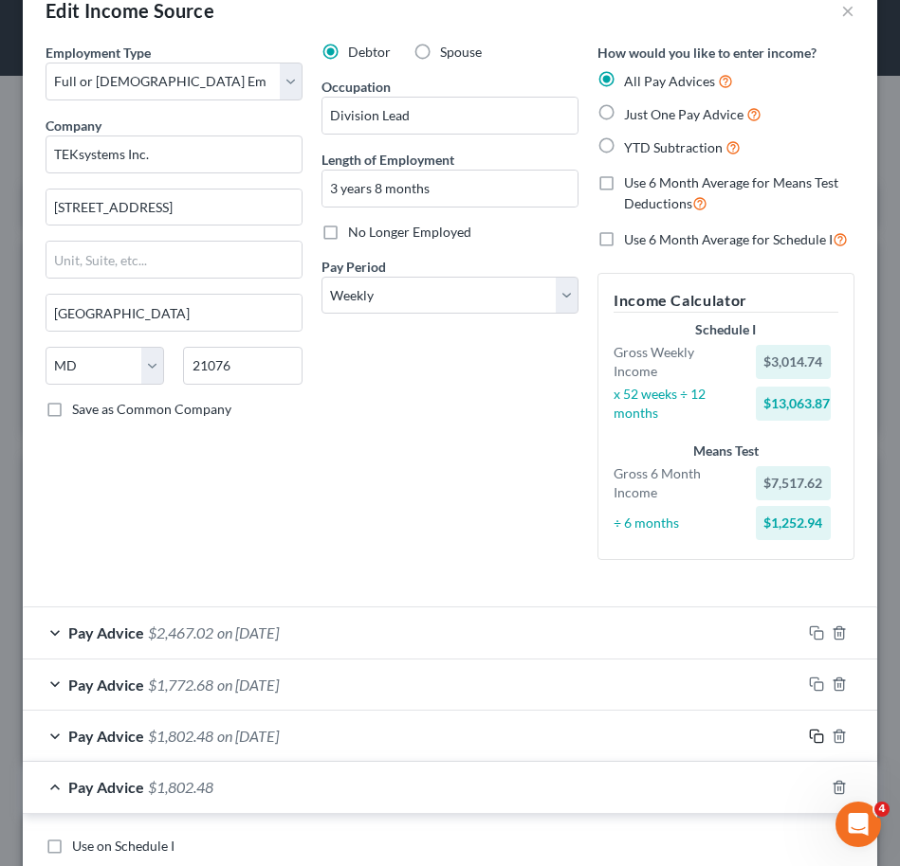
scroll to position [296, 0]
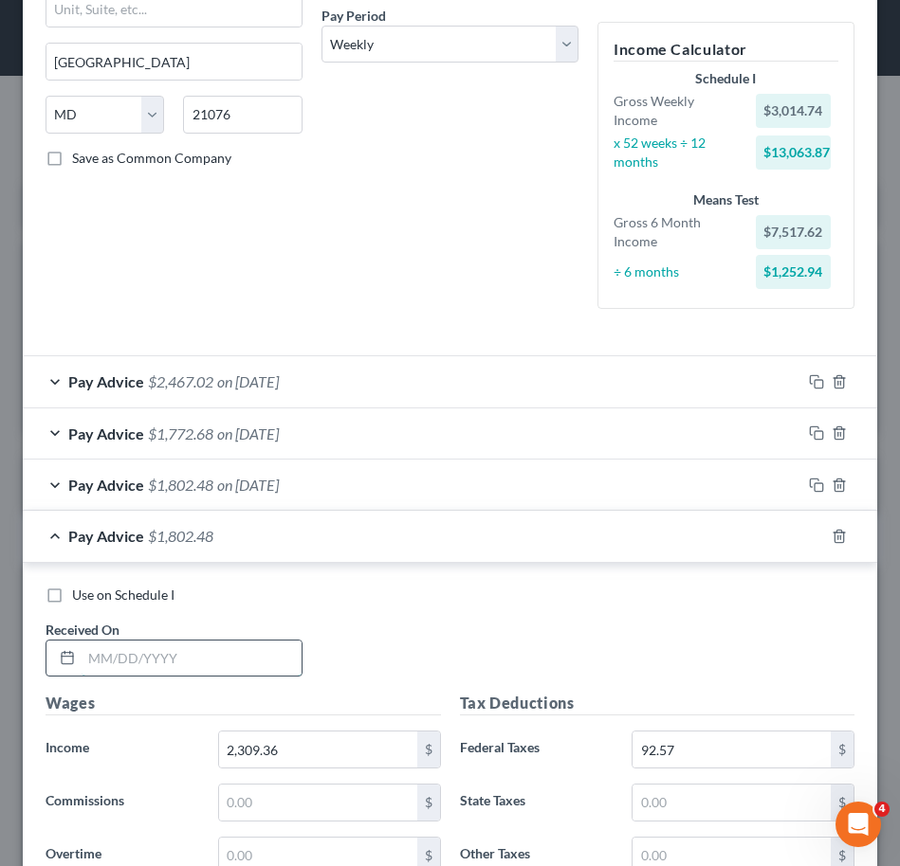
click at [193, 657] on input "text" at bounding box center [192, 659] width 220 height 36
type input "[DATE]"
type input "2,346.85"
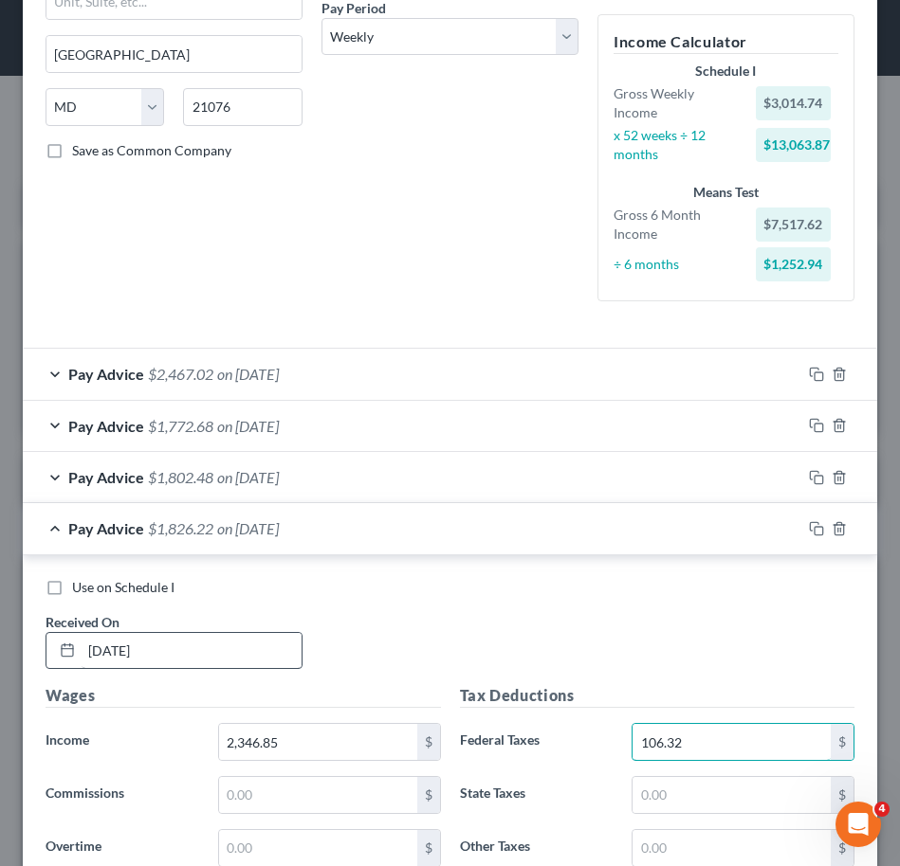
type input "106.32"
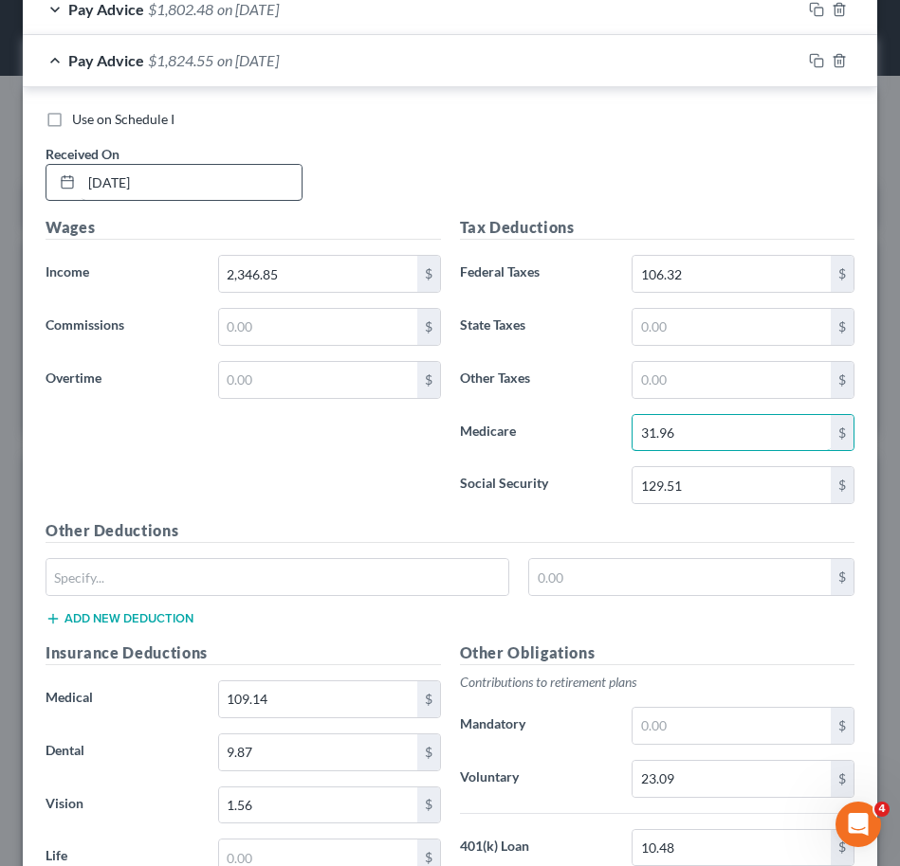
type input "31.96"
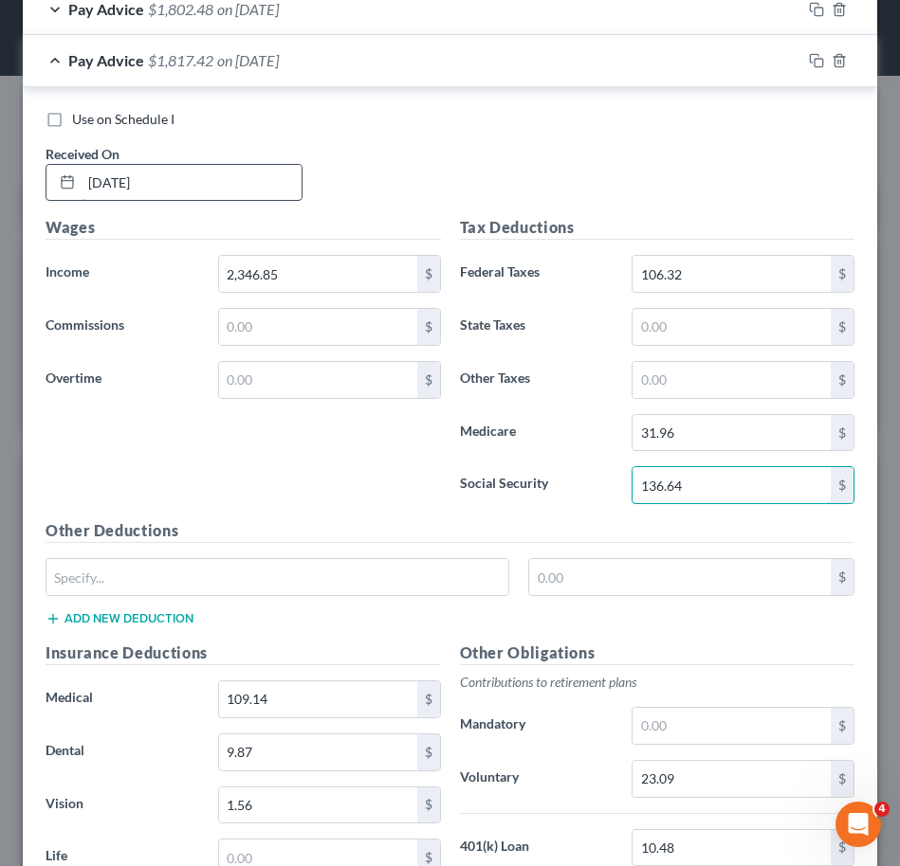
type input "136.64"
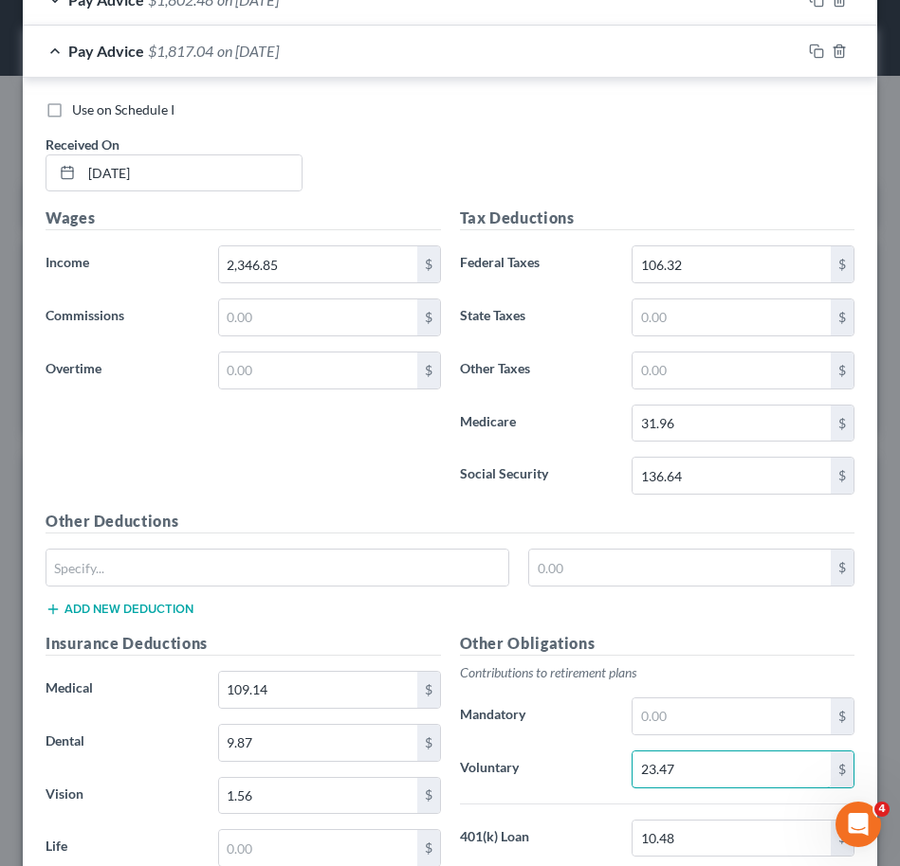
type input "23.47"
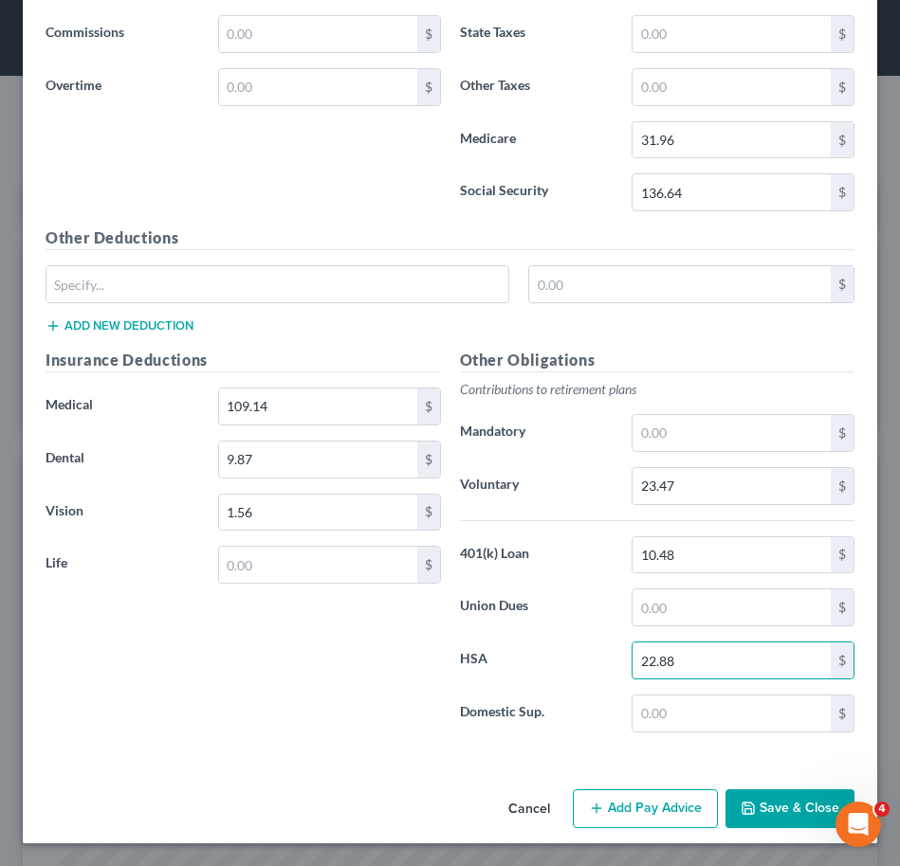
type input "22.88"
click at [493, 709] on label "Domestic Sup." at bounding box center [536, 714] width 173 height 38
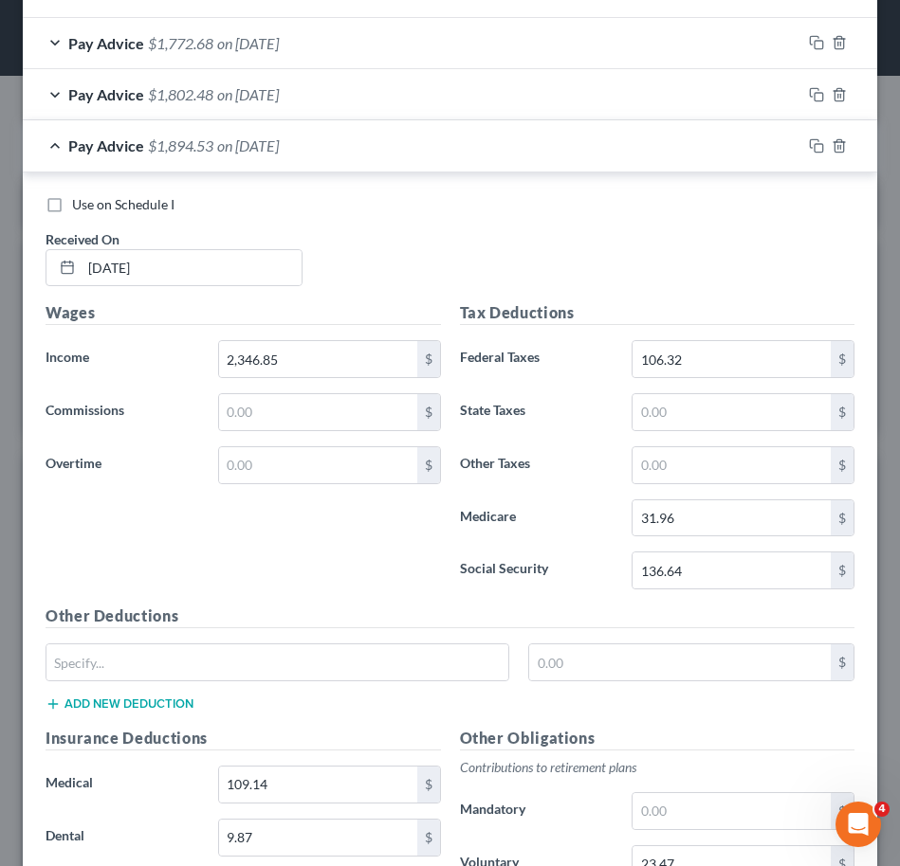
scroll to position [685, 0]
click at [269, 155] on div "Pay Advice $1,894.53 on [DATE]" at bounding box center [412, 146] width 778 height 50
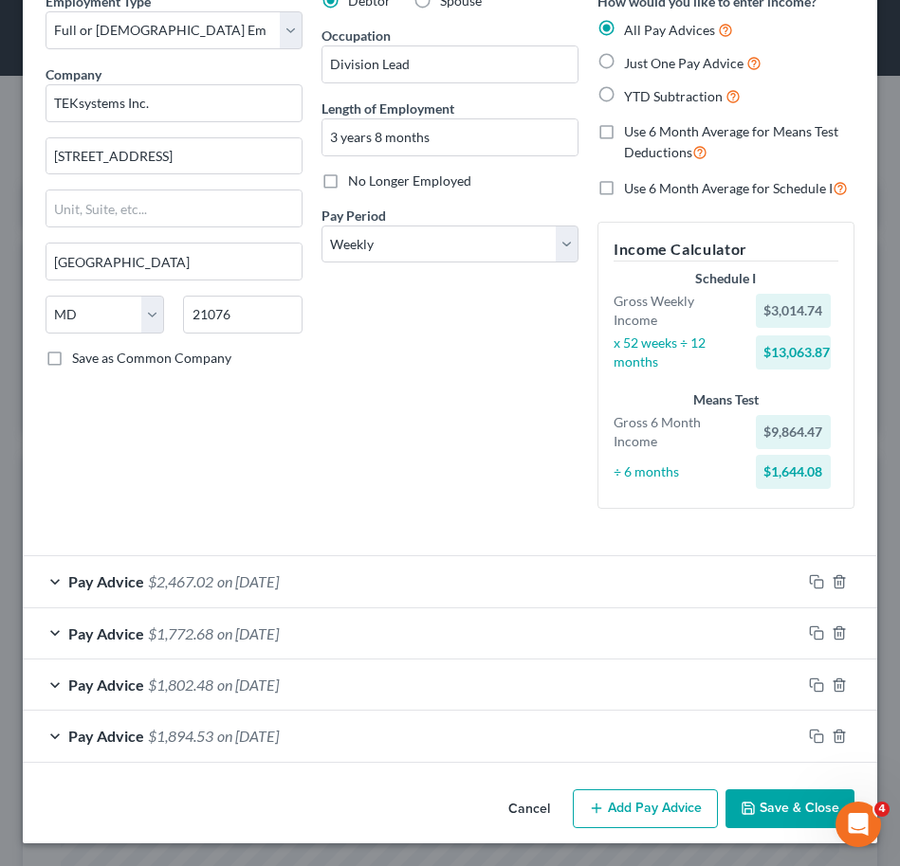
scroll to position [96, 0]
click at [810, 730] on icon "button" at bounding box center [814, 734] width 9 height 9
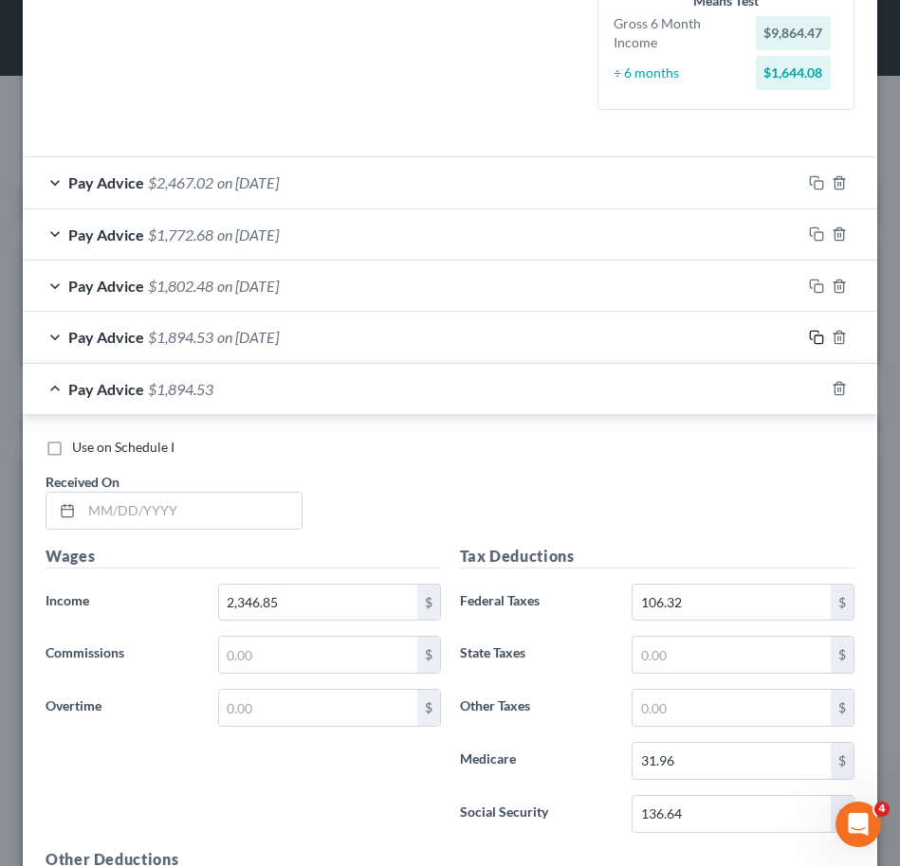
scroll to position [501, 0]
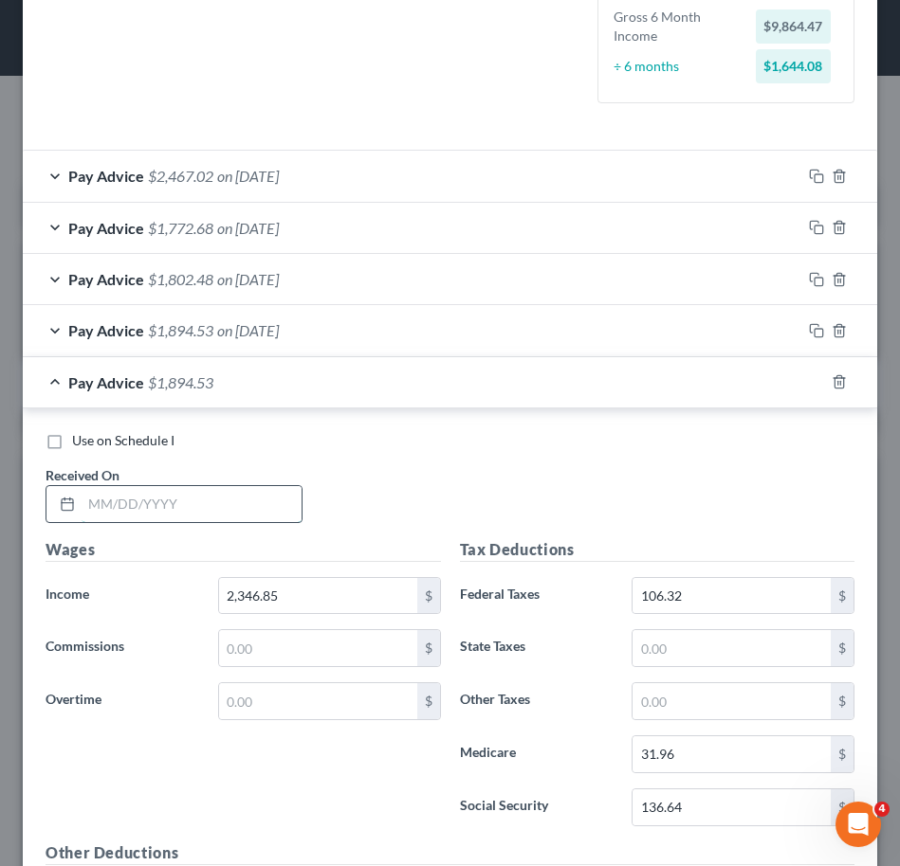
click at [155, 497] on input "text" at bounding box center [192, 504] width 220 height 36
type input "[DATE]"
type input "2,938.69"
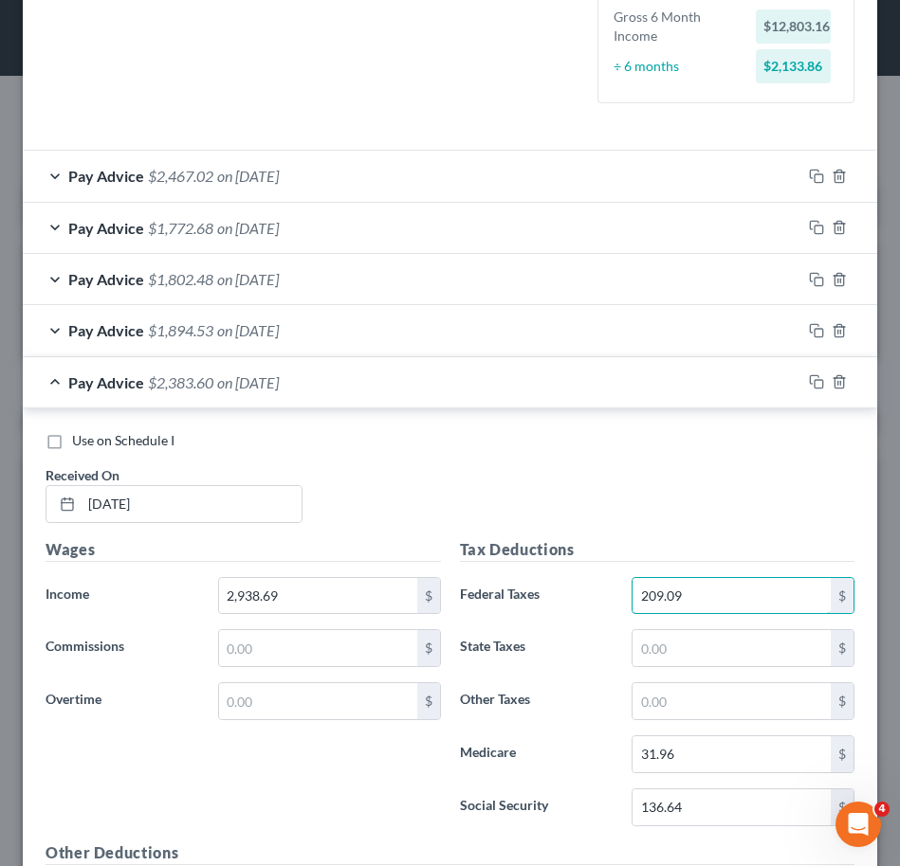
type input "209.09"
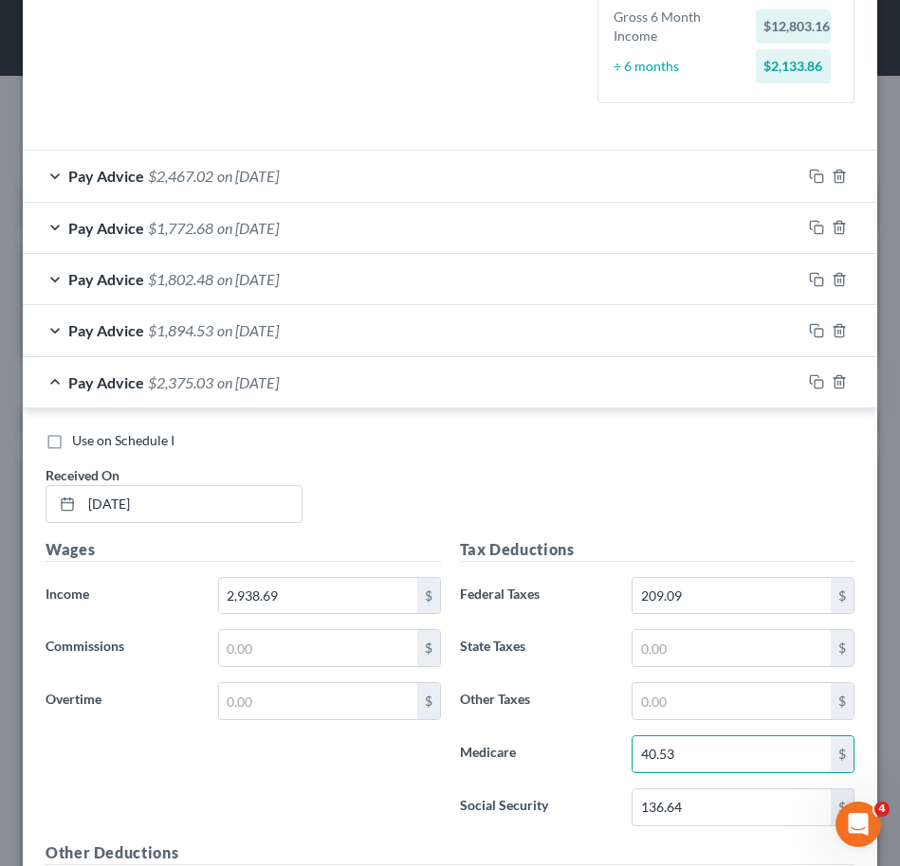
type input "40.53"
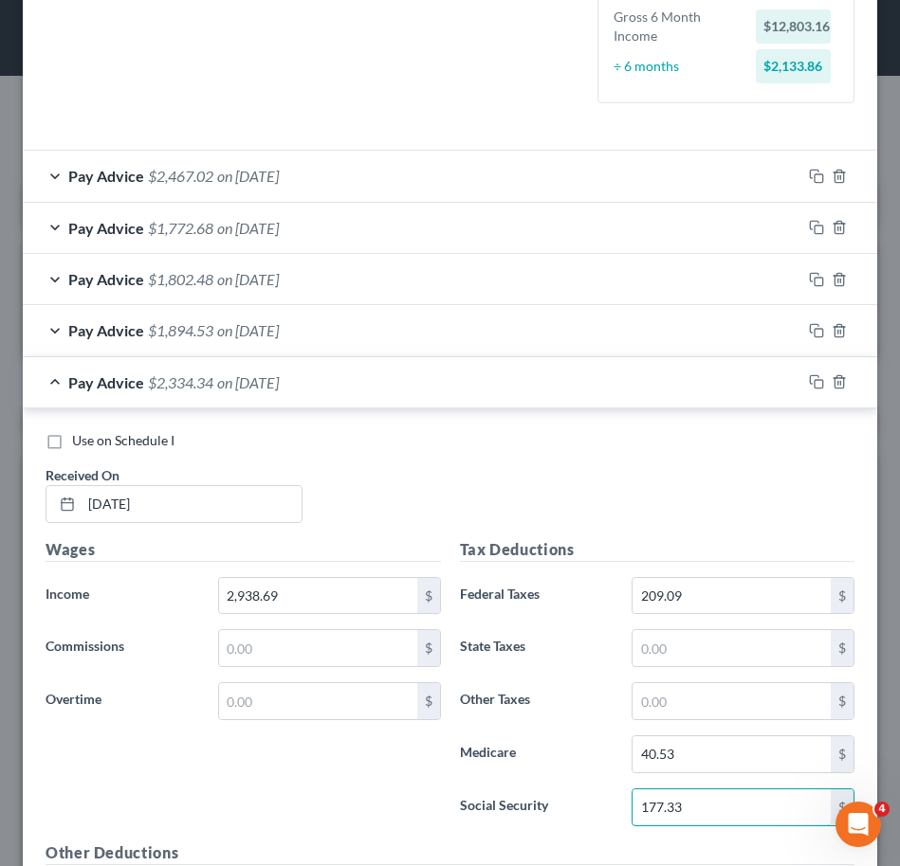
type input "177.33"
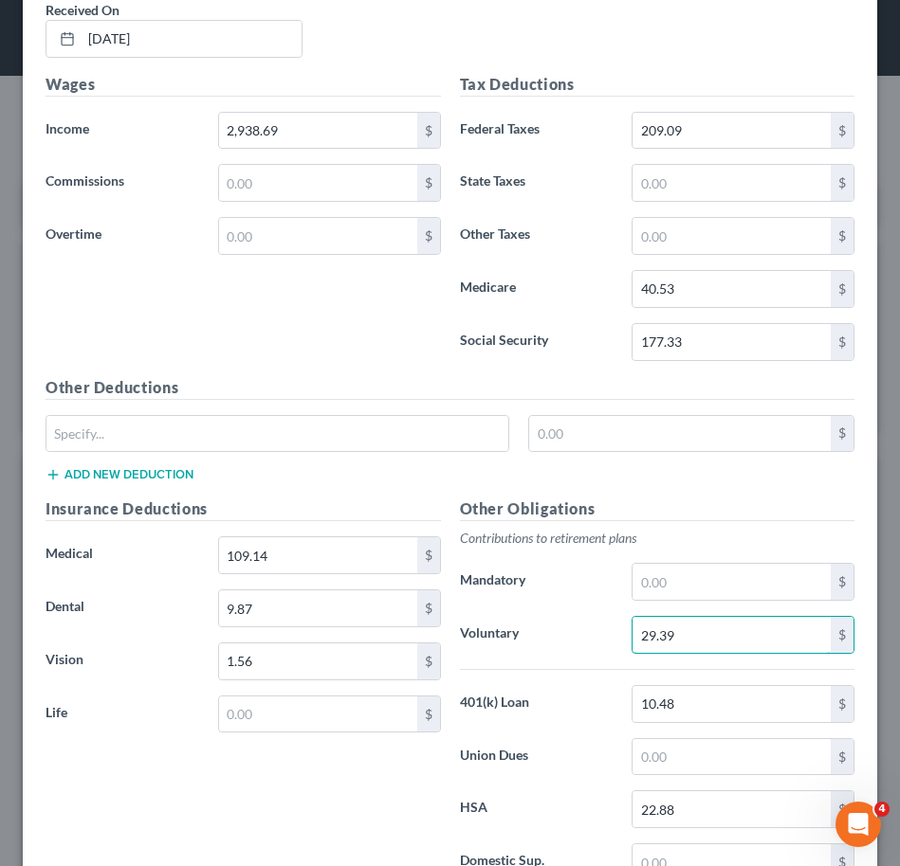
type input "29.39"
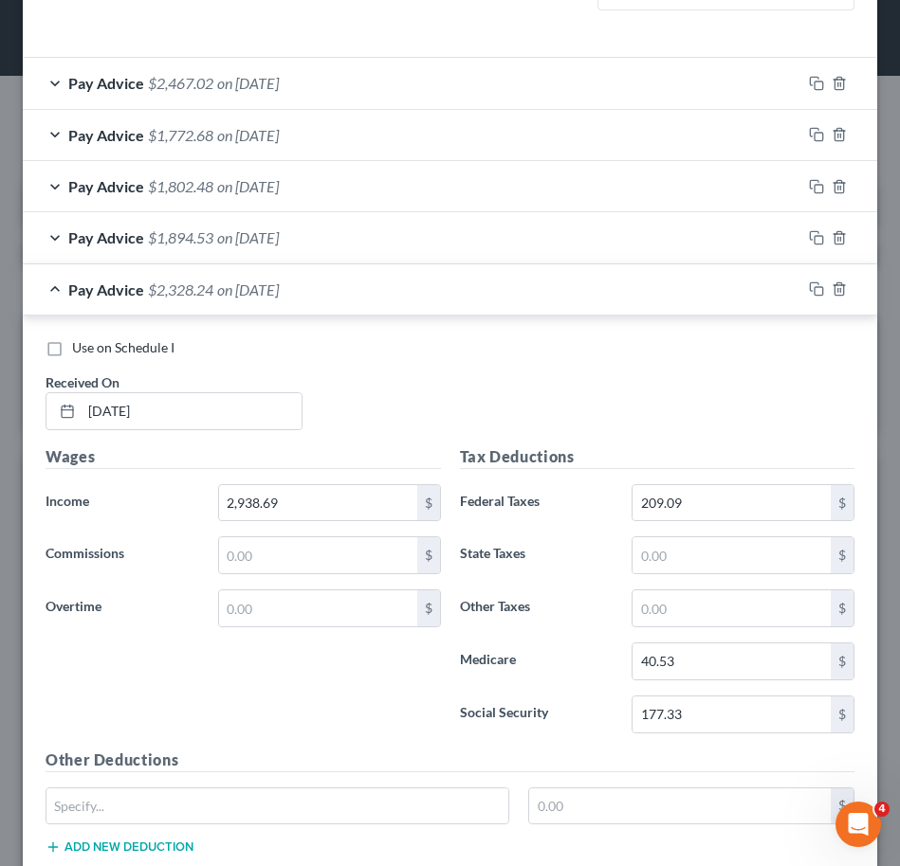
scroll to position [593, 0]
type input "23.06"
click at [358, 271] on div "Pay Advice $2,328.24 on [DATE]" at bounding box center [412, 290] width 778 height 50
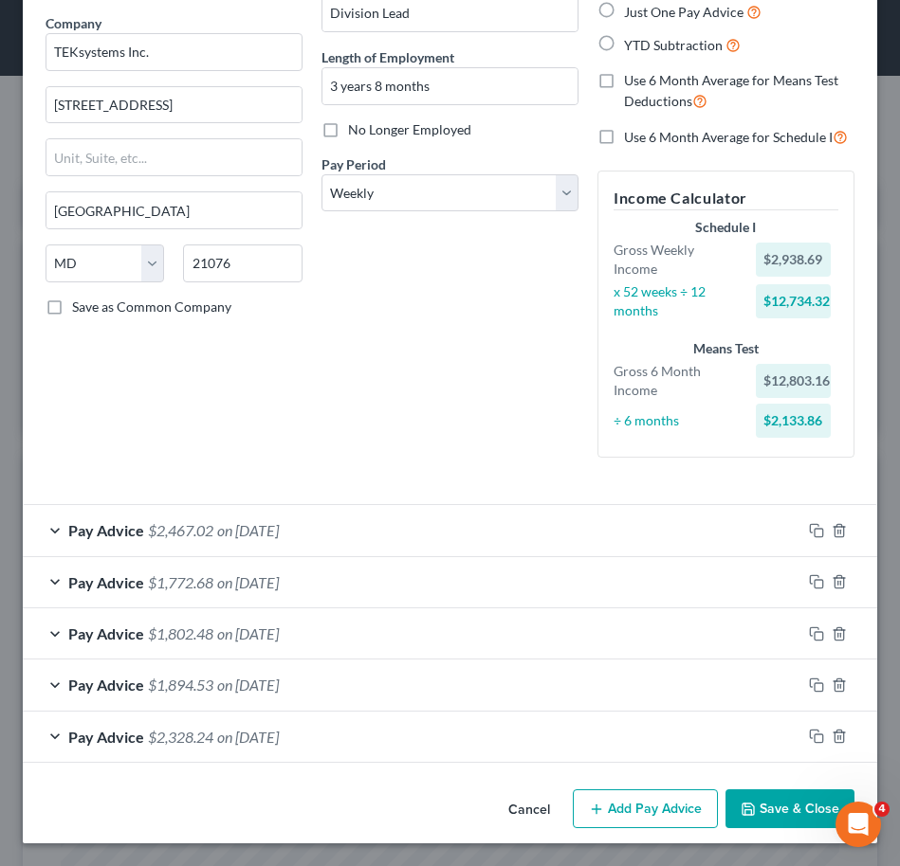
scroll to position [147, 0]
click at [333, 737] on div "Pay Advice $2,328.24 on [DATE]" at bounding box center [412, 737] width 778 height 50
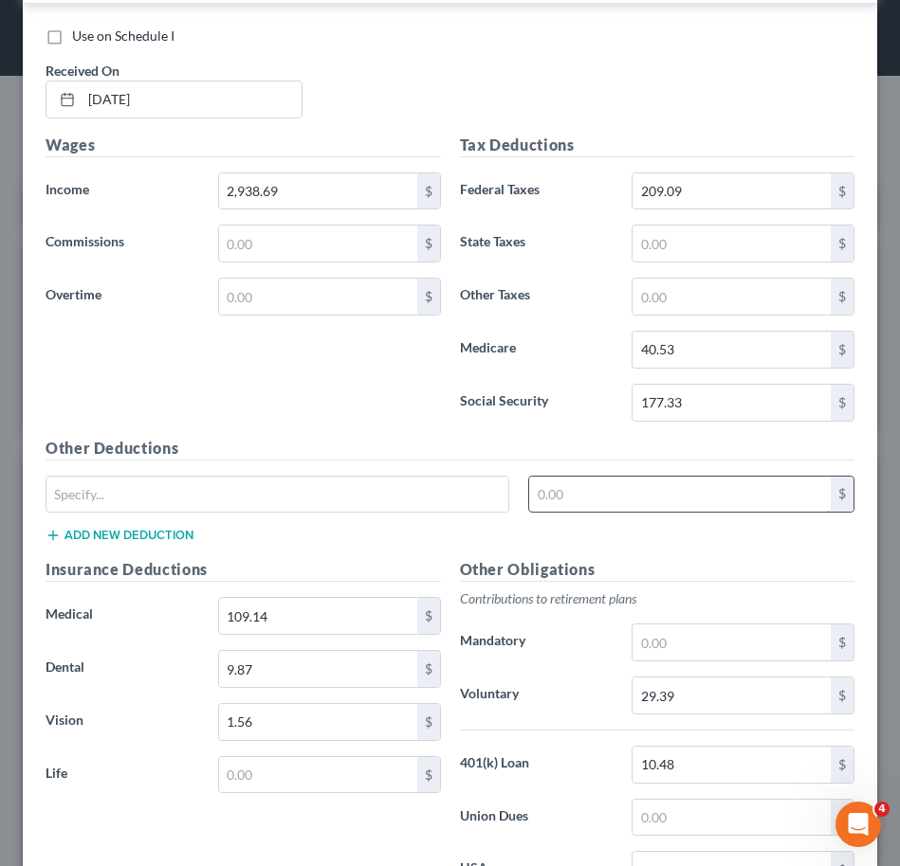
scroll to position [905, 0]
click at [713, 408] on input "177.33" at bounding box center [731, 404] width 198 height 36
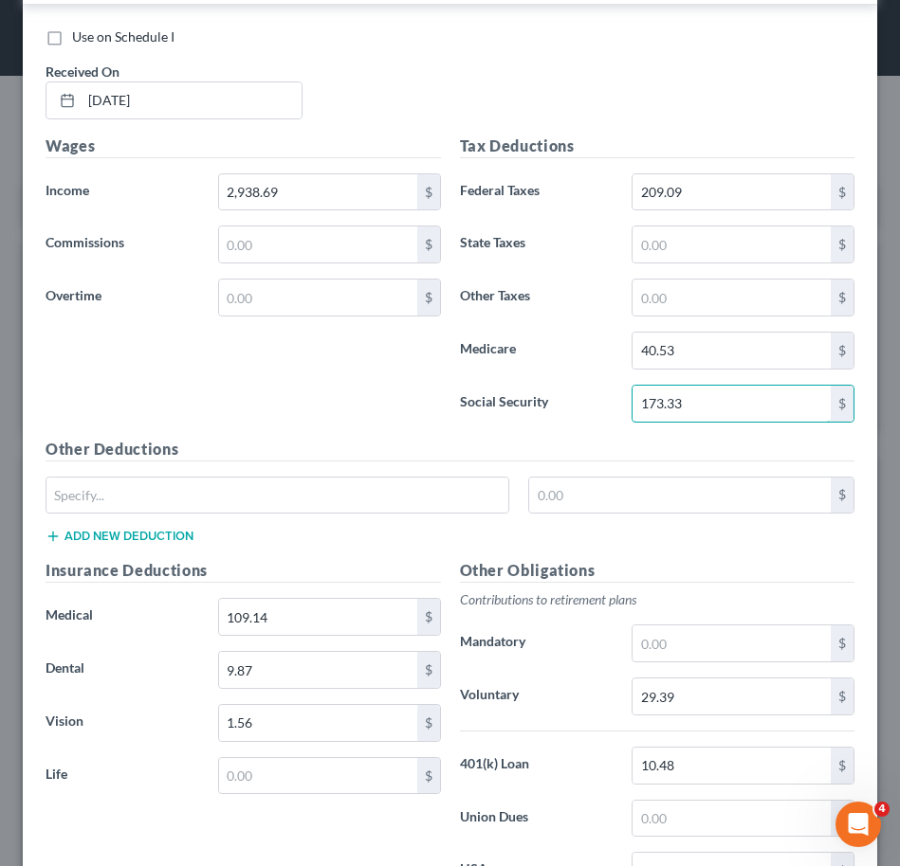
type input "173.33"
click at [435, 394] on div "Wages Income * 2,938.69 $ Commissions $ Overtime $" at bounding box center [243, 286] width 414 height 303
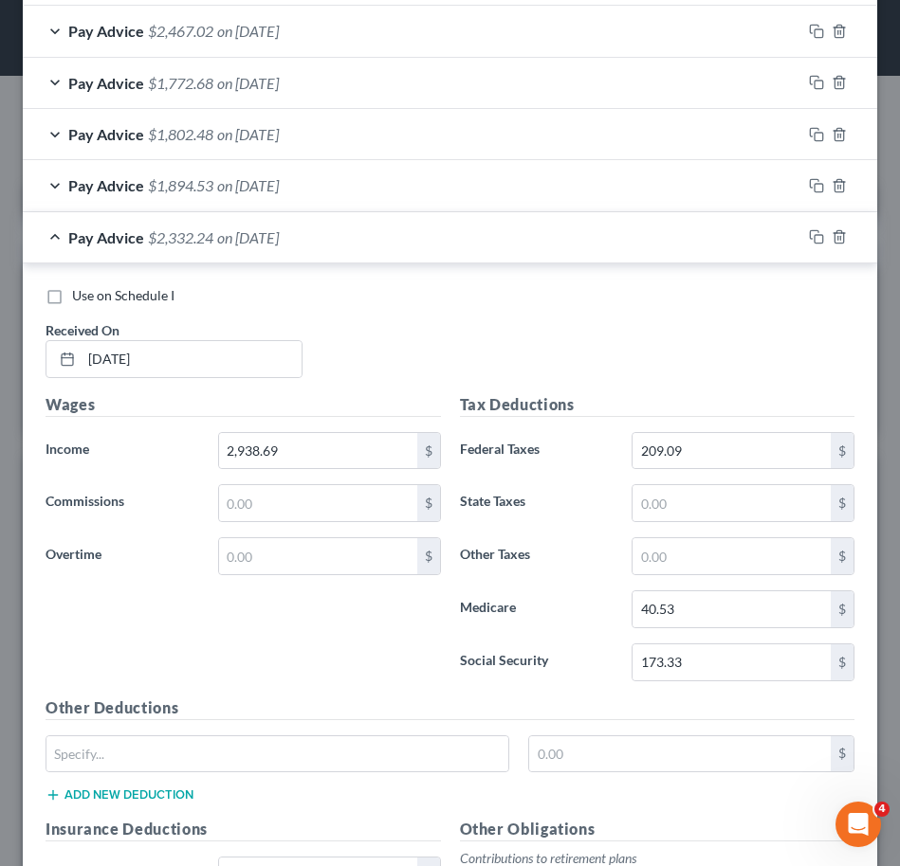
click at [385, 232] on div "Pay Advice $2,332.24 on [DATE]" at bounding box center [412, 237] width 778 height 50
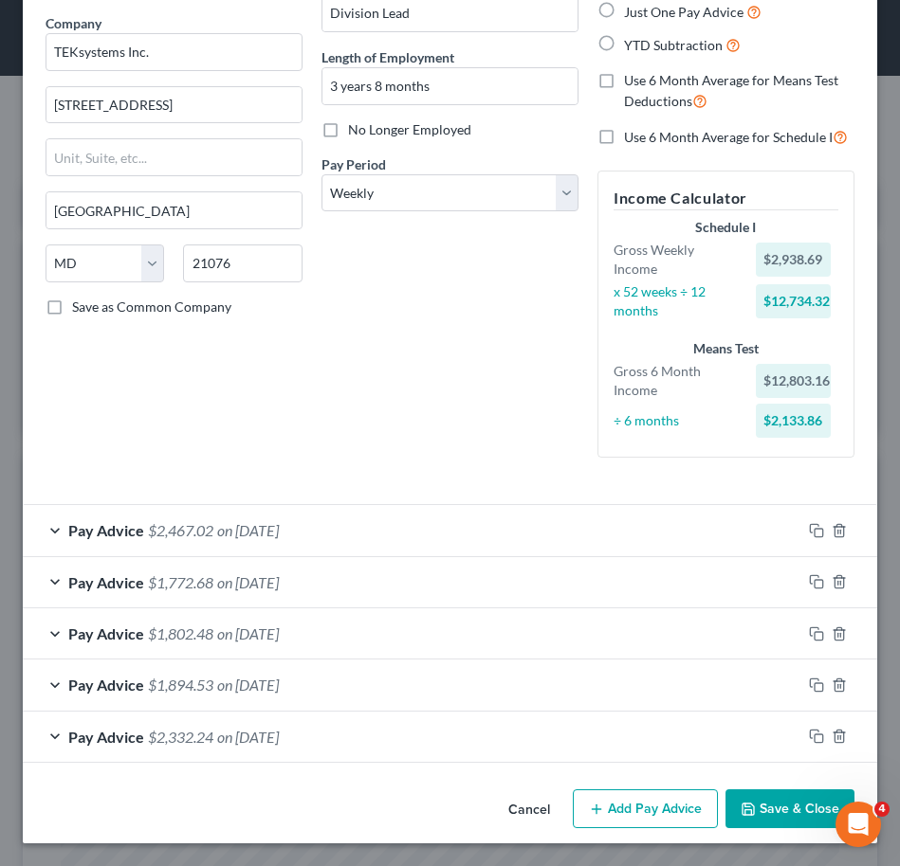
scroll to position [147, 0]
click at [809, 737] on icon "button" at bounding box center [816, 736] width 15 height 15
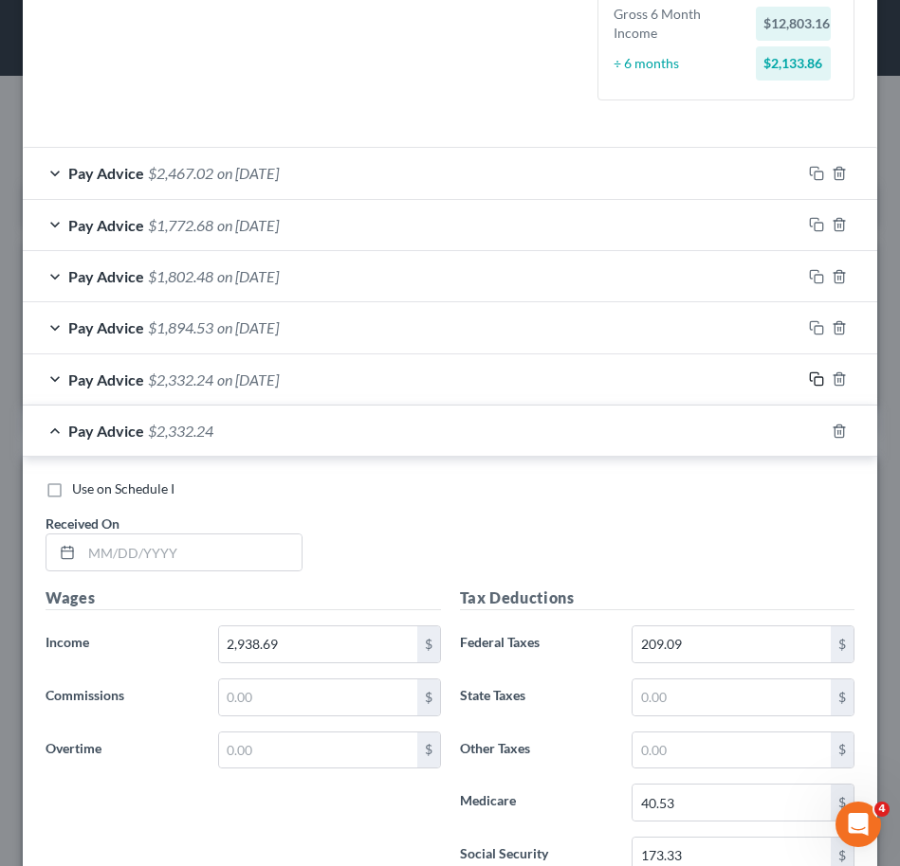
scroll to position [506, 0]
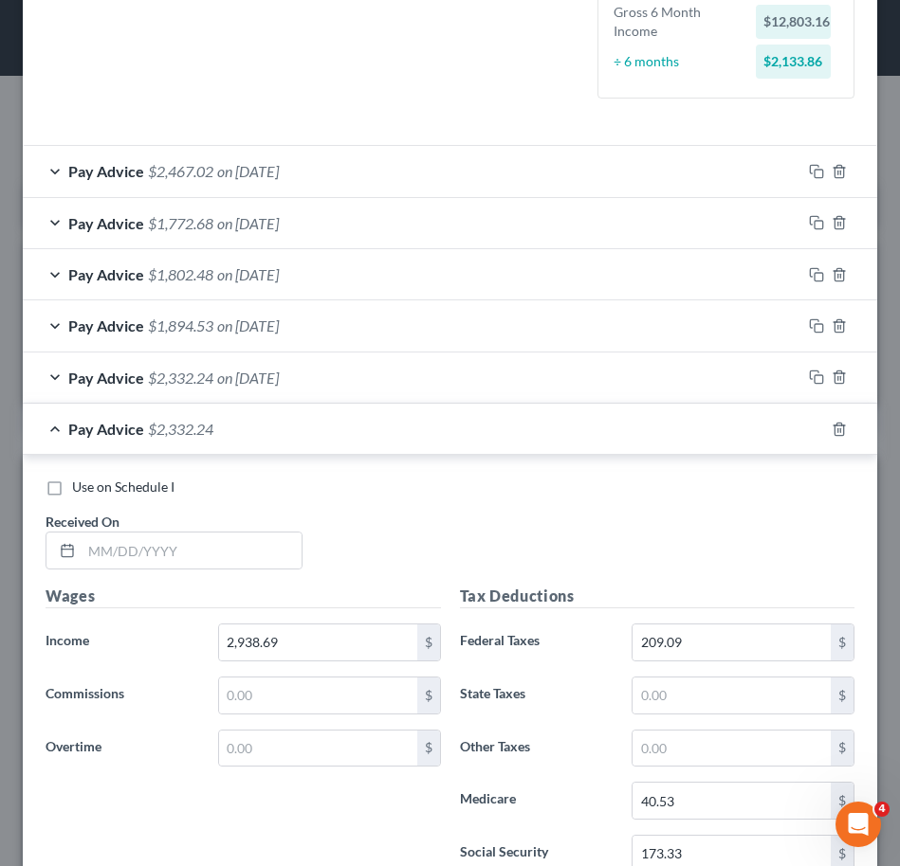
click at [495, 170] on div "Pay Advice $2,467.02 on [DATE]" at bounding box center [412, 171] width 778 height 50
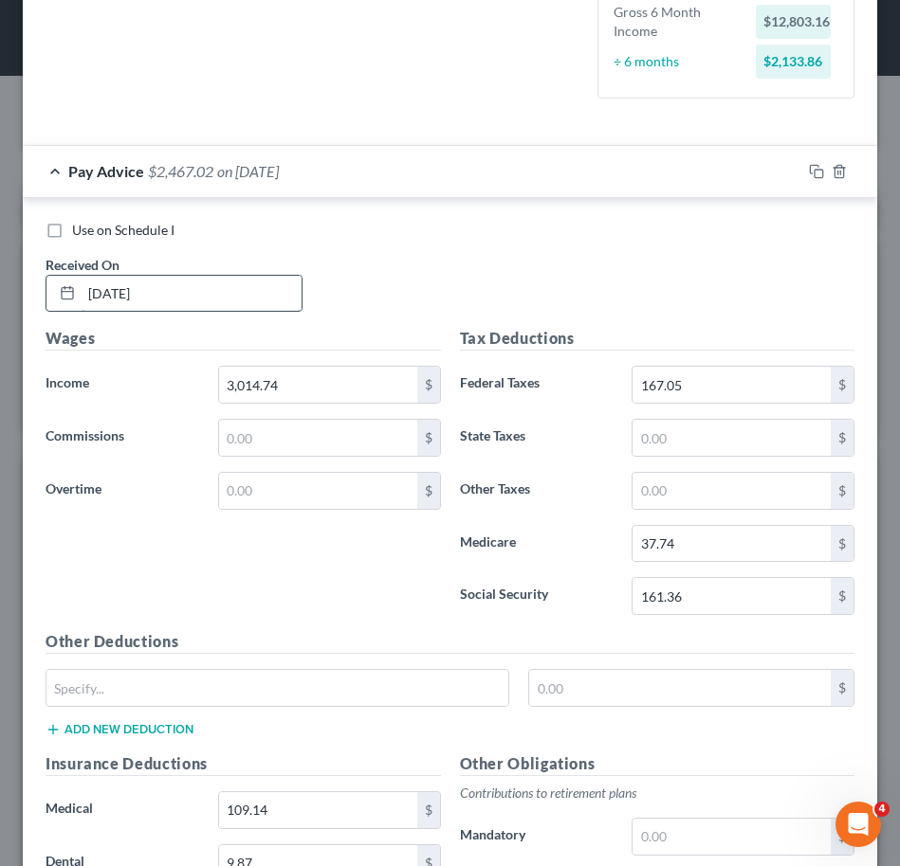
click at [189, 301] on input "[DATE]" at bounding box center [192, 294] width 220 height 36
type input "[DATE]"
click at [303, 271] on div "Received On * [DATE]" at bounding box center [174, 284] width 276 height 58
click at [321, 186] on div "Pay Advice $2,467.02 on [DATE]" at bounding box center [412, 171] width 778 height 50
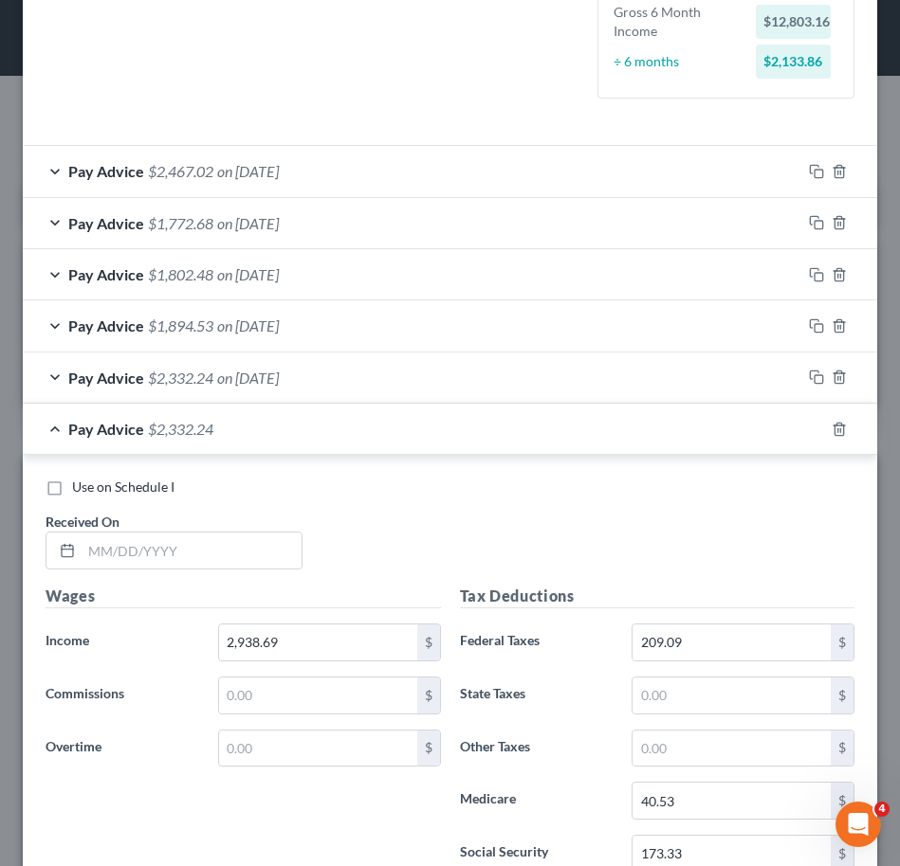
click at [442, 431] on div "Pay Advice $2,332.24" at bounding box center [423, 429] width 801 height 50
click at [196, 561] on input "text" at bounding box center [192, 551] width 220 height 36
click at [201, 564] on input "text" at bounding box center [192, 551] width 220 height 36
type input "[DATE]"
type input "2"
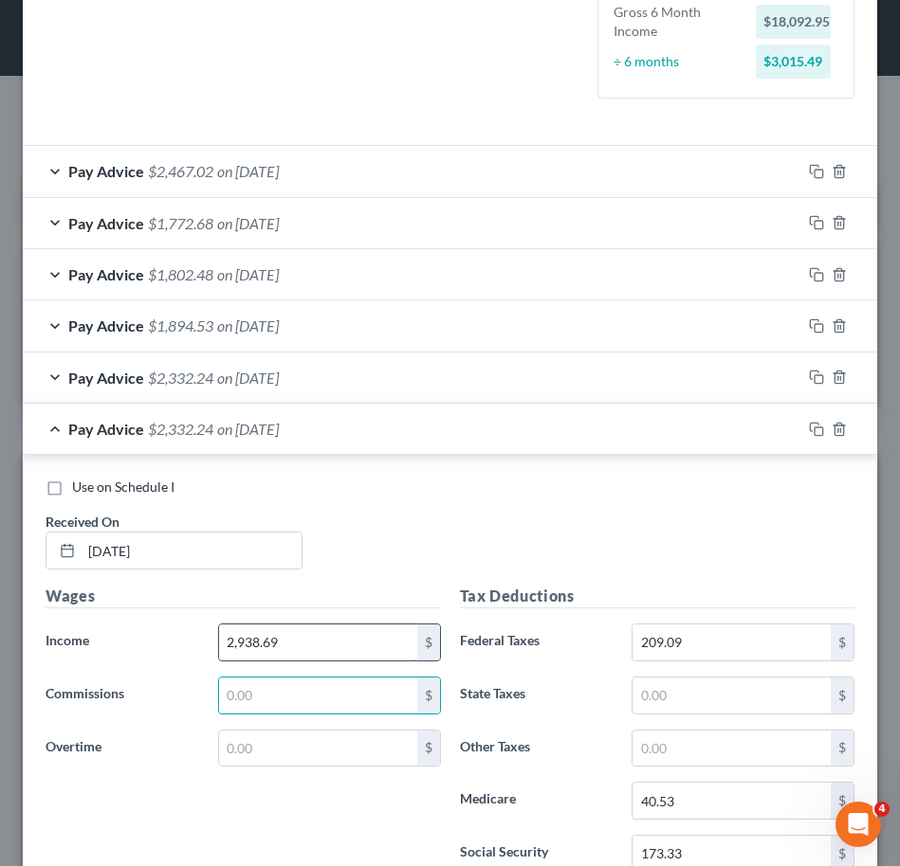
click at [357, 631] on input "2,938.69" at bounding box center [318, 643] width 198 height 36
type input "2,351.10"
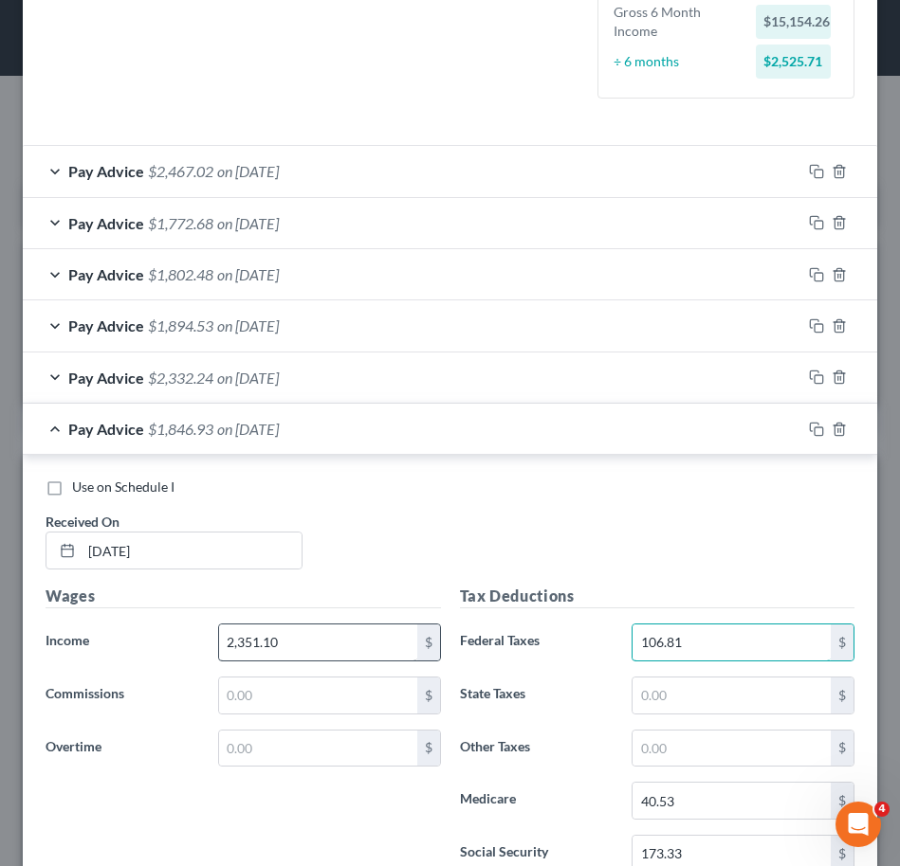
type input "106.81"
type input "32.01"
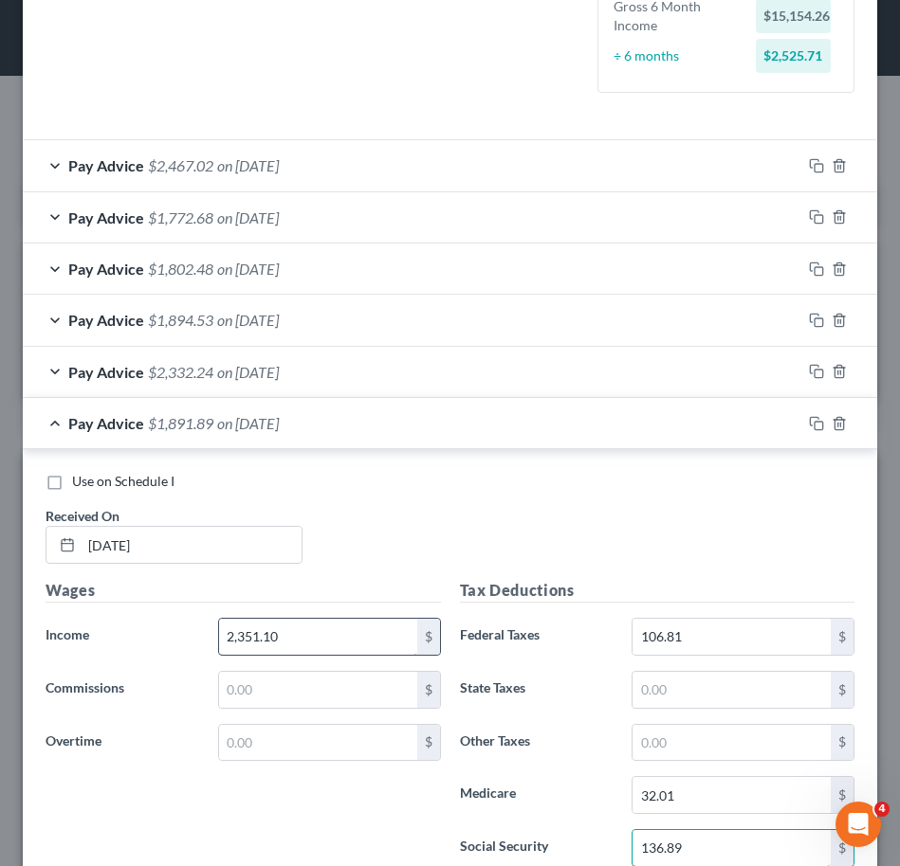
type input "136.89"
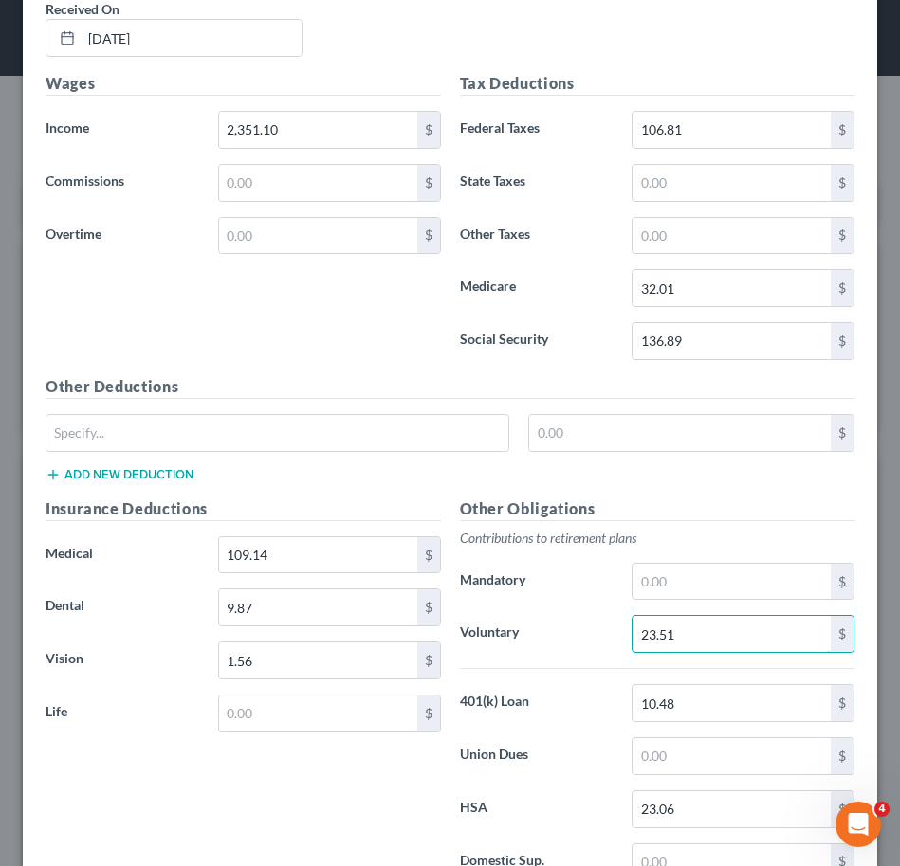
type input "23.51"
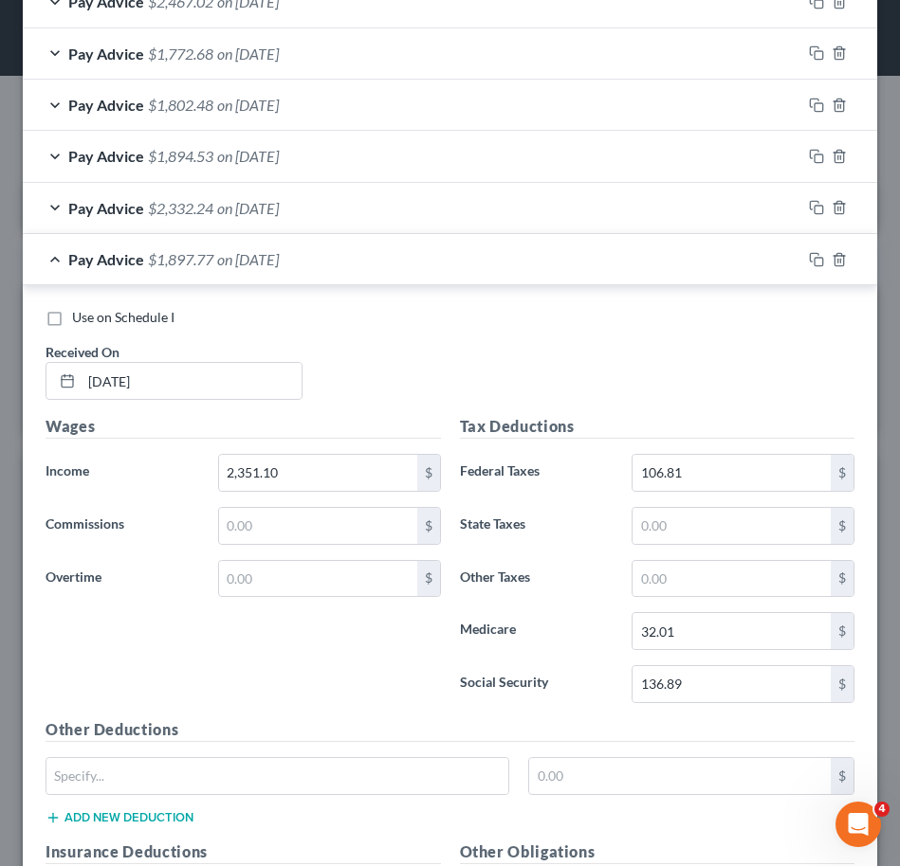
scroll to position [653, 0]
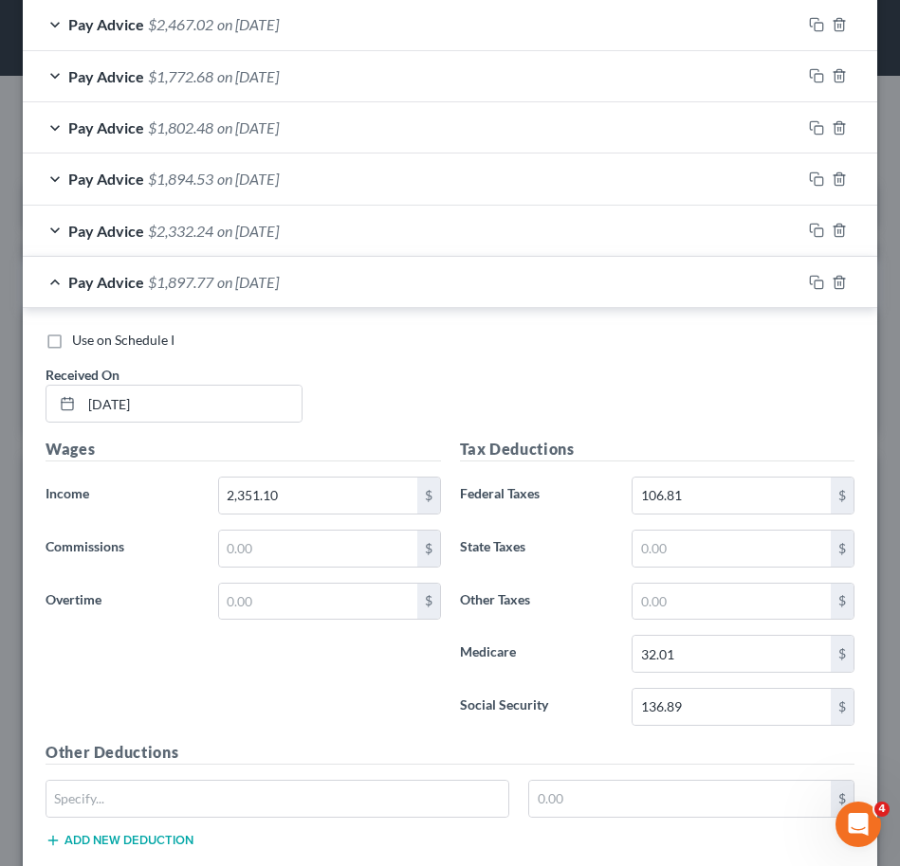
click at [326, 291] on div "Pay Advice $1,897.77 on [DATE]" at bounding box center [412, 282] width 778 height 50
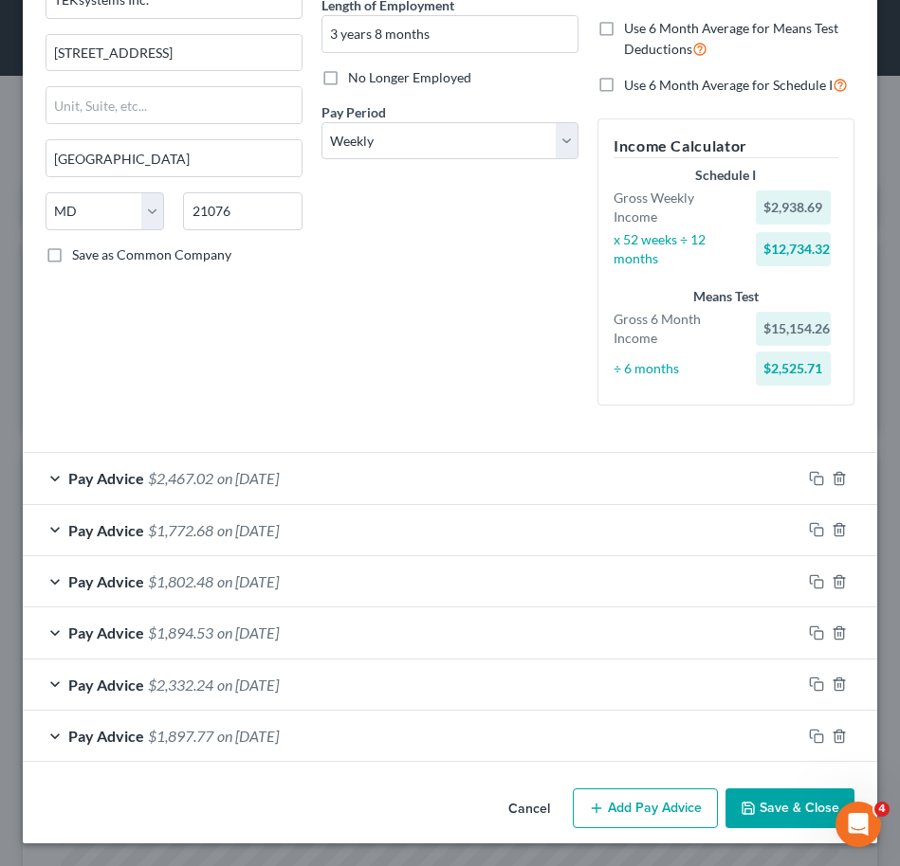
scroll to position [199, 0]
click at [814, 580] on rect "button" at bounding box center [818, 584] width 9 height 9
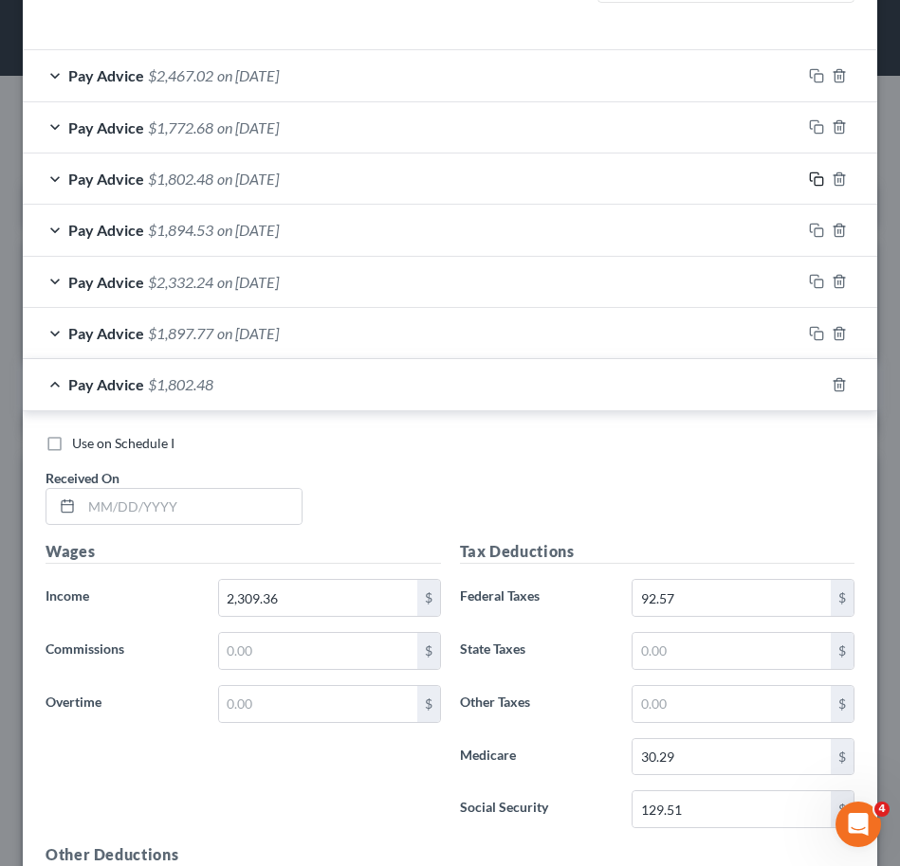
scroll to position [616, 0]
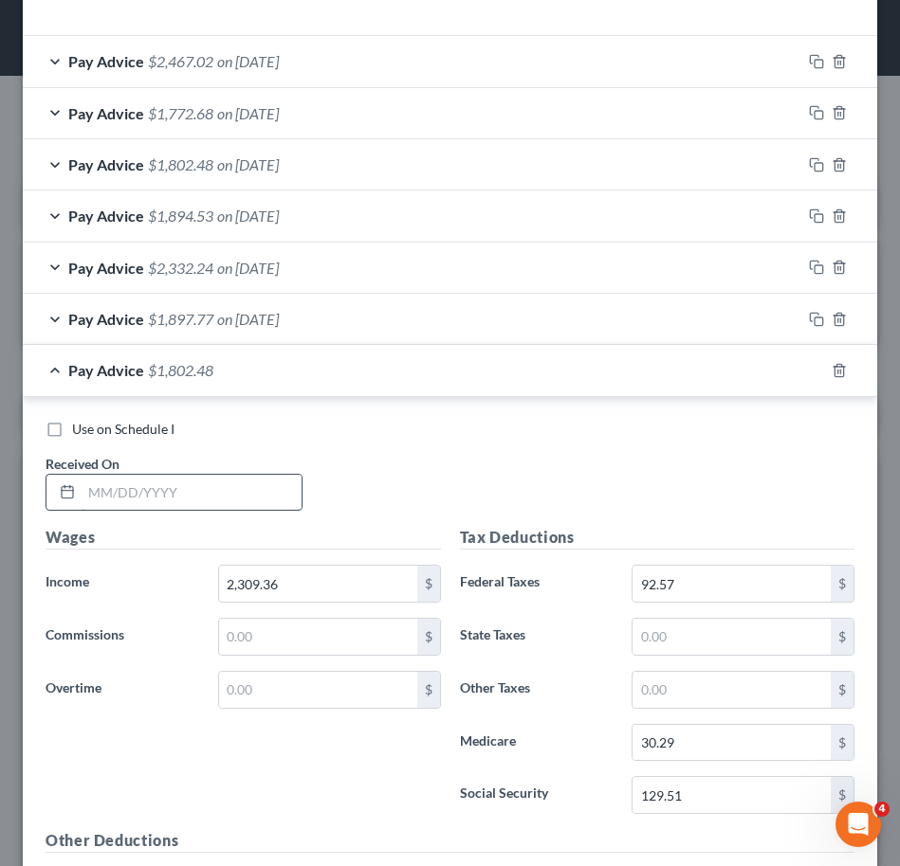
click at [190, 493] on input "text" at bounding box center [192, 493] width 220 height 36
type input "[DATE]"
type input "2,356.35"
type input "98.15"
type input "30.97"
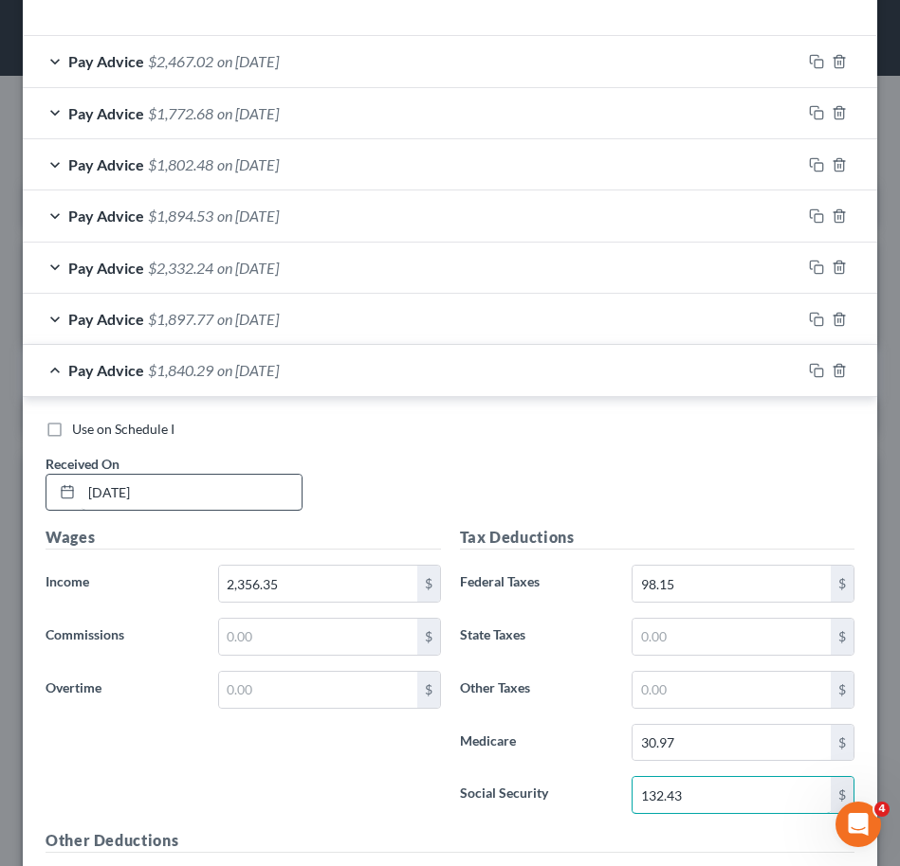
type input "132.43"
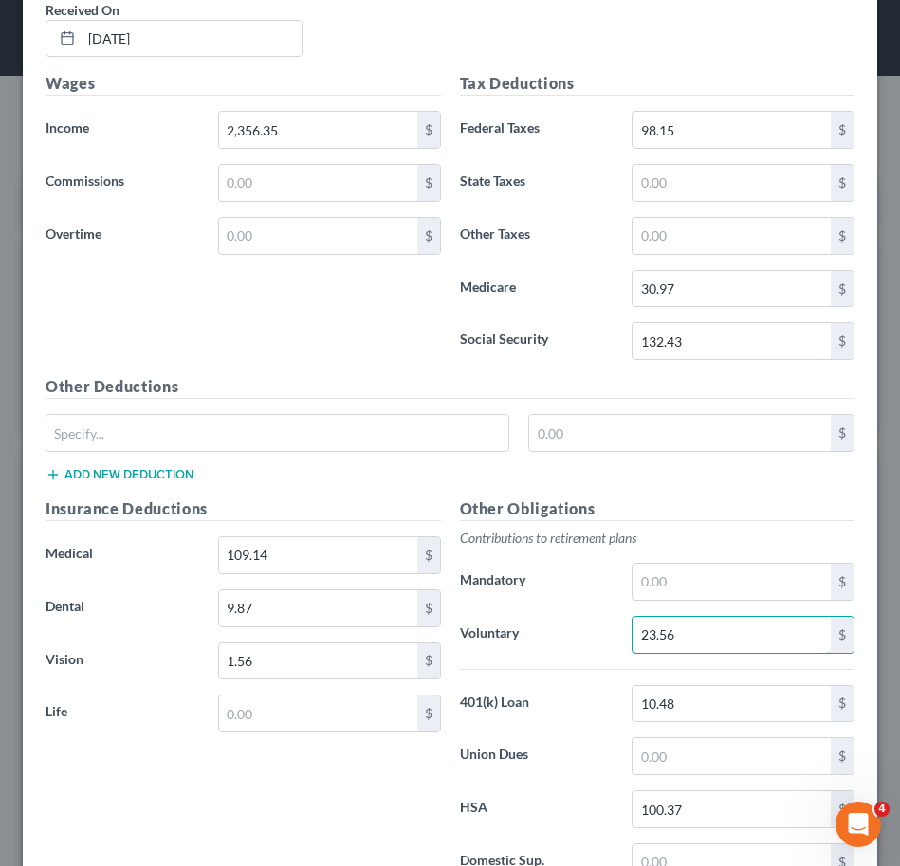
type input "23.56"
click at [586, 488] on div "Other Deductions $ Add new deduction" at bounding box center [450, 436] width 828 height 122
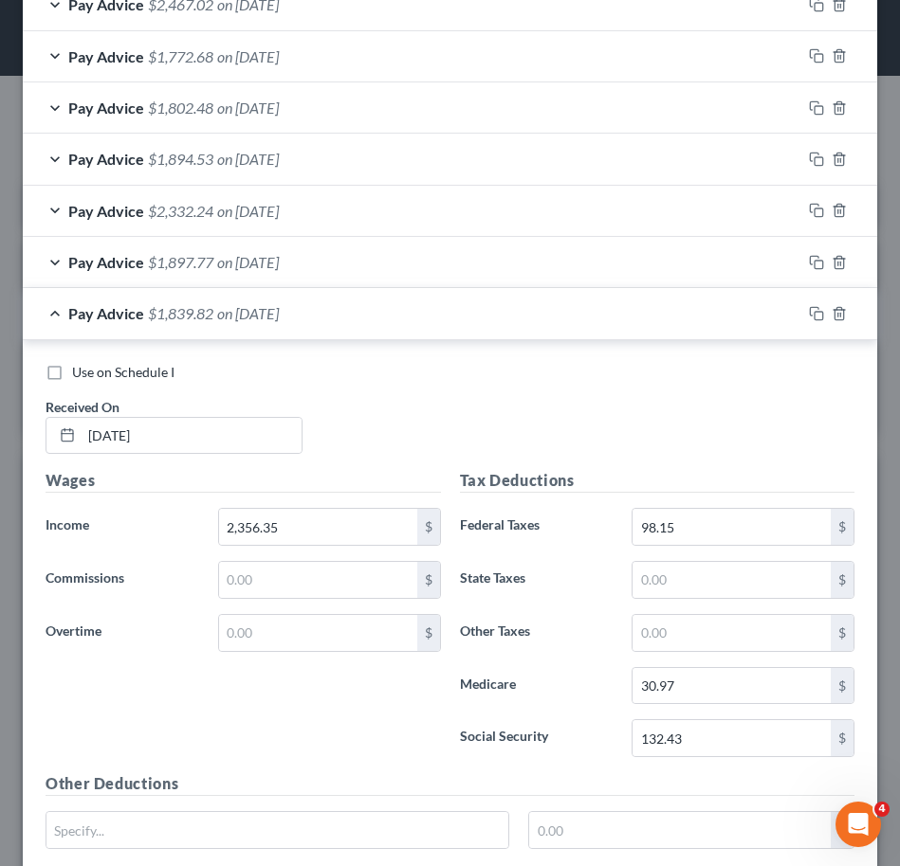
scroll to position [667, 0]
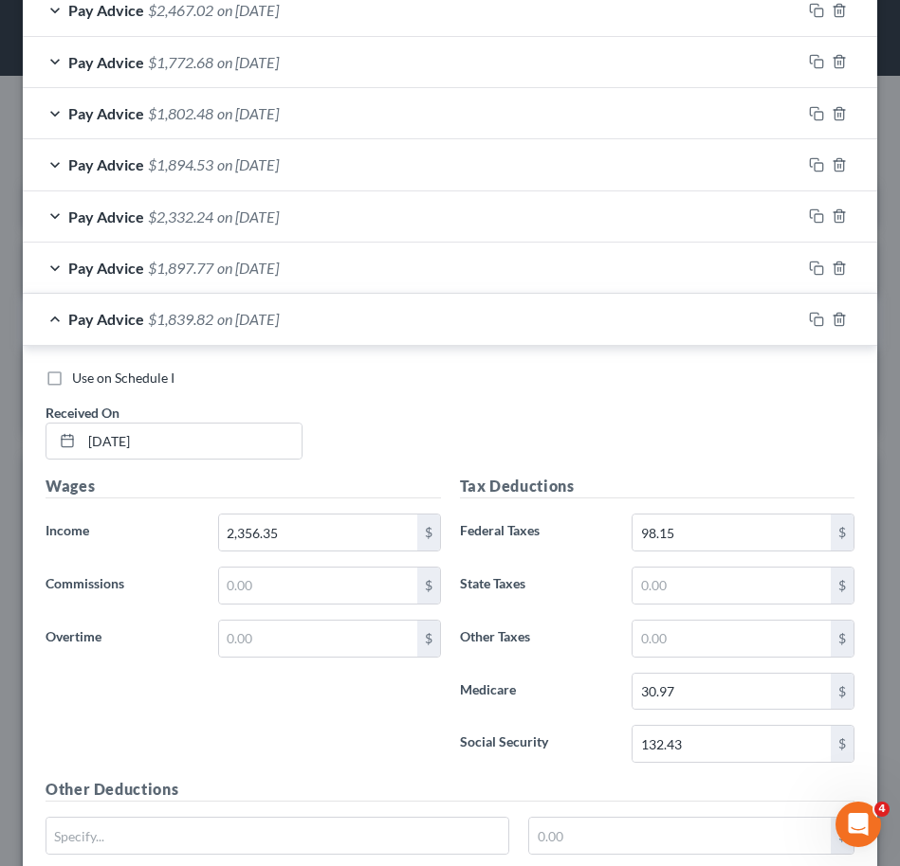
click at [285, 334] on div "Pay Advice $1,839.82 on [DATE]" at bounding box center [412, 319] width 778 height 50
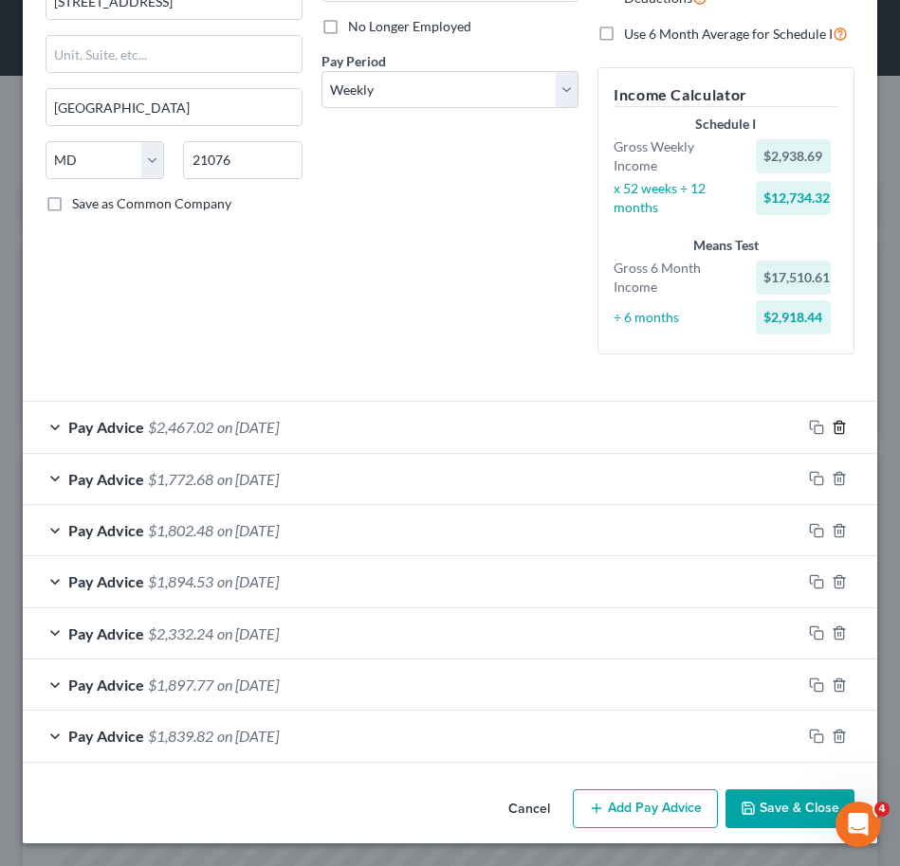
scroll to position [250, 0]
click at [814, 631] on rect "button" at bounding box center [818, 635] width 9 height 9
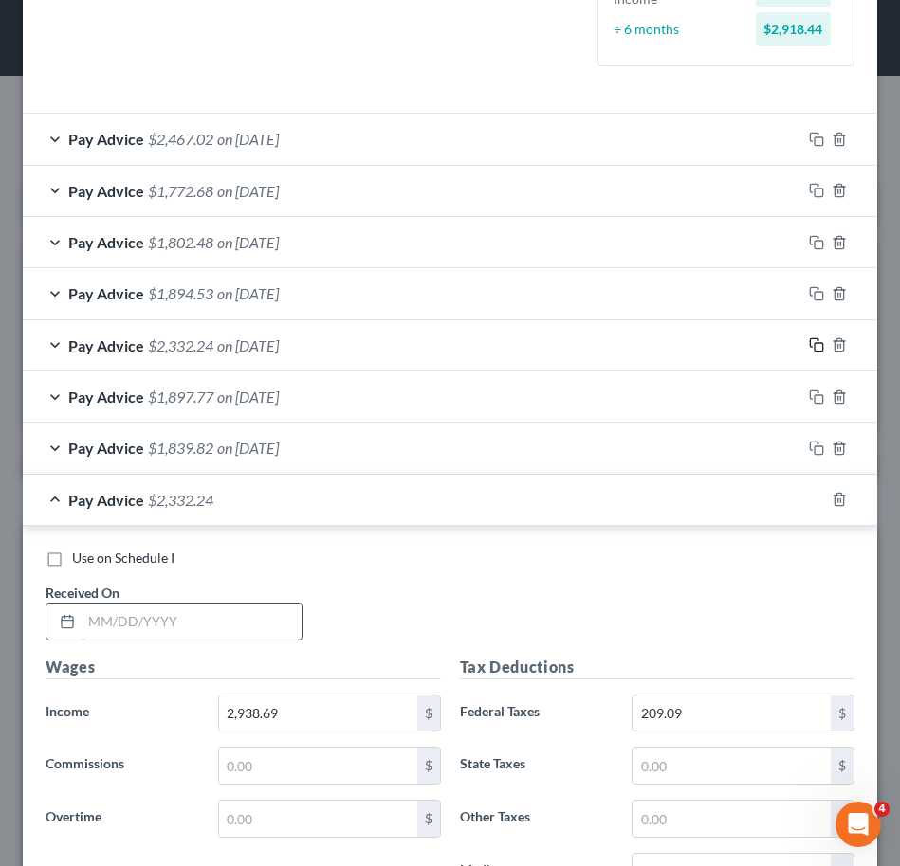
scroll to position [547, 0]
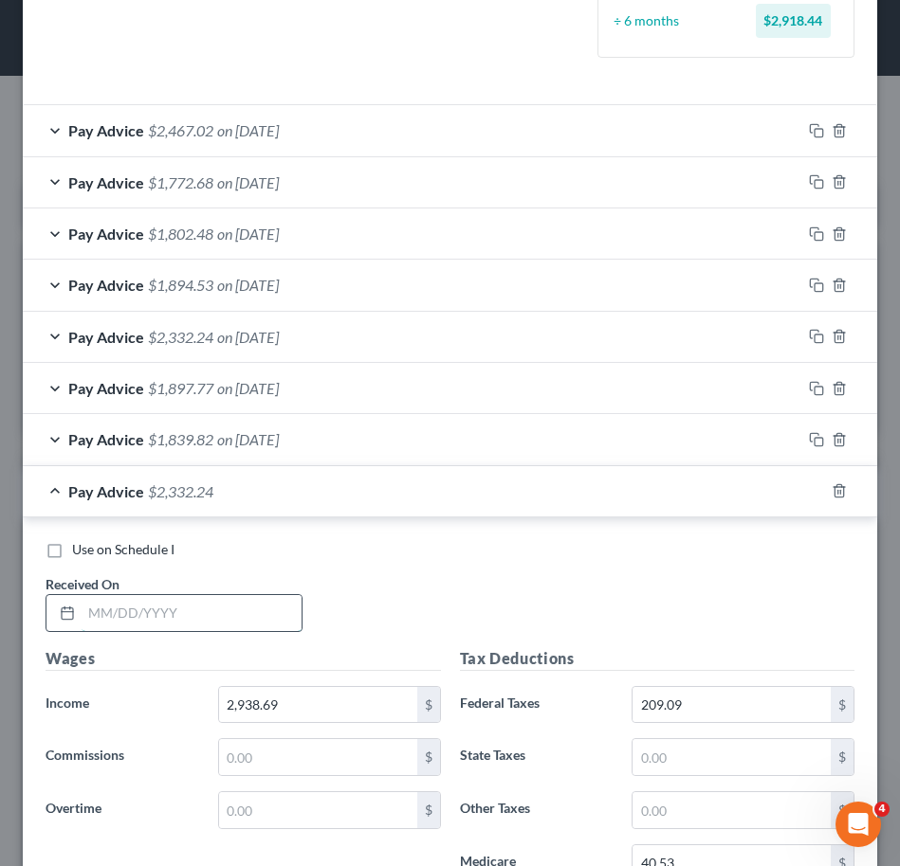
click at [222, 613] on input "text" at bounding box center [192, 613] width 220 height 36
type input "[DATE]"
type input "2,955.24"
type input "142.53"
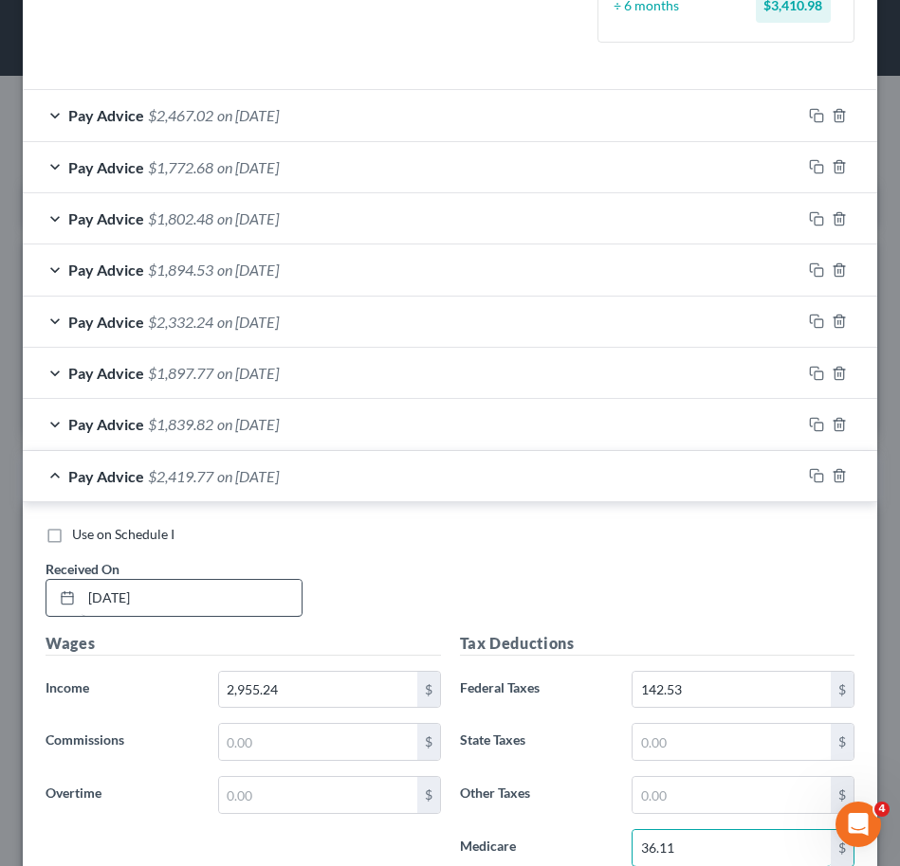
type input "36.11"
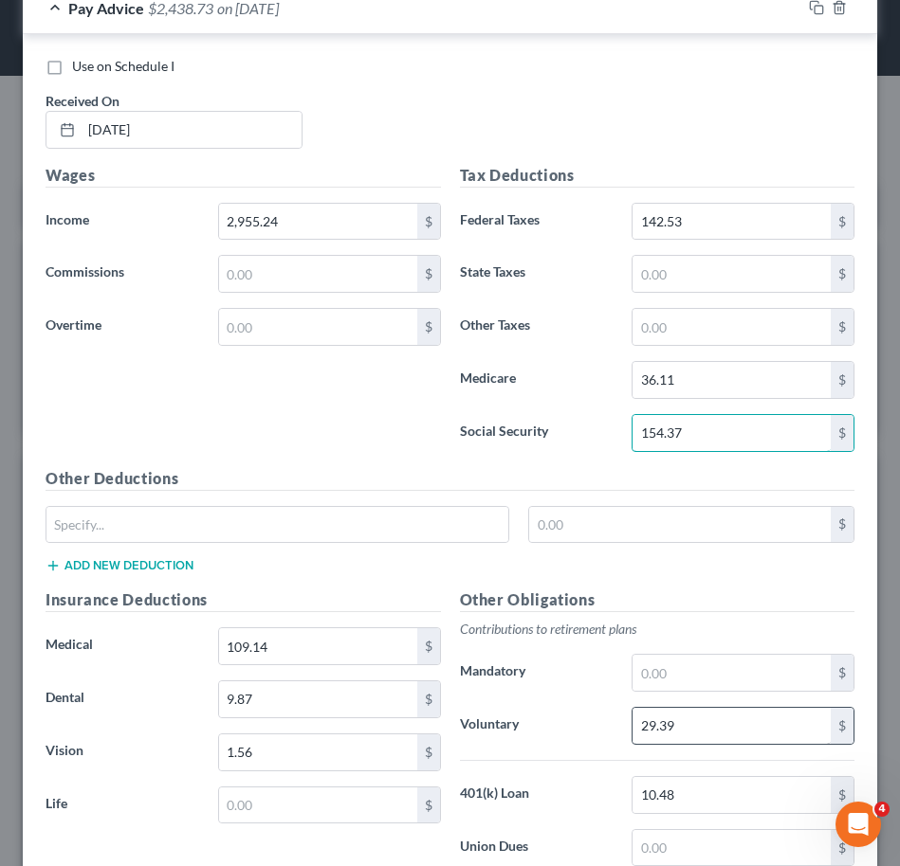
type input "154.37"
click at [694, 737] on input "29.39" at bounding box center [731, 726] width 198 height 36
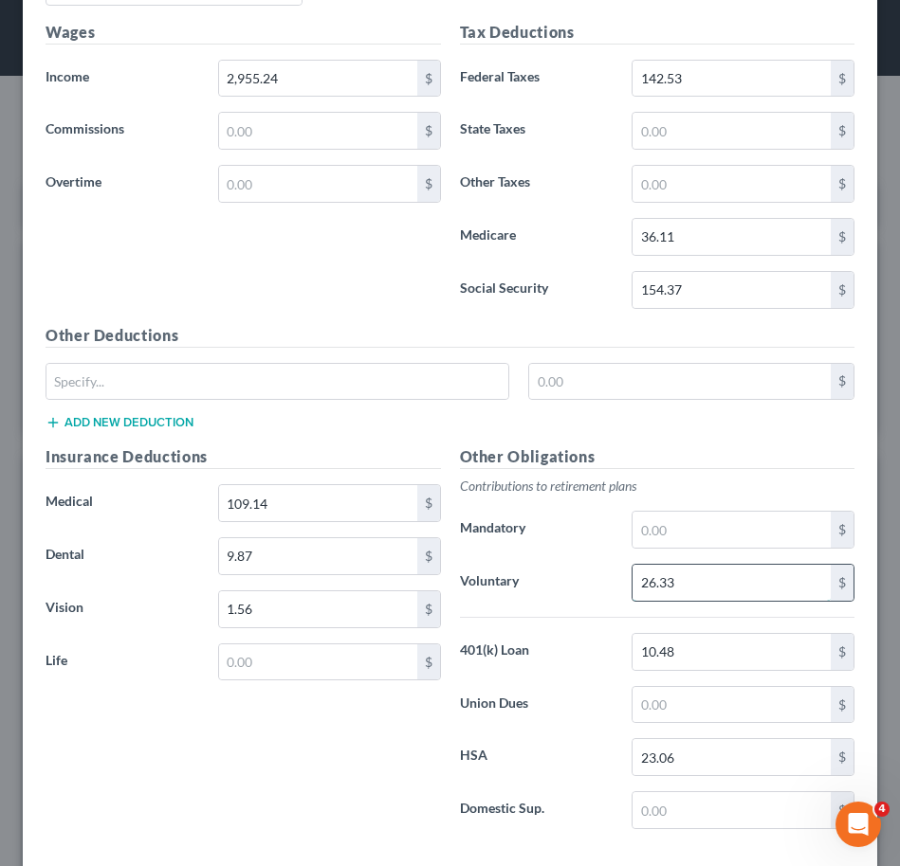
scroll to position [1175, 0]
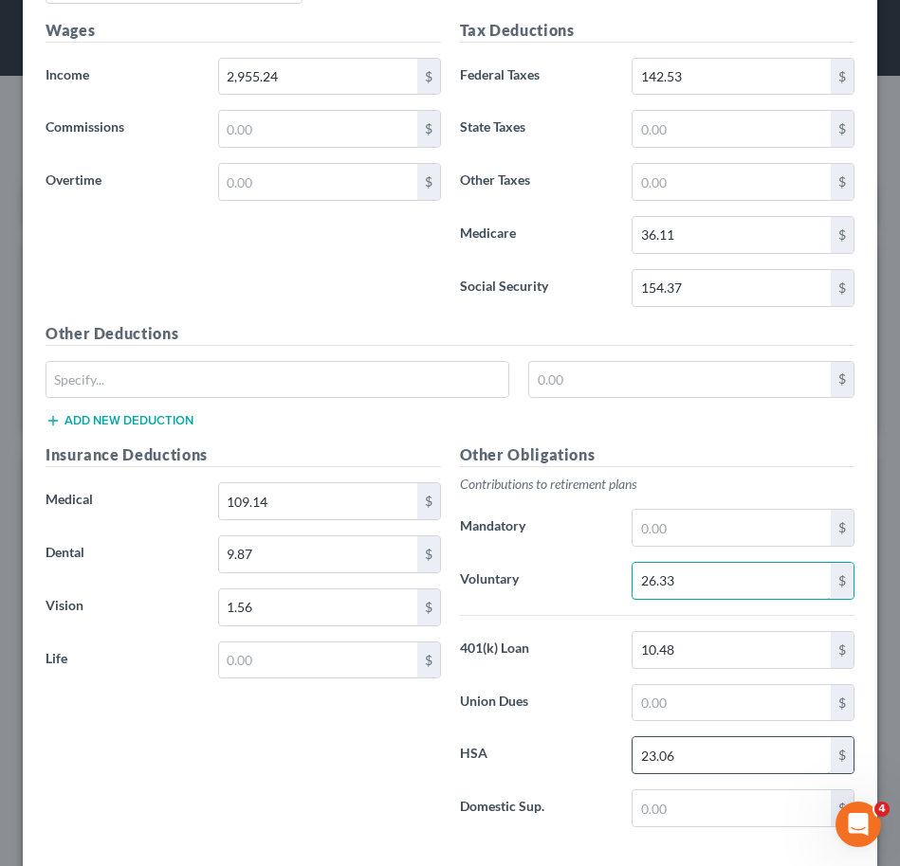
type input "26.33"
click at [684, 737] on input "23.06" at bounding box center [731, 755] width 198 height 36
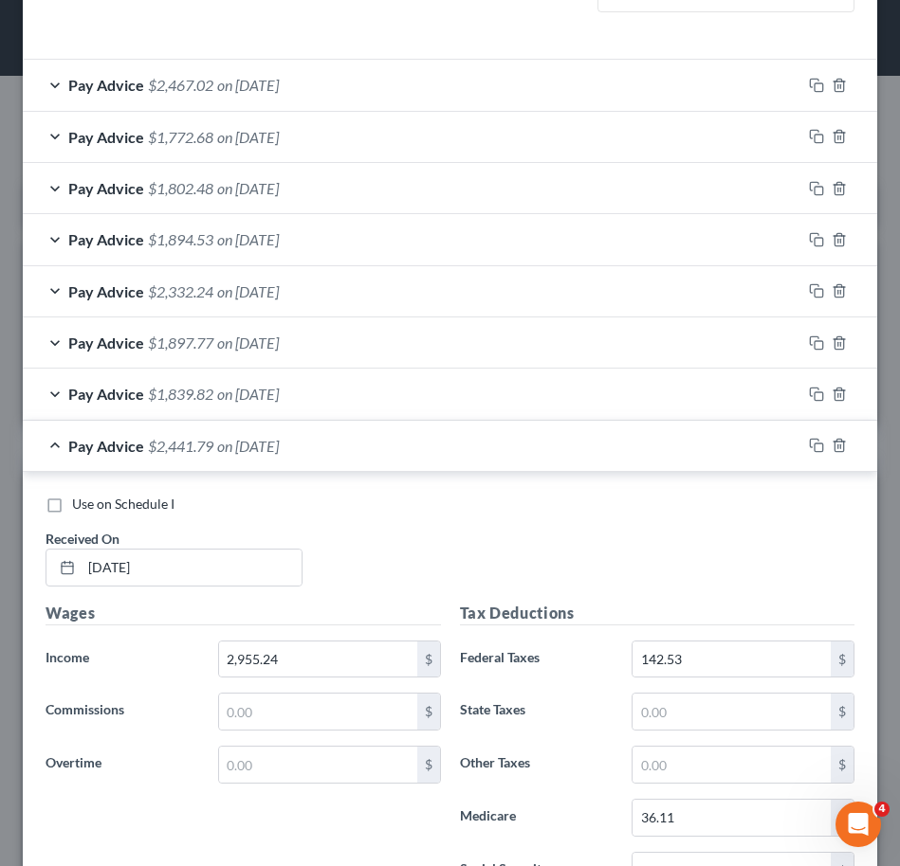
click at [663, 435] on div "Pay Advice $2,441.79 on [DATE]" at bounding box center [412, 446] width 778 height 50
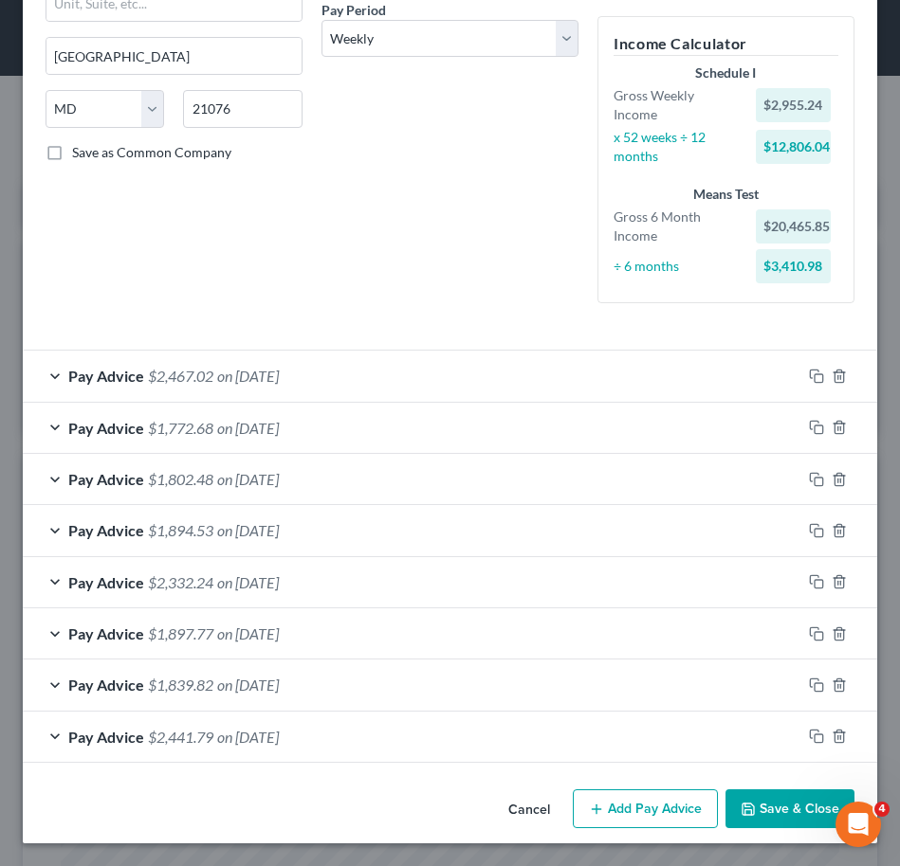
scroll to position [301, 0]
click at [669, 812] on button "Add Pay Advice" at bounding box center [645, 810] width 145 height 40
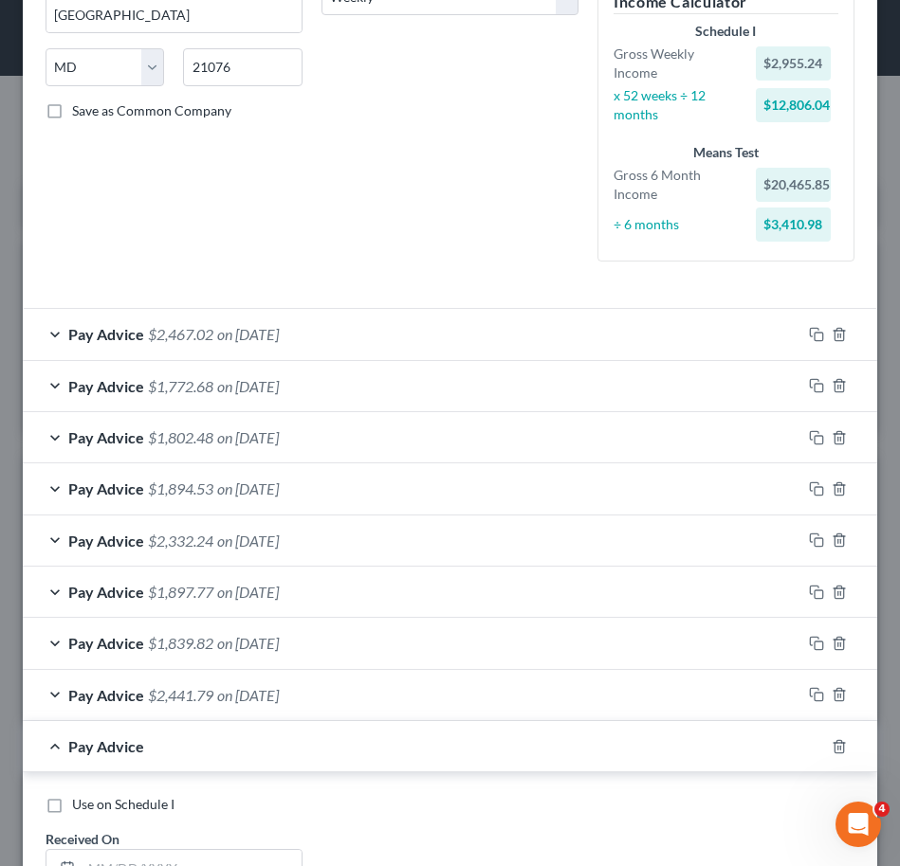
scroll to position [351, 0]
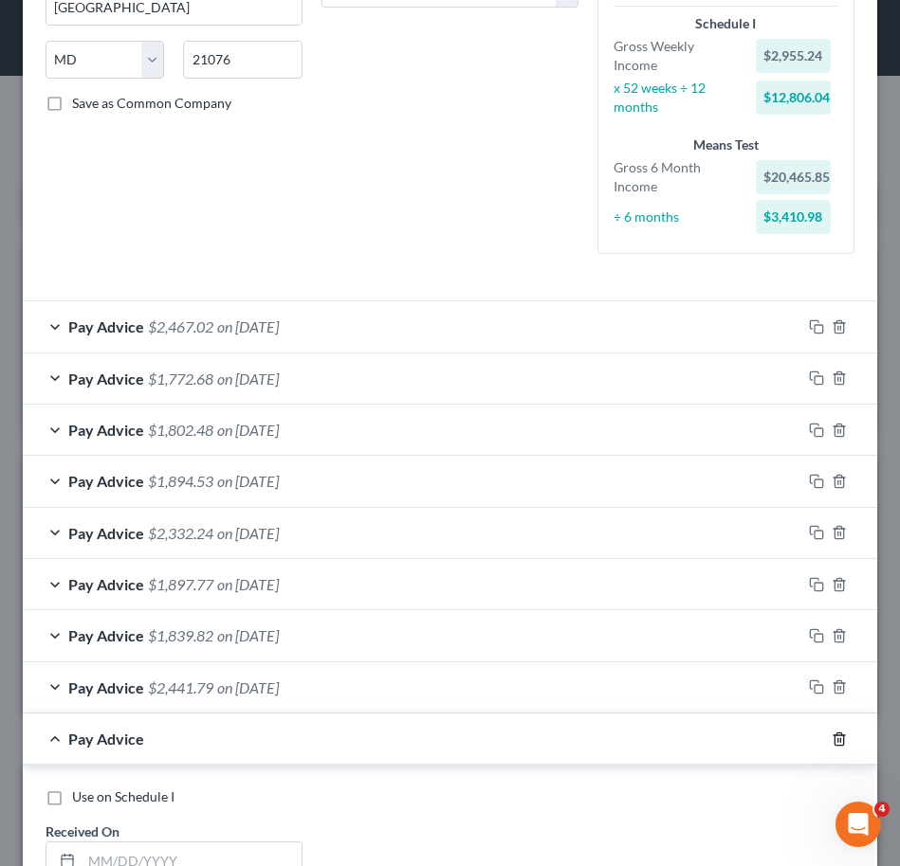
click at [831, 732] on icon "button" at bounding box center [838, 739] width 15 height 15
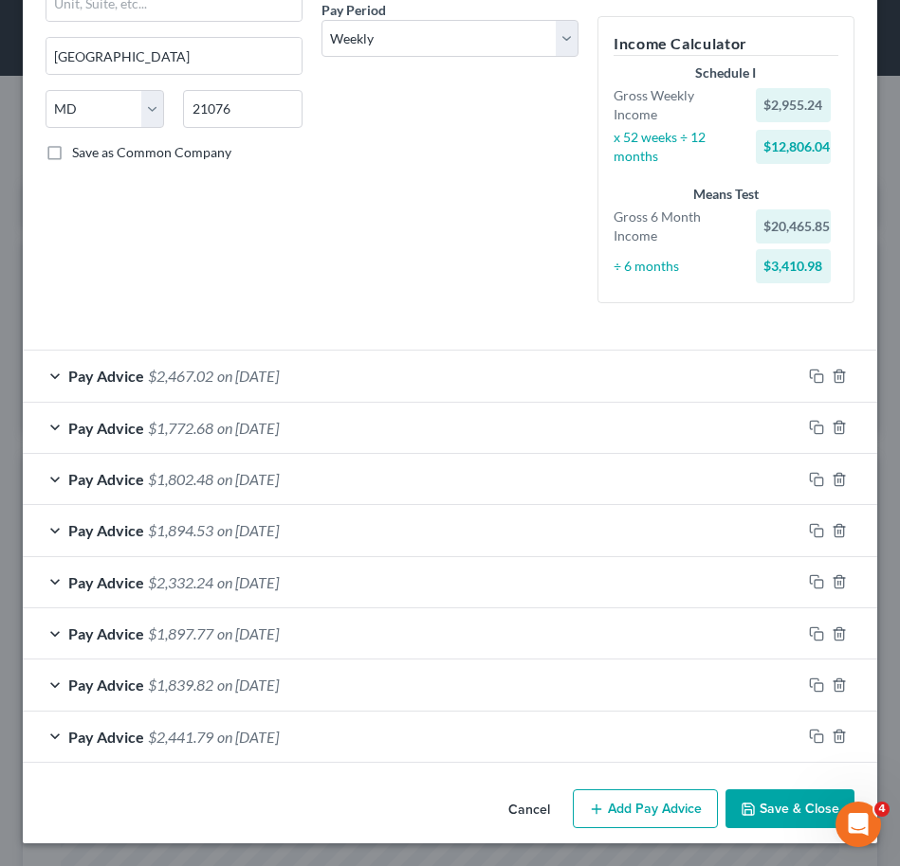
scroll to position [301, 0]
click at [806, 732] on div at bounding box center [839, 736] width 76 height 30
click at [809, 739] on icon "button" at bounding box center [816, 736] width 15 height 15
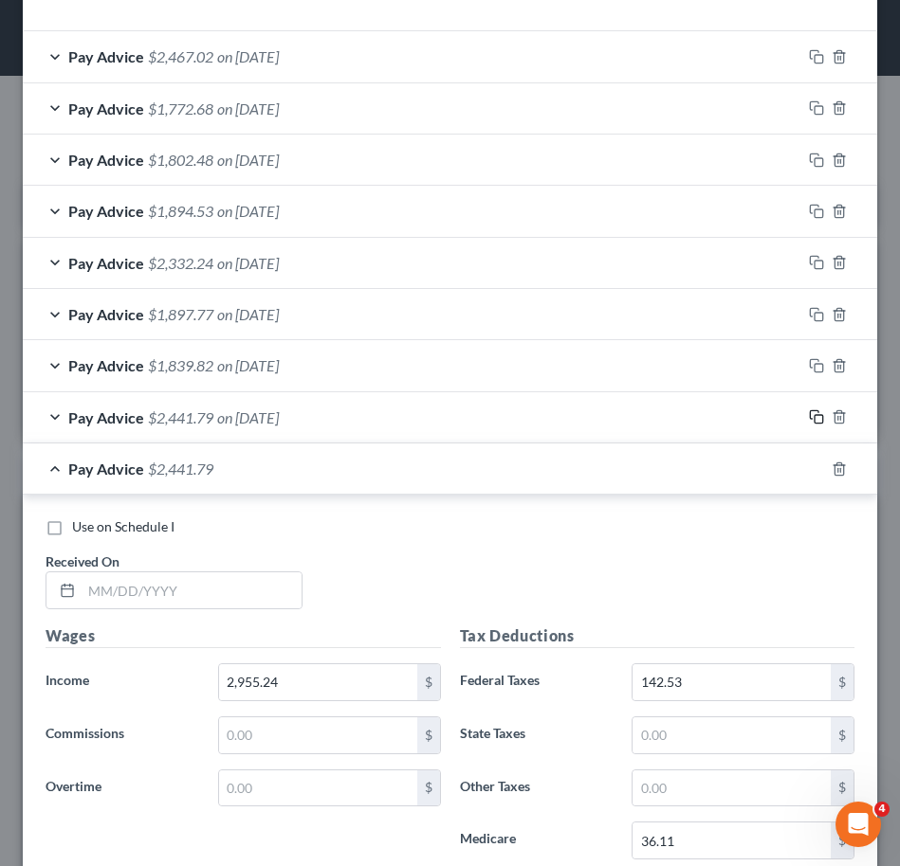
scroll to position [626, 0]
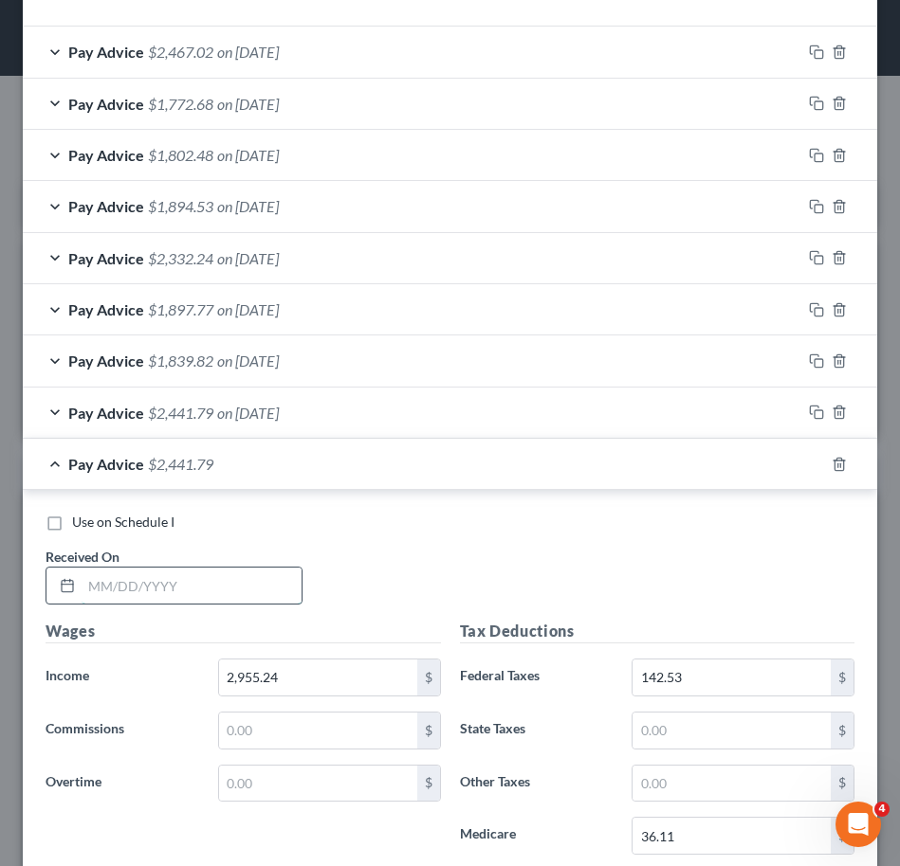
click at [204, 585] on input "text" at bounding box center [192, 586] width 220 height 36
type input "[DATE]"
type input "2,398.76"
type input "112.47"
type input "32.70"
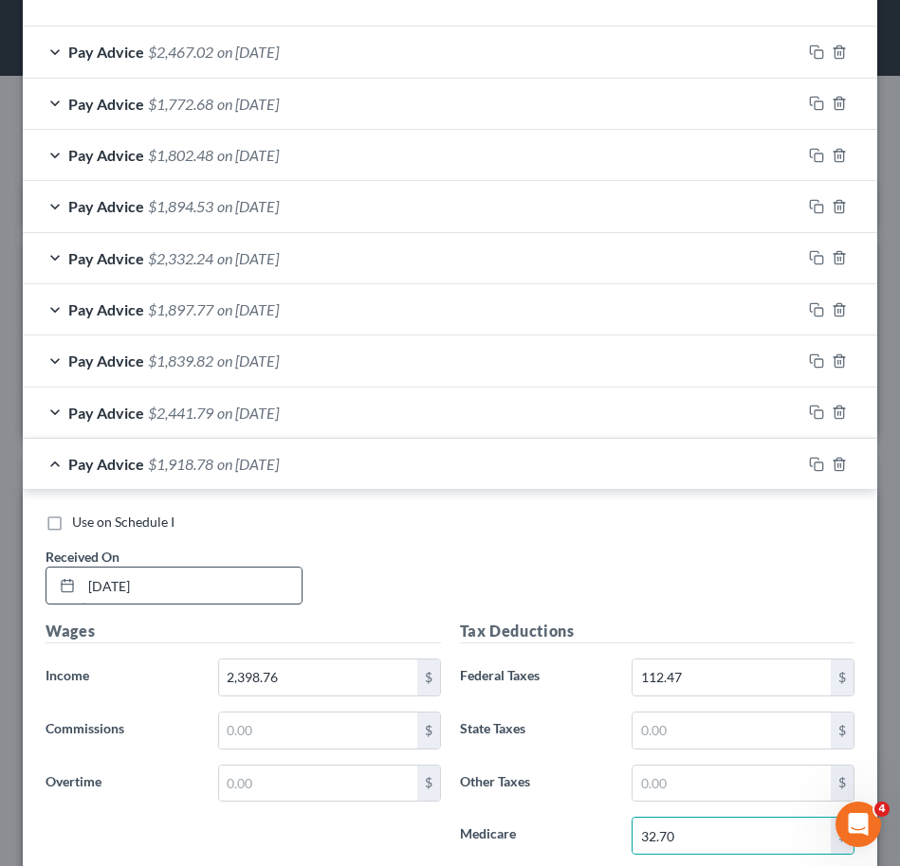
scroll to position [1082, 0]
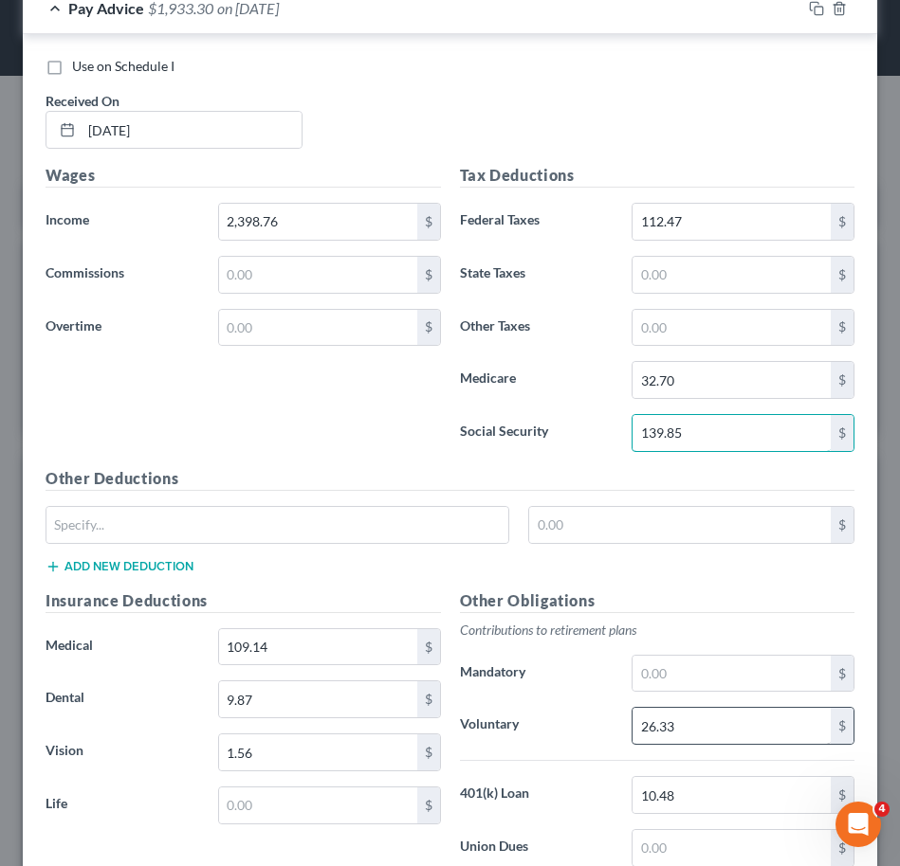
type input "139.85"
click at [693, 730] on input "26.33" at bounding box center [731, 726] width 198 height 36
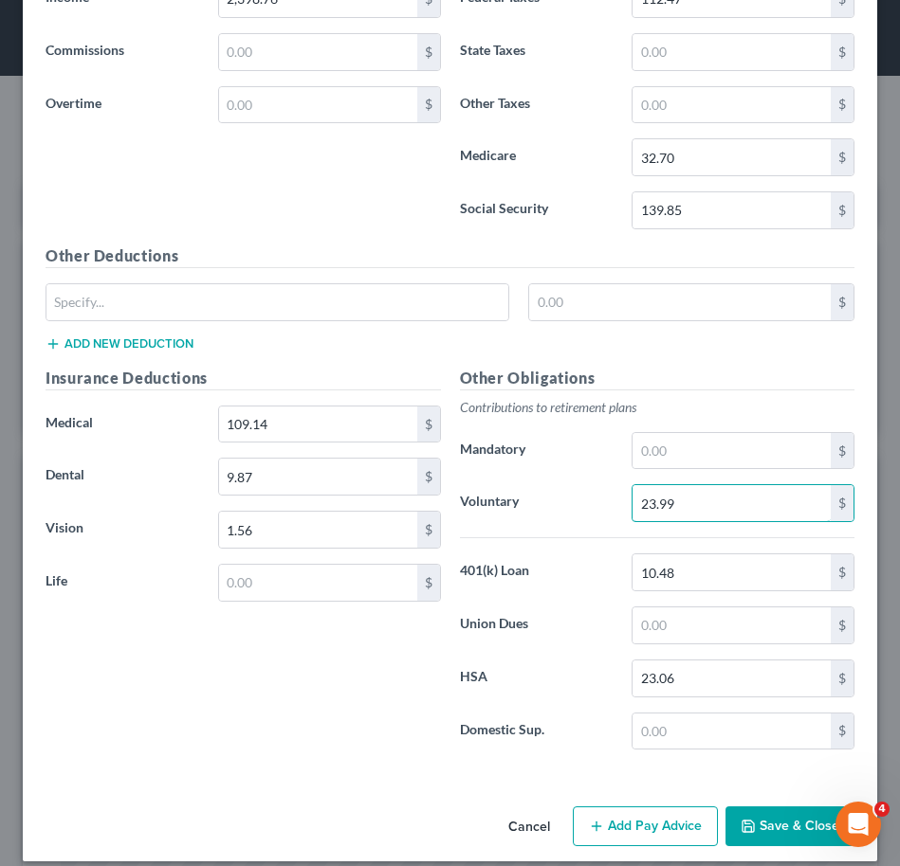
scroll to position [691, 0]
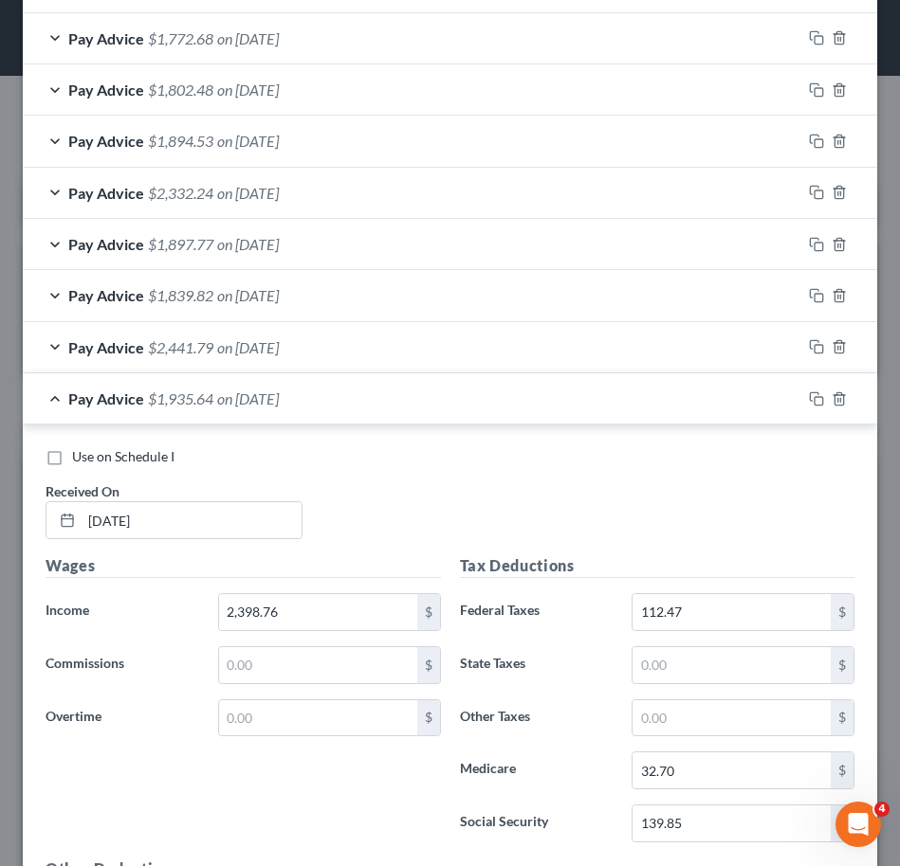
type input "23.99"
click at [442, 391] on div "Pay Advice $1,935.64 on [DATE]" at bounding box center [412, 398] width 778 height 50
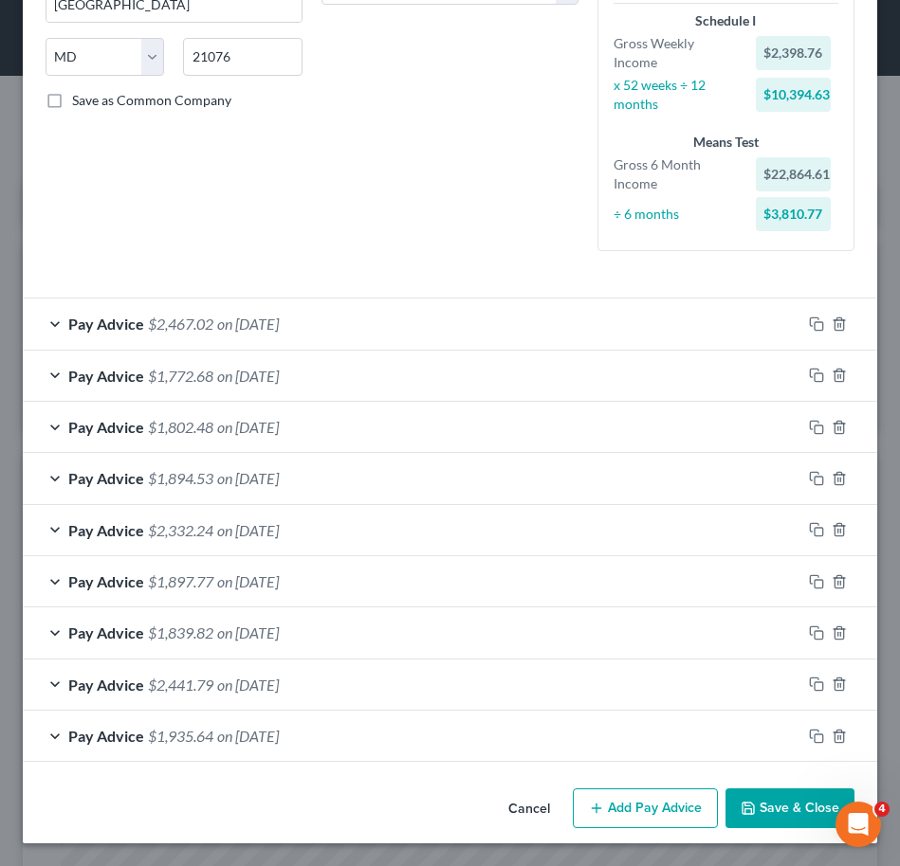
scroll to position [354, 0]
click at [809, 578] on icon "button" at bounding box center [816, 581] width 15 height 15
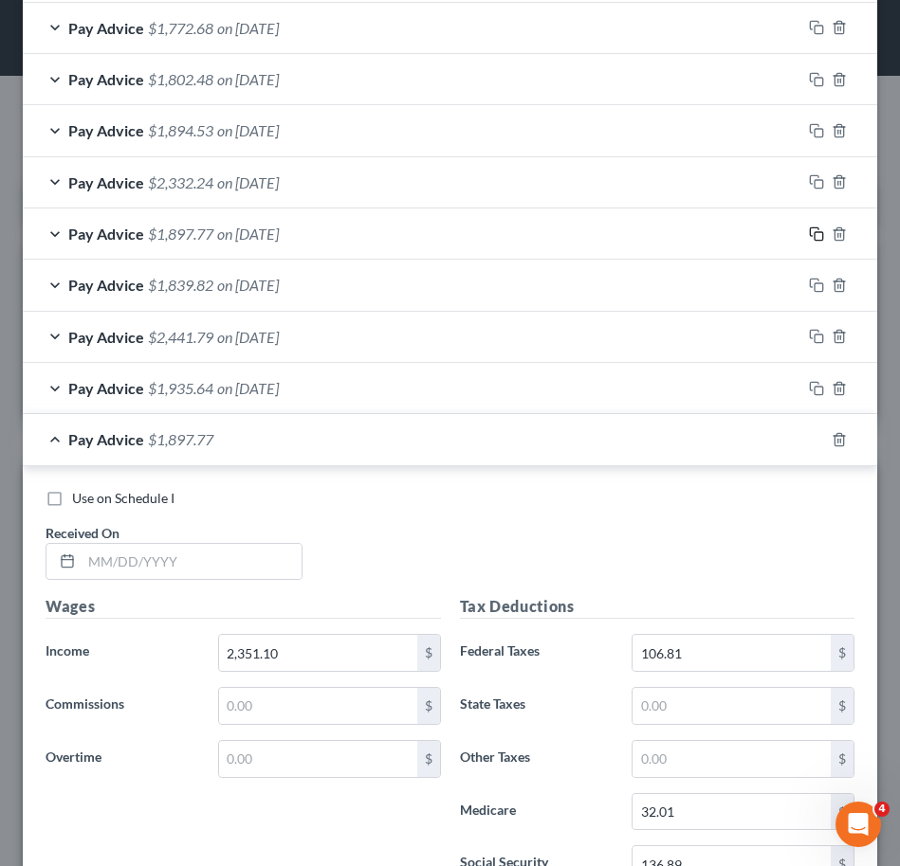
scroll to position [702, 0]
click at [219, 559] on input "text" at bounding box center [192, 561] width 220 height 36
type input "[DATE]"
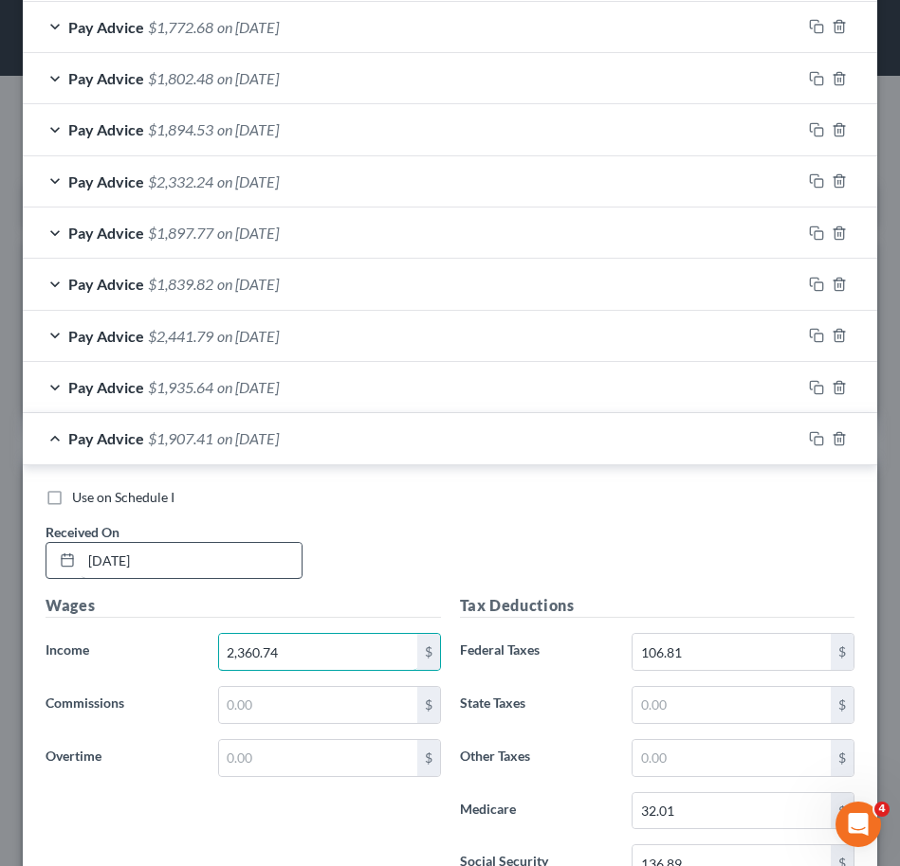
type input "2,360.74"
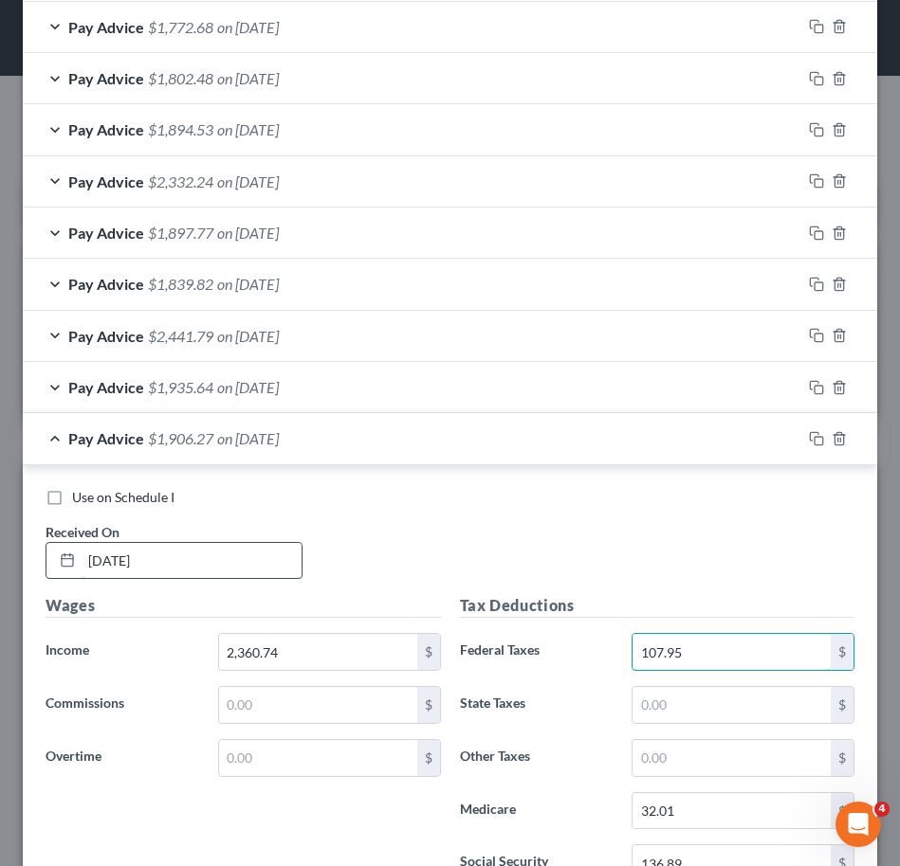
type input "107.95"
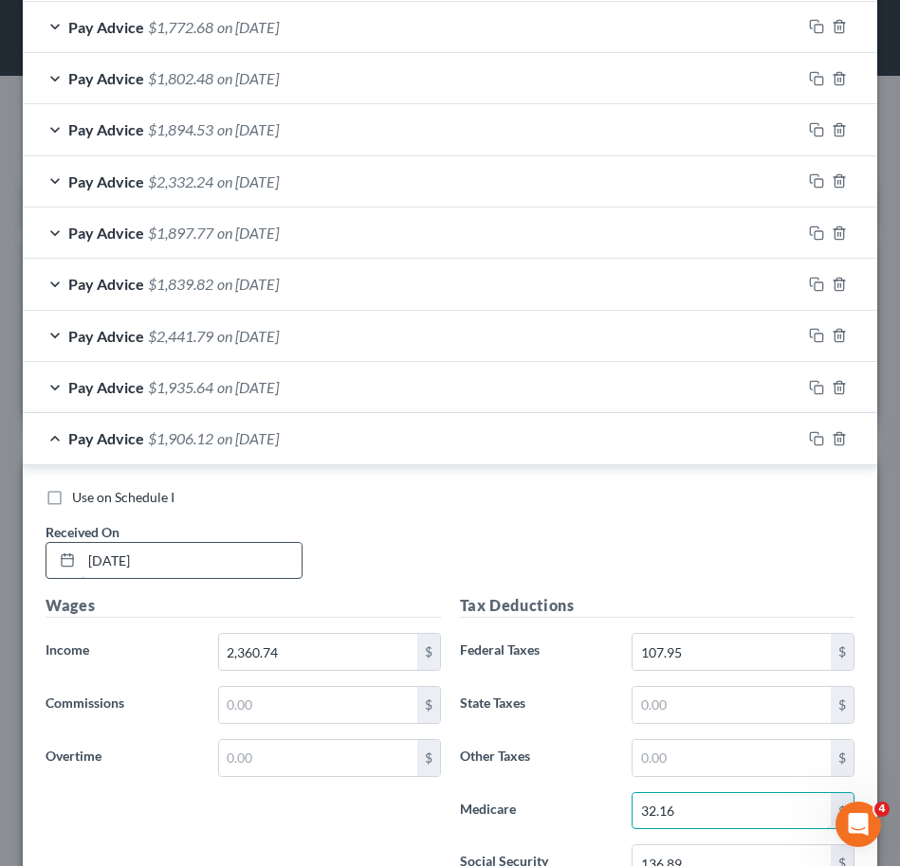
type input "32.16"
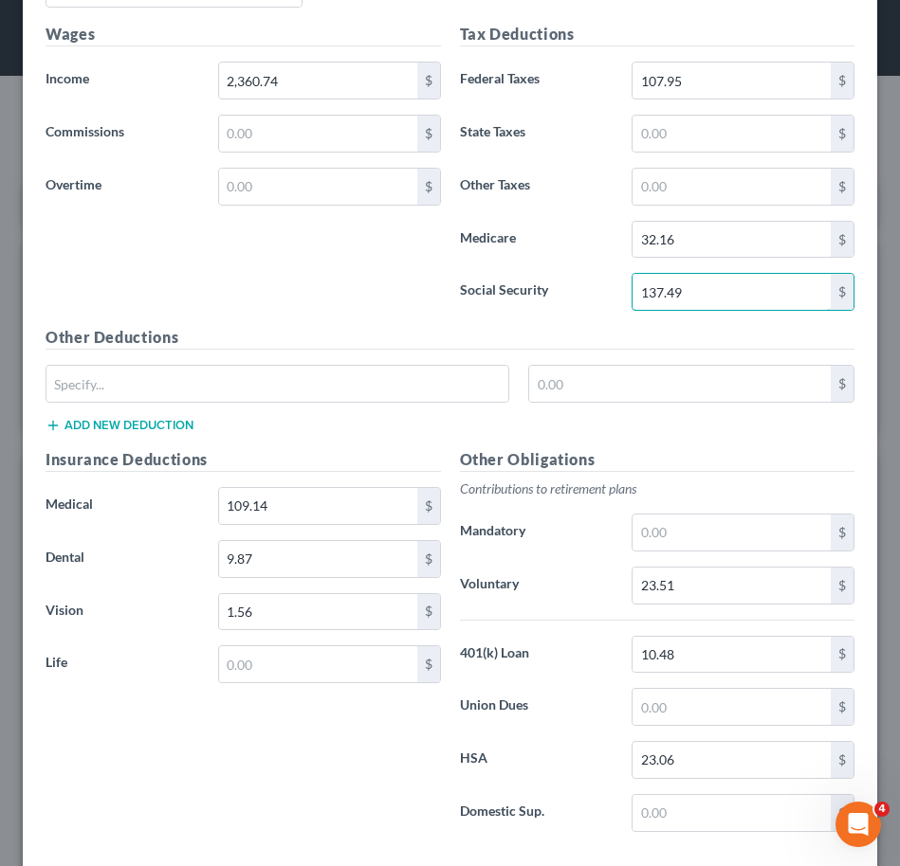
scroll to position [1276, 0]
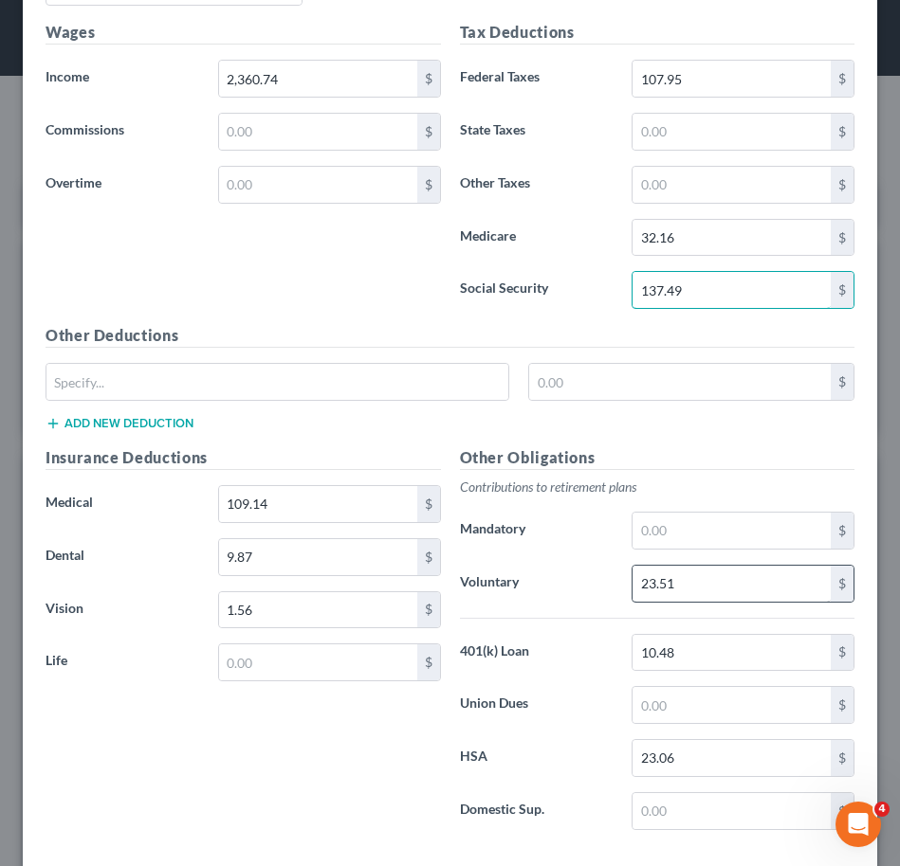
type input "137.49"
click at [689, 582] on input "23.51" at bounding box center [731, 584] width 198 height 36
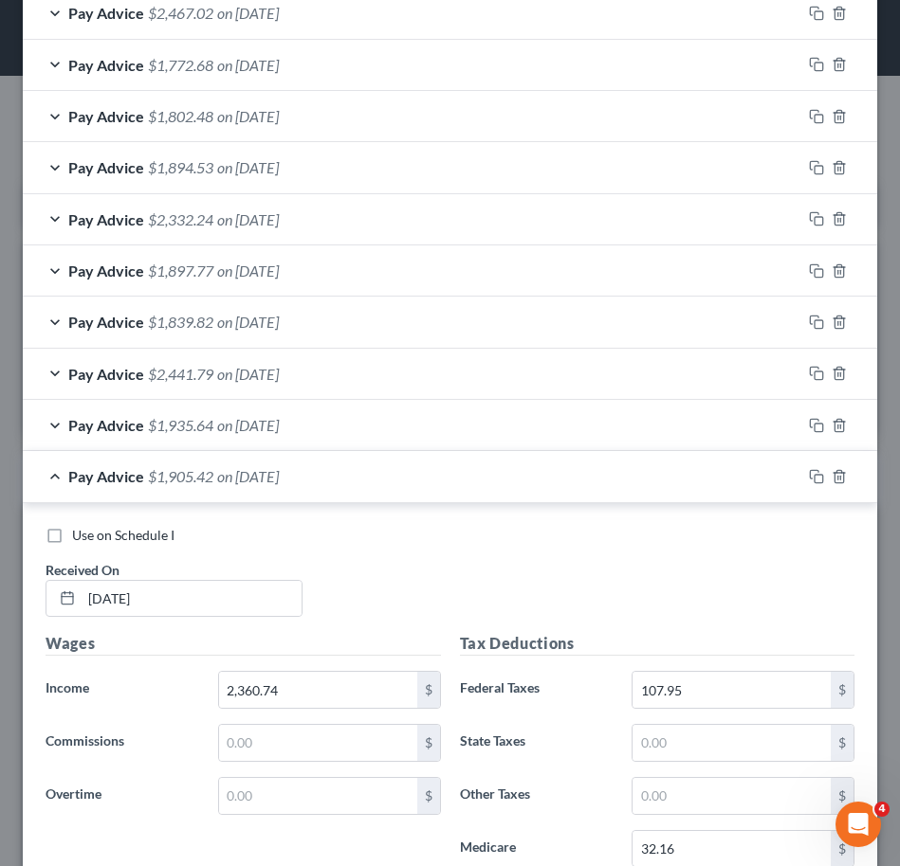
scroll to position [664, 0]
type input "23.61"
click at [435, 488] on div "Pay Advice $1,905.42 on [DATE]" at bounding box center [412, 477] width 778 height 50
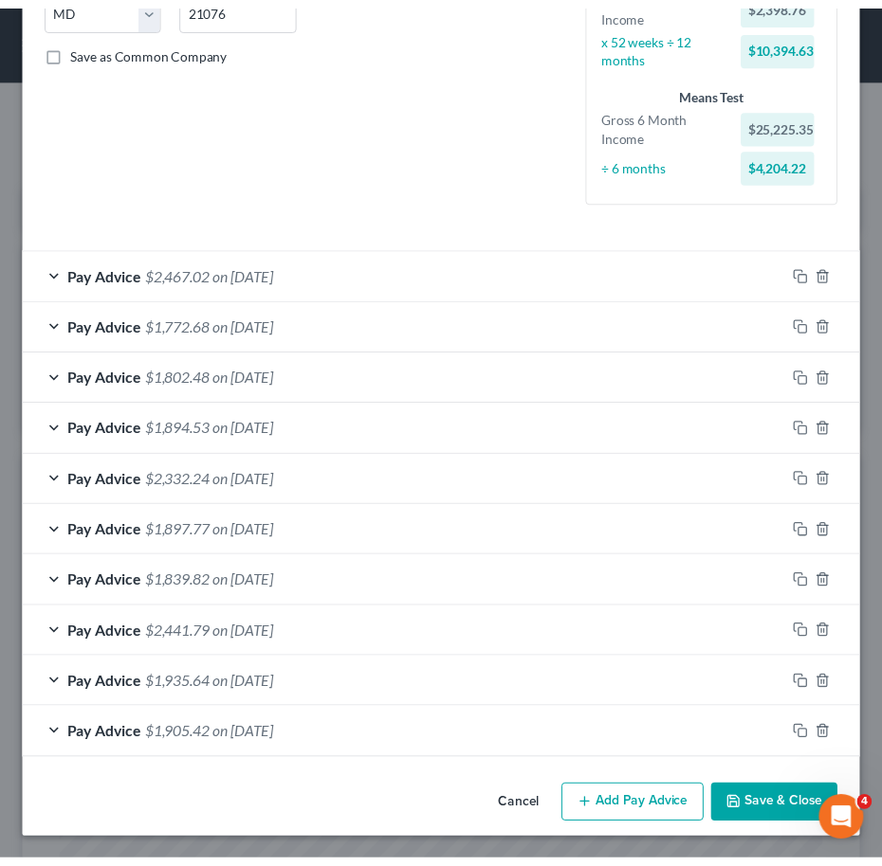
scroll to position [405, 0]
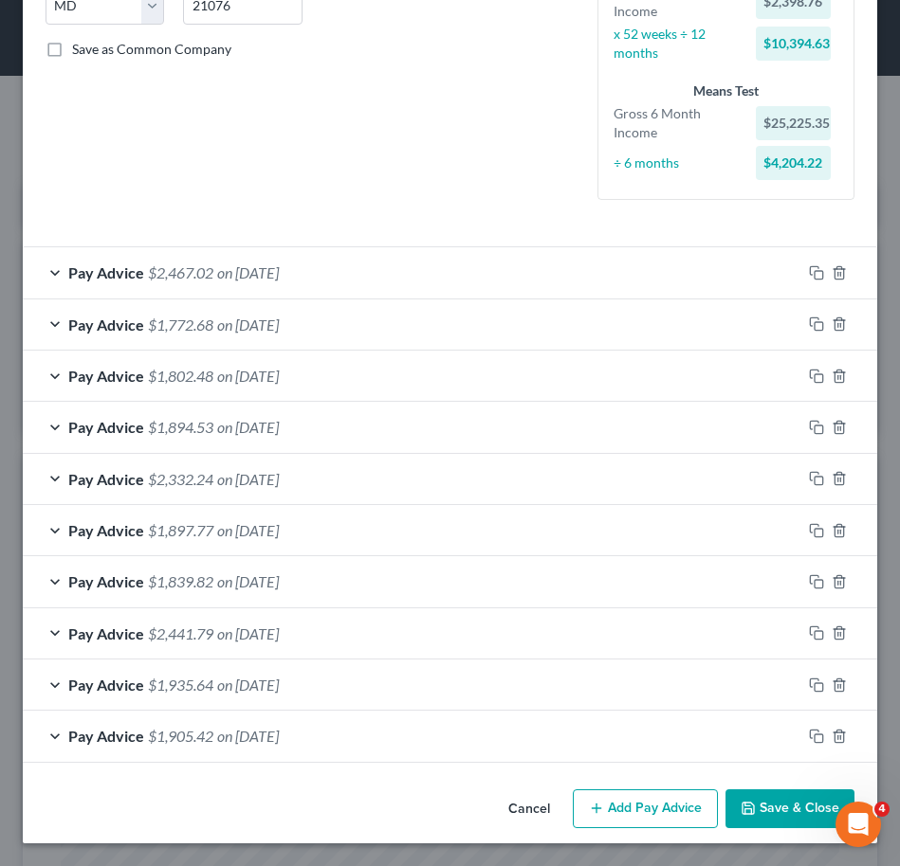
click at [781, 814] on button "Save & Close" at bounding box center [789, 810] width 129 height 40
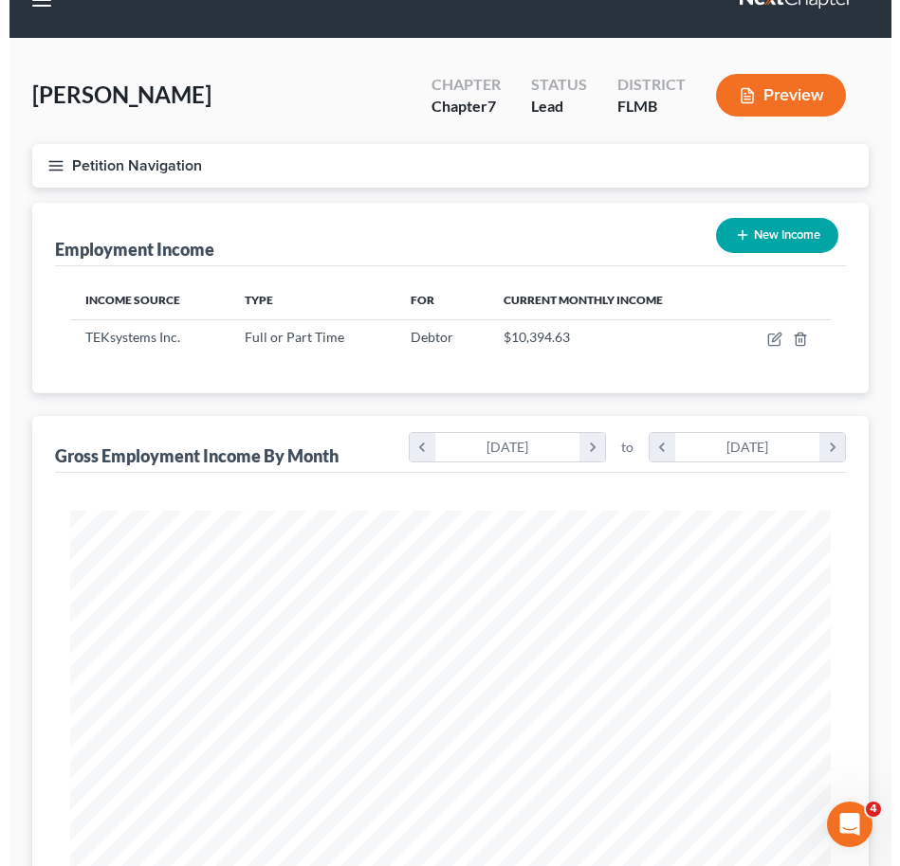
scroll to position [33, 0]
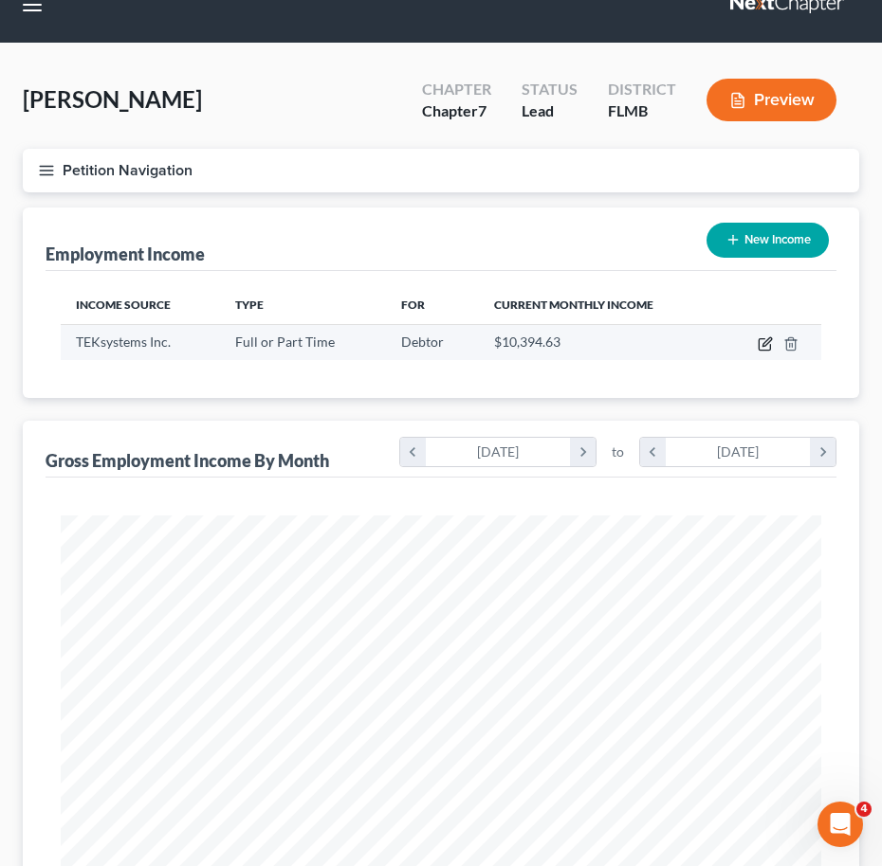
click at [765, 344] on icon "button" at bounding box center [764, 344] width 15 height 15
select select "0"
select select "21"
select select "3"
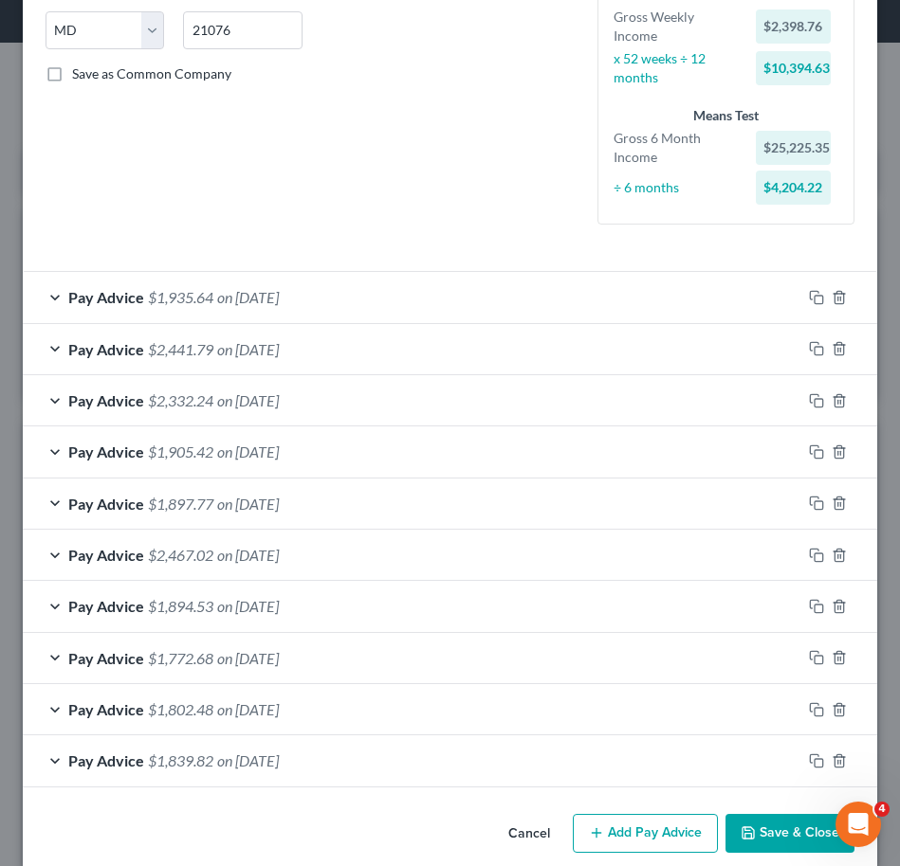
scroll to position [405, 0]
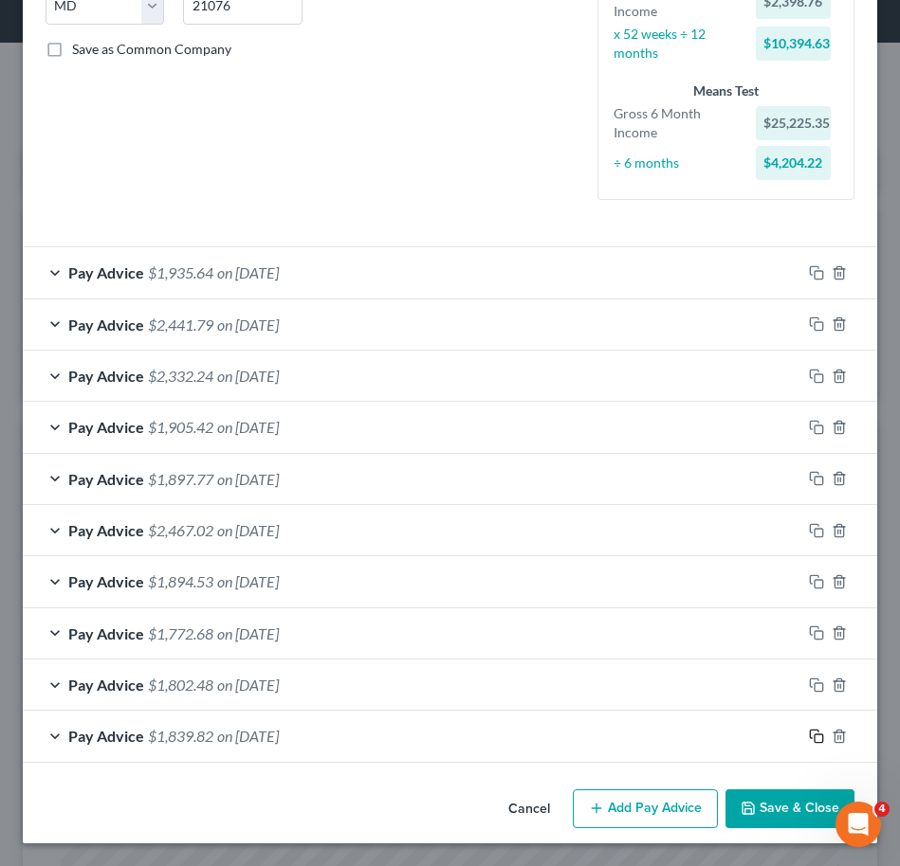
click at [809, 733] on icon "button" at bounding box center [816, 736] width 15 height 15
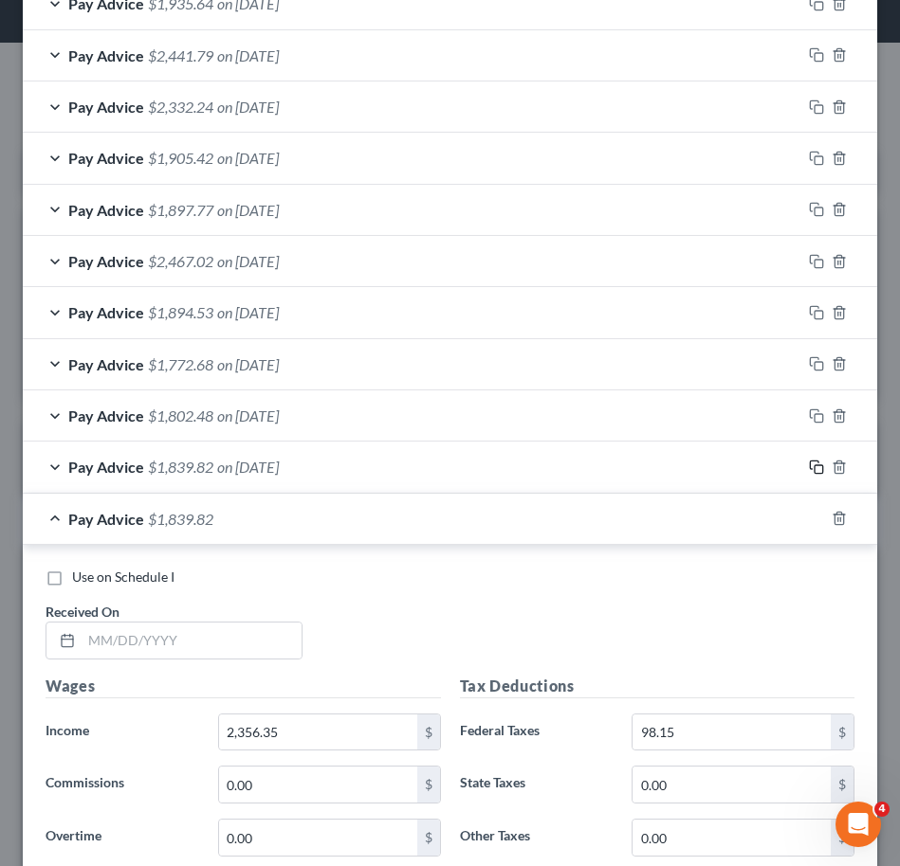
scroll to position [680, 0]
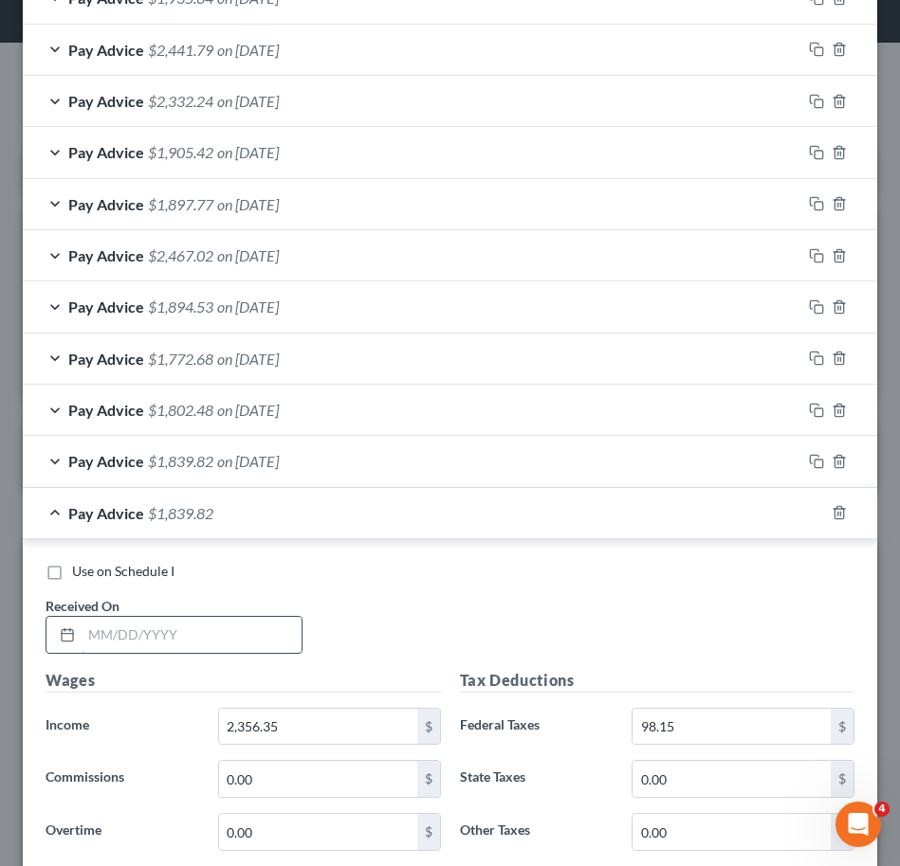
click at [234, 636] on input "text" at bounding box center [192, 635] width 220 height 36
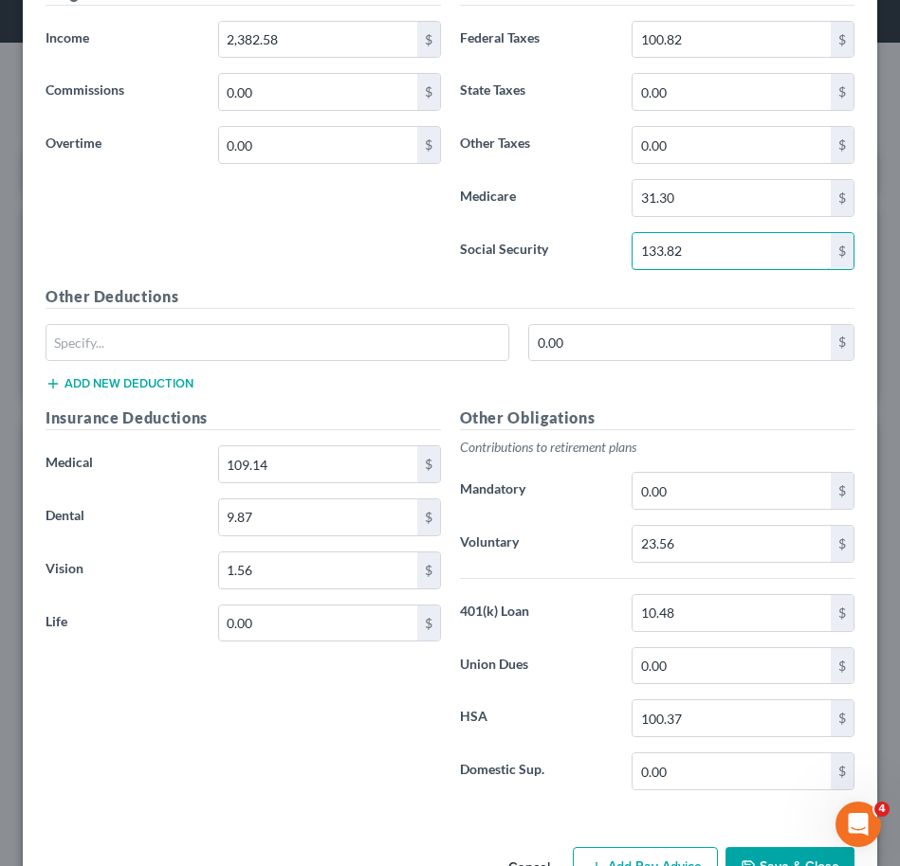
scroll to position [1396, 0]
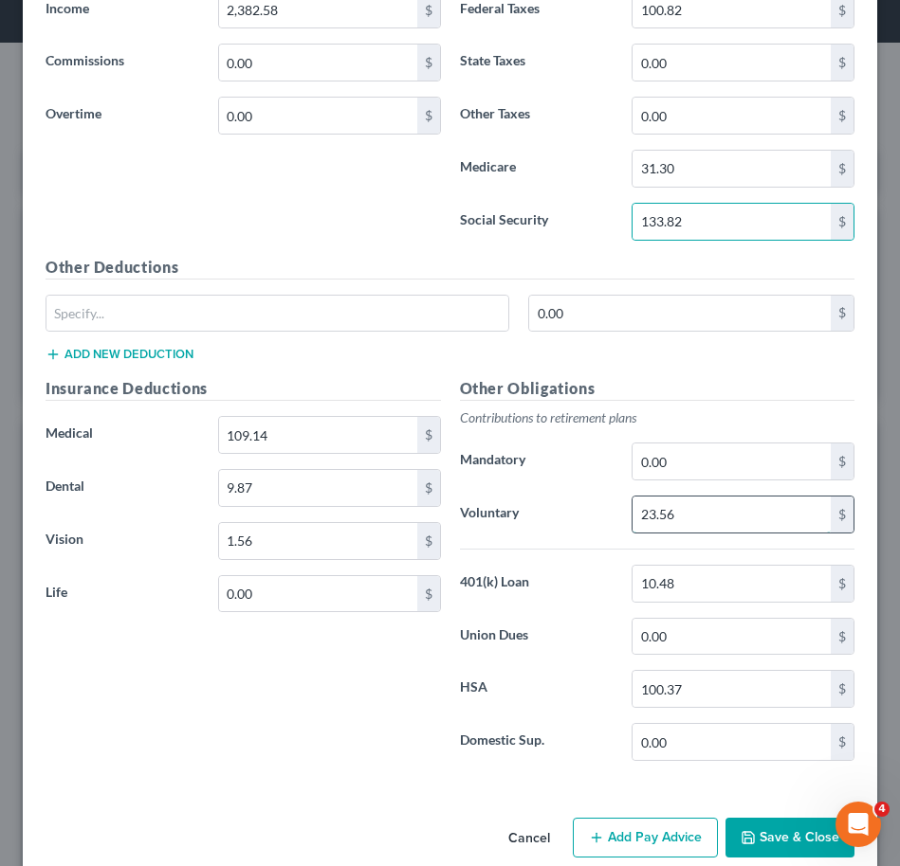
click at [735, 504] on input "23.56" at bounding box center [731, 515] width 198 height 36
click at [740, 682] on input "100.37" at bounding box center [731, 689] width 198 height 36
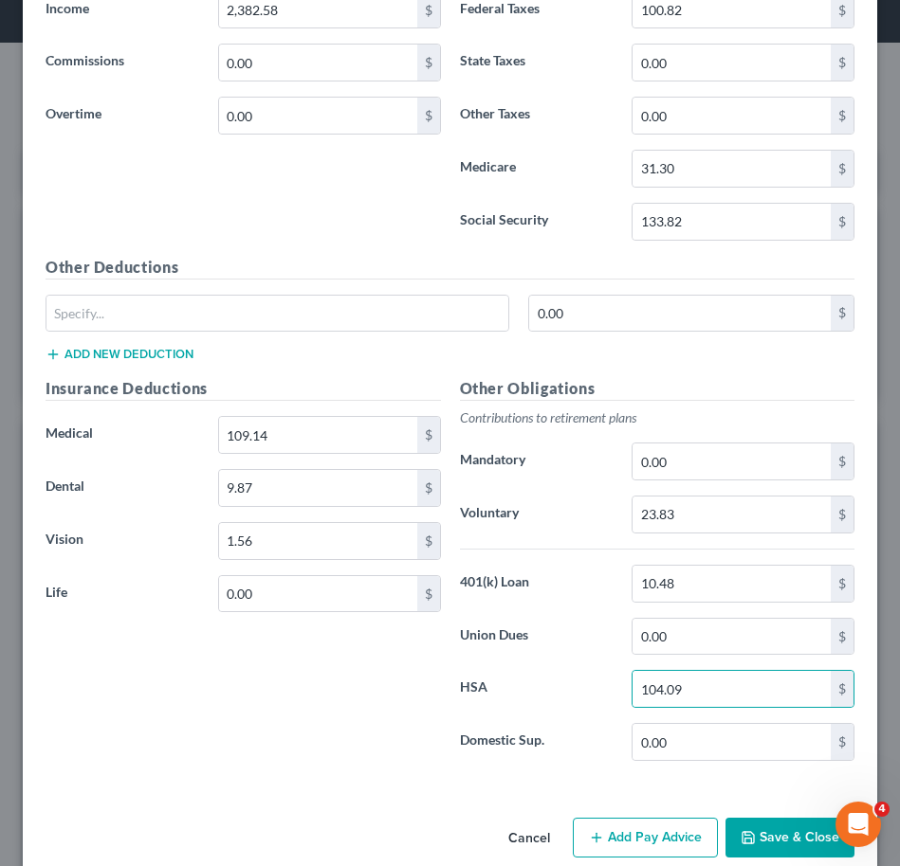
click at [360, 696] on div "Insurance Deductions Medical 109.14 $ Dental 9.87 $ Vision 1.56 $ Life 0.00 $" at bounding box center [243, 576] width 414 height 399
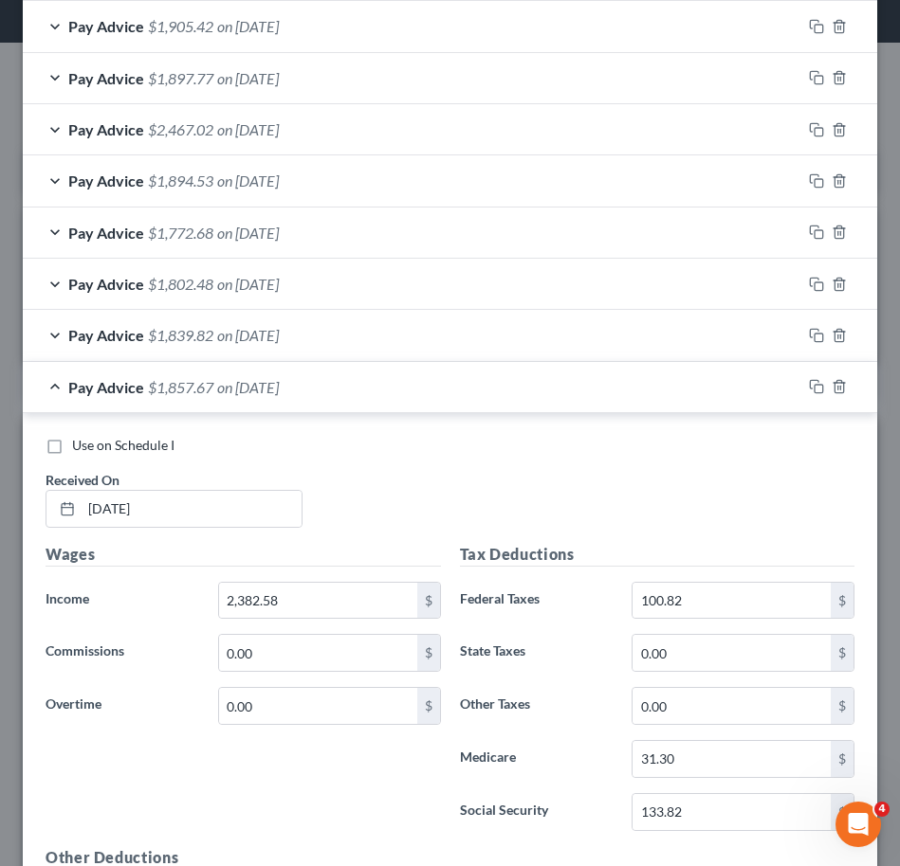
click at [373, 389] on div "Pay Advice $1,857.67 on [DATE]" at bounding box center [412, 387] width 778 height 50
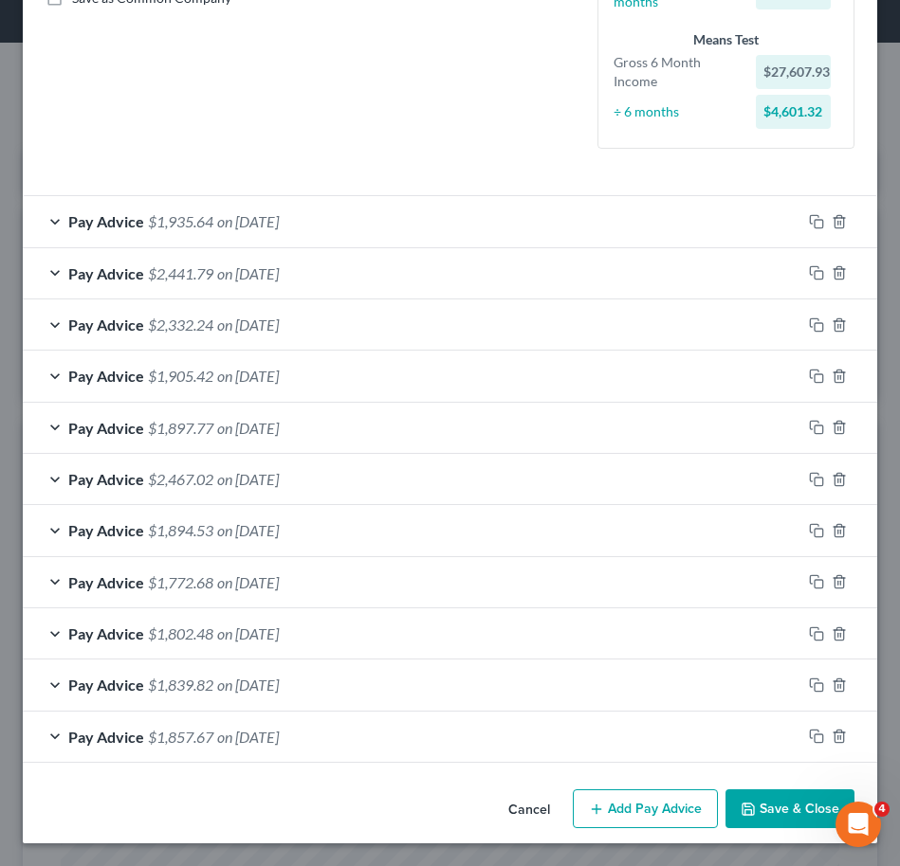
scroll to position [456, 0]
click at [809, 732] on icon "button" at bounding box center [816, 736] width 15 height 15
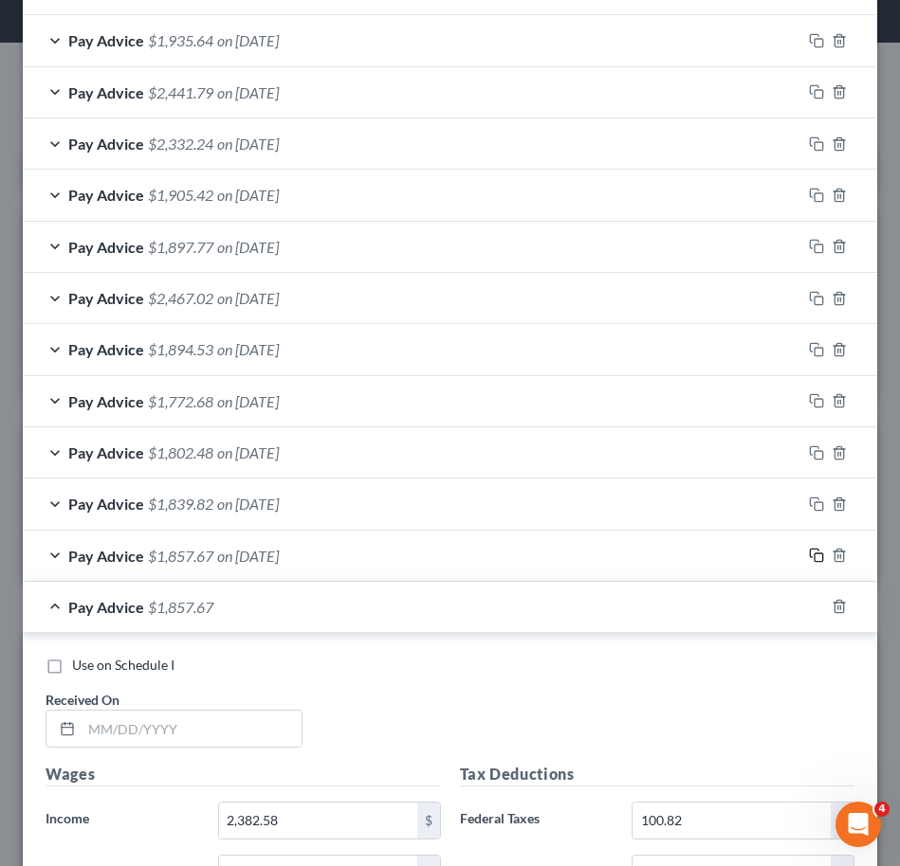
scroll to position [641, 0]
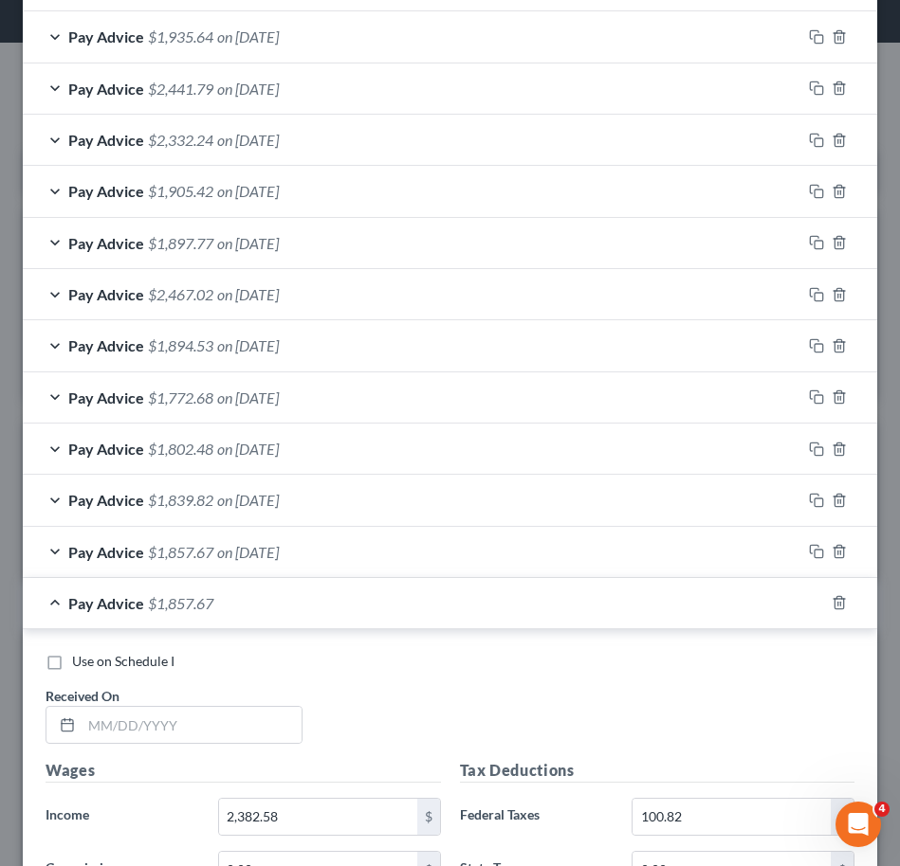
click at [148, 702] on div "Received On *" at bounding box center [174, 715] width 276 height 58
click at [136, 721] on input "text" at bounding box center [192, 725] width 220 height 36
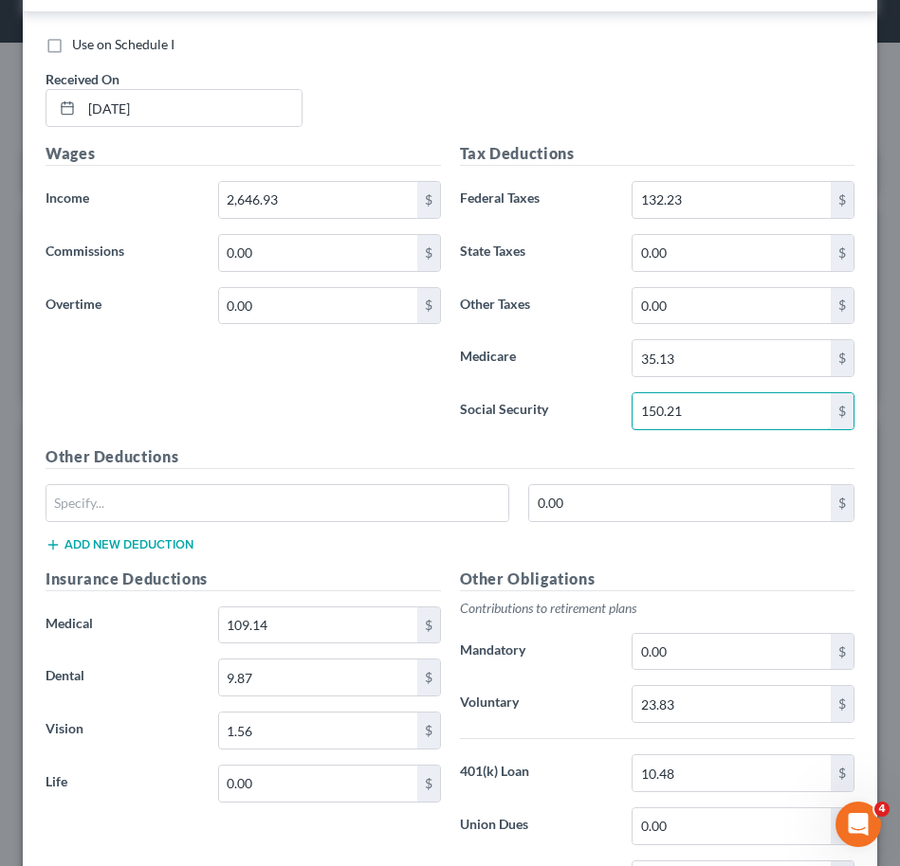
scroll to position [1334, 0]
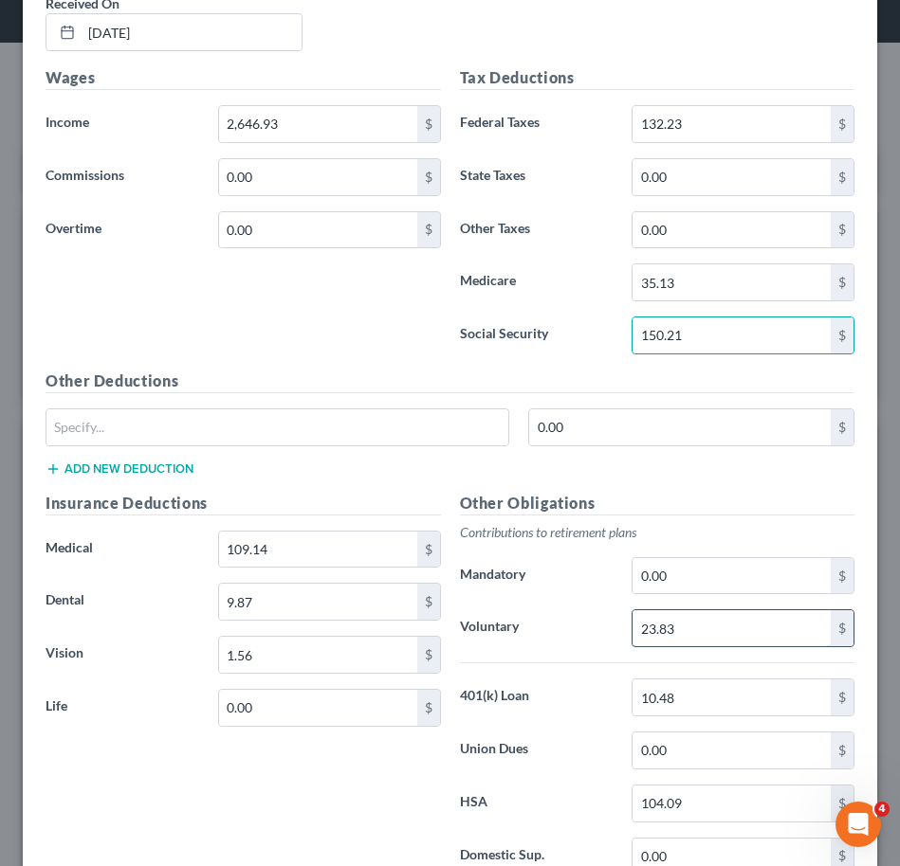
click at [672, 632] on input "23.83" at bounding box center [731, 628] width 198 height 36
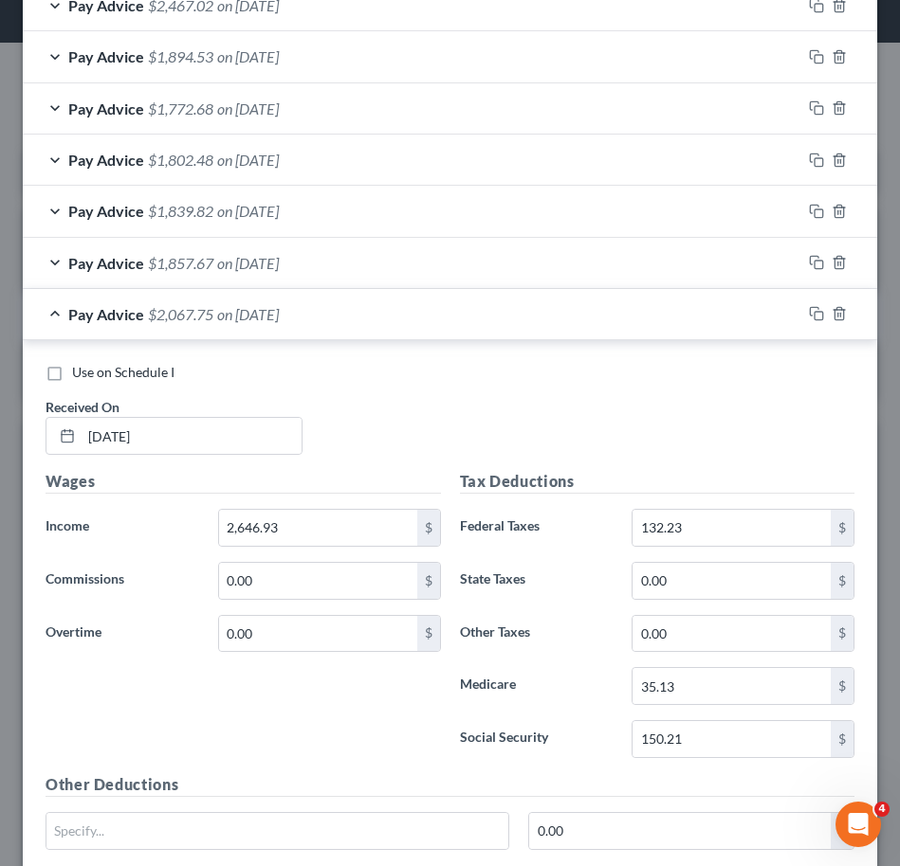
scroll to position [925, 0]
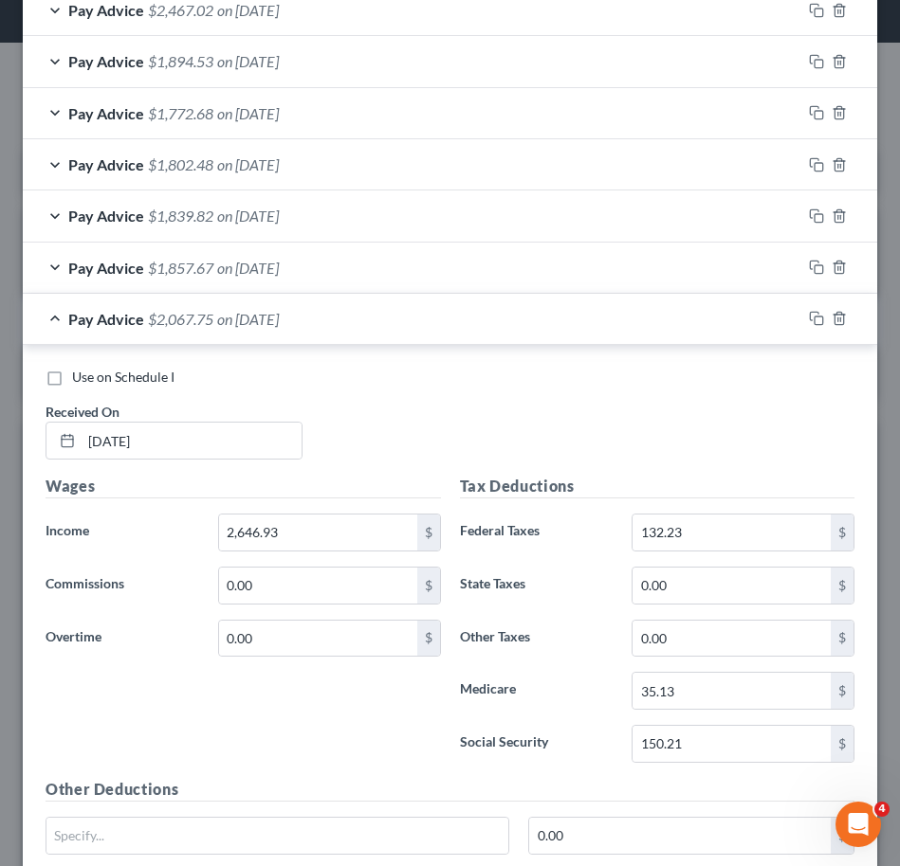
click at [509, 315] on div "Pay Advice $2,067.75 on [DATE]" at bounding box center [412, 319] width 778 height 50
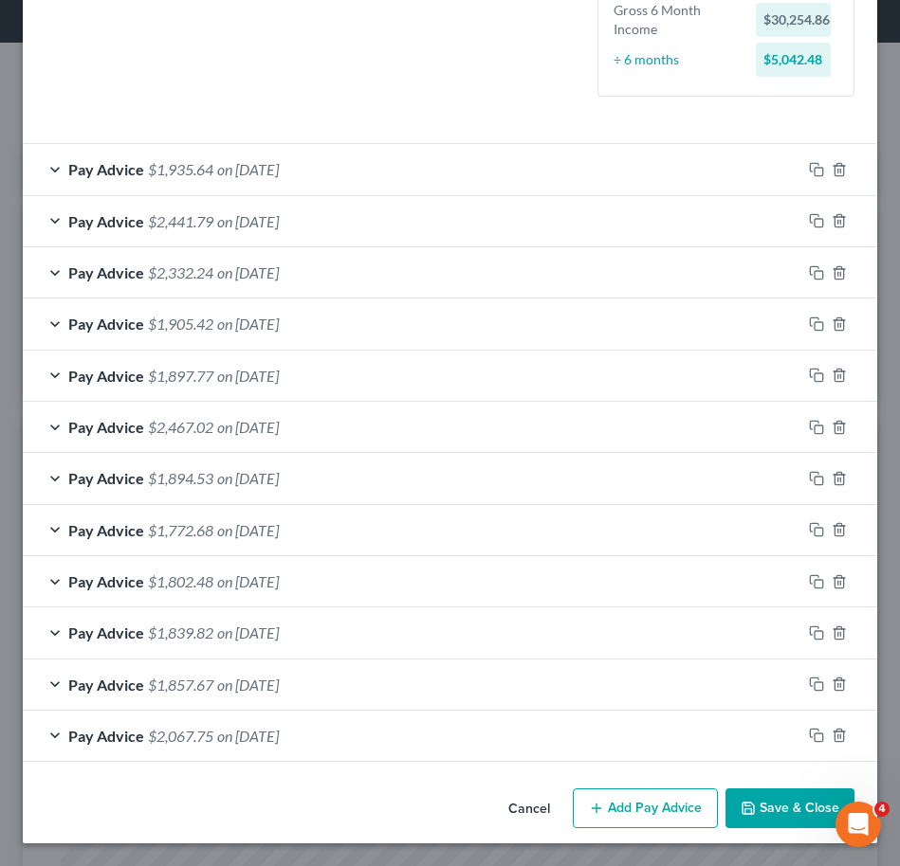
scroll to position [508, 0]
click at [809, 680] on icon "button" at bounding box center [816, 684] width 15 height 15
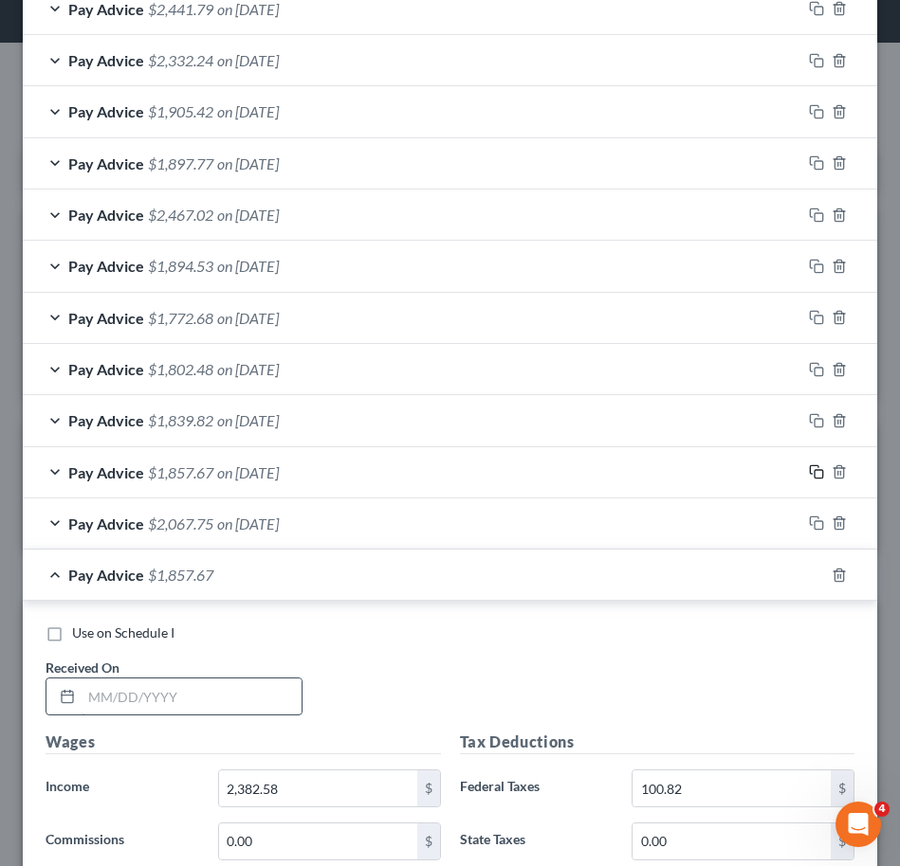
scroll to position [721, 0]
click at [198, 701] on input "text" at bounding box center [192, 696] width 220 height 36
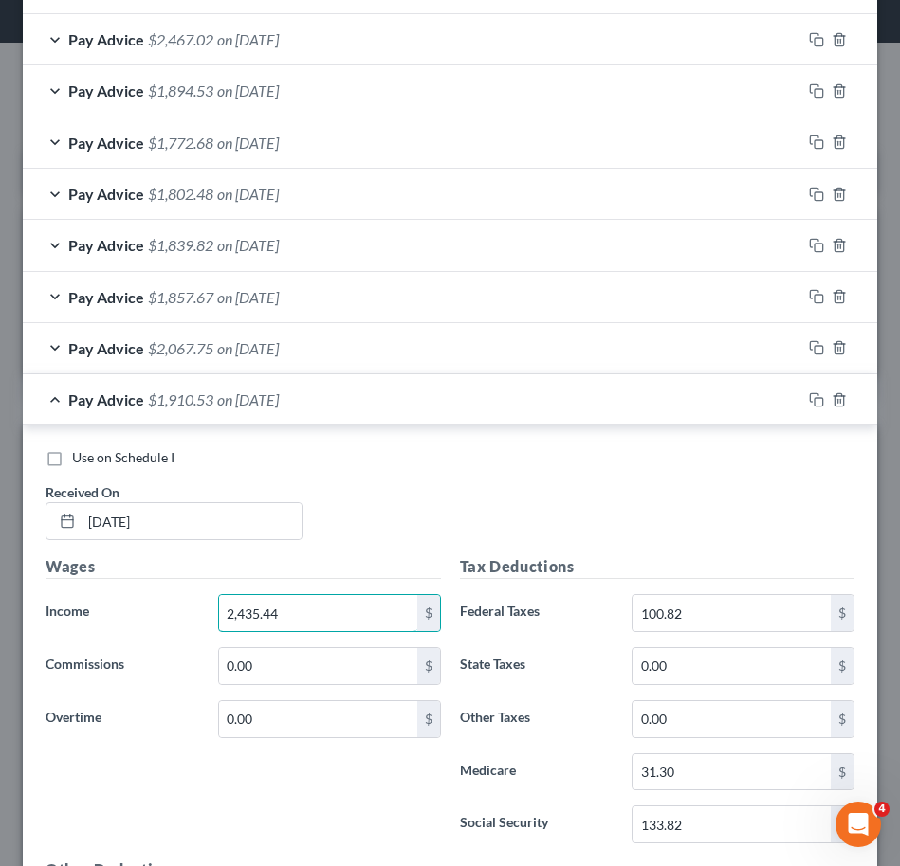
scroll to position [1061, 0]
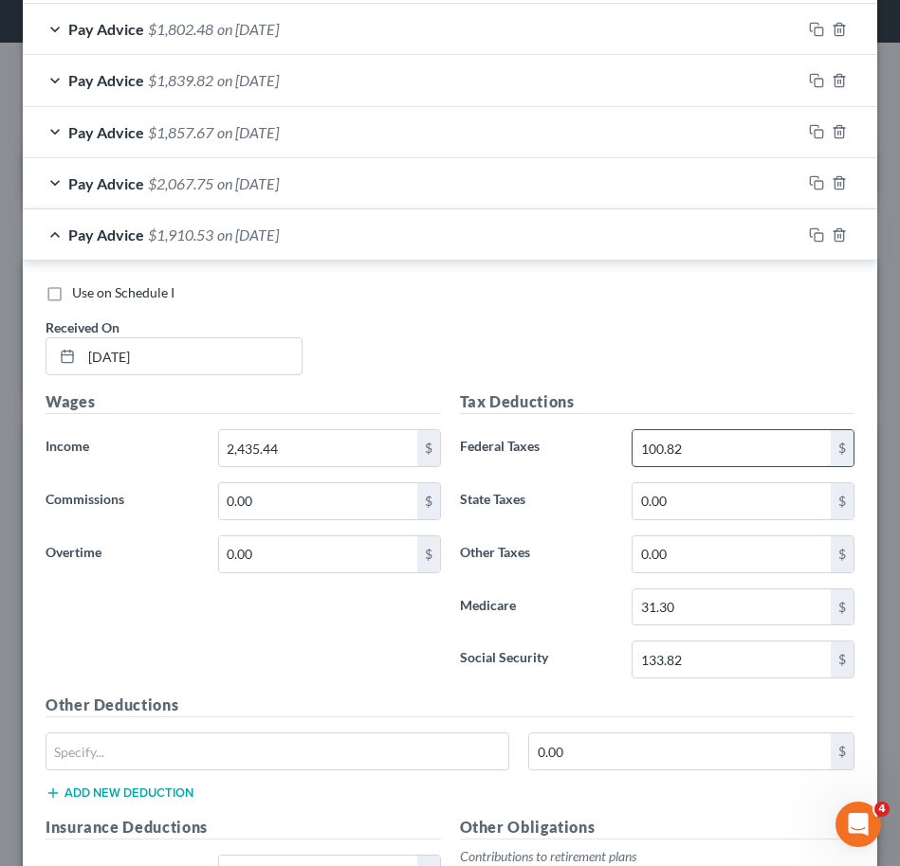
click at [760, 457] on input "100.82" at bounding box center [731, 448] width 198 height 36
click at [569, 341] on div "Use on Schedule I Received On * [DATE]" at bounding box center [450, 336] width 828 height 107
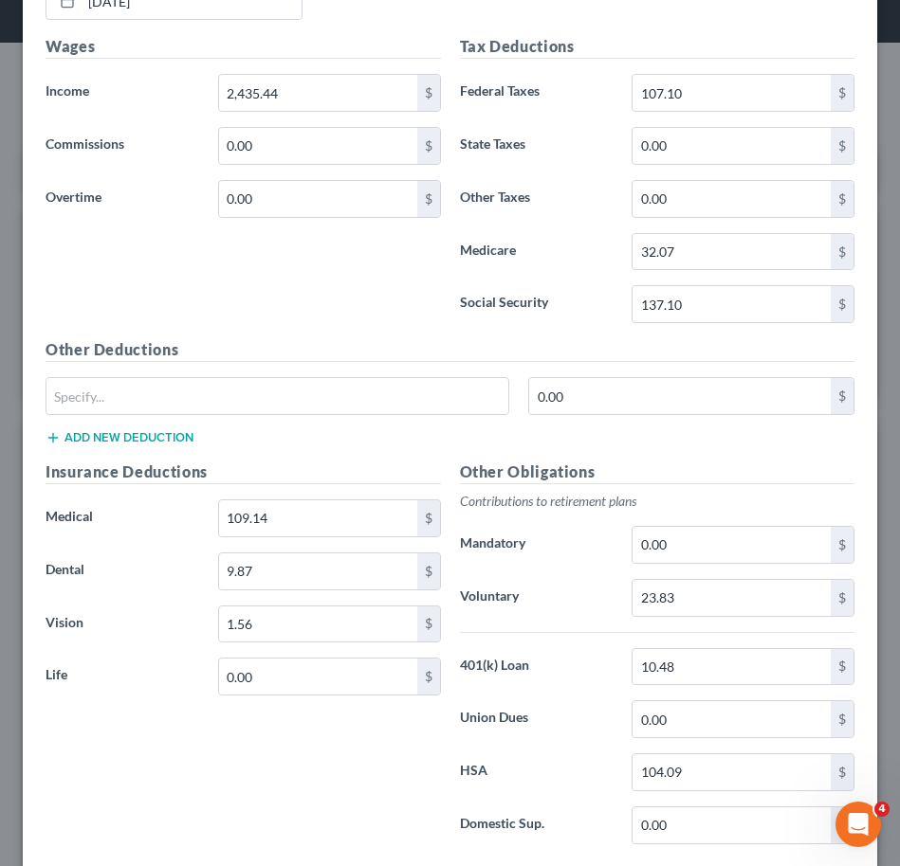
scroll to position [1528, 0]
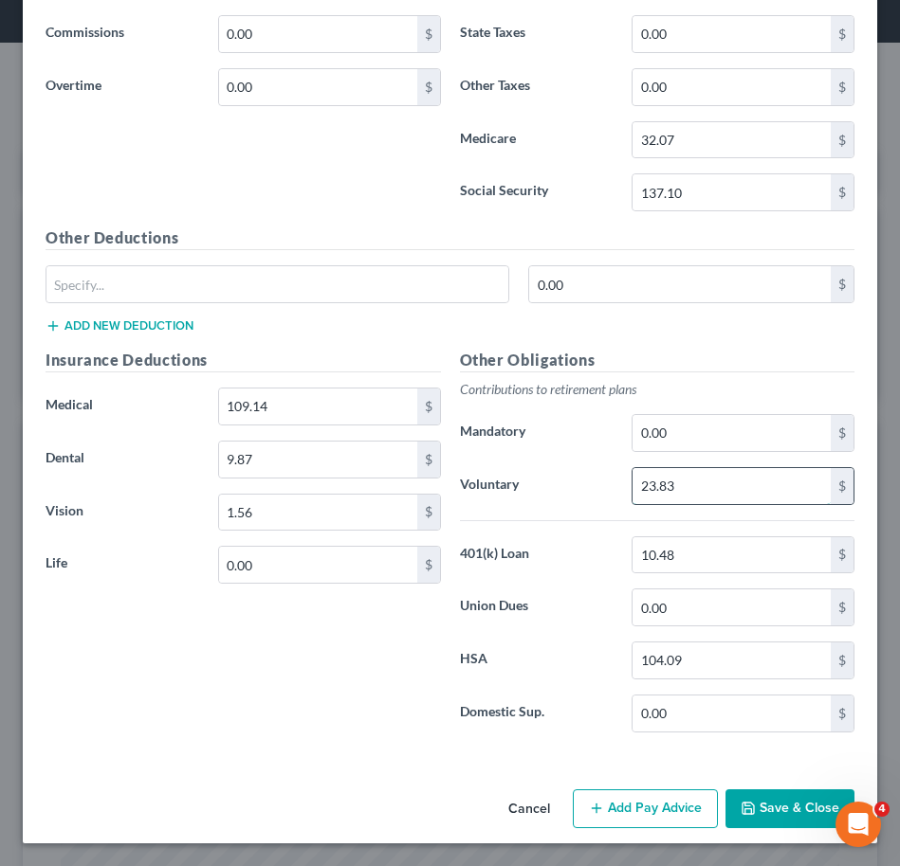
click at [712, 500] on input "23.83" at bounding box center [731, 486] width 198 height 36
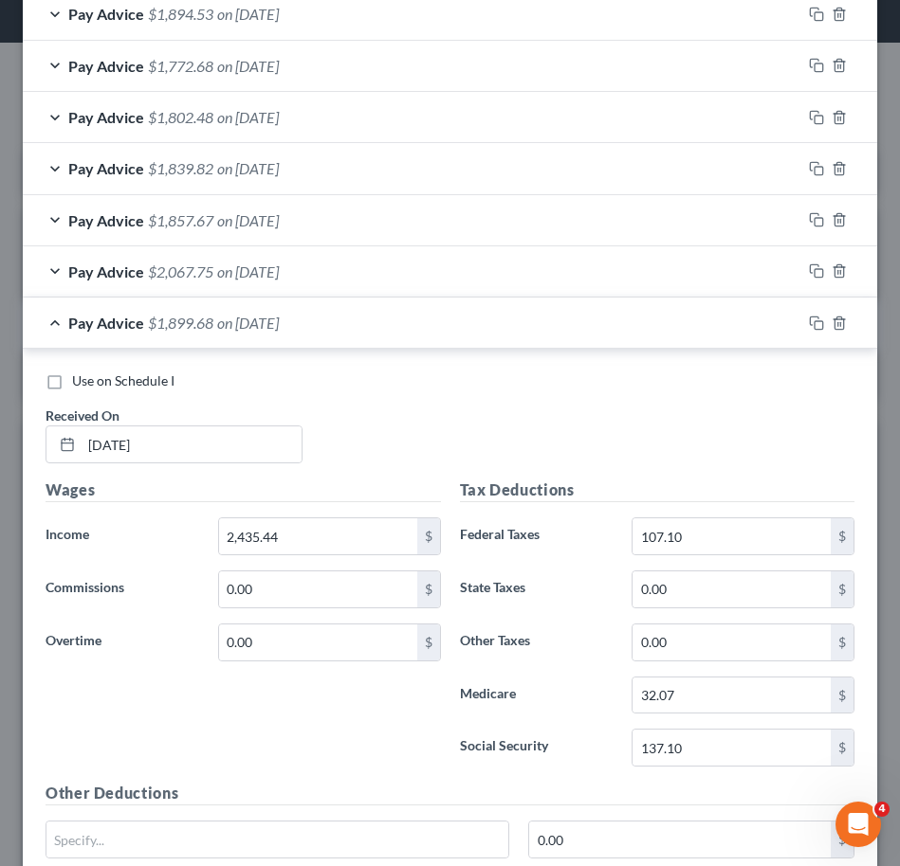
click at [386, 319] on div "Pay Advice $1,899.68 on [DATE]" at bounding box center [412, 323] width 778 height 50
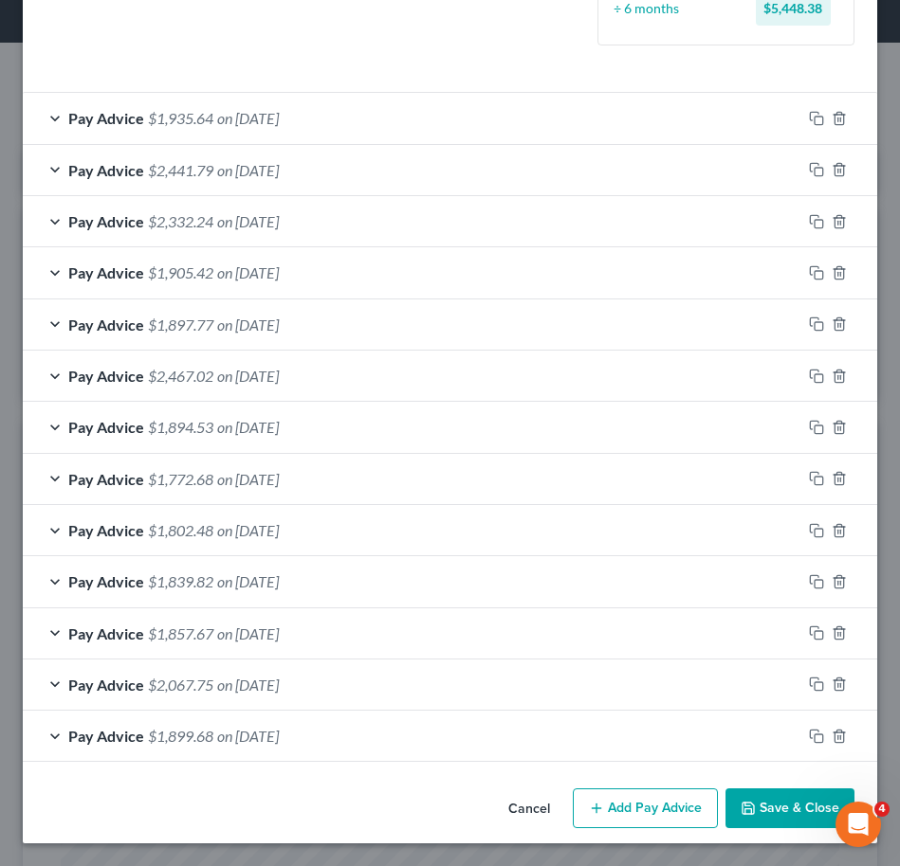
scroll to position [559, 0]
click at [809, 115] on icon "button" at bounding box center [816, 118] width 15 height 15
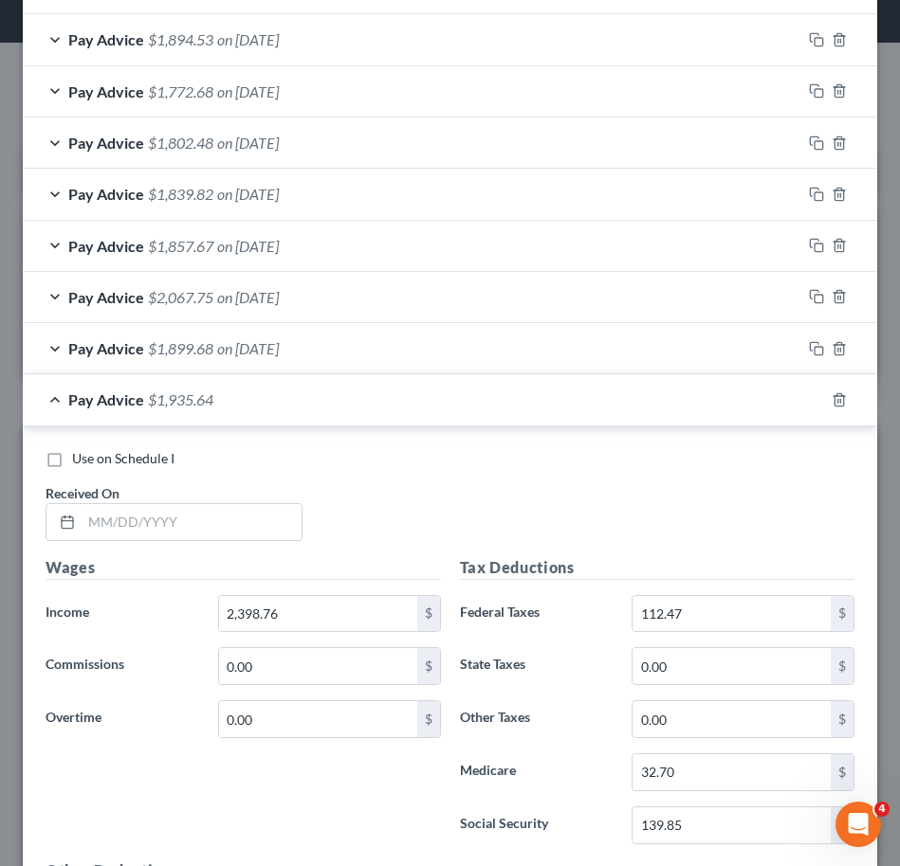
scroll to position [952, 0]
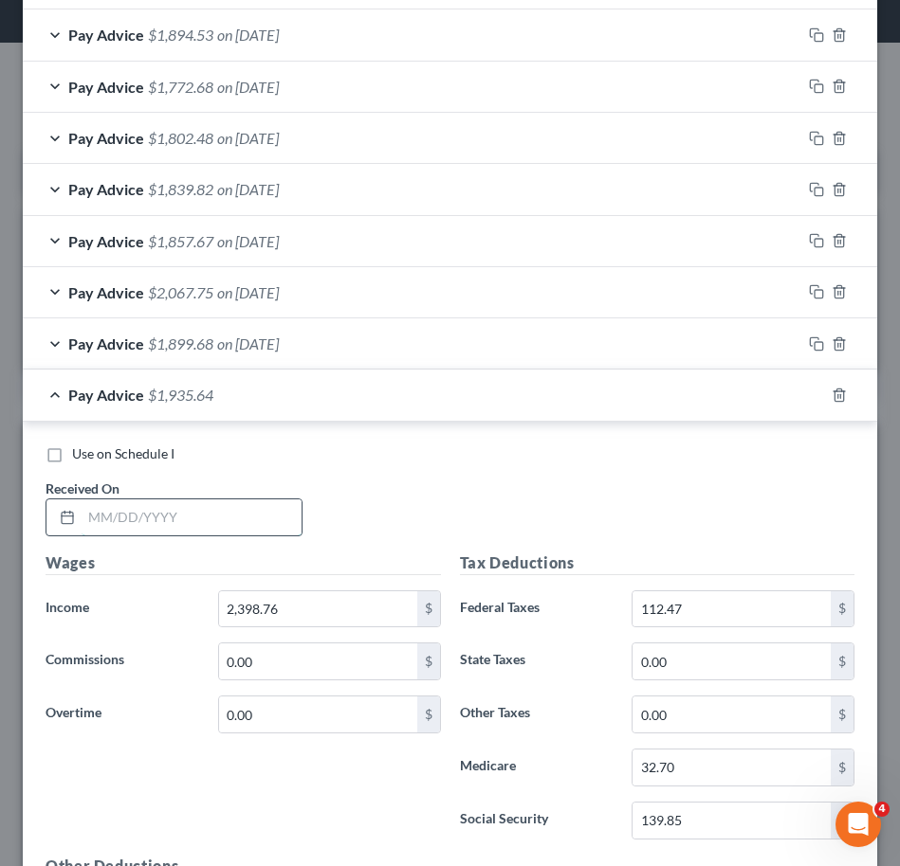
click at [194, 524] on input "text" at bounding box center [192, 518] width 220 height 36
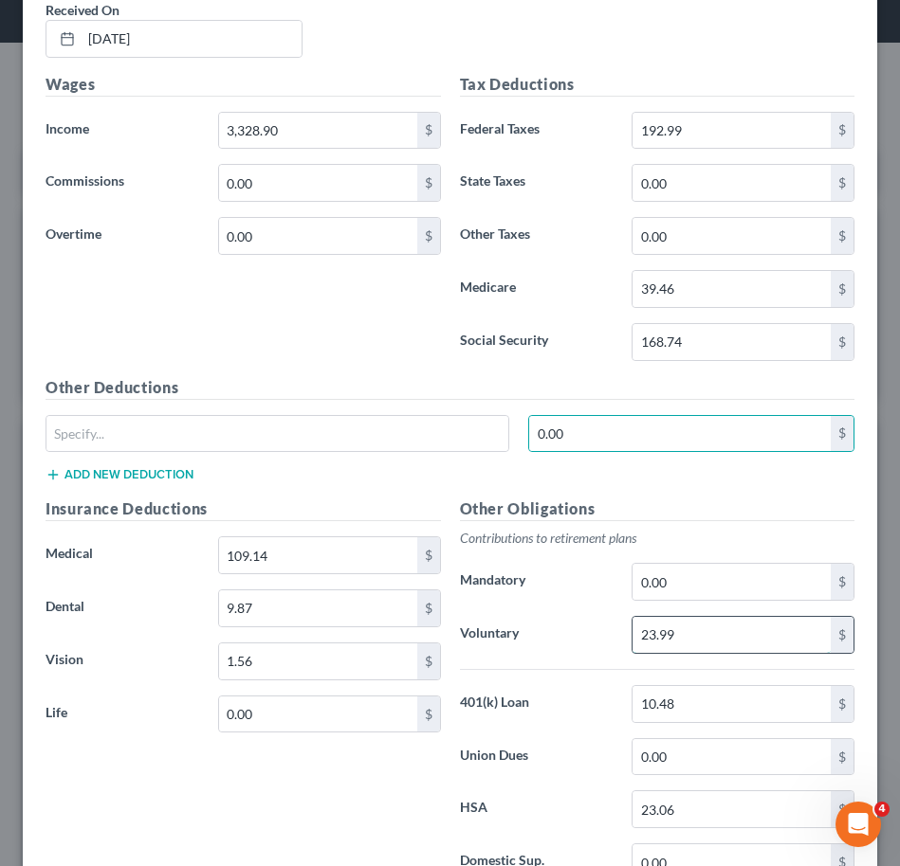
click at [696, 626] on input "23.99" at bounding box center [731, 635] width 198 height 36
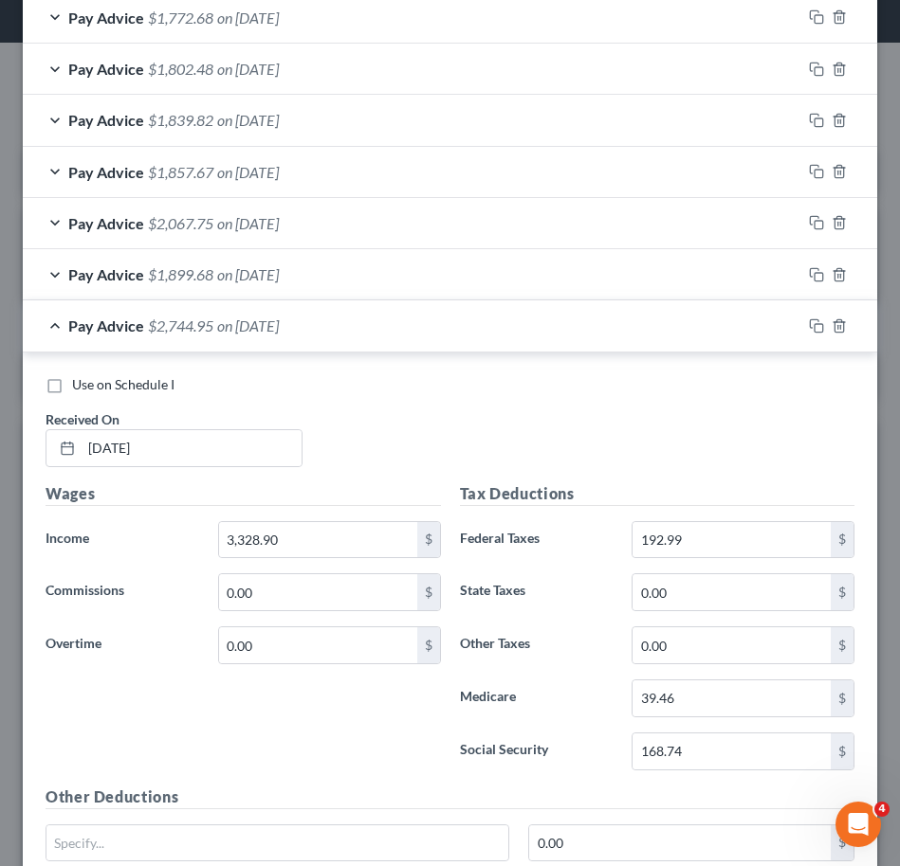
scroll to position [1019, 0]
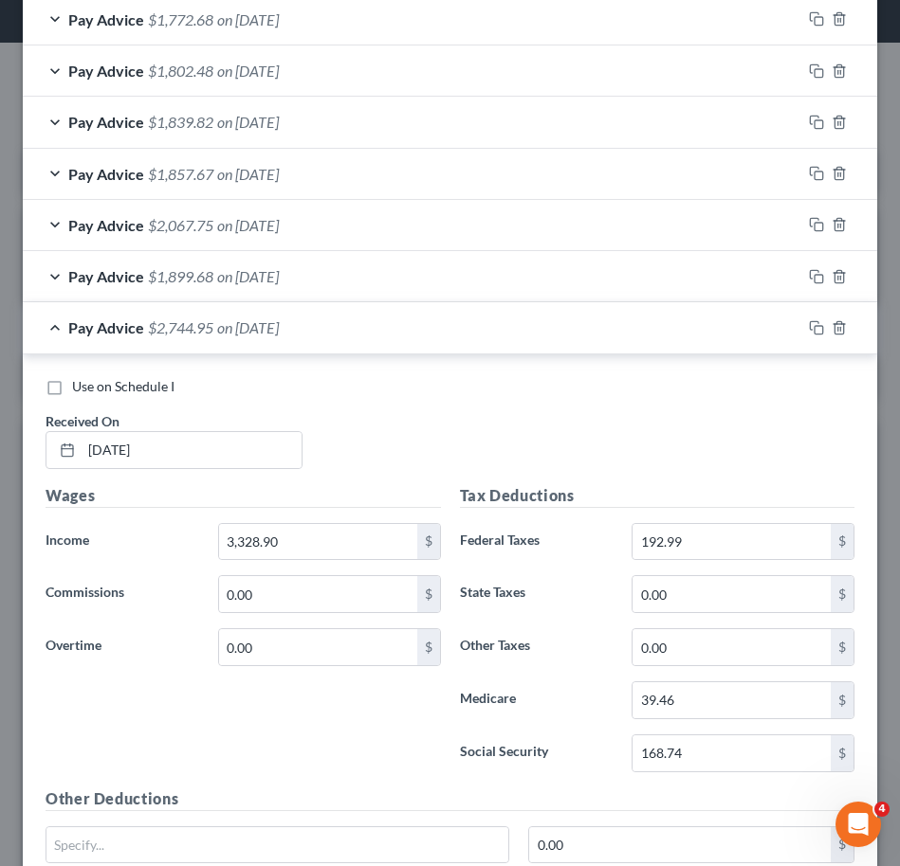
click at [237, 325] on span "on [DATE]" at bounding box center [248, 328] width 62 height 18
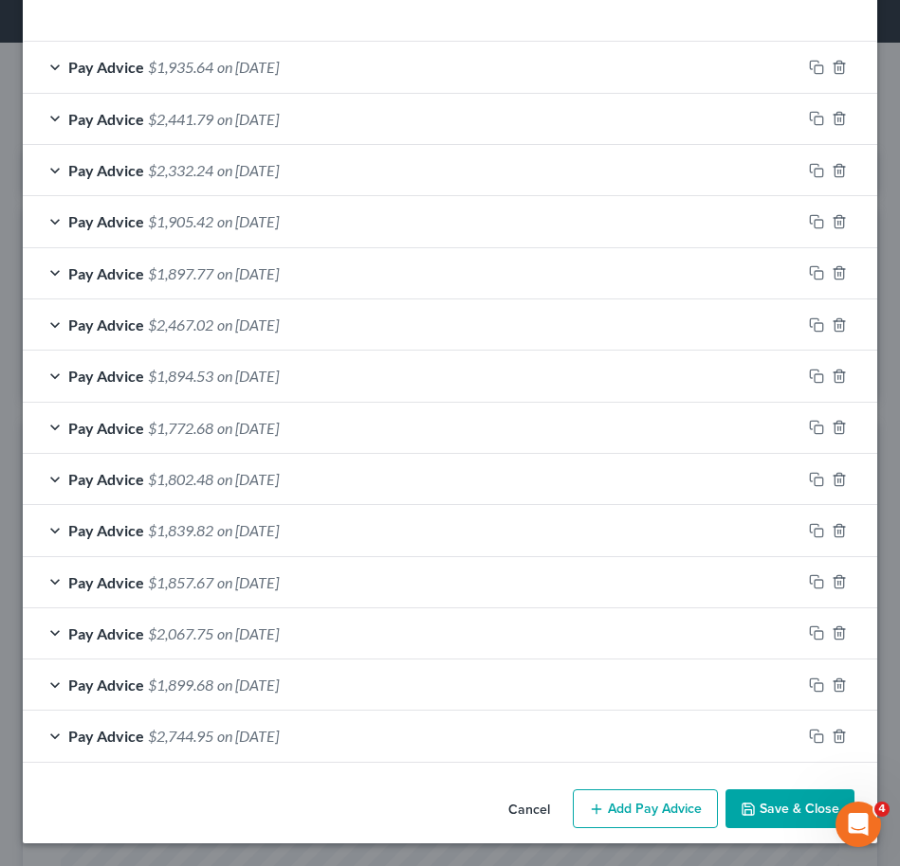
scroll to position [610, 0]
click at [809, 629] on icon "button" at bounding box center [816, 633] width 15 height 15
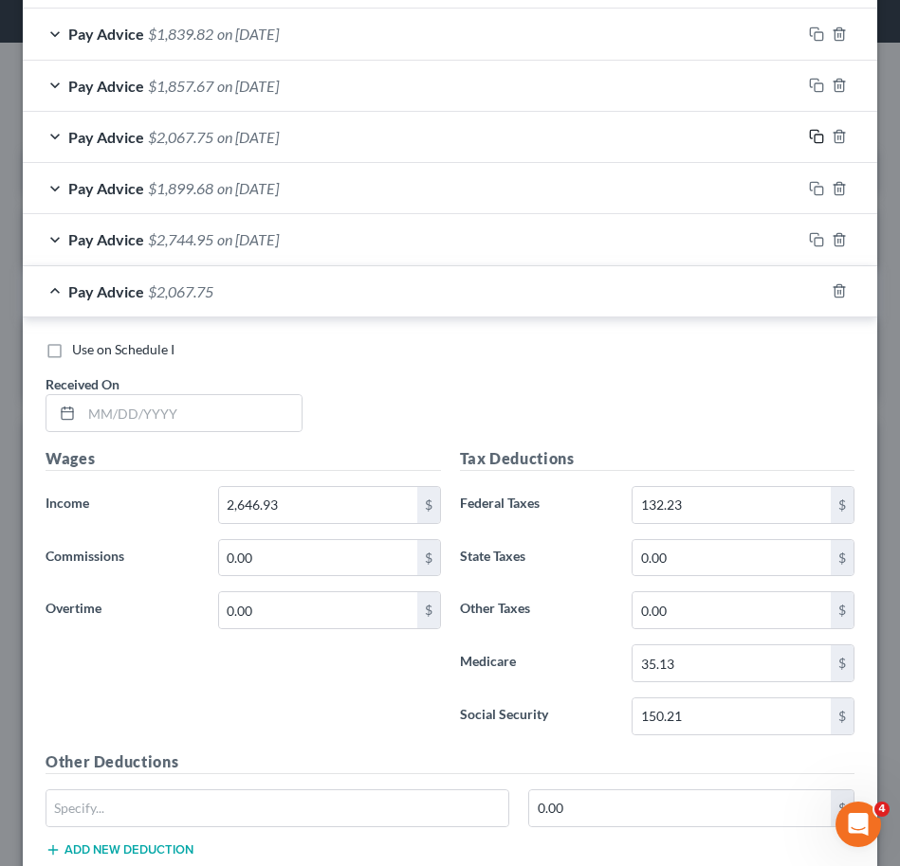
scroll to position [1129, 0]
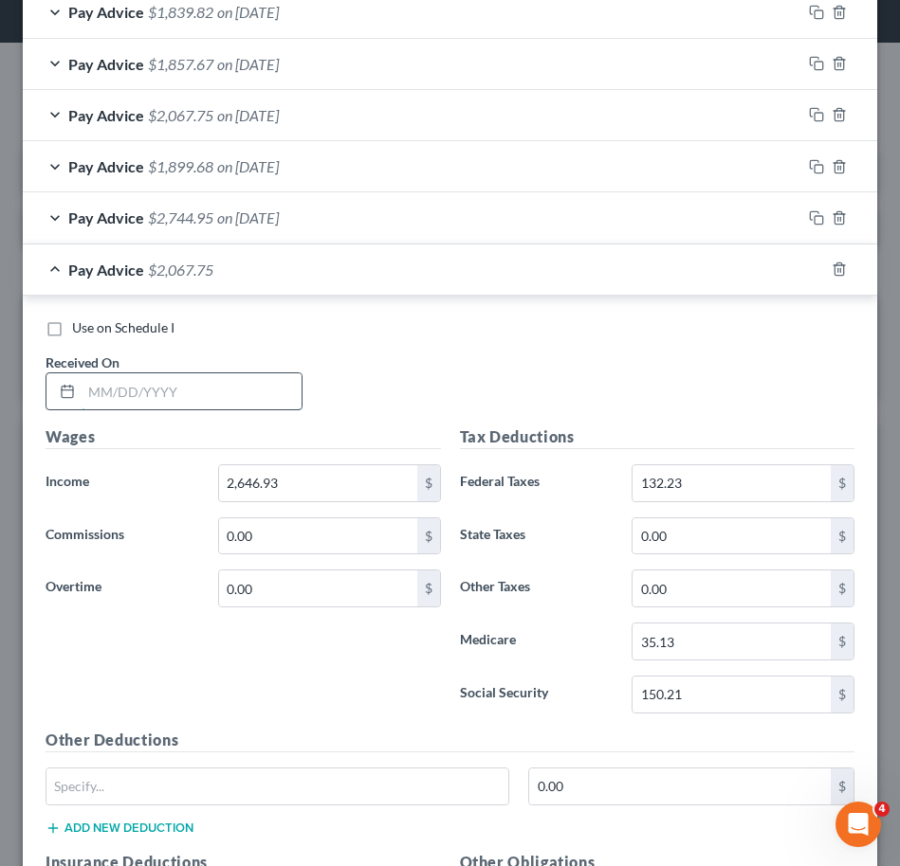
click at [149, 404] on input "text" at bounding box center [192, 391] width 220 height 36
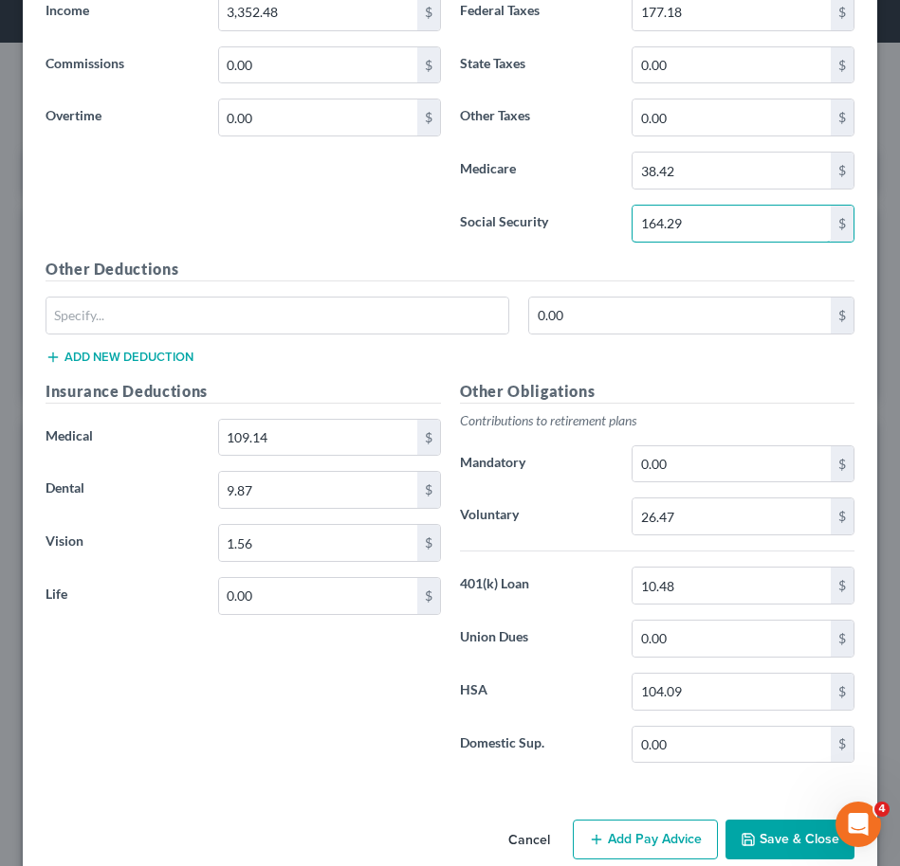
scroll to position [1631, 0]
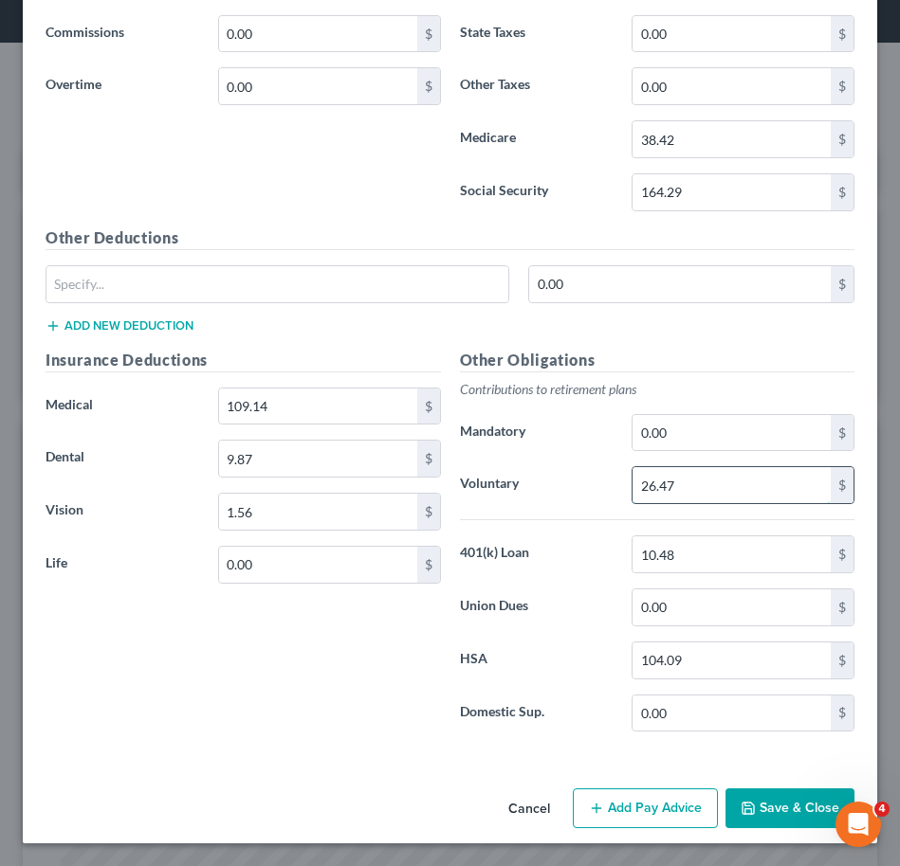
click at [681, 484] on input "26.47" at bounding box center [731, 485] width 198 height 36
click at [592, 601] on label "Union Dues" at bounding box center [536, 608] width 173 height 38
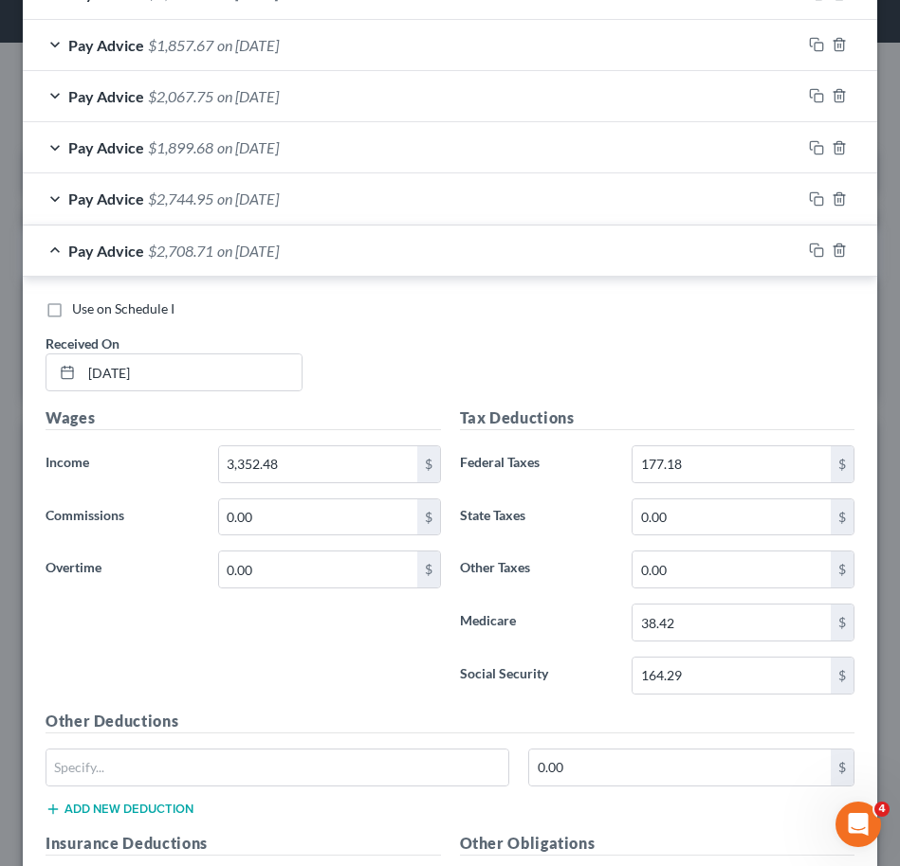
click at [314, 264] on div "Pay Advice $2,708.71 on [DATE]" at bounding box center [412, 251] width 778 height 50
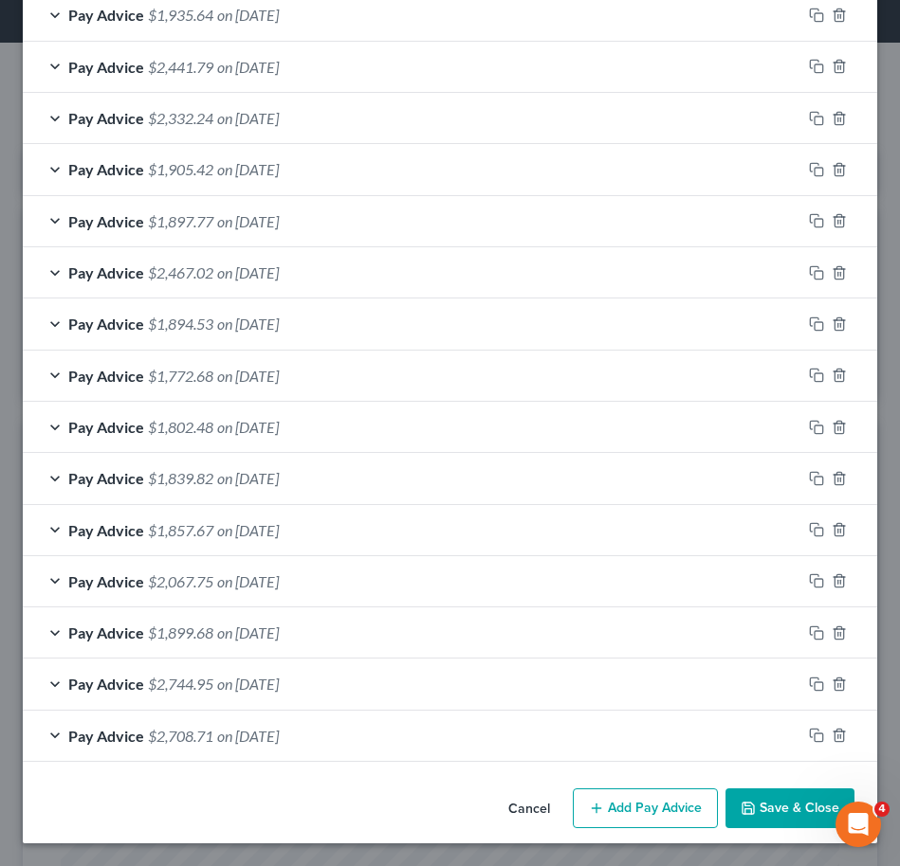
scroll to position [582, 0]
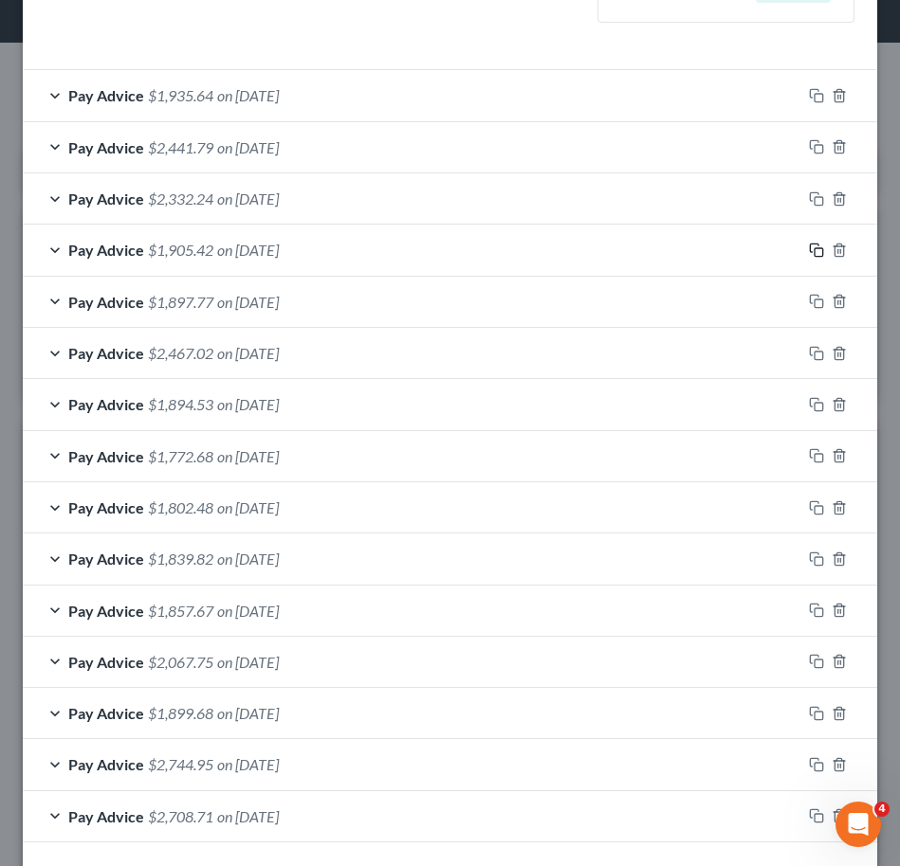
click at [810, 244] on icon "button" at bounding box center [814, 248] width 9 height 9
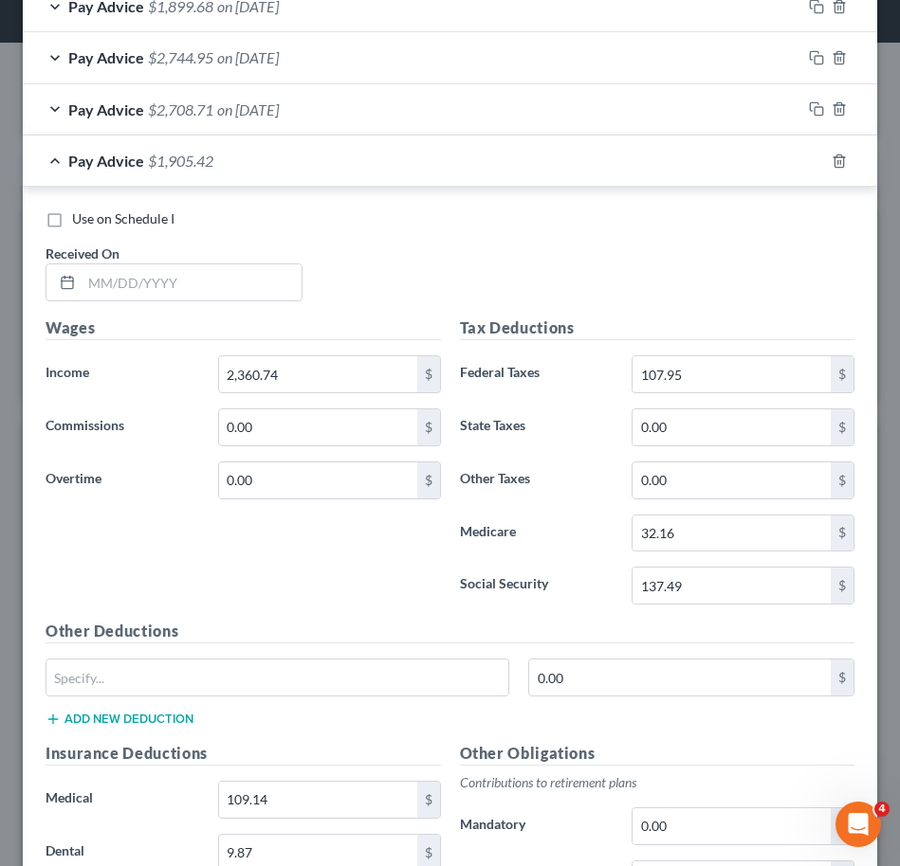
scroll to position [1320, 0]
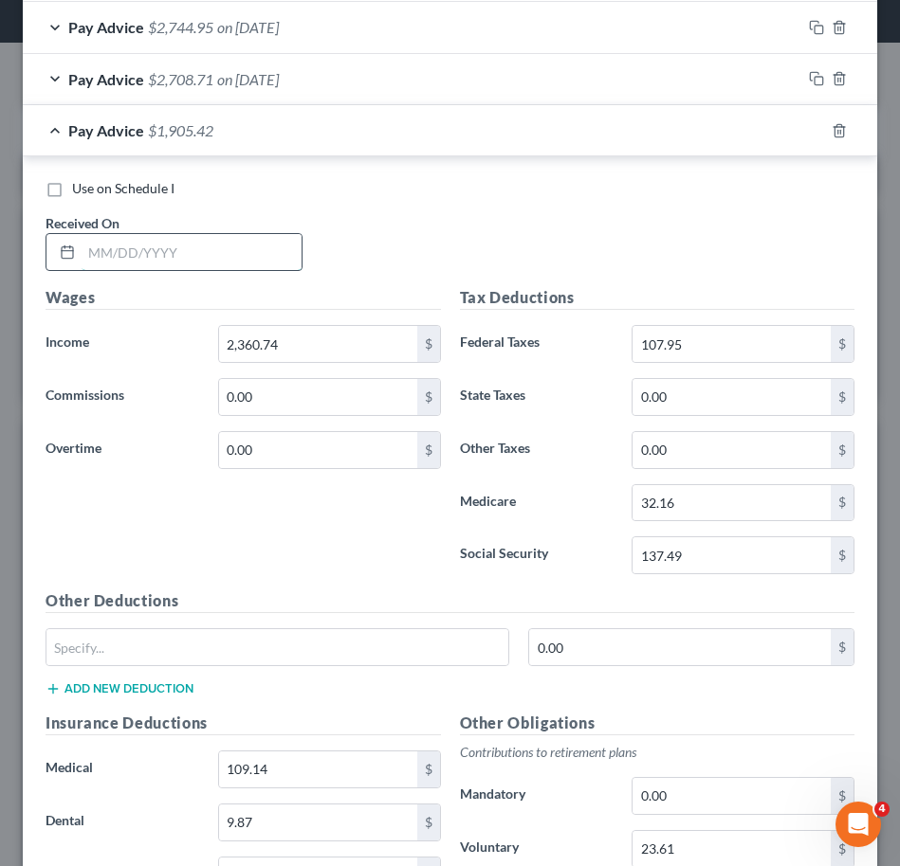
click at [217, 250] on input "text" at bounding box center [192, 252] width 220 height 36
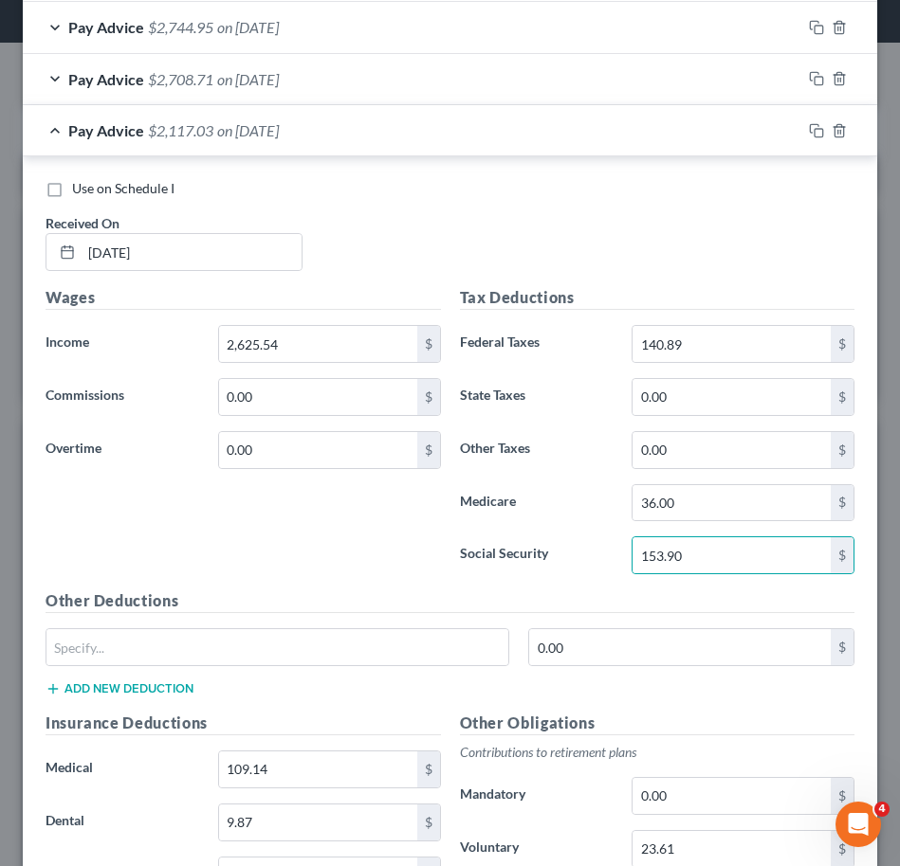
click at [534, 256] on div "Use on Schedule I Received On * [DATE]" at bounding box center [450, 232] width 828 height 107
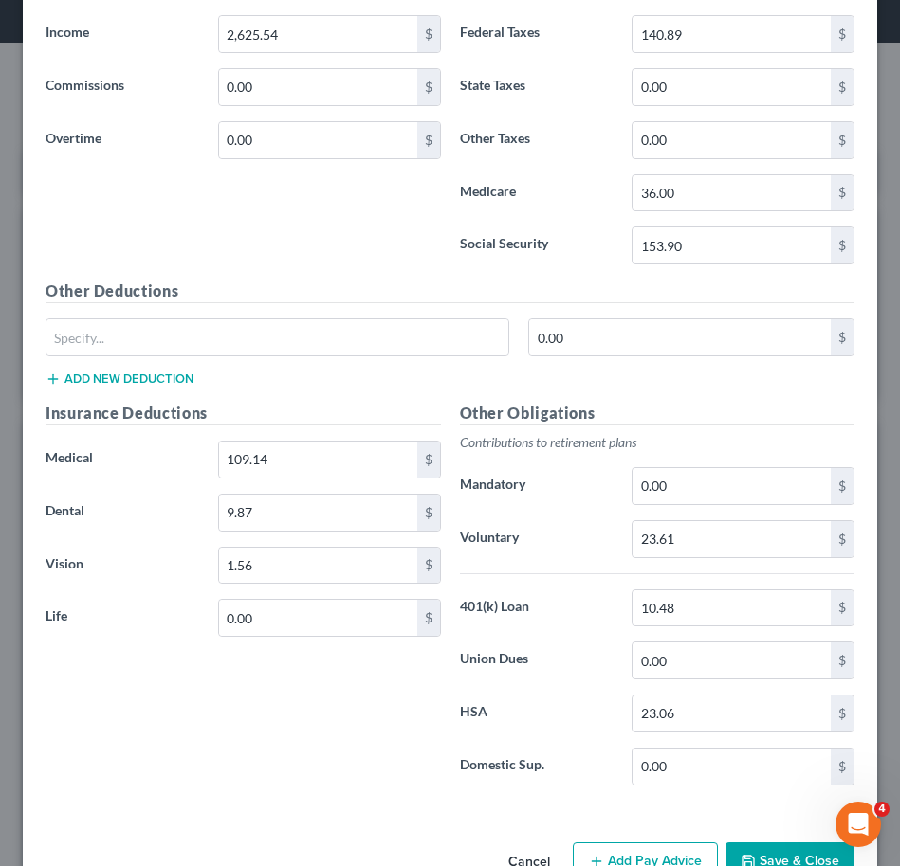
scroll to position [1633, 0]
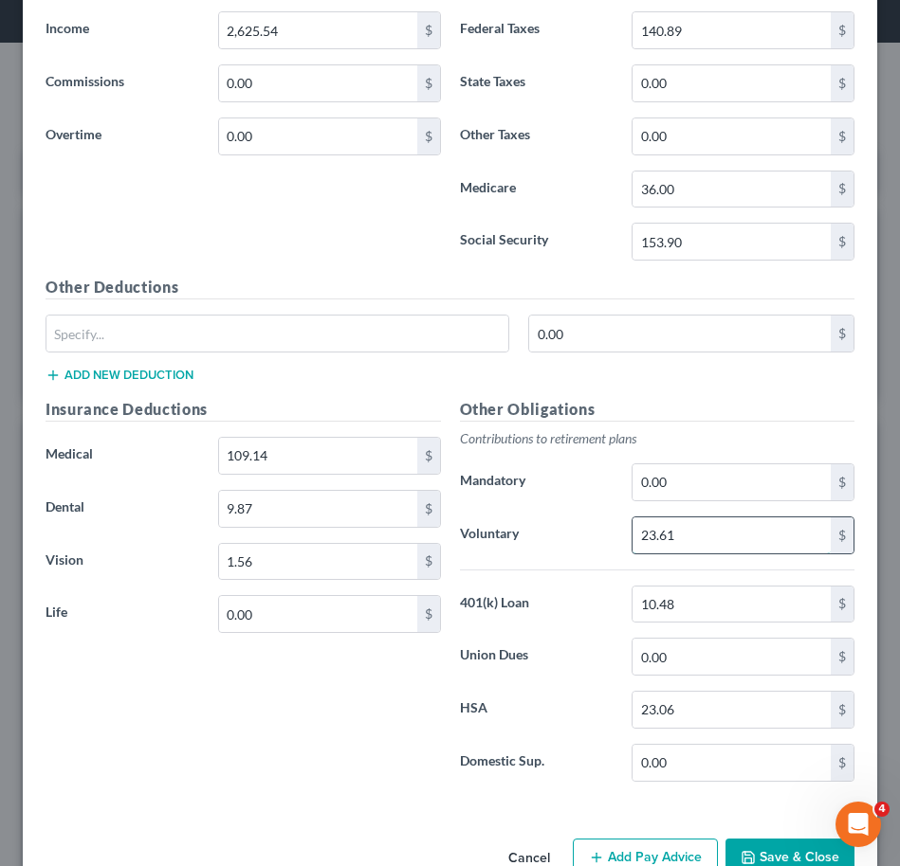
click at [772, 529] on input "23.61" at bounding box center [731, 536] width 198 height 36
click at [543, 646] on label "Union Dues" at bounding box center [536, 657] width 173 height 38
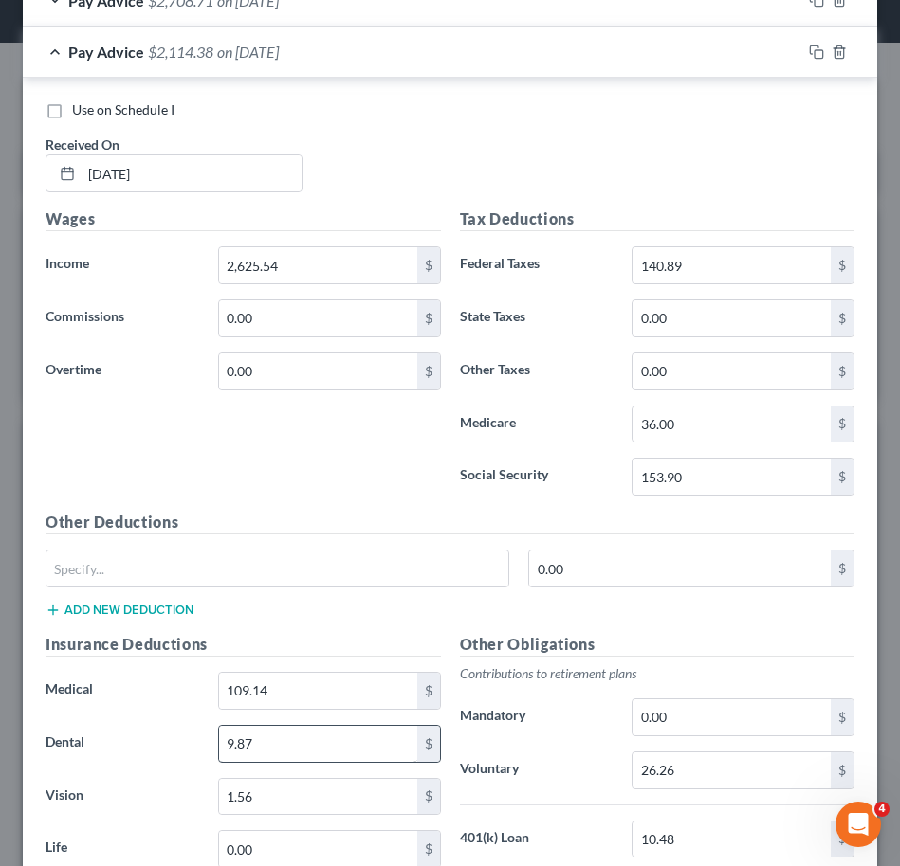
scroll to position [1381, 0]
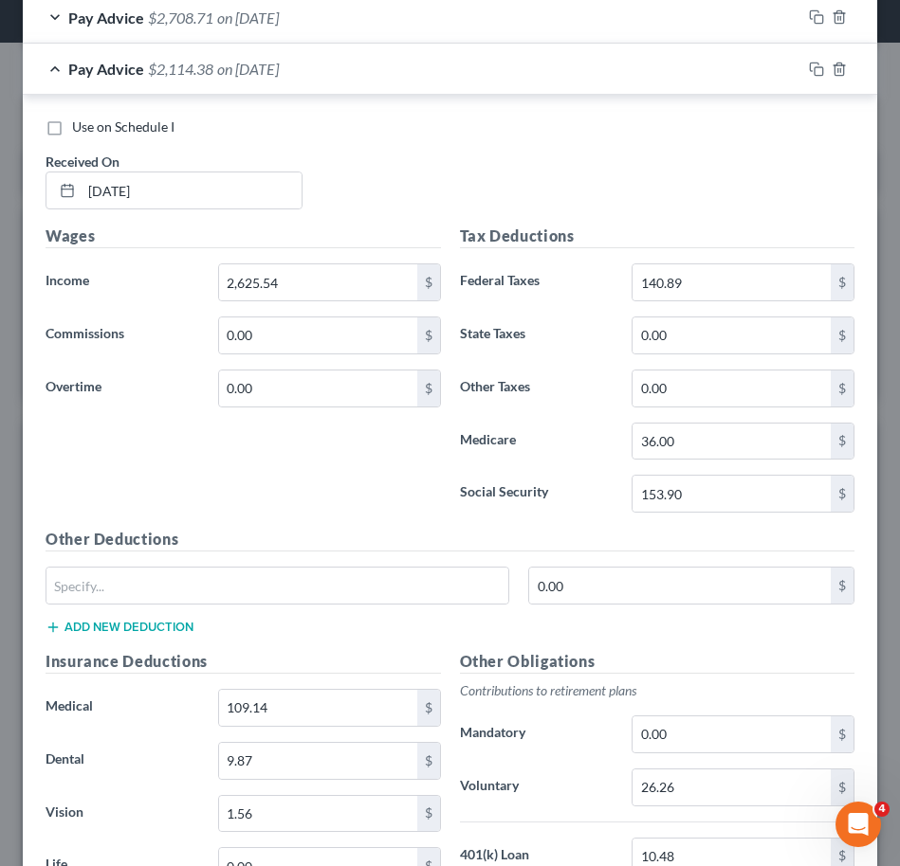
click at [513, 84] on div "Pay Advice $2,114.38 on [DATE]" at bounding box center [412, 69] width 778 height 50
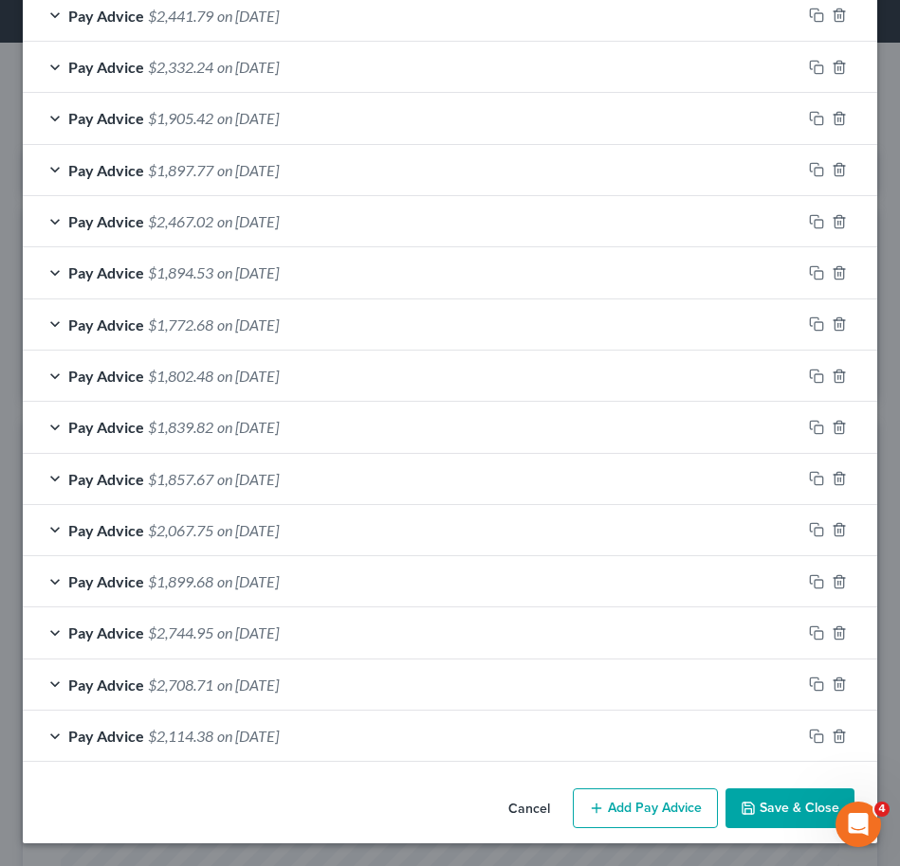
scroll to position [714, 0]
click at [809, 426] on icon "button" at bounding box center [816, 427] width 15 height 15
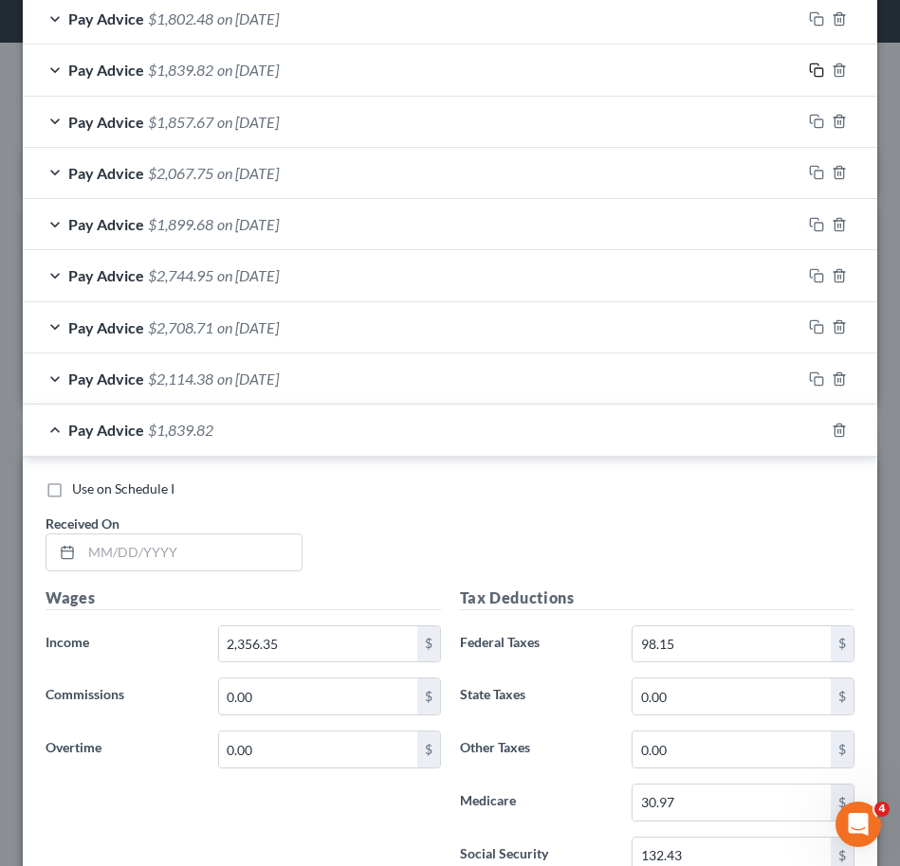
scroll to position [1080, 0]
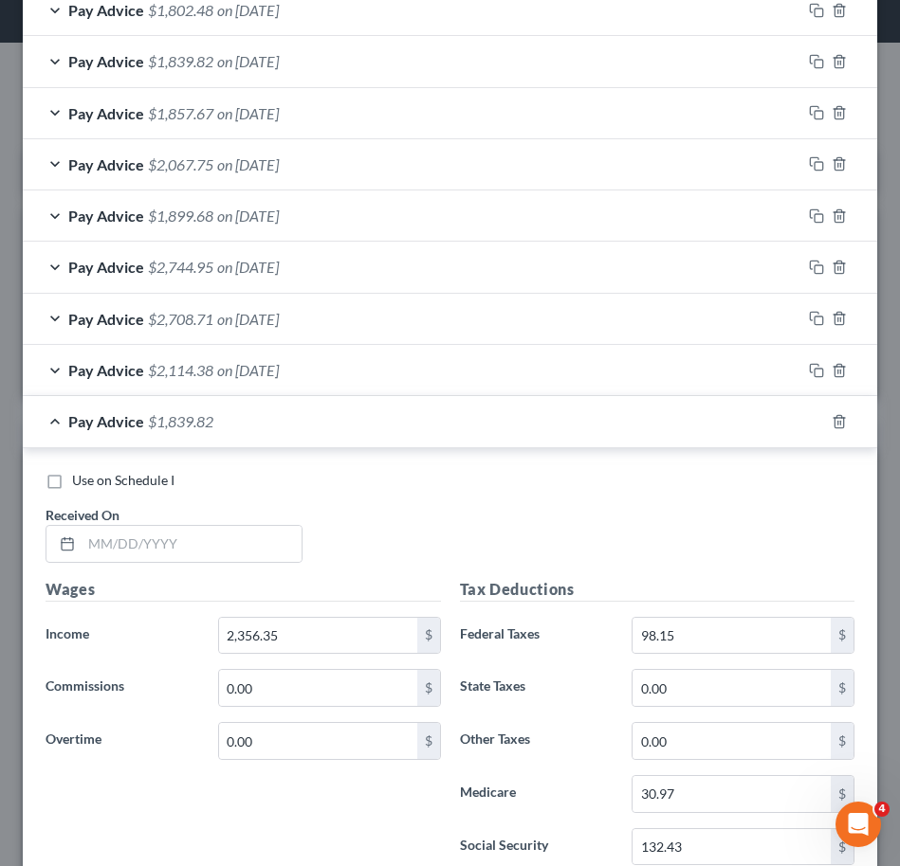
click at [229, 563] on div "Use on Schedule I Received On *" at bounding box center [450, 524] width 828 height 107
click at [223, 561] on div at bounding box center [174, 544] width 257 height 38
click at [200, 534] on input "text" at bounding box center [192, 544] width 220 height 36
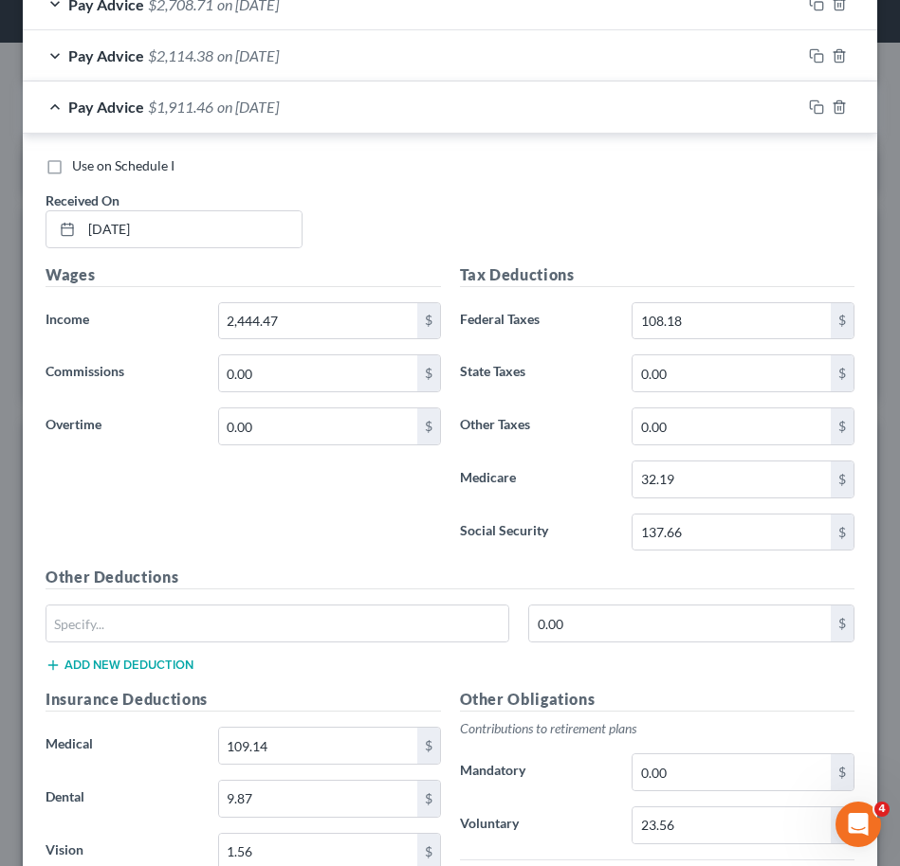
scroll to position [1592, 0]
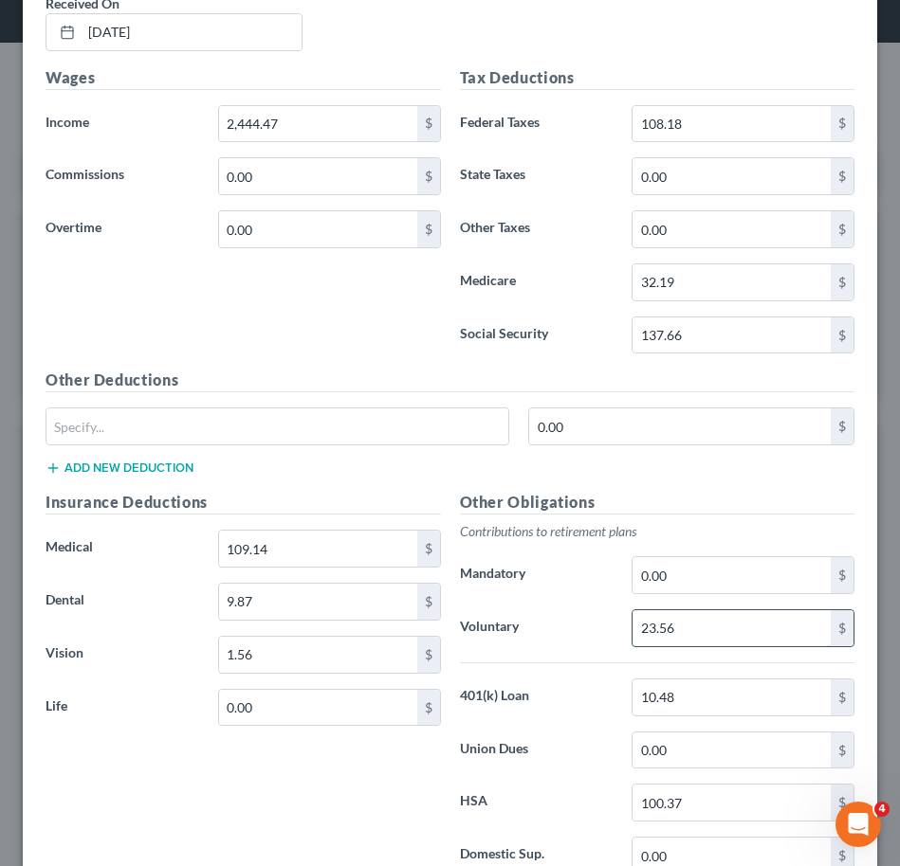
click at [747, 638] on input "23.56" at bounding box center [731, 628] width 198 height 36
click at [761, 793] on input "100.37" at bounding box center [731, 803] width 198 height 36
click at [615, 487] on div "Other Deductions 0.00 $ Add new deduction" at bounding box center [450, 430] width 828 height 122
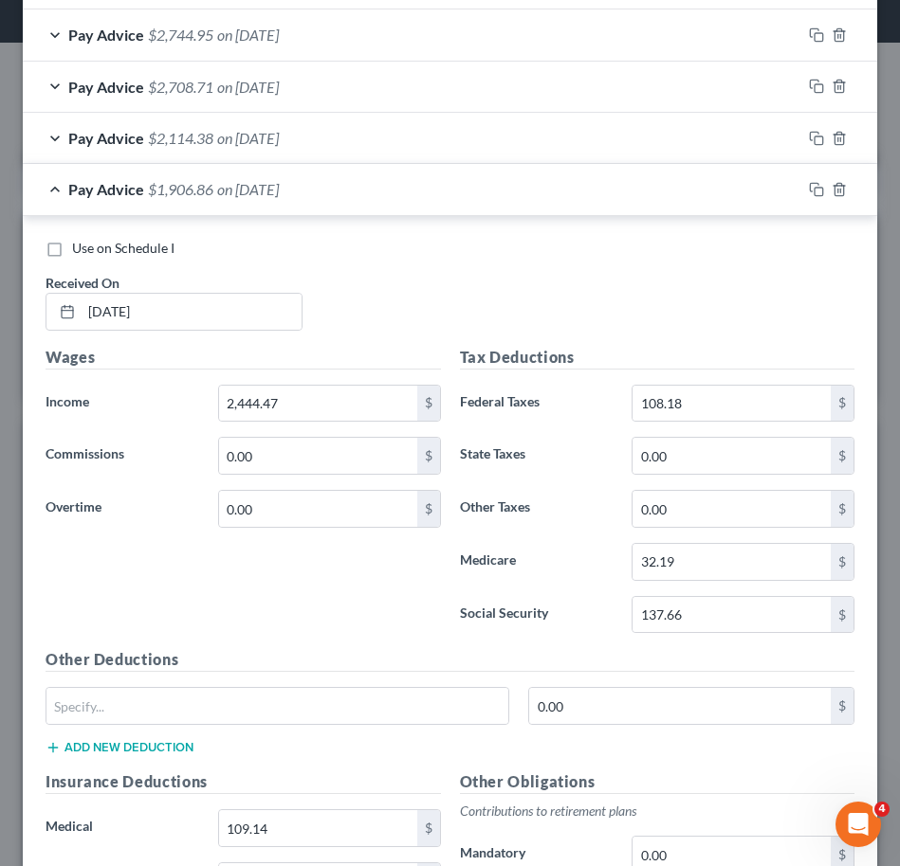
scroll to position [1312, 0]
click at [521, 203] on div "Pay Advice $1,906.86 on [DATE]" at bounding box center [412, 189] width 778 height 50
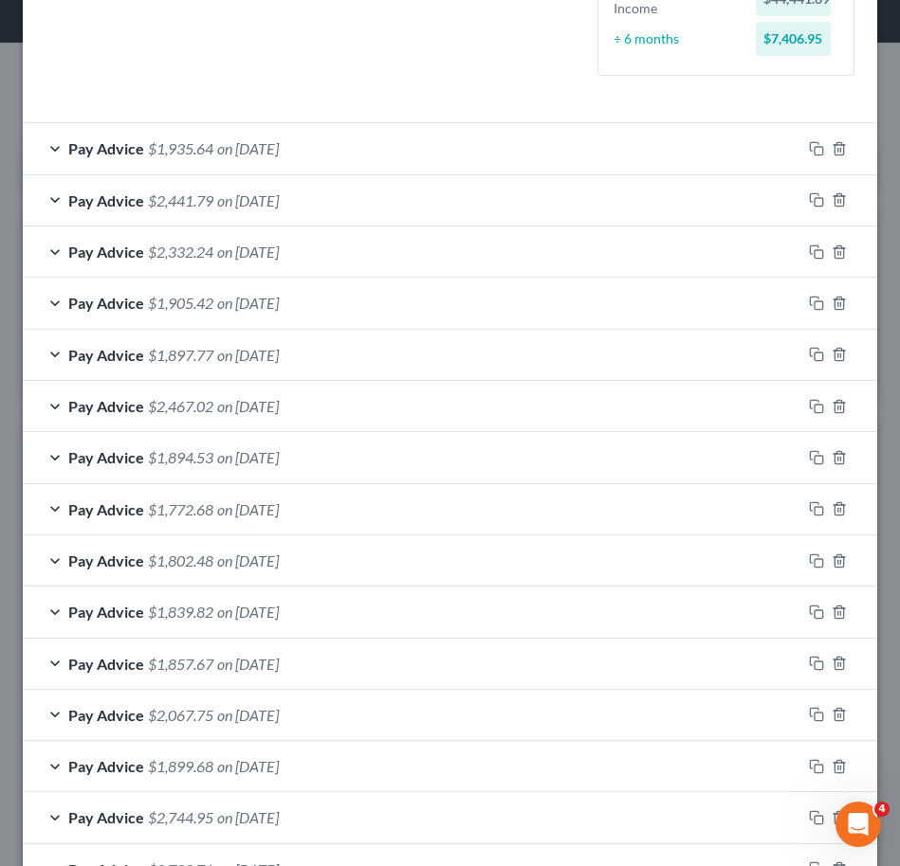
scroll to position [516, 0]
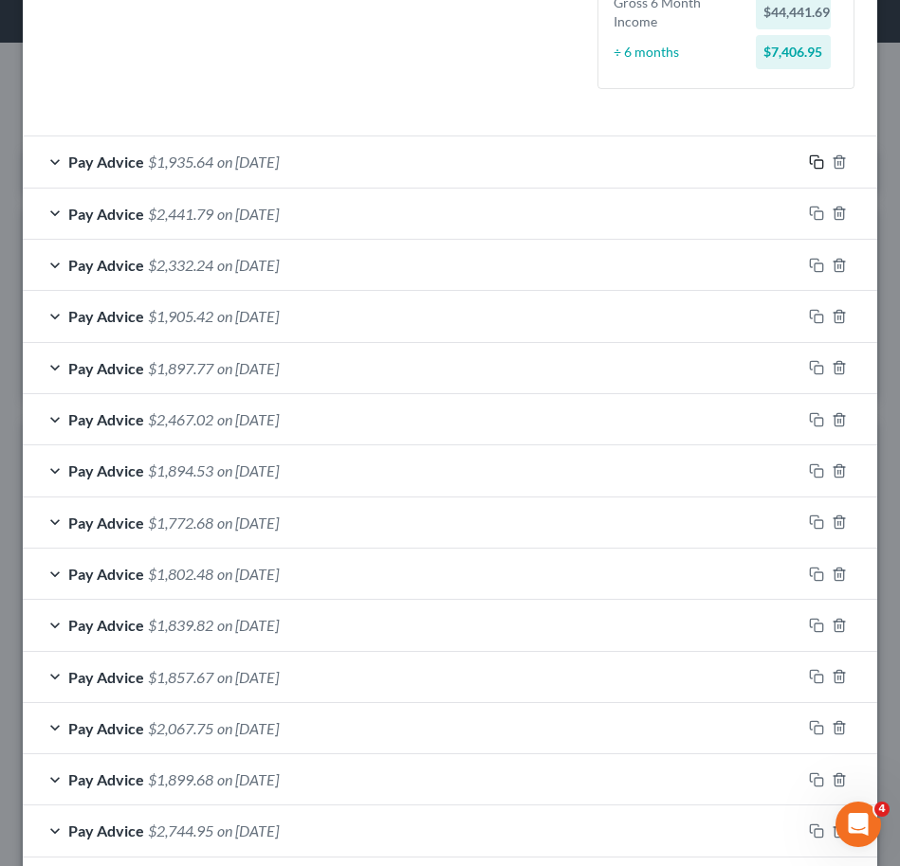
click at [809, 160] on icon "button" at bounding box center [816, 162] width 15 height 15
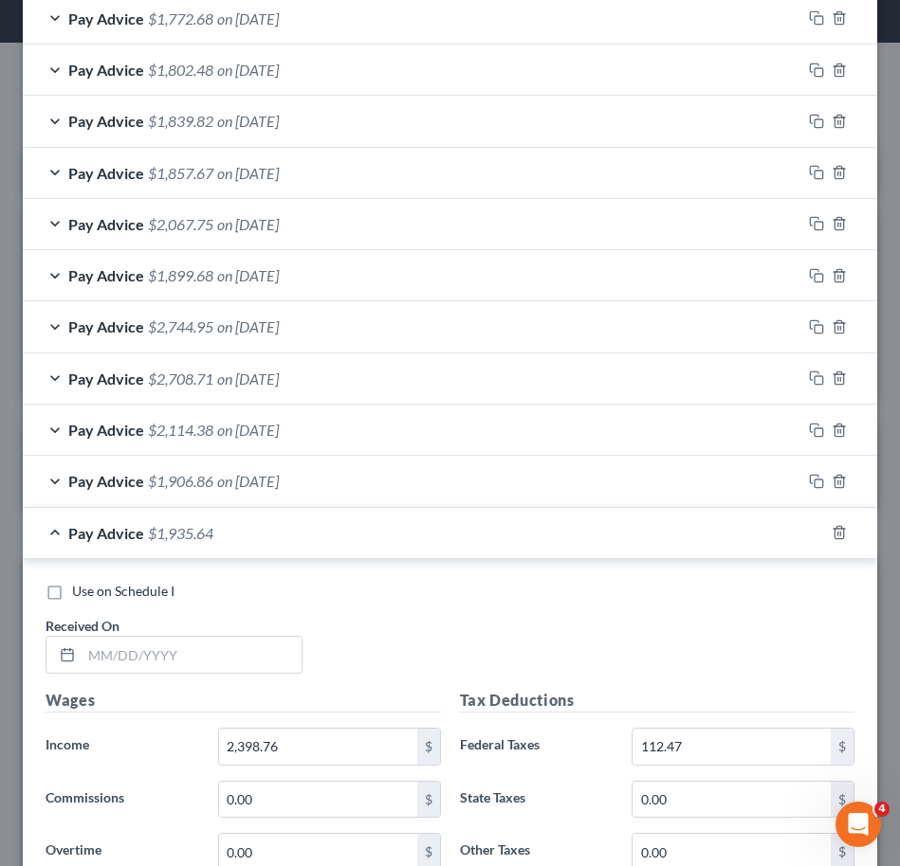
scroll to position [1031, 0]
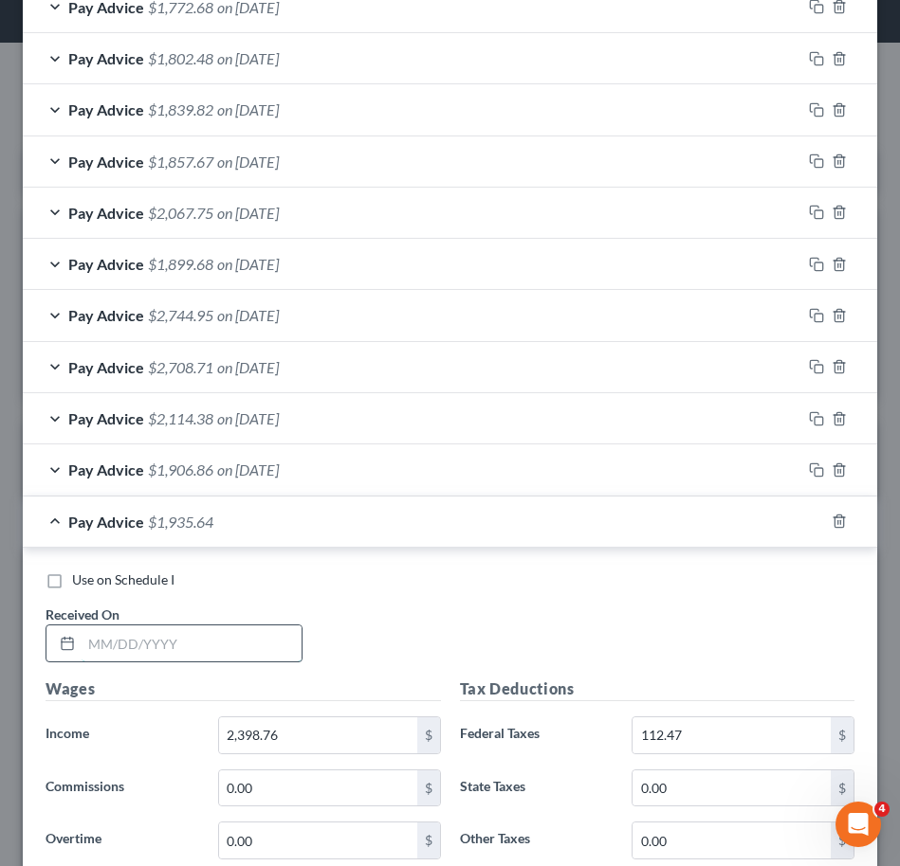
click at [241, 633] on input "text" at bounding box center [192, 644] width 220 height 36
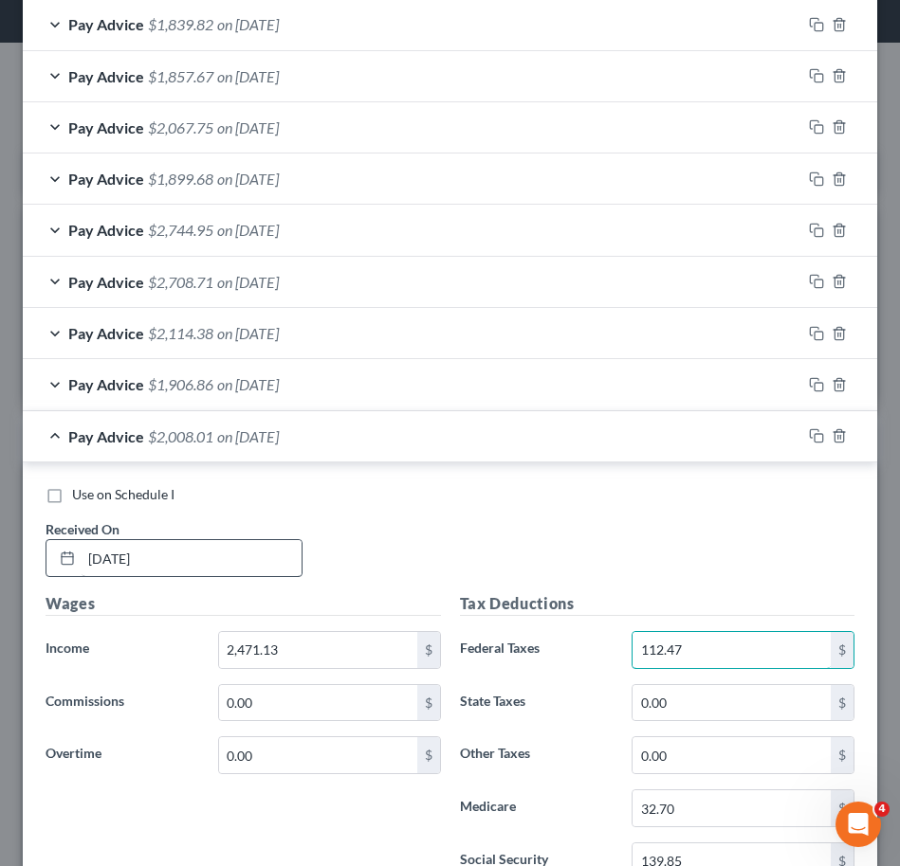
scroll to position [1145, 0]
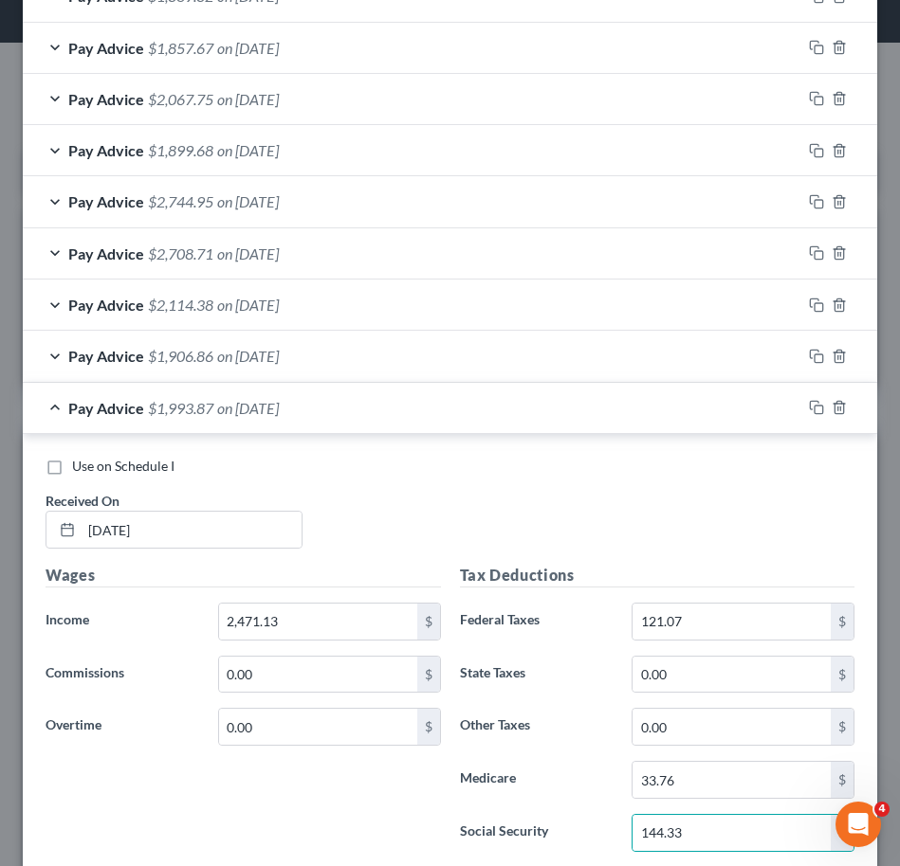
click at [567, 485] on div "Use on Schedule I Received On * [DATE]" at bounding box center [450, 510] width 828 height 107
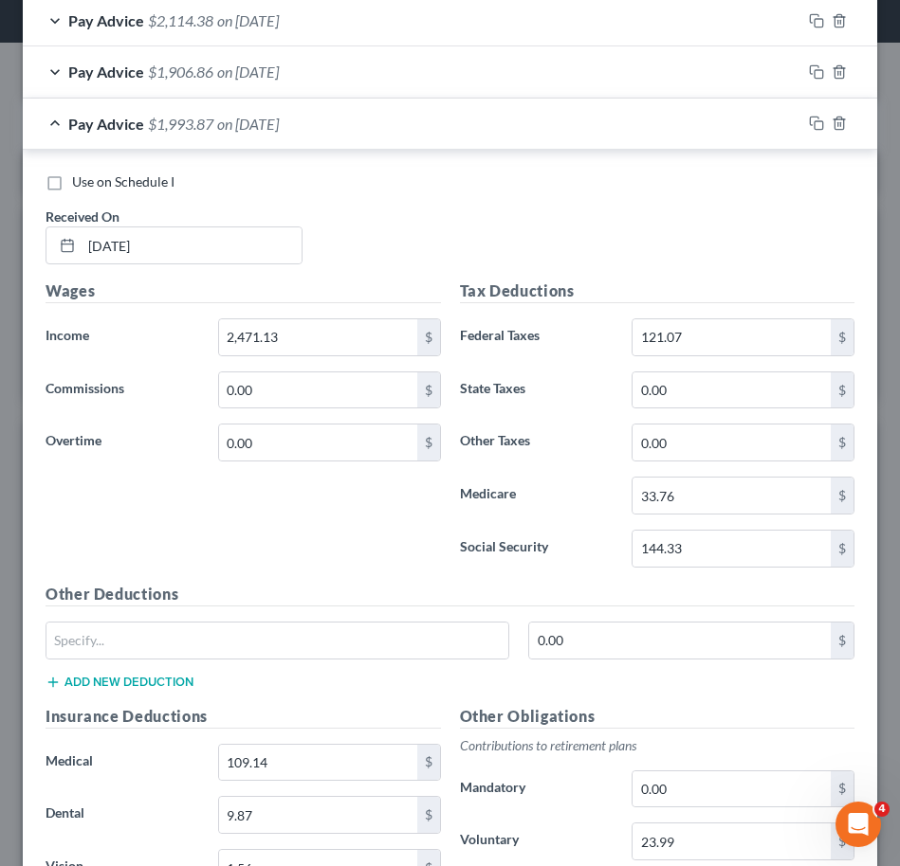
scroll to position [1518, 0]
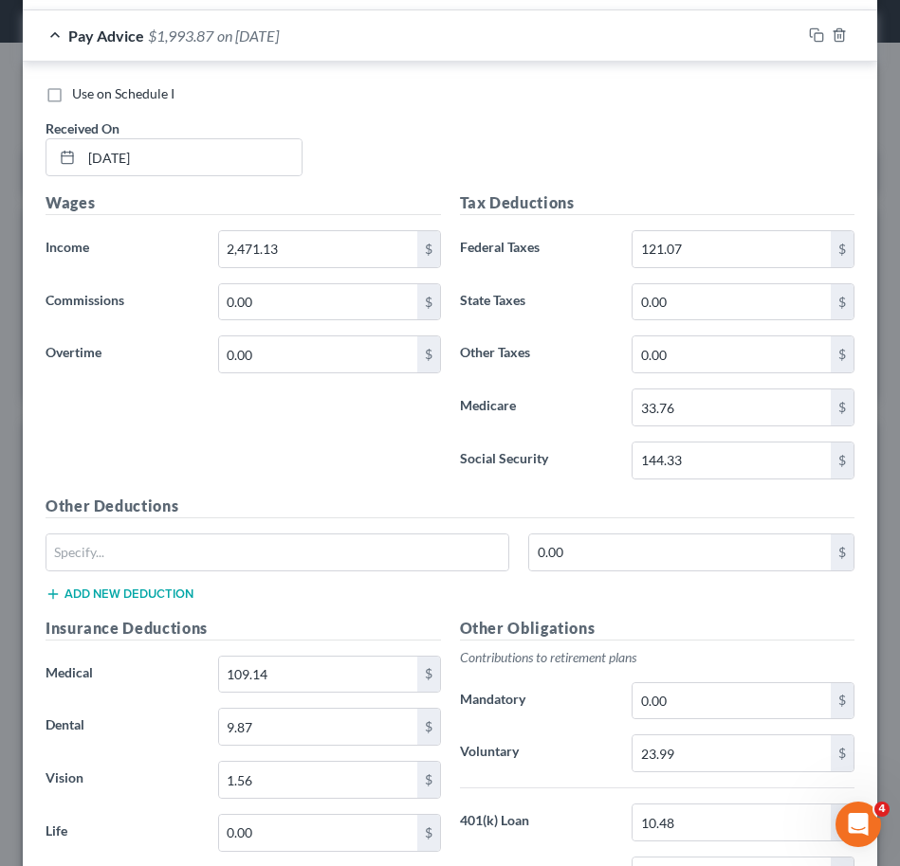
click at [706, 723] on div "Other Obligations Contributions to retirement plans Mandatory 0.00 $ Voluntary …" at bounding box center [657, 816] width 414 height 399
click at [706, 737] on input "23.99" at bounding box center [731, 754] width 198 height 36
click at [759, 753] on input "23.99" at bounding box center [731, 754] width 198 height 36
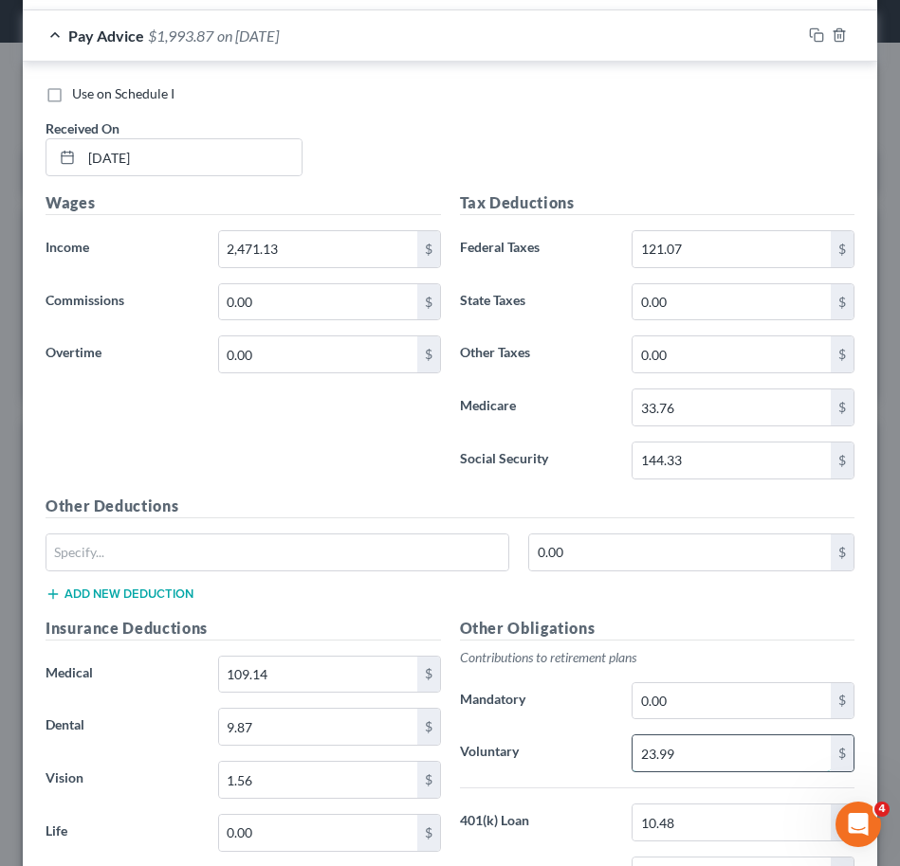
click at [759, 753] on input "23.99" at bounding box center [731, 754] width 198 height 36
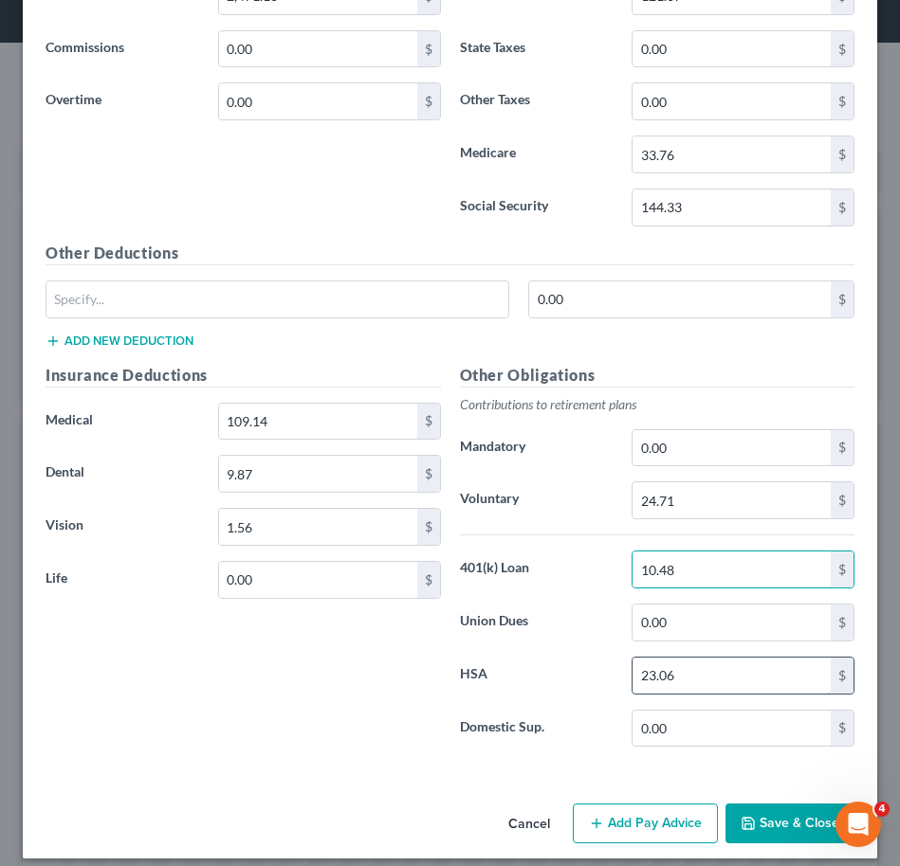
click at [714, 677] on input "23.06" at bounding box center [731, 676] width 198 height 36
click at [546, 630] on label "Union Dues" at bounding box center [536, 623] width 173 height 38
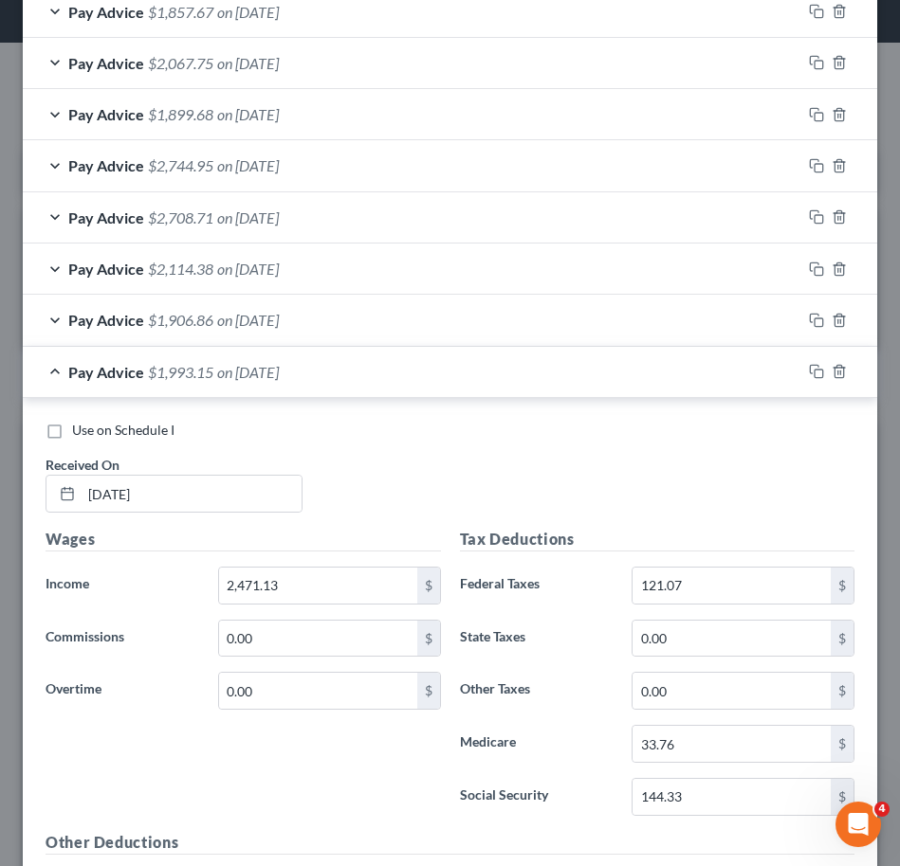
click at [350, 400] on div "Use on Schedule I Received On * [DATE] Wages Income * 2,471.13 $ Commissions 0.…" at bounding box center [450, 882] width 854 height 969
click at [364, 376] on div "Pay Advice $1,993.15 on [DATE]" at bounding box center [412, 372] width 778 height 50
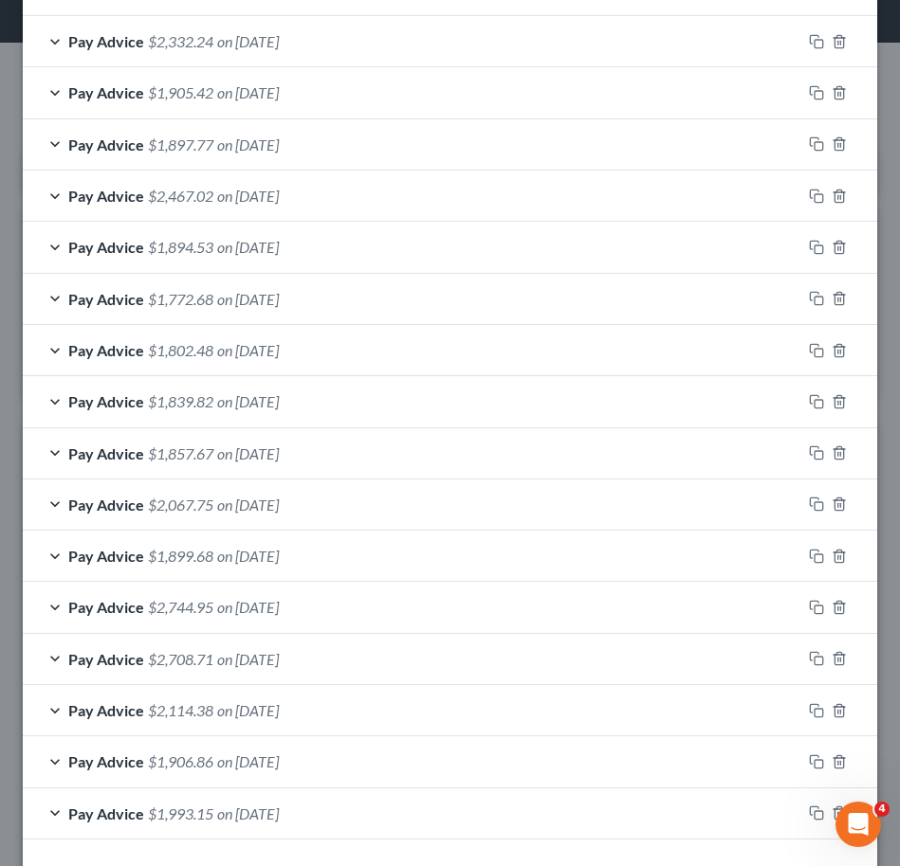
scroll to position [732, 0]
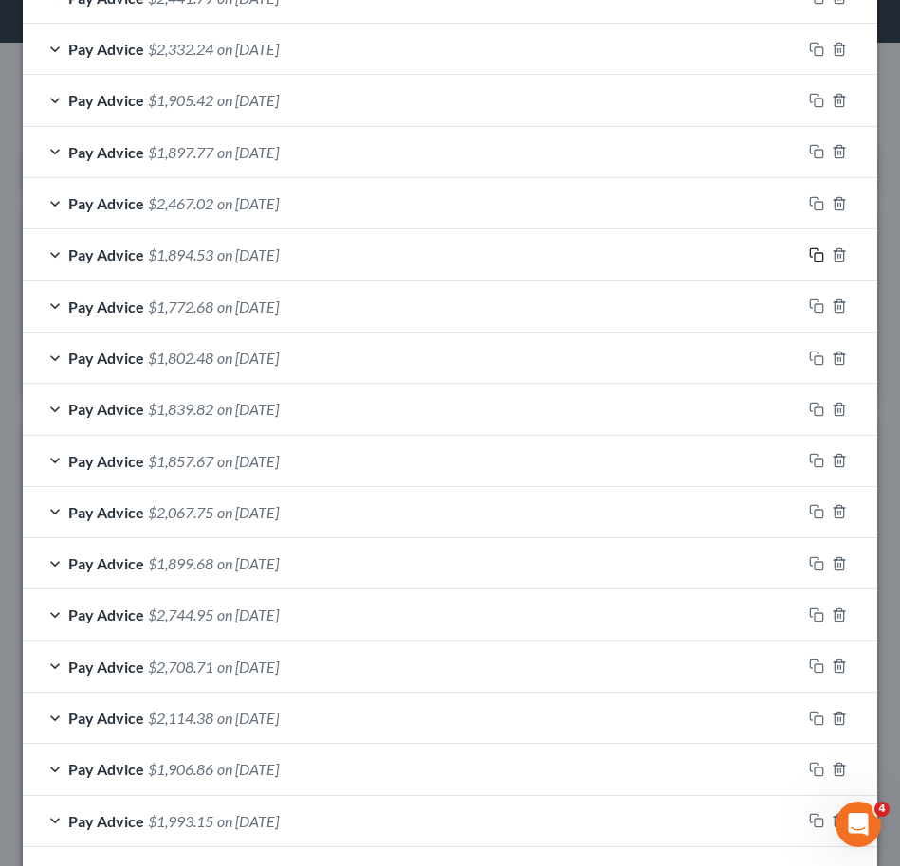
click at [814, 253] on rect "button" at bounding box center [818, 257] width 9 height 9
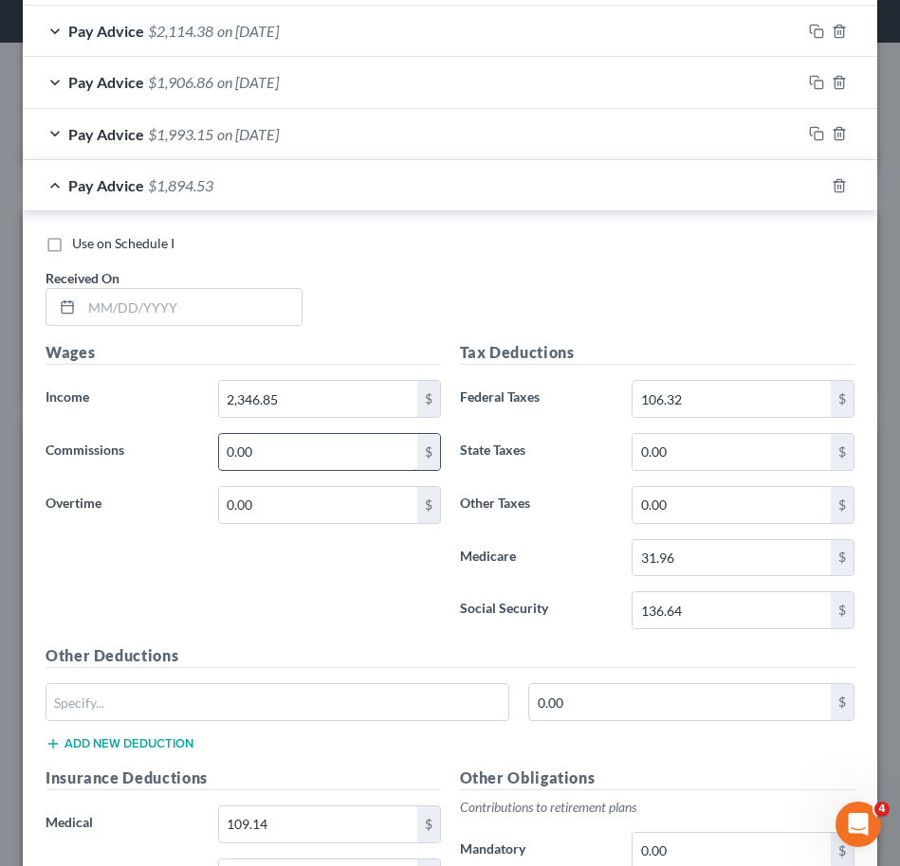
scroll to position [1477, 0]
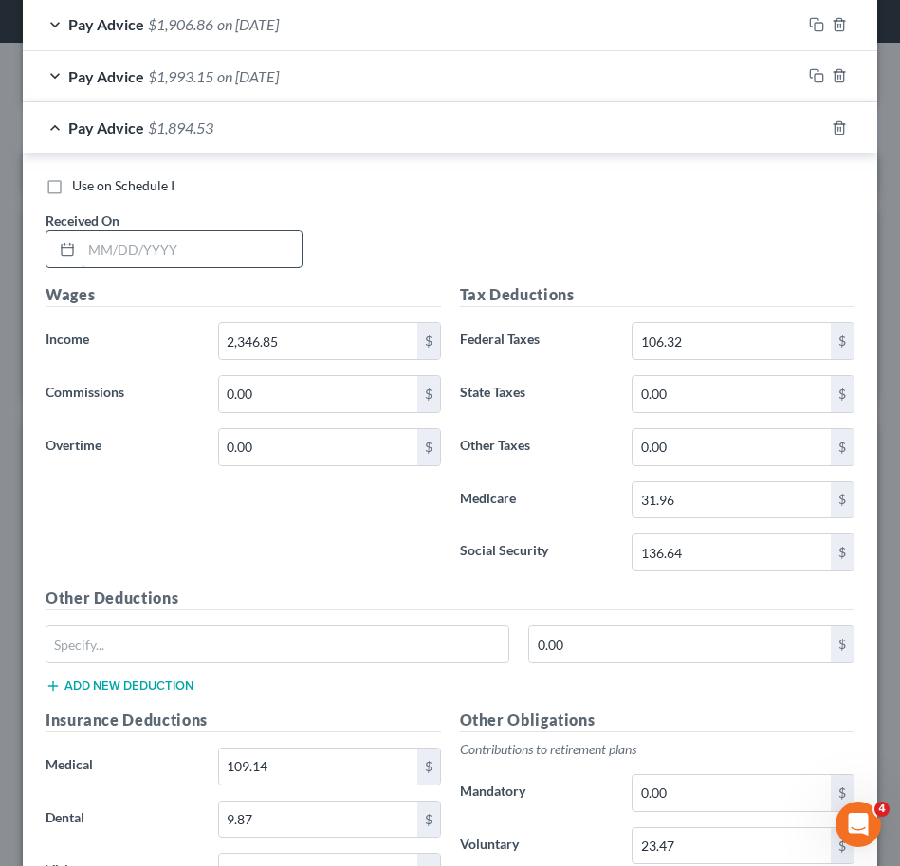
click at [169, 256] on input "text" at bounding box center [192, 249] width 220 height 36
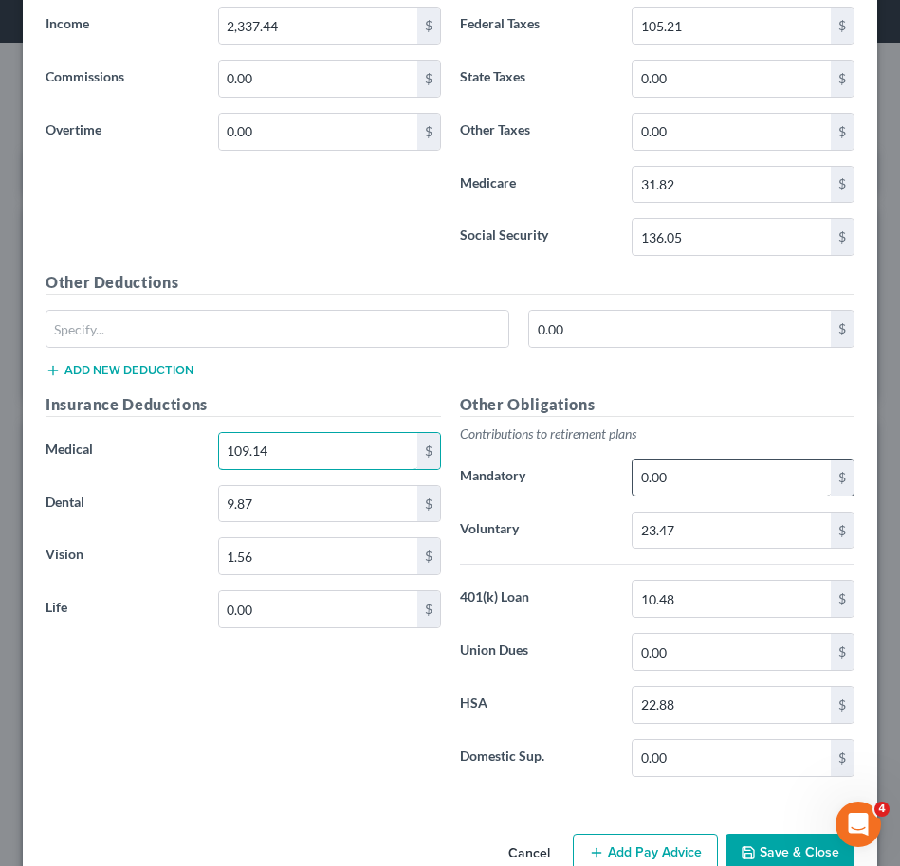
scroll to position [1794, 0]
click at [696, 538] on input "23.47" at bounding box center [731, 530] width 198 height 36
click at [526, 678] on div "Other Obligations Contributions to retirement plans Mandatory 0.00 $ Voluntary …" at bounding box center [657, 591] width 414 height 399
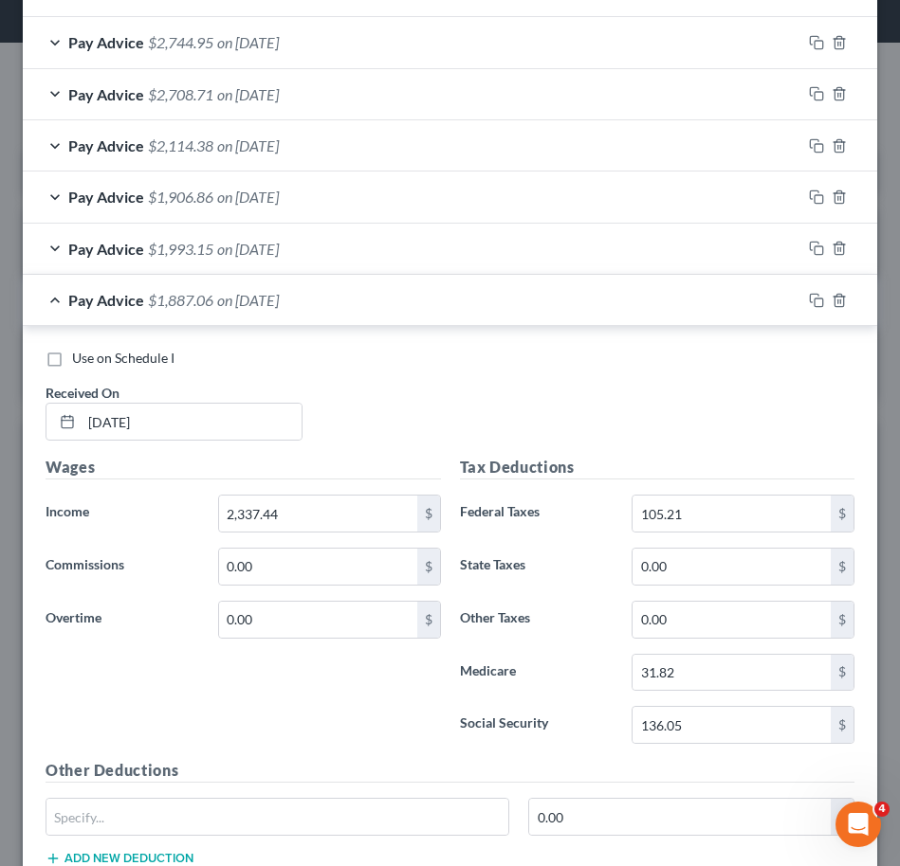
click at [446, 317] on div "Pay Advice $1,887.06 on [DATE]" at bounding box center [412, 300] width 778 height 50
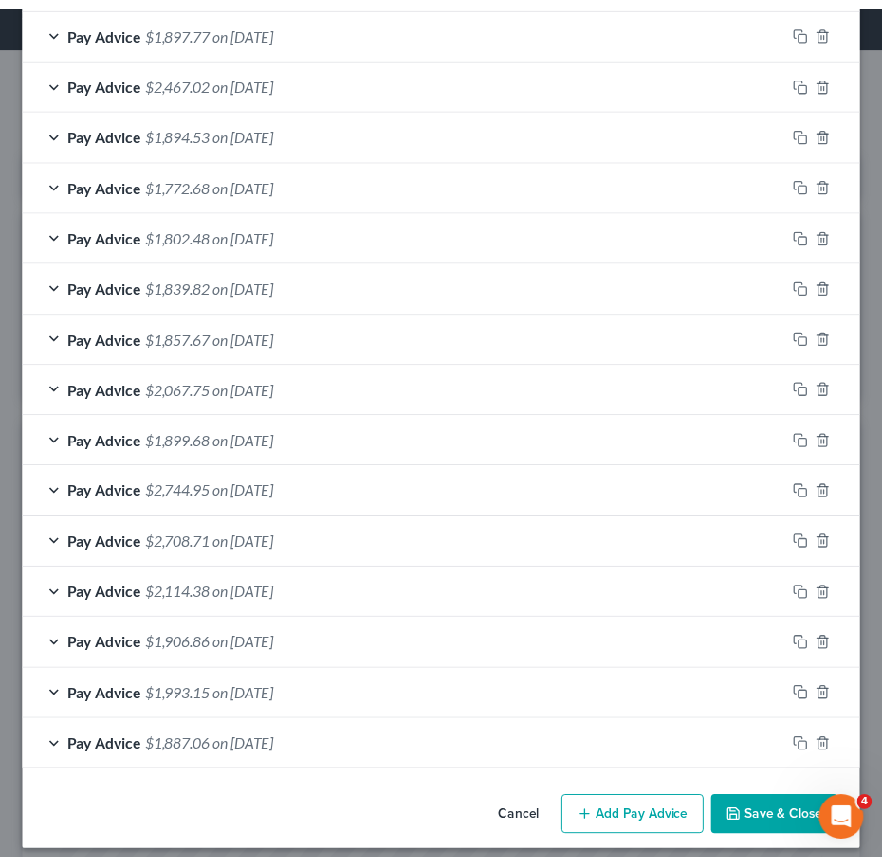
scroll to position [854, 0]
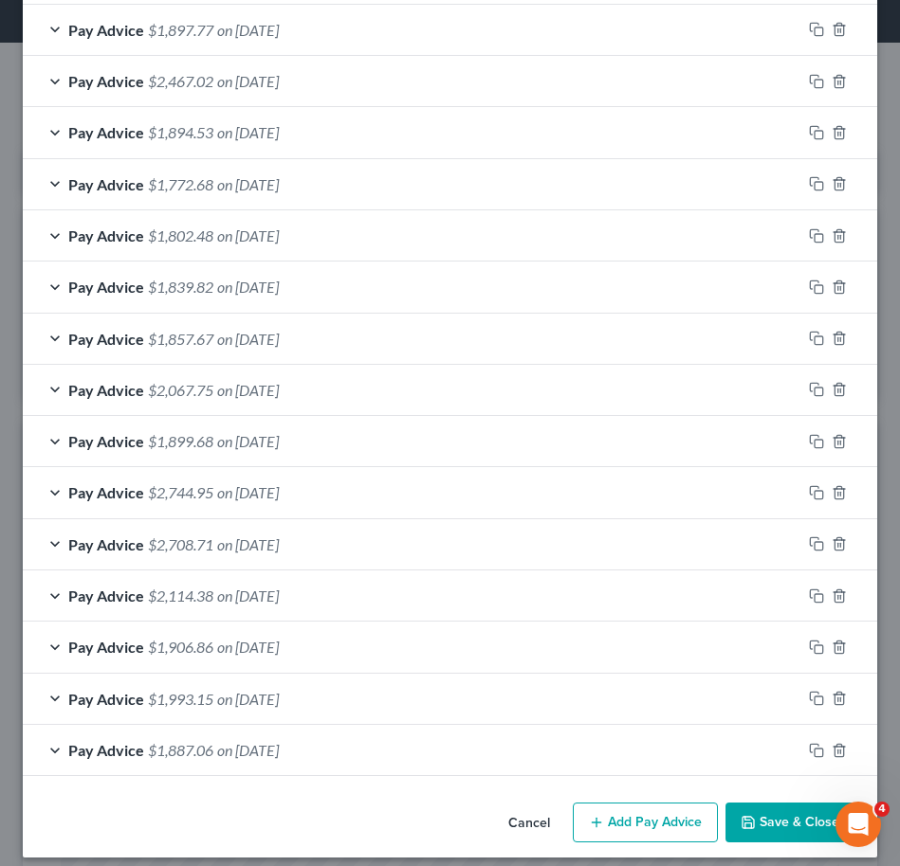
click at [749, 821] on button "Save & Close" at bounding box center [789, 823] width 129 height 40
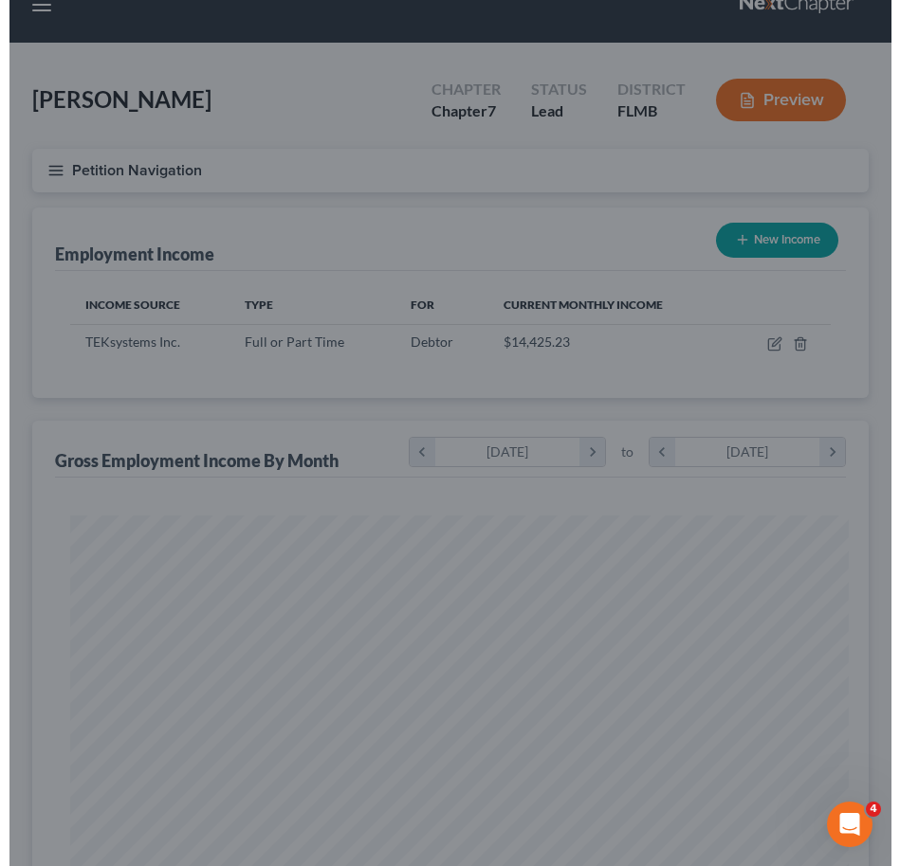
scroll to position [947560, 947142]
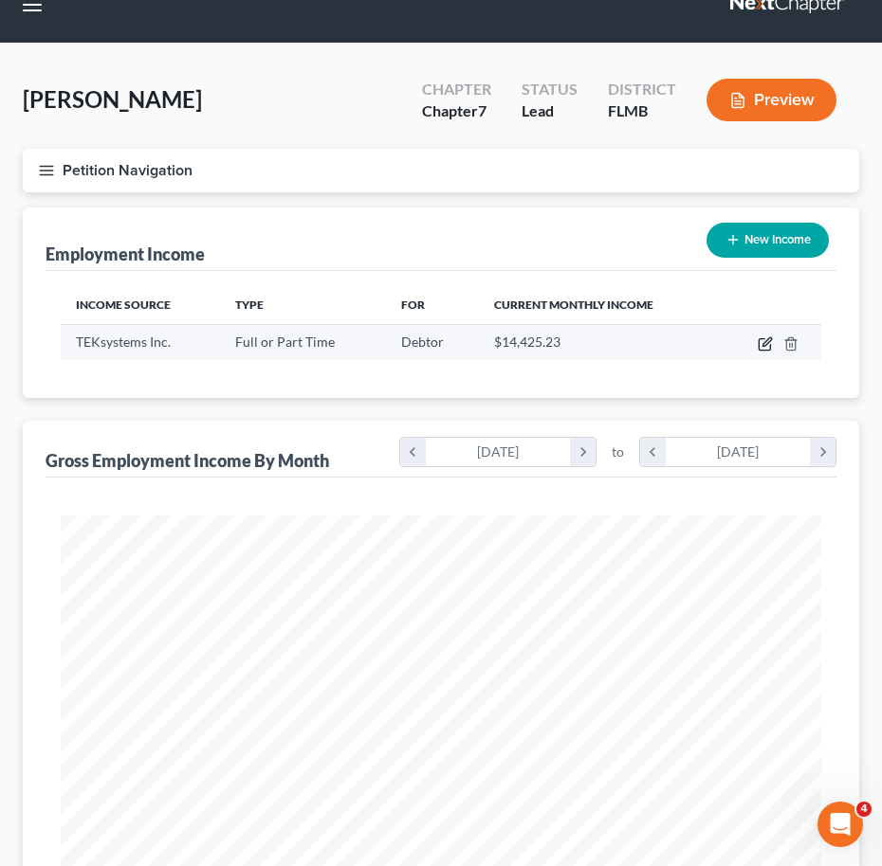
click at [761, 343] on icon "button" at bounding box center [764, 344] width 15 height 15
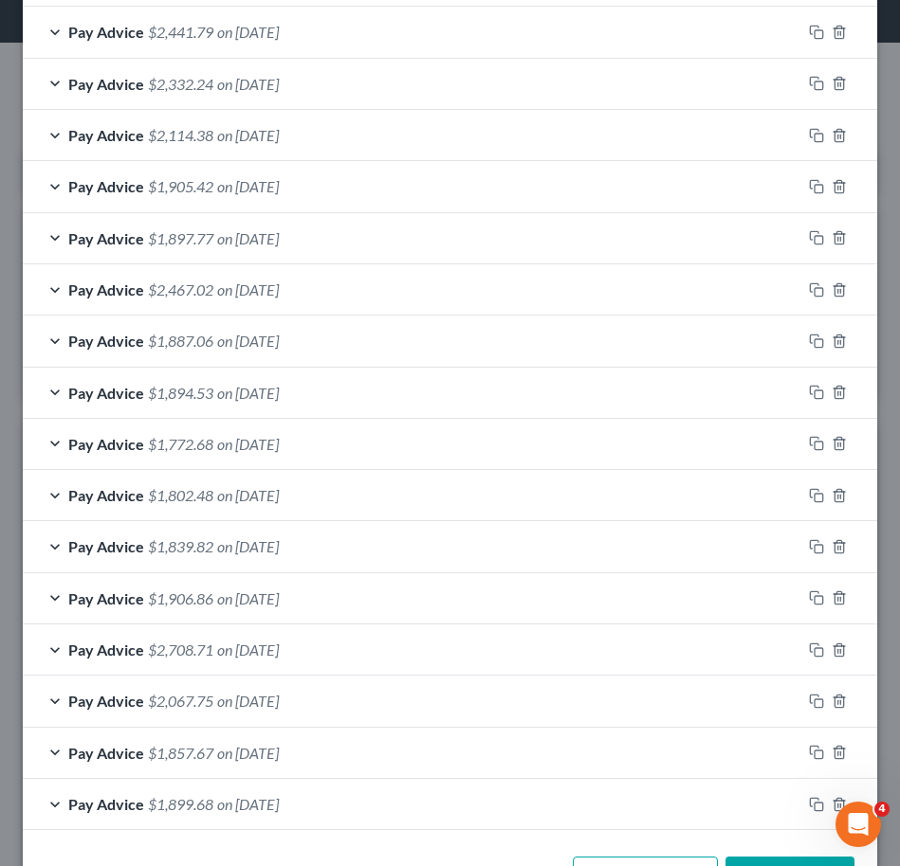
scroll to position [868, 0]
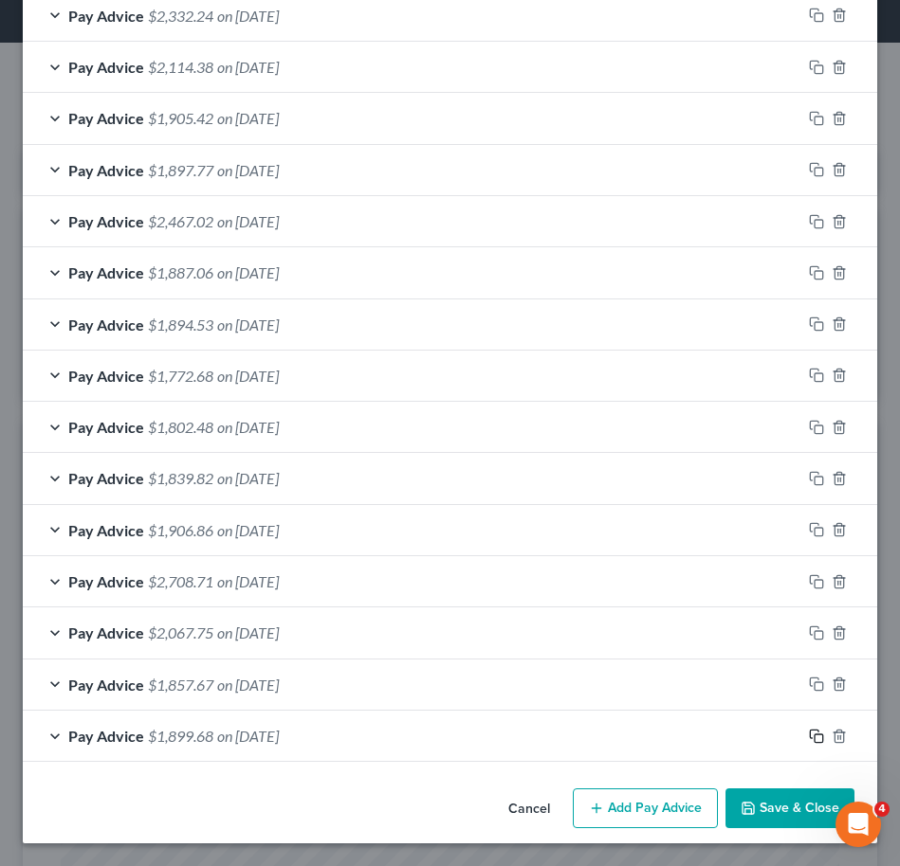
click at [814, 735] on rect "button" at bounding box center [818, 739] width 9 height 9
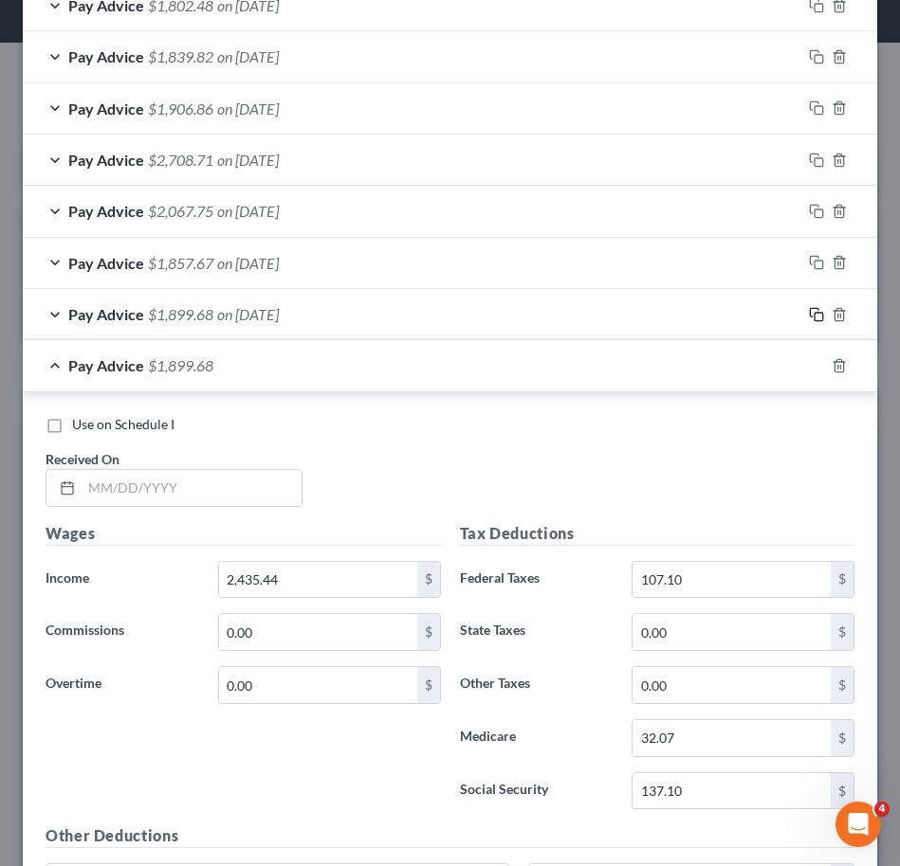
scroll to position [1293, 0]
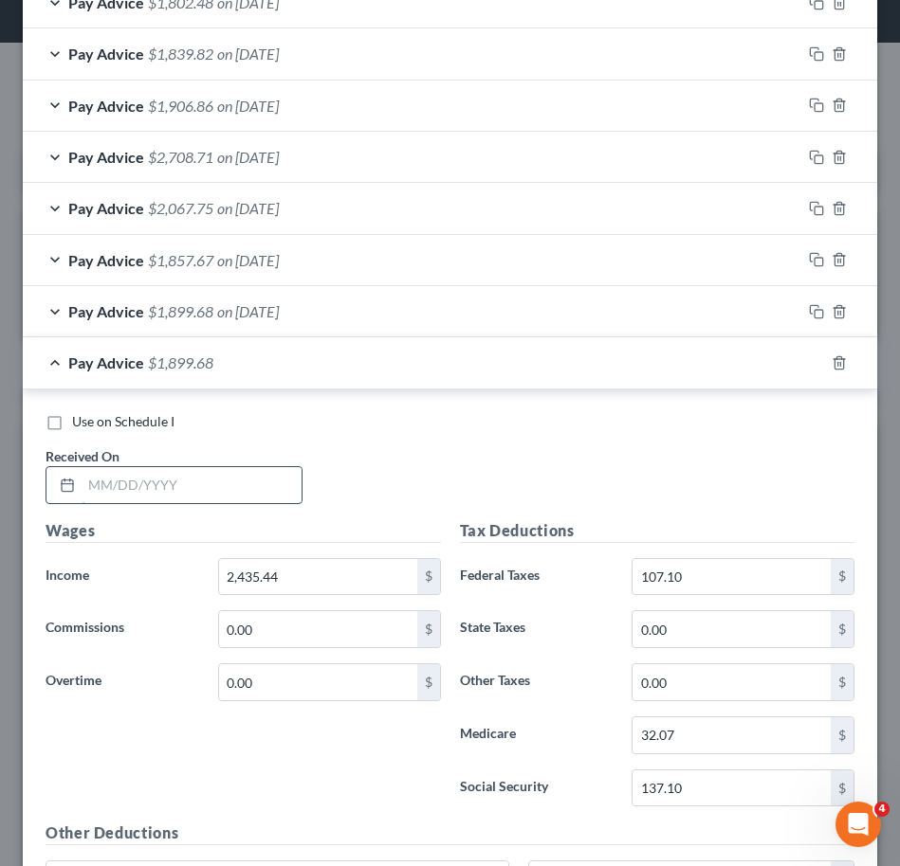
click at [159, 476] on input "text" at bounding box center [192, 485] width 220 height 36
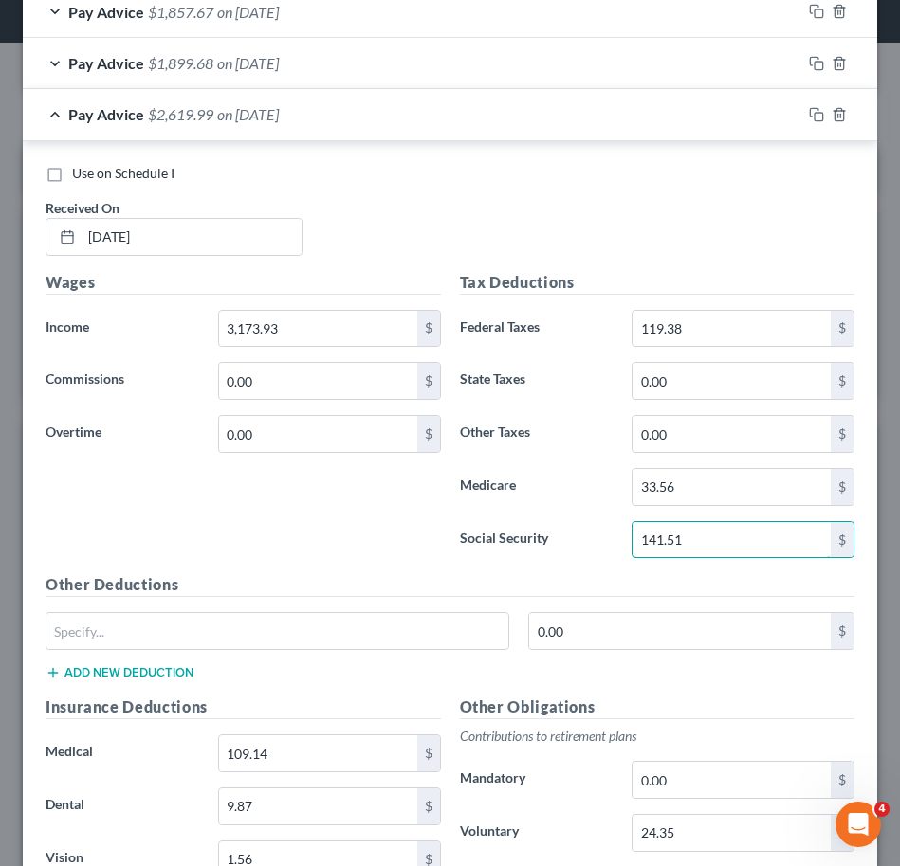
scroll to position [1627, 0]
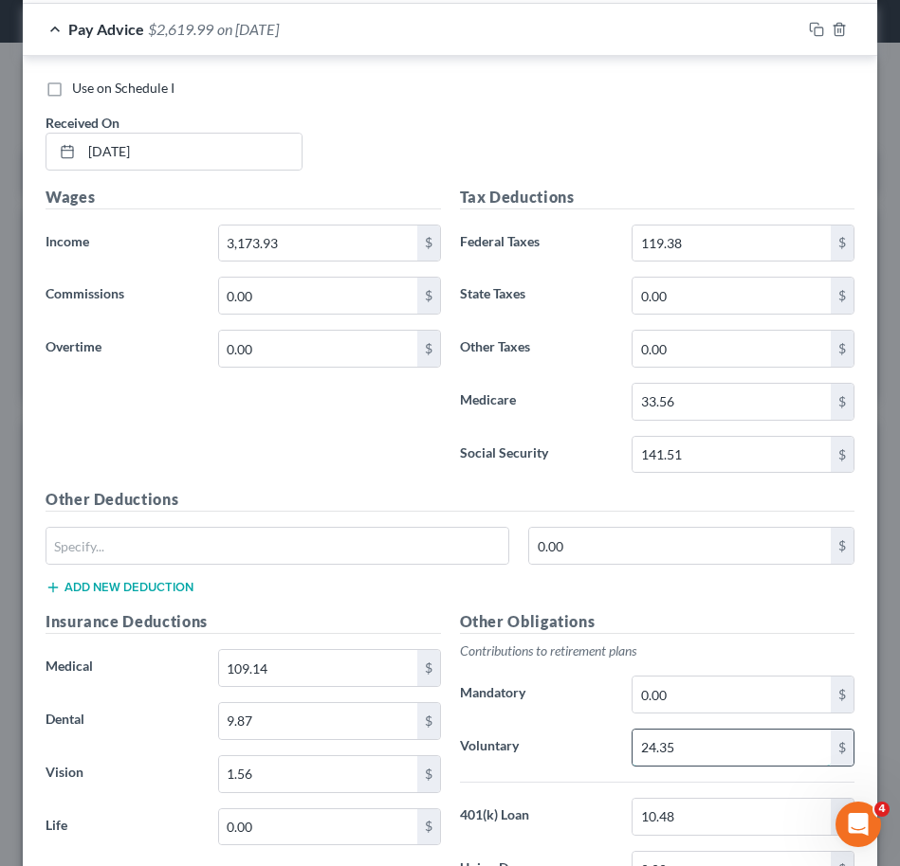
click at [699, 743] on input "24.35" at bounding box center [731, 748] width 198 height 36
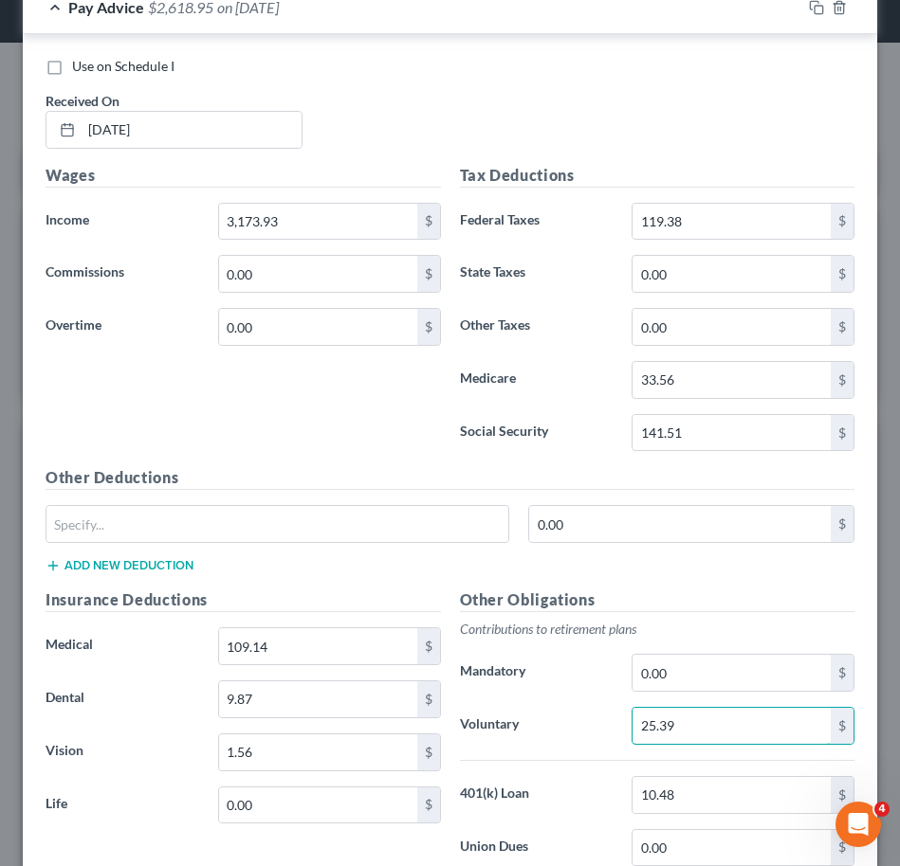
scroll to position [1696, 0]
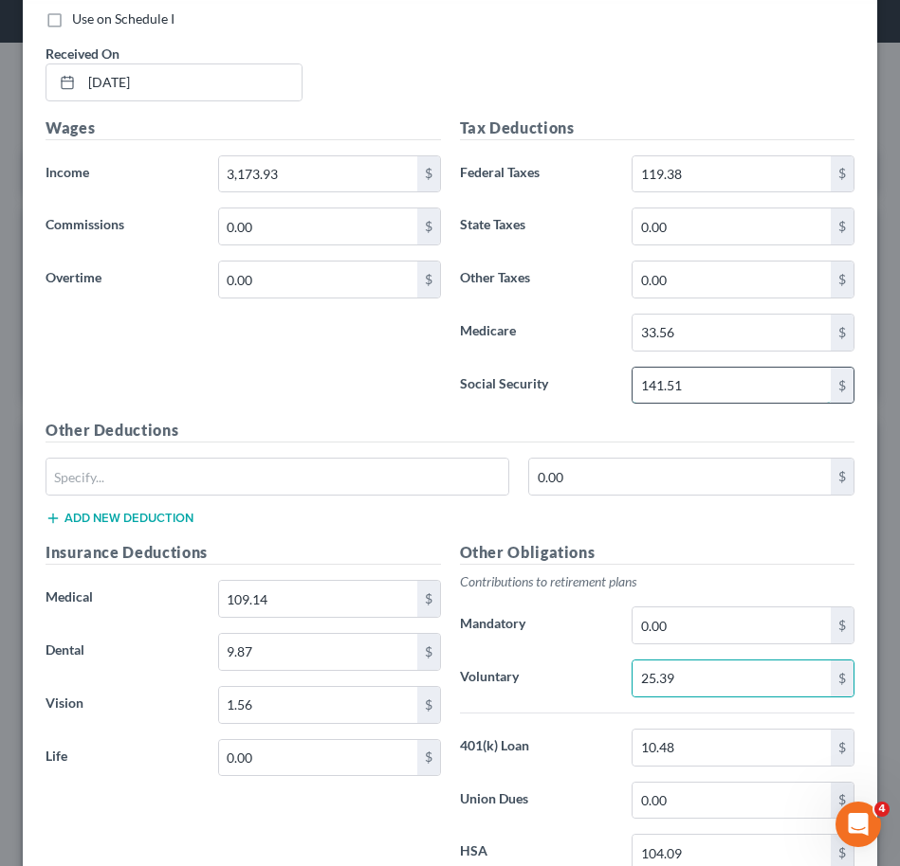
click at [710, 375] on input "141.51" at bounding box center [731, 386] width 198 height 36
click at [285, 381] on div "Wages Income * 3,173.93 $ Commissions 0.00 $ Overtime 0.00 $" at bounding box center [243, 268] width 414 height 303
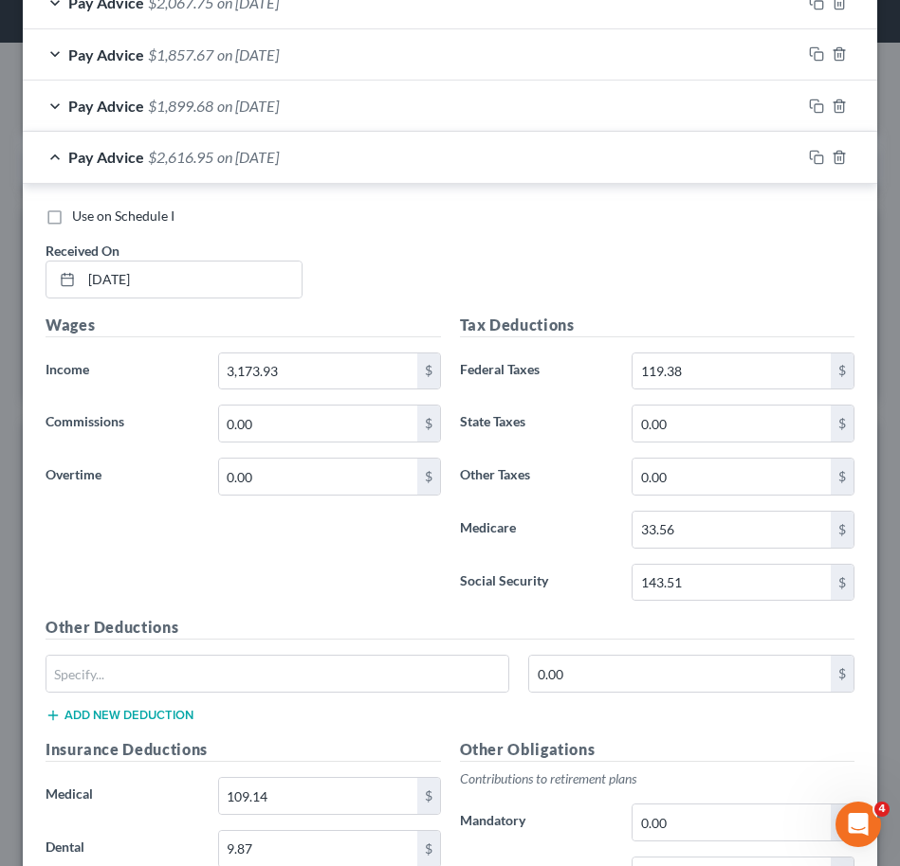
scroll to position [1497, 0]
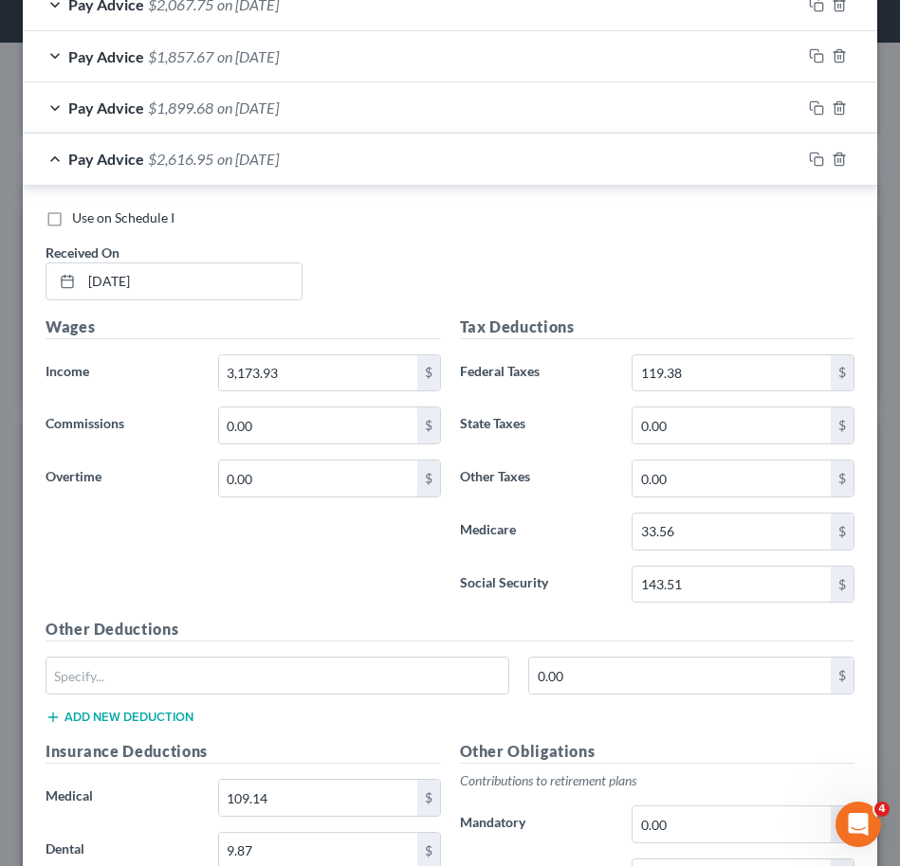
click at [369, 158] on div "Pay Advice $2,616.95 on [DATE]" at bounding box center [412, 159] width 778 height 50
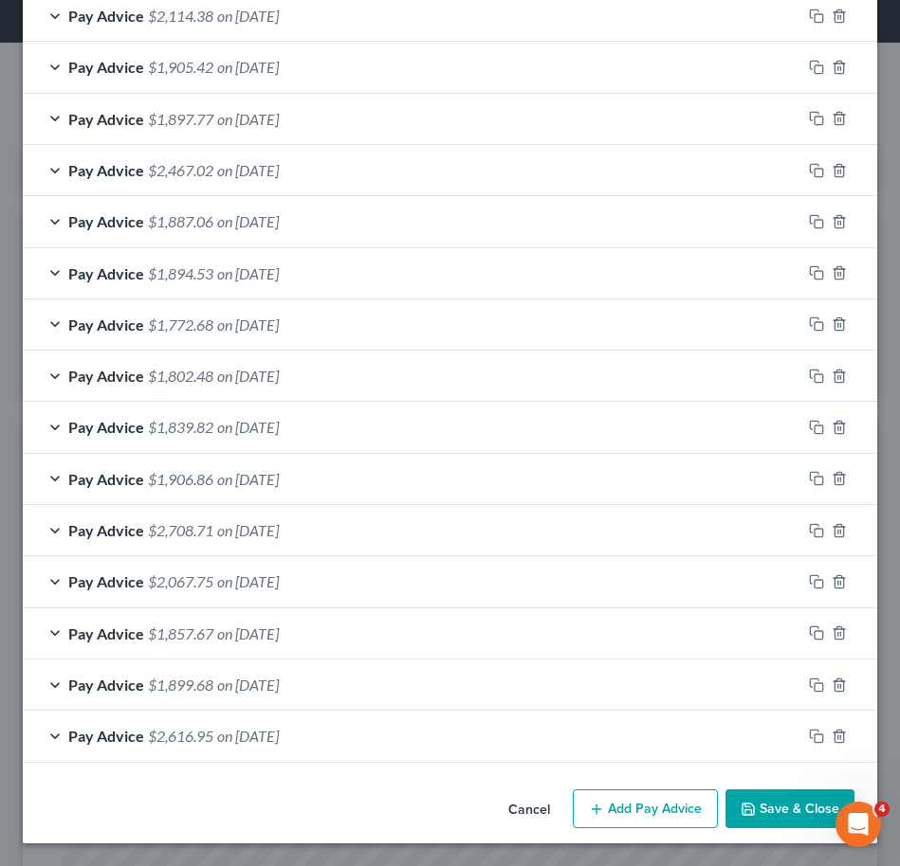
scroll to position [920, 0]
click at [801, 675] on div at bounding box center [839, 685] width 76 height 30
click at [809, 686] on icon "button" at bounding box center [816, 685] width 15 height 15
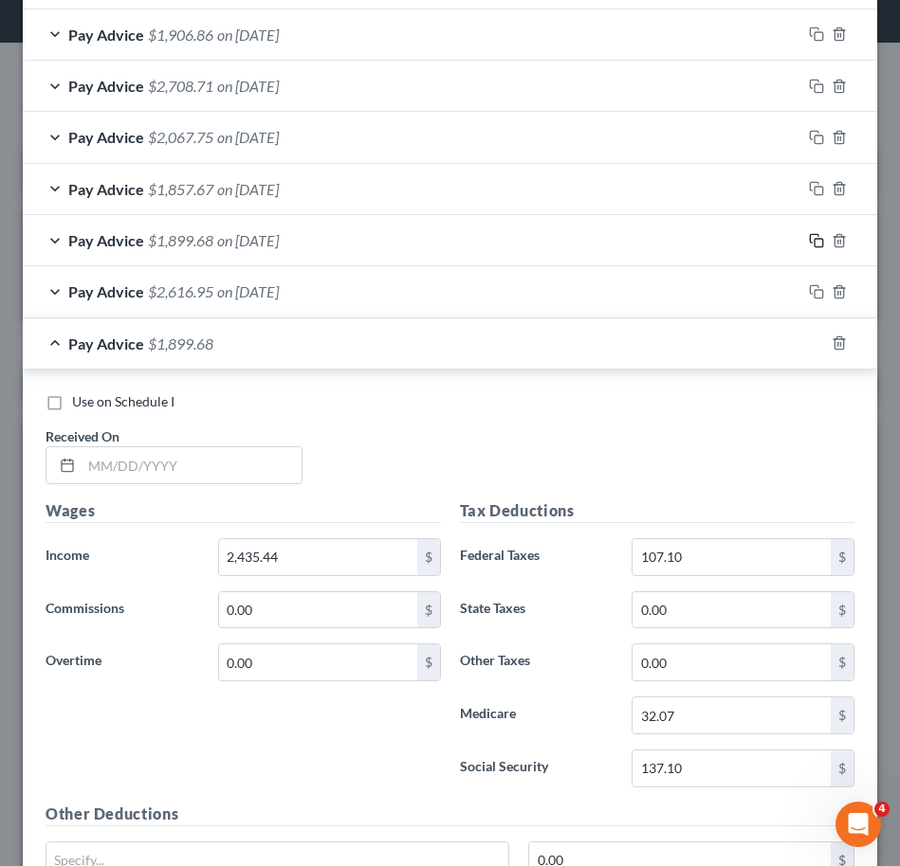
scroll to position [1370, 0]
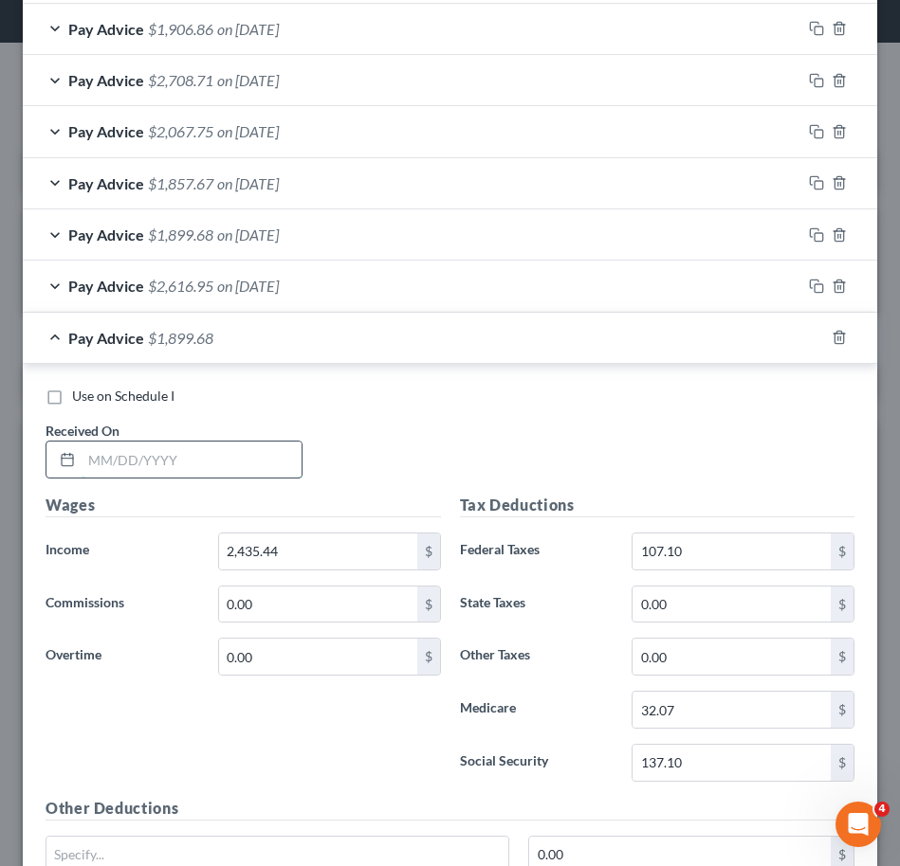
click at [168, 447] on input "text" at bounding box center [192, 460] width 220 height 36
click at [396, 368] on div "Use on Schedule I Received On * [DATE] Wages Income * 2,866.61 $ Commissions 0.…" at bounding box center [450, 848] width 854 height 969
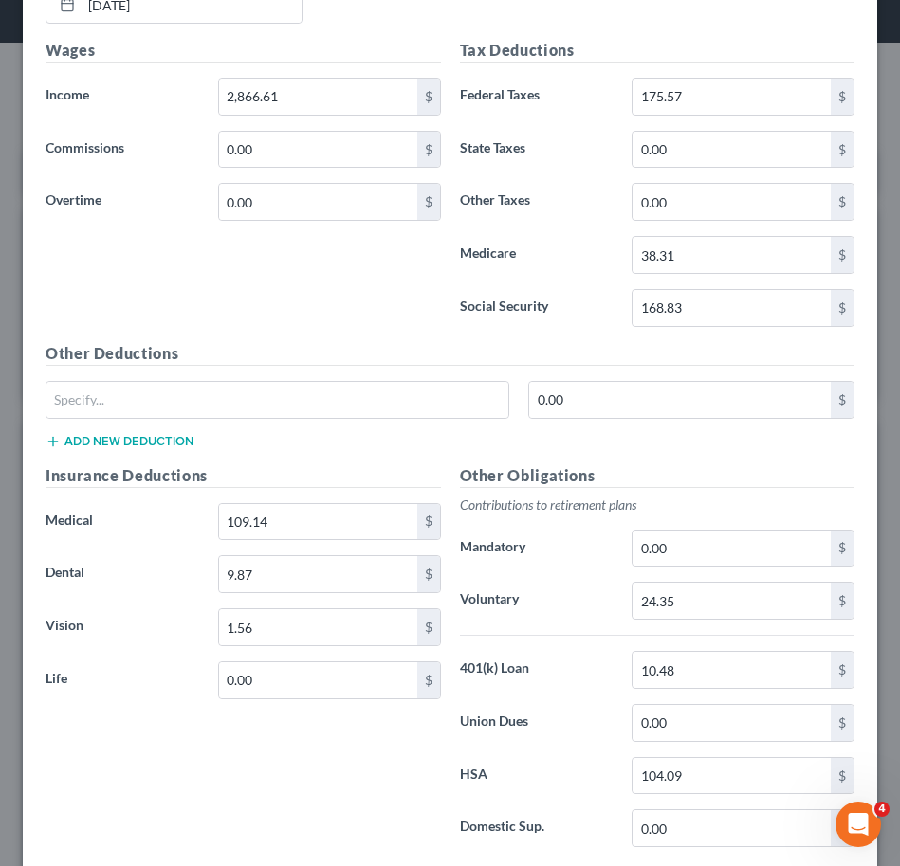
scroll to position [1940, 0]
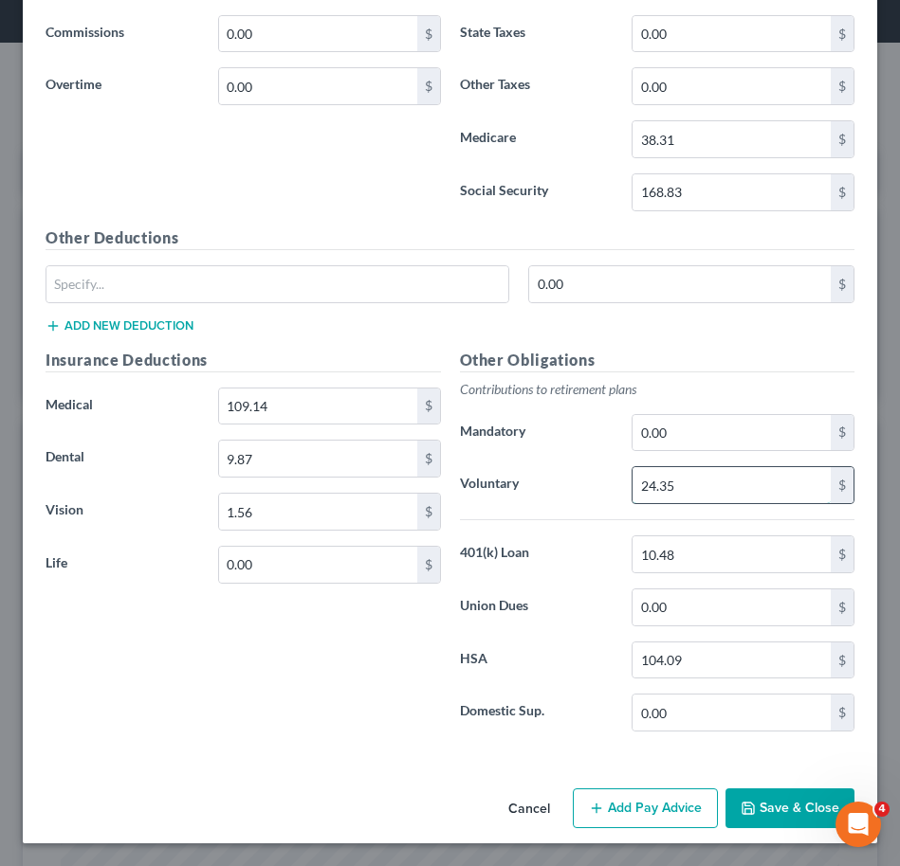
click at [737, 501] on input "24.35" at bounding box center [731, 485] width 198 height 36
click at [575, 360] on h5 "Other Obligations" at bounding box center [657, 361] width 395 height 24
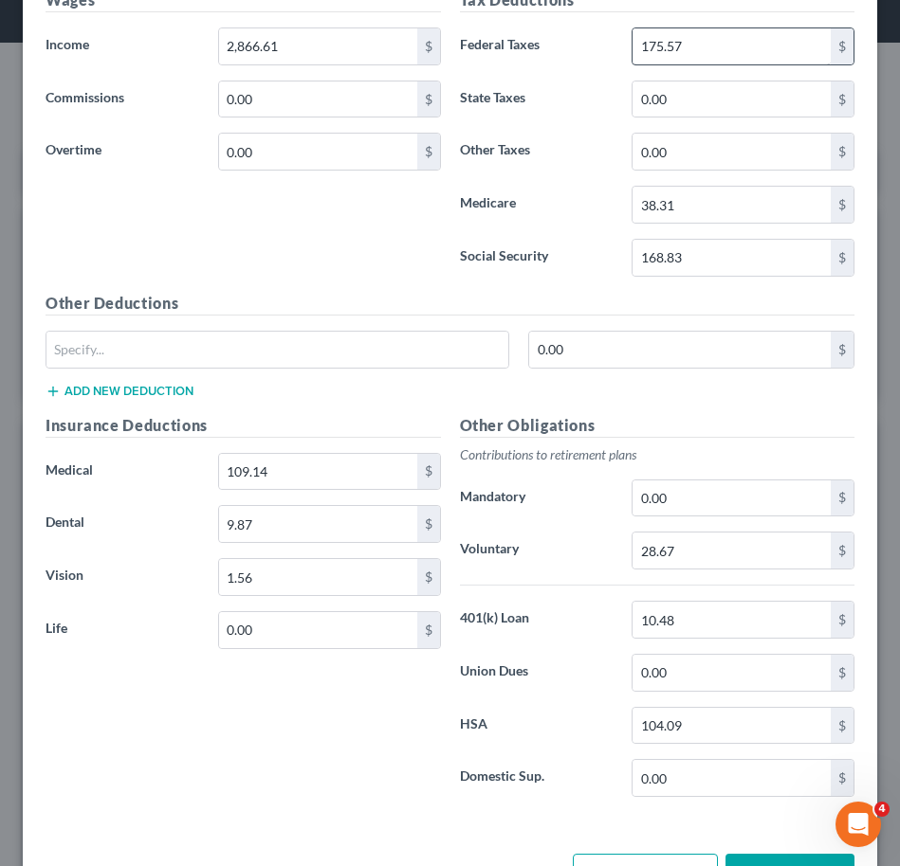
scroll to position [1874, 0]
click at [726, 550] on input "28.67" at bounding box center [731, 552] width 198 height 36
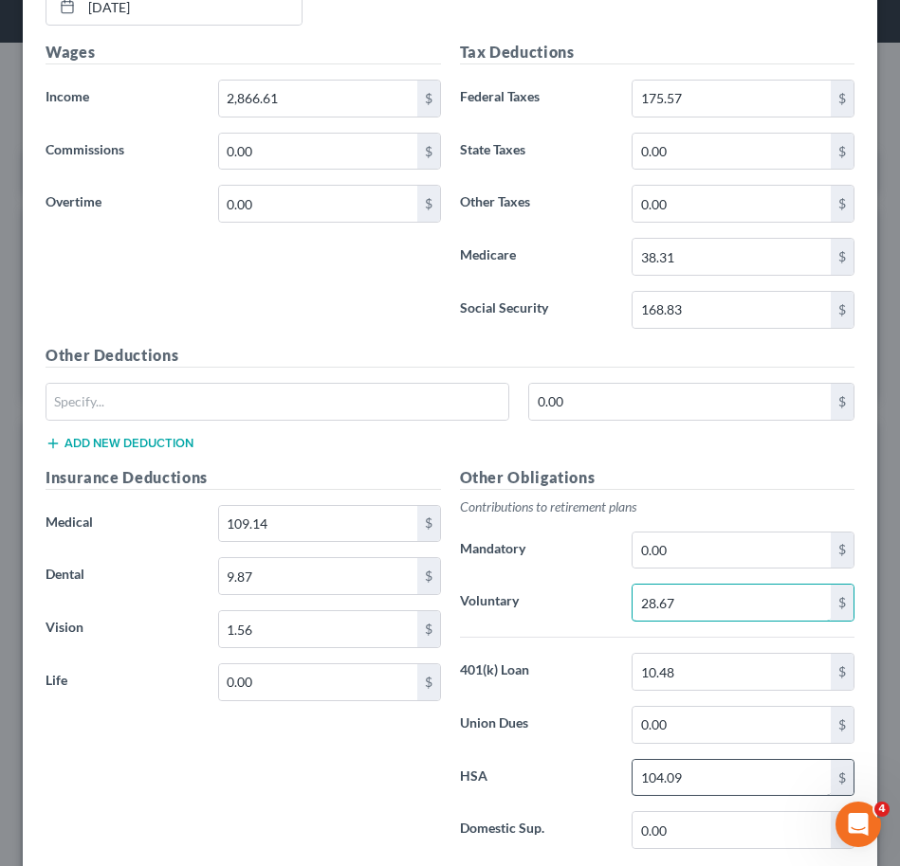
scroll to position [1821, 0]
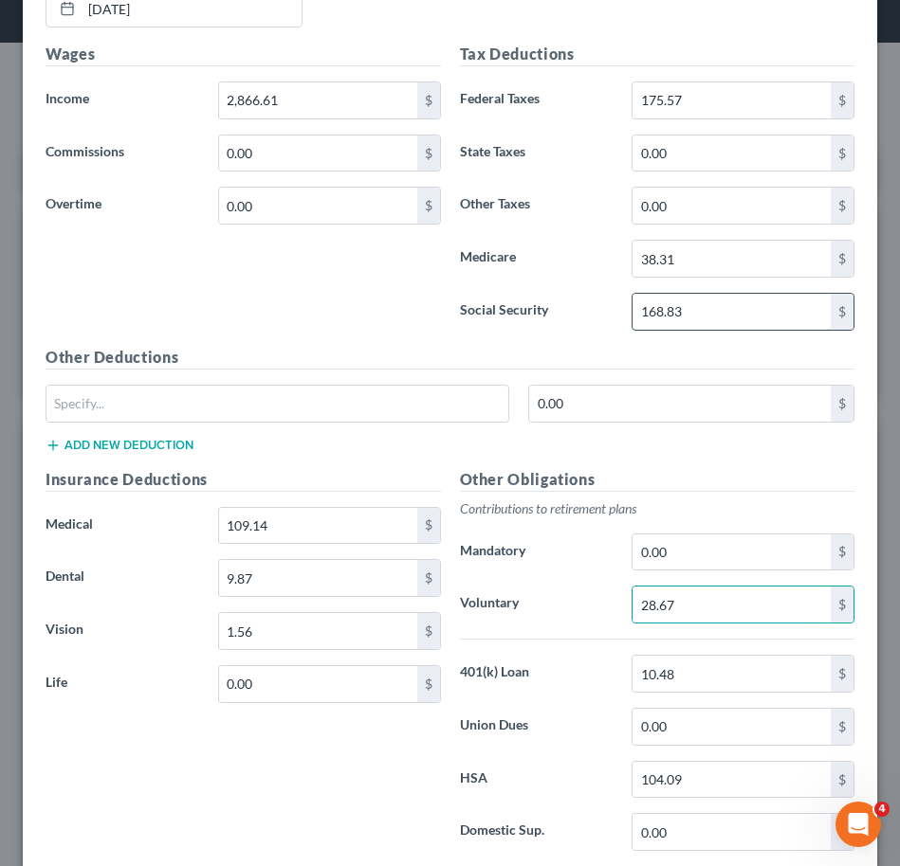
click at [714, 316] on input "168.83" at bounding box center [731, 312] width 198 height 36
click at [296, 321] on div "Wages Income * 2,866.61 $ Commissions 0.00 $ Overtime 0.00 $" at bounding box center [243, 194] width 414 height 303
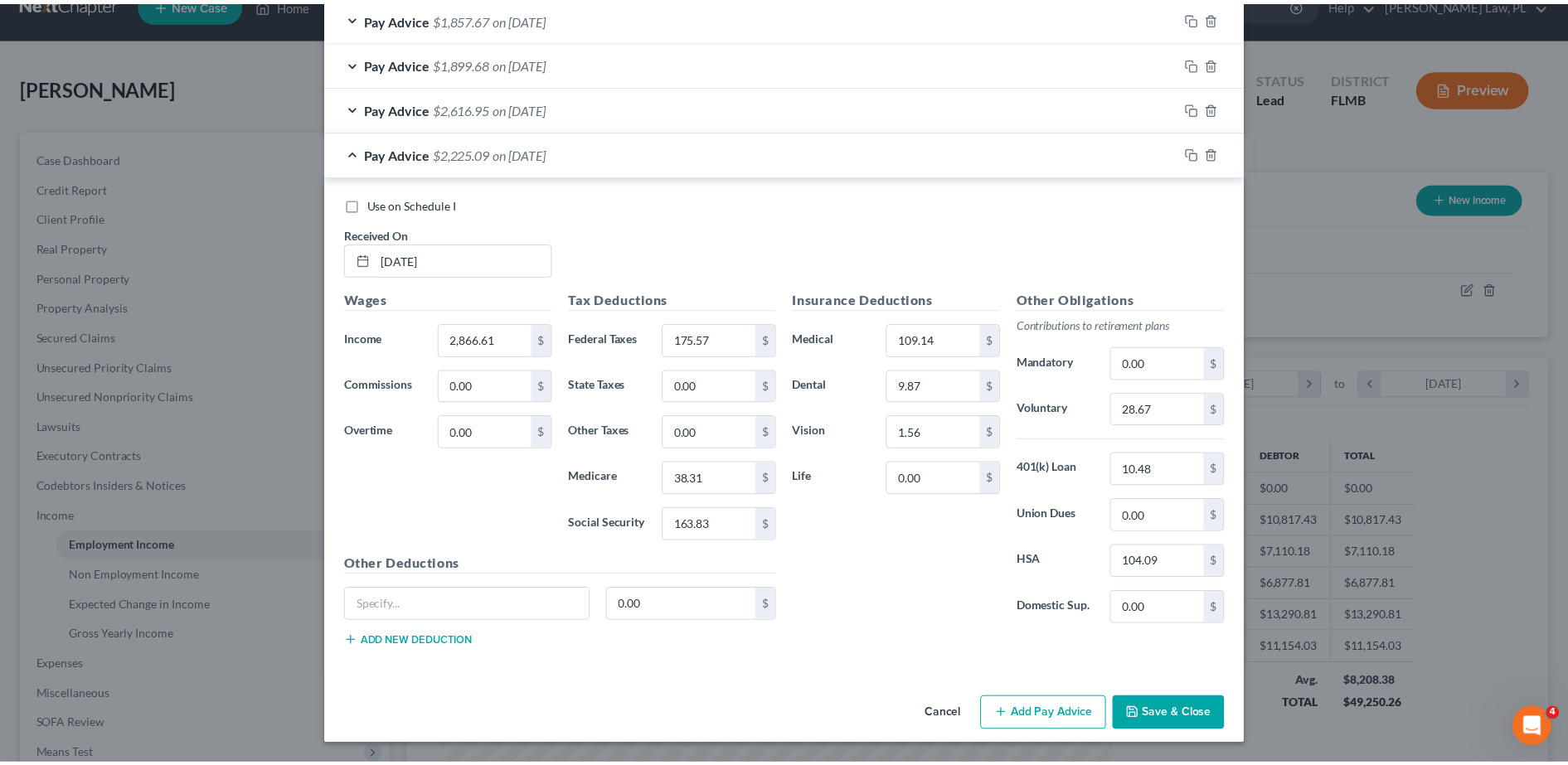
scroll to position [828461, 828332]
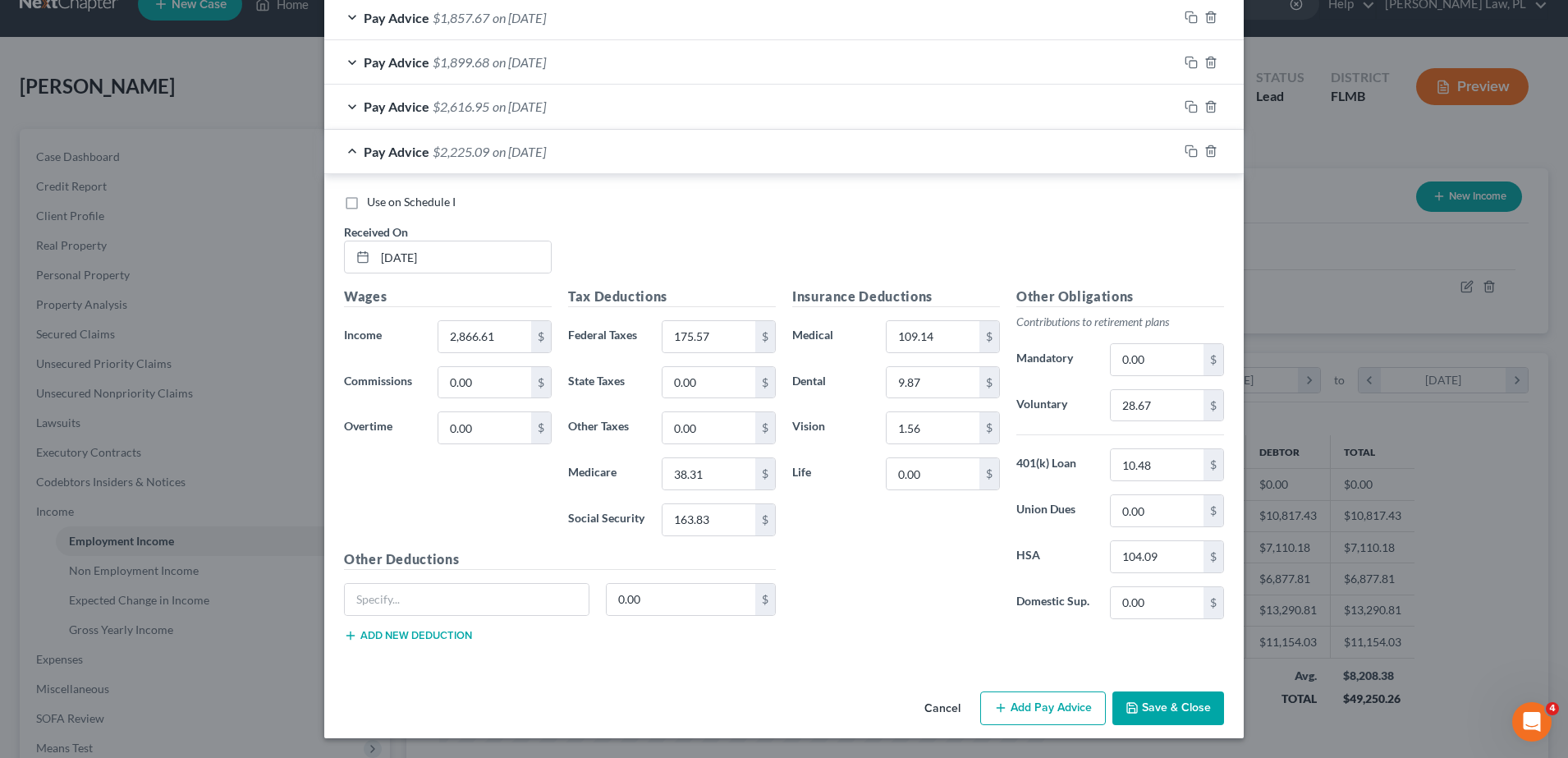
drag, startPoint x: 1152, startPoint y: 701, endPoint x: 1138, endPoint y: 673, distance: 31.3
click at [1152, 701] on button "Save & Close" at bounding box center [1167, 709] width 112 height 35
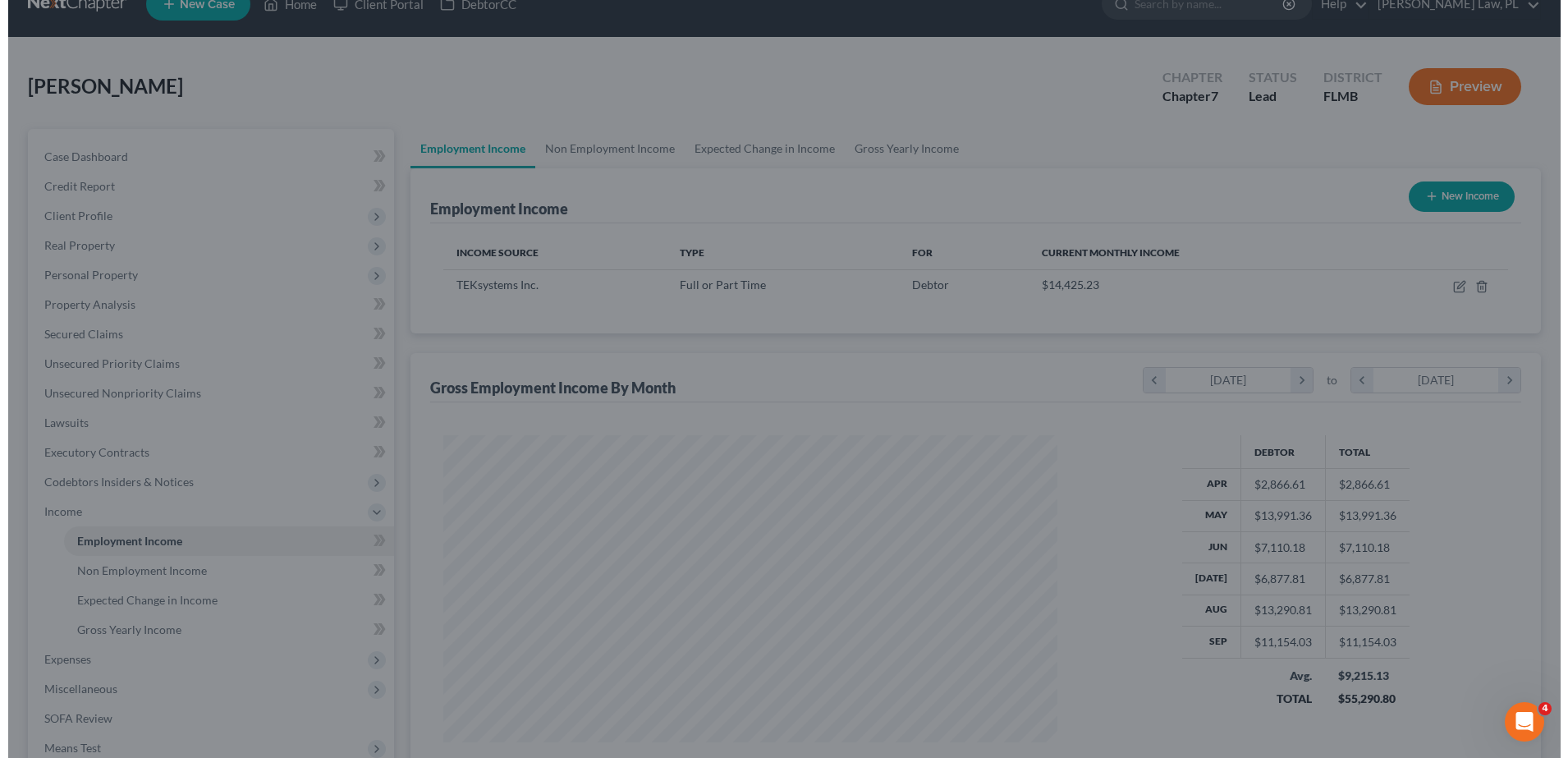
scroll to position [820884, 820106]
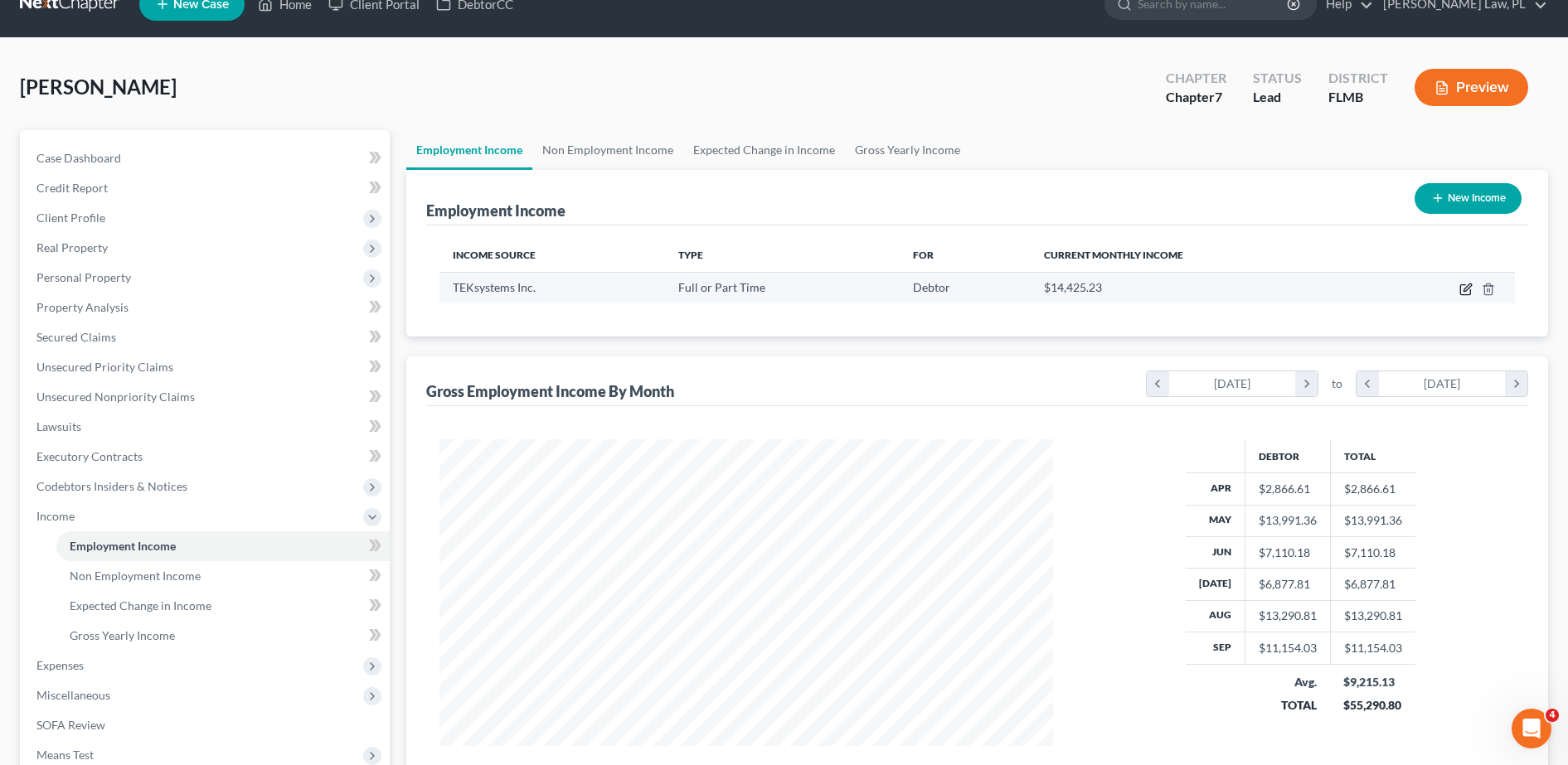
click at [1463, 289] on icon "button" at bounding box center [1465, 289] width 13 height 13
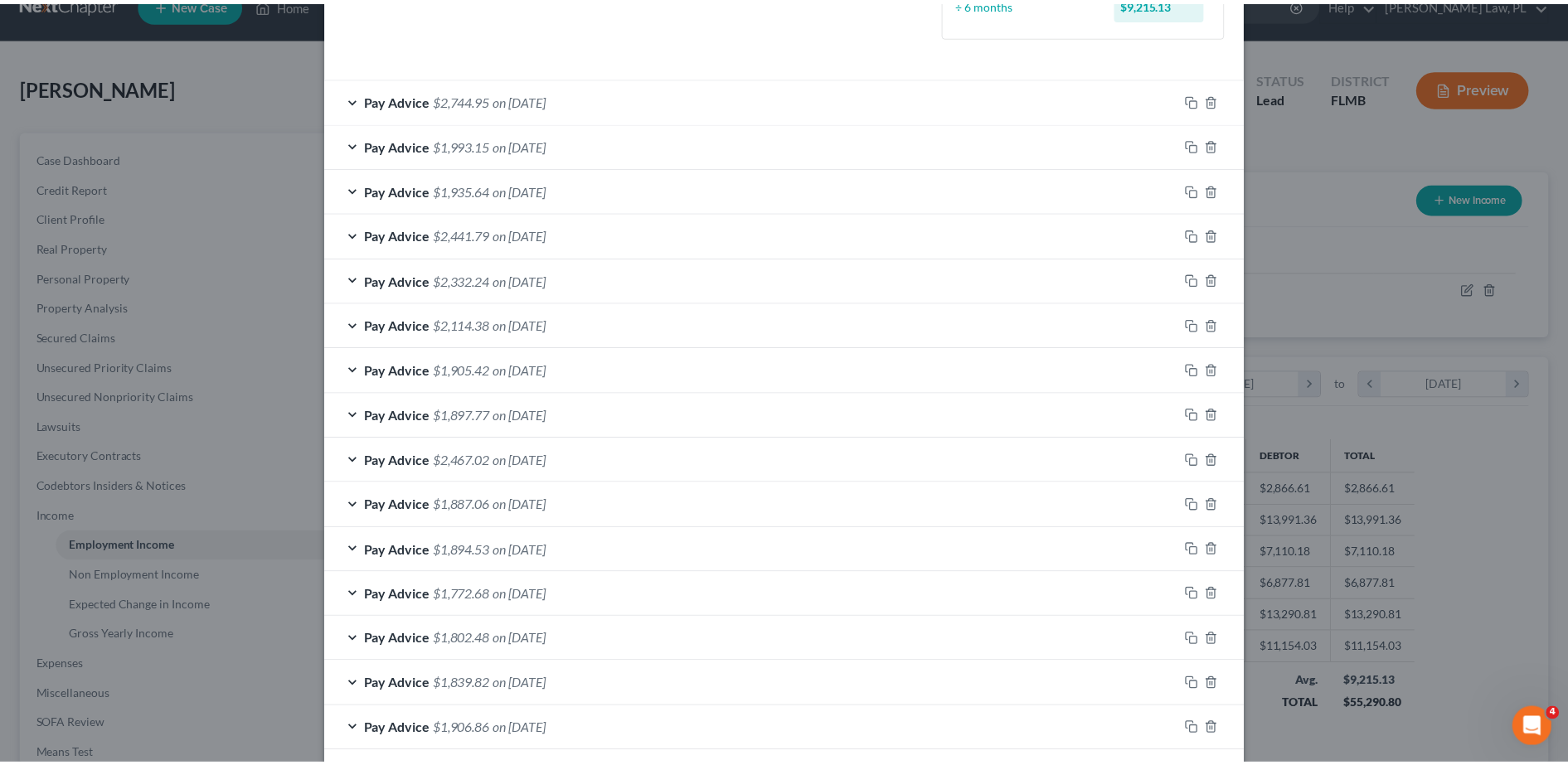
scroll to position [832, 0]
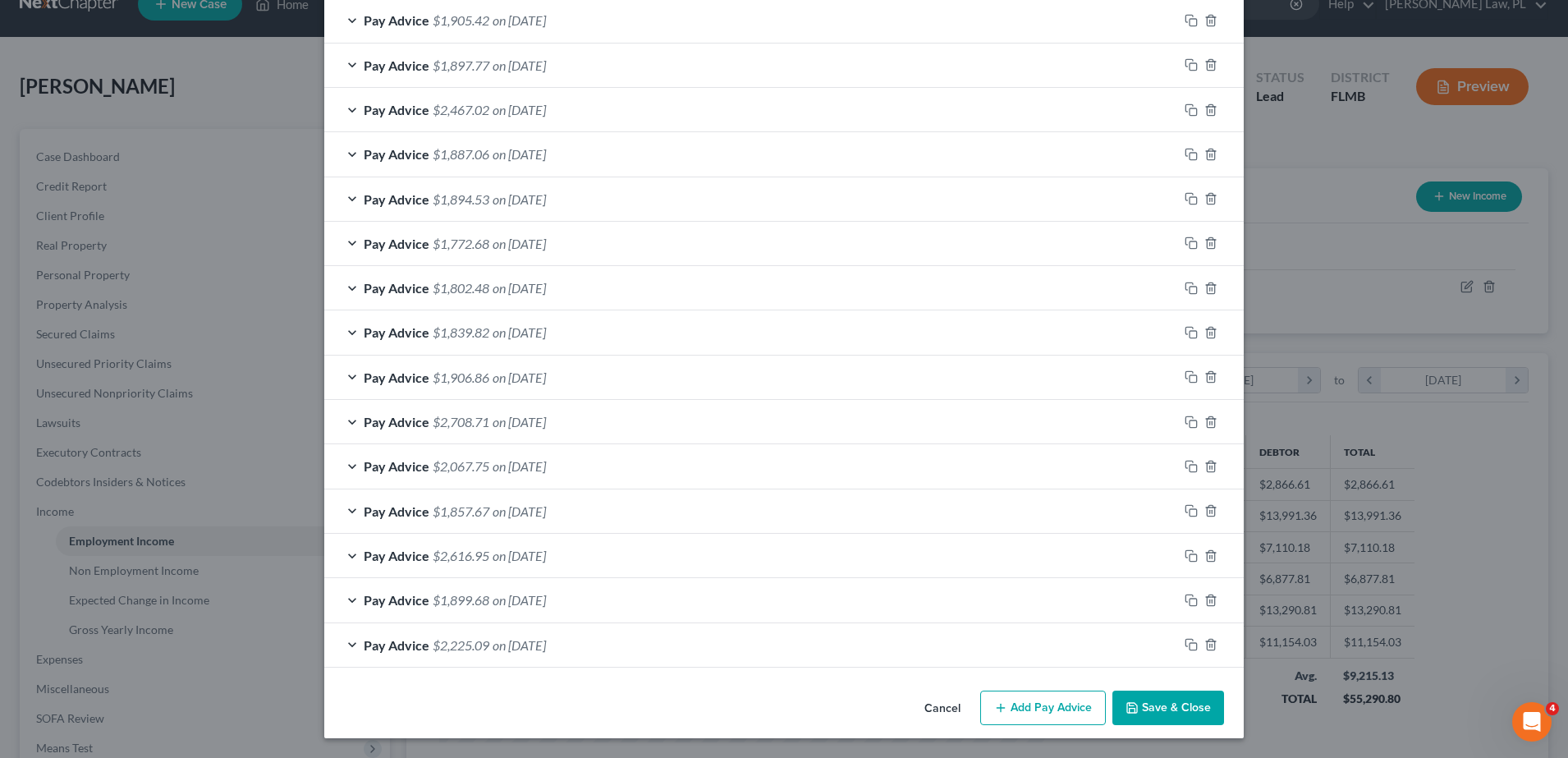
click at [1126, 709] on icon "button" at bounding box center [1132, 708] width 13 height 13
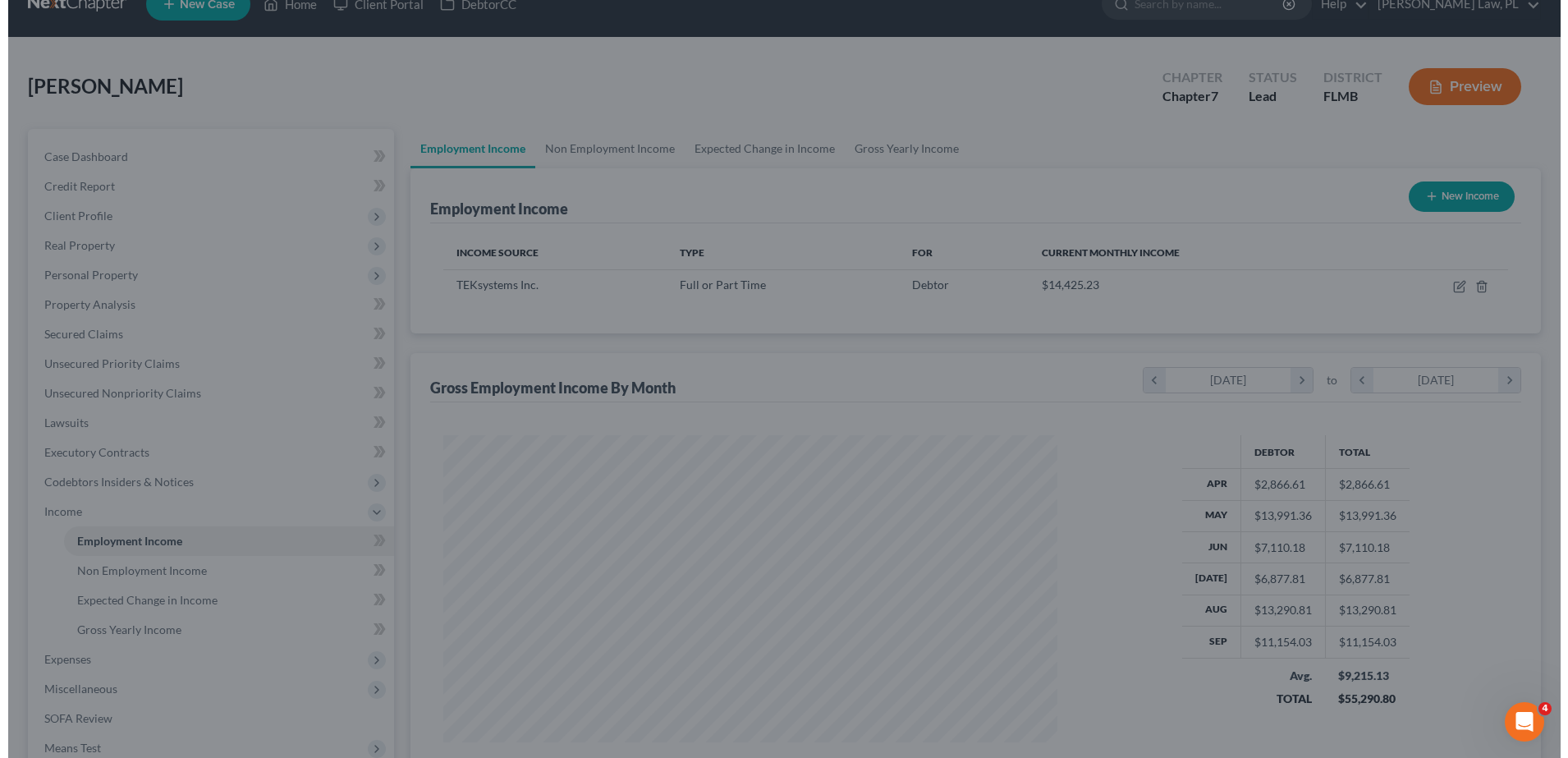
scroll to position [820884, 820106]
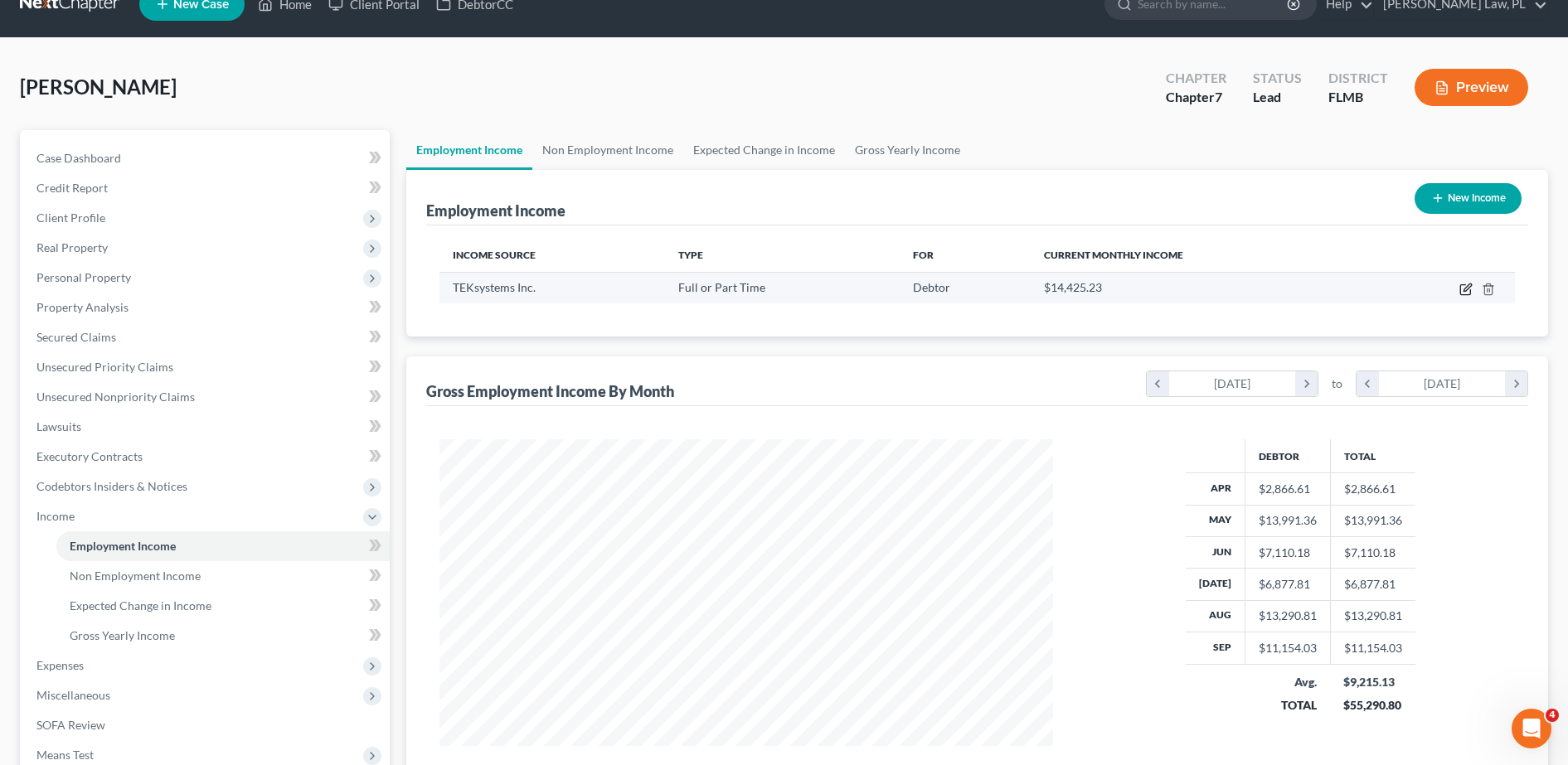
click at [1460, 290] on icon "button" at bounding box center [1464, 289] width 10 height 10
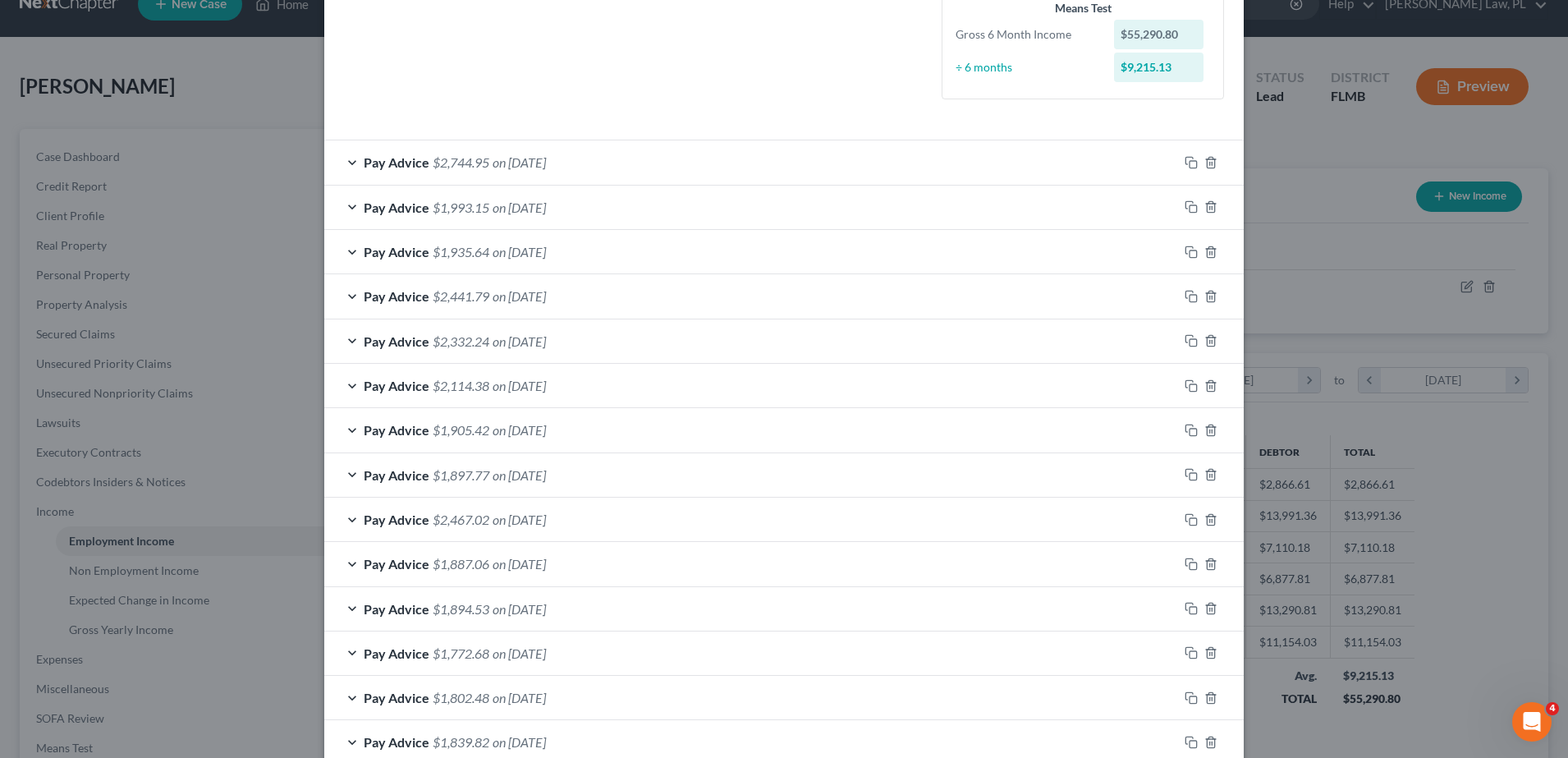
scroll to position [413, 0]
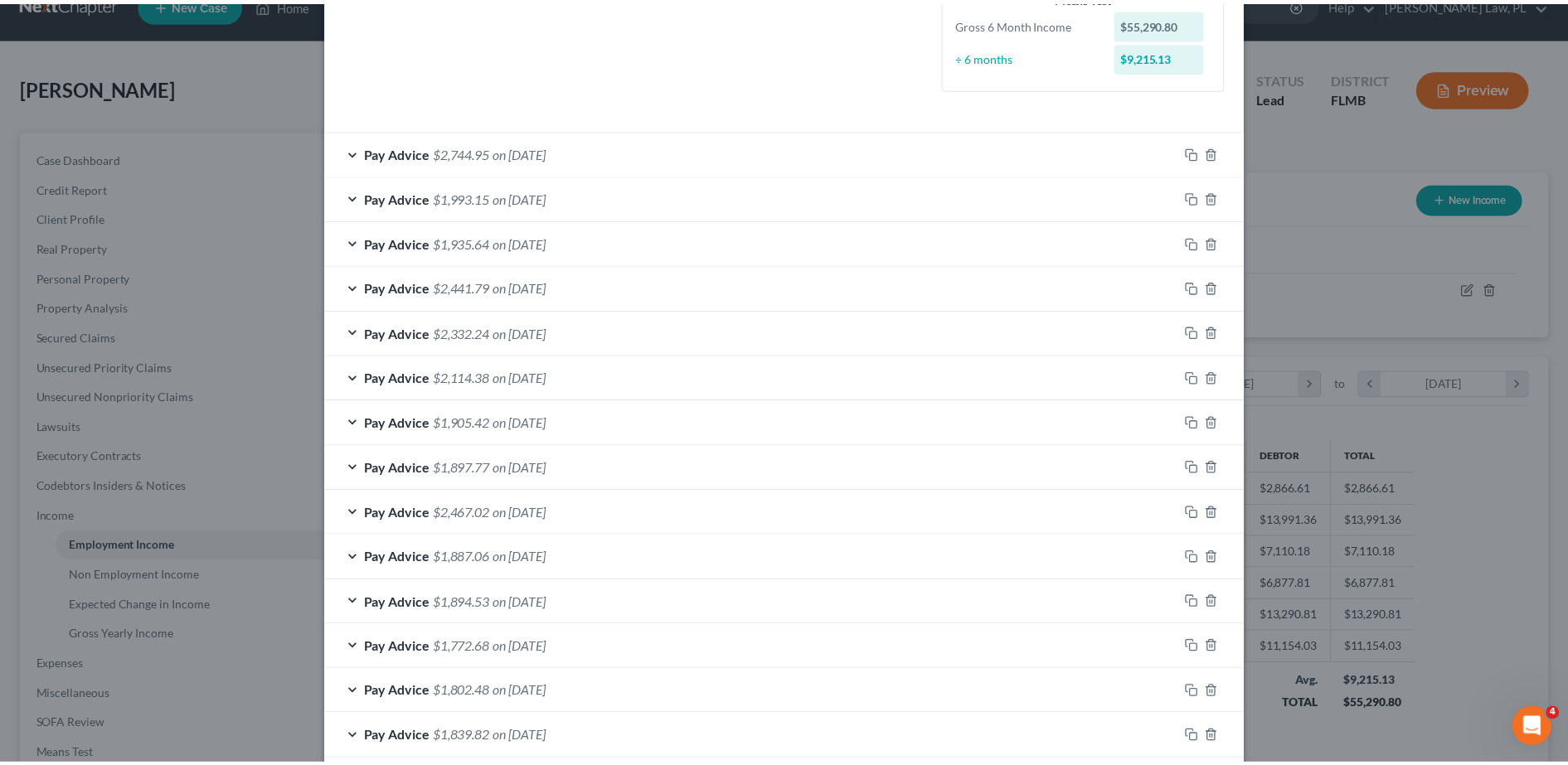
scroll to position [832, 0]
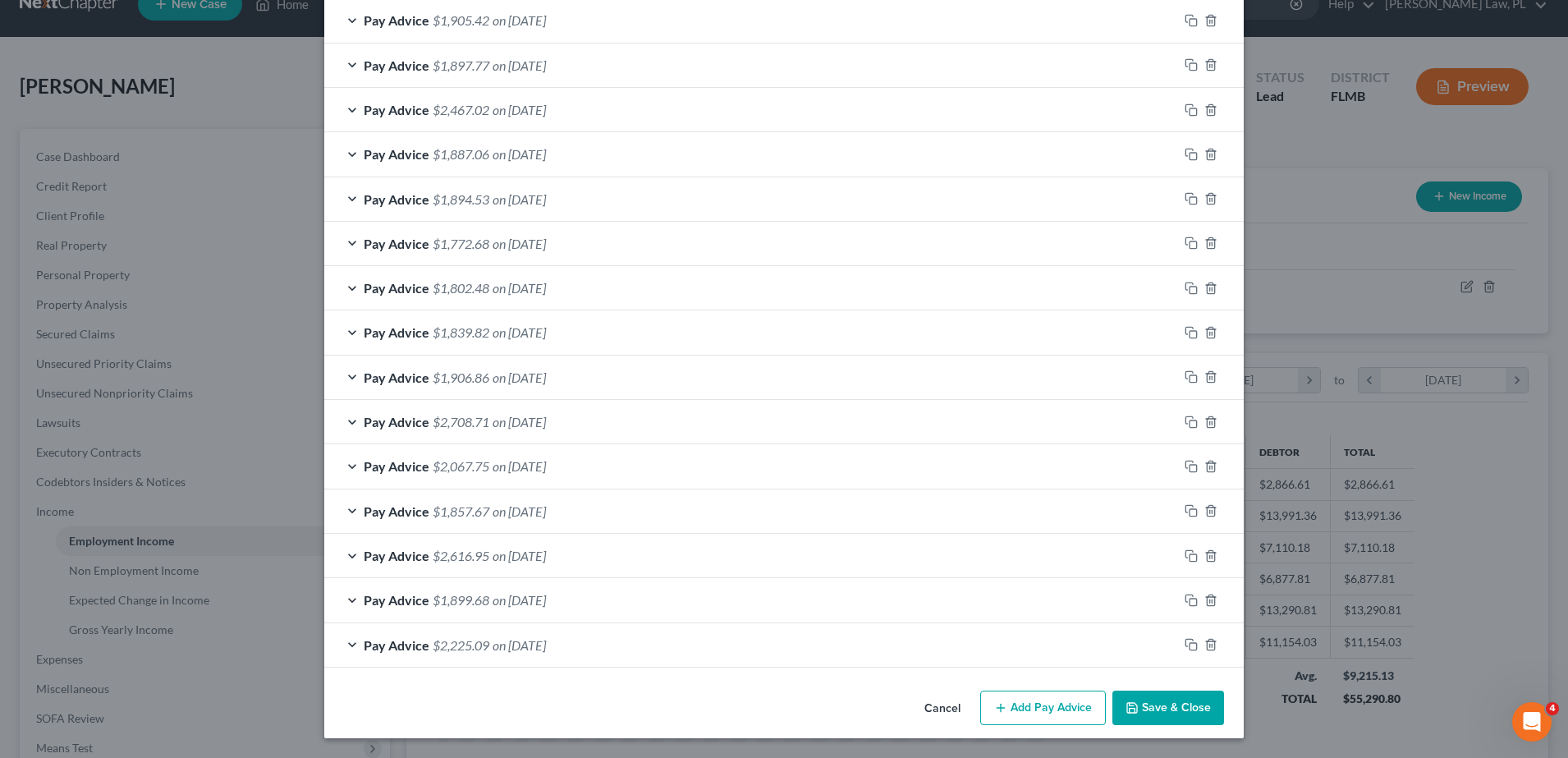
click at [1162, 715] on button "Save & Close" at bounding box center [1167, 708] width 112 height 35
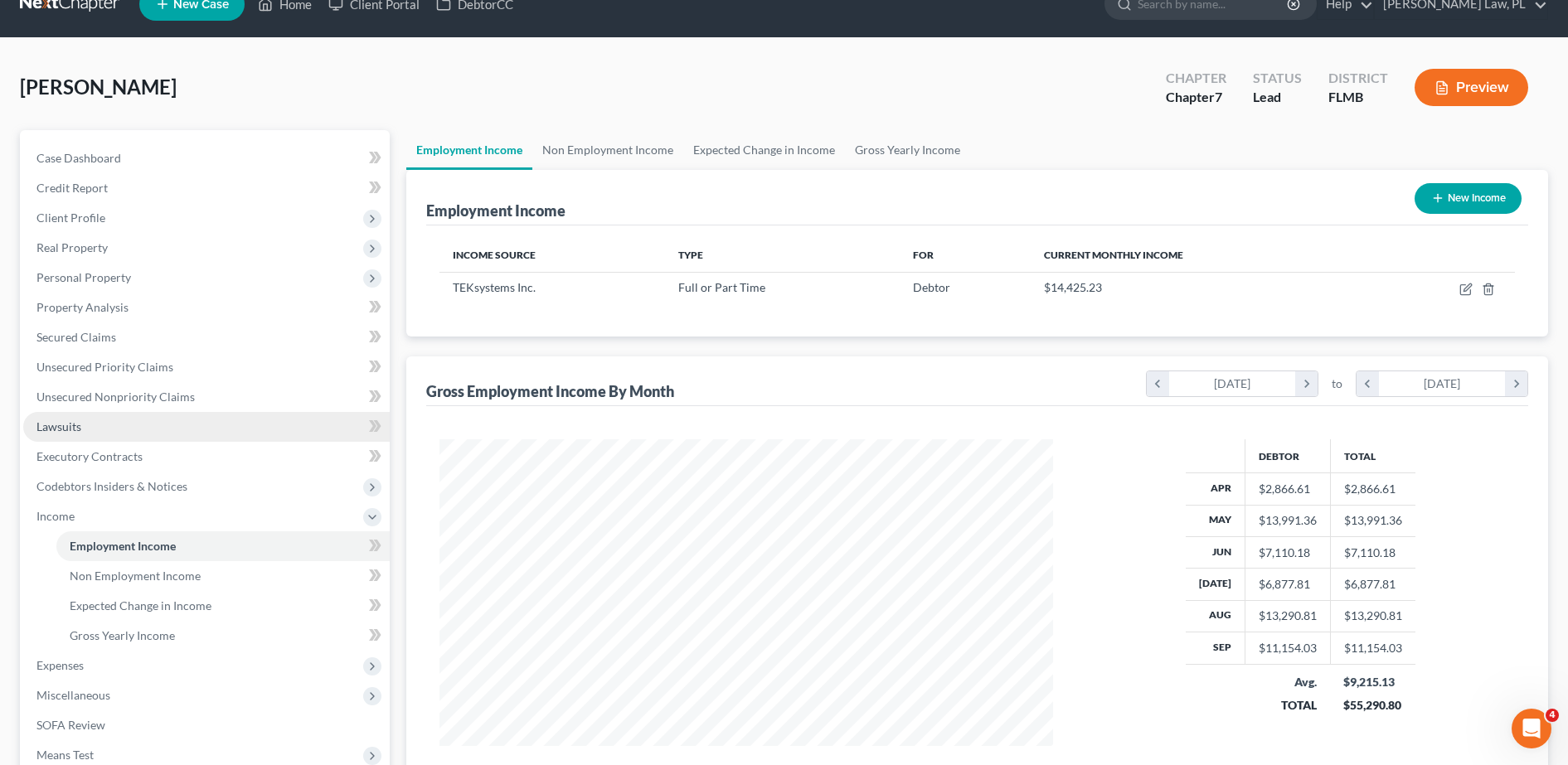
scroll to position [191, 0]
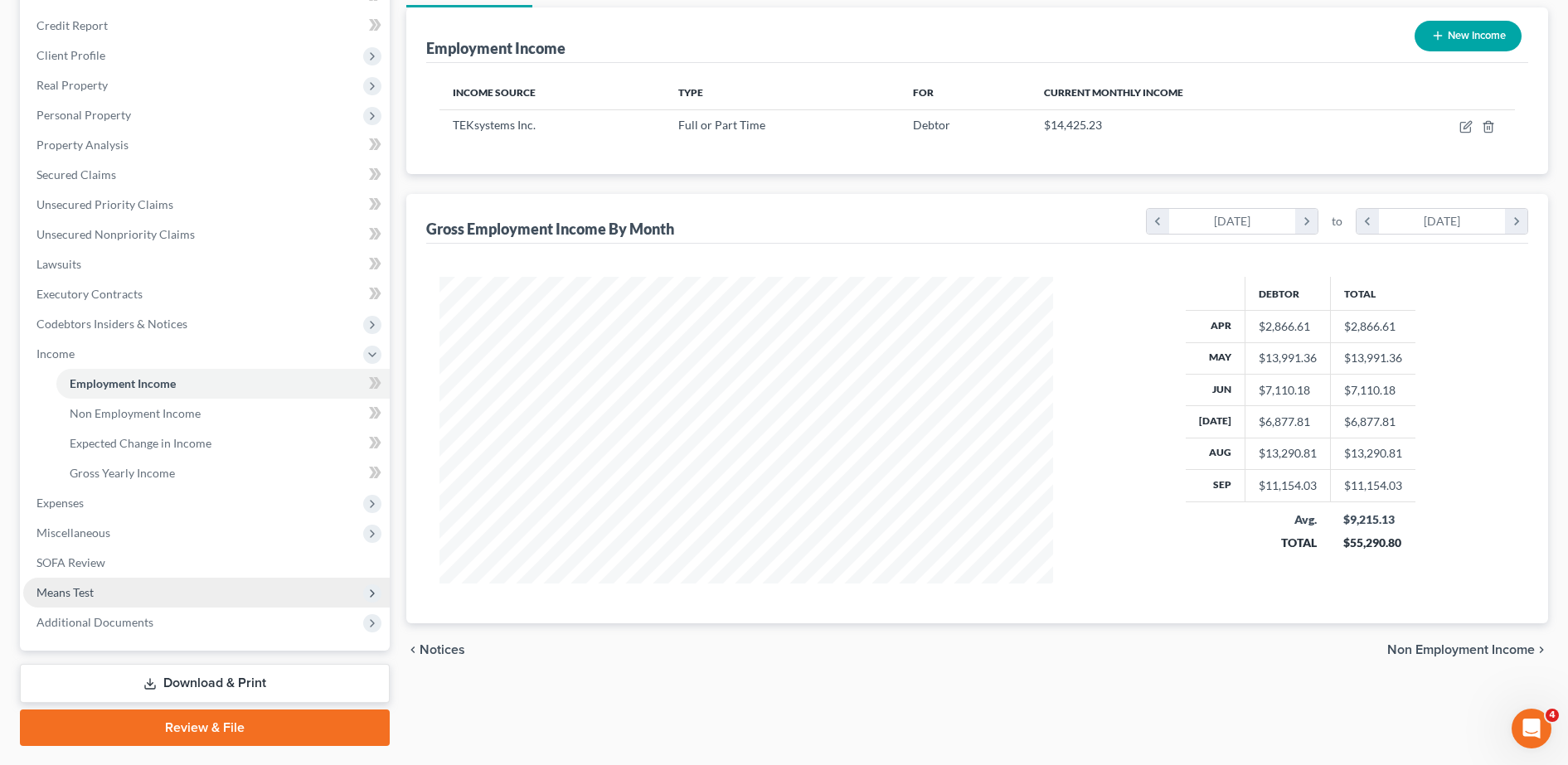
click at [134, 595] on span "Means Test" at bounding box center [206, 593] width 366 height 30
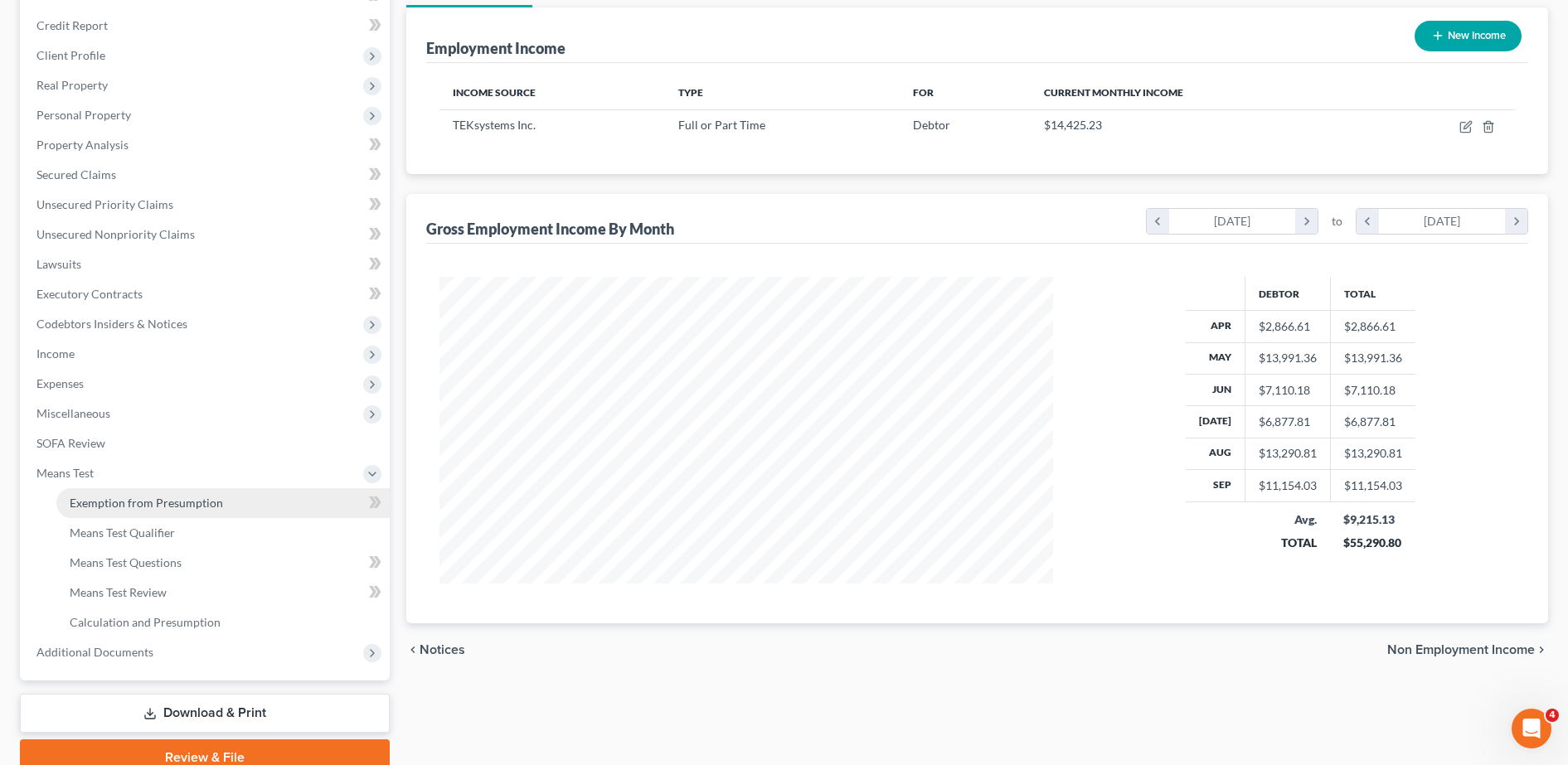
click at [149, 497] on span "Exemption from Presumption" at bounding box center [146, 503] width 153 height 14
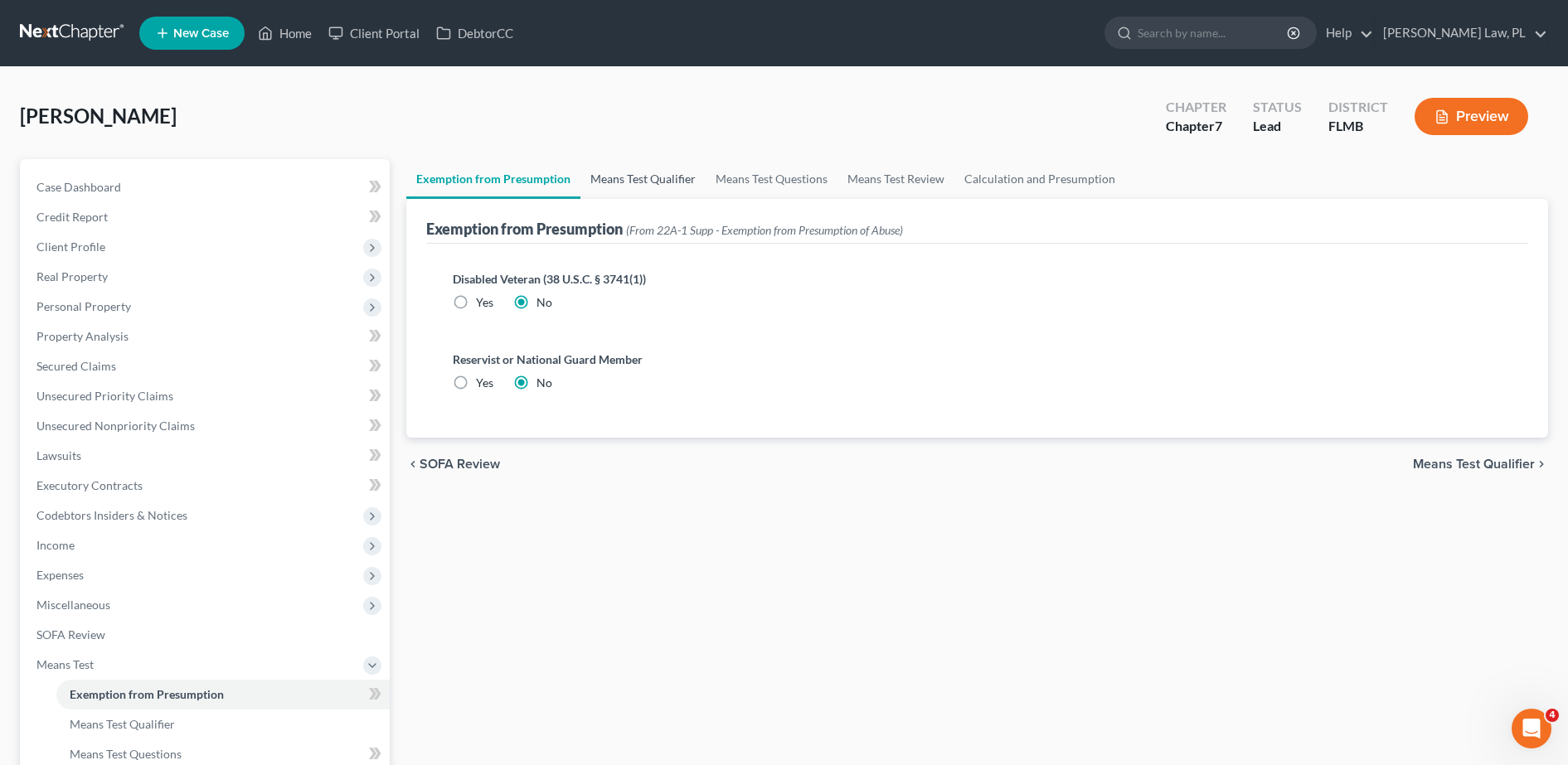
click at [643, 164] on link "Means Test Qualifier" at bounding box center [643, 179] width 125 height 40
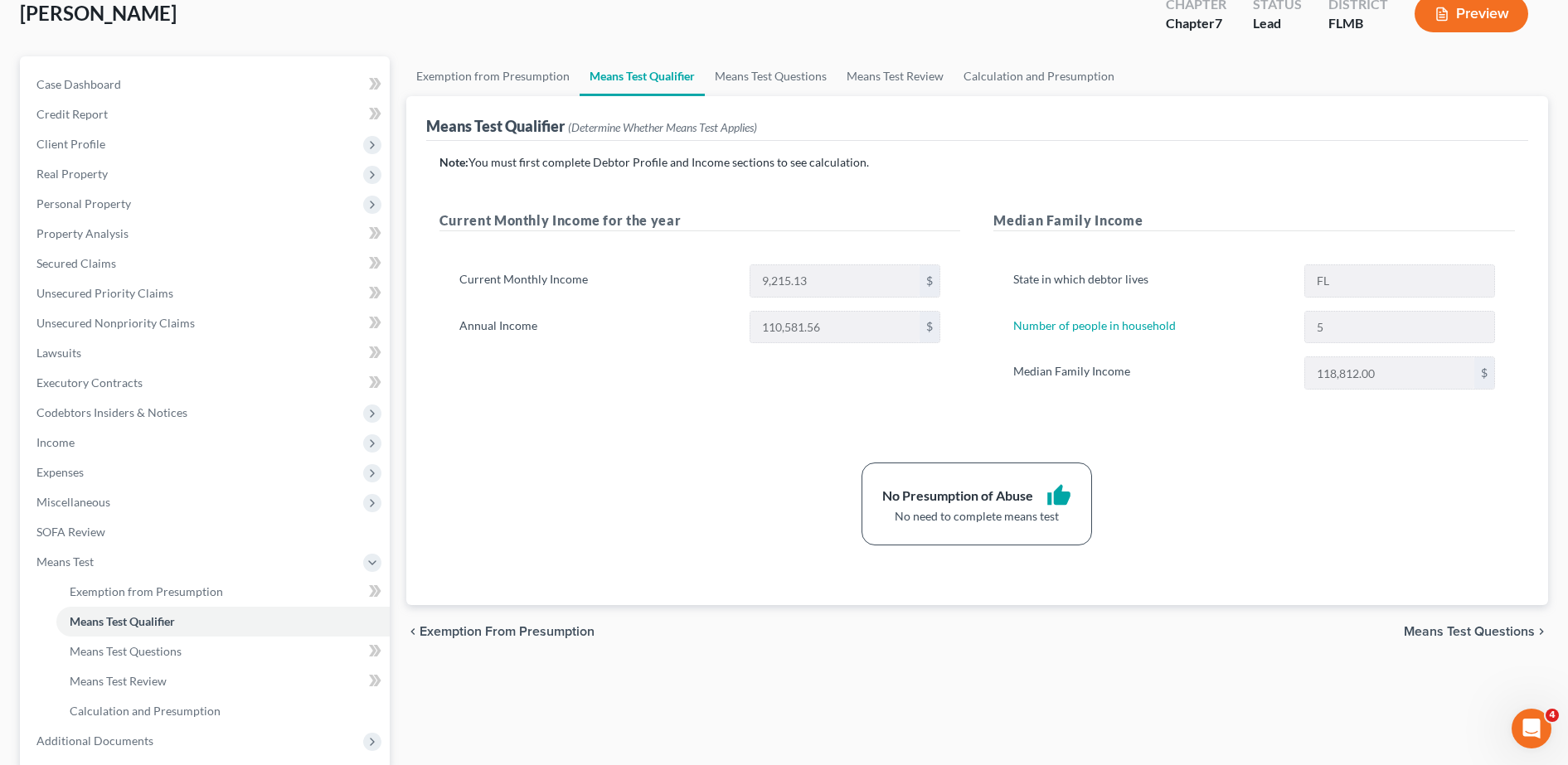
scroll to position [103, 0]
click at [80, 446] on span "Income" at bounding box center [206, 442] width 366 height 30
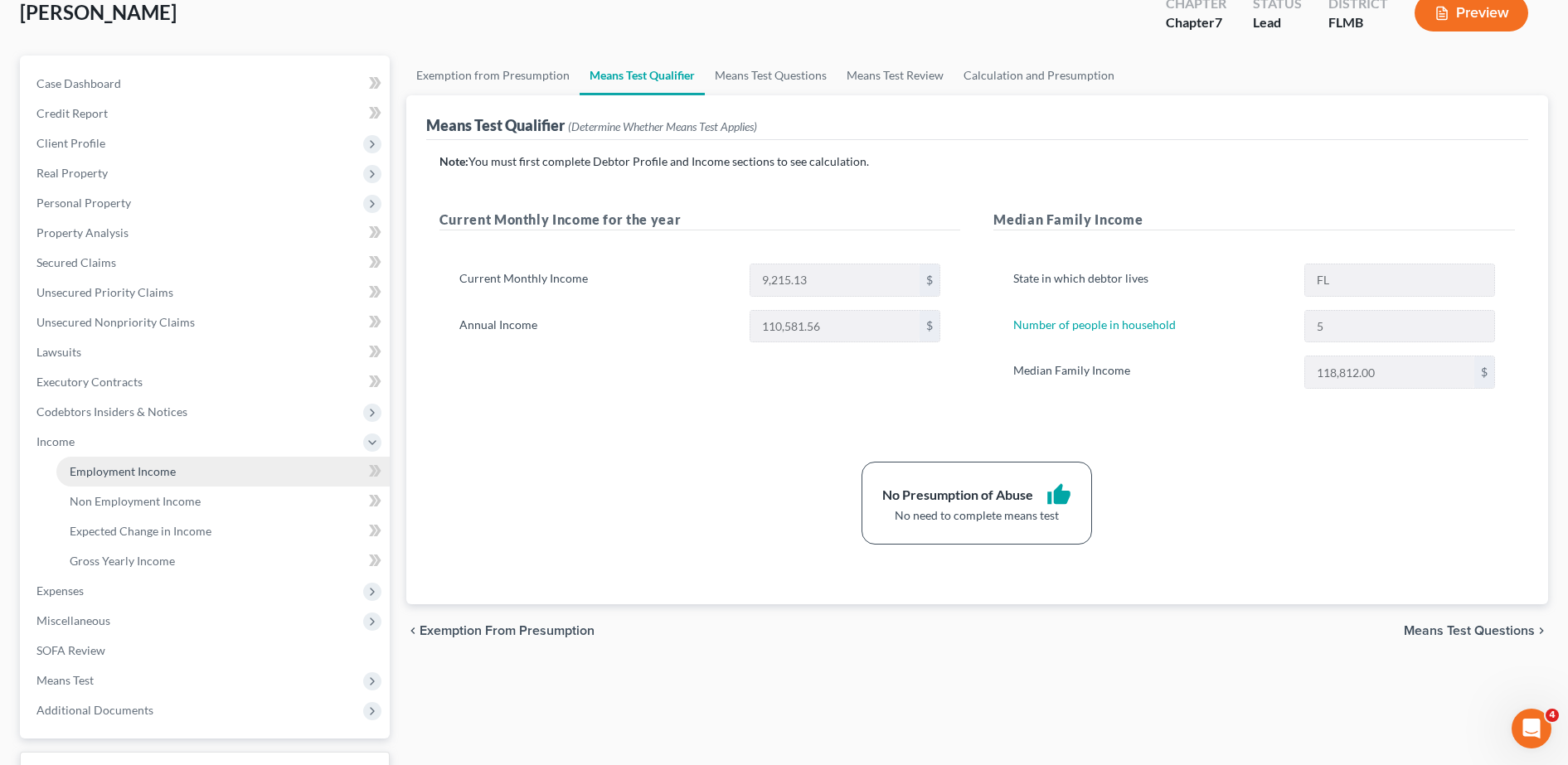
click at [100, 464] on span "Employment Income" at bounding box center [122, 471] width 106 height 14
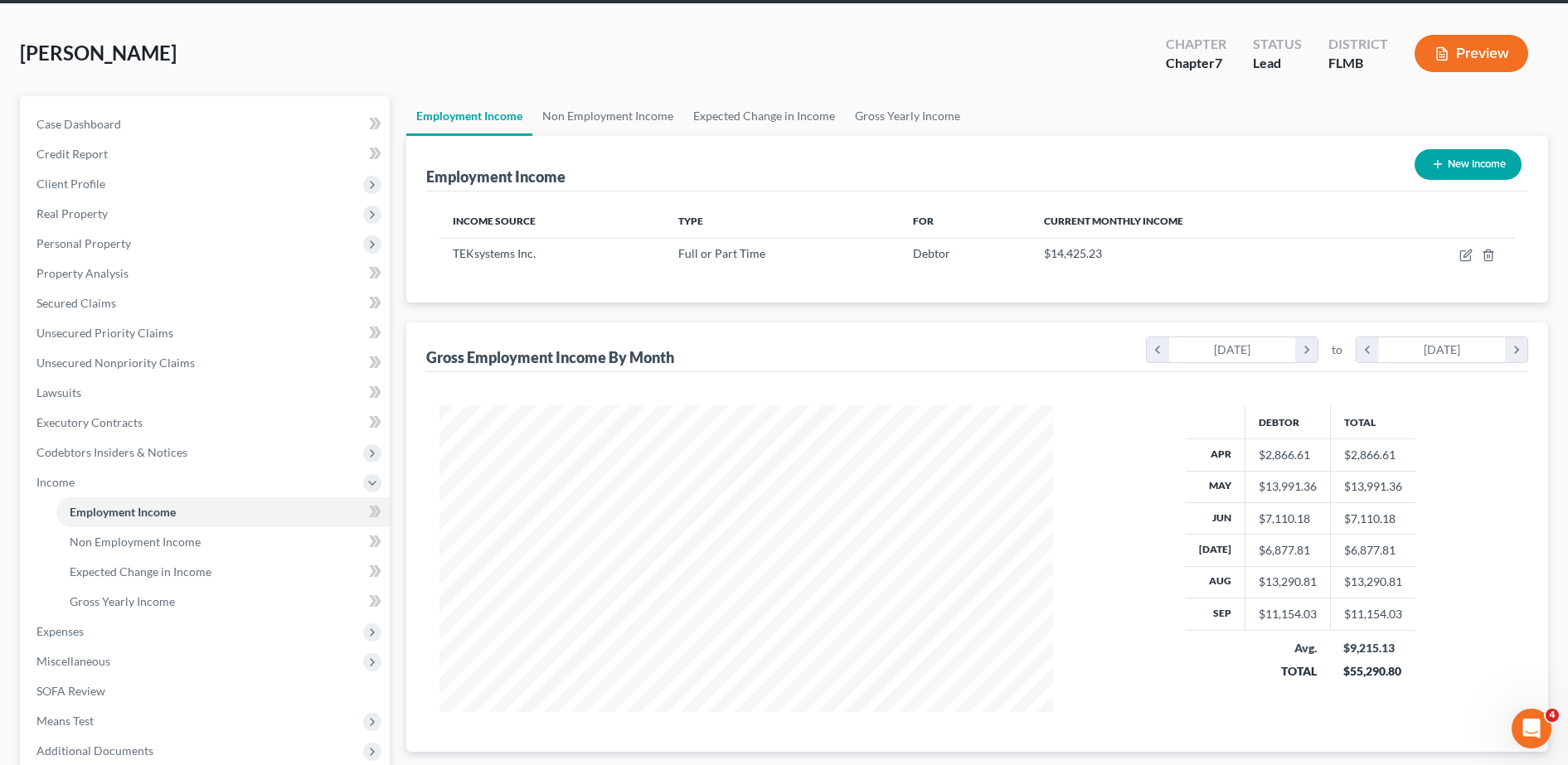
scroll to position [65, 0]
